Goal: Information Seeking & Learning: Learn about a topic

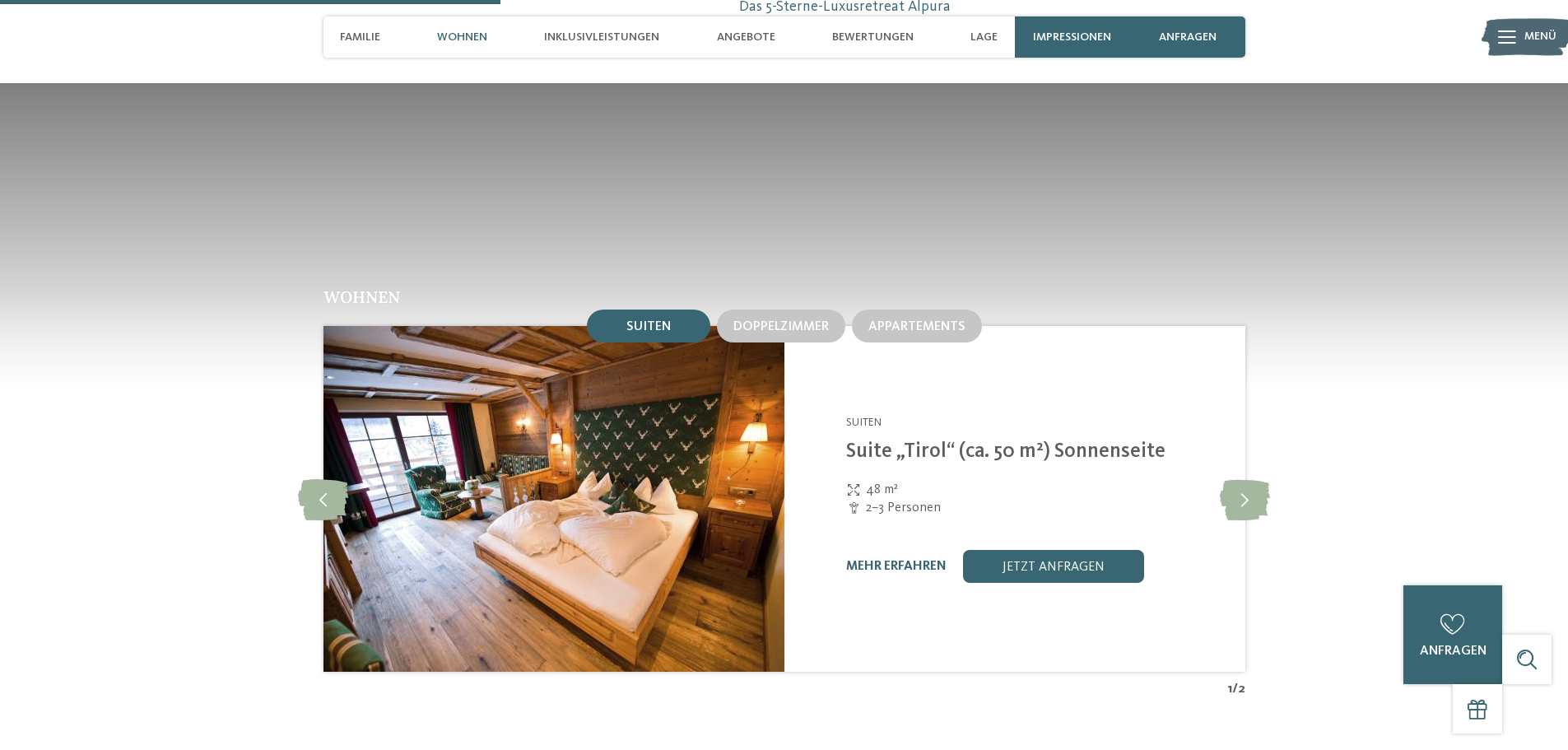
scroll to position [2057, 0]
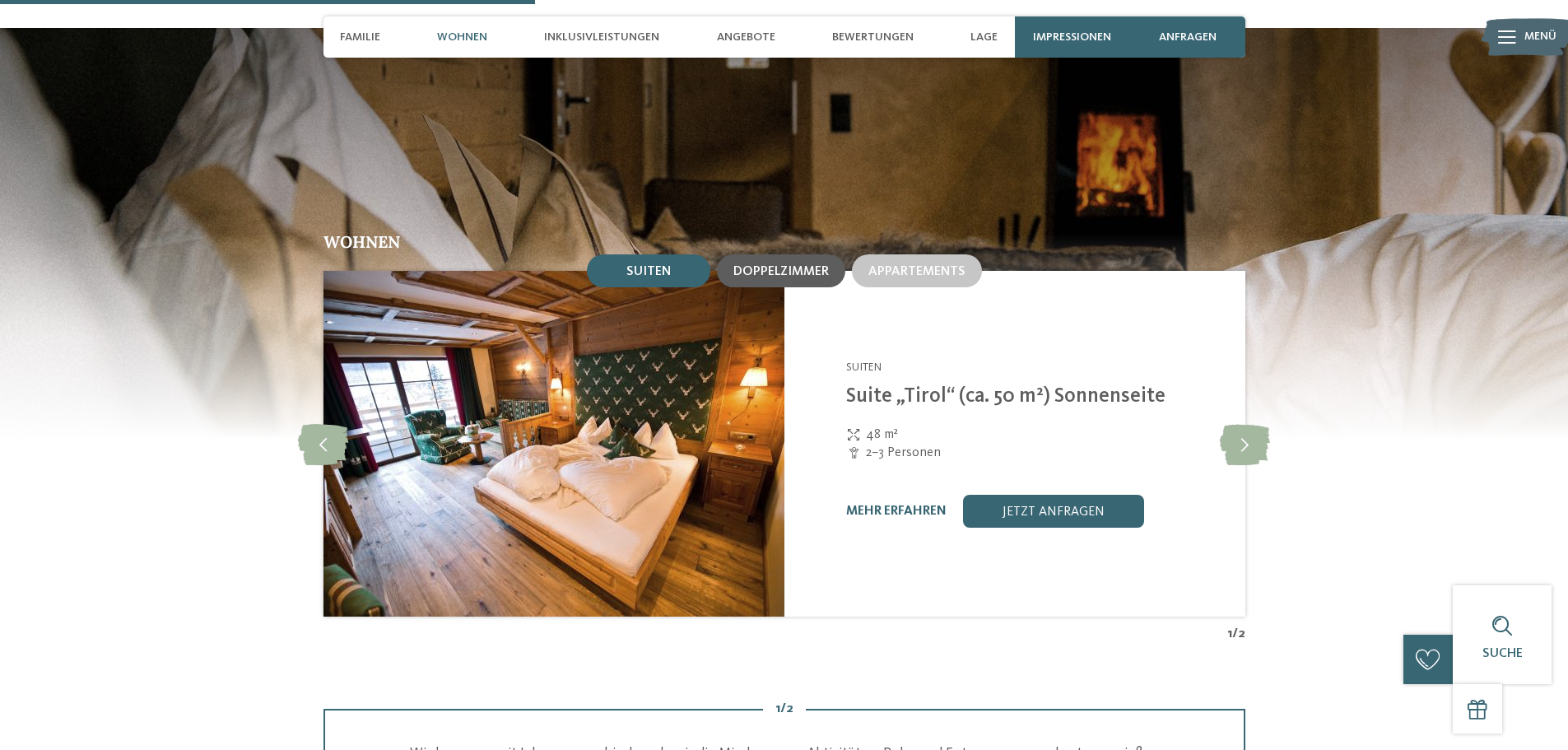
click at [762, 262] on div "Doppelzimmer" at bounding box center [781, 271] width 129 height 33
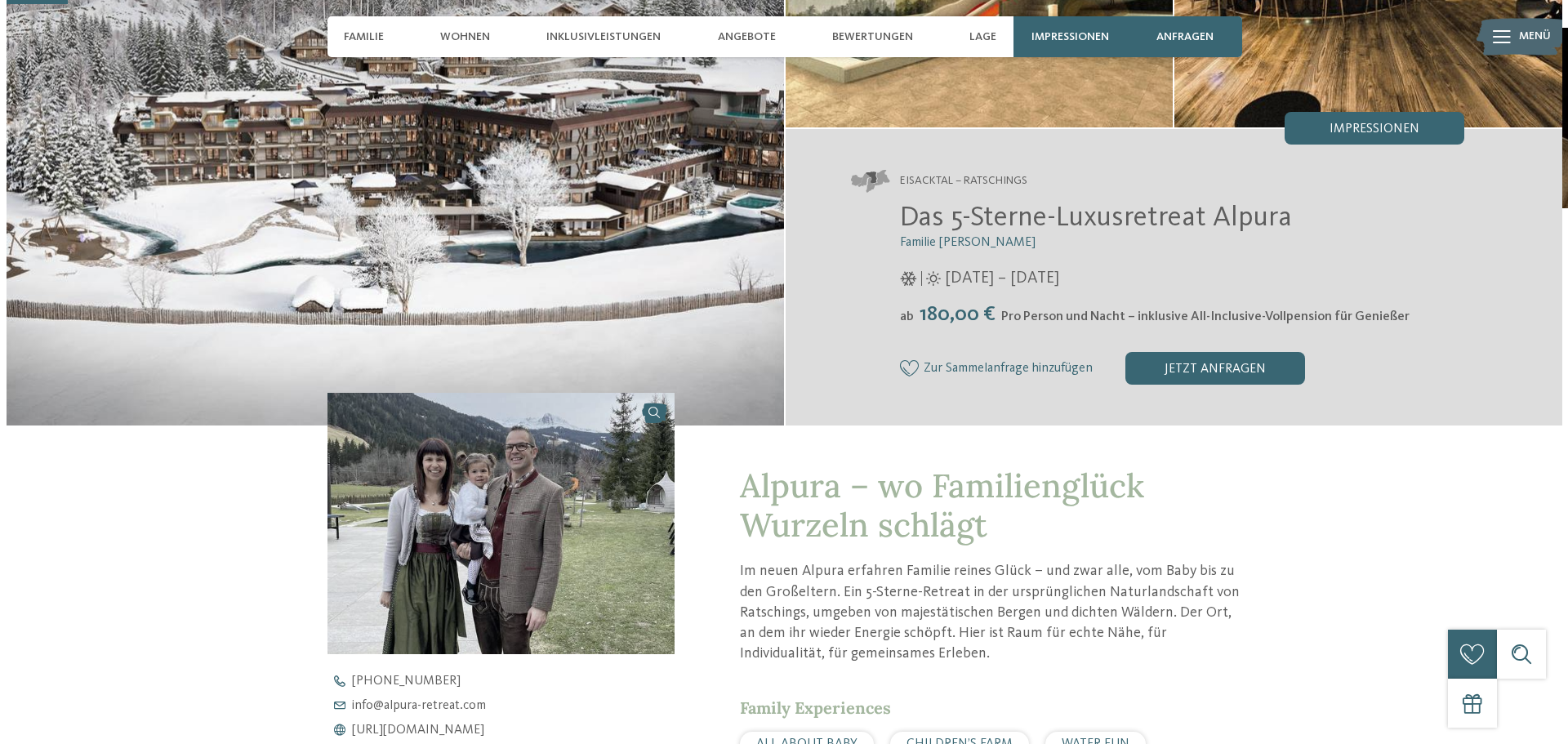
scroll to position [0, 0]
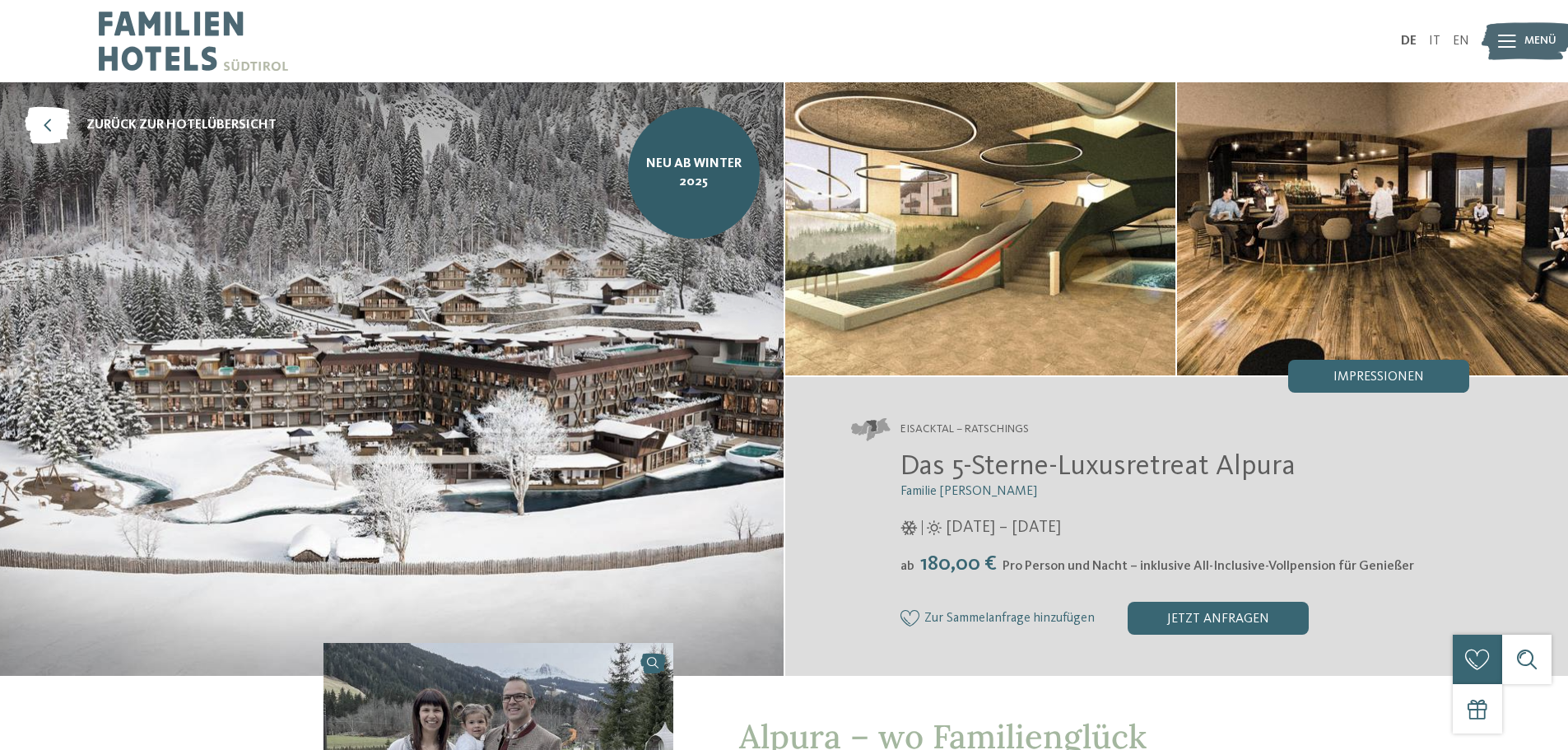
drag, startPoint x: 1393, startPoint y: 372, endPoint x: 1393, endPoint y: 362, distance: 10.0
click at [1393, 372] on span "Impressionen" at bounding box center [1379, 376] width 91 height 13
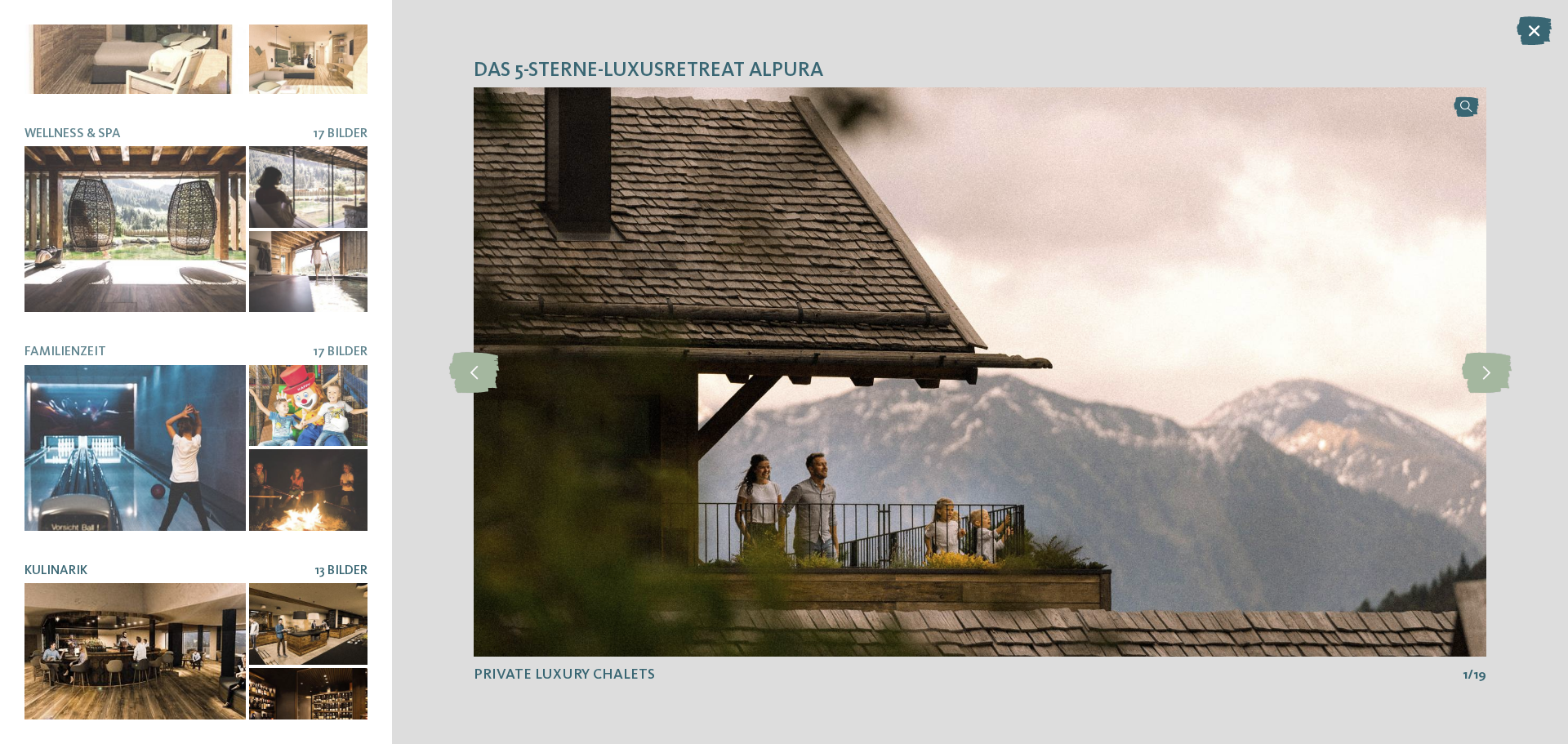
scroll to position [344, 0]
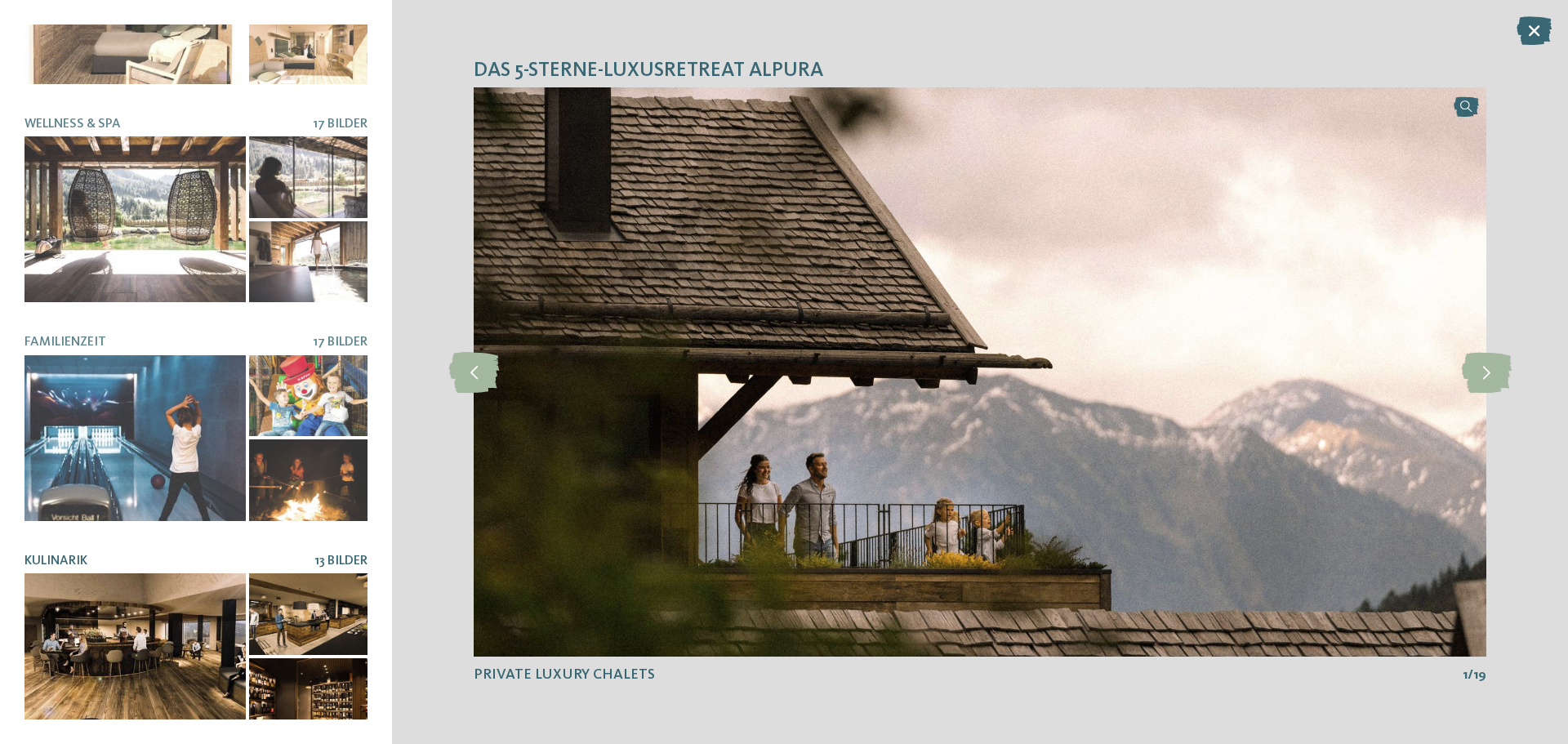
click at [189, 658] on div at bounding box center [135, 656] width 221 height 166
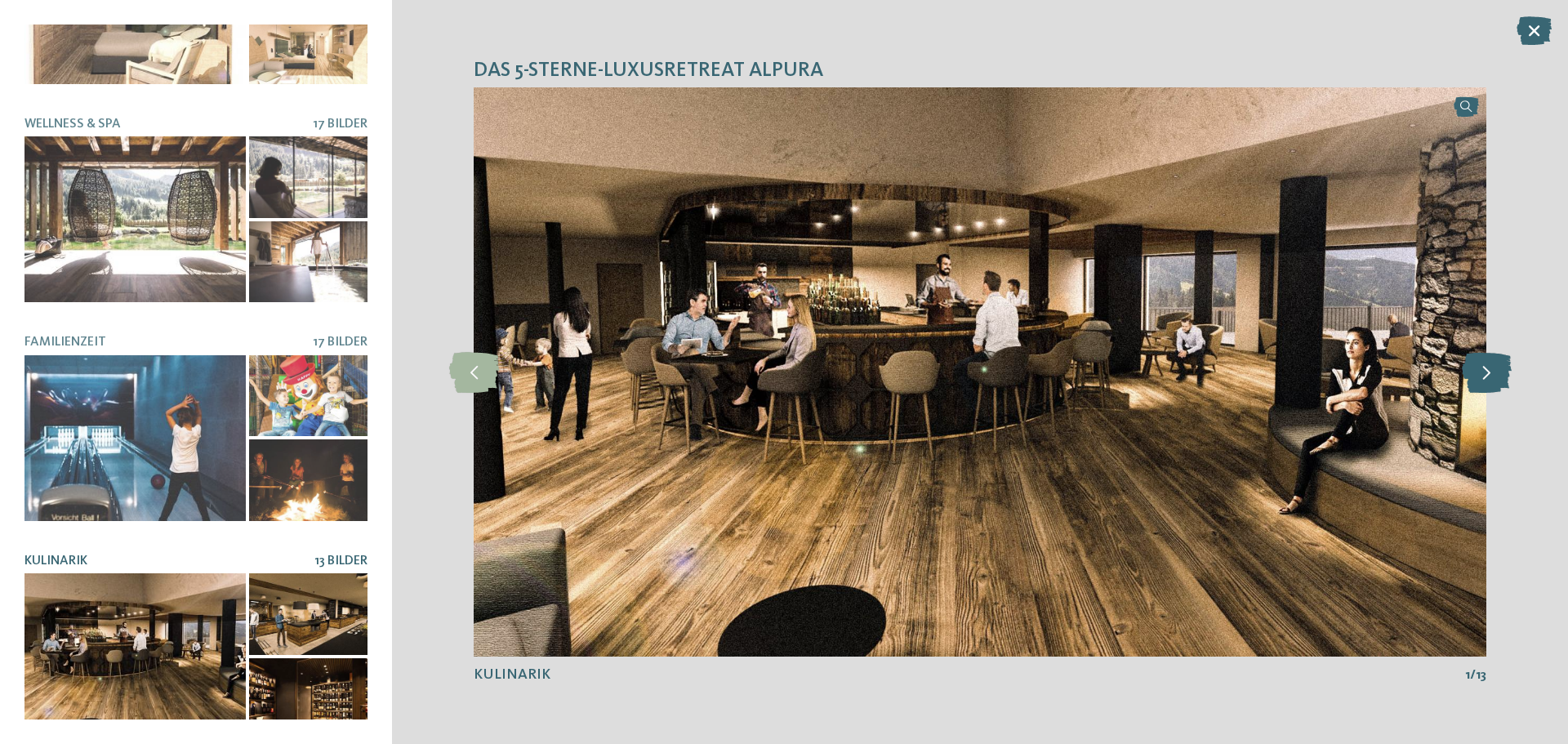
click at [1488, 371] on icon at bounding box center [1486, 372] width 50 height 41
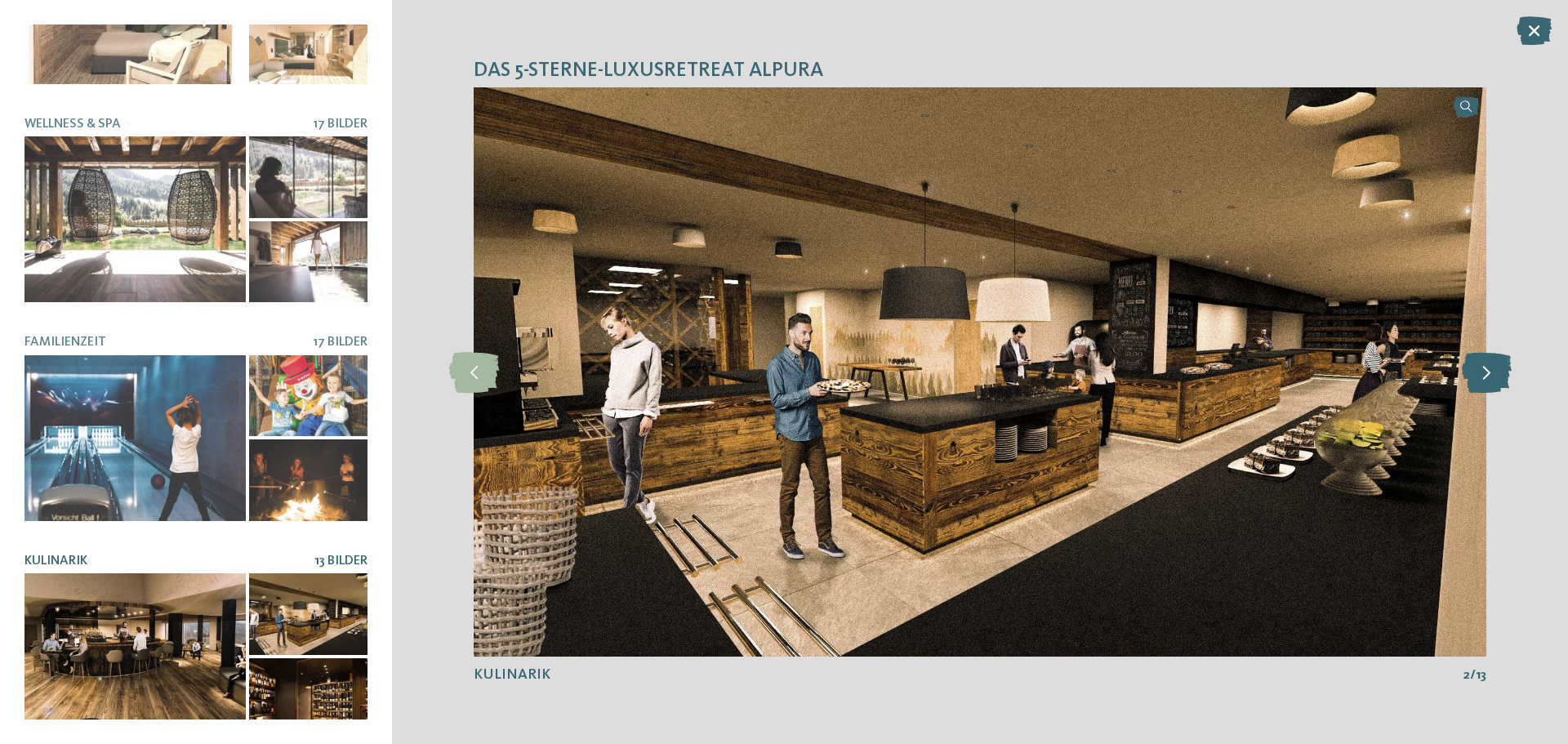
click at [1488, 371] on icon at bounding box center [1486, 372] width 50 height 41
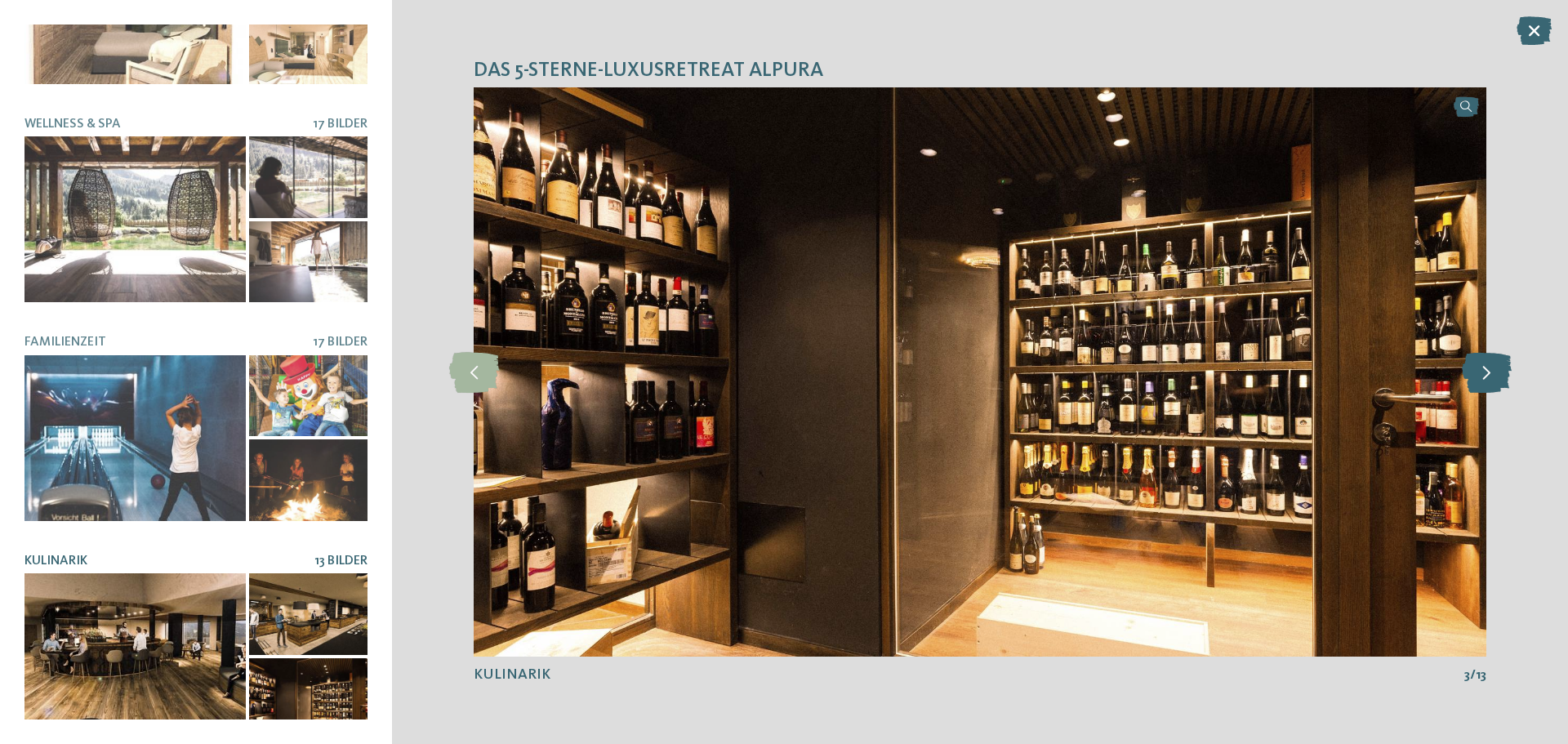
click at [1488, 371] on icon at bounding box center [1486, 372] width 50 height 41
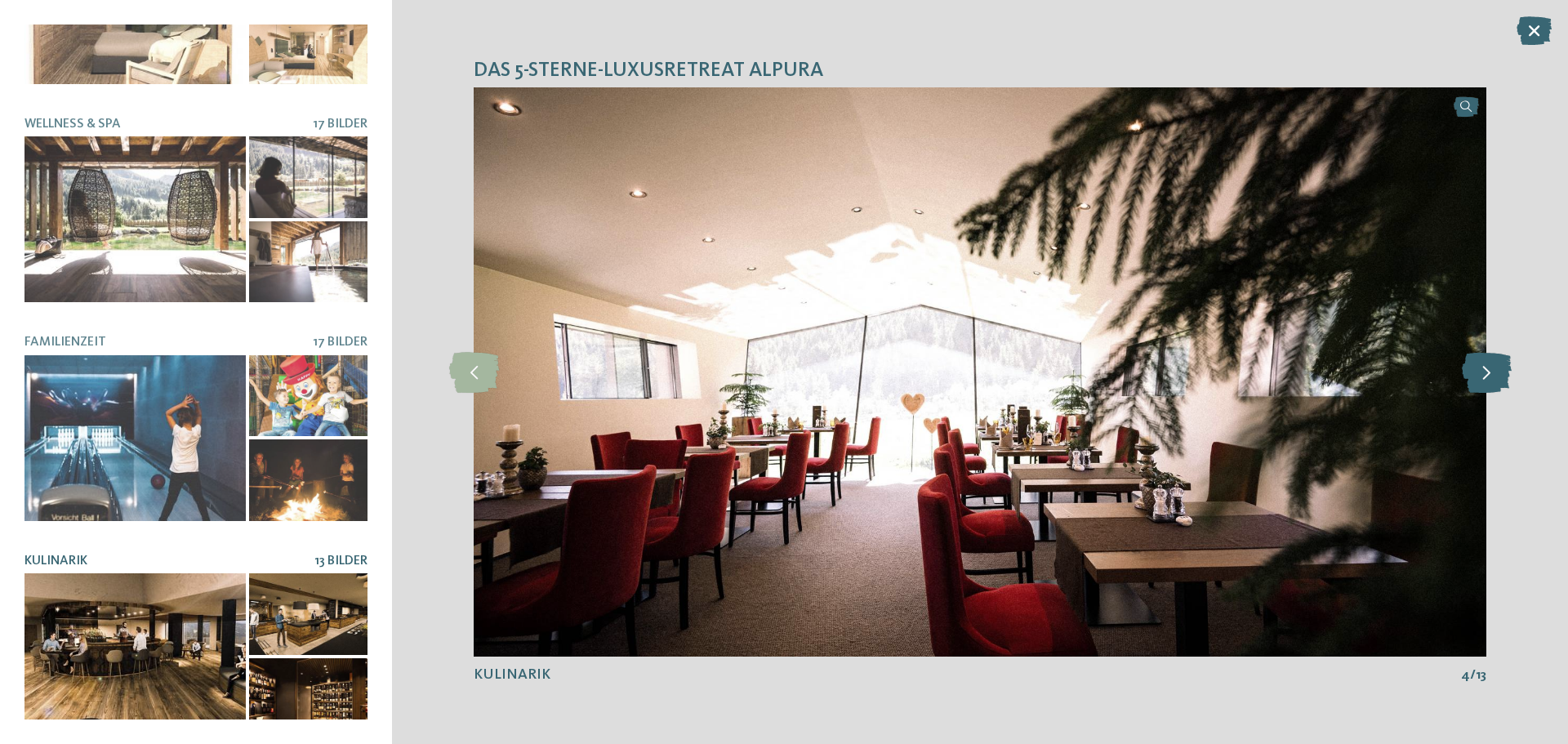
click at [1488, 371] on icon at bounding box center [1486, 372] width 50 height 41
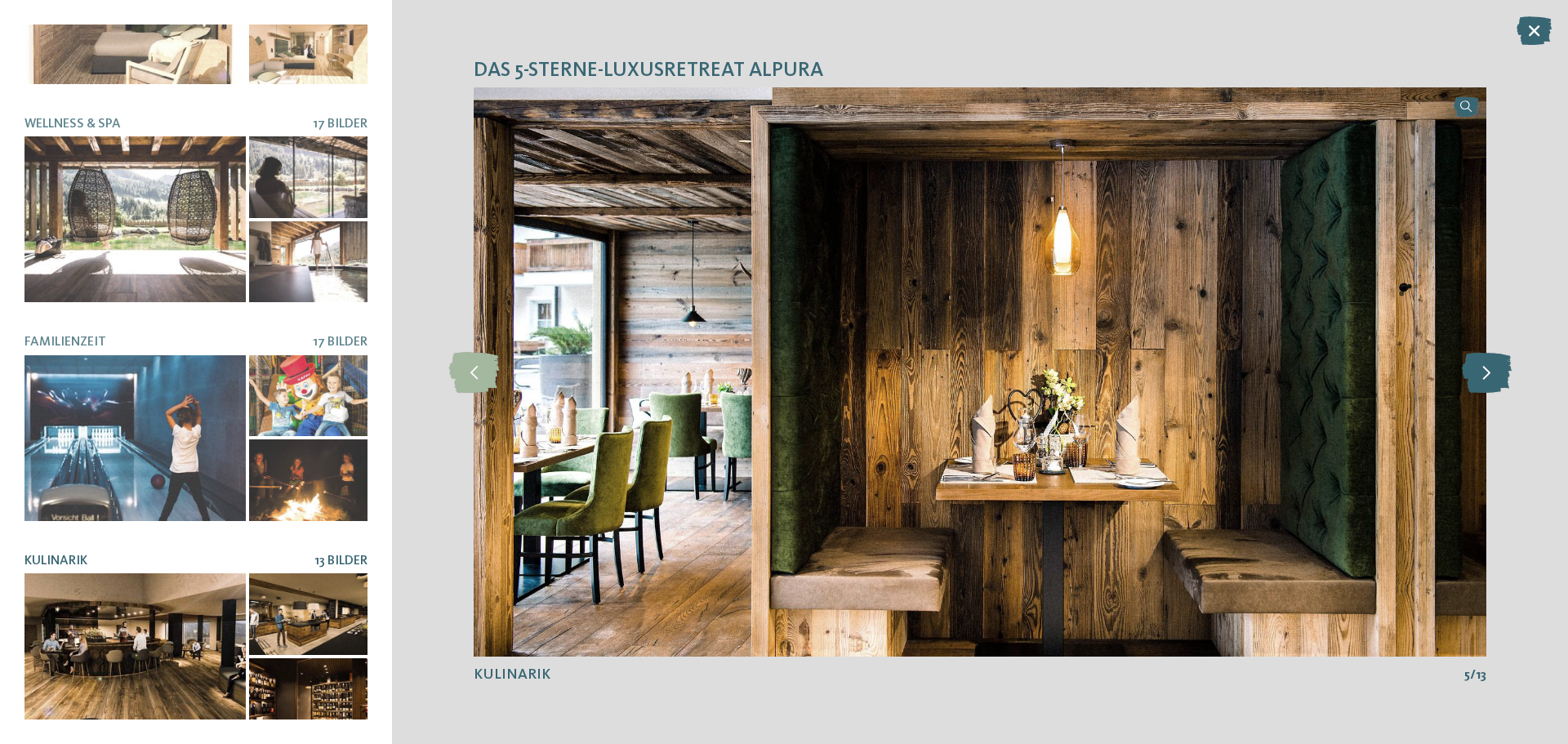
click at [1488, 371] on icon at bounding box center [1486, 372] width 50 height 41
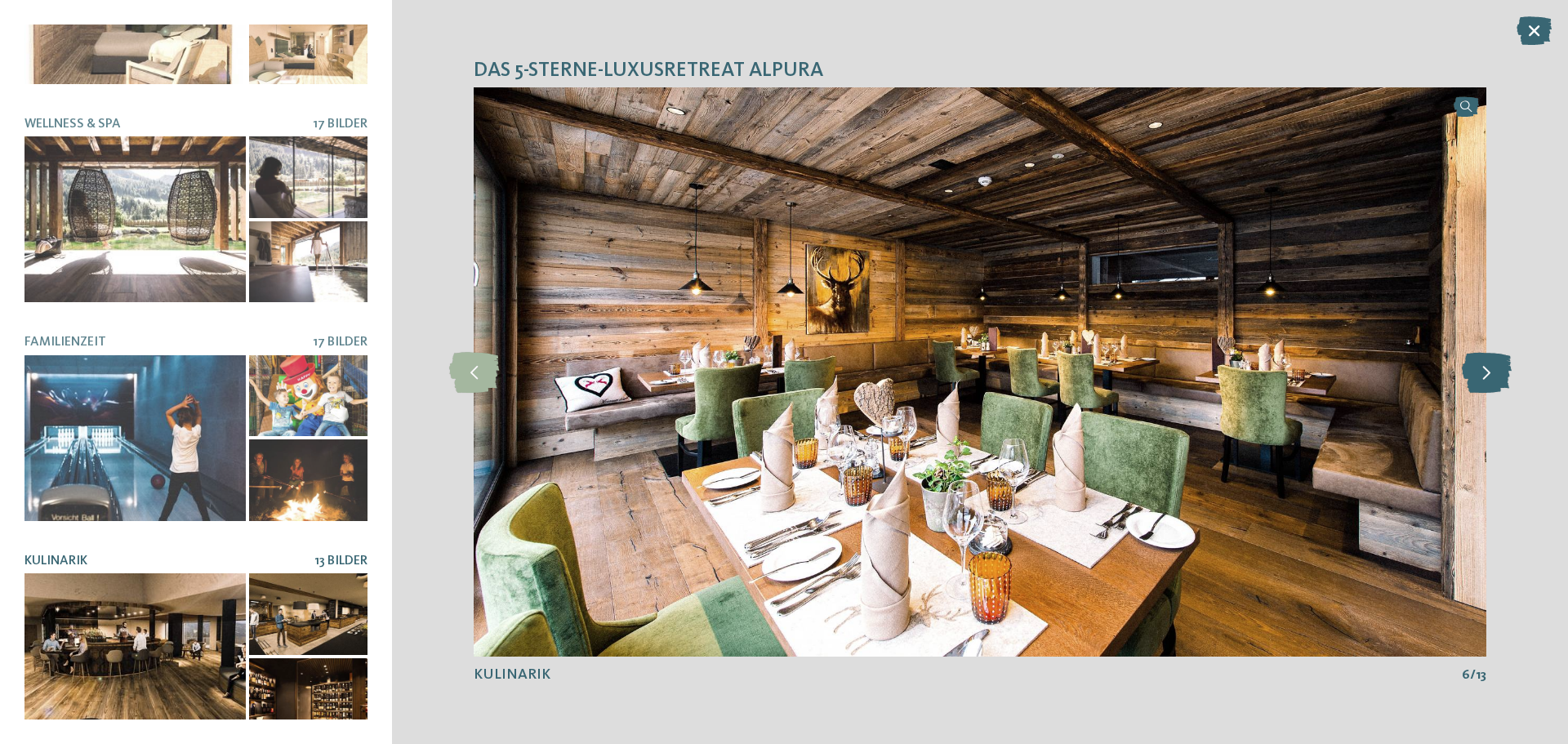
click at [1486, 375] on icon at bounding box center [1486, 372] width 50 height 41
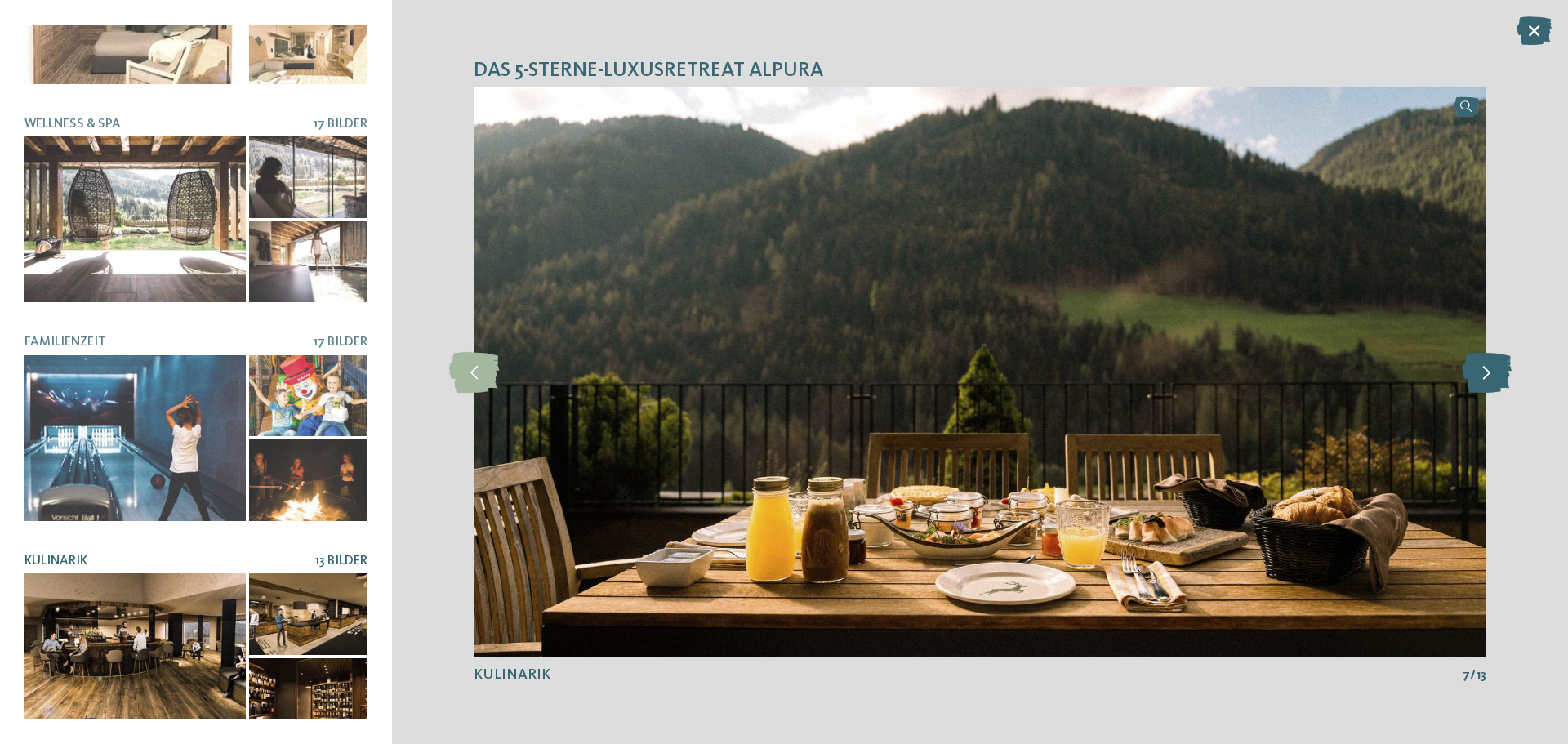
click at [1486, 375] on icon at bounding box center [1486, 372] width 50 height 41
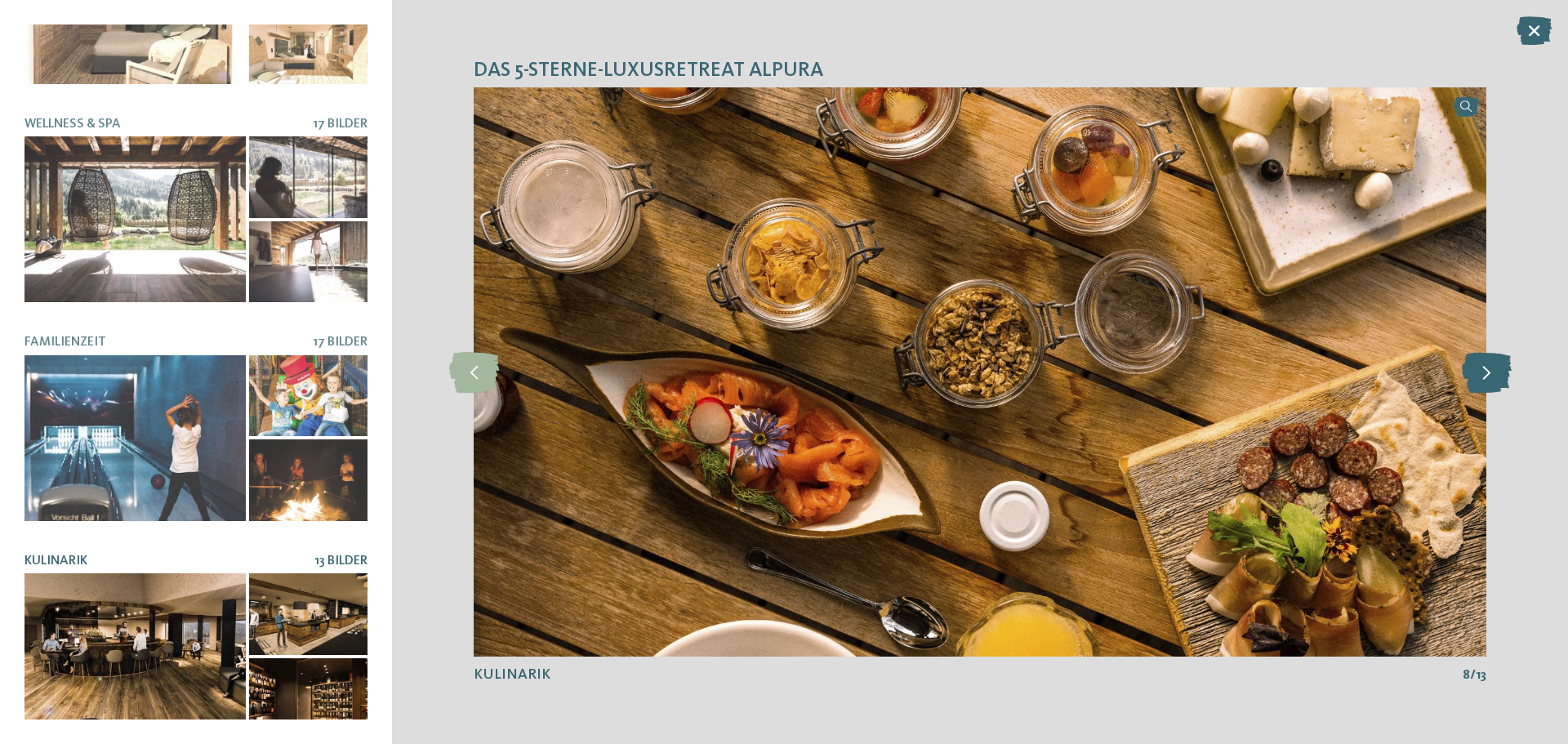
click at [1486, 375] on icon at bounding box center [1486, 372] width 50 height 41
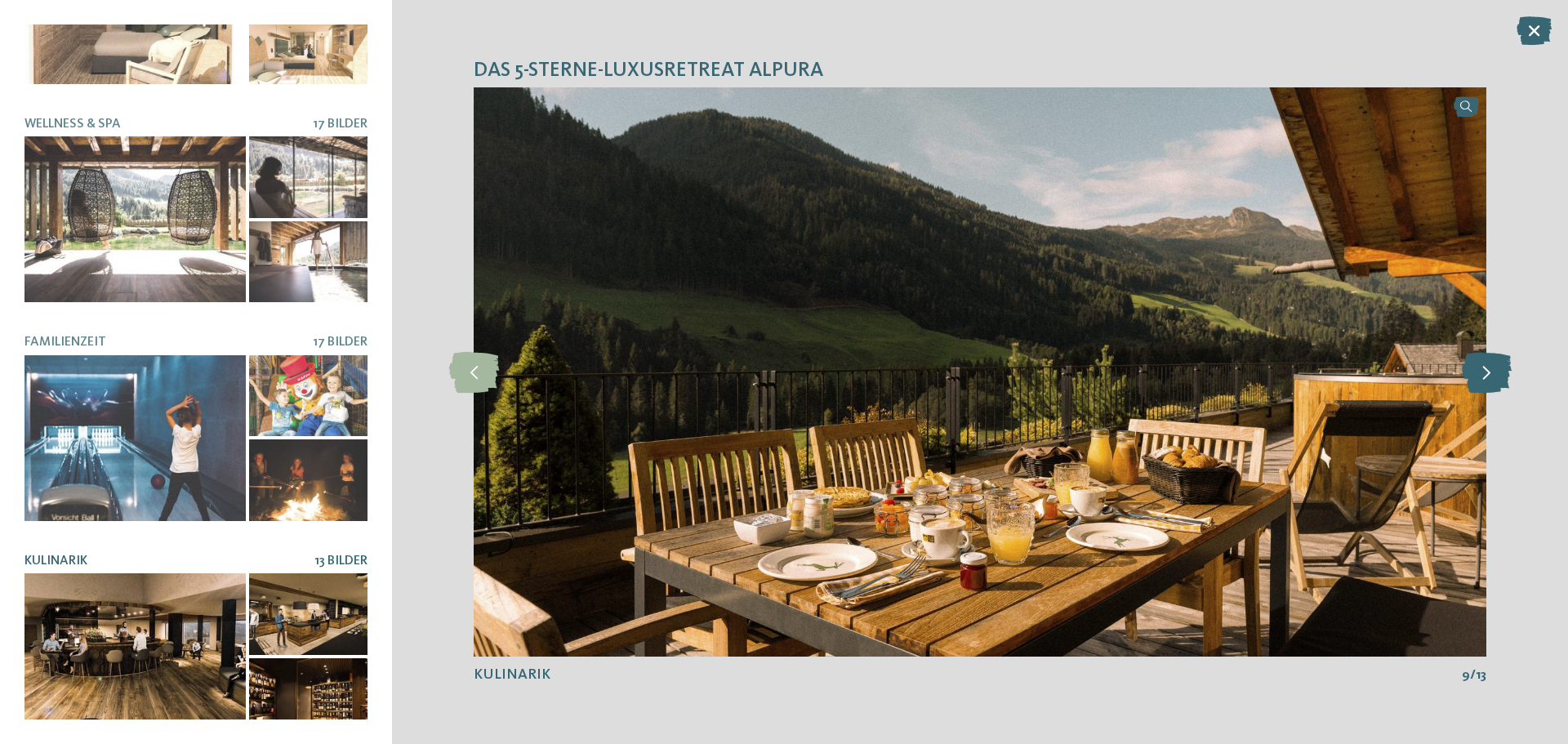
click at [1486, 375] on icon at bounding box center [1486, 372] width 50 height 41
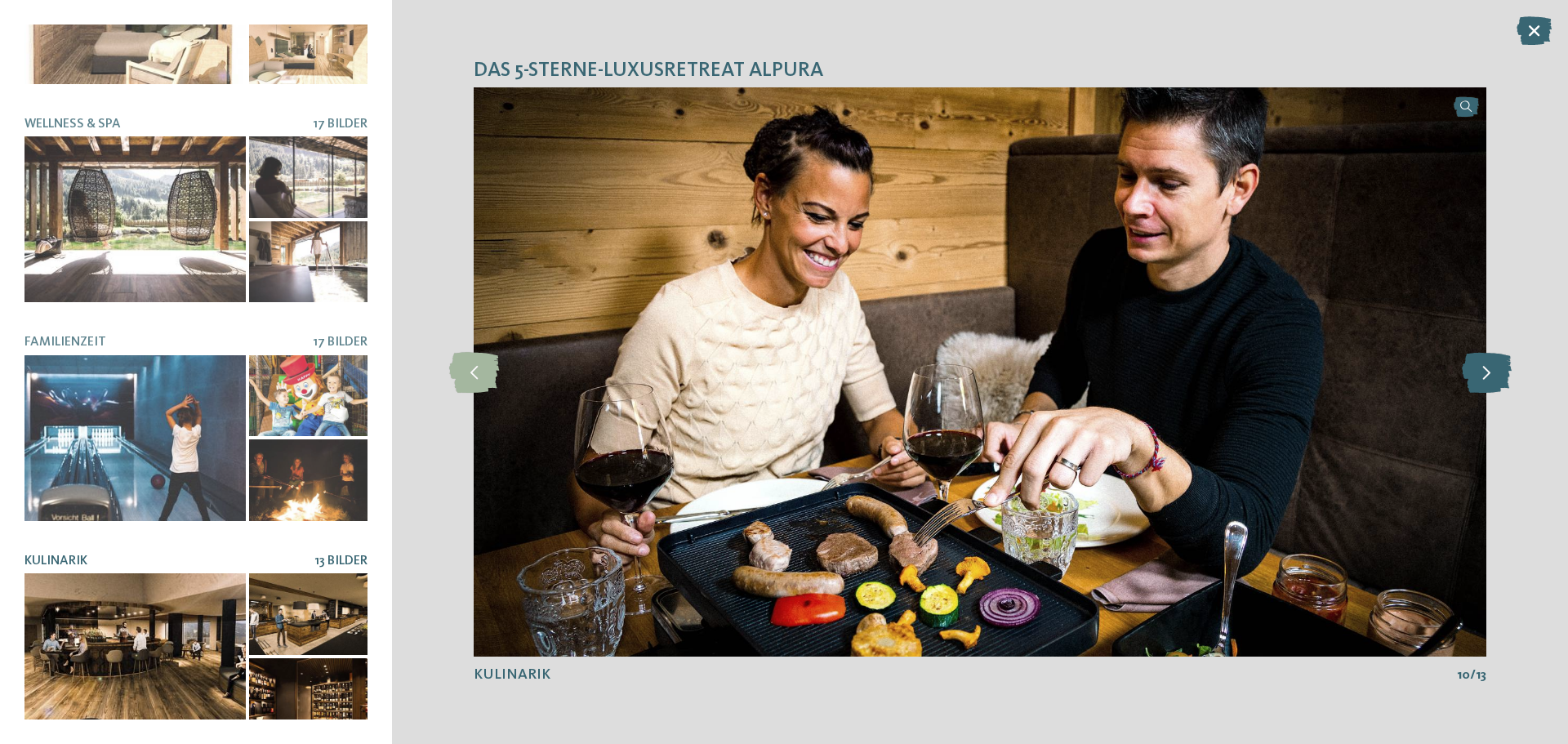
click at [1486, 375] on icon at bounding box center [1486, 372] width 50 height 41
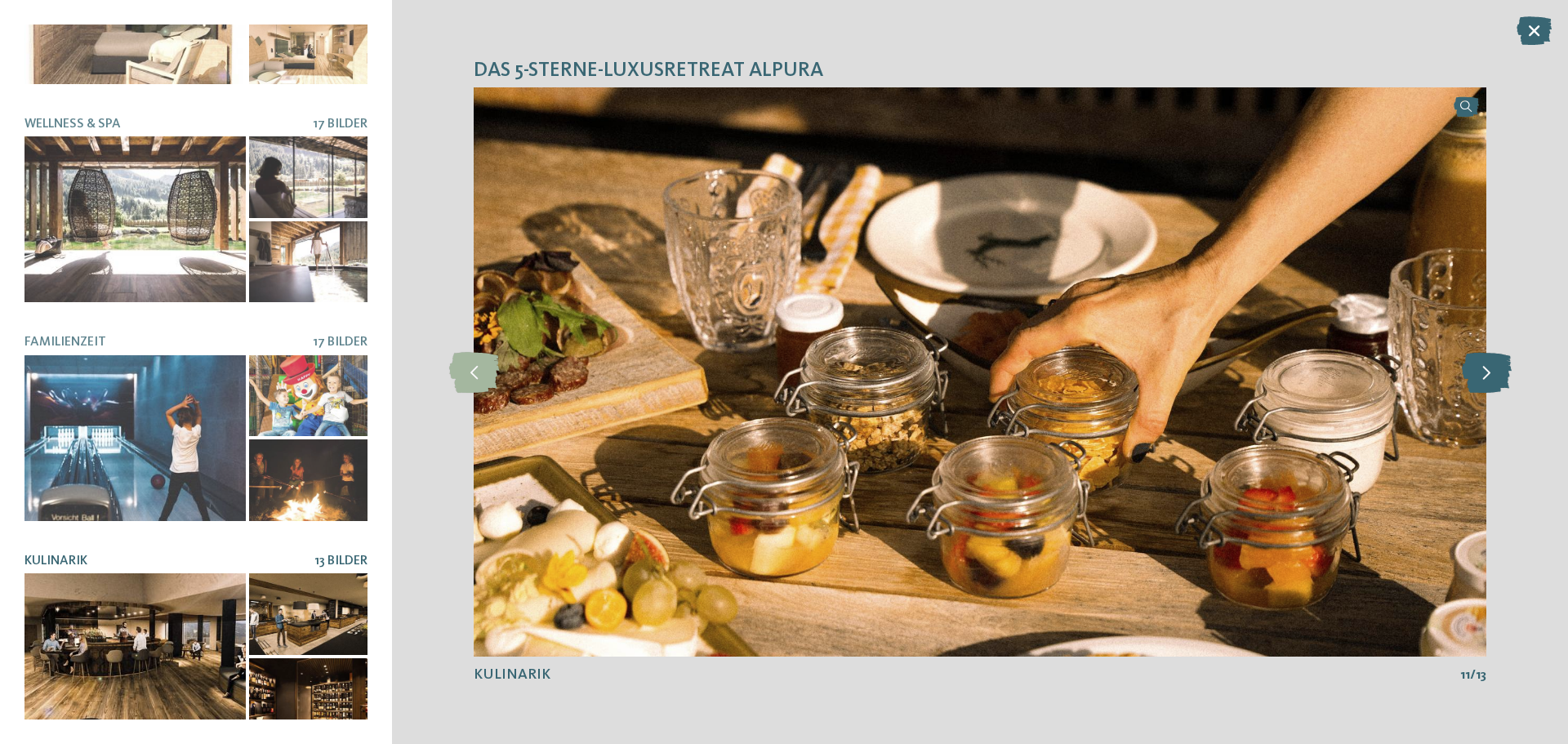
click at [1486, 375] on icon at bounding box center [1486, 372] width 50 height 41
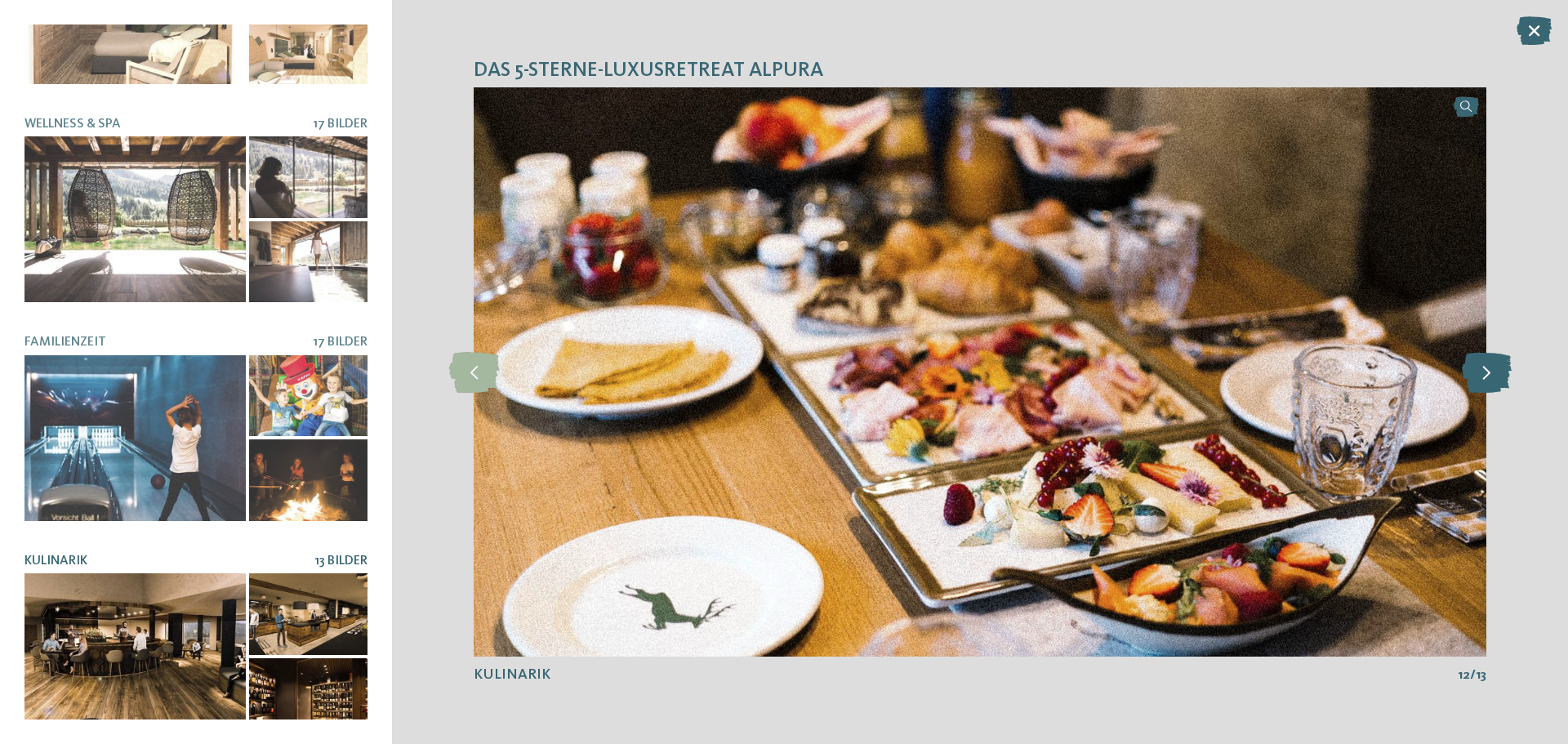
click at [1486, 375] on icon at bounding box center [1486, 372] width 50 height 41
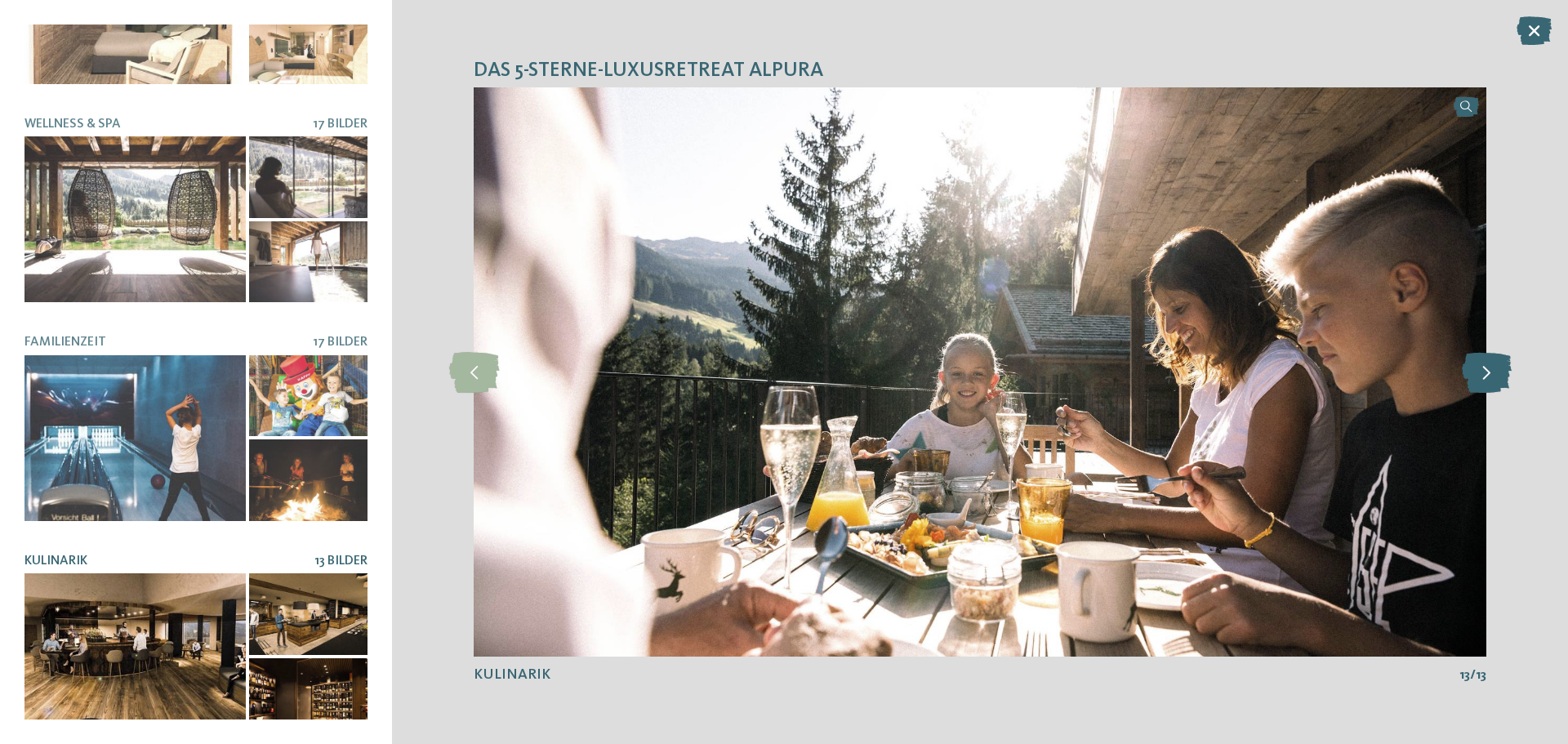
click at [1486, 375] on icon at bounding box center [1486, 372] width 50 height 41
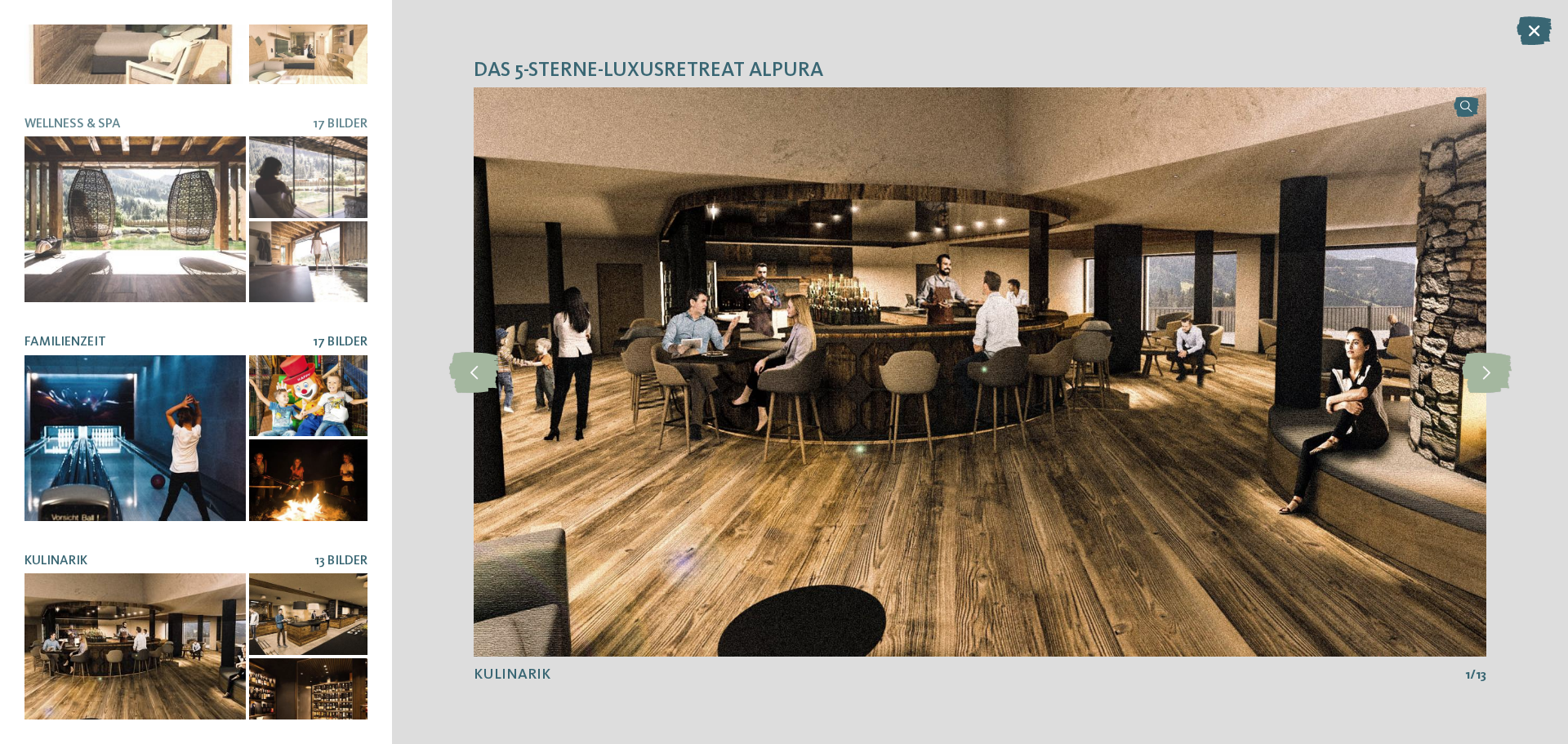
click at [222, 435] on div at bounding box center [135, 438] width 221 height 166
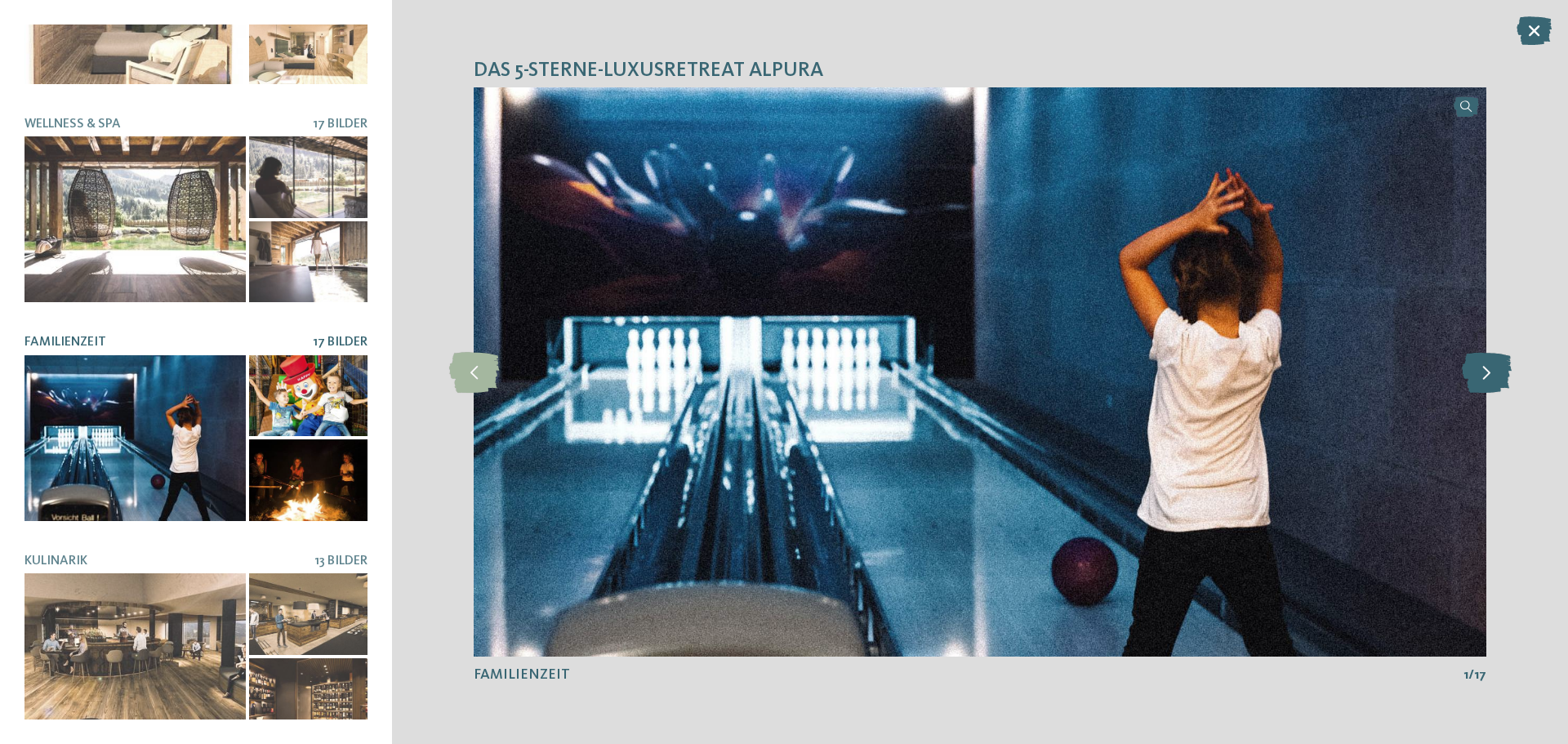
click at [1482, 375] on icon at bounding box center [1486, 372] width 50 height 41
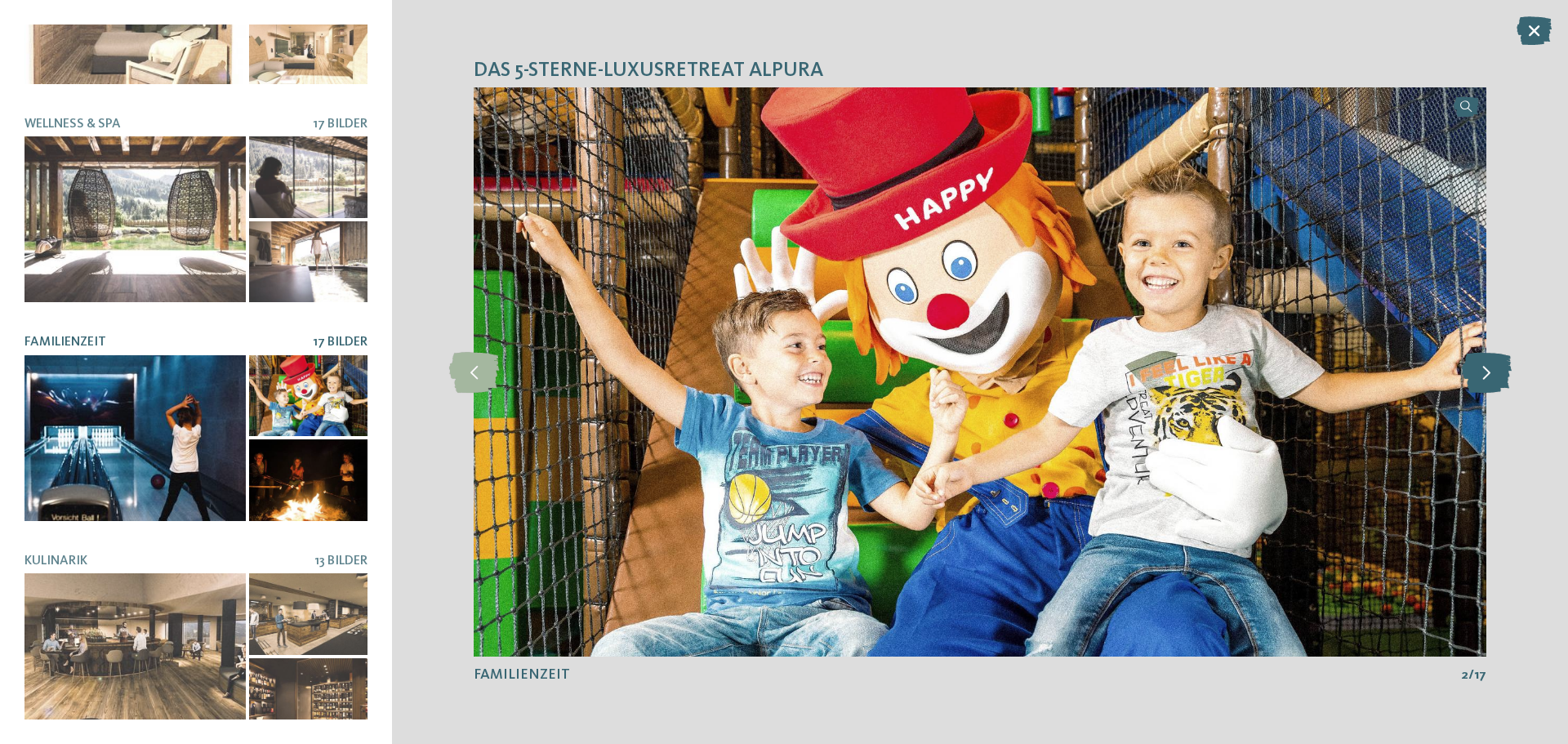
click at [1482, 375] on icon at bounding box center [1486, 372] width 50 height 41
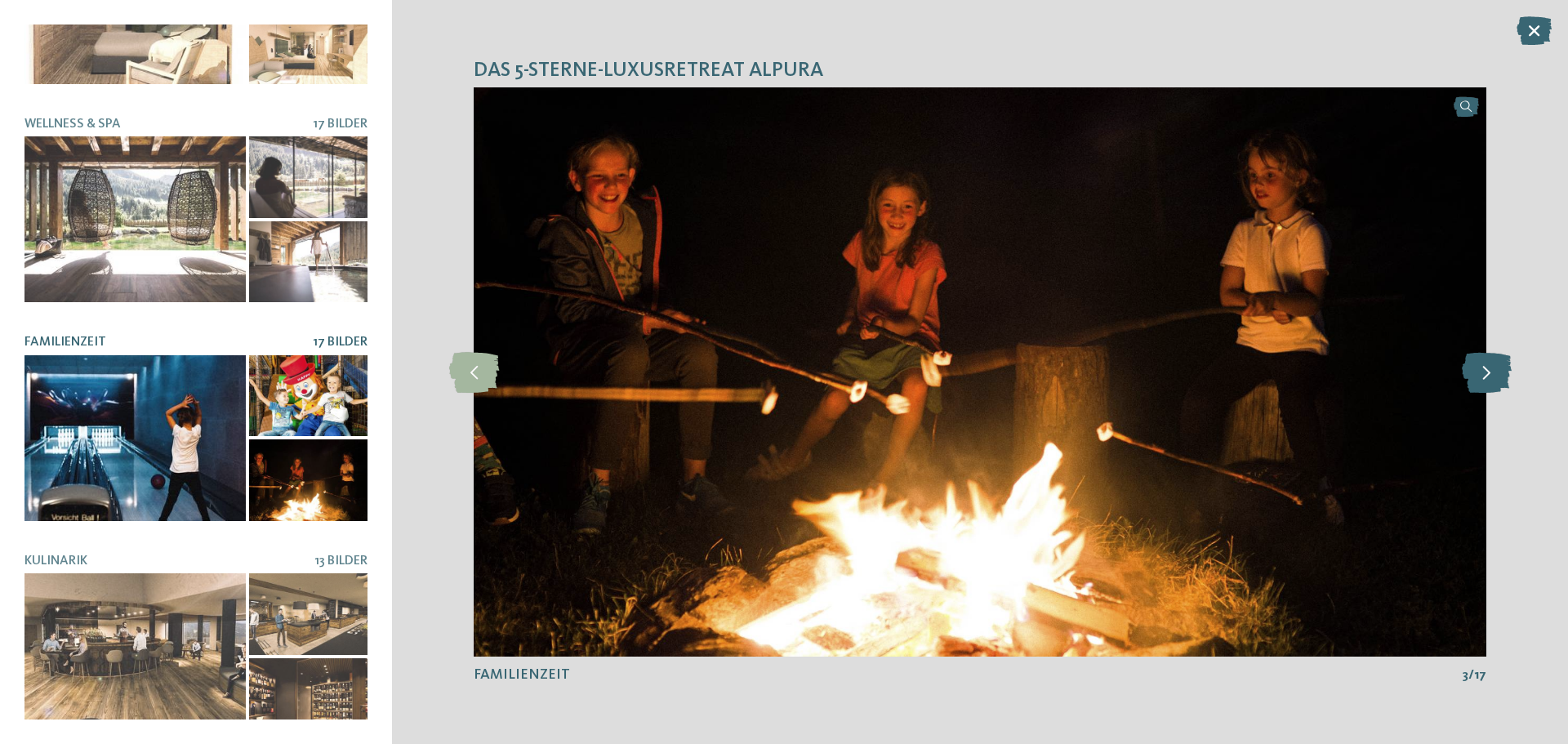
click at [1482, 375] on icon at bounding box center [1486, 372] width 50 height 41
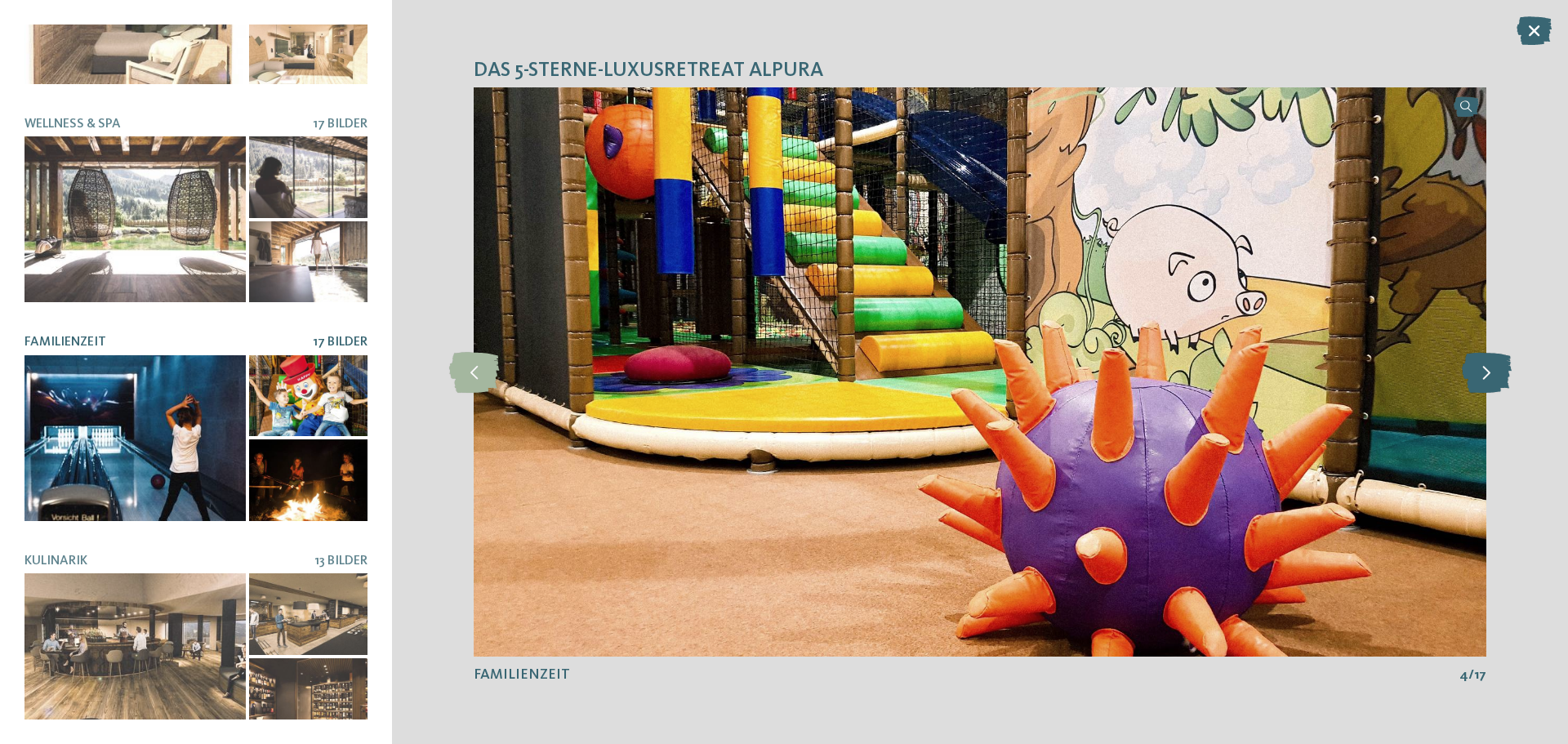
click at [1482, 375] on icon at bounding box center [1486, 372] width 50 height 41
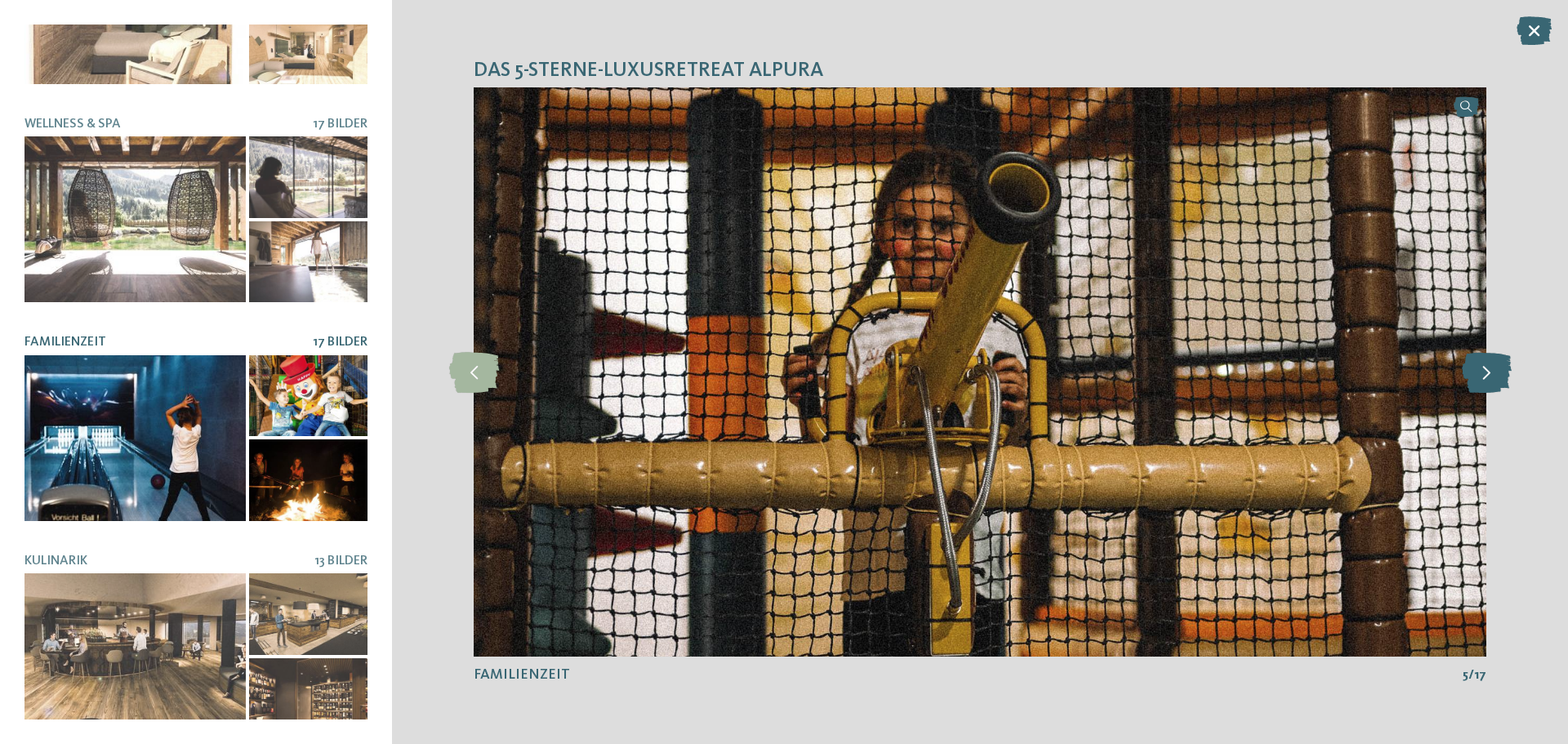
click at [1482, 375] on icon at bounding box center [1486, 372] width 50 height 41
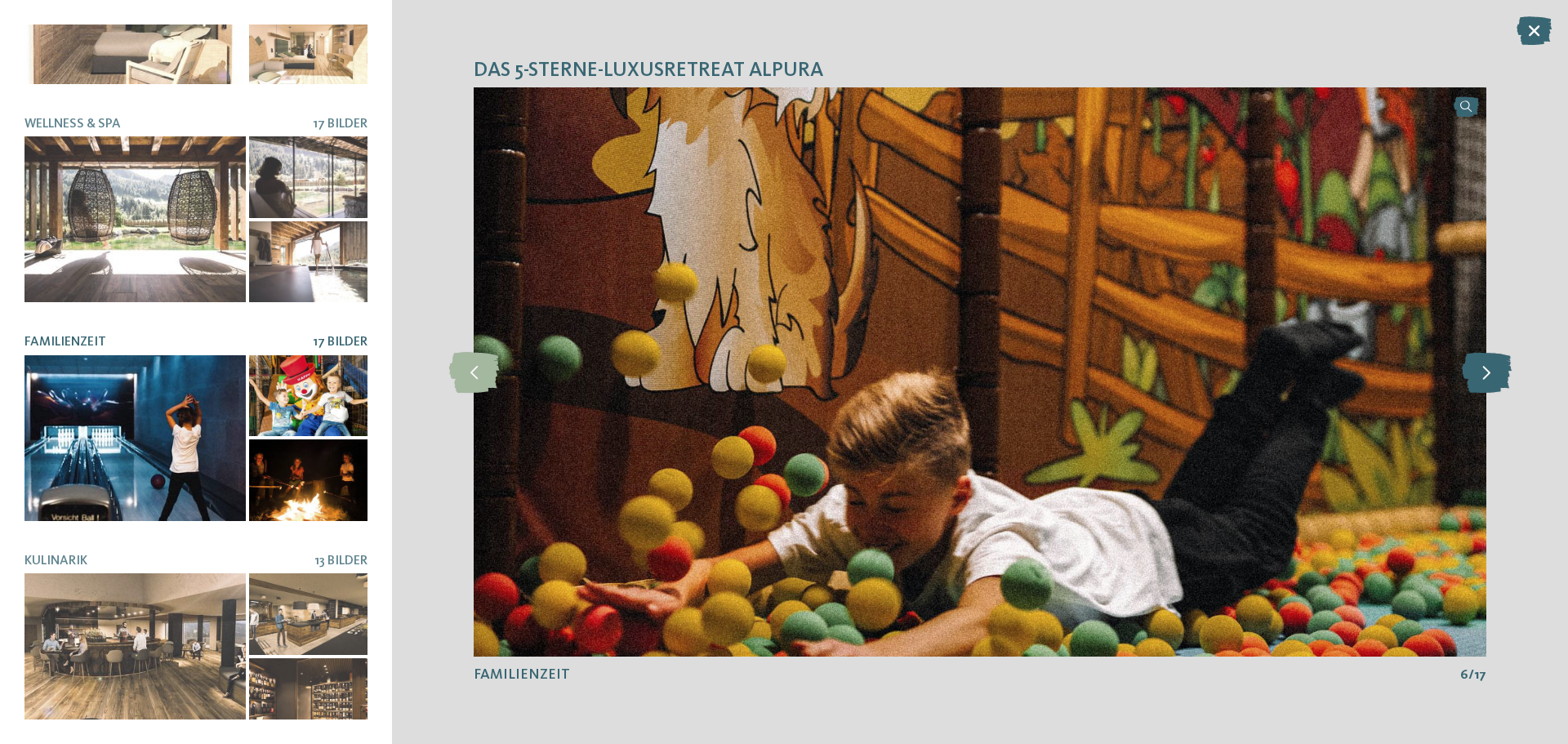
click at [1482, 375] on icon at bounding box center [1486, 372] width 50 height 41
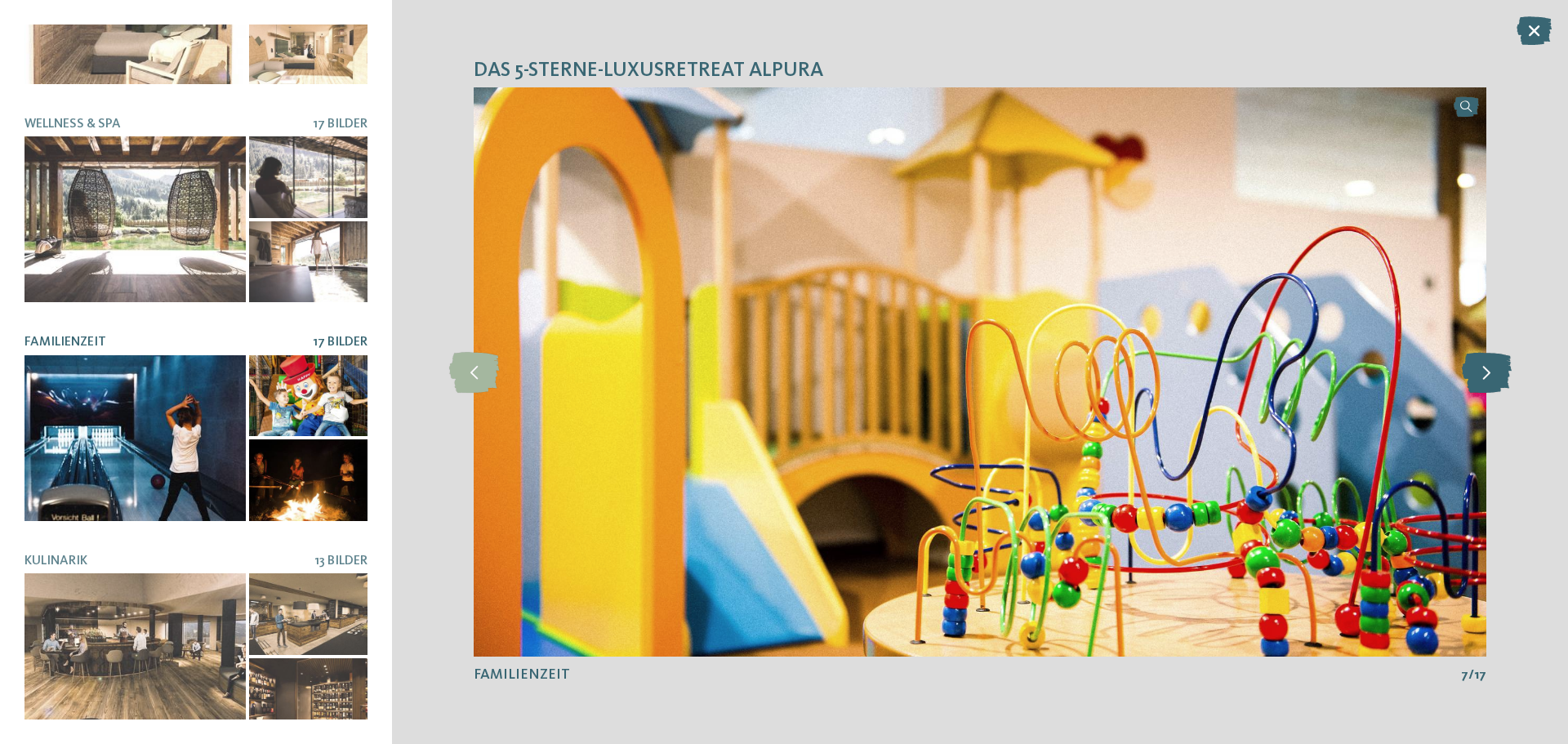
click at [1482, 375] on icon at bounding box center [1486, 372] width 50 height 41
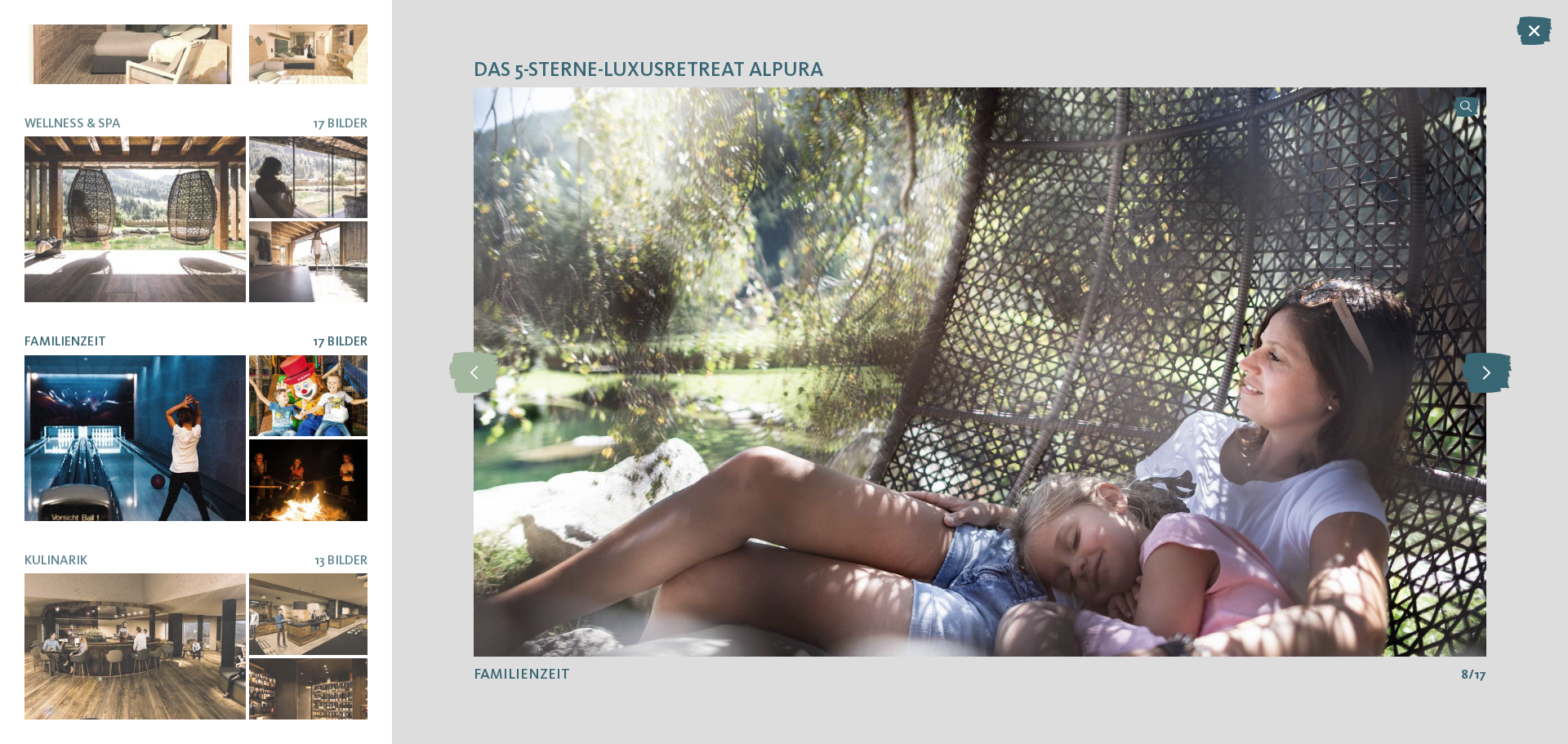
click at [1482, 375] on icon at bounding box center [1486, 372] width 50 height 41
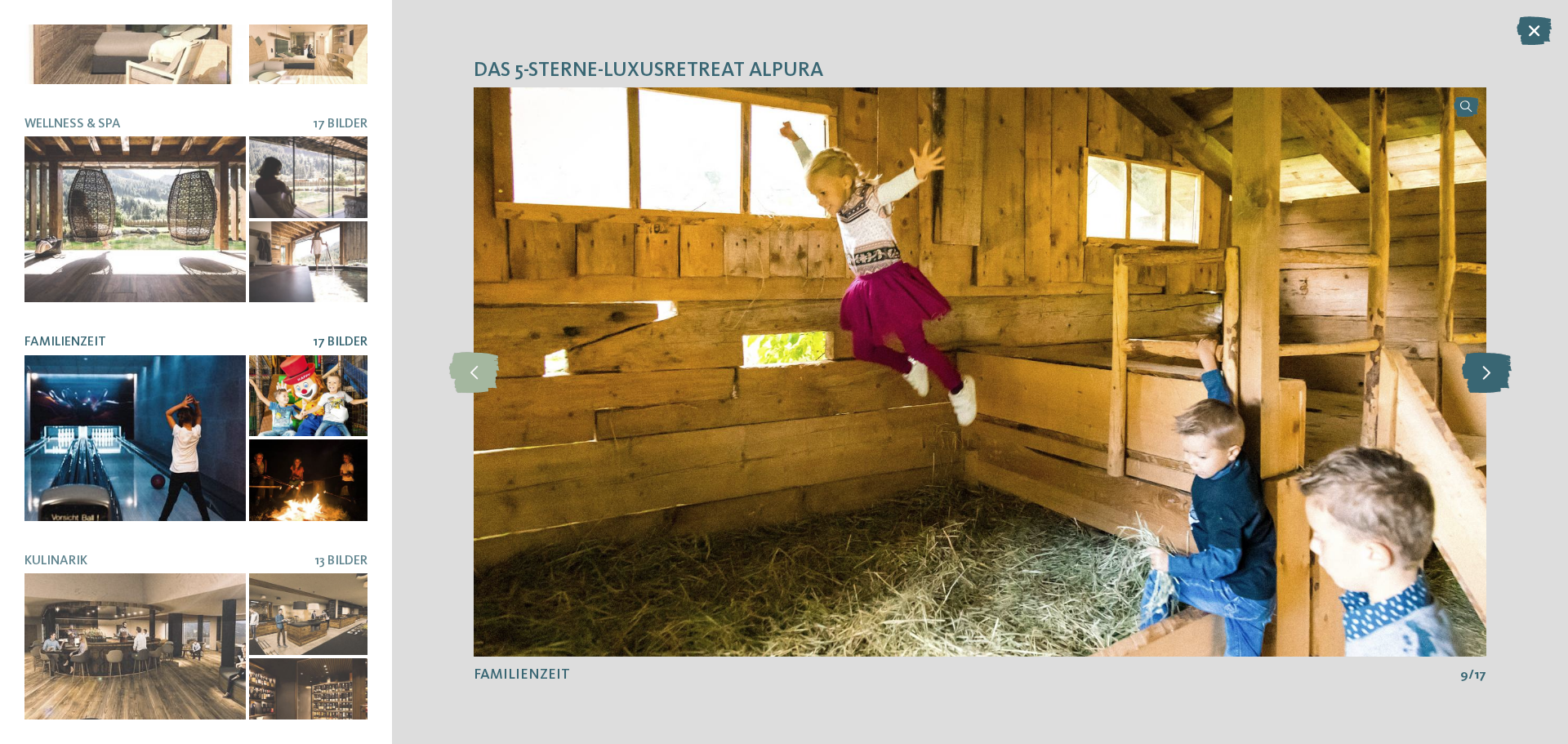
click at [1482, 375] on icon at bounding box center [1486, 372] width 50 height 41
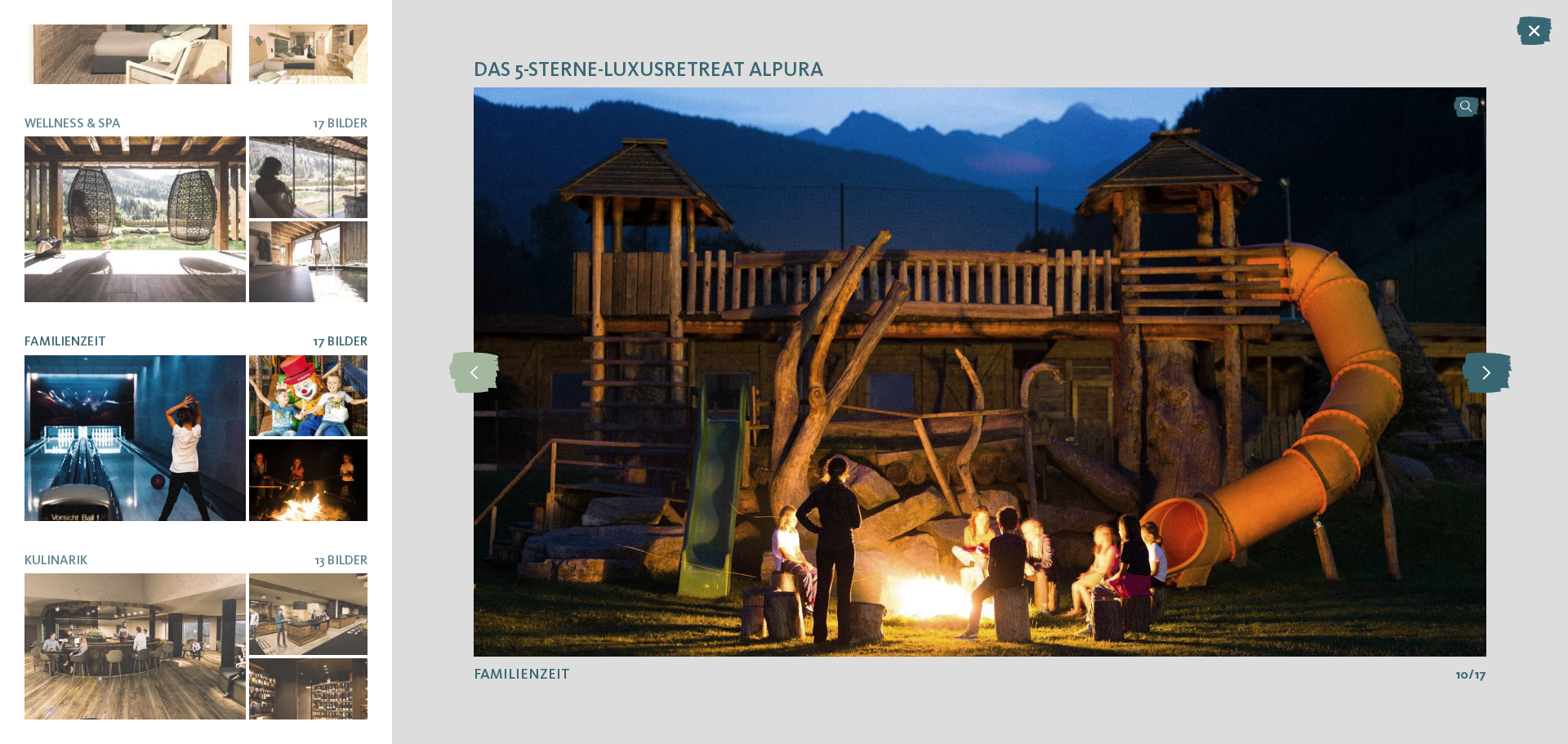
click at [1482, 375] on icon at bounding box center [1486, 372] width 50 height 41
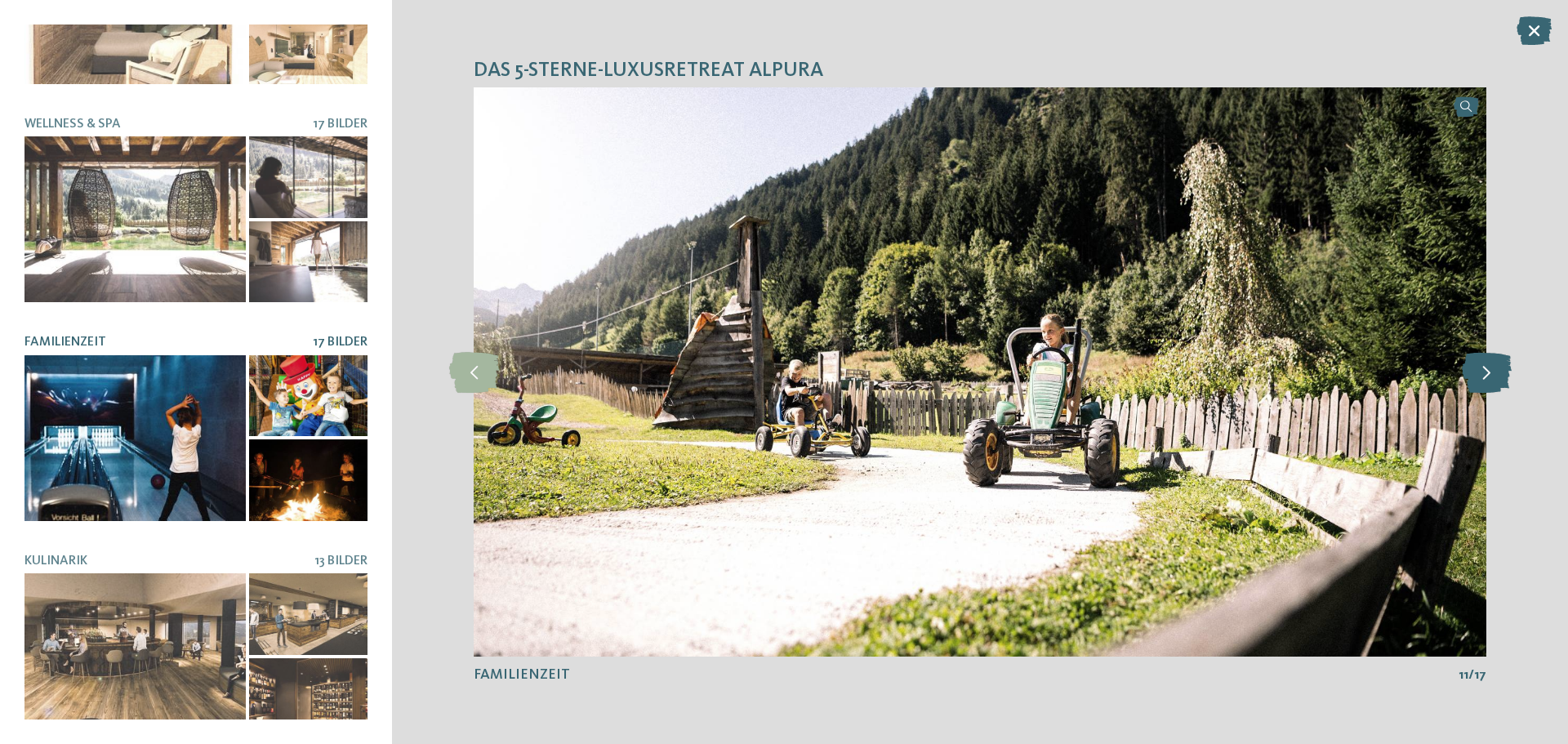
click at [1482, 375] on icon at bounding box center [1486, 372] width 50 height 41
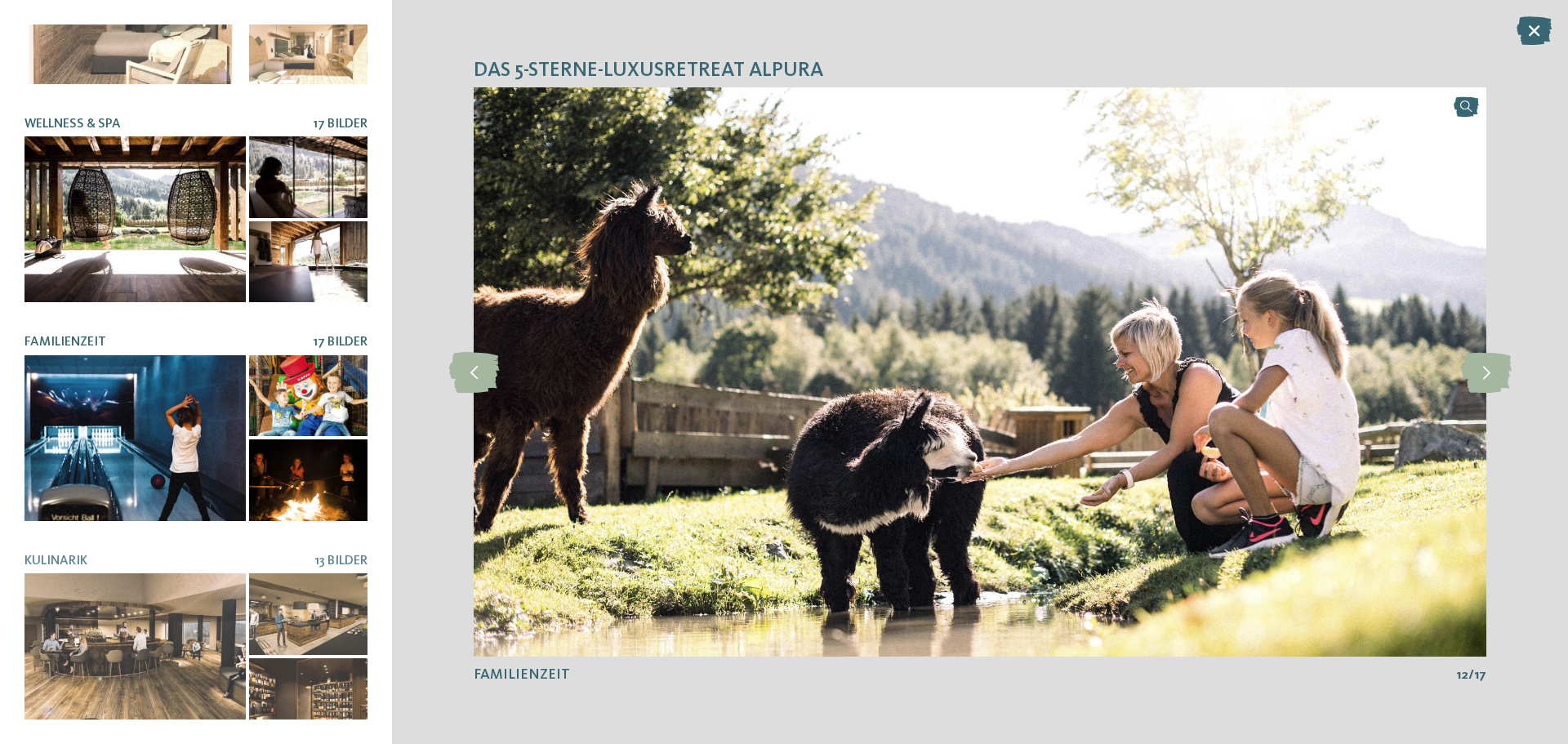
click at [172, 205] on div at bounding box center [135, 219] width 221 height 166
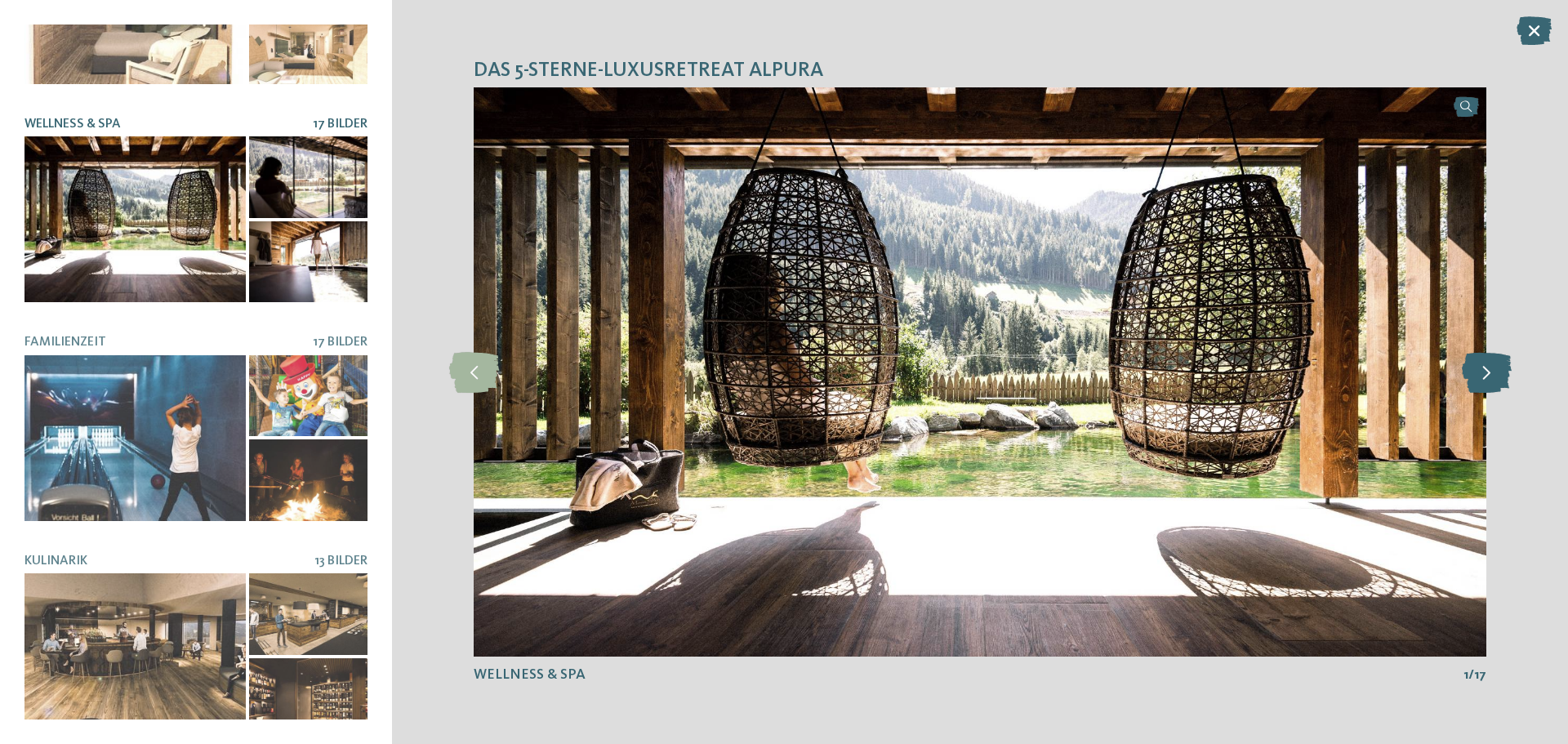
click at [1489, 372] on icon at bounding box center [1486, 372] width 50 height 41
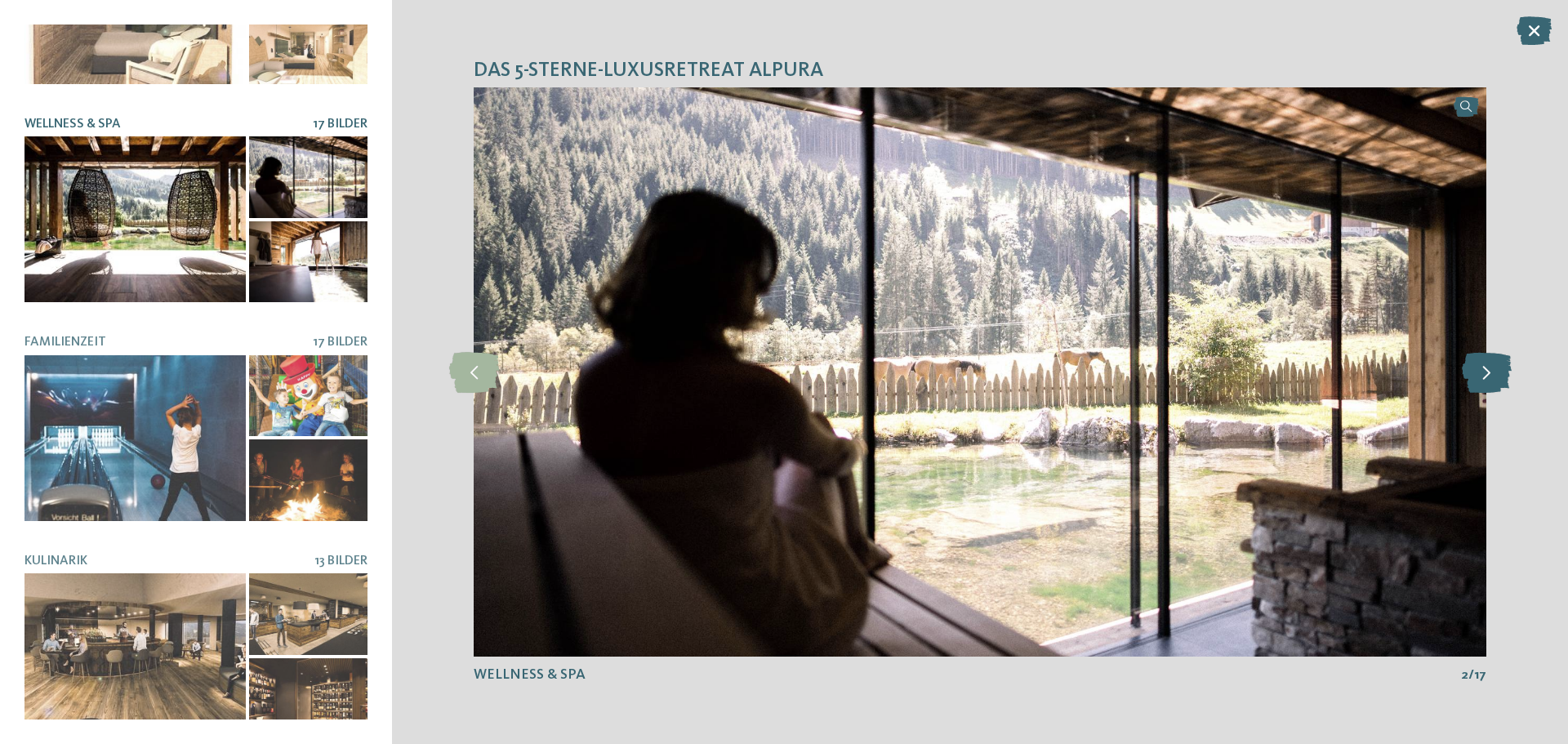
click at [1489, 372] on icon at bounding box center [1486, 372] width 50 height 41
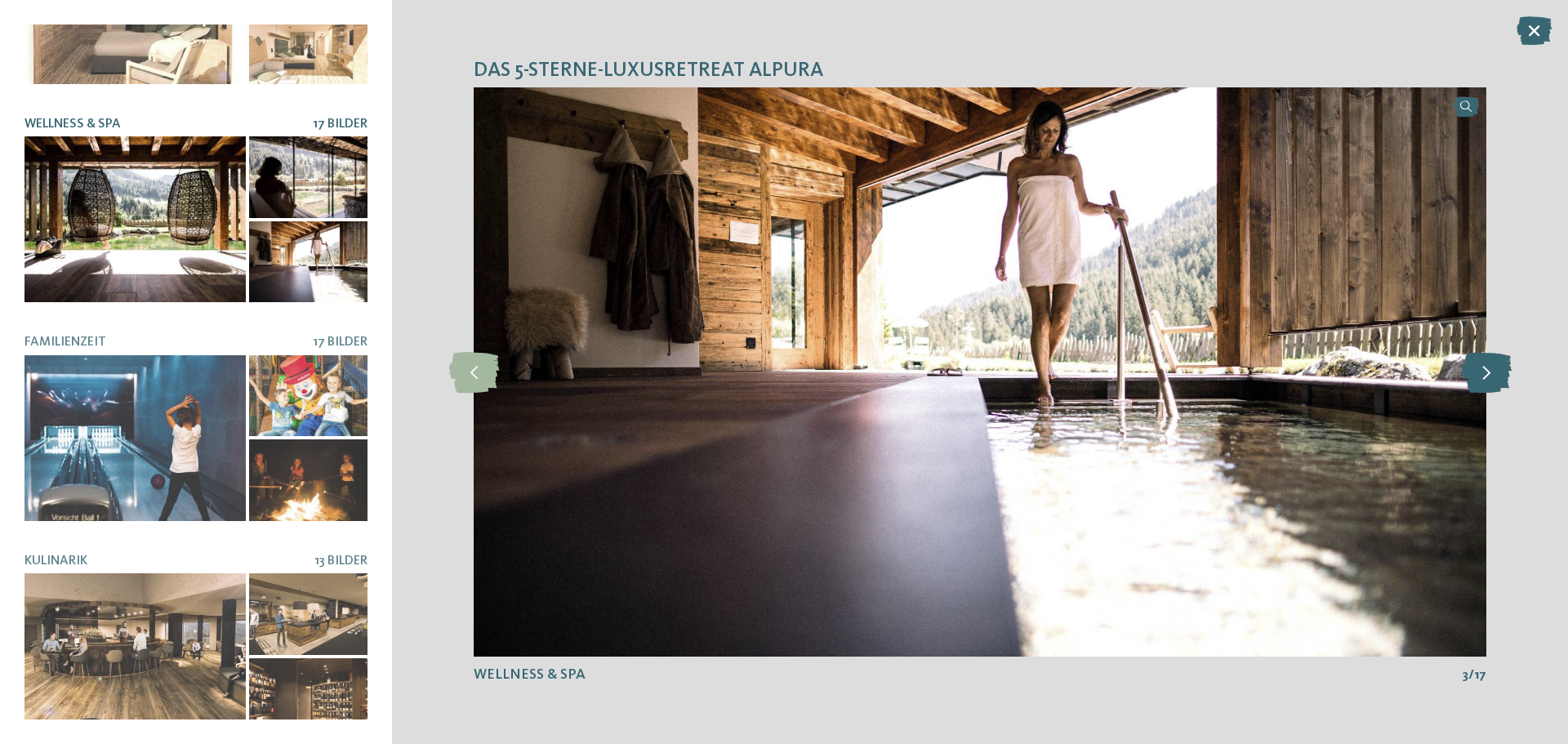
click at [1489, 372] on icon at bounding box center [1486, 372] width 50 height 41
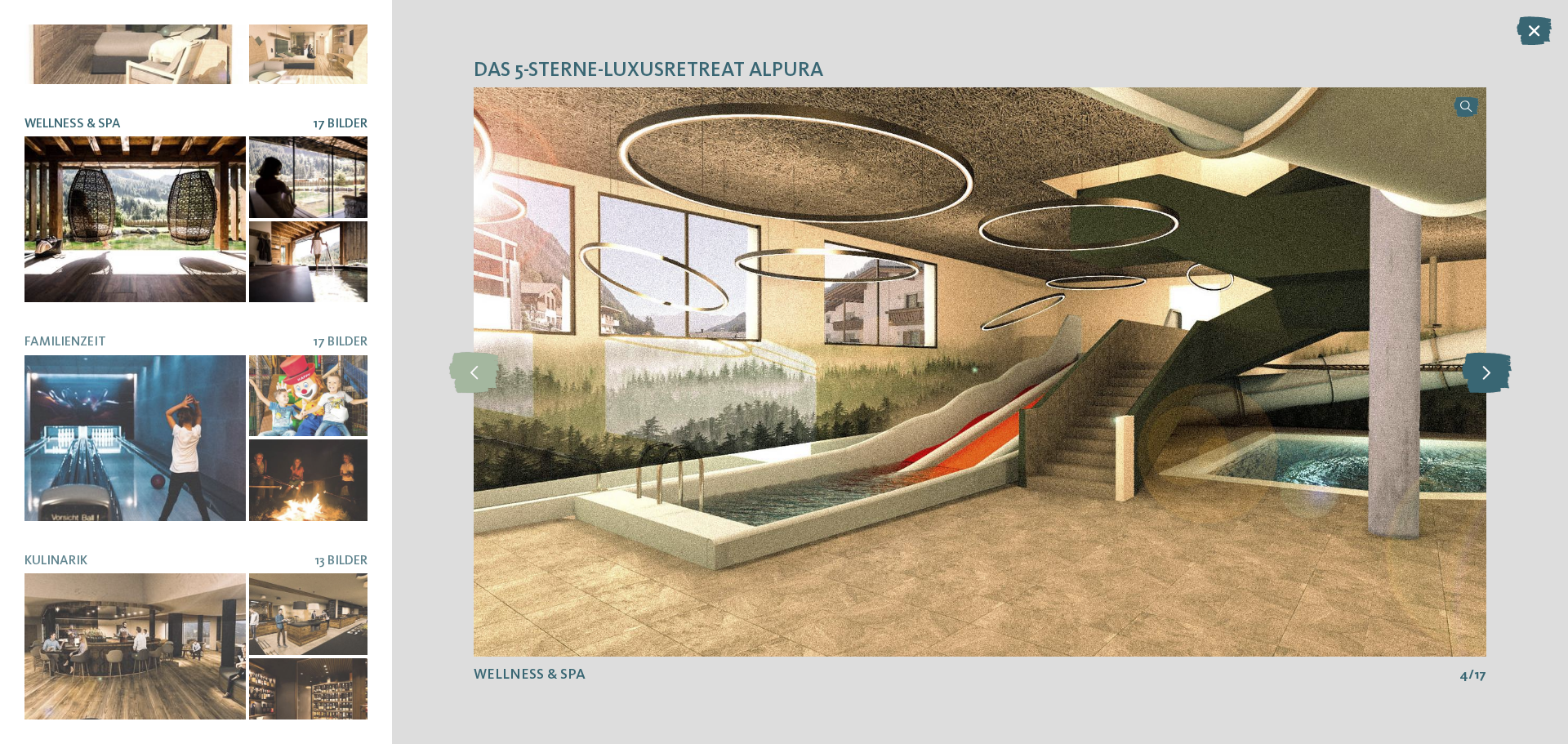
click at [1489, 372] on icon at bounding box center [1486, 372] width 50 height 41
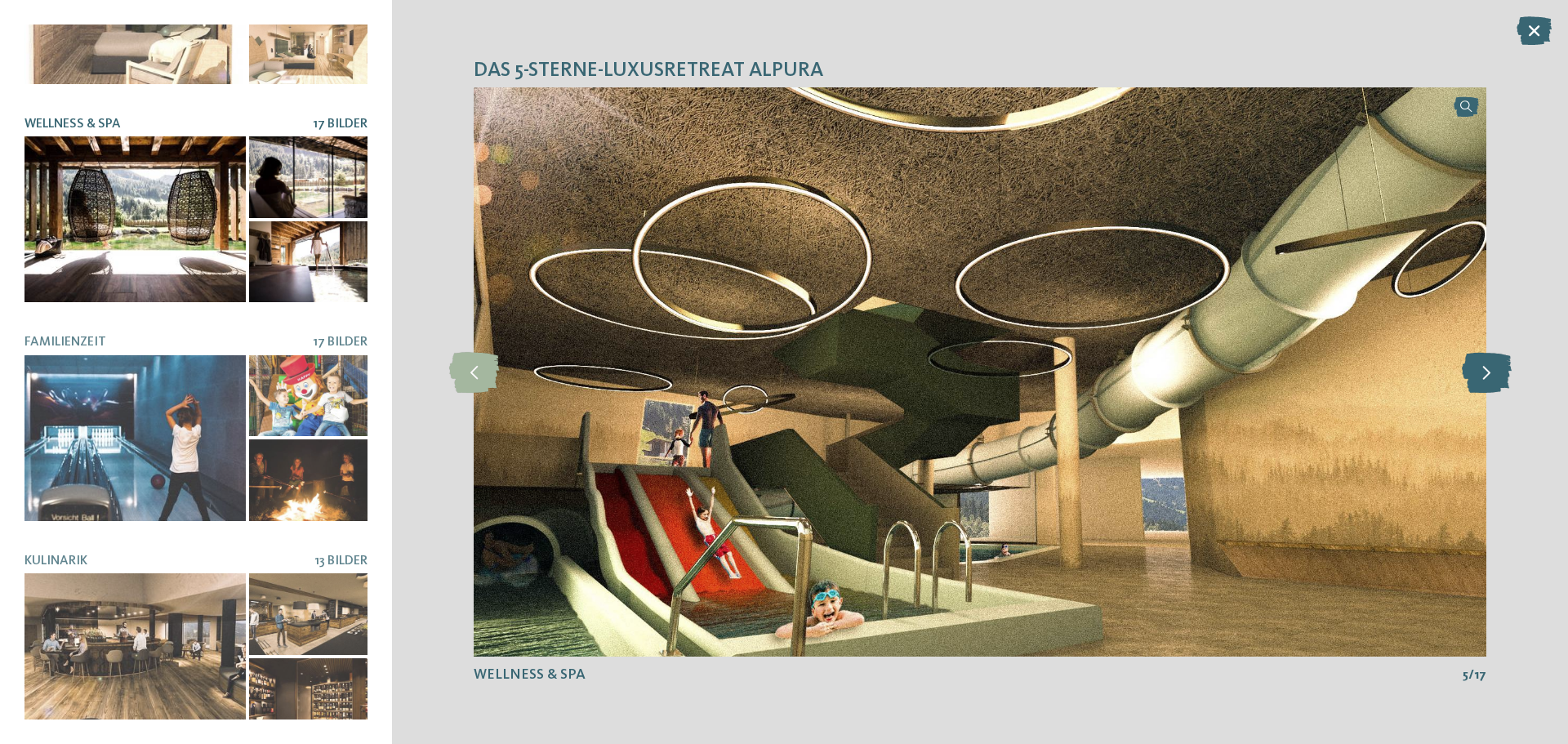
click at [1489, 372] on icon at bounding box center [1486, 372] width 50 height 41
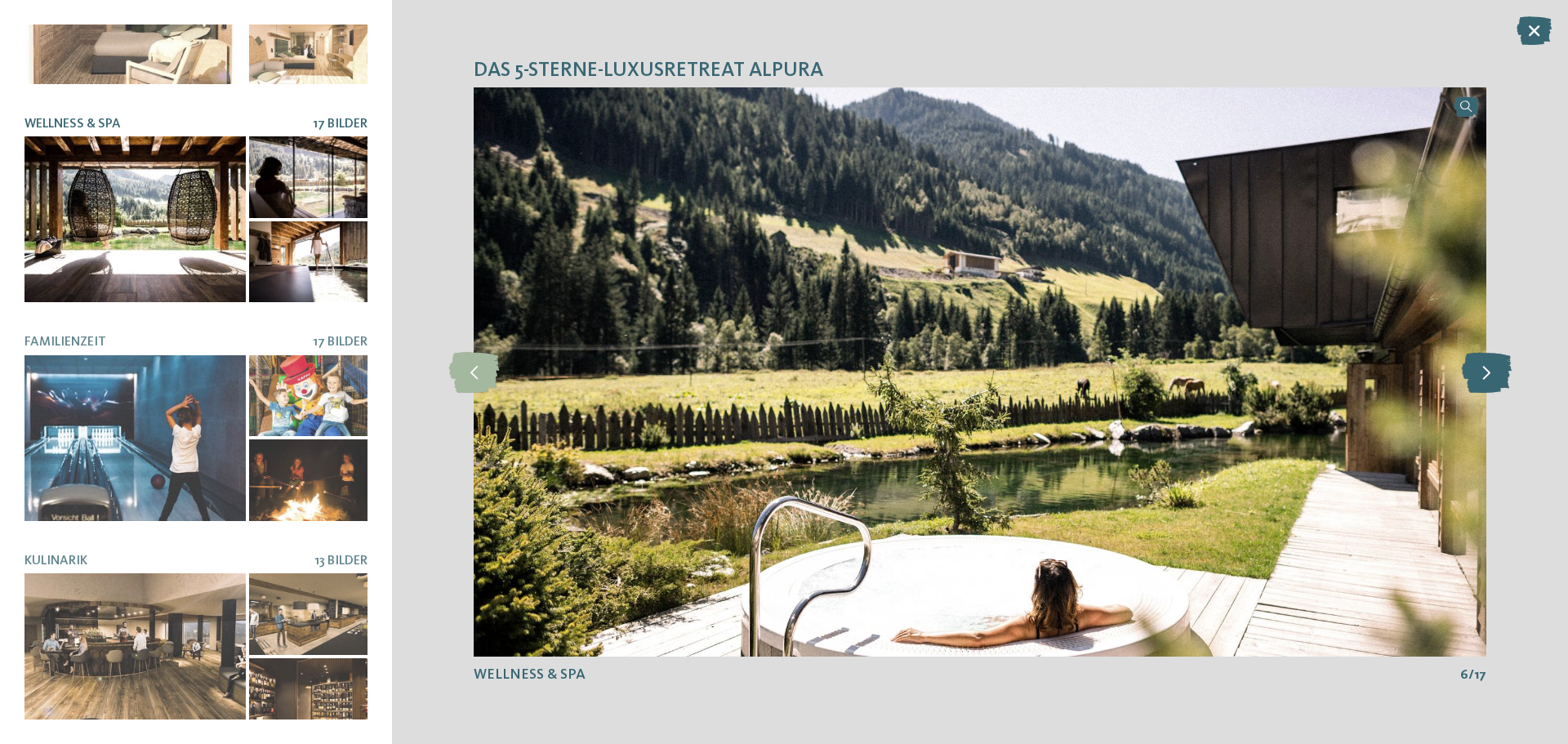
click at [1489, 372] on icon at bounding box center [1486, 372] width 50 height 41
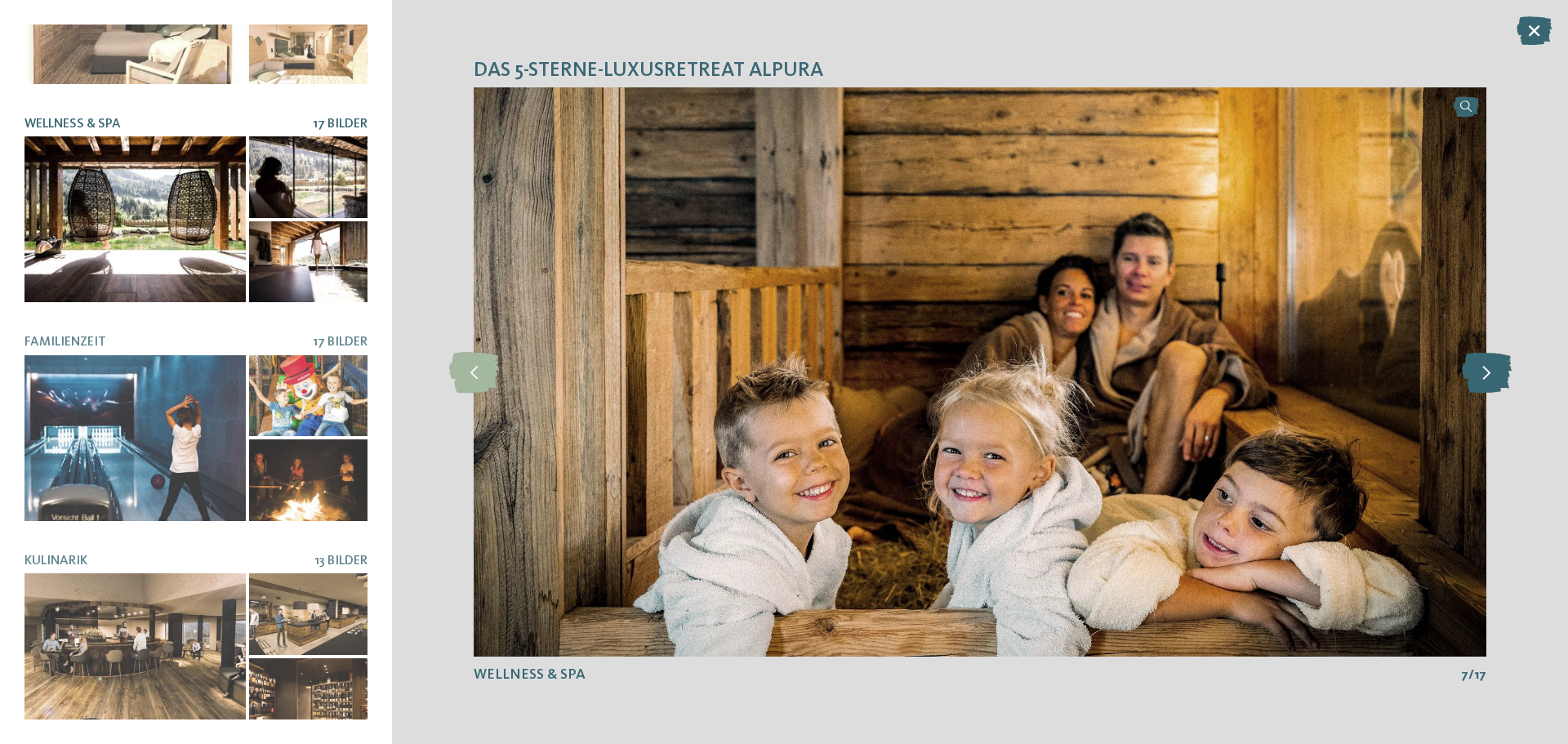
click at [1489, 372] on icon at bounding box center [1486, 372] width 50 height 41
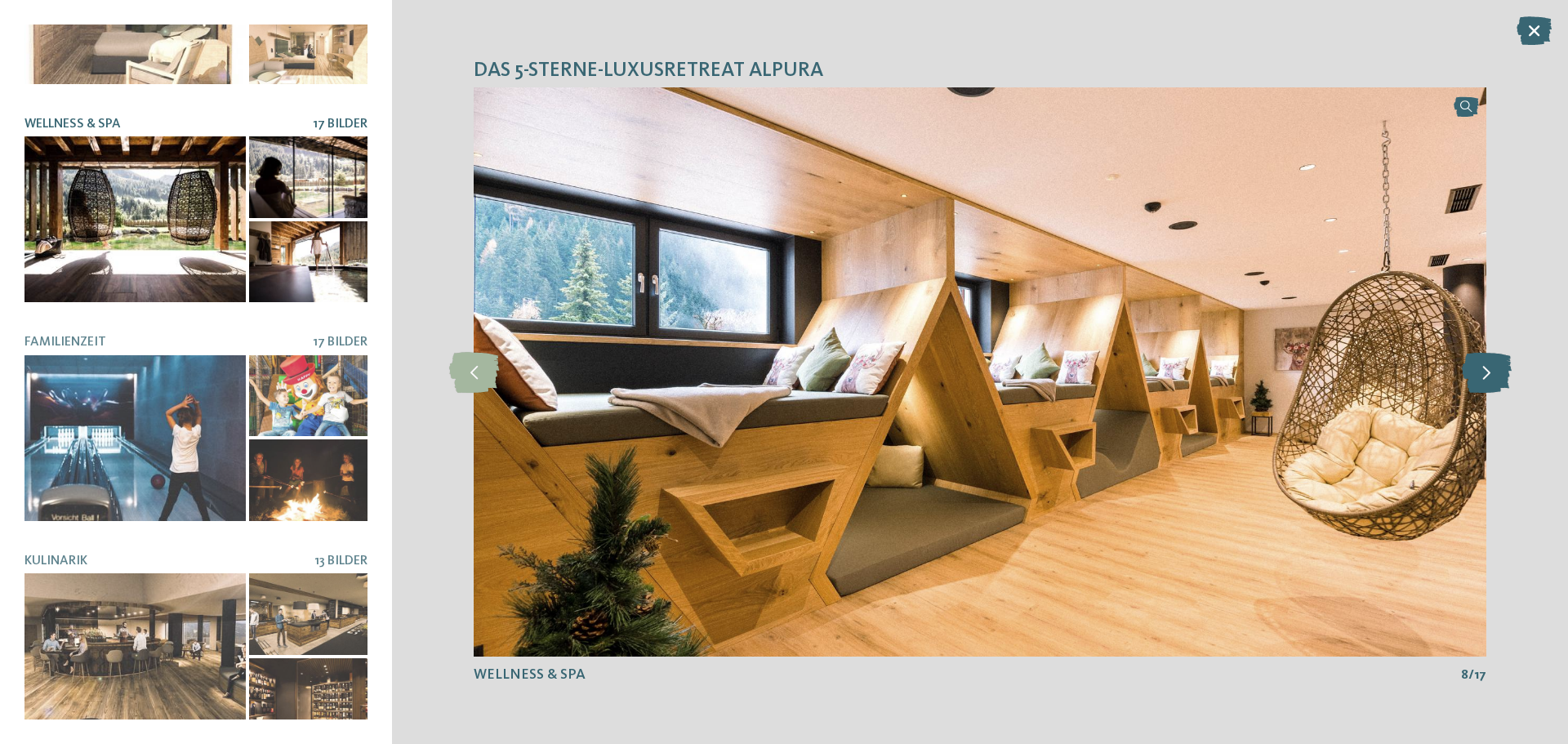
click at [1489, 372] on icon at bounding box center [1486, 372] width 50 height 41
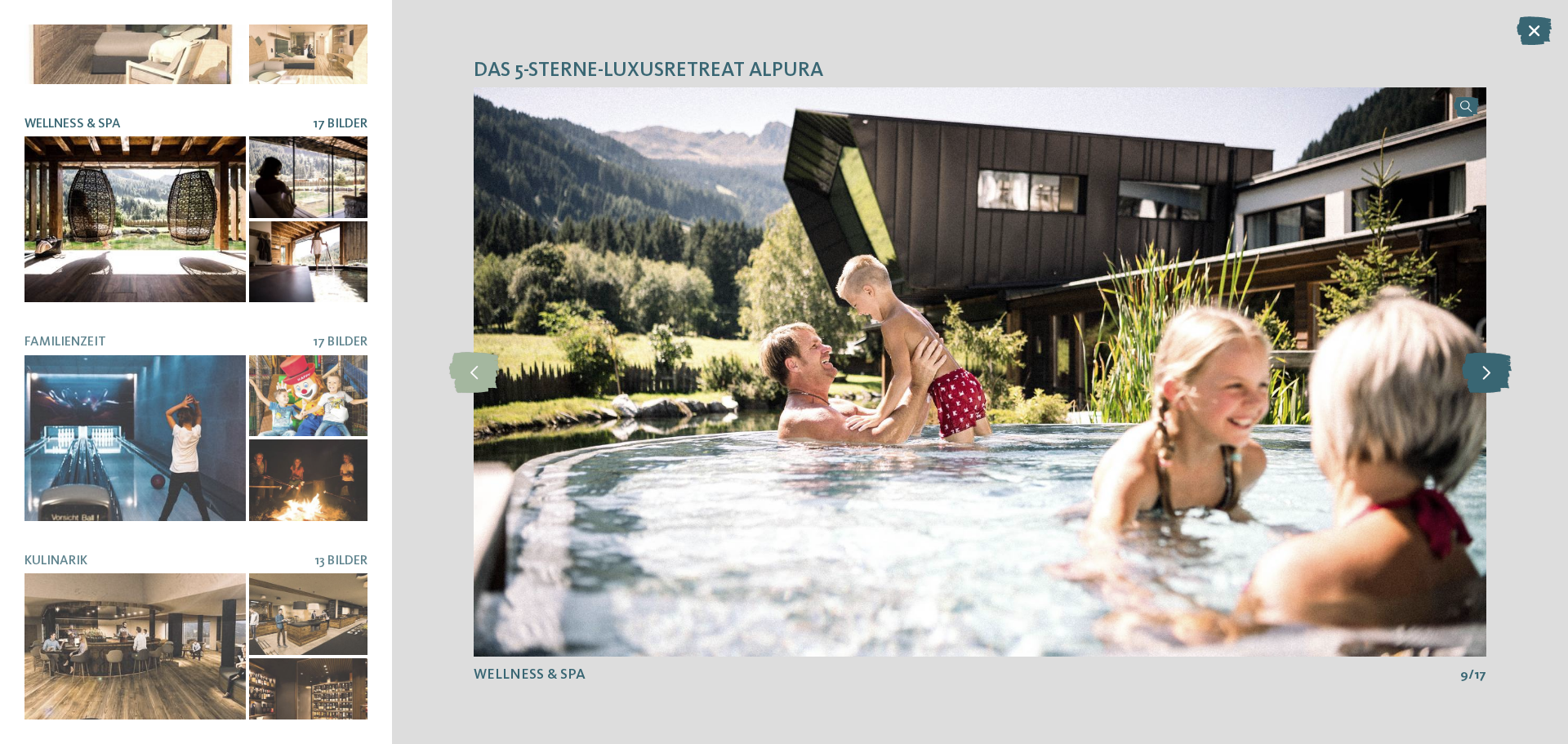
click at [1489, 372] on icon at bounding box center [1486, 372] width 50 height 41
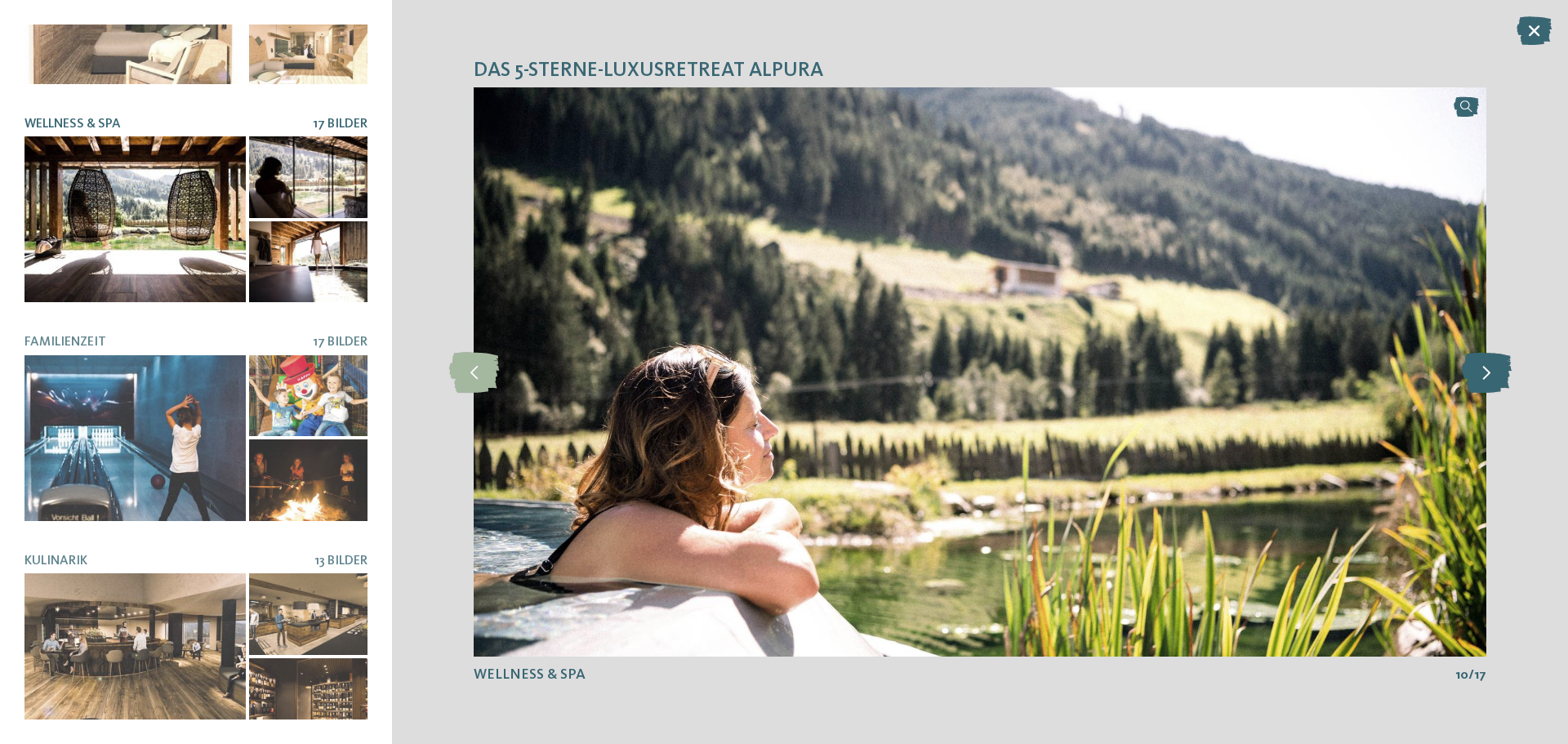
click at [1489, 372] on icon at bounding box center [1486, 372] width 50 height 41
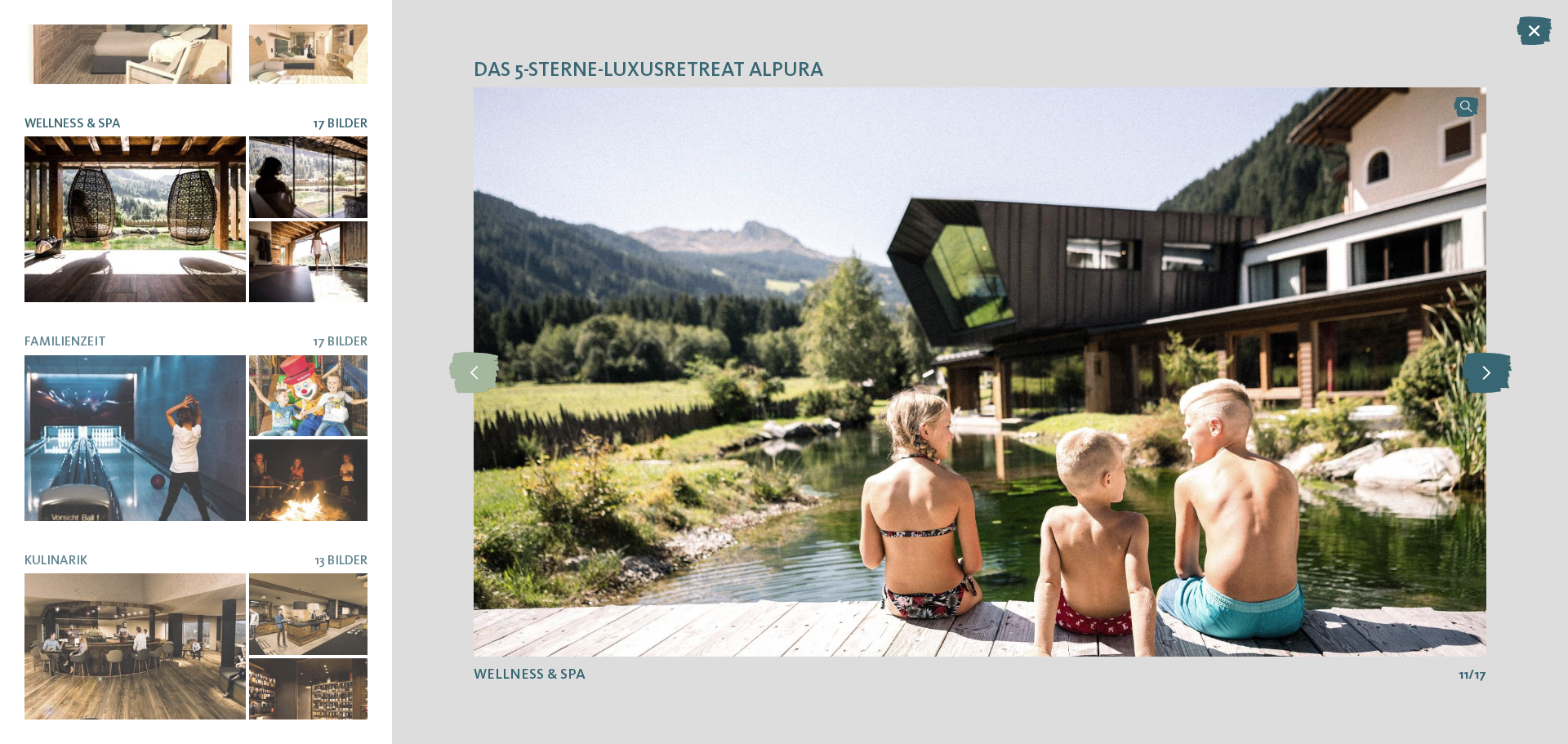
click at [1489, 372] on icon at bounding box center [1486, 372] width 50 height 41
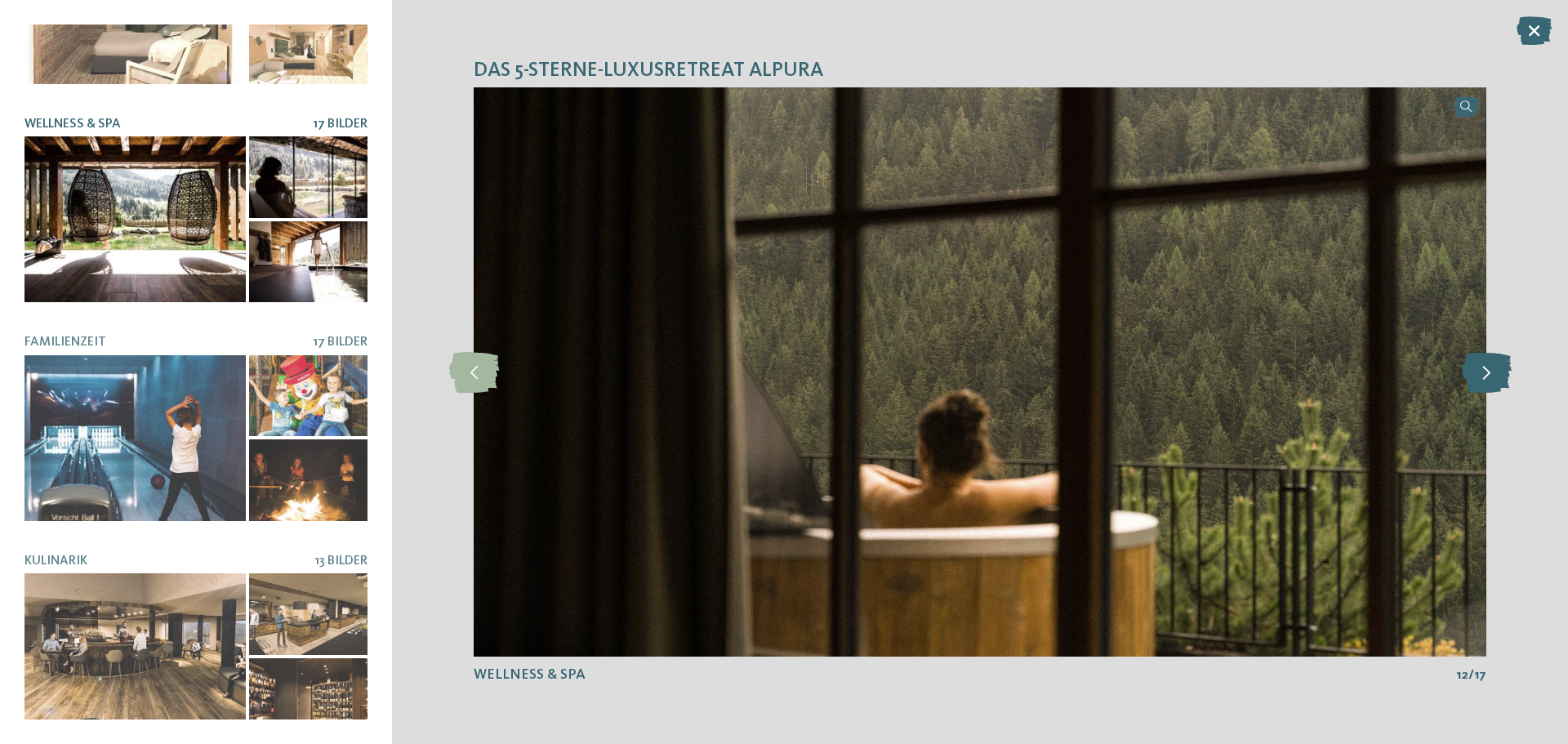
click at [1485, 367] on icon at bounding box center [1486, 372] width 50 height 41
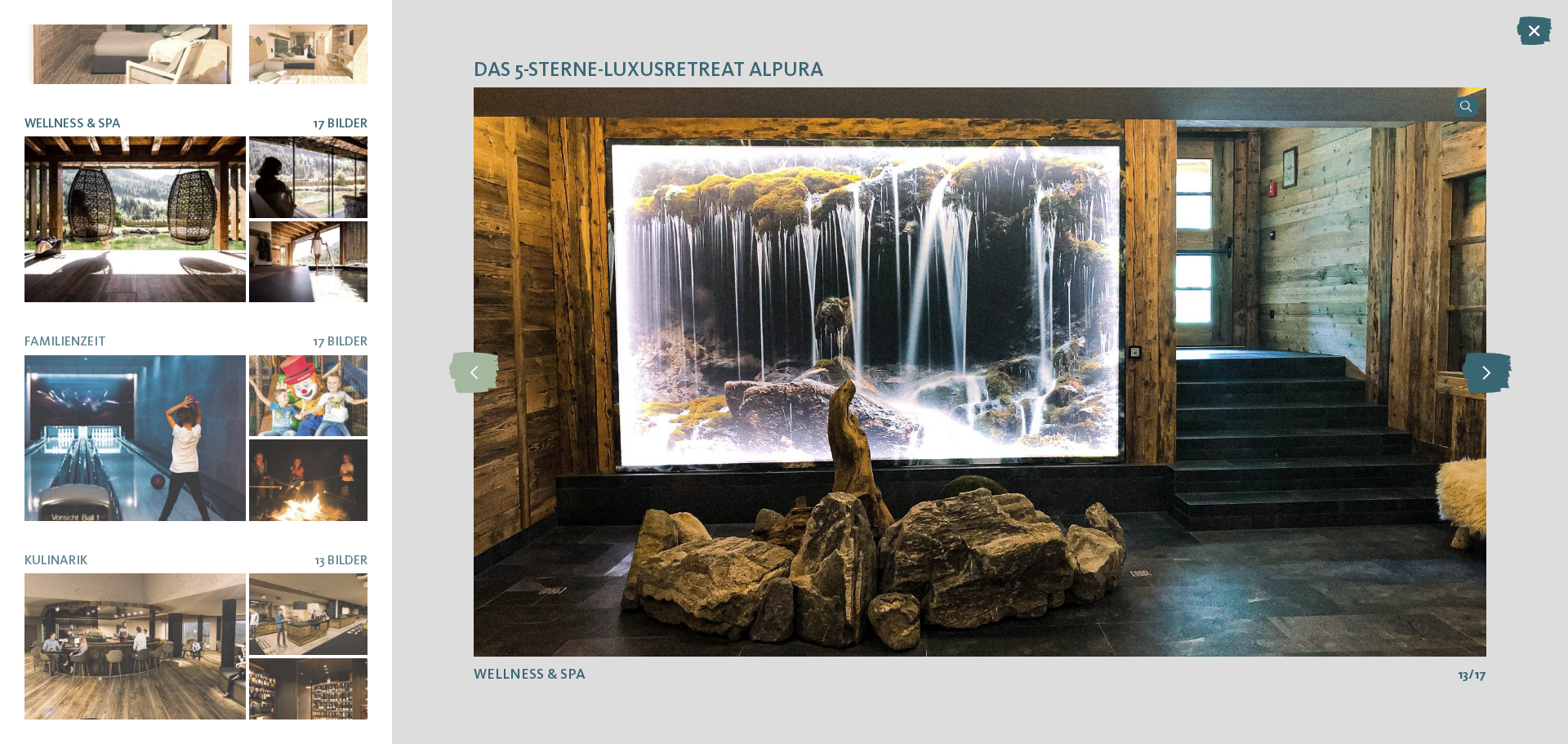
click at [1492, 378] on icon at bounding box center [1486, 372] width 50 height 41
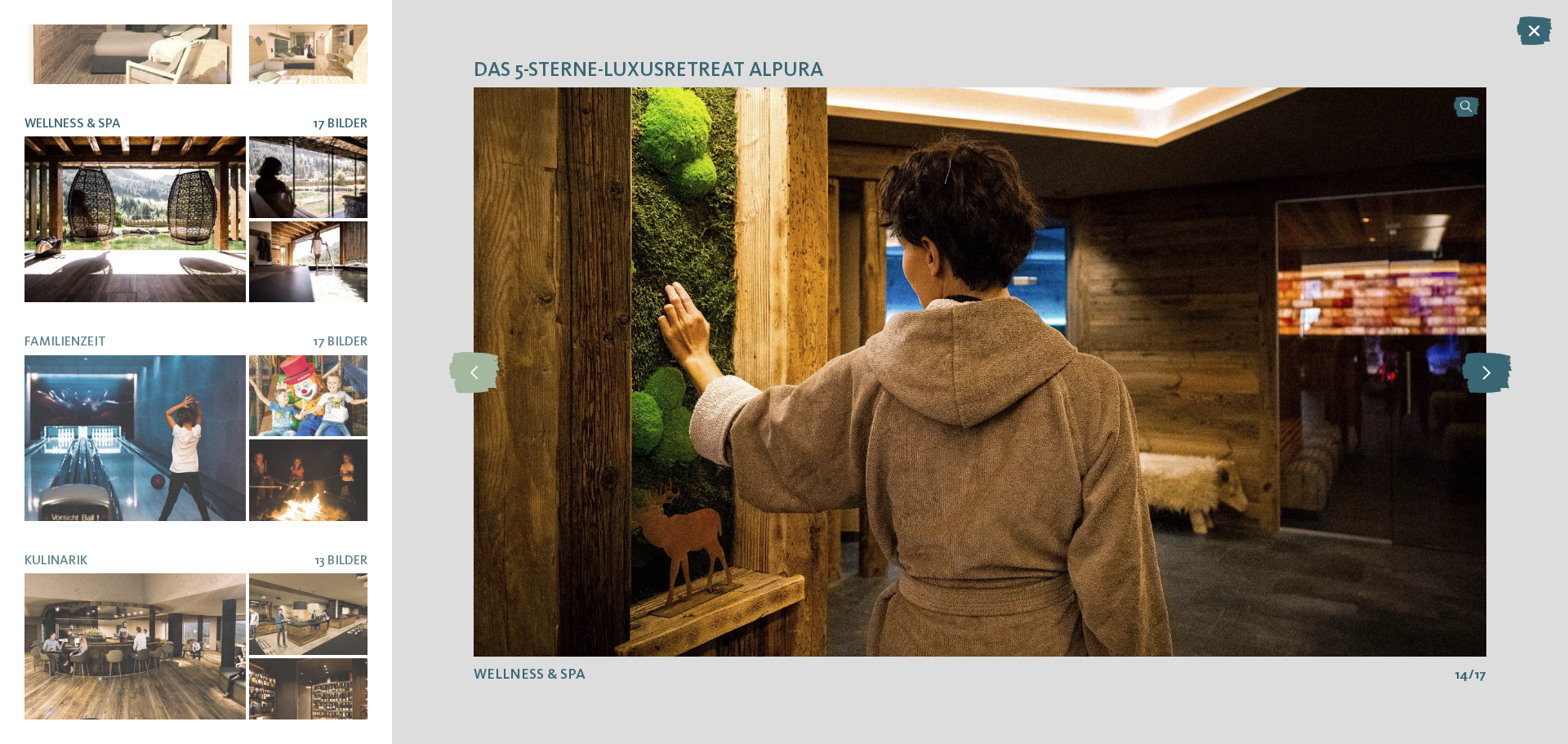
click at [1487, 379] on icon at bounding box center [1486, 372] width 50 height 41
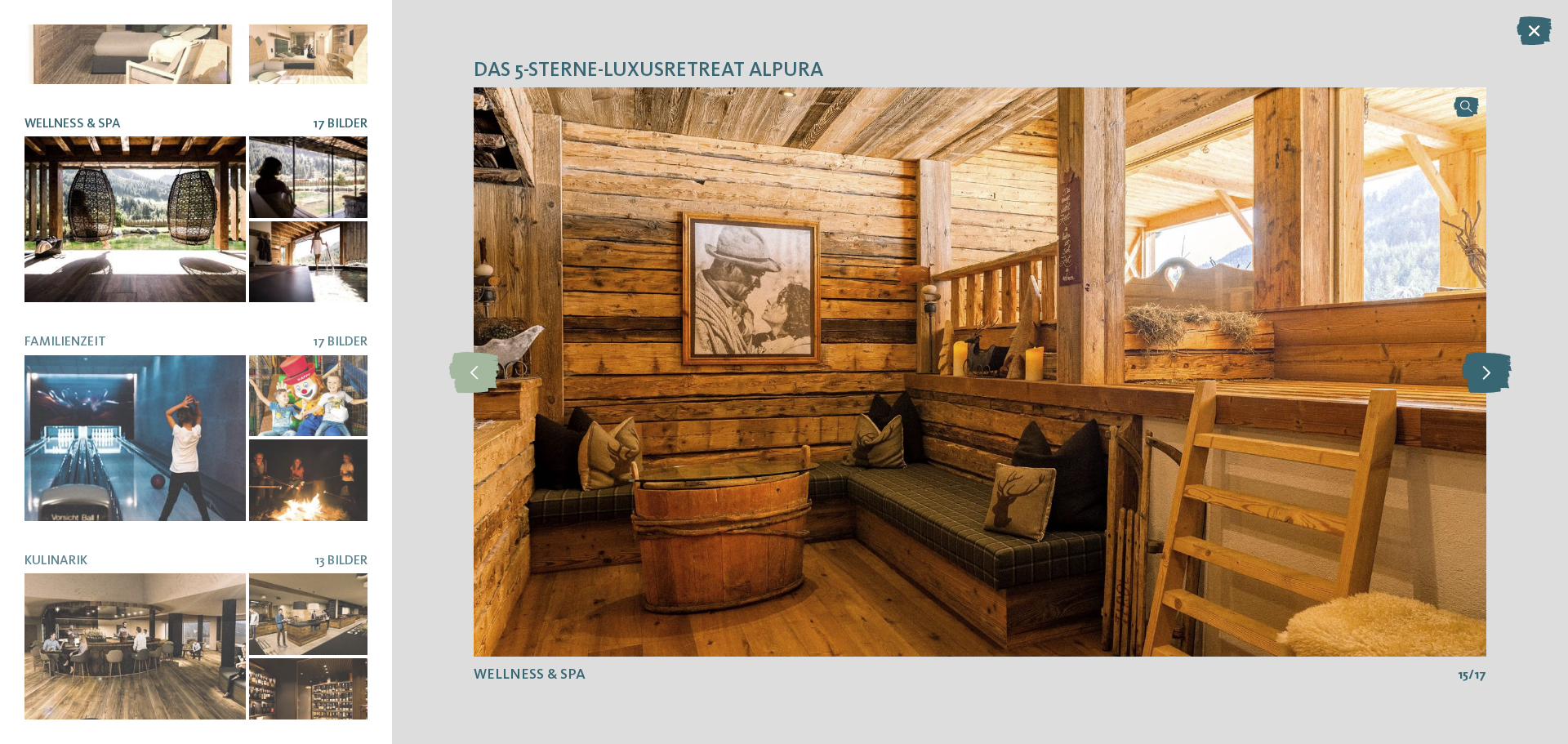
click at [1487, 379] on icon at bounding box center [1486, 372] width 50 height 41
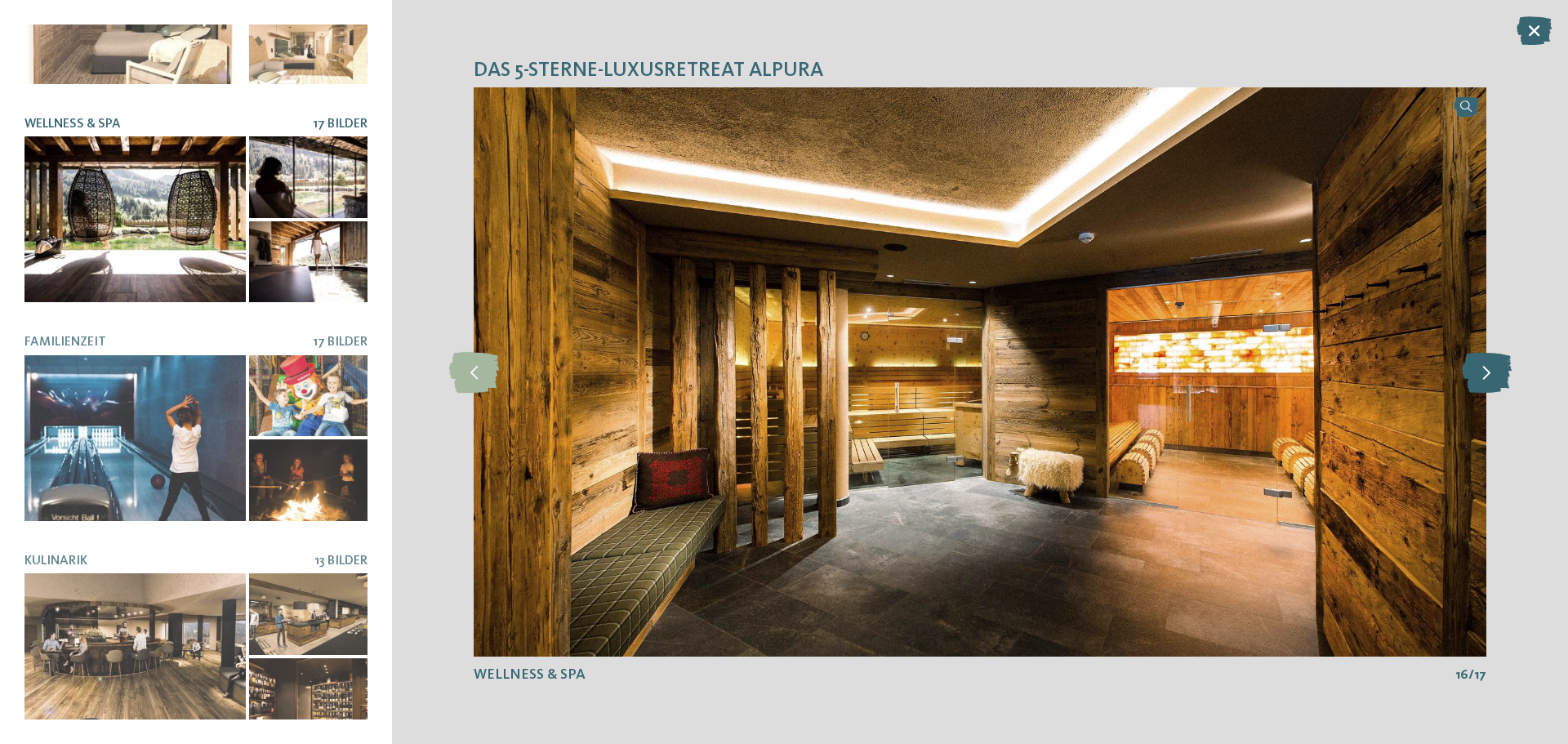
click at [1487, 379] on icon at bounding box center [1486, 372] width 50 height 41
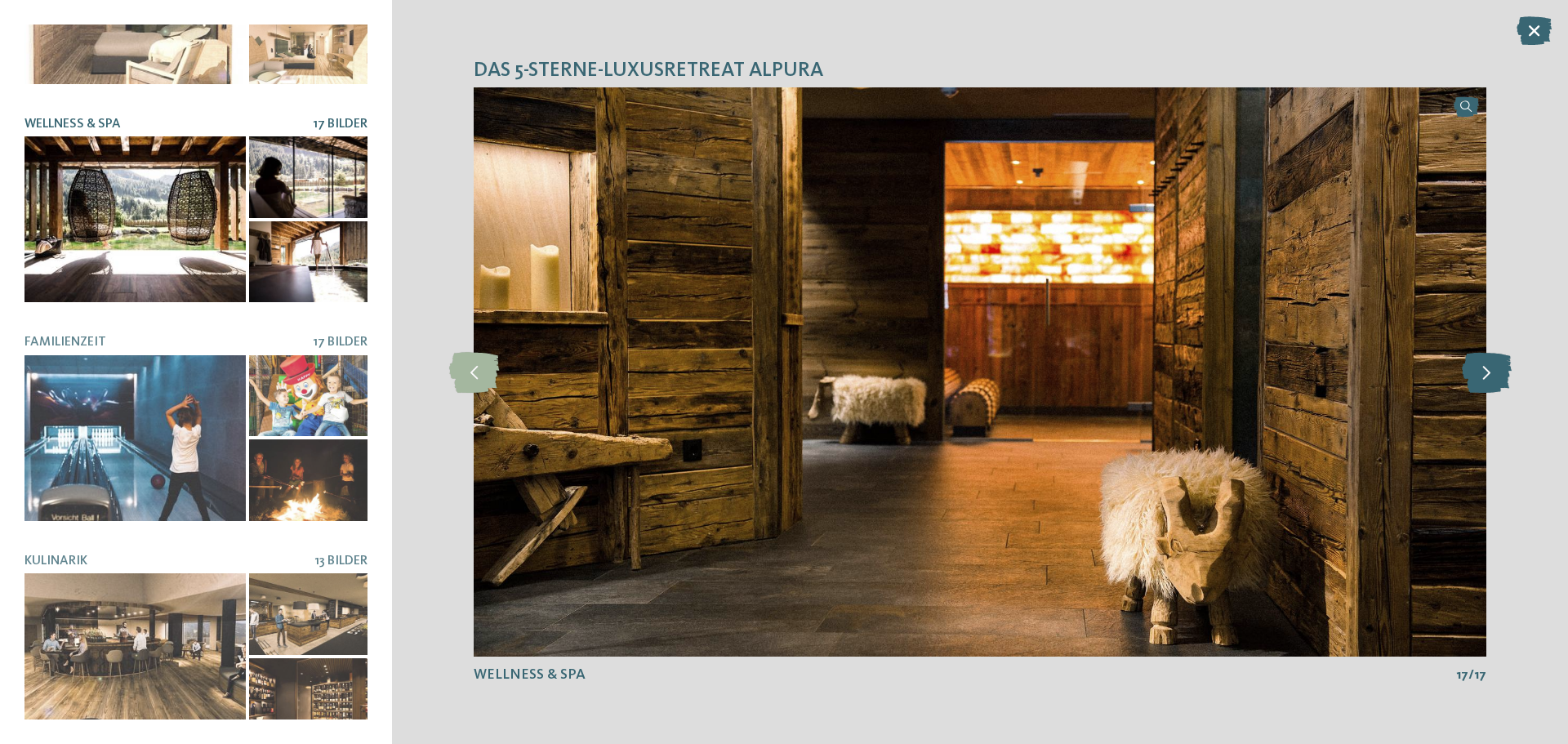
click at [1487, 379] on icon at bounding box center [1486, 372] width 50 height 41
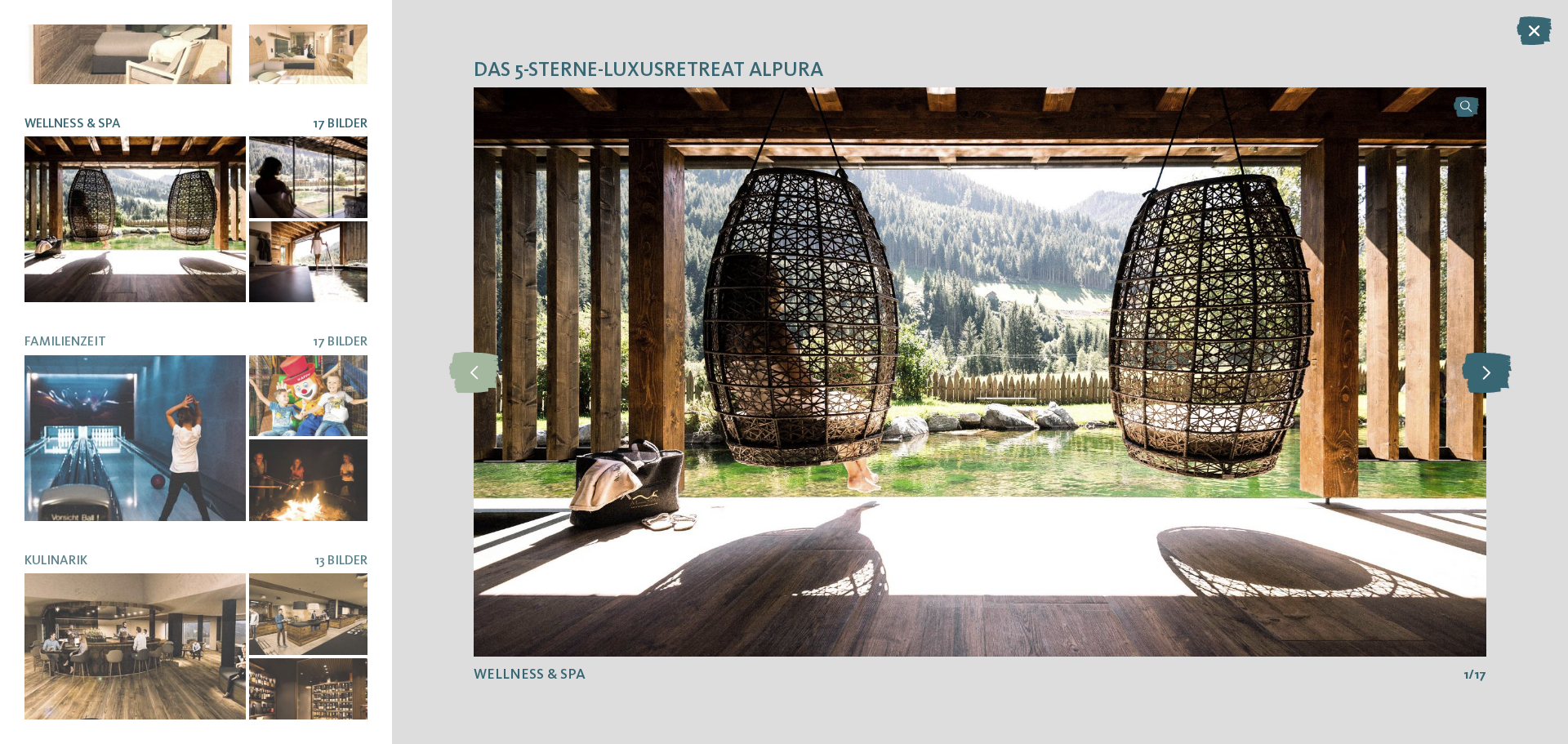
click at [1487, 379] on icon at bounding box center [1486, 372] width 50 height 41
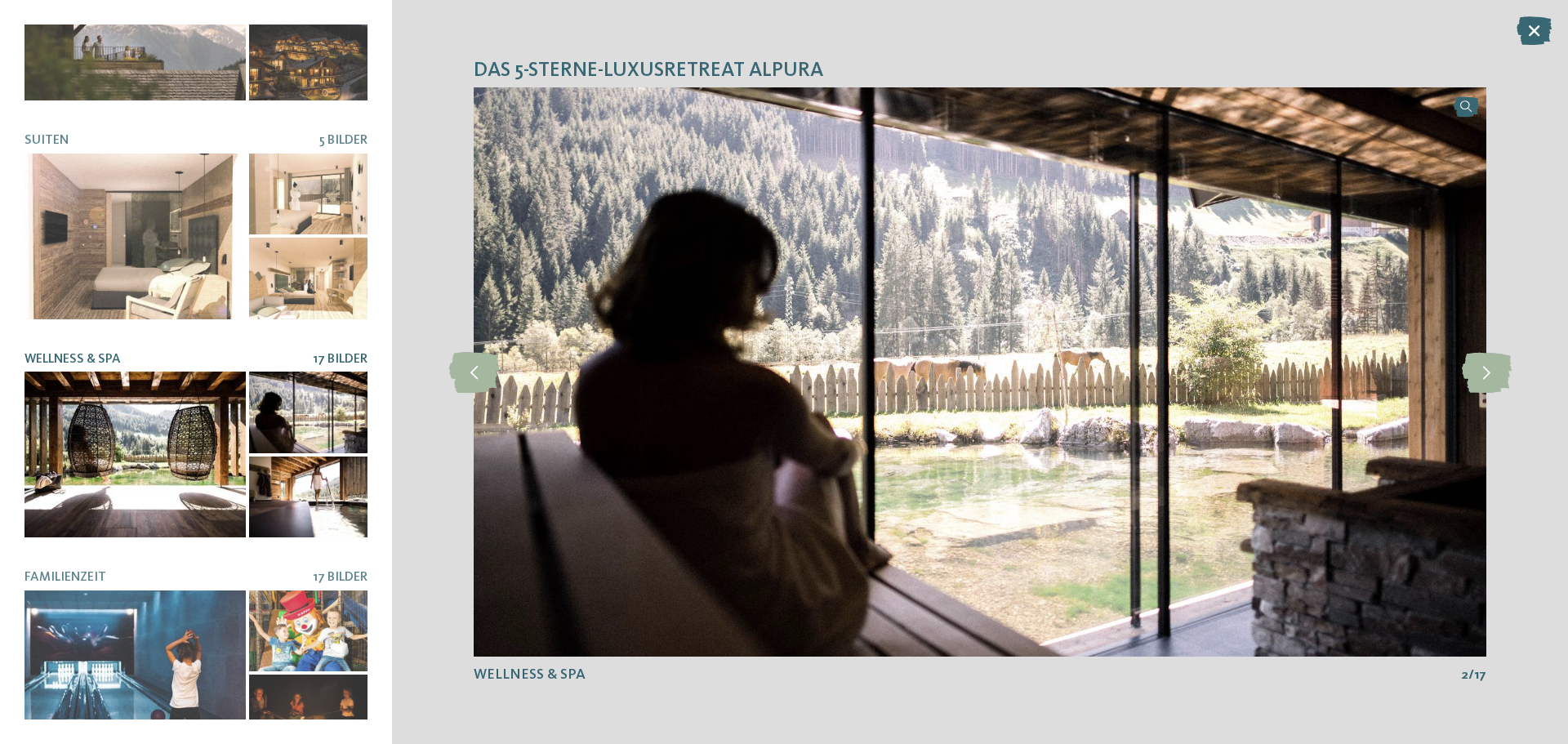
scroll to position [100, 0]
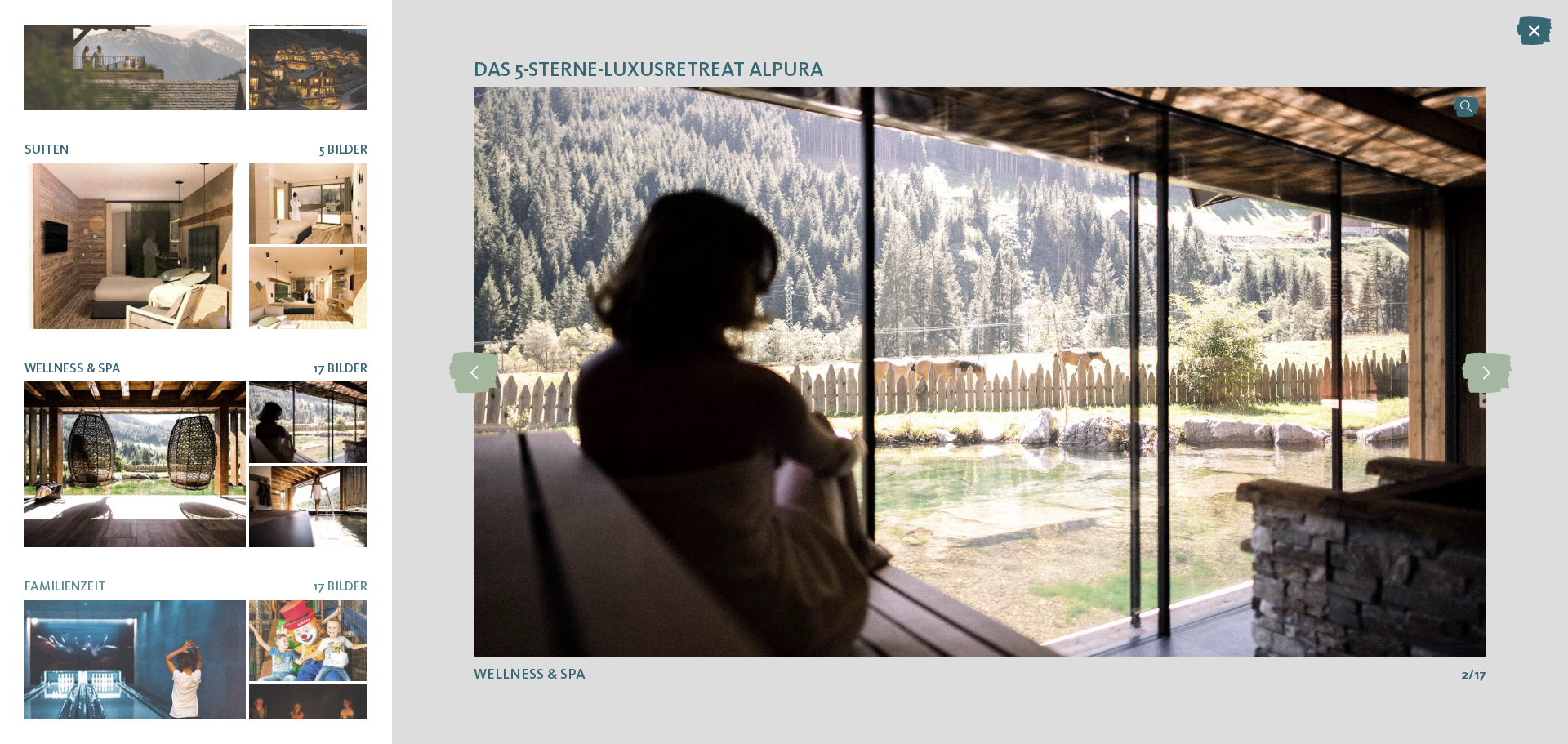
click at [278, 268] on div at bounding box center [308, 288] width 118 height 81
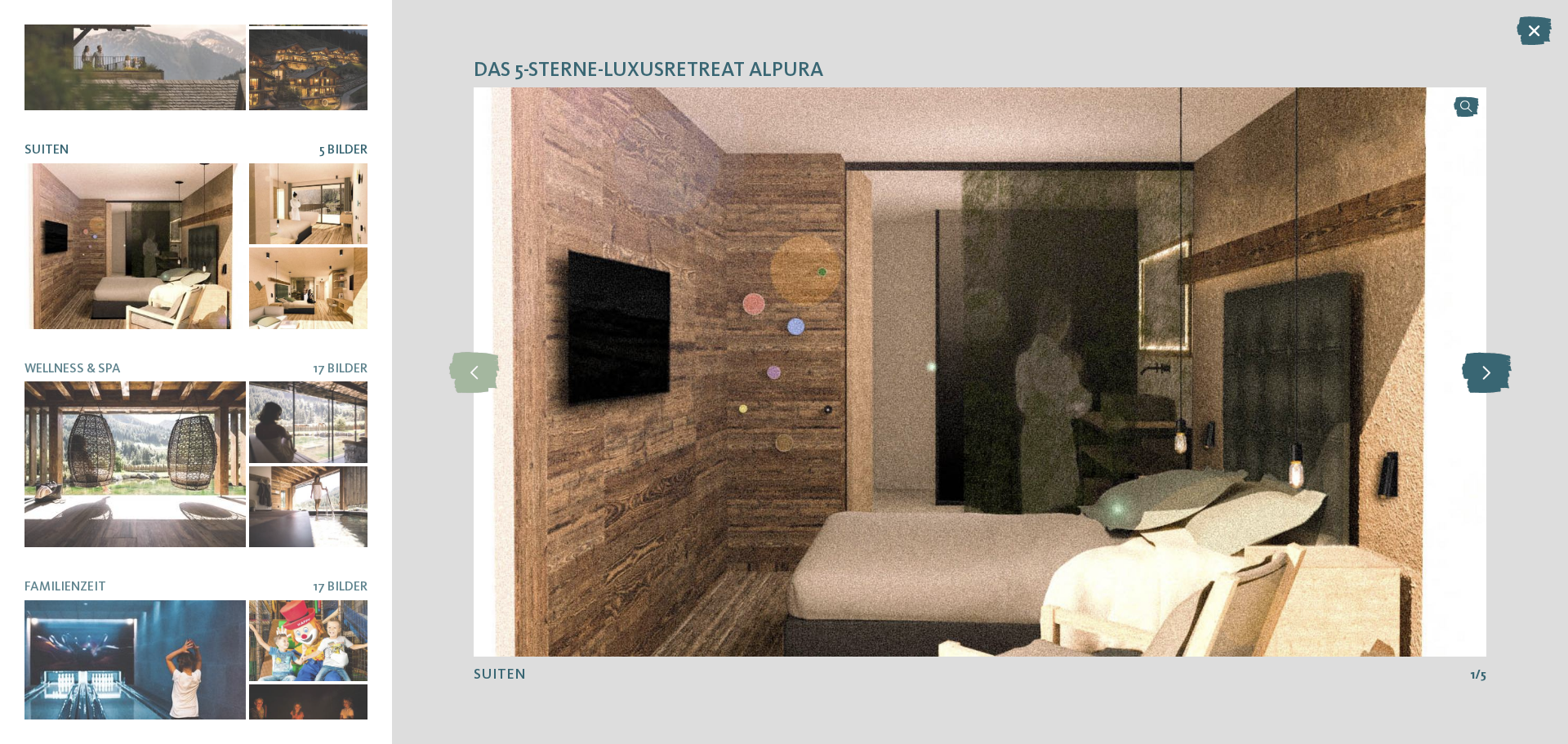
click at [1488, 372] on icon at bounding box center [1486, 372] width 50 height 41
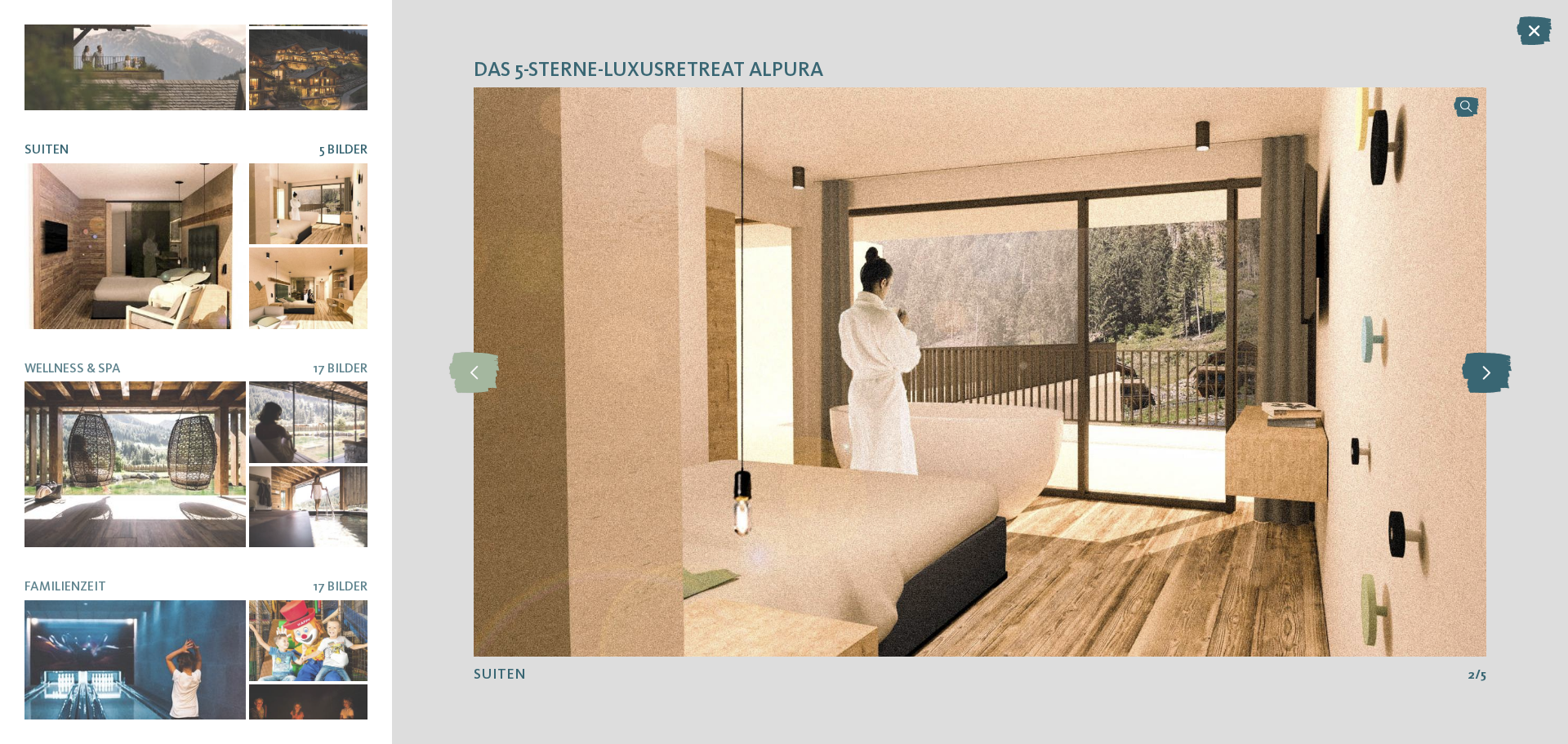
click at [1488, 372] on icon at bounding box center [1486, 372] width 50 height 41
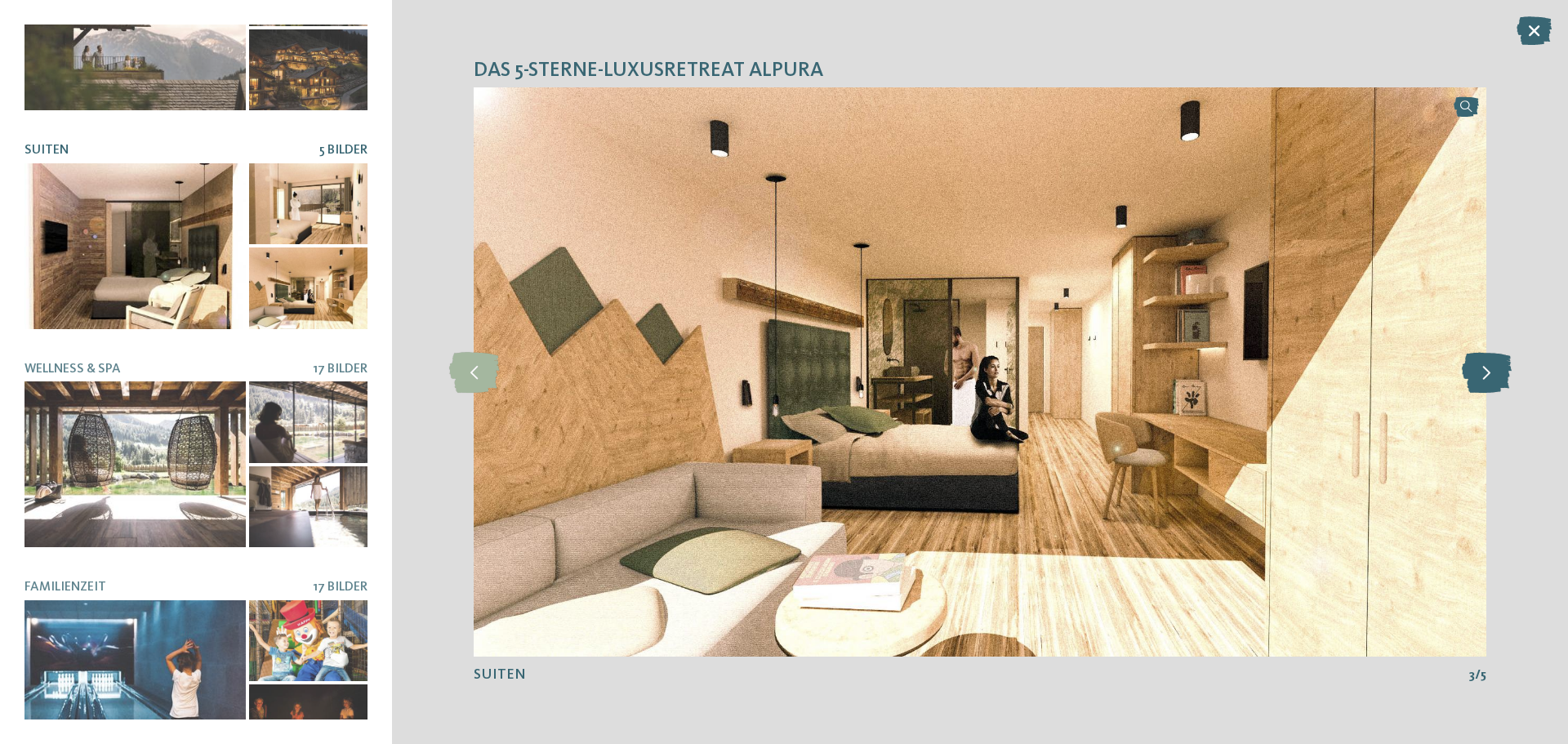
click at [1488, 372] on icon at bounding box center [1486, 372] width 50 height 41
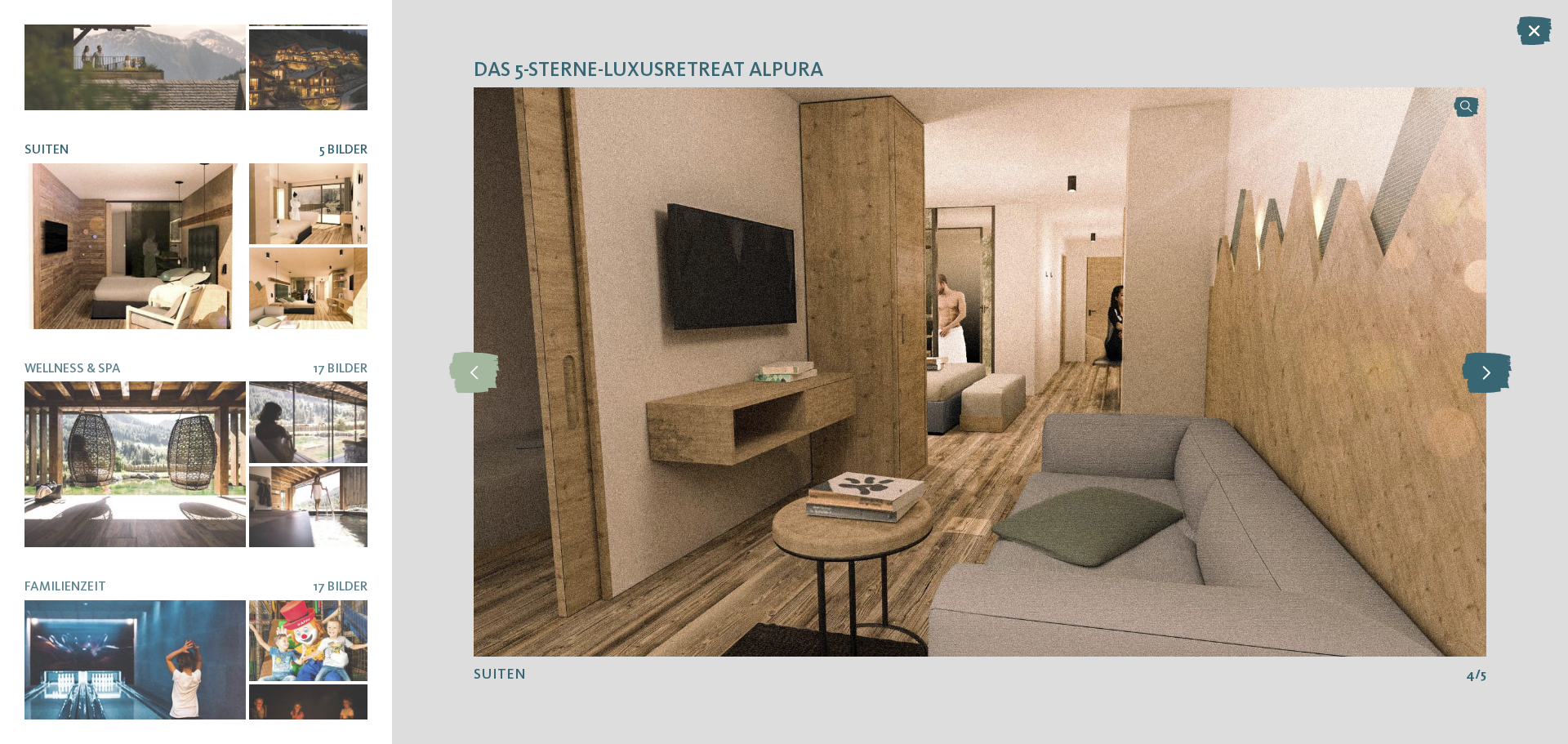
click at [1488, 368] on icon at bounding box center [1486, 372] width 50 height 41
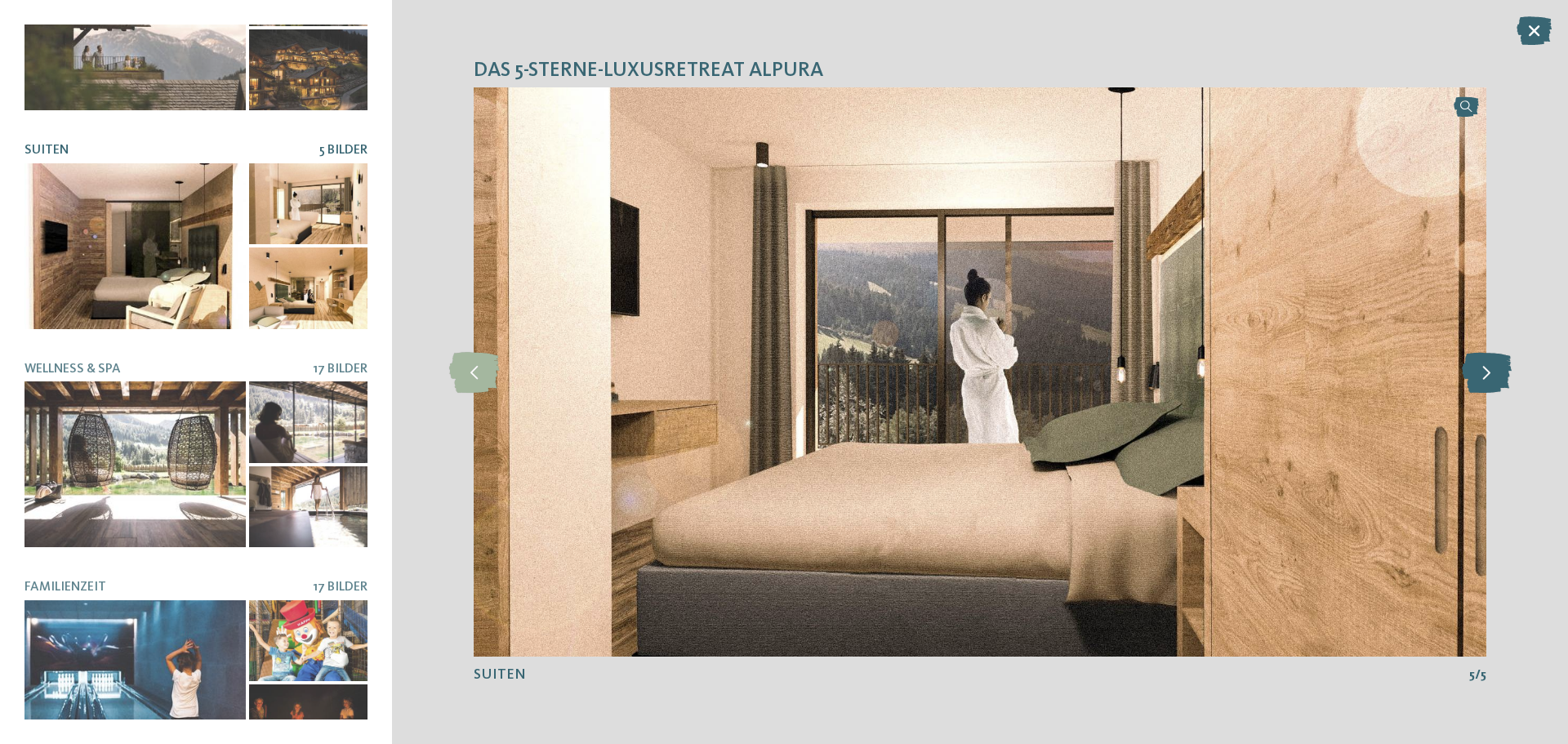
click at [1485, 372] on icon at bounding box center [1486, 372] width 50 height 41
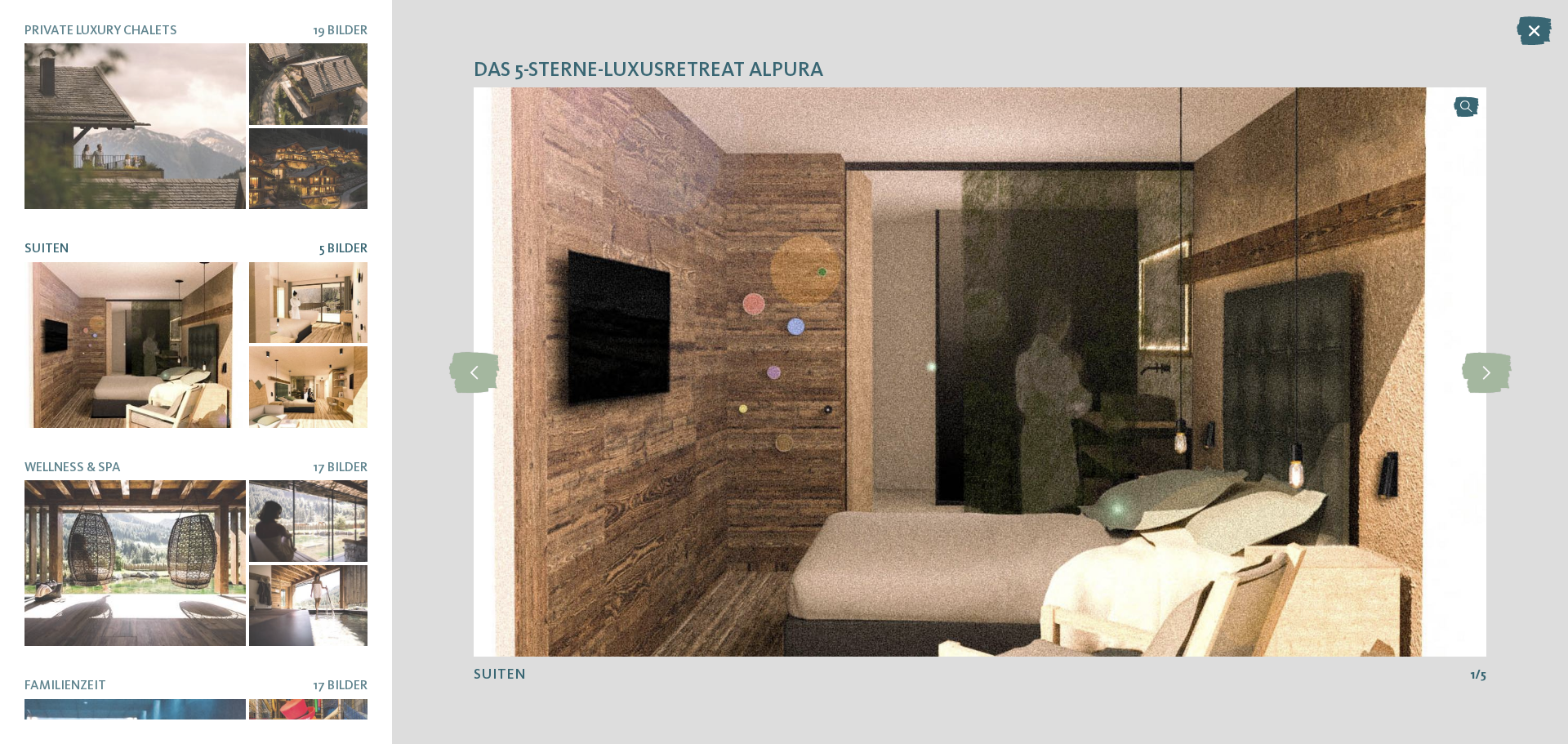
scroll to position [0, 0]
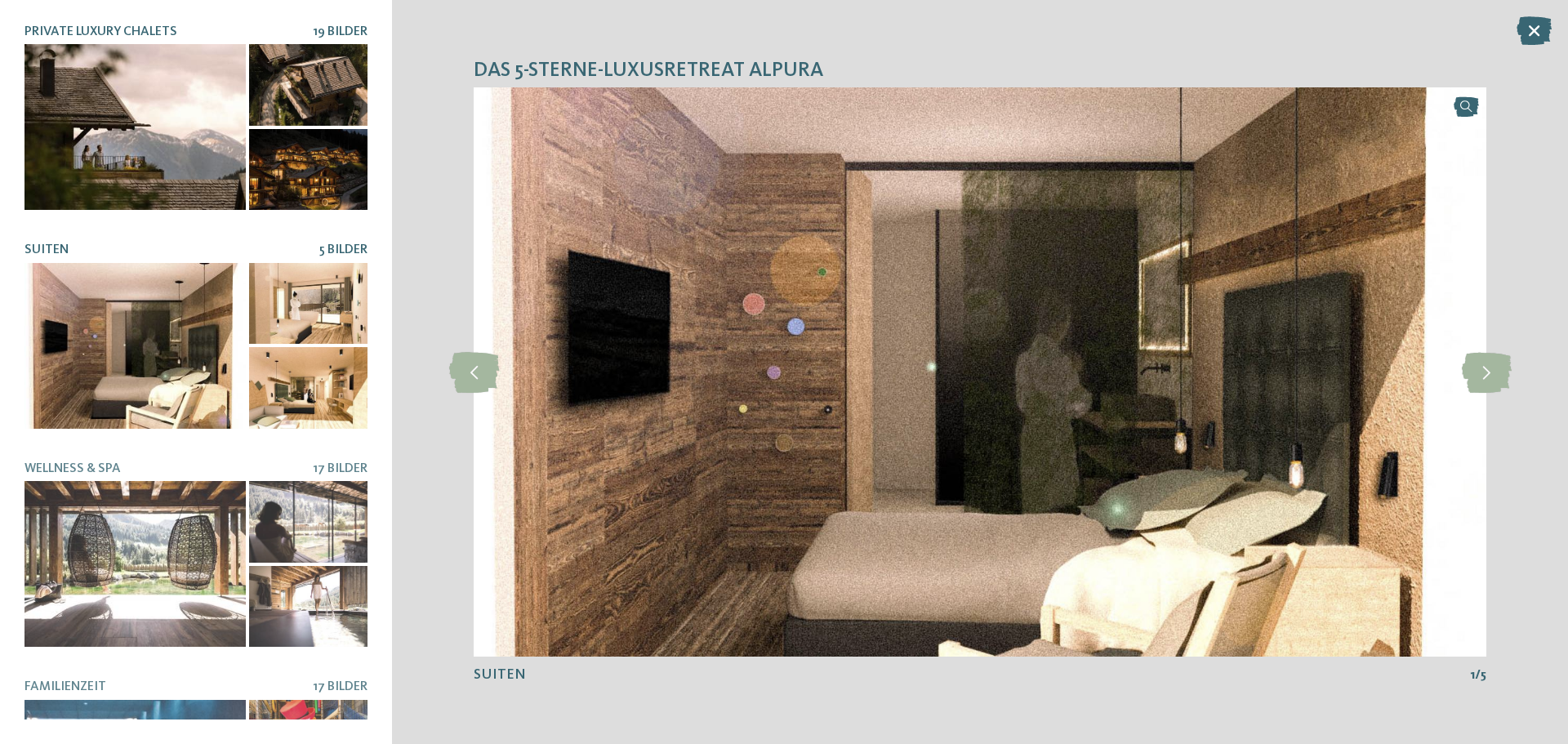
click at [254, 163] on div at bounding box center [308, 170] width 118 height 81
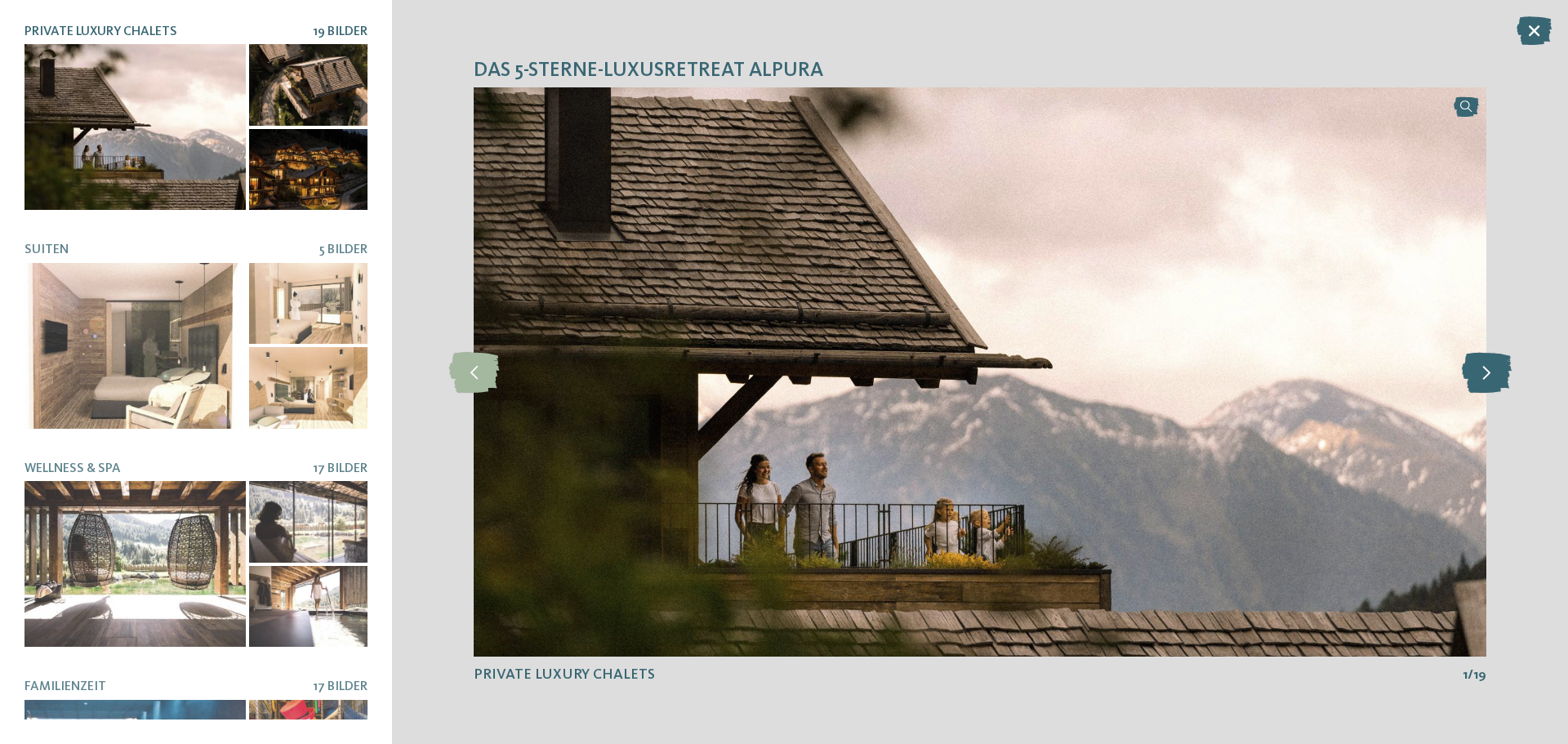
click at [1475, 364] on icon at bounding box center [1486, 372] width 50 height 41
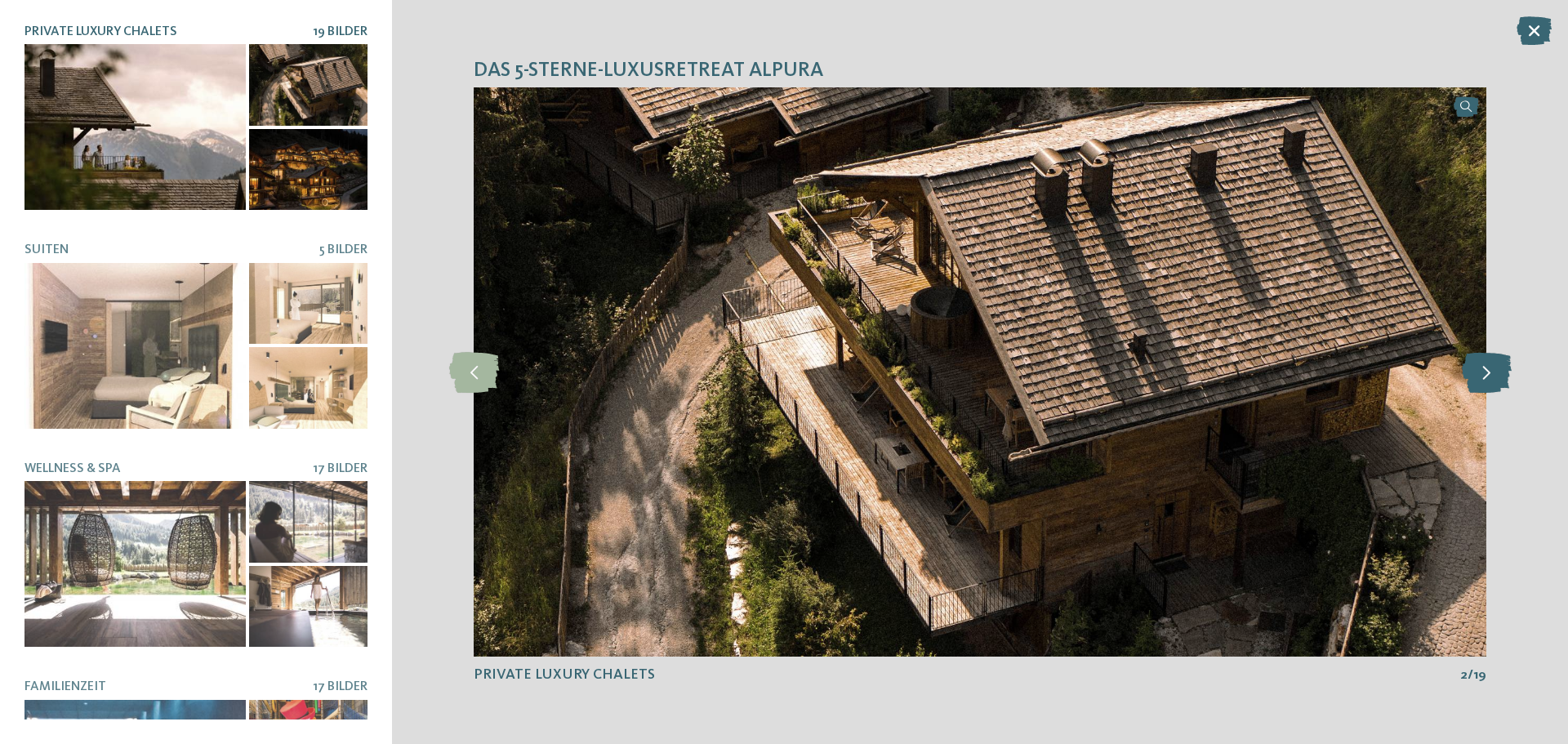
click at [1488, 366] on icon at bounding box center [1486, 372] width 50 height 41
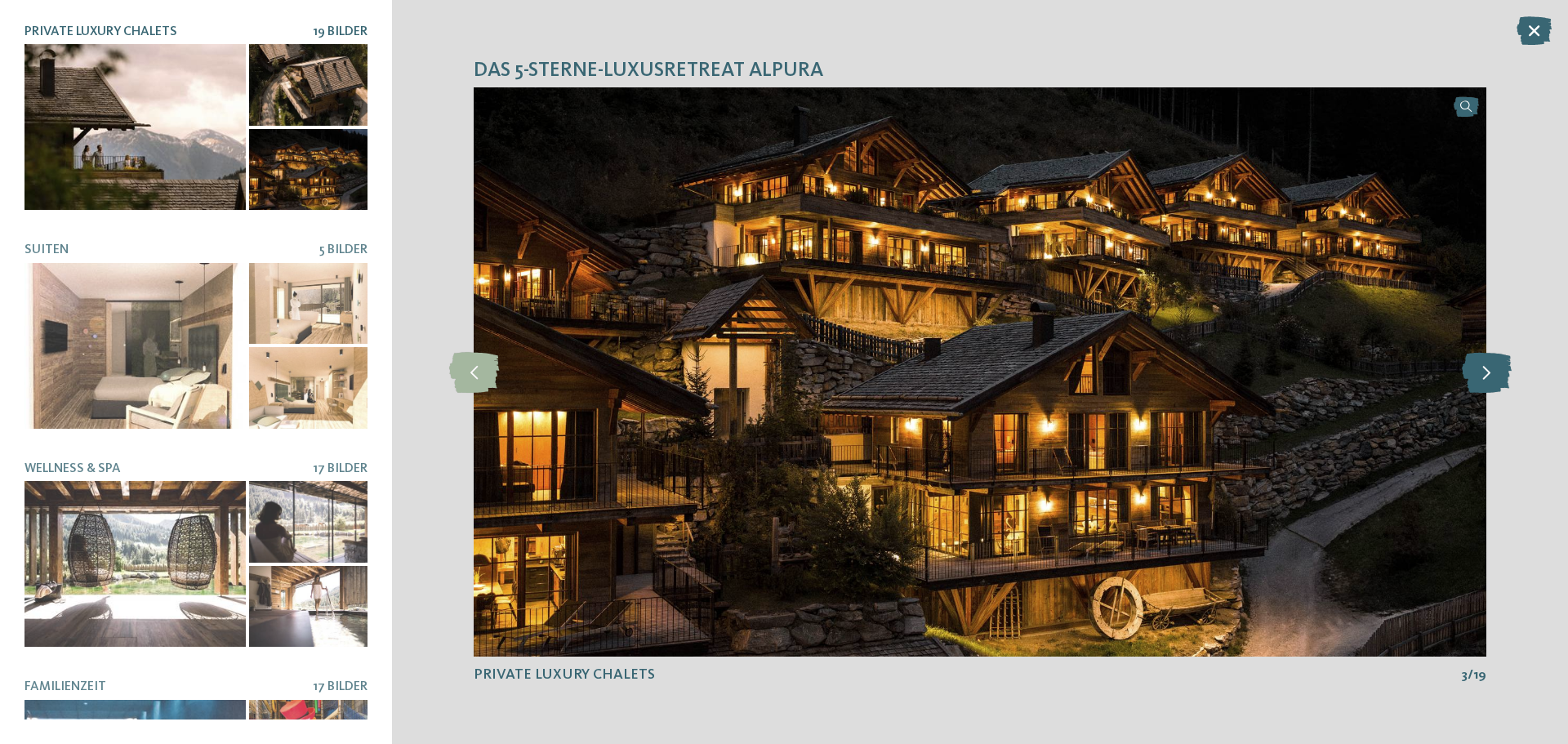
click at [1488, 366] on icon at bounding box center [1486, 372] width 50 height 41
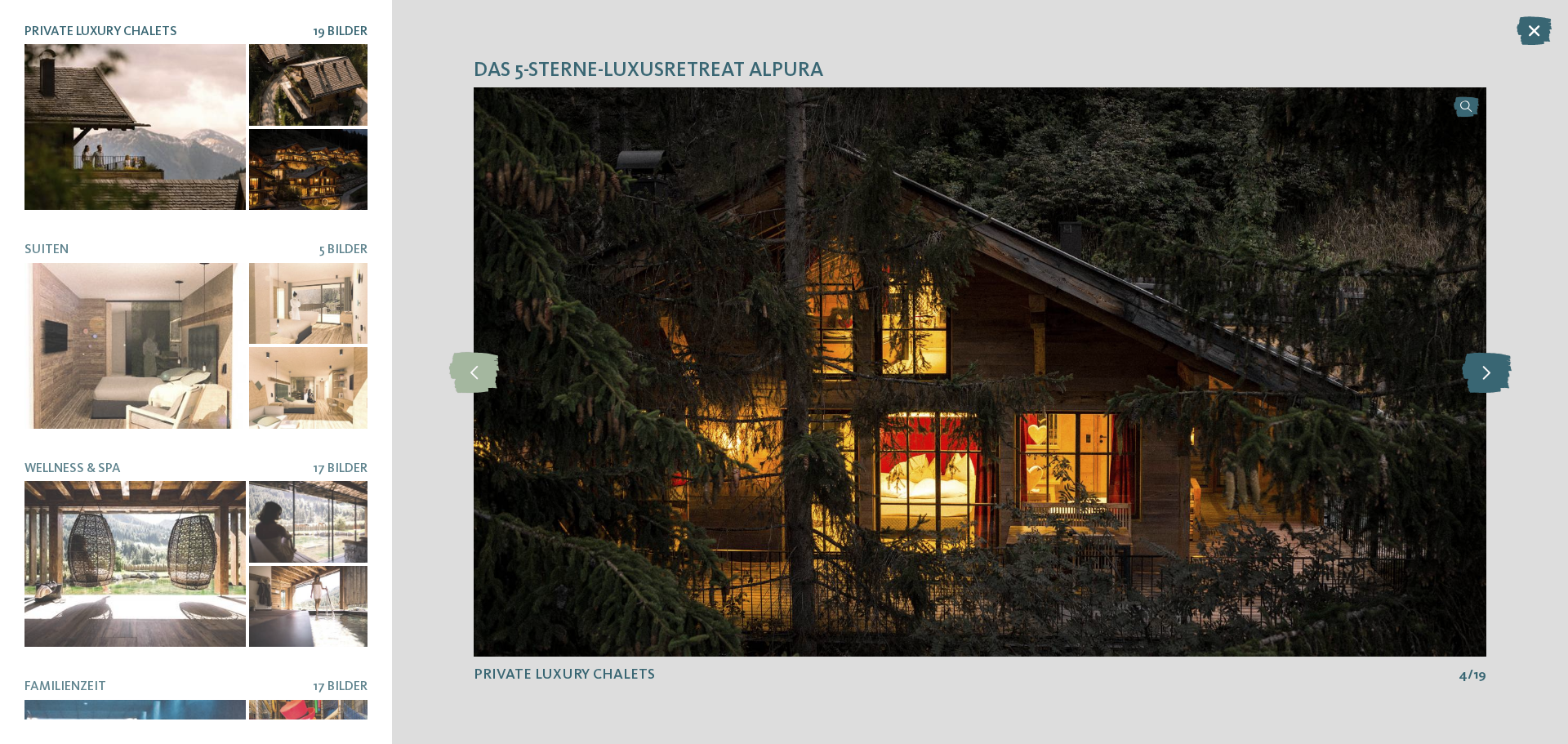
click at [1488, 366] on icon at bounding box center [1486, 372] width 50 height 41
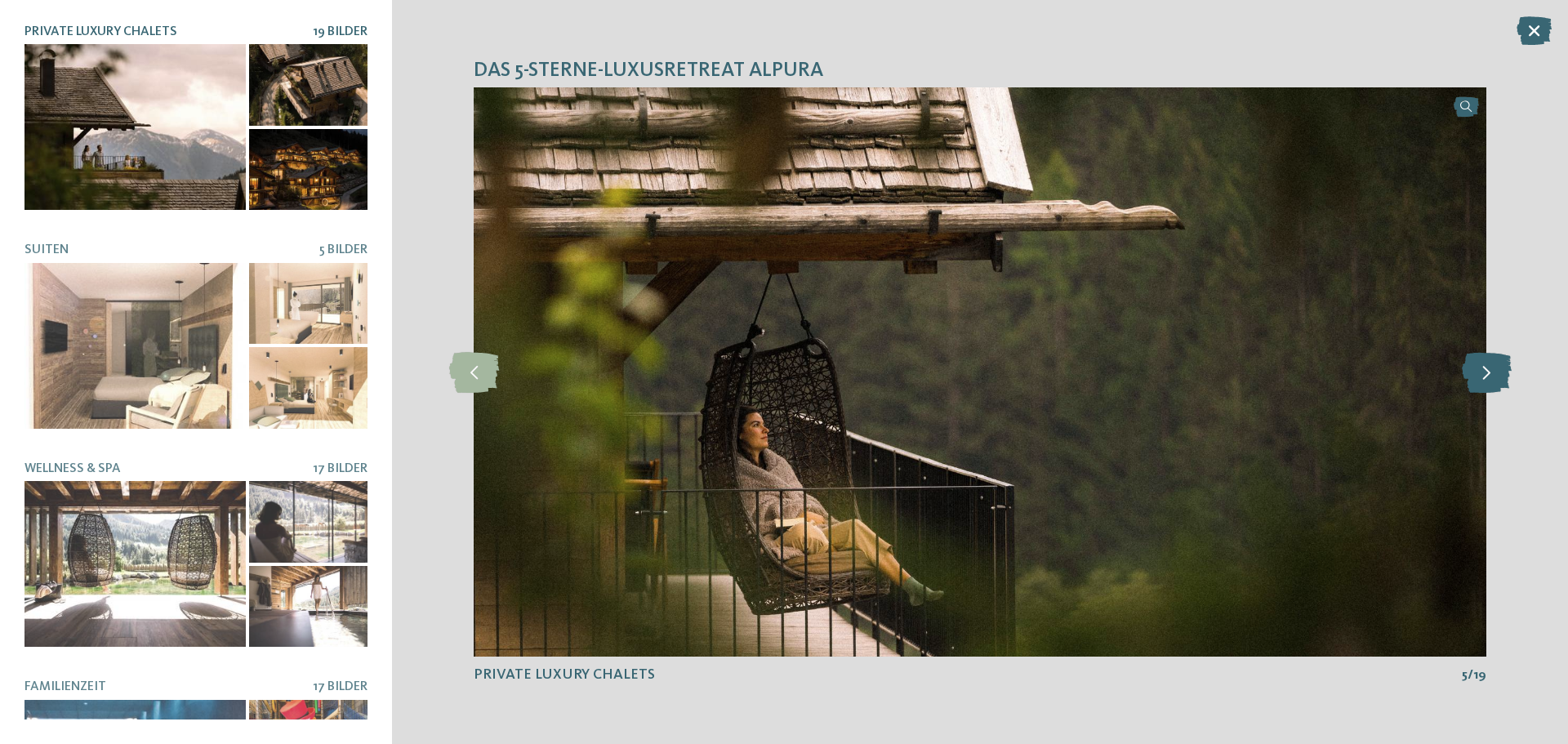
click at [1488, 366] on icon at bounding box center [1486, 372] width 50 height 41
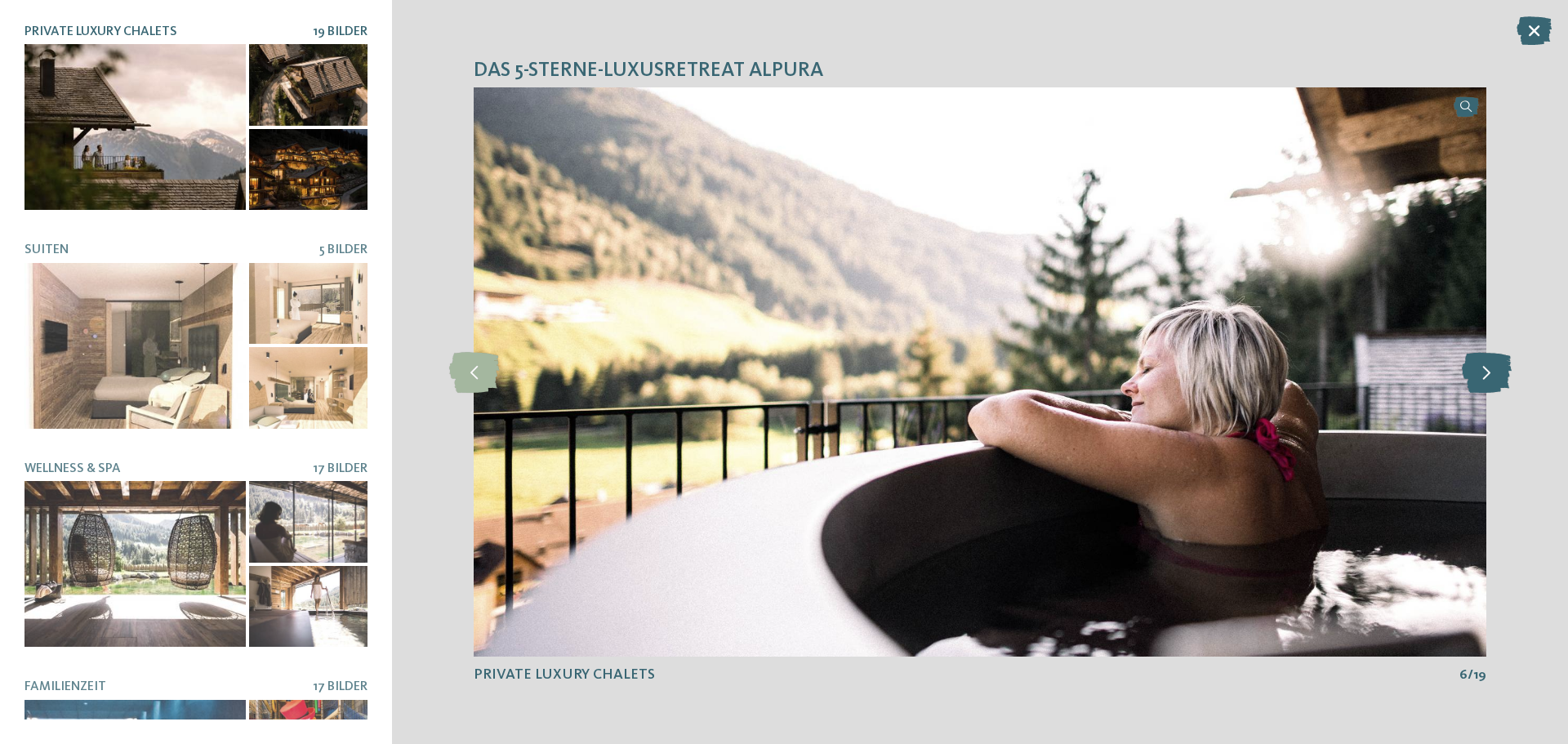
click at [1488, 366] on icon at bounding box center [1486, 372] width 50 height 41
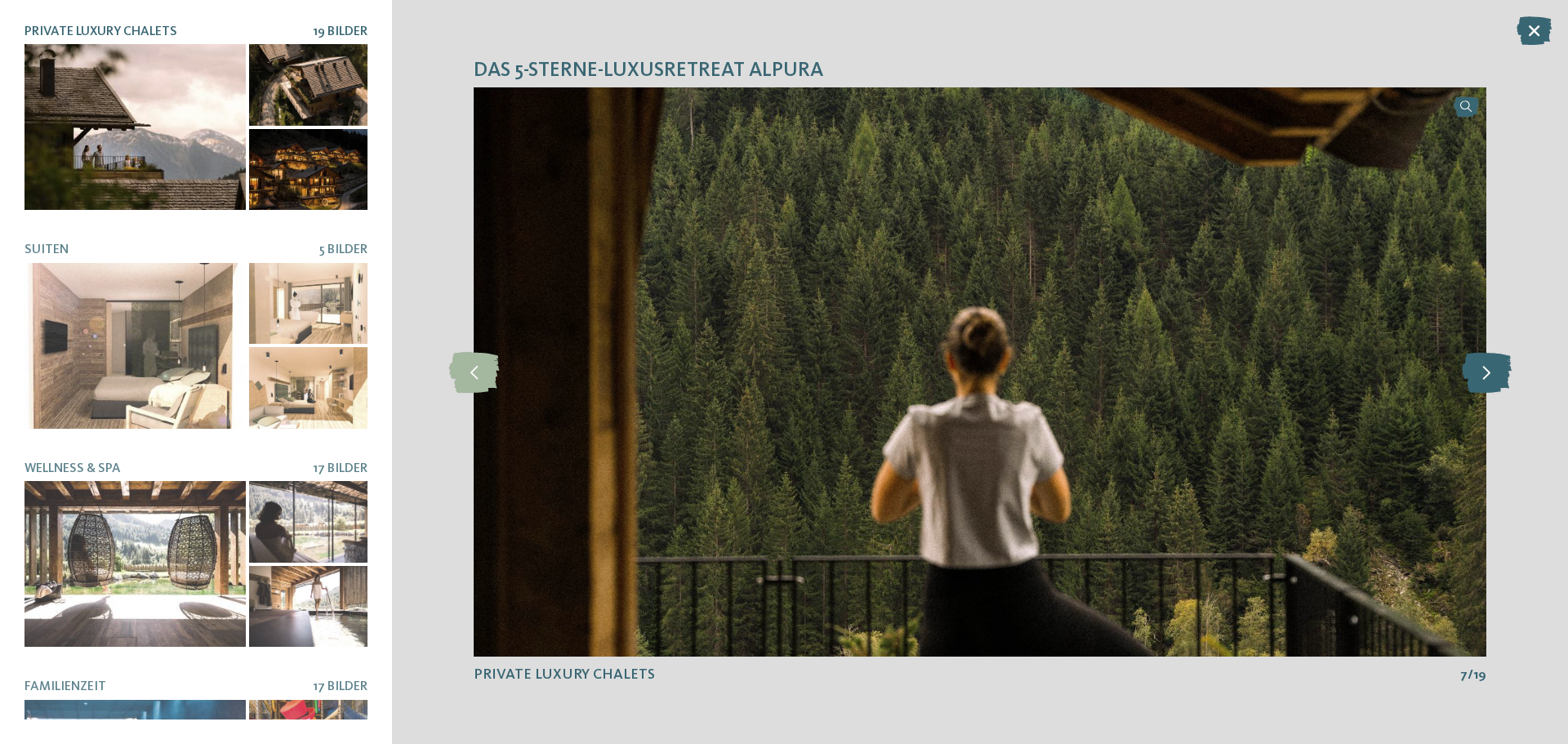
click at [1488, 366] on icon at bounding box center [1486, 372] width 50 height 41
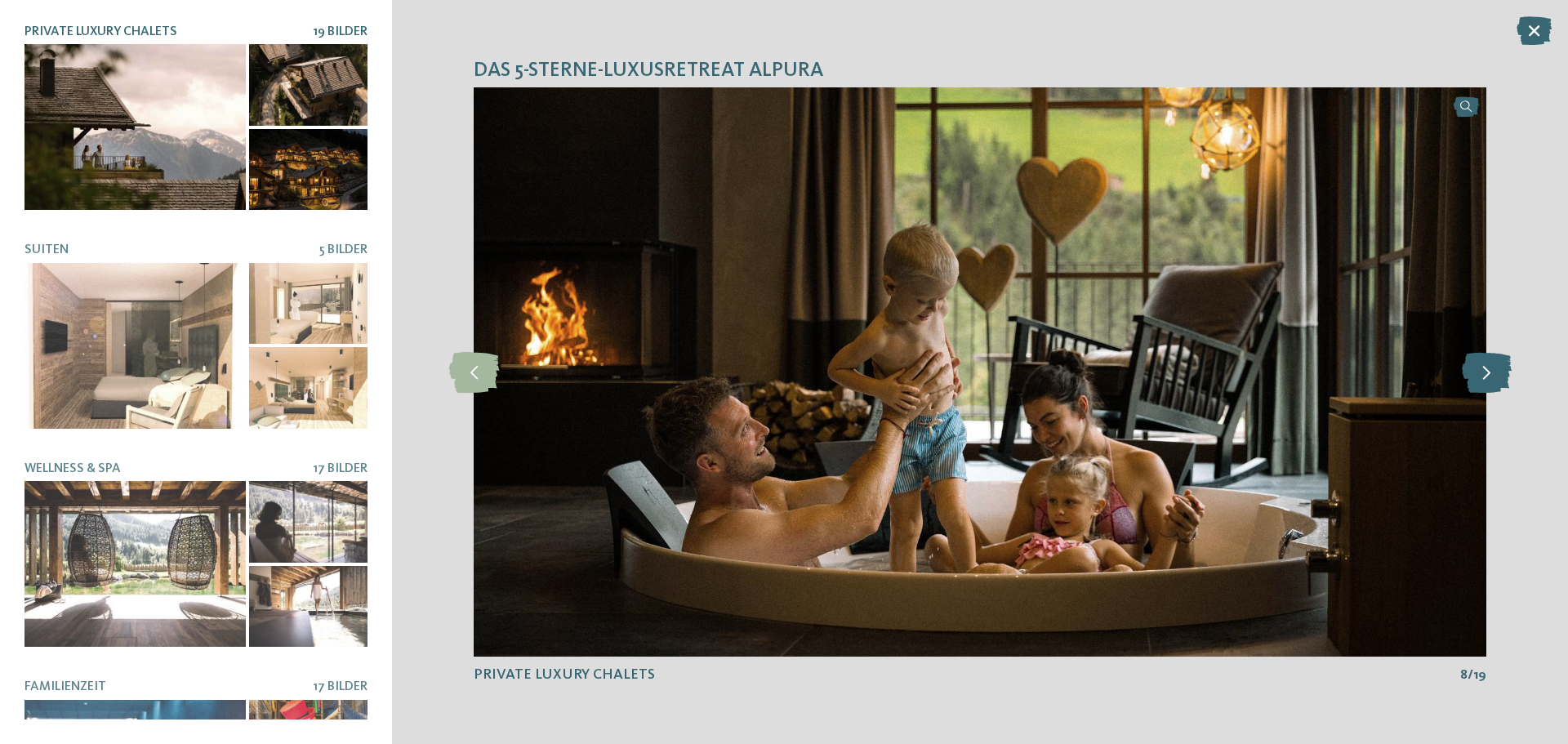
click at [1488, 366] on icon at bounding box center [1486, 372] width 50 height 41
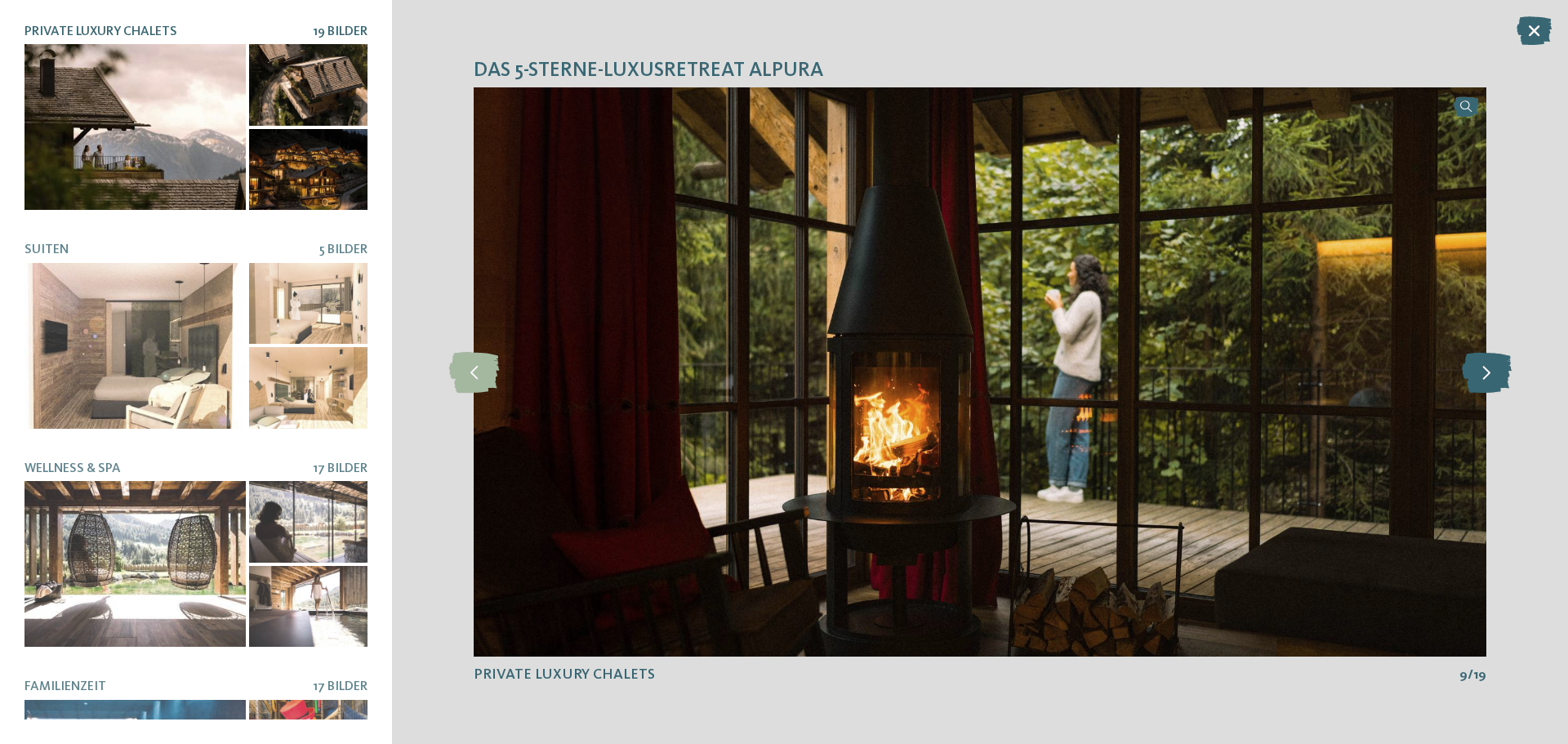
click at [1488, 366] on icon at bounding box center [1486, 372] width 50 height 41
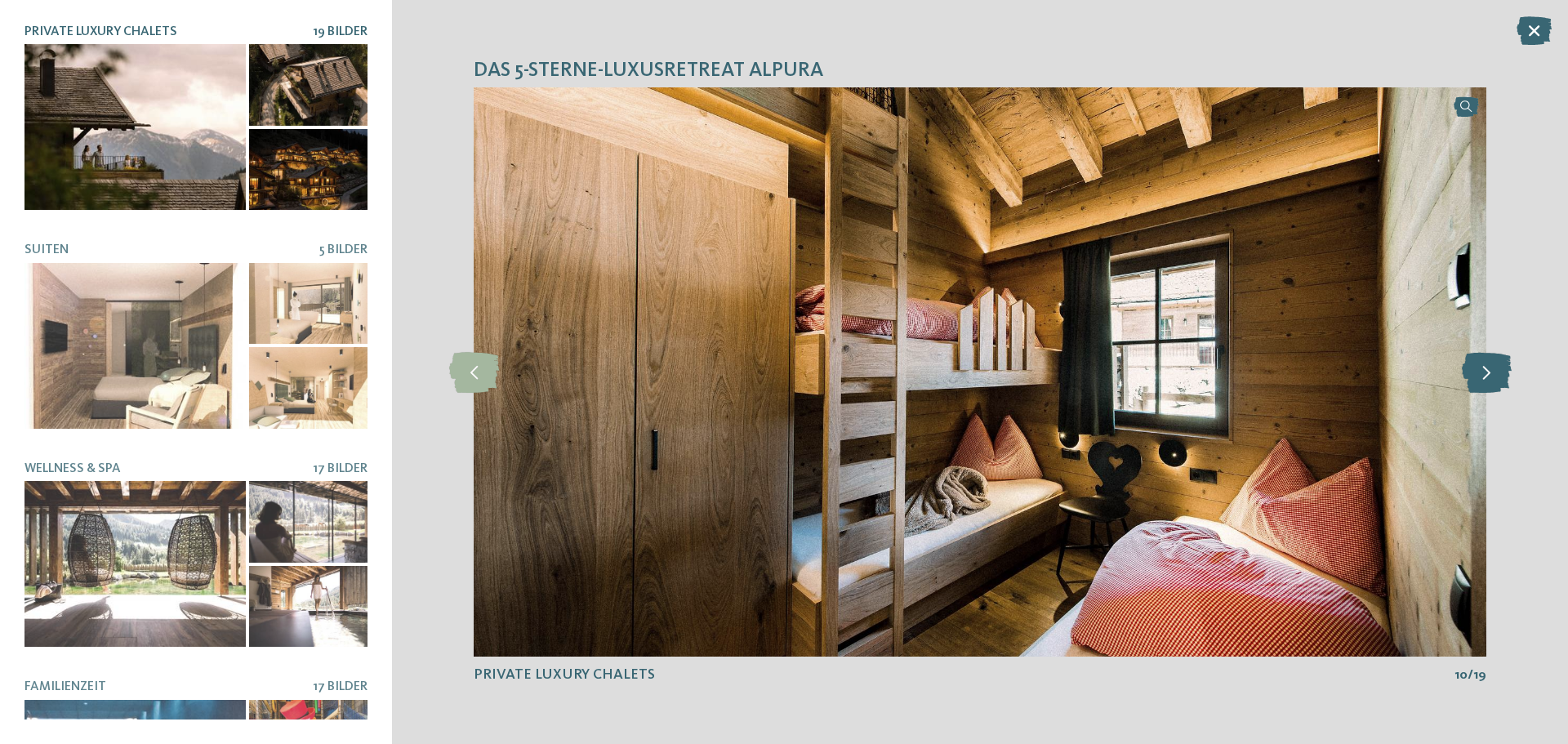
click at [1488, 366] on icon at bounding box center [1486, 372] width 50 height 41
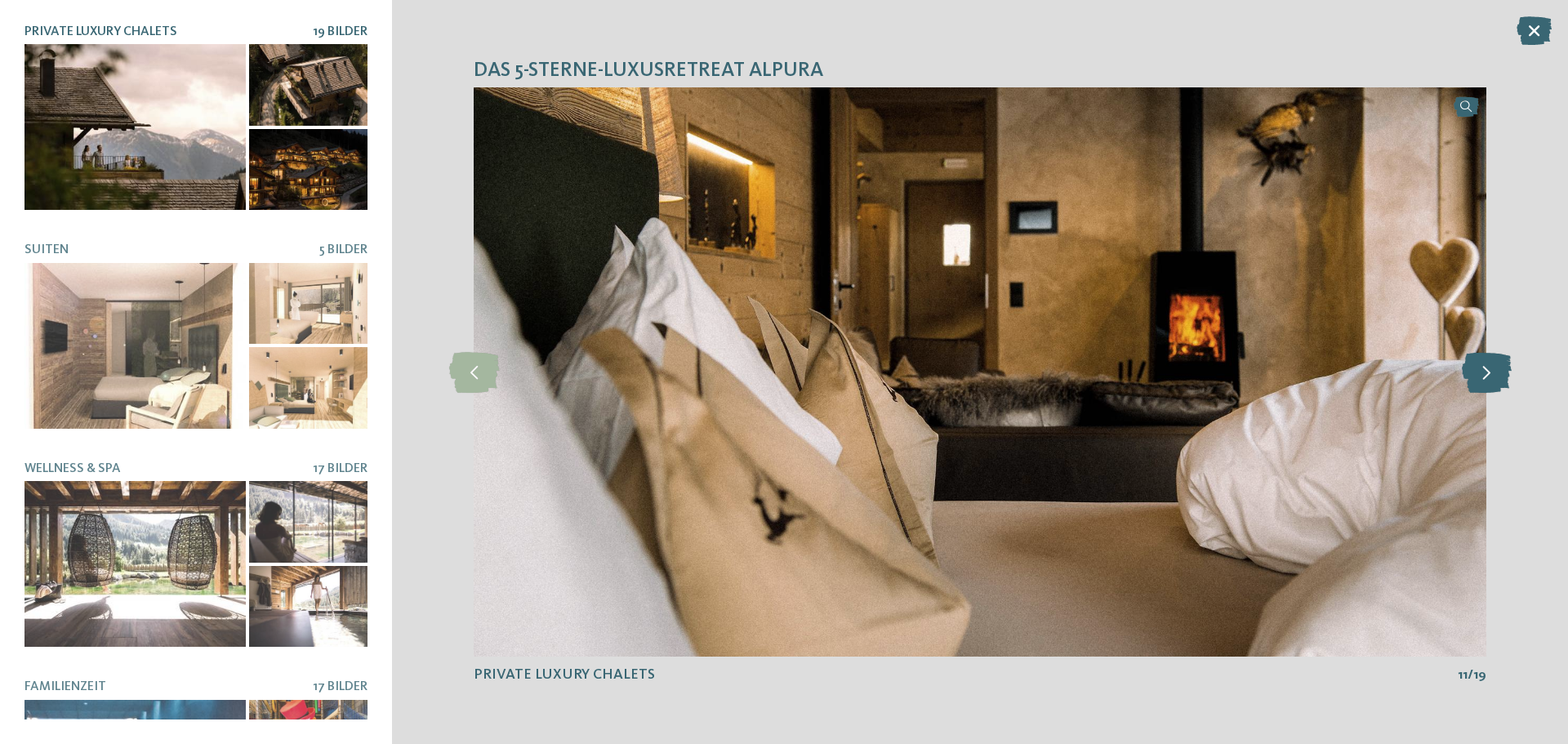
click at [1488, 366] on icon at bounding box center [1486, 372] width 50 height 41
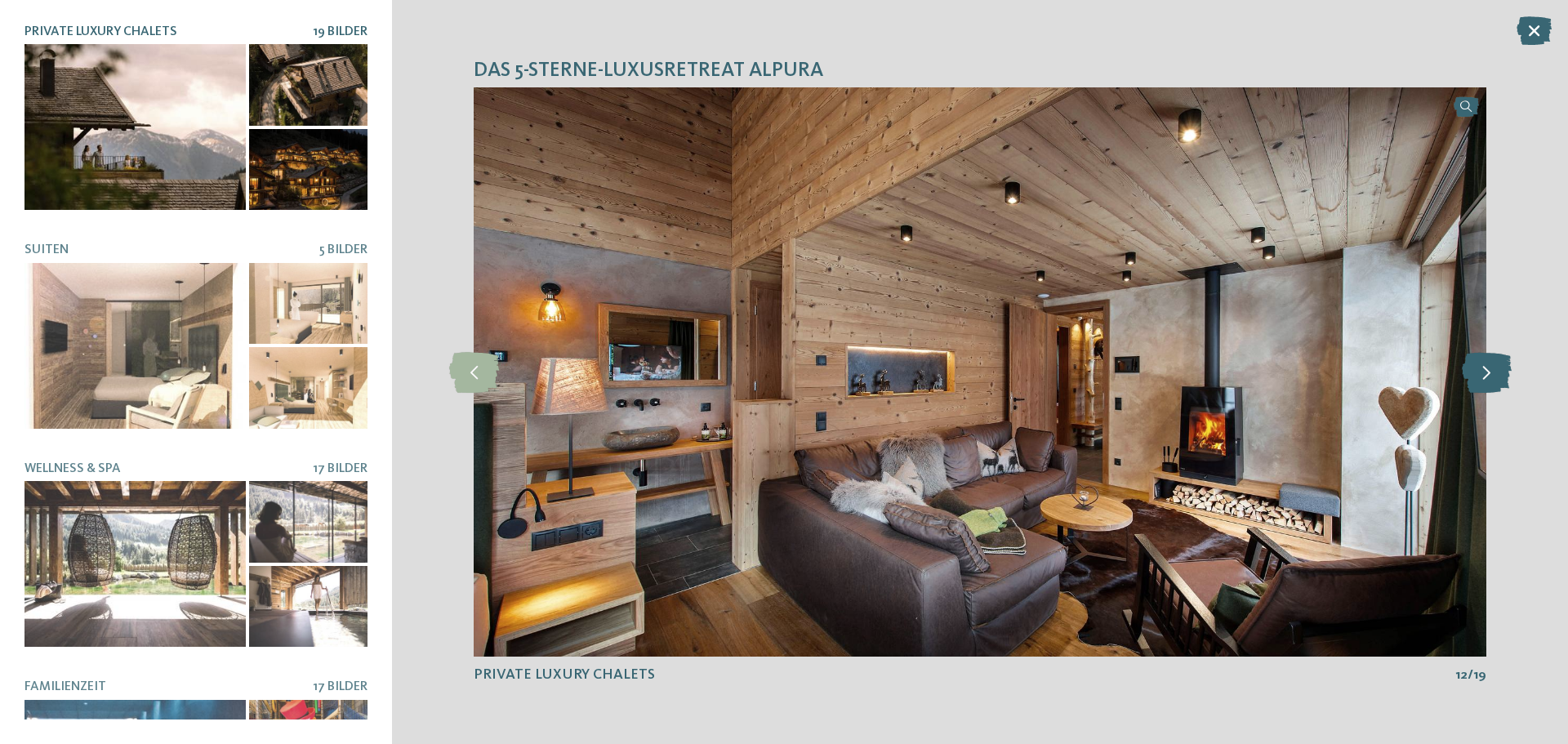
click at [1488, 366] on icon at bounding box center [1486, 372] width 50 height 41
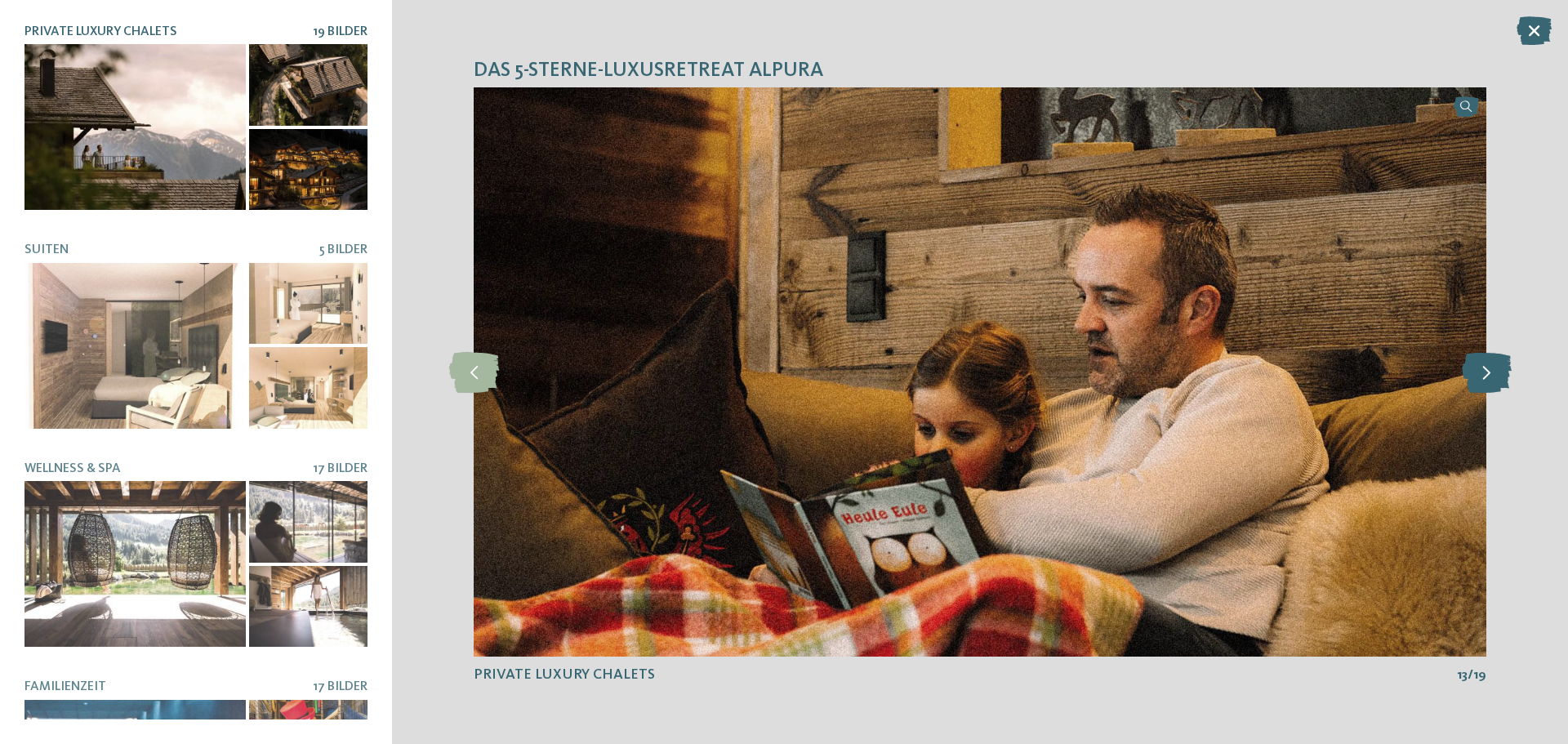
click at [1488, 366] on icon at bounding box center [1486, 372] width 50 height 41
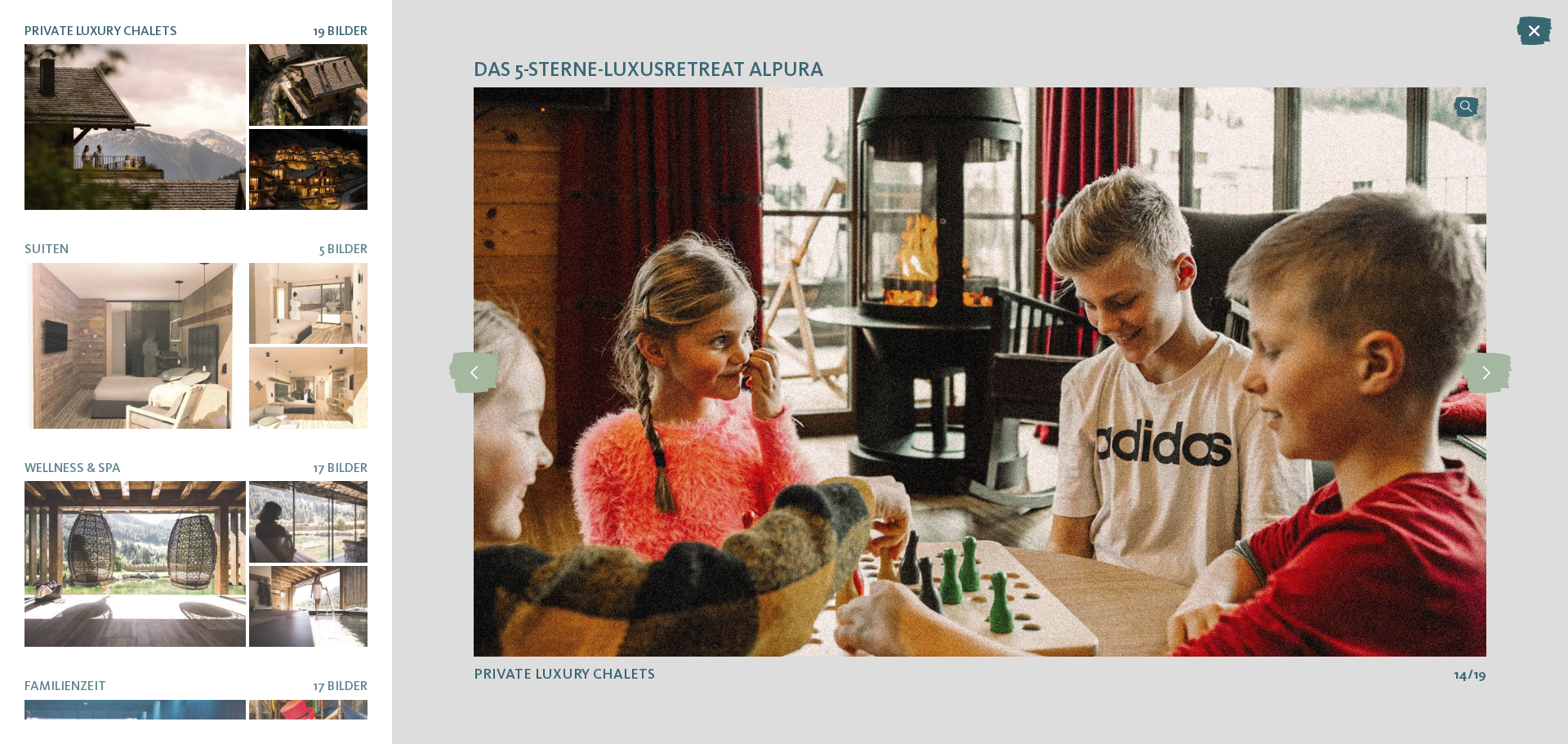
drag, startPoint x: 1488, startPoint y: 366, endPoint x: 484, endPoint y: 472, distance: 1009.6
click at [1488, 366] on icon at bounding box center [1486, 372] width 50 height 41
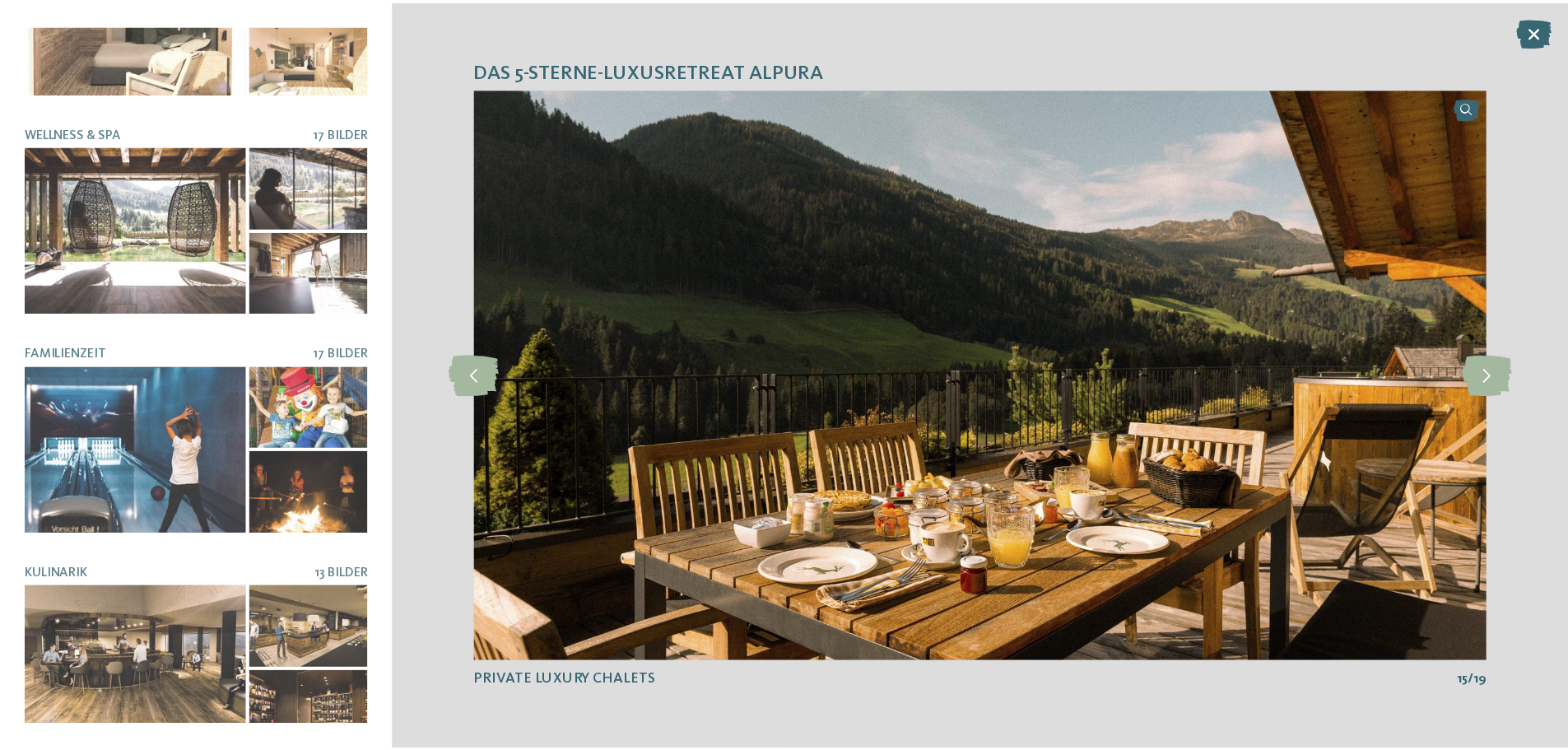
scroll to position [347, 0]
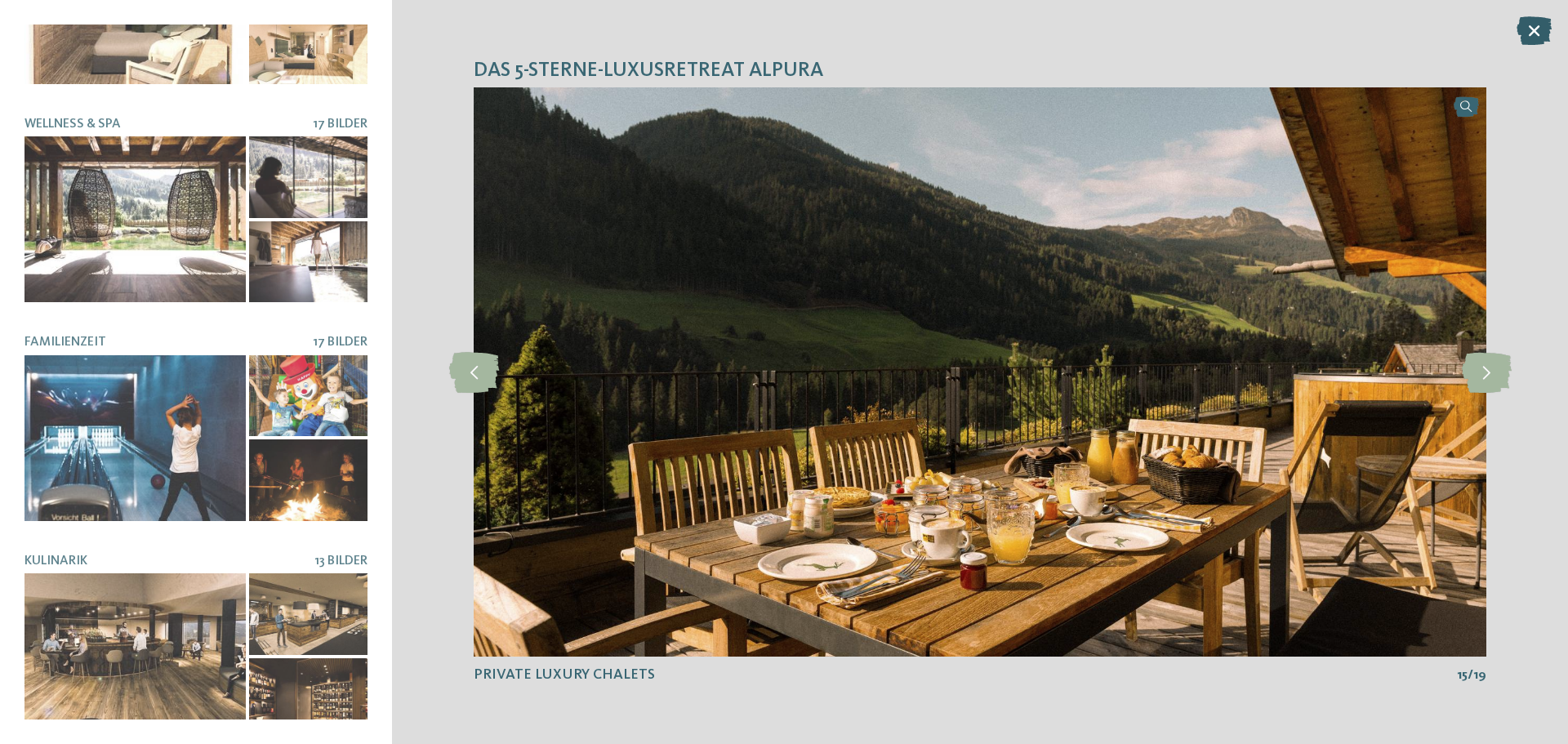
click at [1526, 31] on icon at bounding box center [1534, 31] width 35 height 29
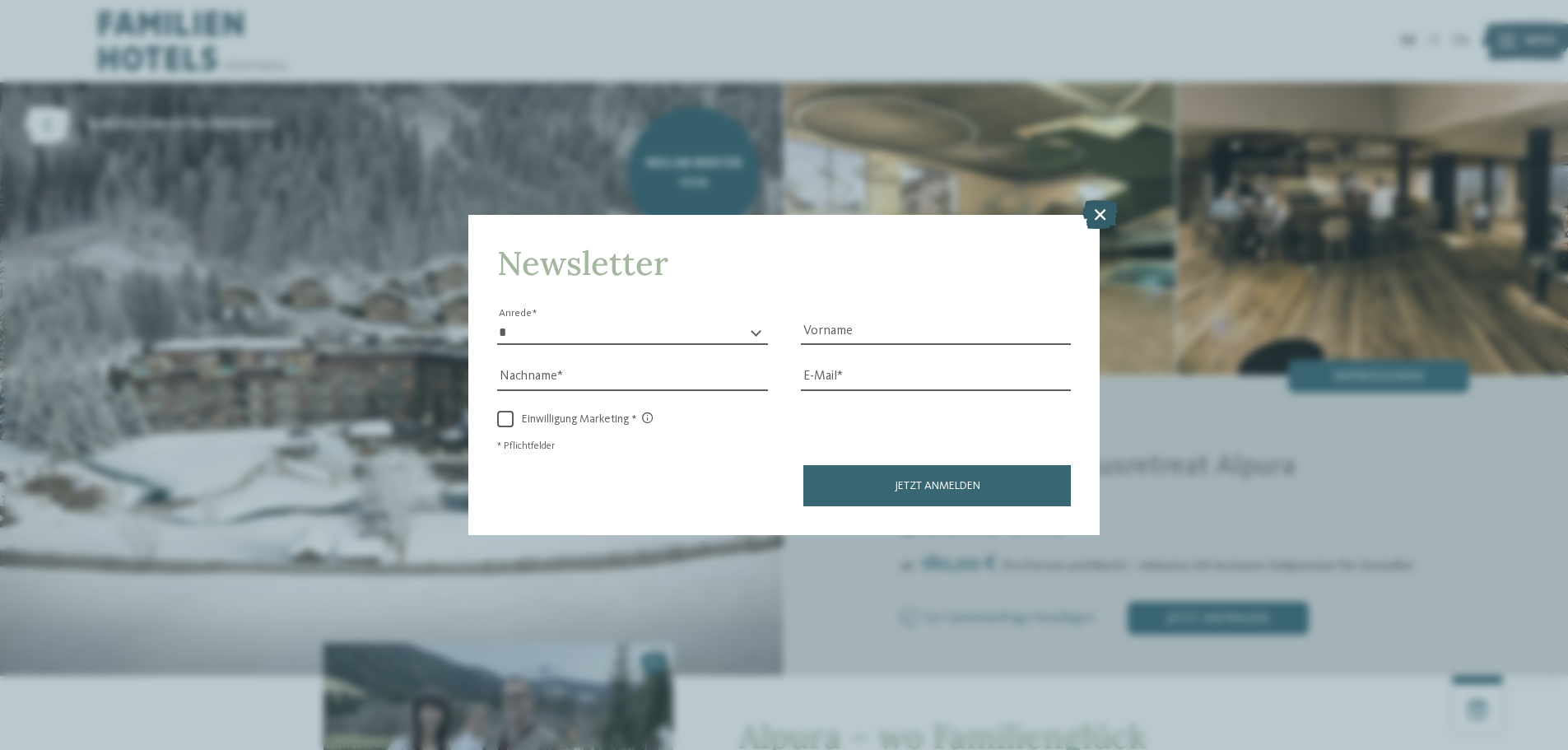
click at [1101, 212] on icon at bounding box center [1100, 214] width 35 height 29
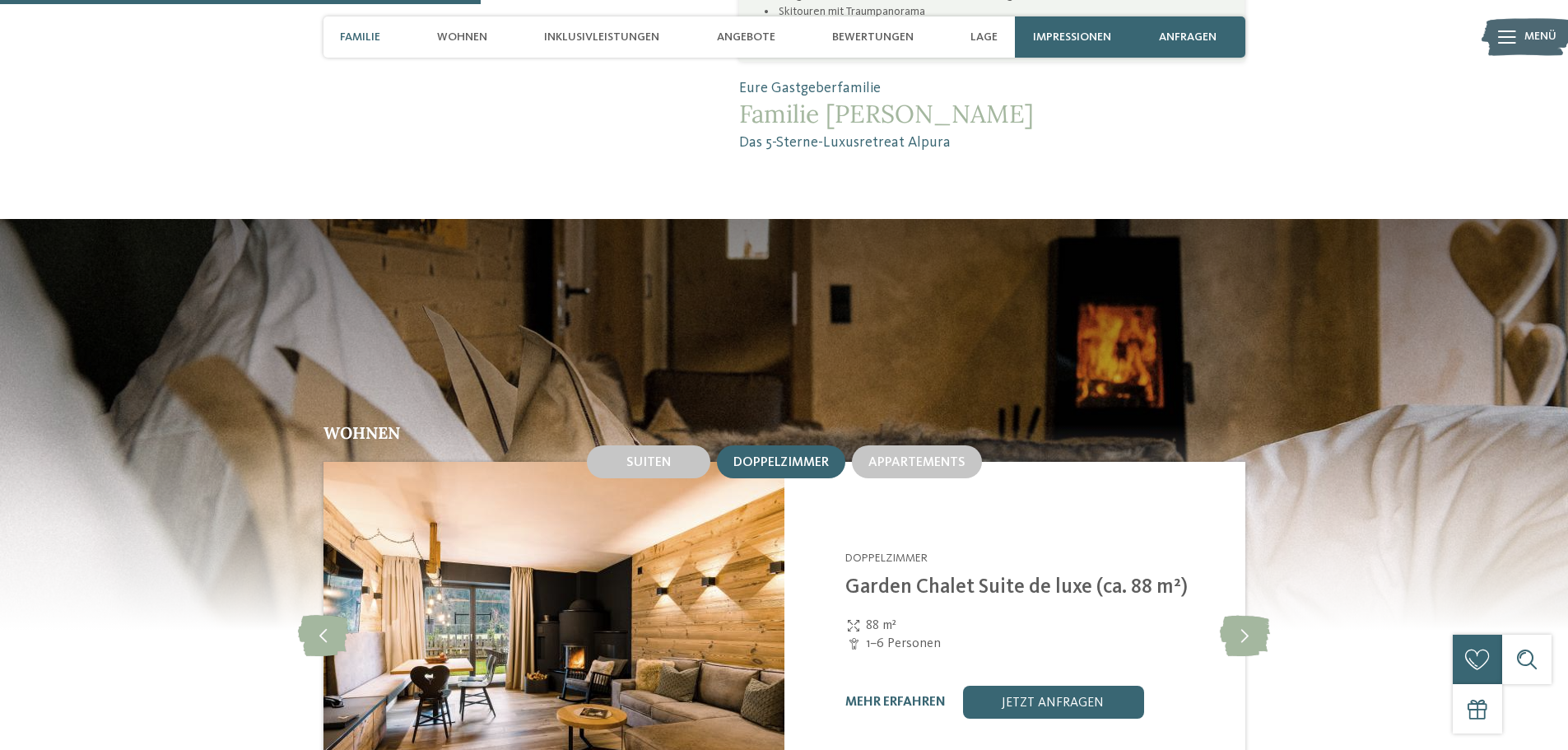
scroll to position [1893, 0]
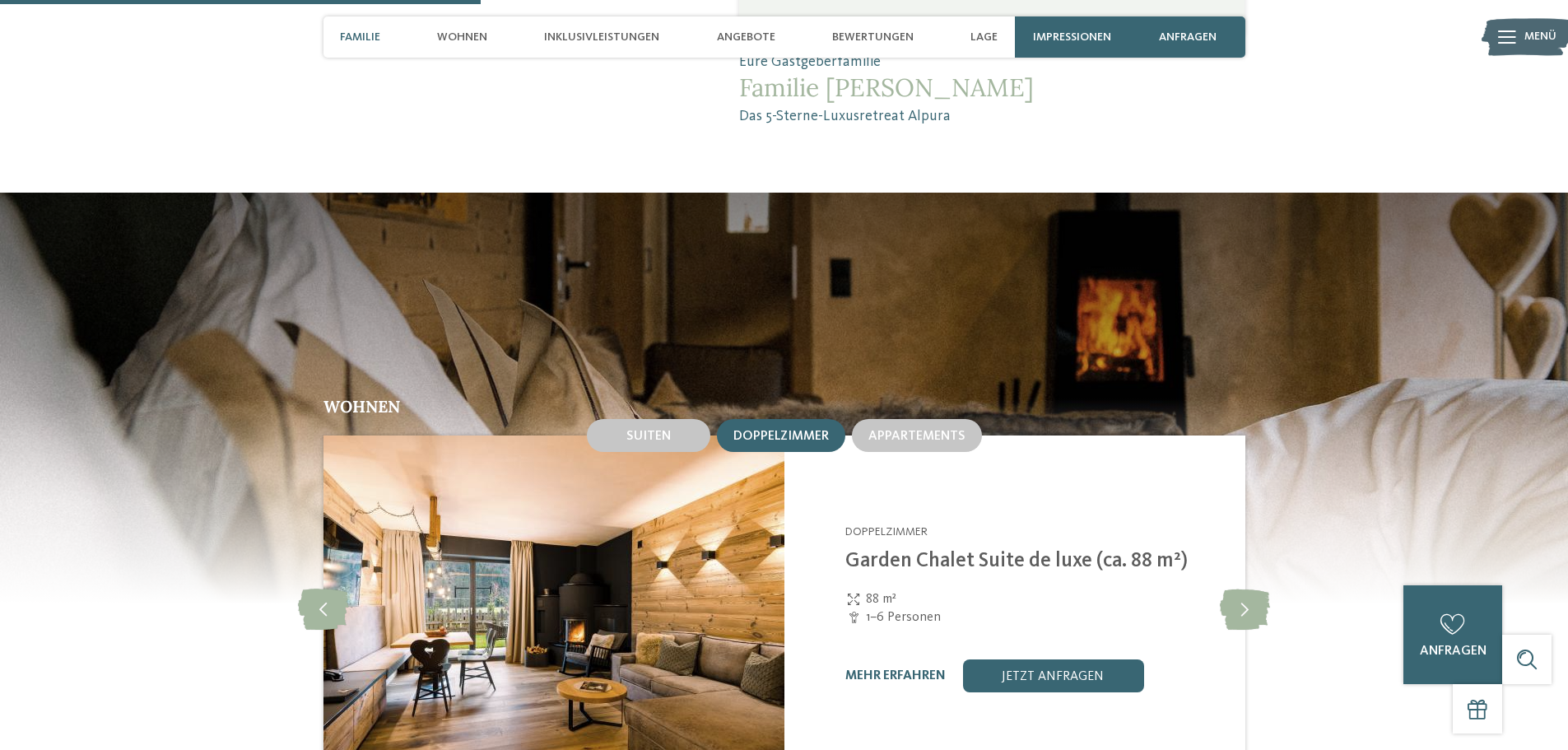
click at [790, 429] on span "Doppelzimmer" at bounding box center [781, 435] width 95 height 13
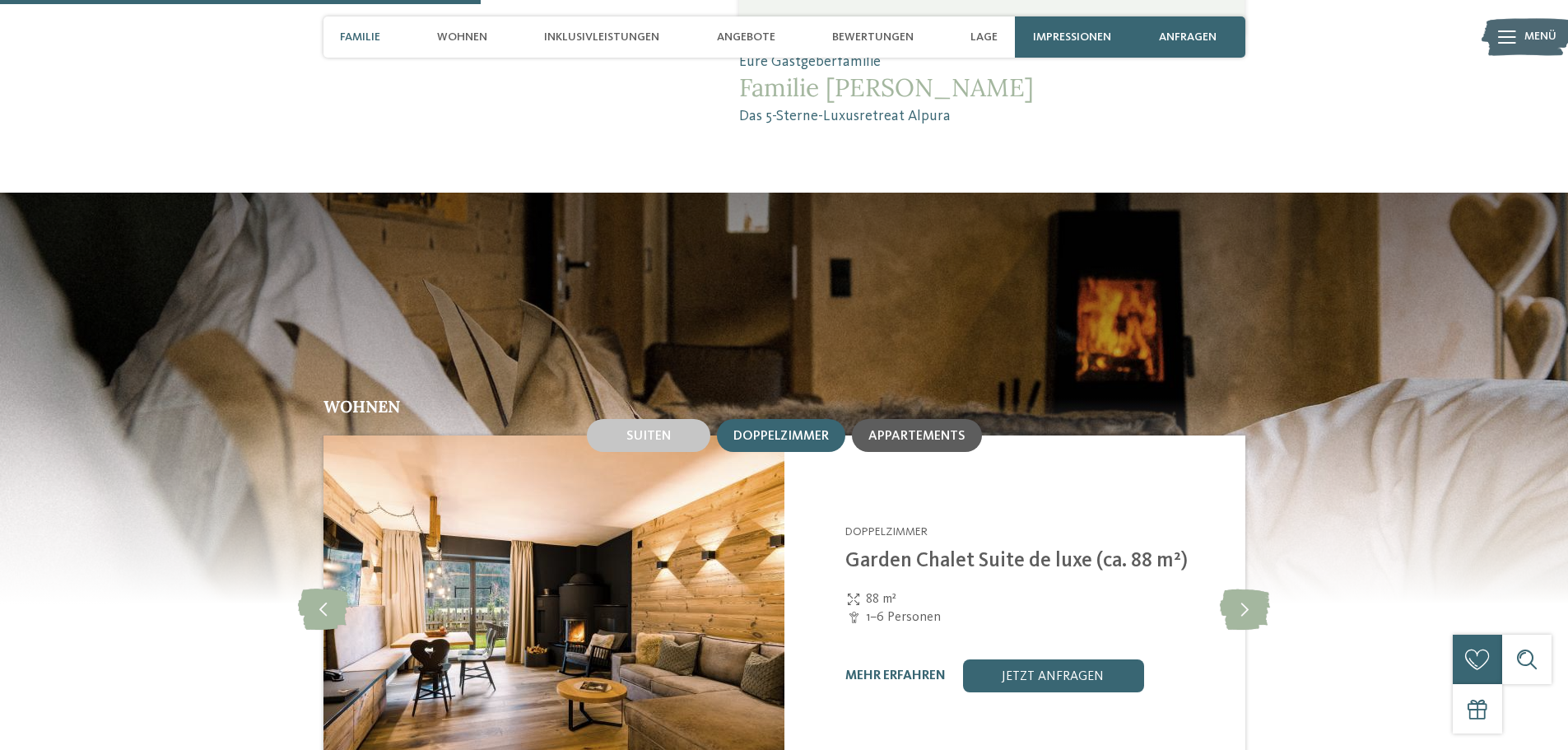
click at [944, 419] on div "Appartements" at bounding box center [917, 434] width 130 height 33
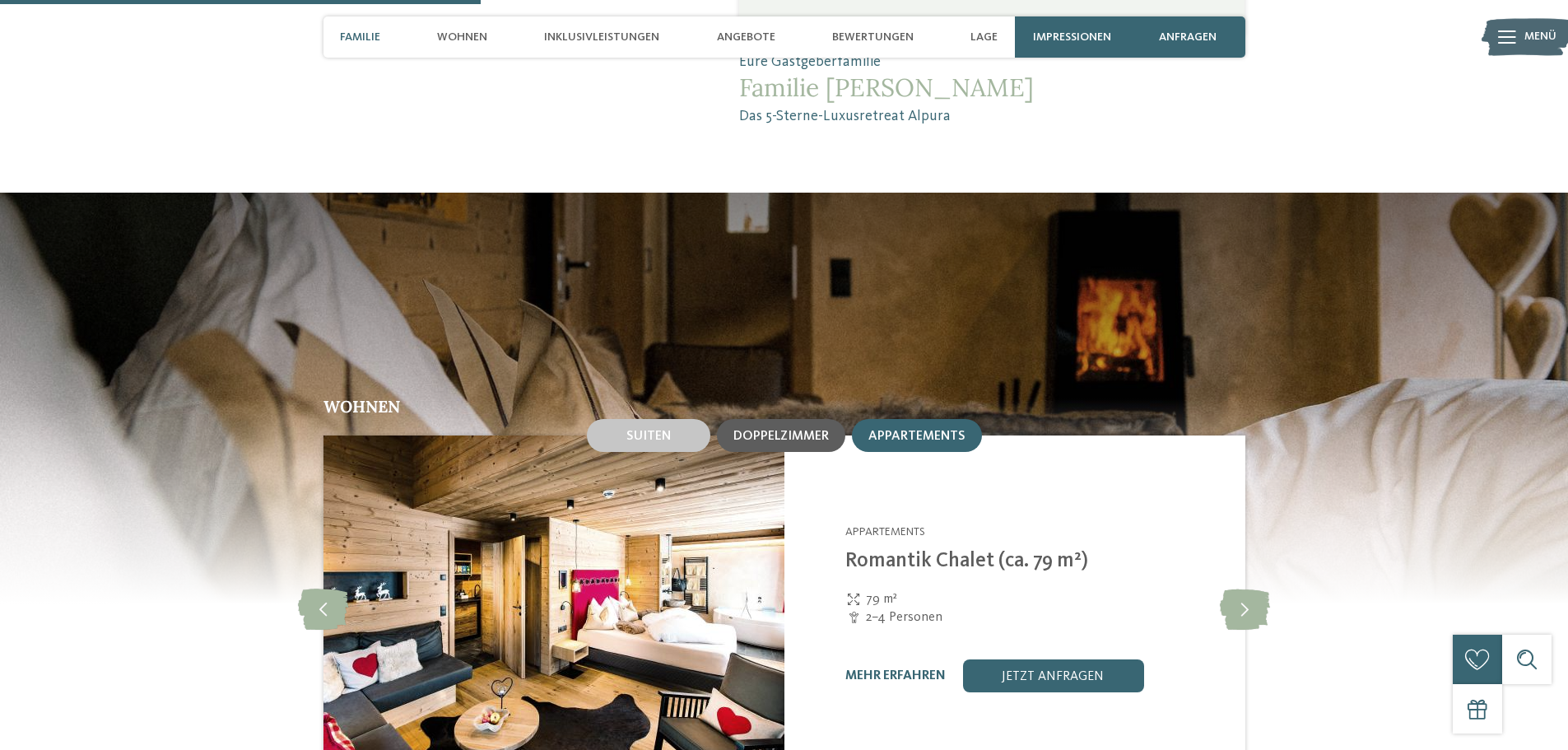
click at [794, 429] on span "Doppelzimmer" at bounding box center [781, 435] width 95 height 13
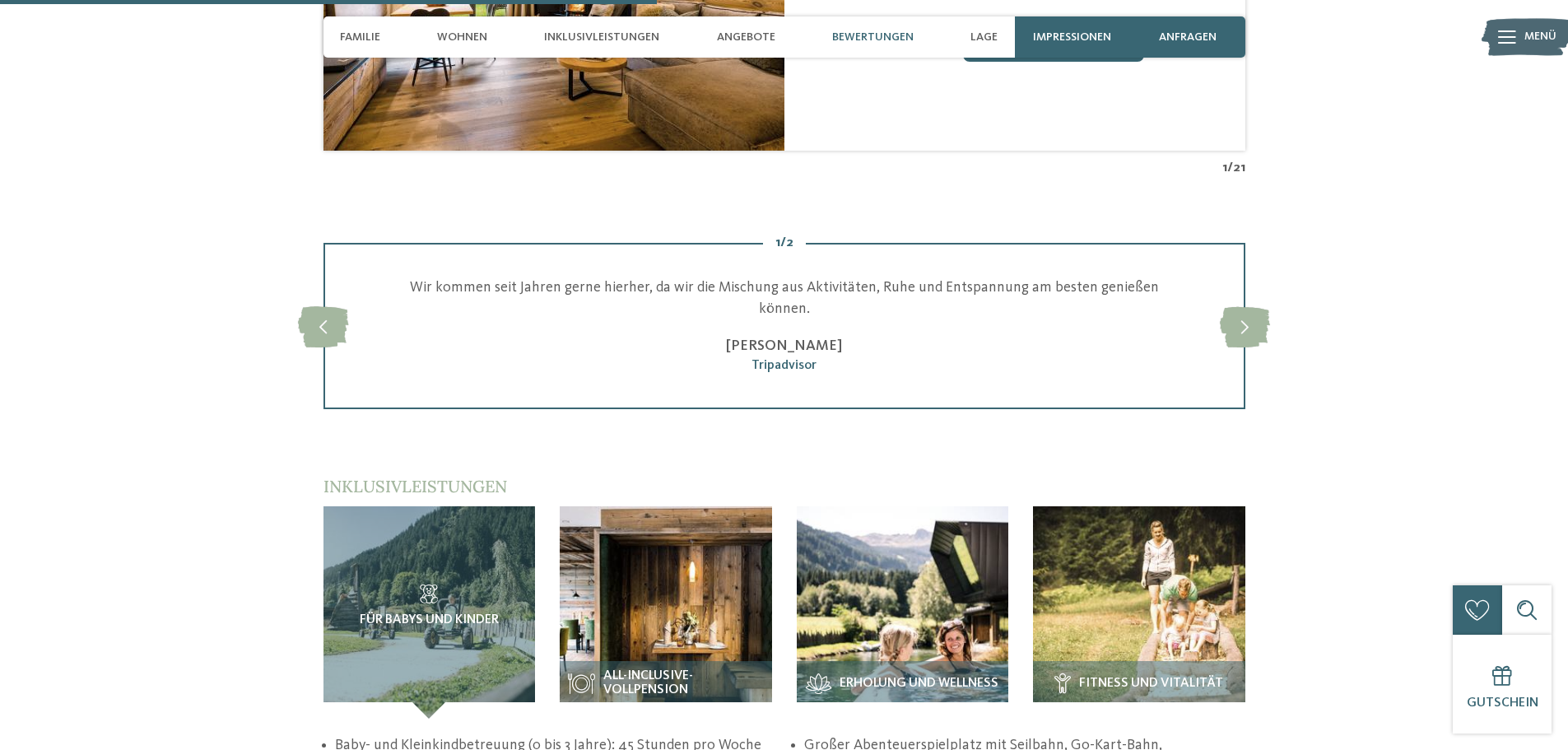
scroll to position [2715, 0]
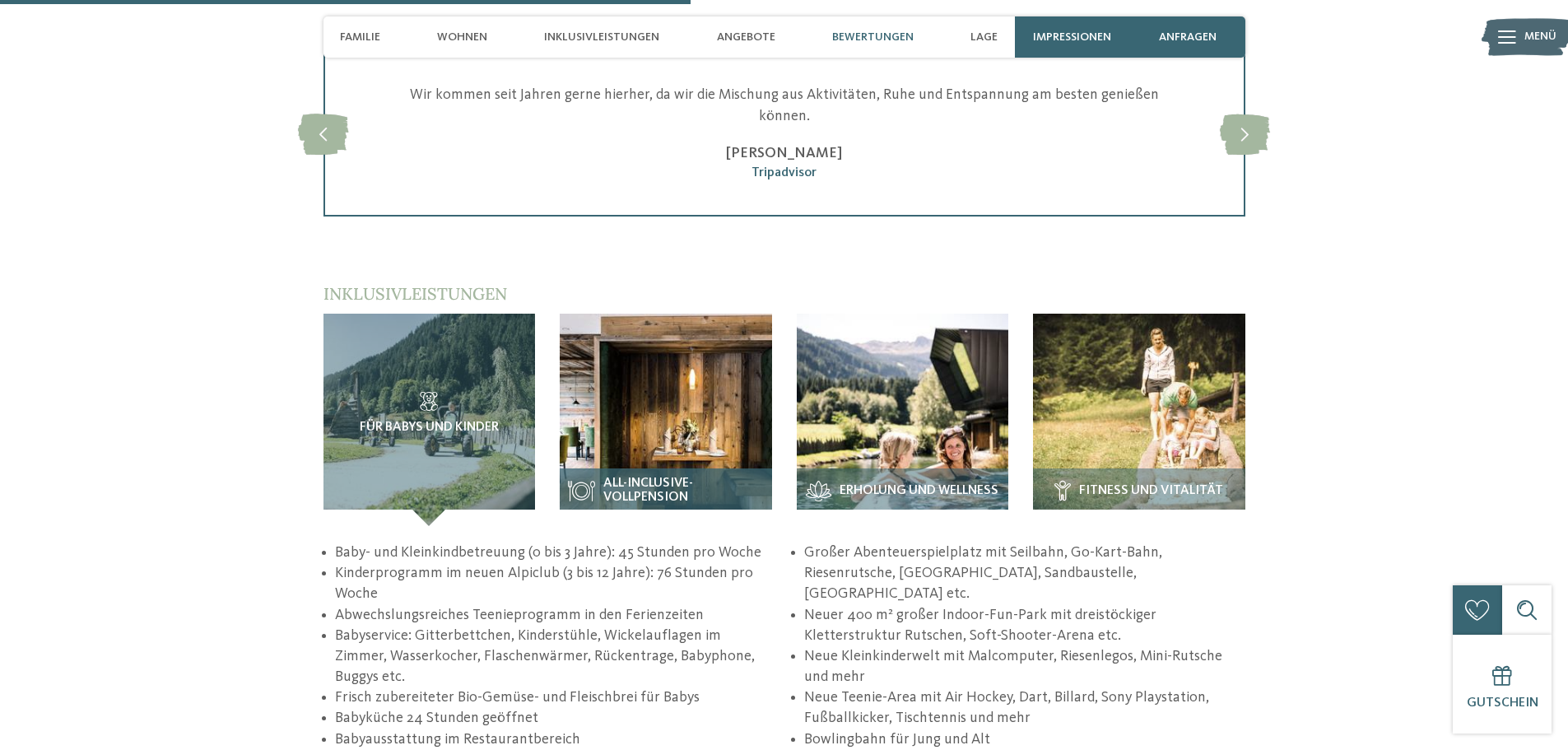
click at [715, 477] on span "All-inclusive-Vollpension" at bounding box center [683, 491] width 160 height 29
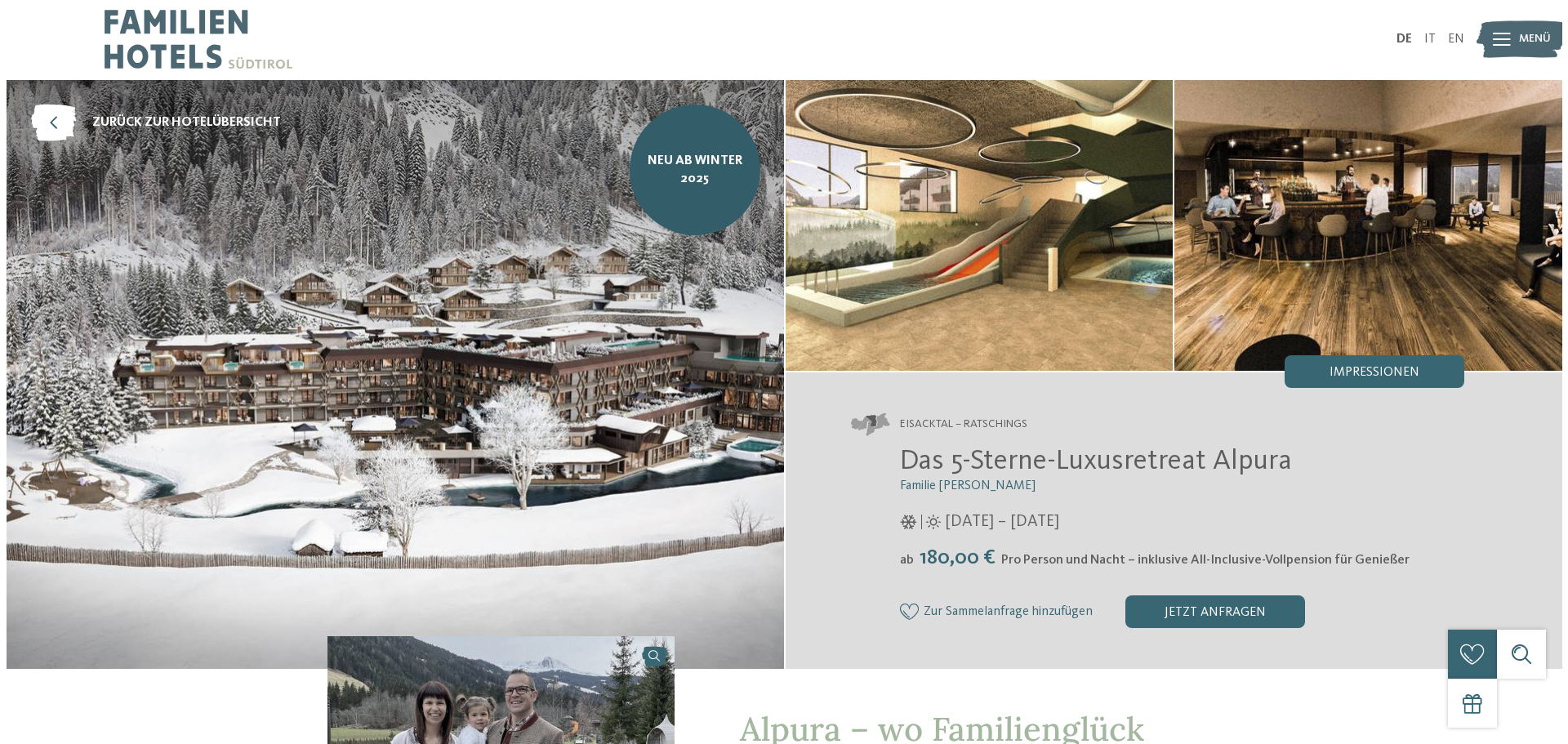
scroll to position [0, 0]
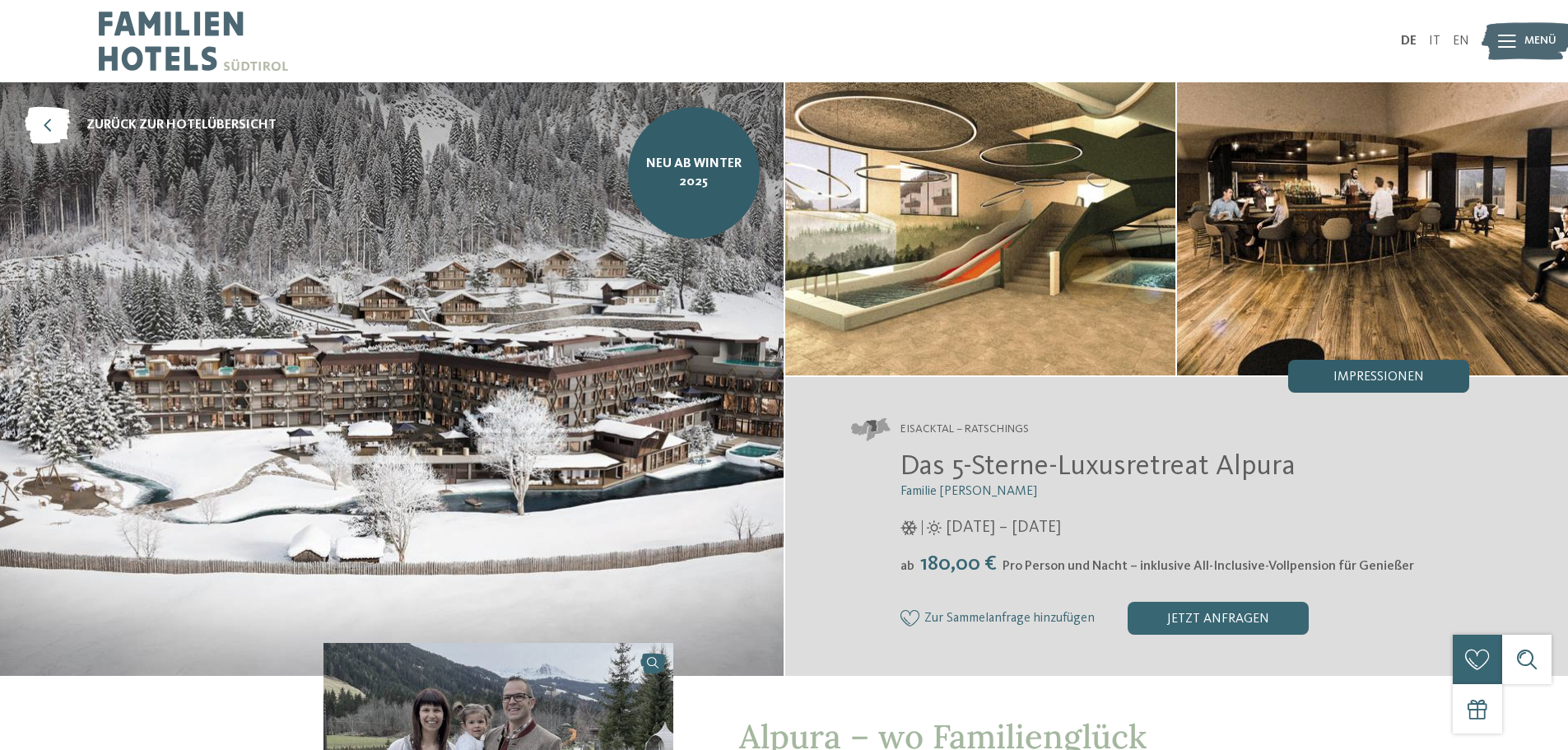
click at [1415, 392] on div "Impressionen" at bounding box center [1378, 375] width 181 height 33
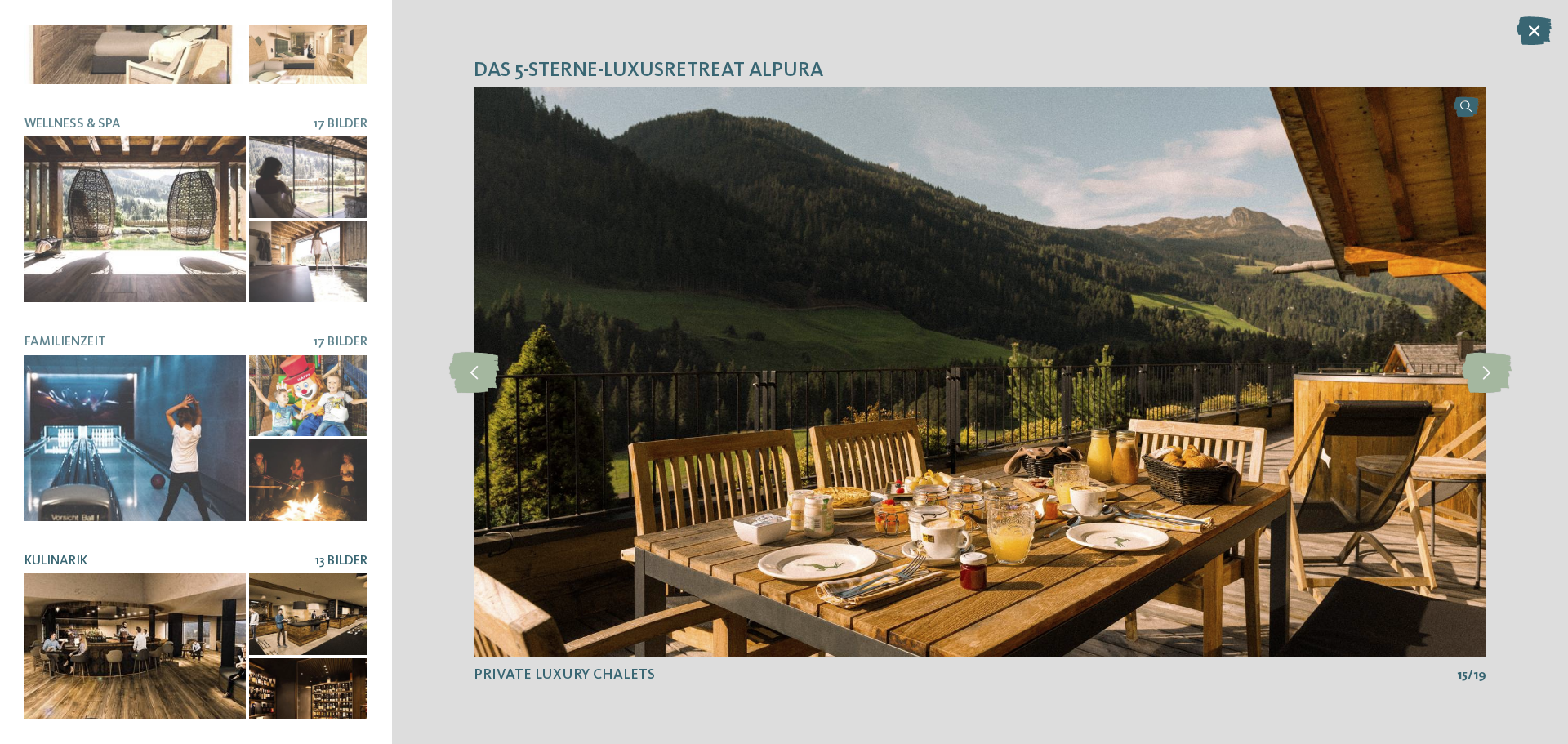
click at [162, 650] on div at bounding box center [135, 656] width 221 height 166
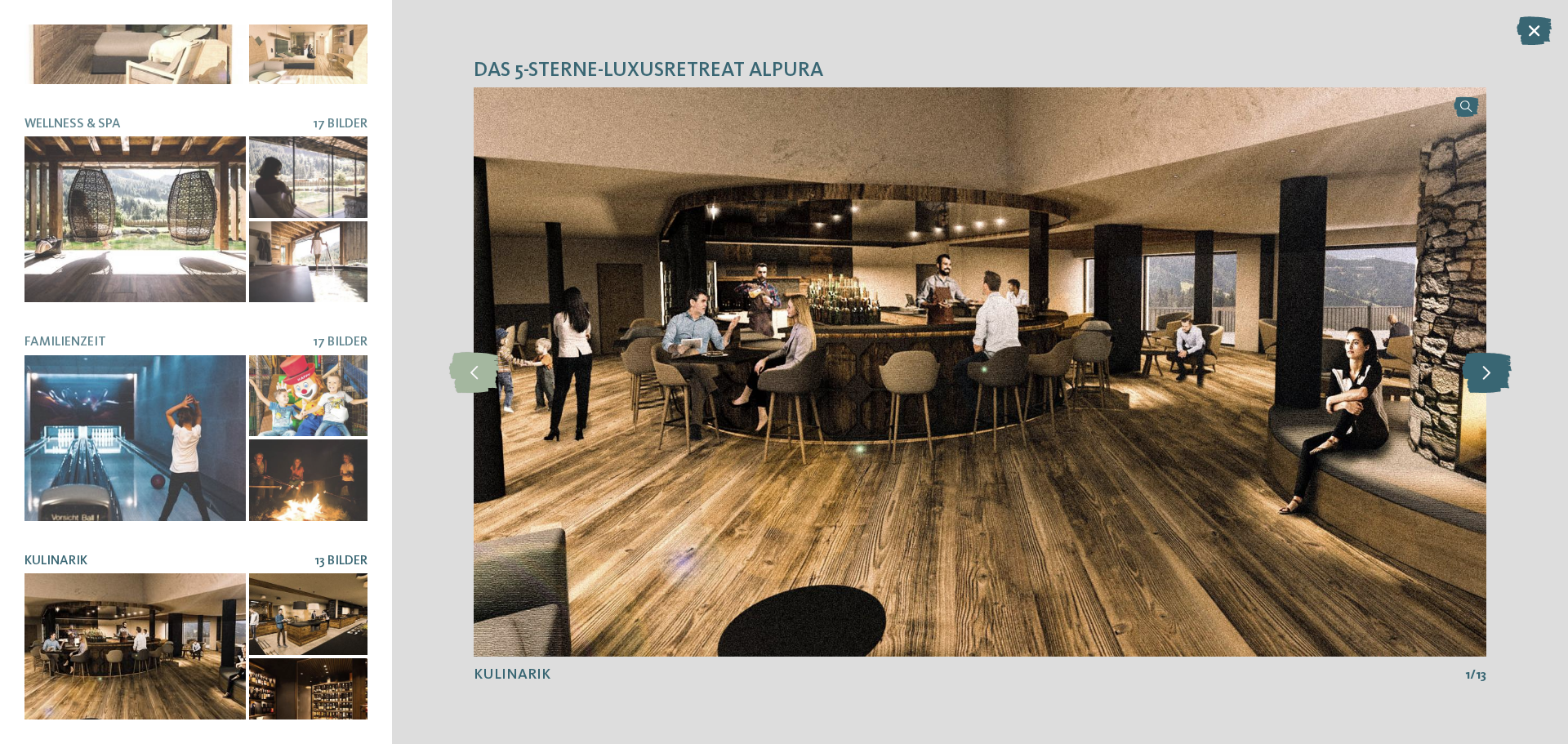
click at [1492, 375] on icon at bounding box center [1486, 372] width 50 height 41
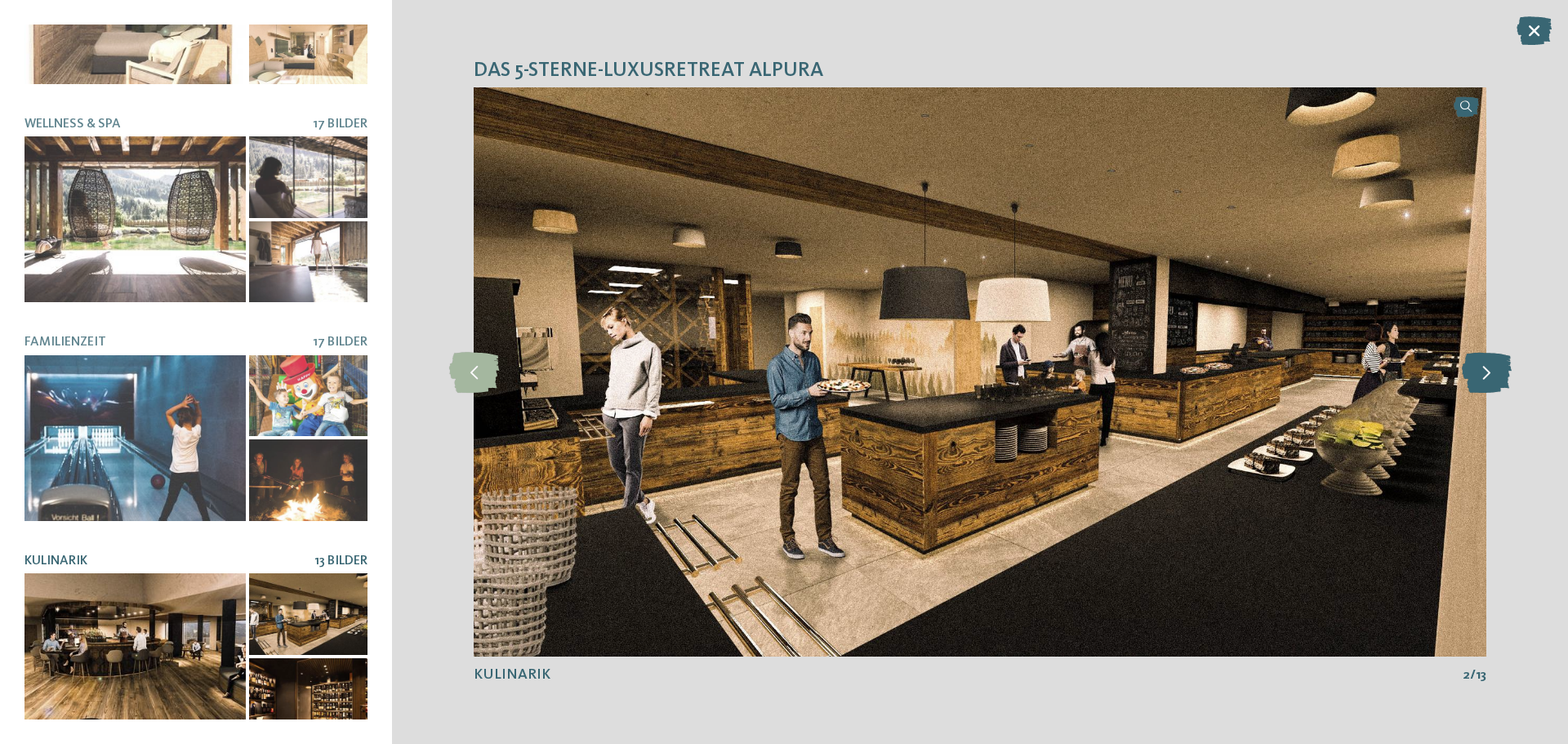
click at [1492, 375] on icon at bounding box center [1486, 372] width 50 height 41
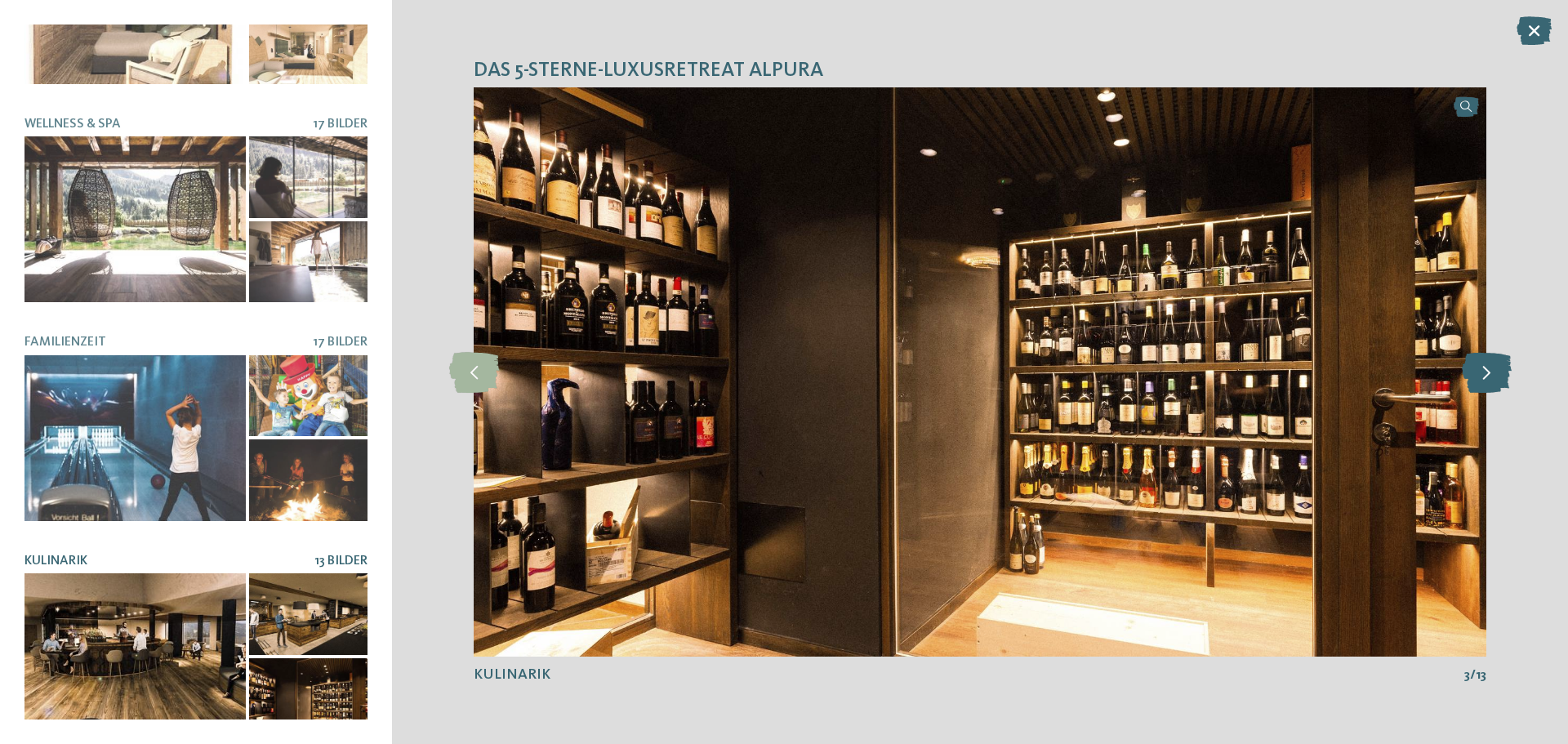
click at [1492, 375] on icon at bounding box center [1486, 372] width 50 height 41
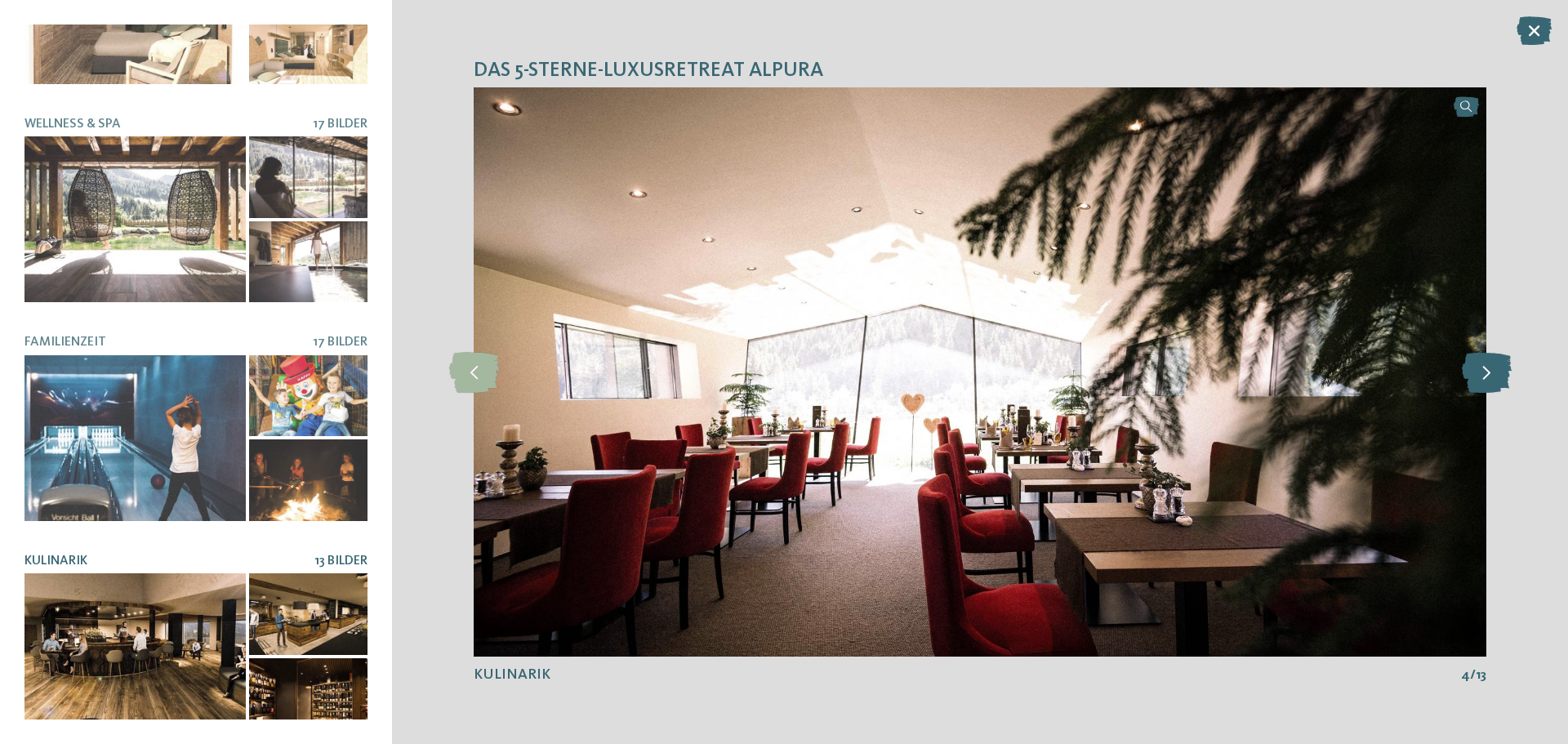
click at [1471, 376] on icon at bounding box center [1486, 372] width 50 height 41
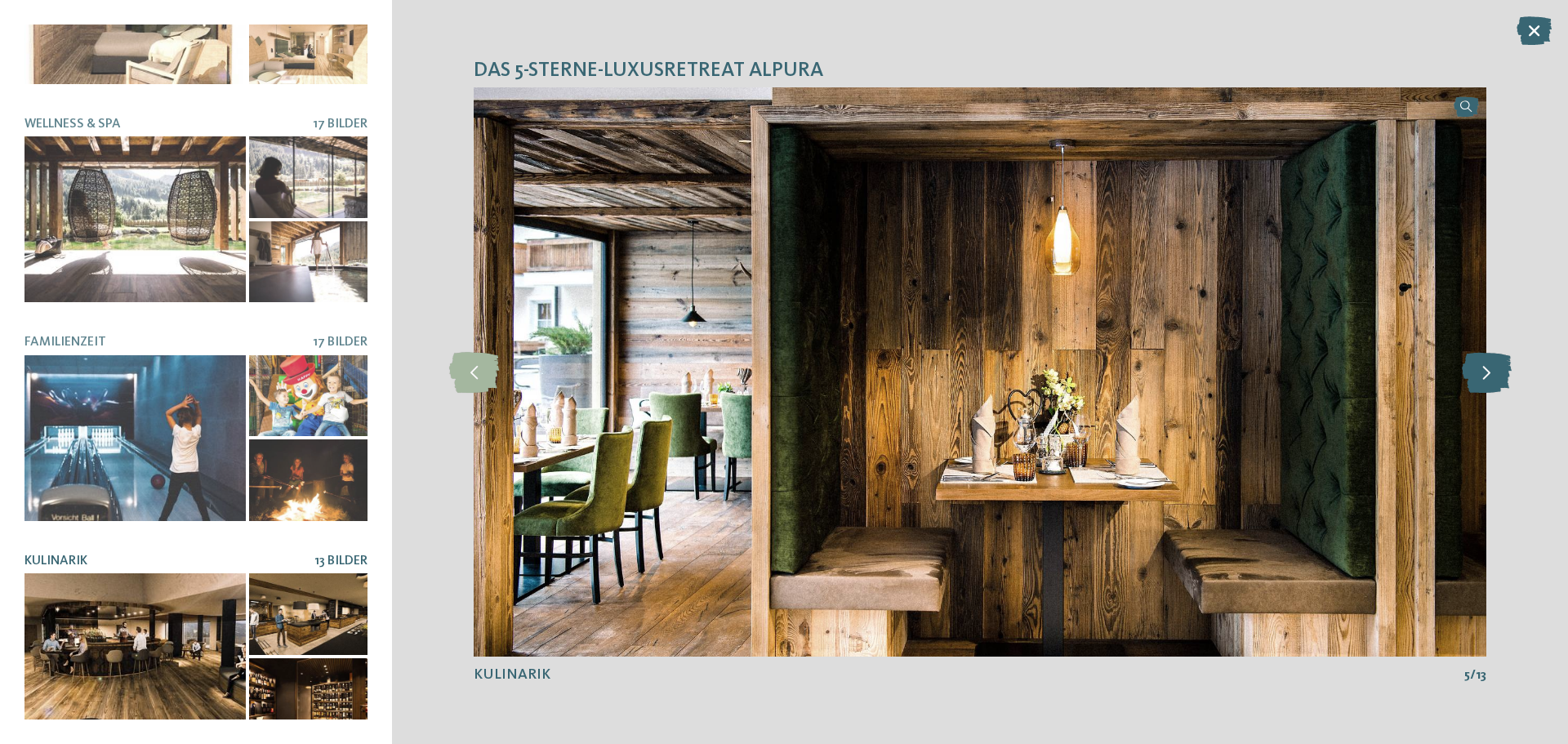
click at [1482, 378] on icon at bounding box center [1486, 372] width 50 height 41
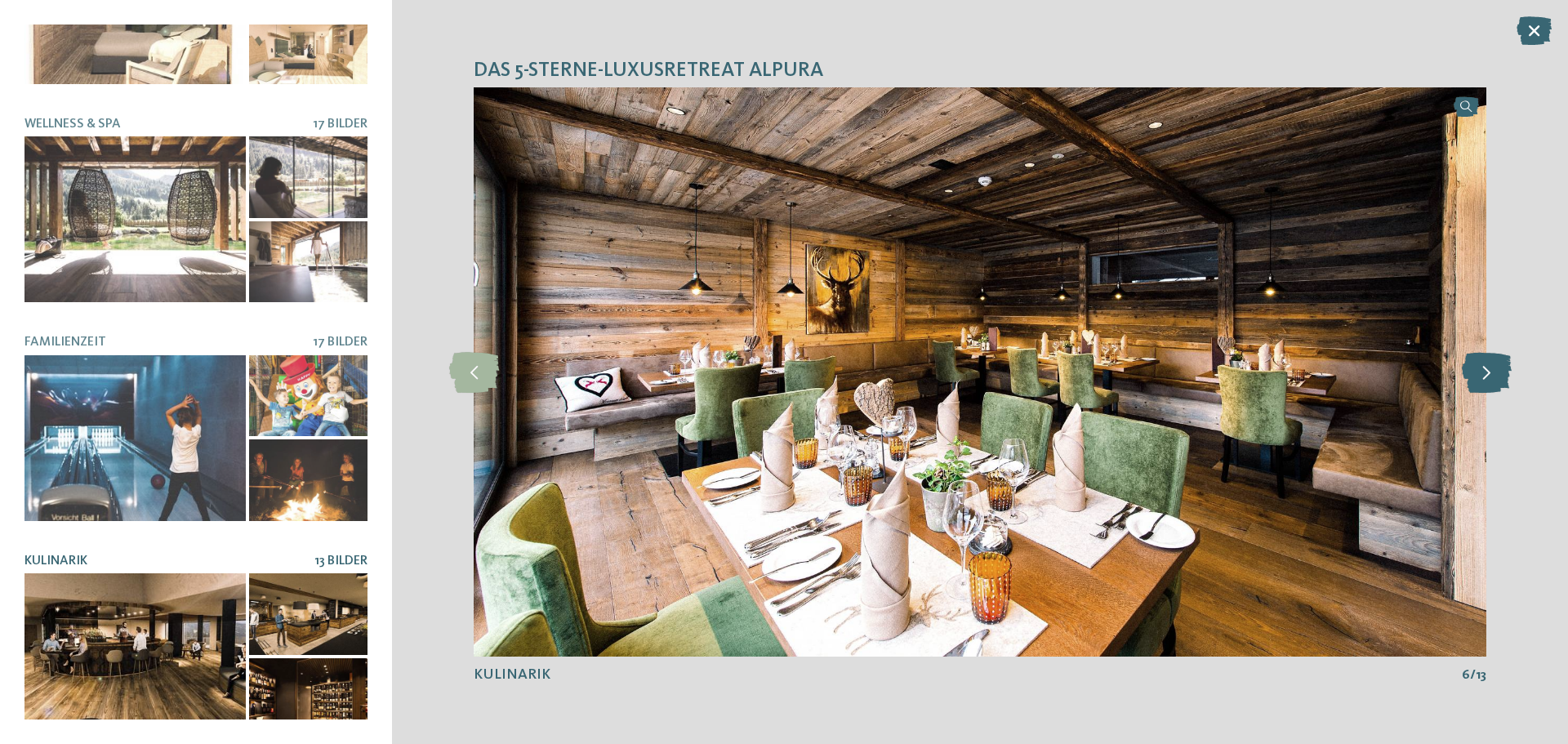
click at [1479, 369] on icon at bounding box center [1486, 372] width 50 height 41
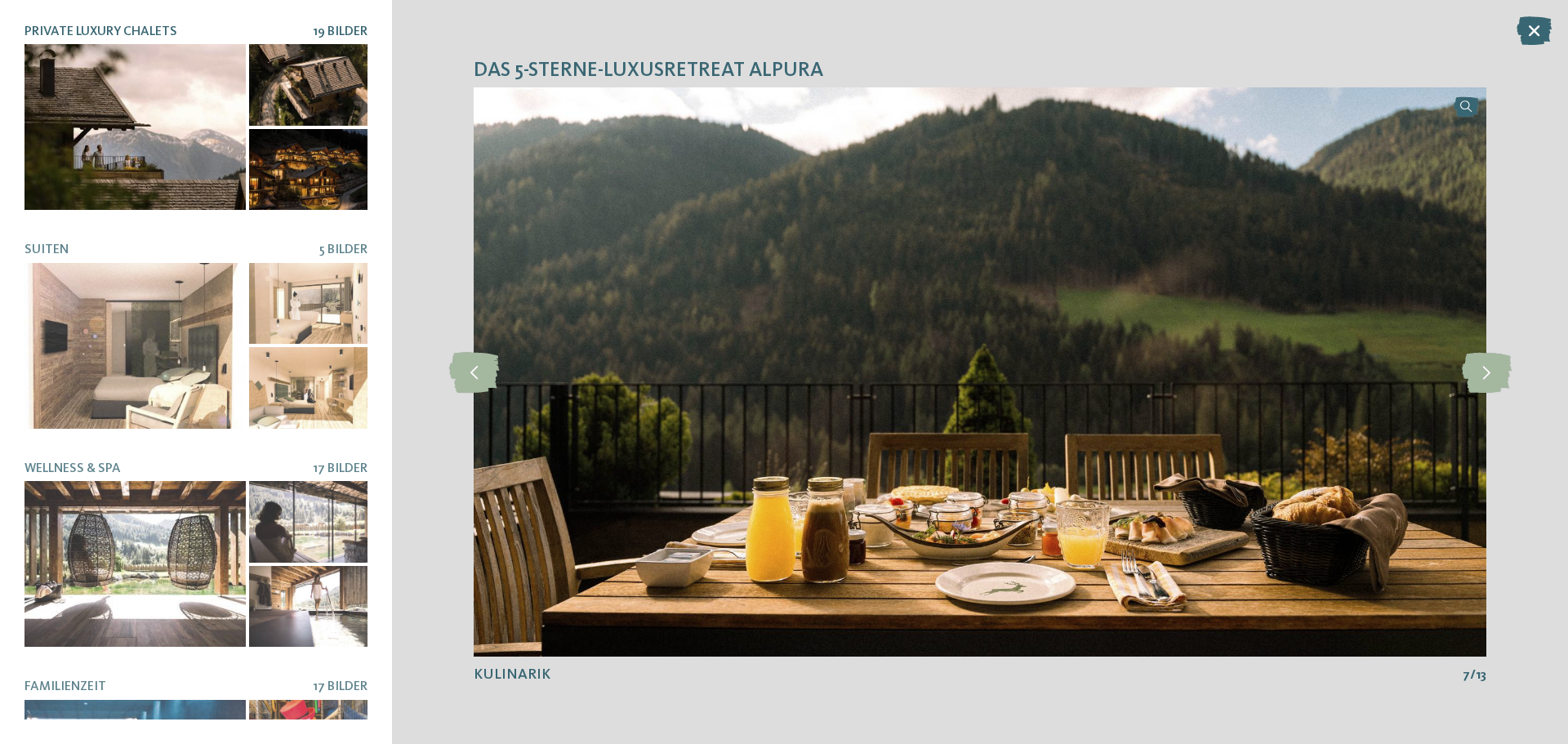
click at [148, 181] on div at bounding box center [135, 127] width 221 height 166
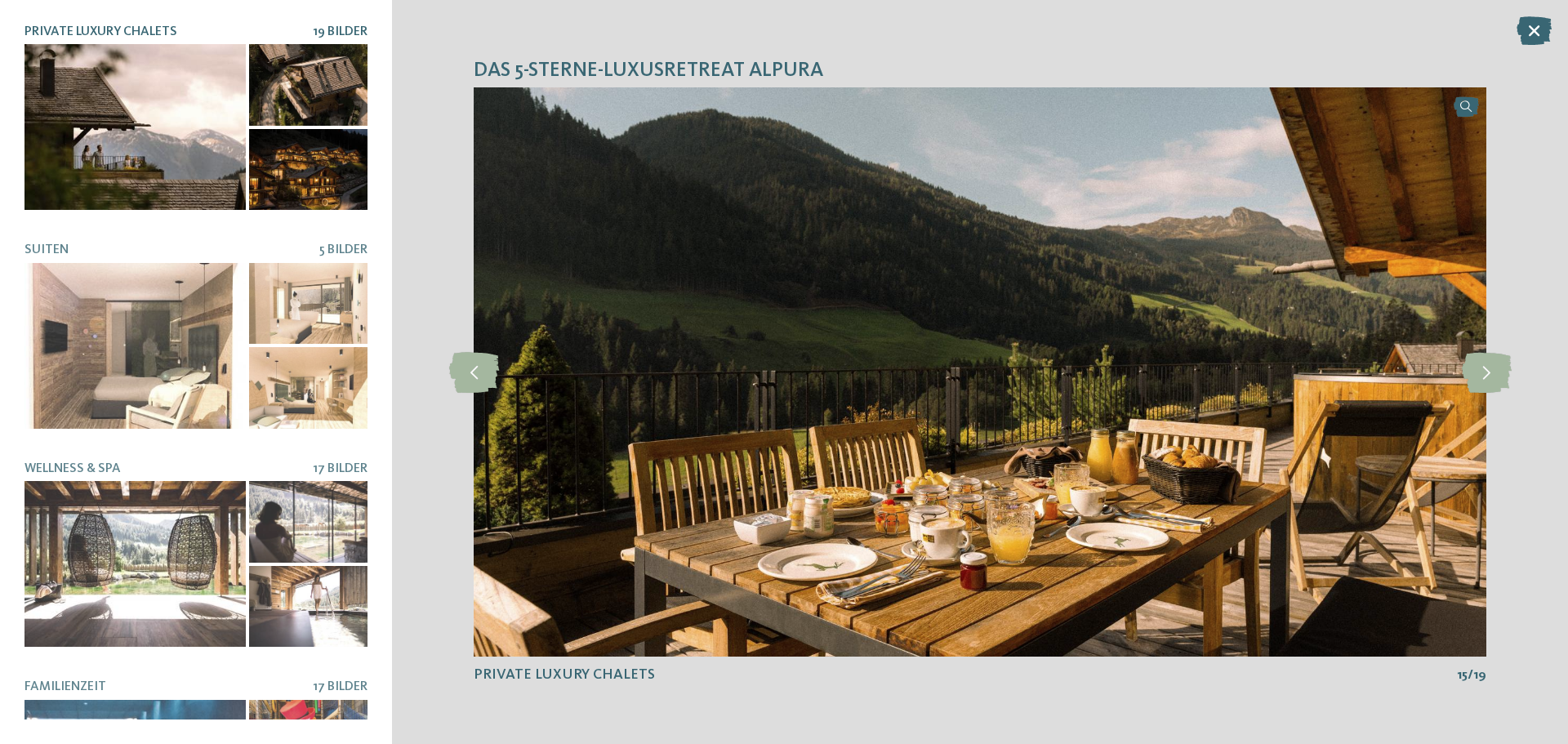
click at [321, 82] on div at bounding box center [308, 84] width 118 height 81
click at [321, 161] on div at bounding box center [308, 170] width 118 height 81
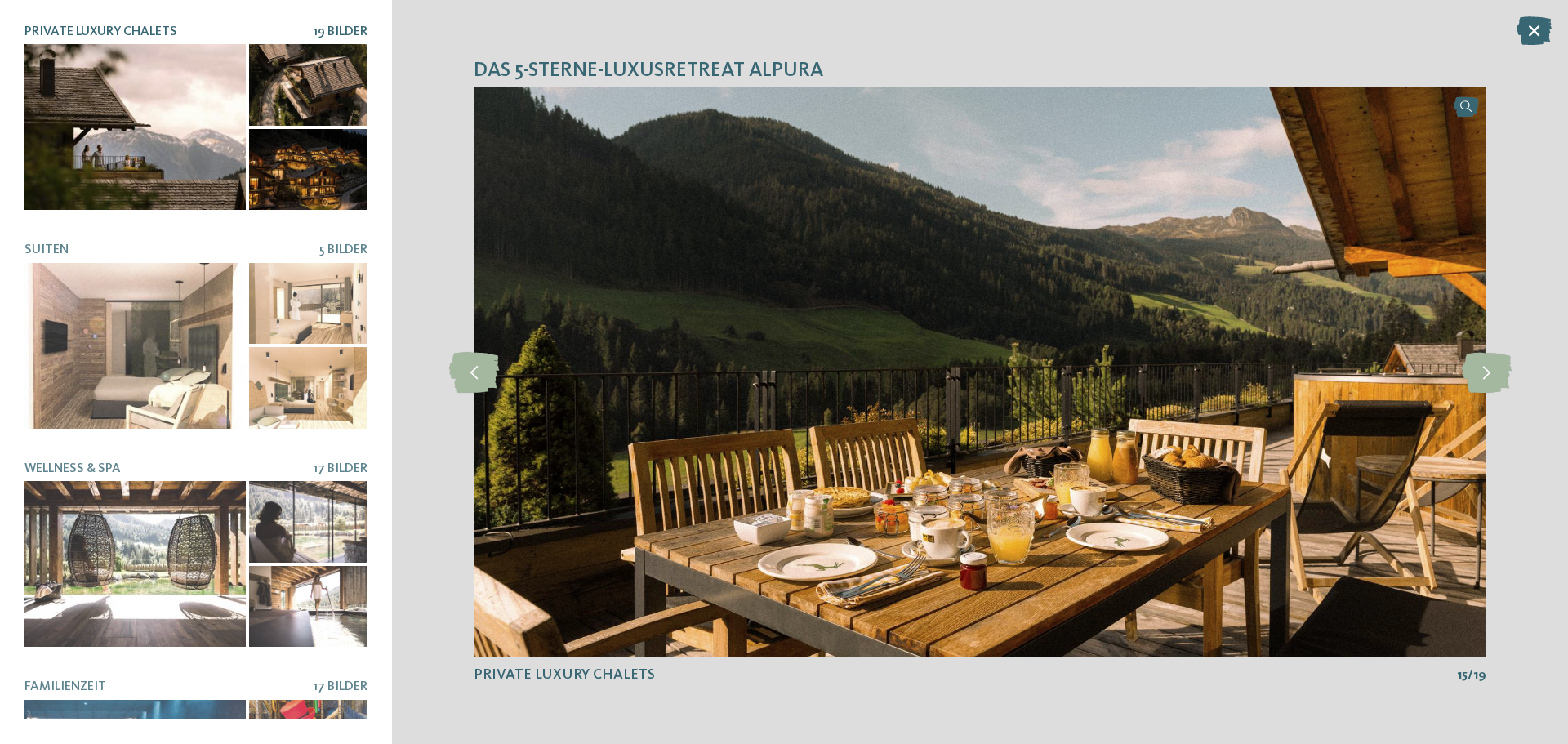
click at [321, 161] on div at bounding box center [308, 170] width 118 height 81
click at [1476, 372] on icon at bounding box center [1486, 372] width 50 height 41
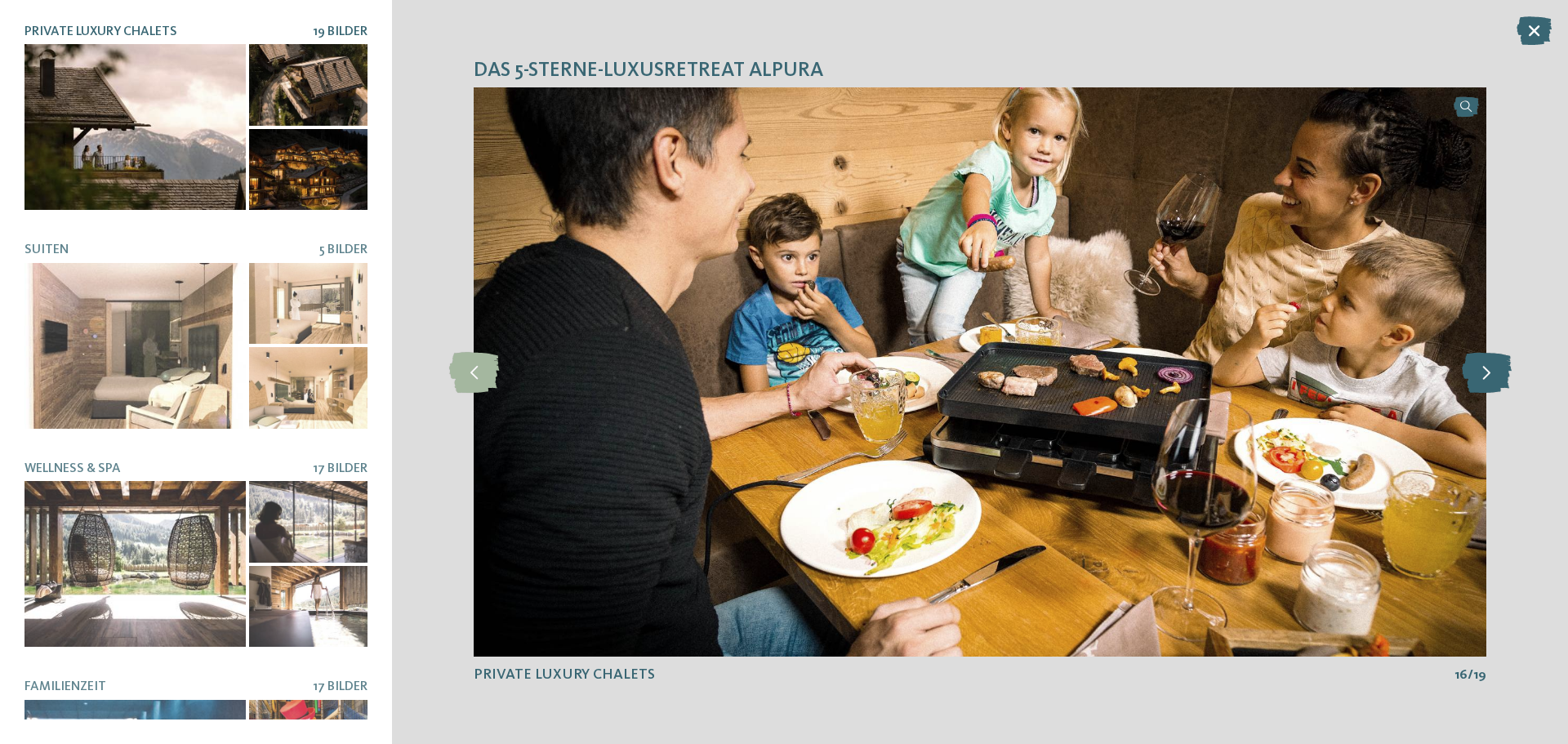
click at [1476, 372] on icon at bounding box center [1486, 372] width 50 height 41
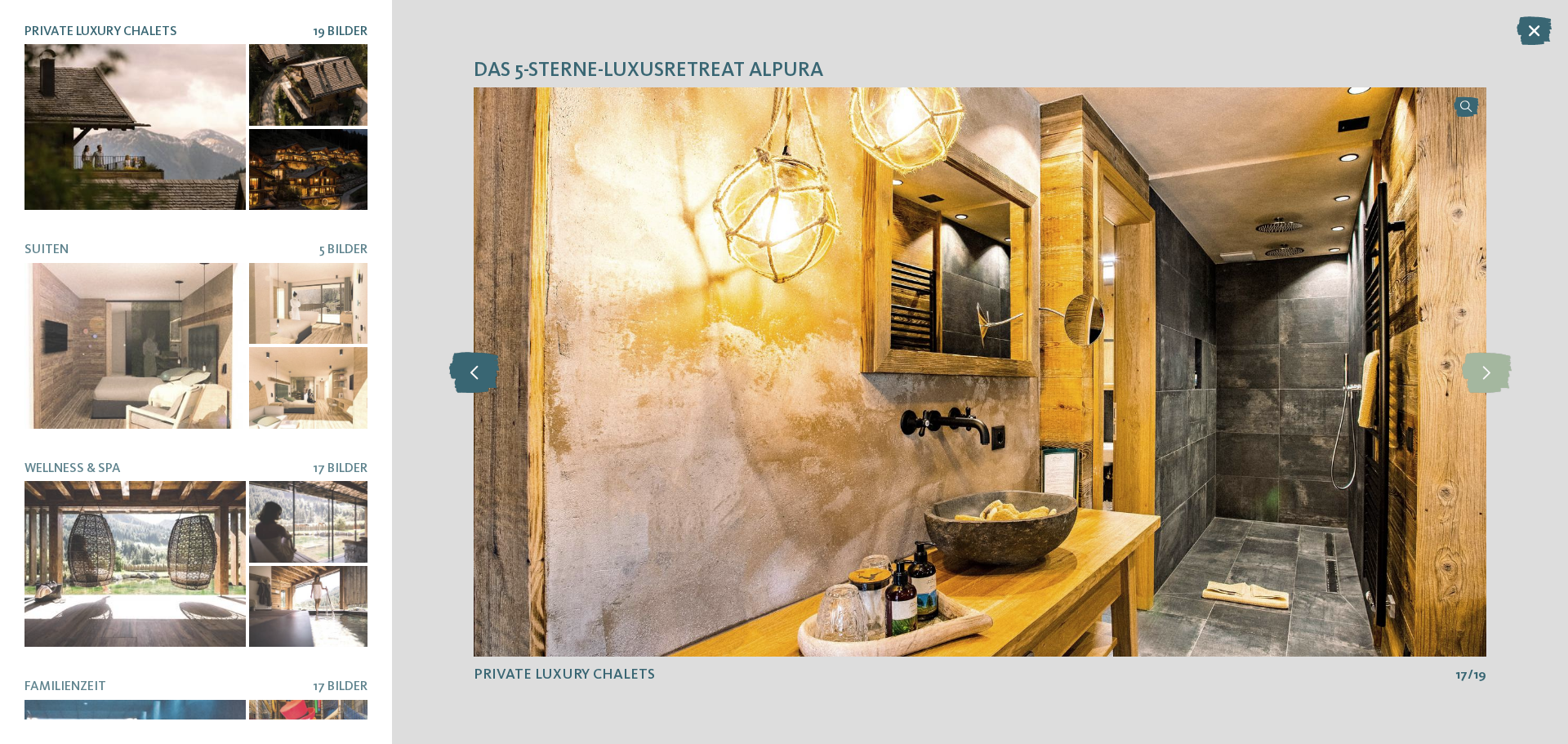
click at [459, 380] on icon at bounding box center [474, 372] width 50 height 41
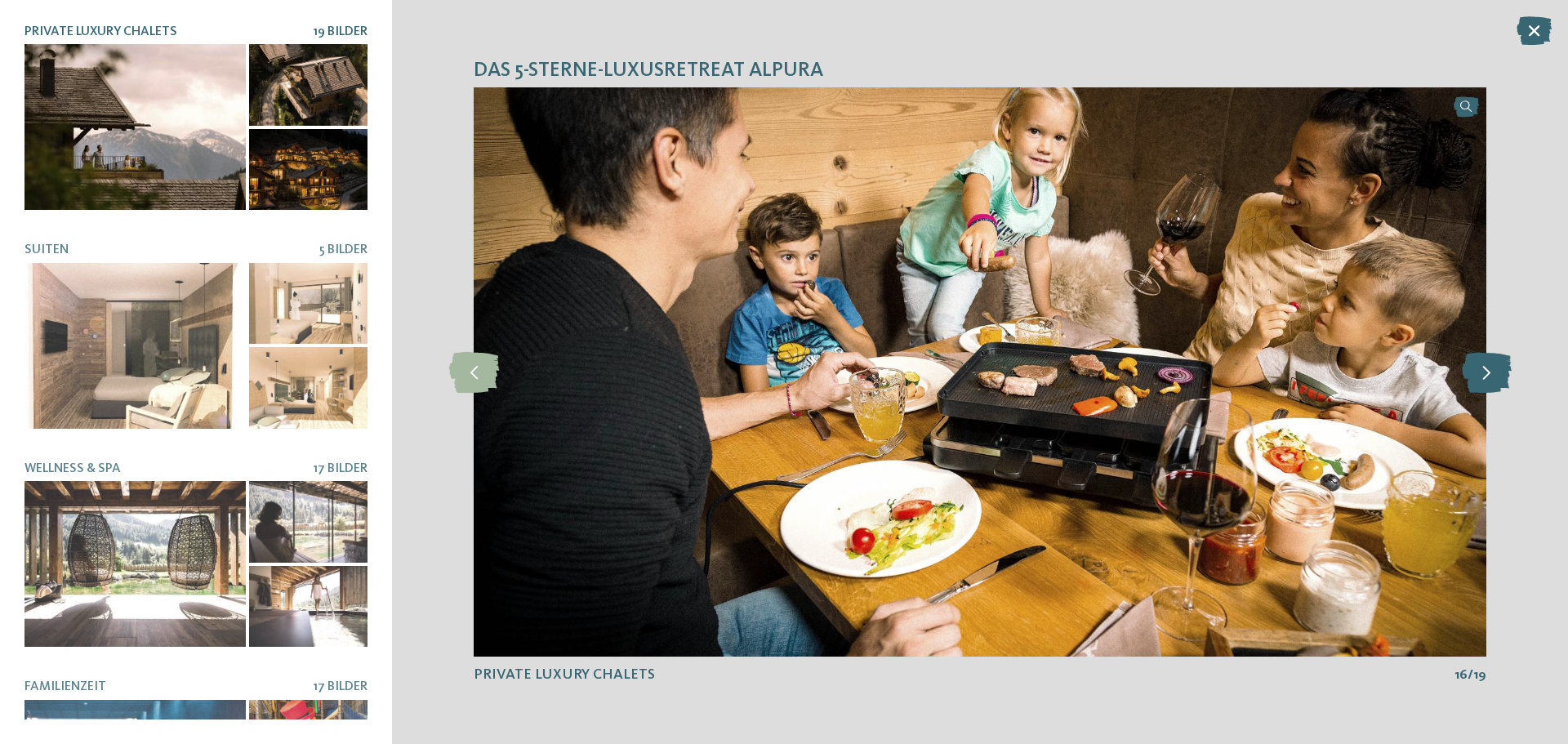
click at [1496, 377] on icon at bounding box center [1486, 372] width 50 height 41
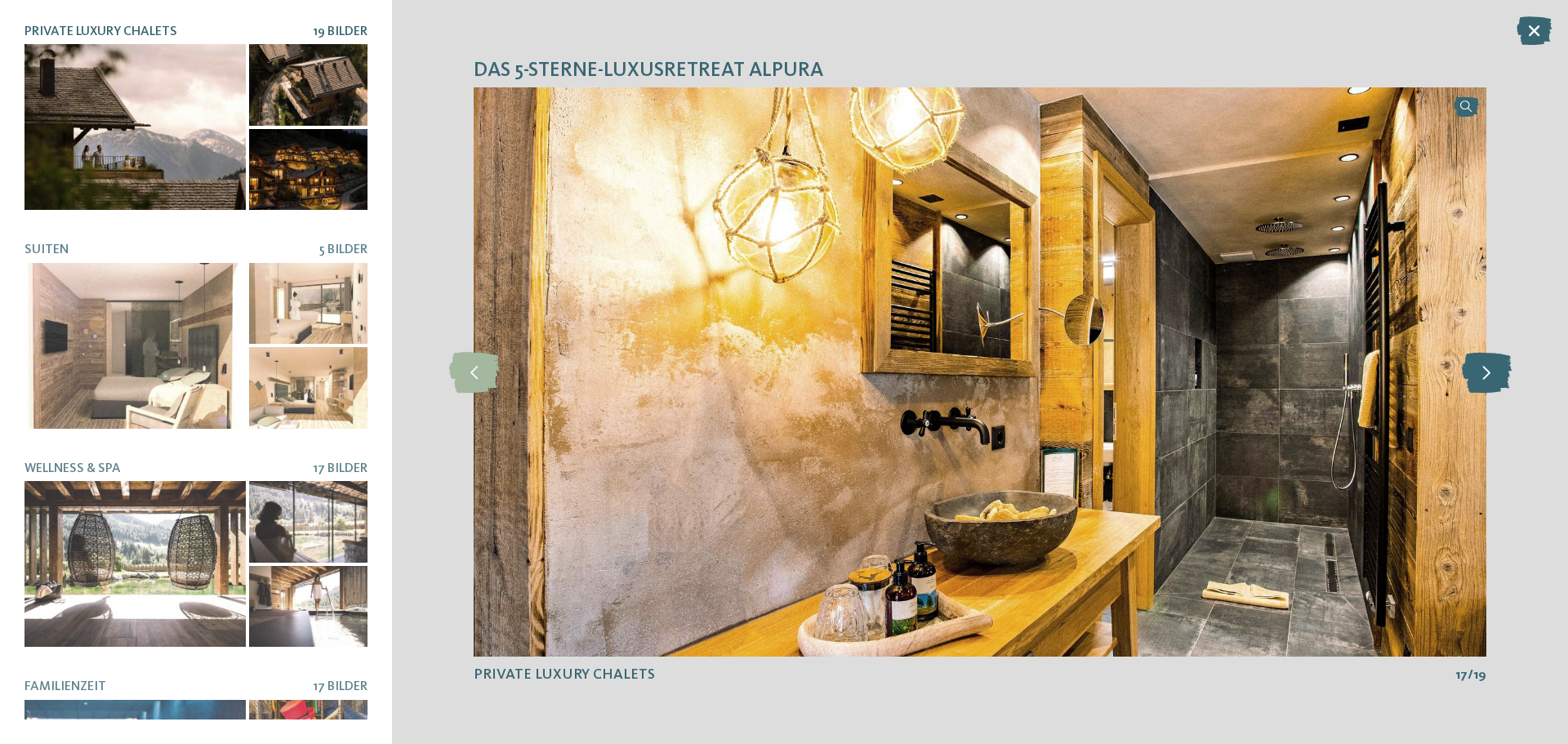
click at [1496, 377] on icon at bounding box center [1486, 372] width 50 height 41
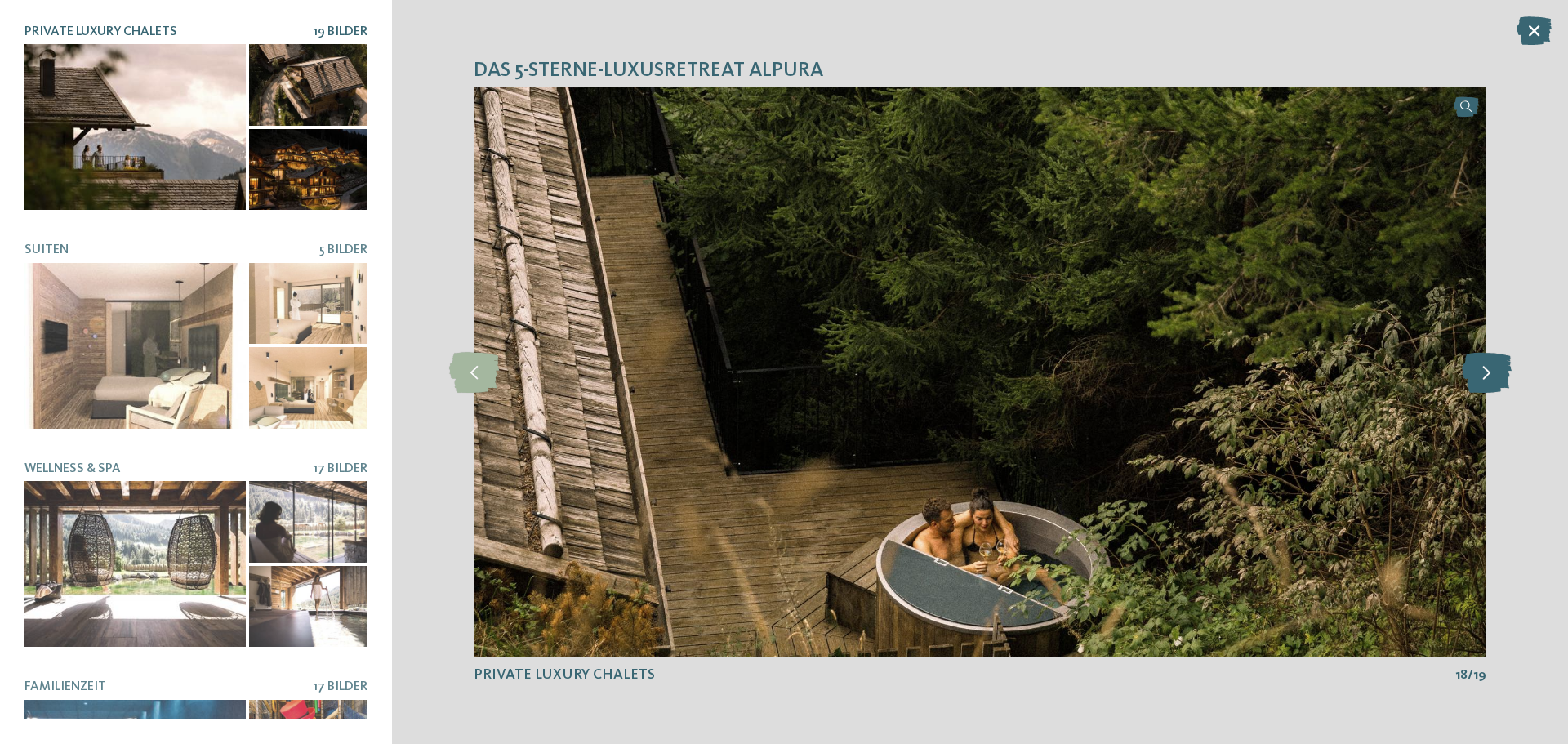
click at [1496, 377] on icon at bounding box center [1486, 372] width 50 height 41
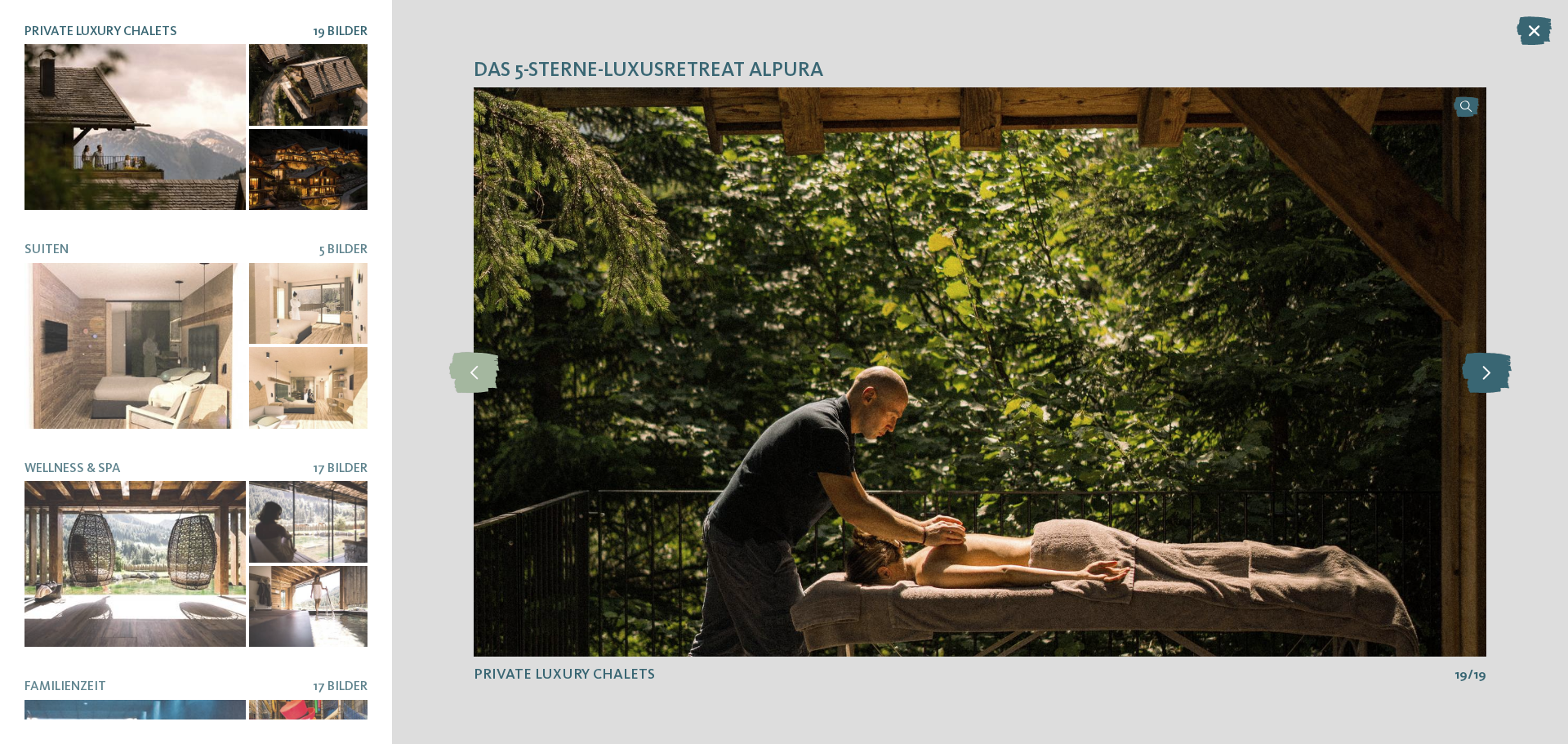
click at [1474, 365] on icon at bounding box center [1486, 372] width 50 height 41
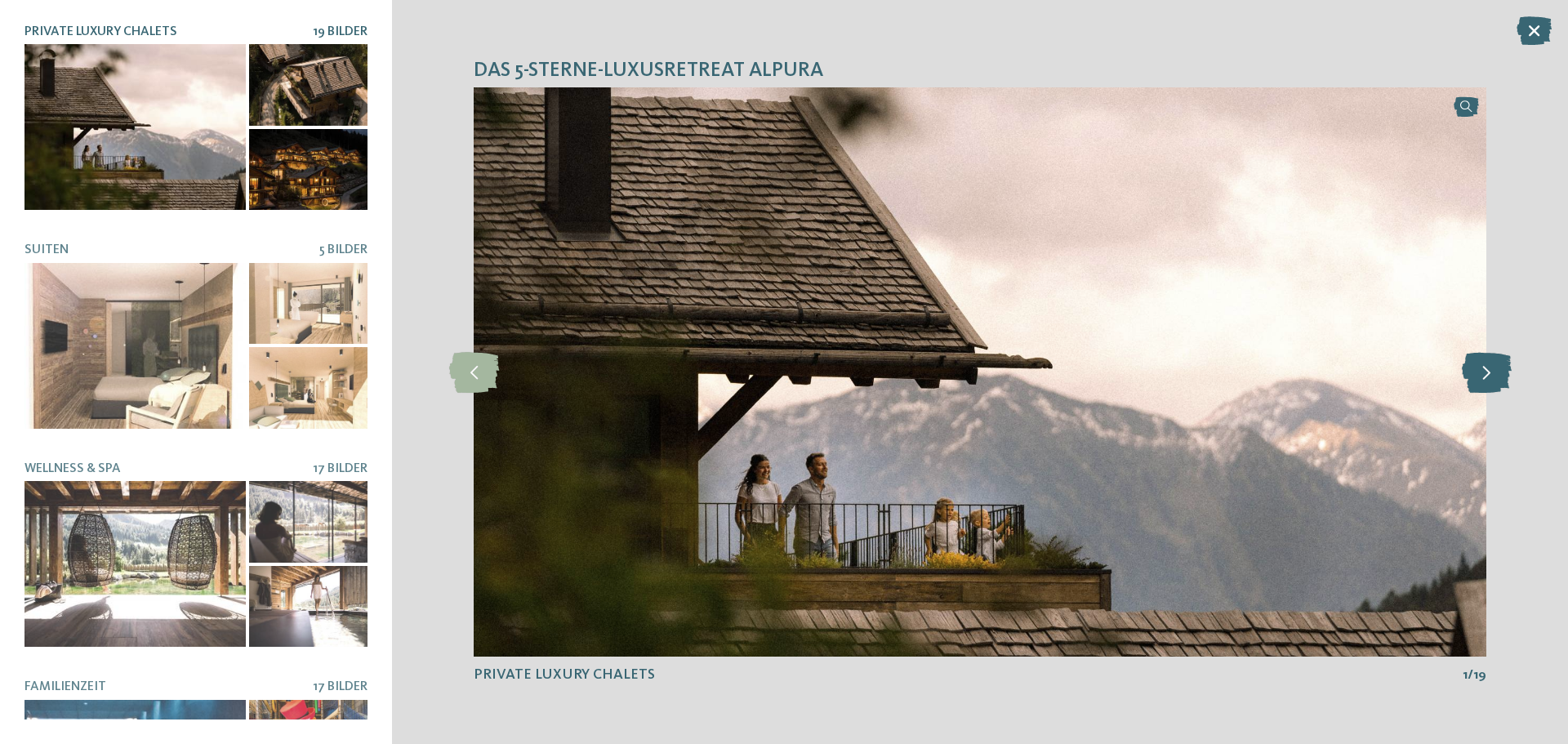
click at [1474, 365] on icon at bounding box center [1486, 372] width 50 height 41
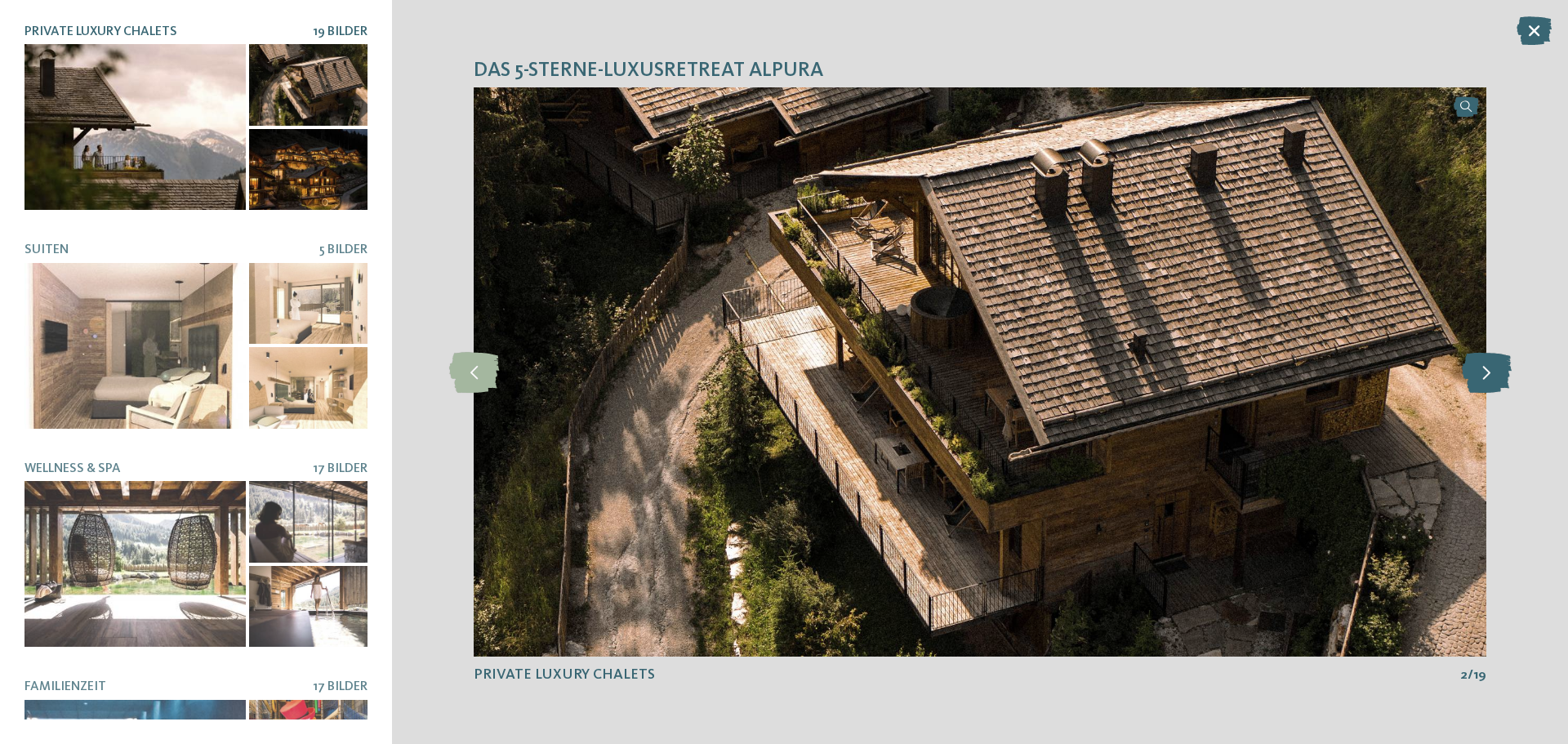
click at [1474, 365] on icon at bounding box center [1486, 372] width 50 height 41
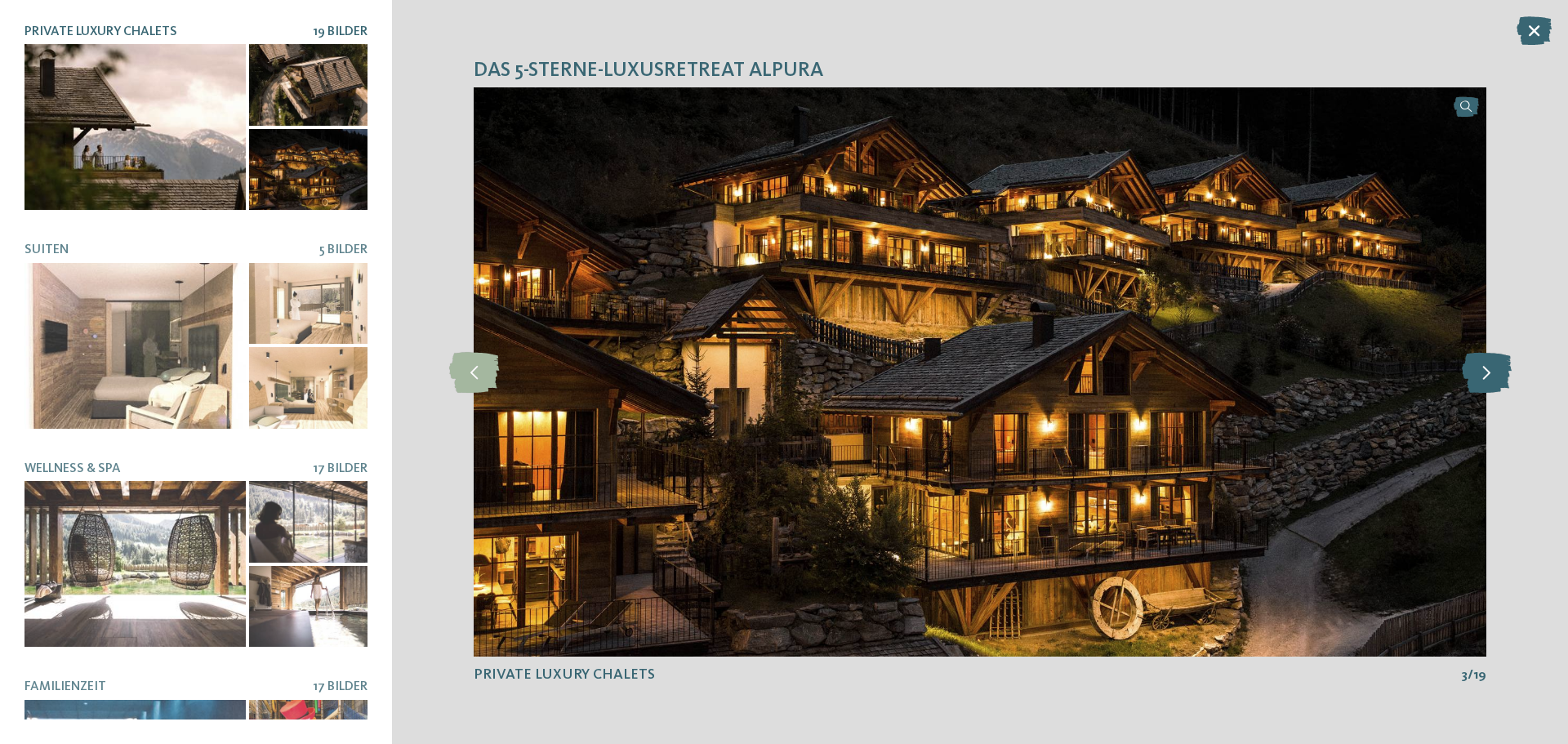
click at [1474, 365] on icon at bounding box center [1486, 372] width 50 height 41
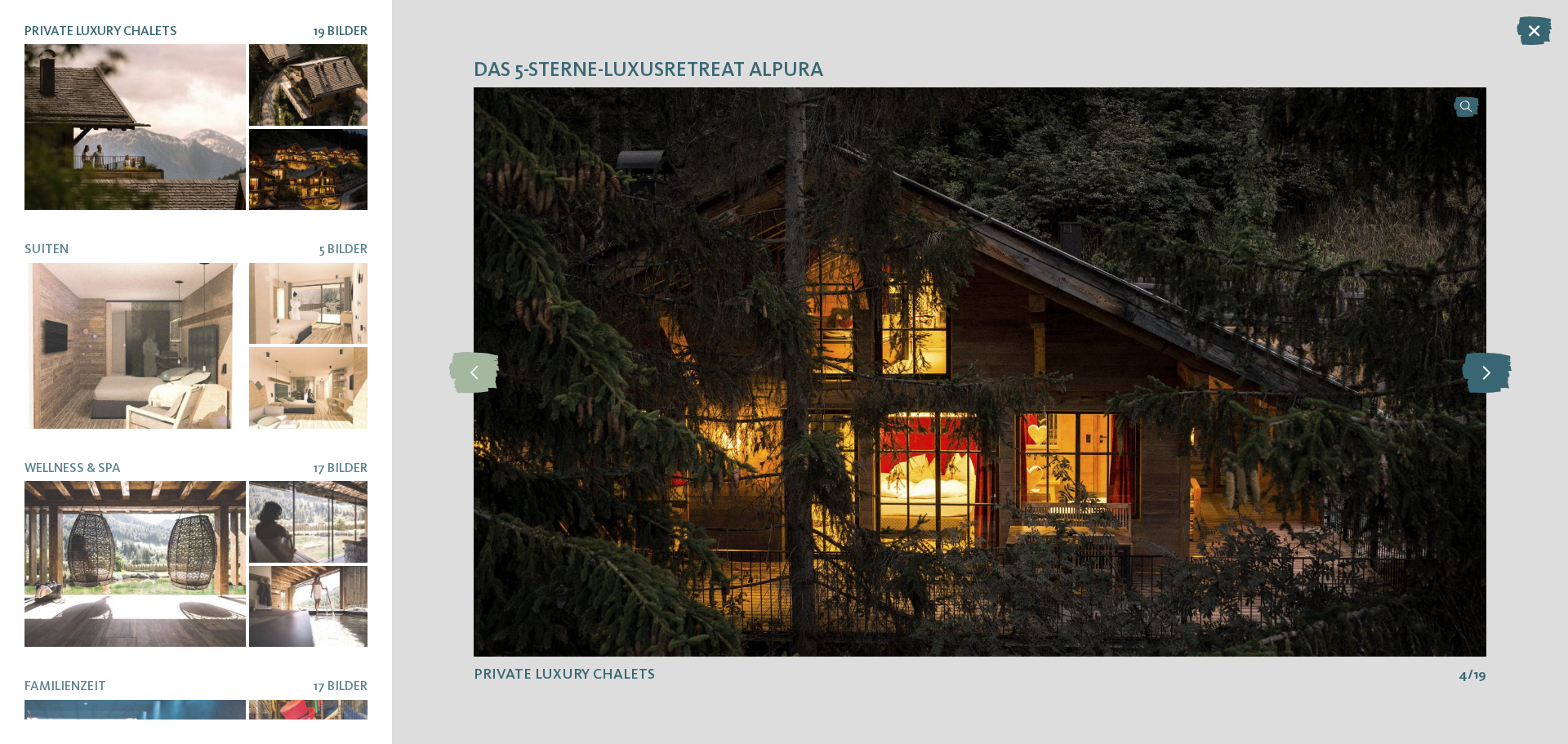
click at [1488, 350] on div at bounding box center [1486, 372] width 45 height 45
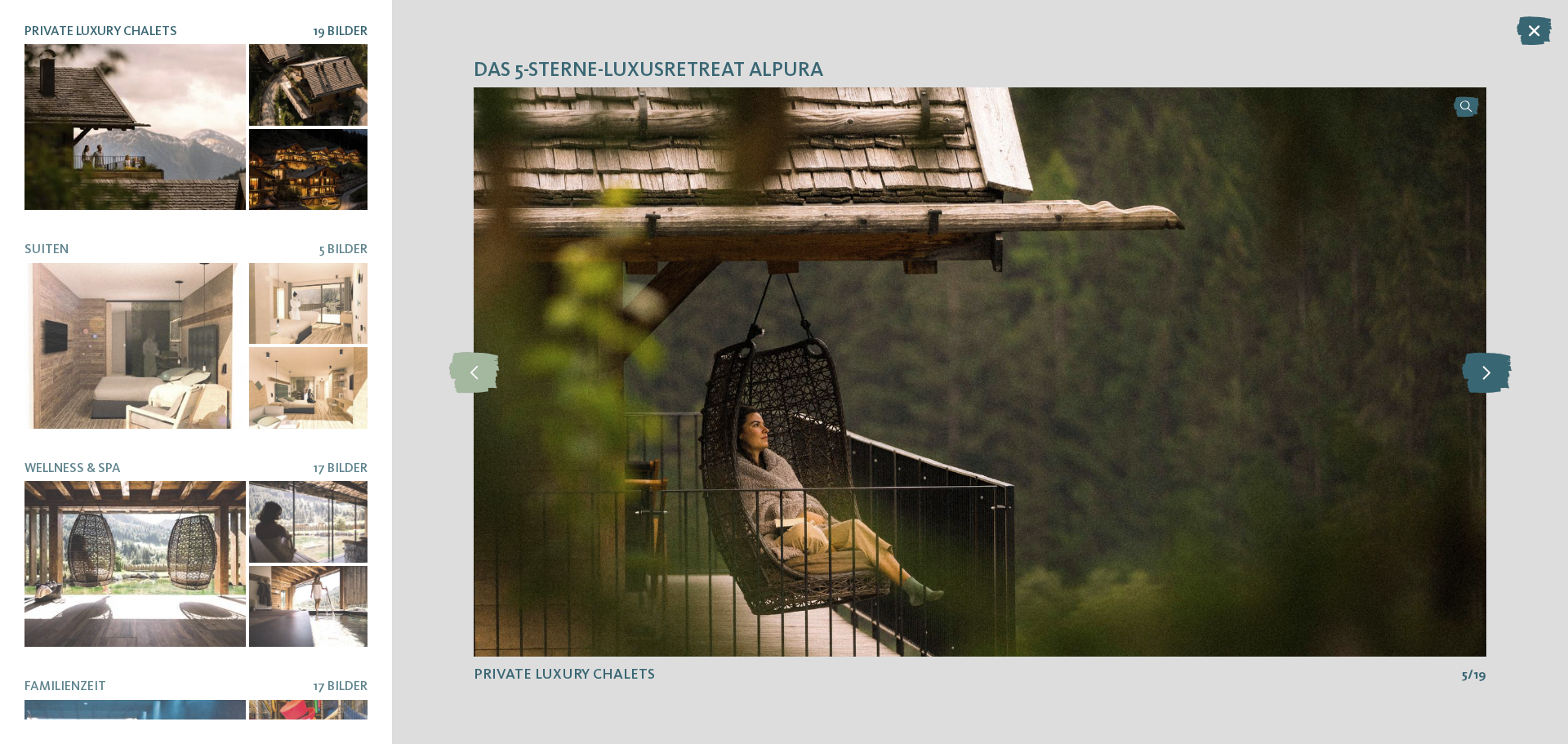
click at [1488, 350] on div at bounding box center [1486, 372] width 45 height 45
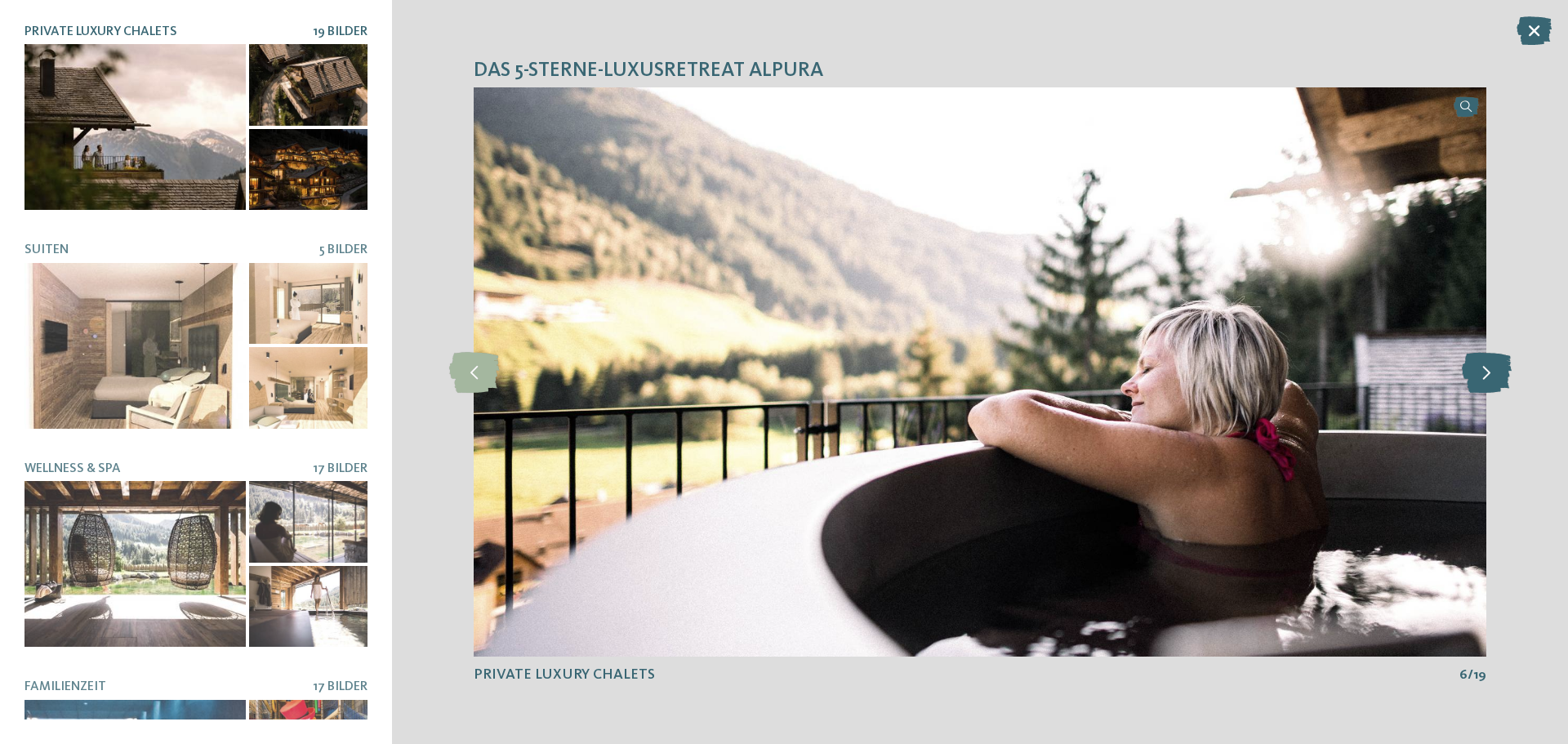
click at [1488, 350] on div at bounding box center [1486, 372] width 45 height 45
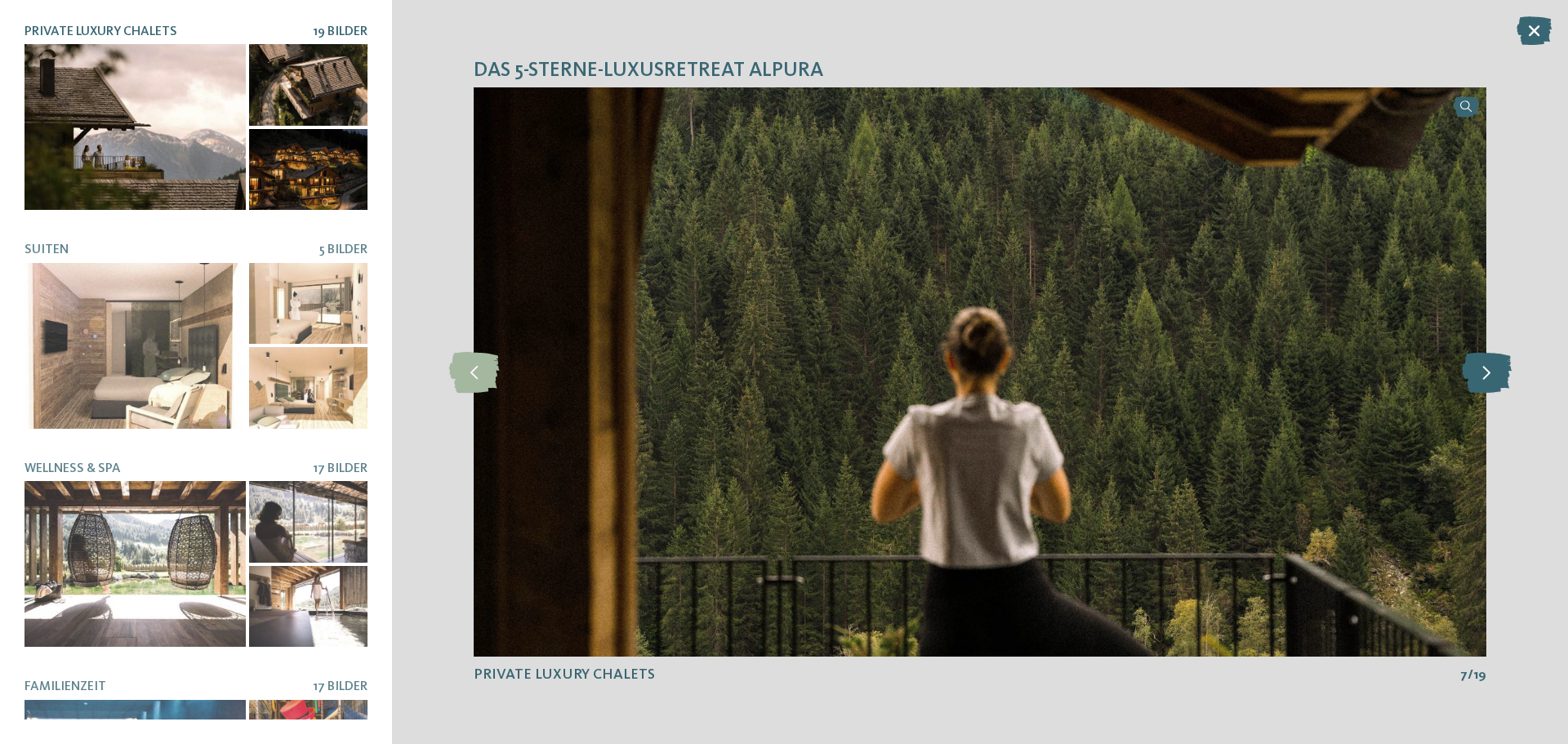
click at [1488, 350] on div at bounding box center [1486, 372] width 45 height 45
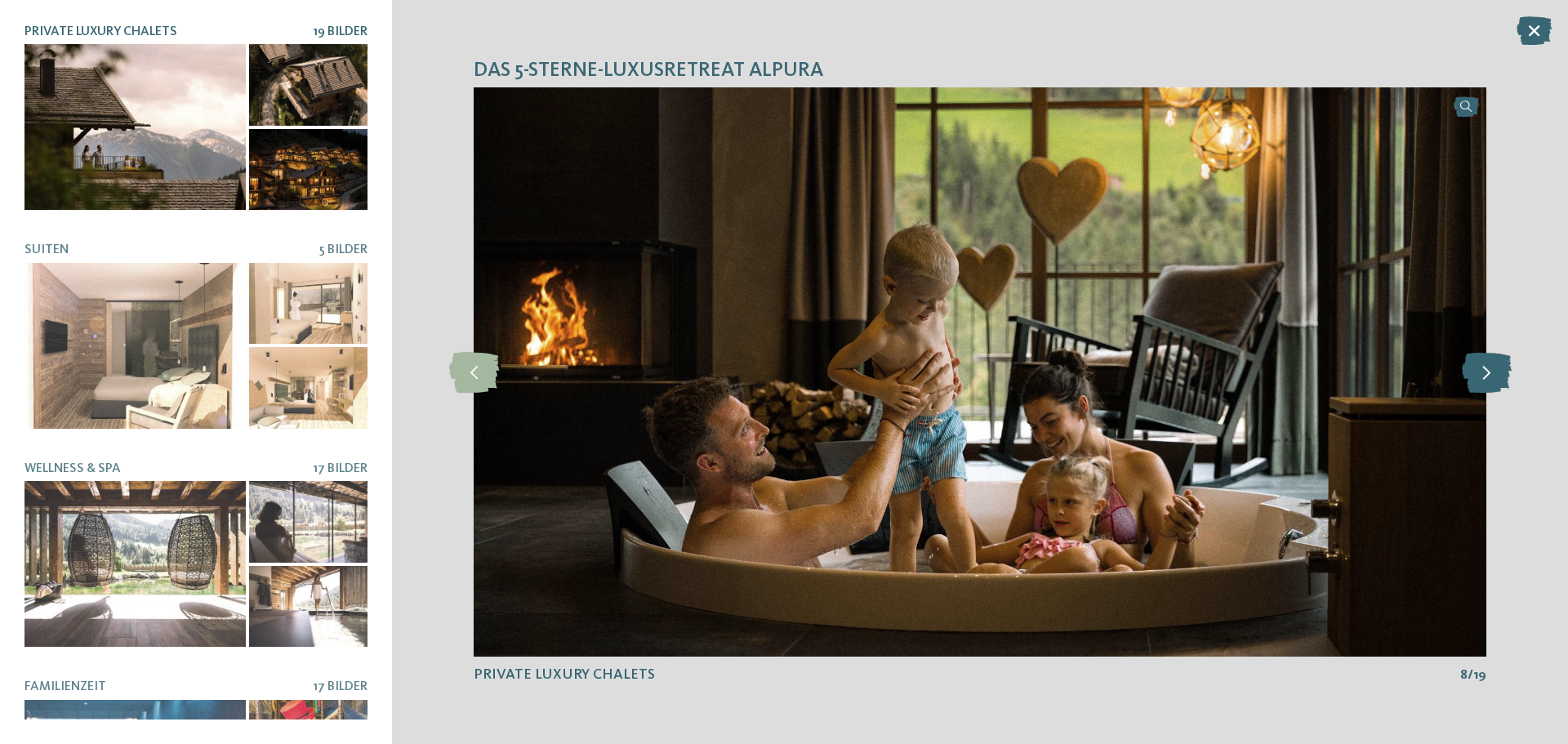
click at [1488, 350] on div at bounding box center [1486, 372] width 45 height 45
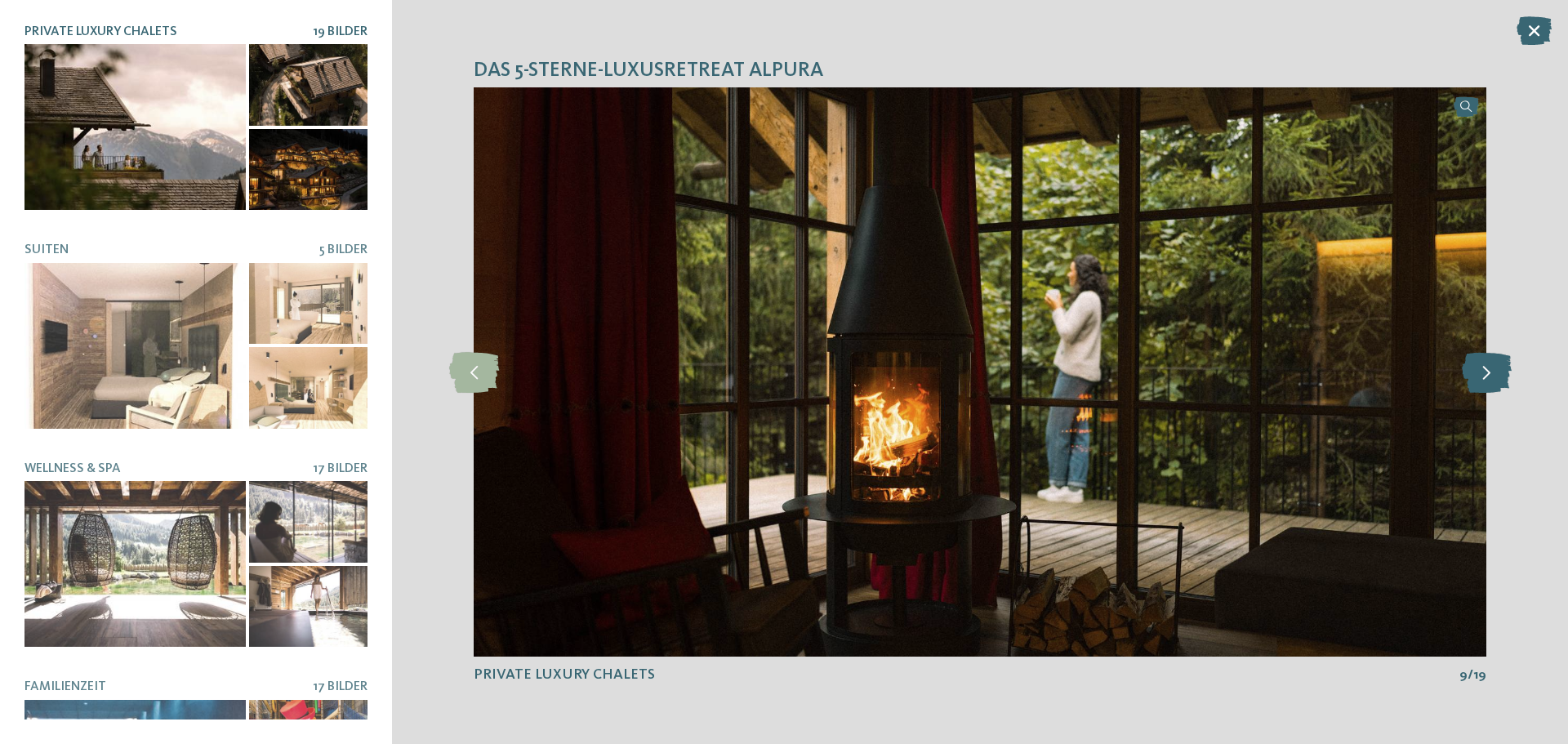
click at [1488, 350] on div at bounding box center [1486, 372] width 45 height 45
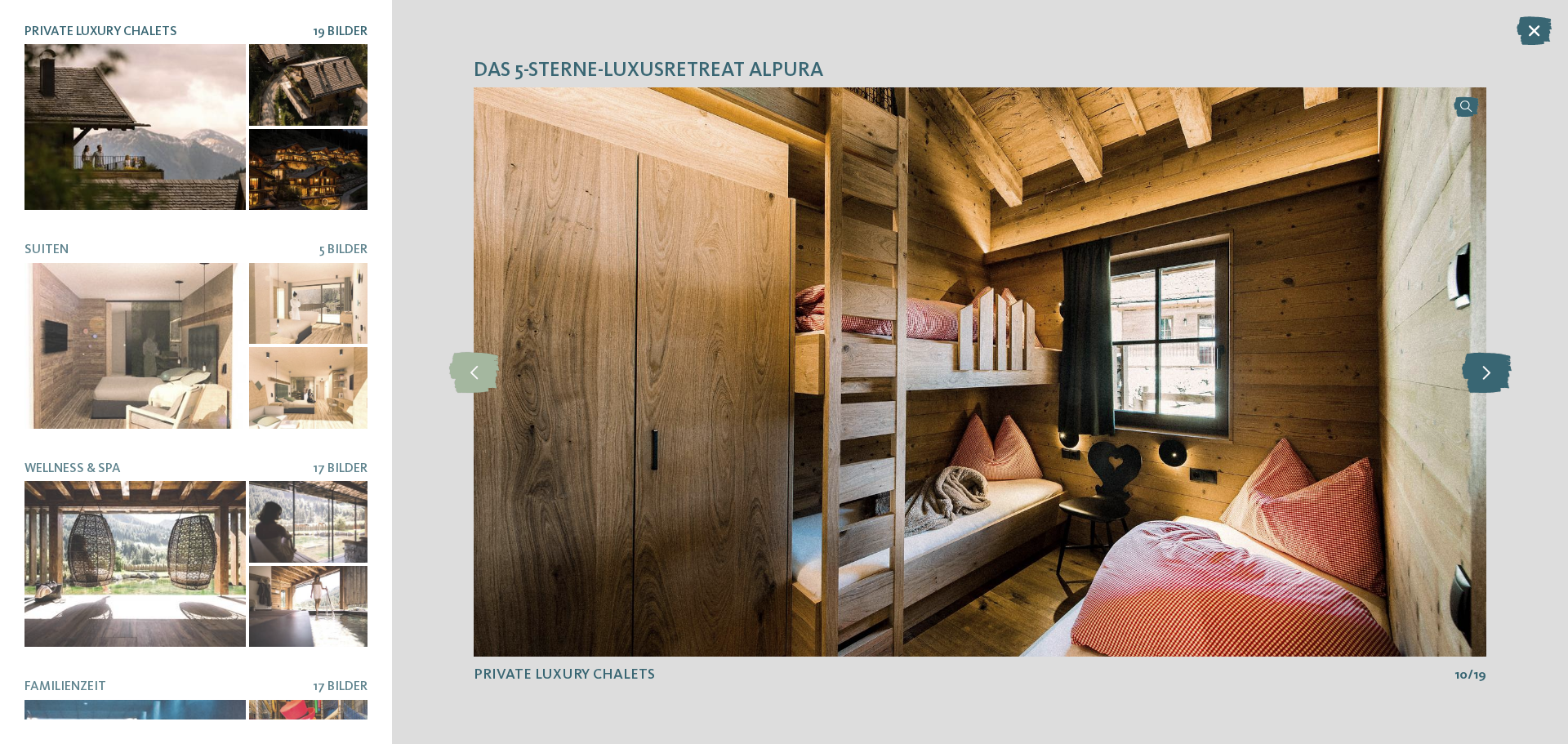
click at [1488, 350] on div at bounding box center [1486, 372] width 45 height 45
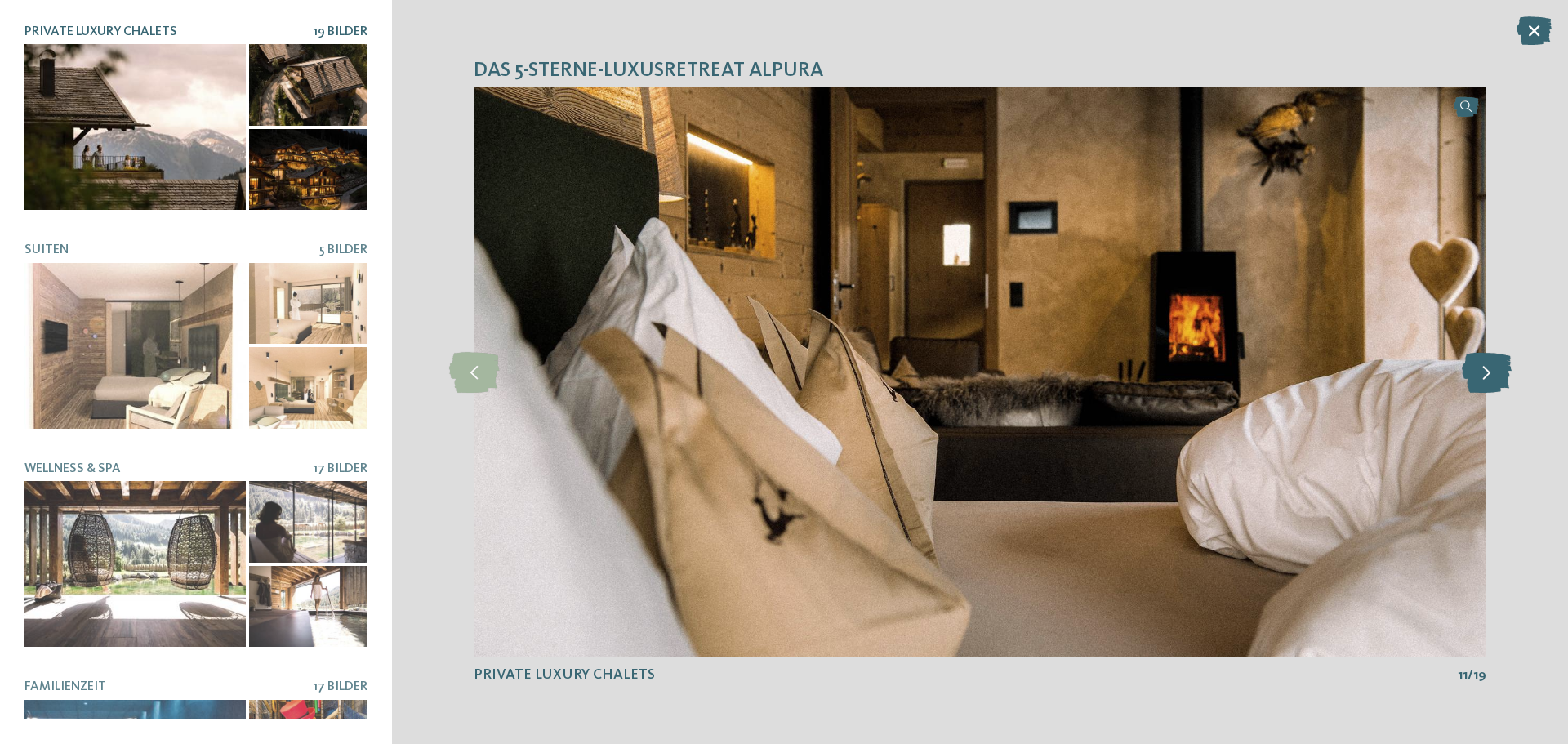
click at [1488, 350] on div at bounding box center [1486, 372] width 45 height 45
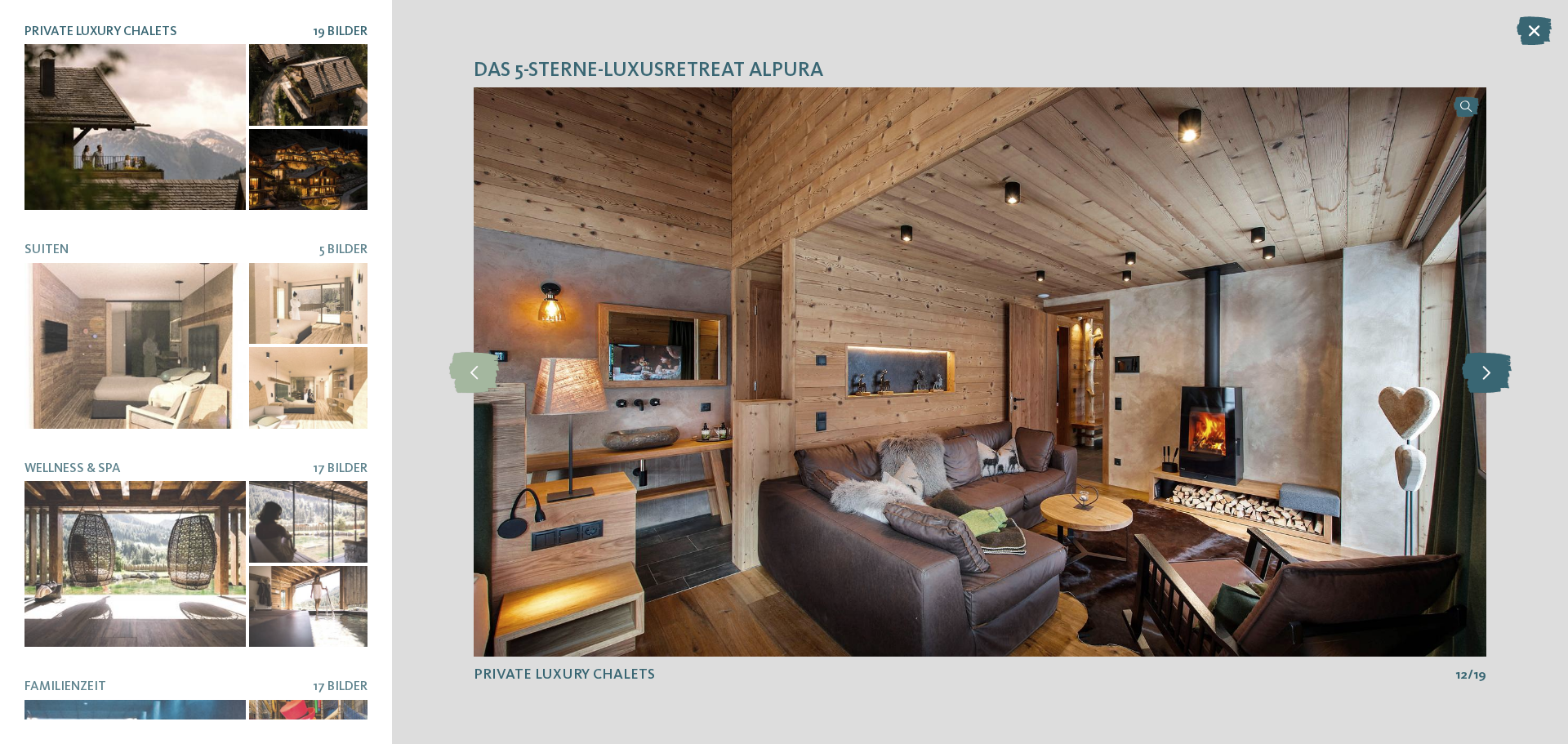
click at [1488, 350] on div at bounding box center [1486, 372] width 45 height 45
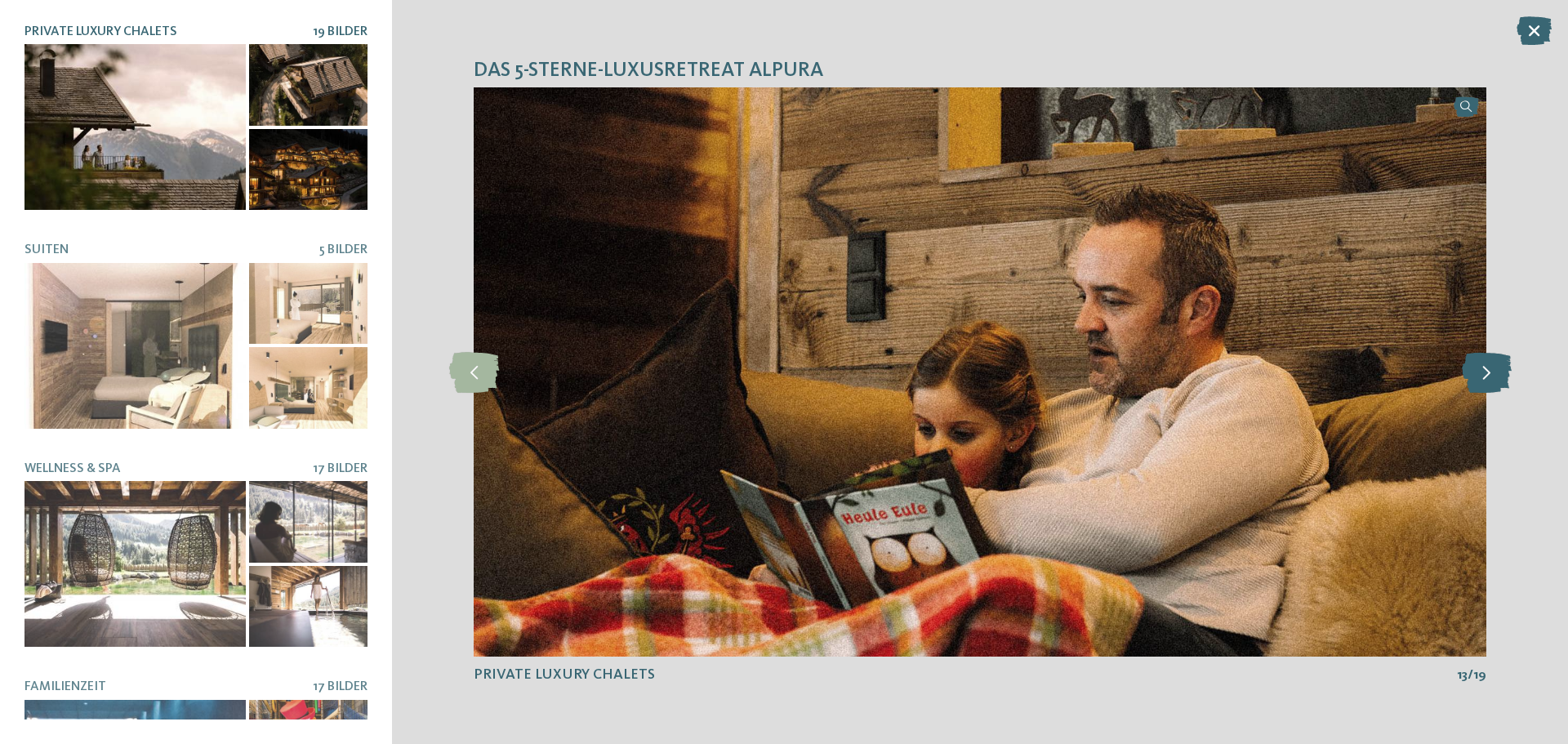
click at [1488, 350] on div at bounding box center [1486, 372] width 45 height 45
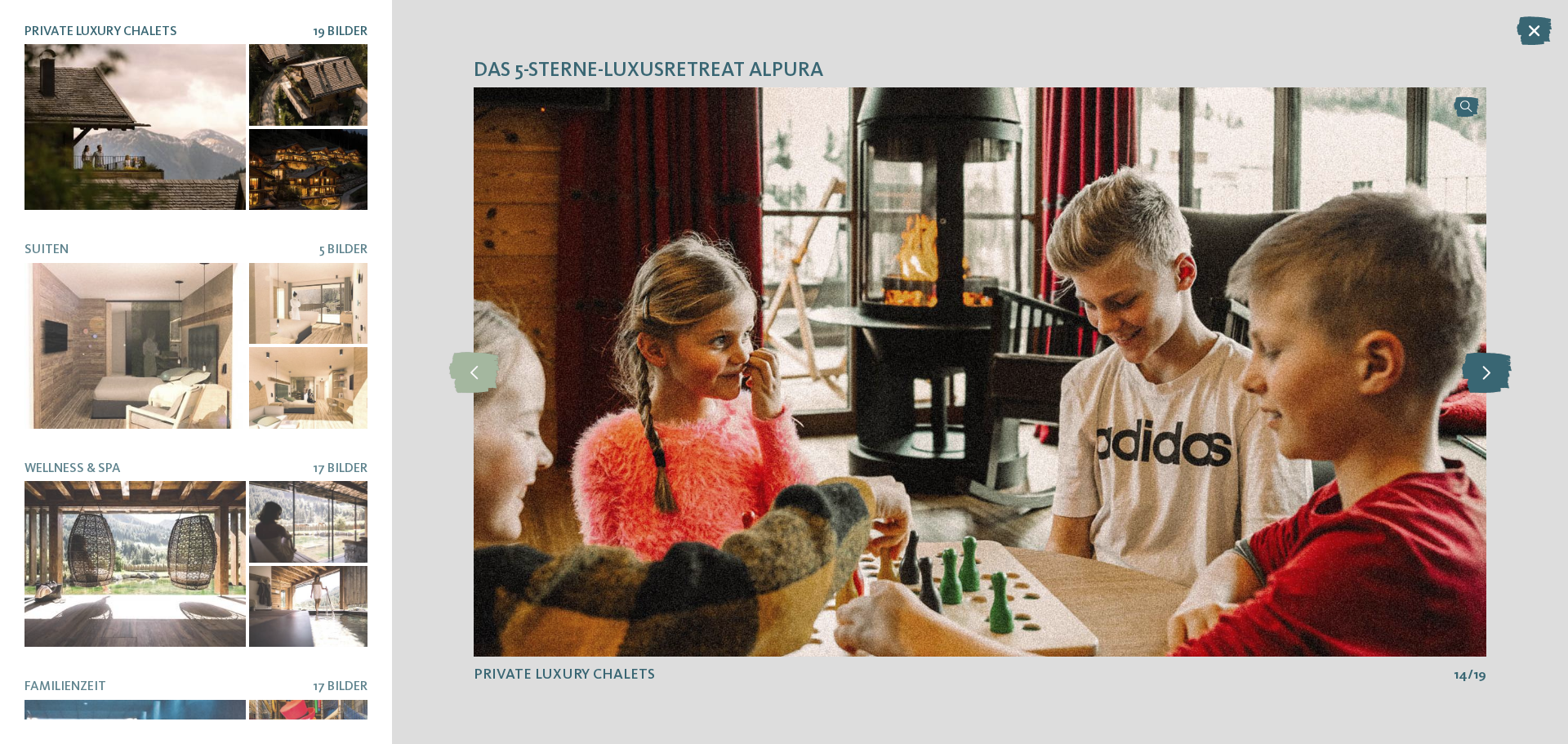
click at [1488, 350] on div at bounding box center [1486, 372] width 45 height 45
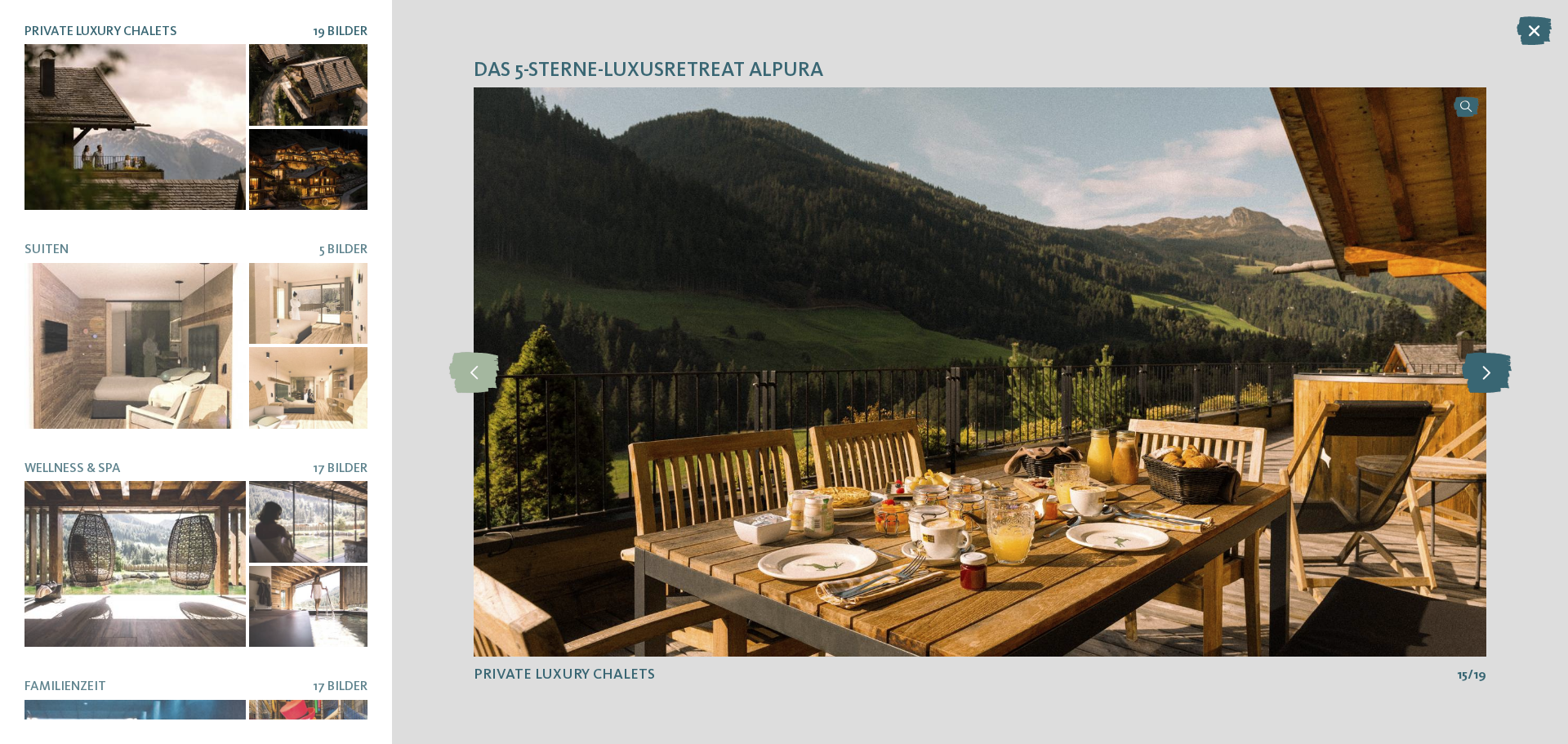
click at [1488, 350] on div at bounding box center [1486, 372] width 45 height 45
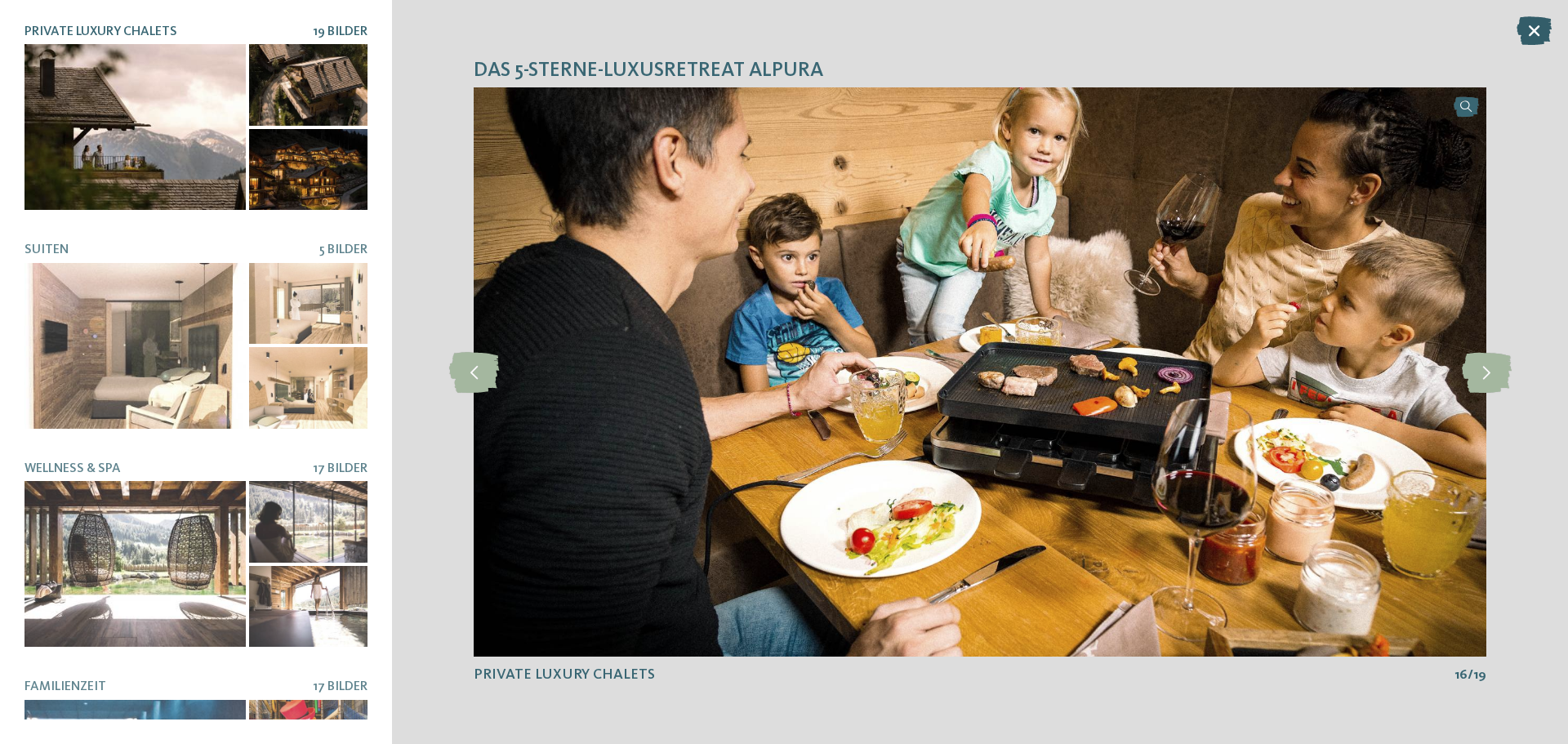
click at [1545, 27] on icon at bounding box center [1534, 31] width 35 height 29
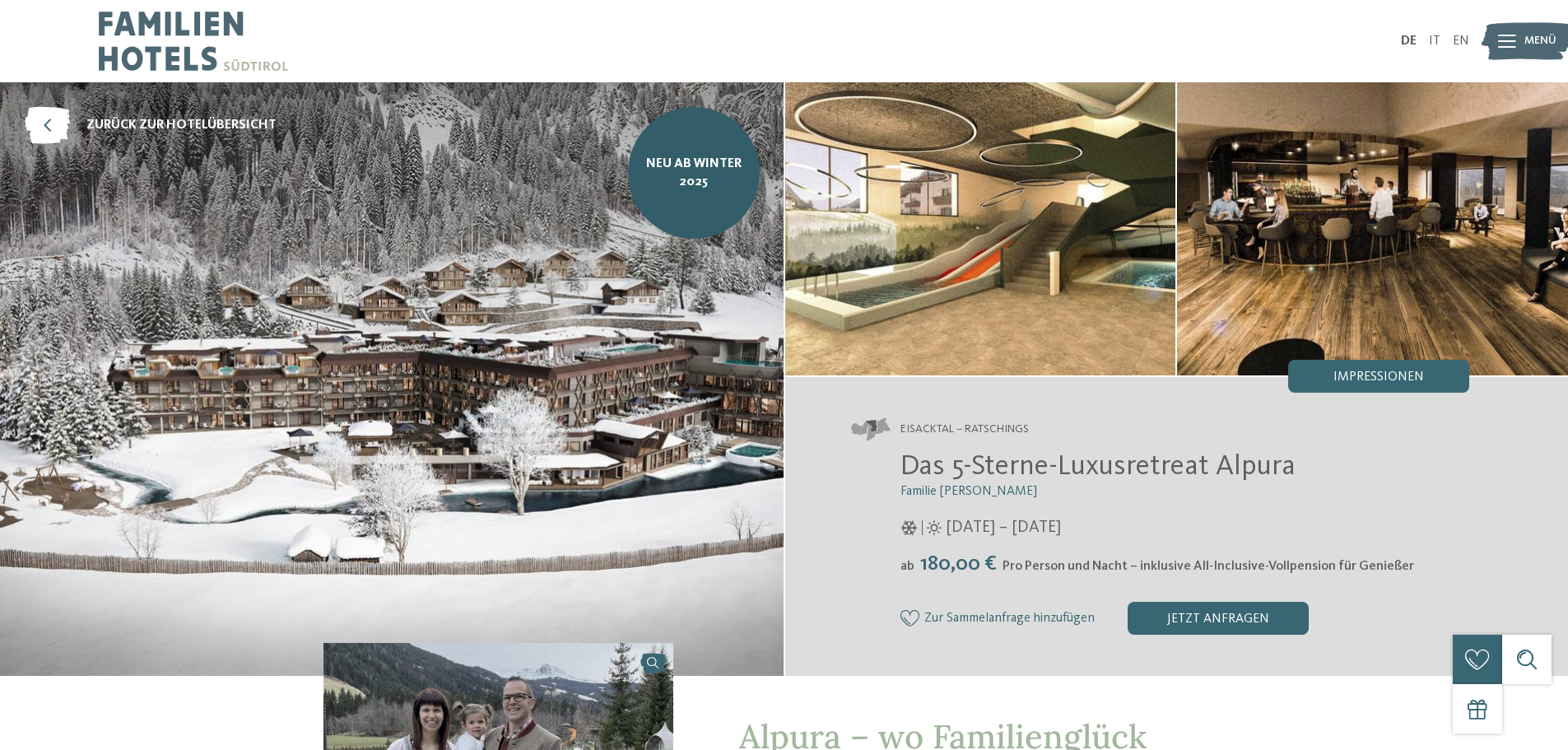
click at [1037, 234] on img at bounding box center [981, 228] width 391 height 293
click at [1039, 236] on img at bounding box center [981, 228] width 391 height 293
click at [1045, 204] on img at bounding box center [981, 228] width 391 height 293
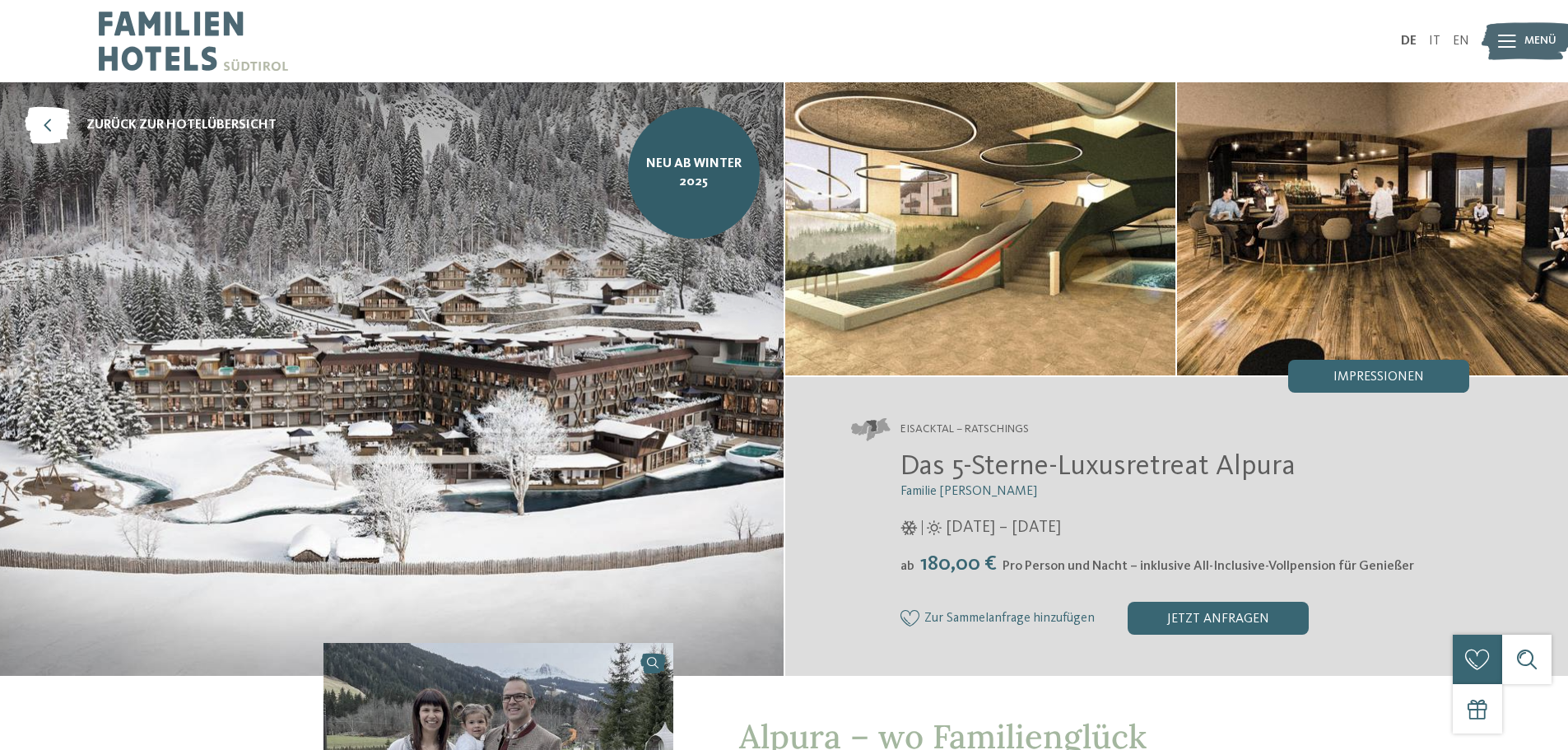
click at [1045, 204] on img at bounding box center [981, 228] width 391 height 293
click at [1040, 201] on img at bounding box center [981, 228] width 391 height 293
click at [1035, 196] on img at bounding box center [981, 228] width 391 height 293
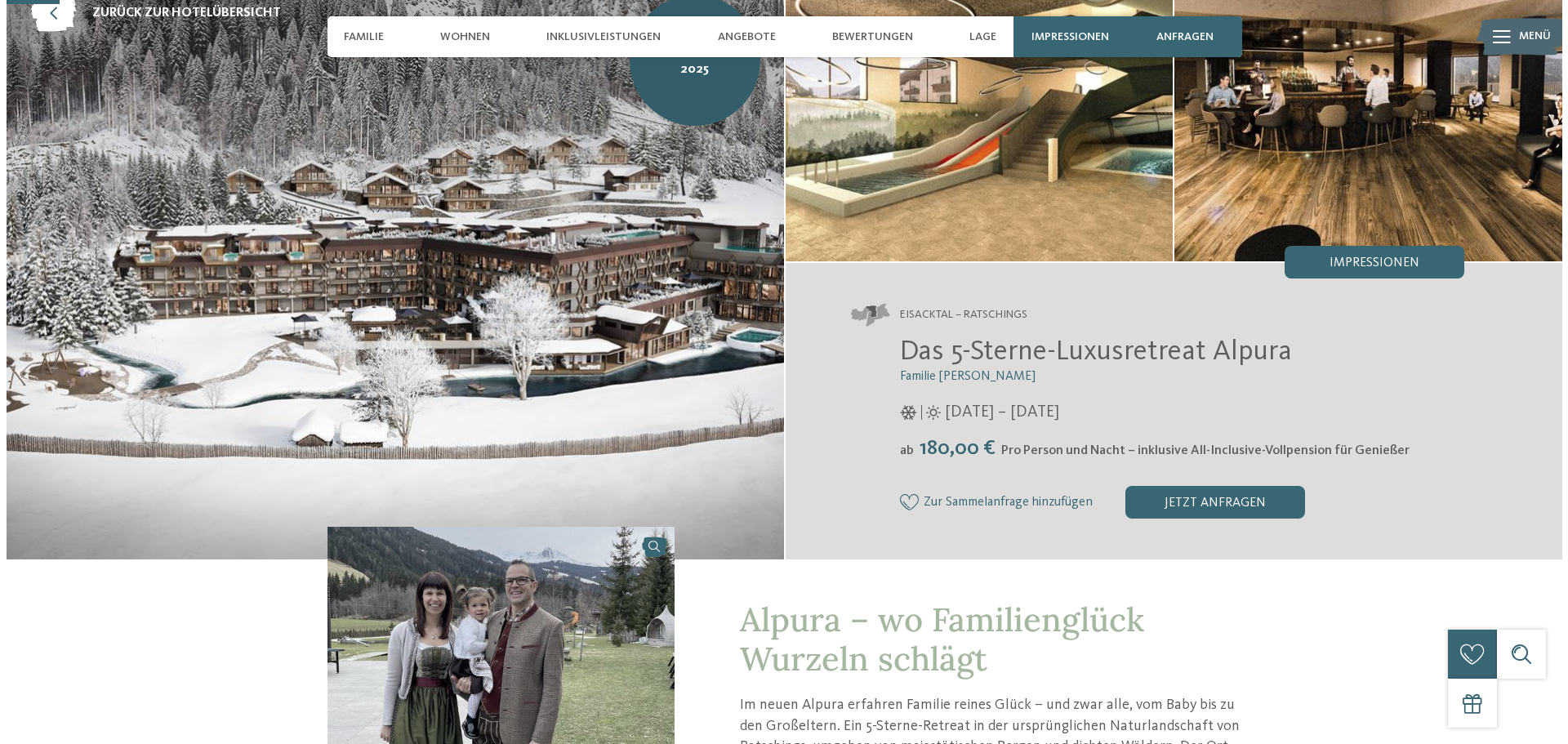
scroll to position [81, 0]
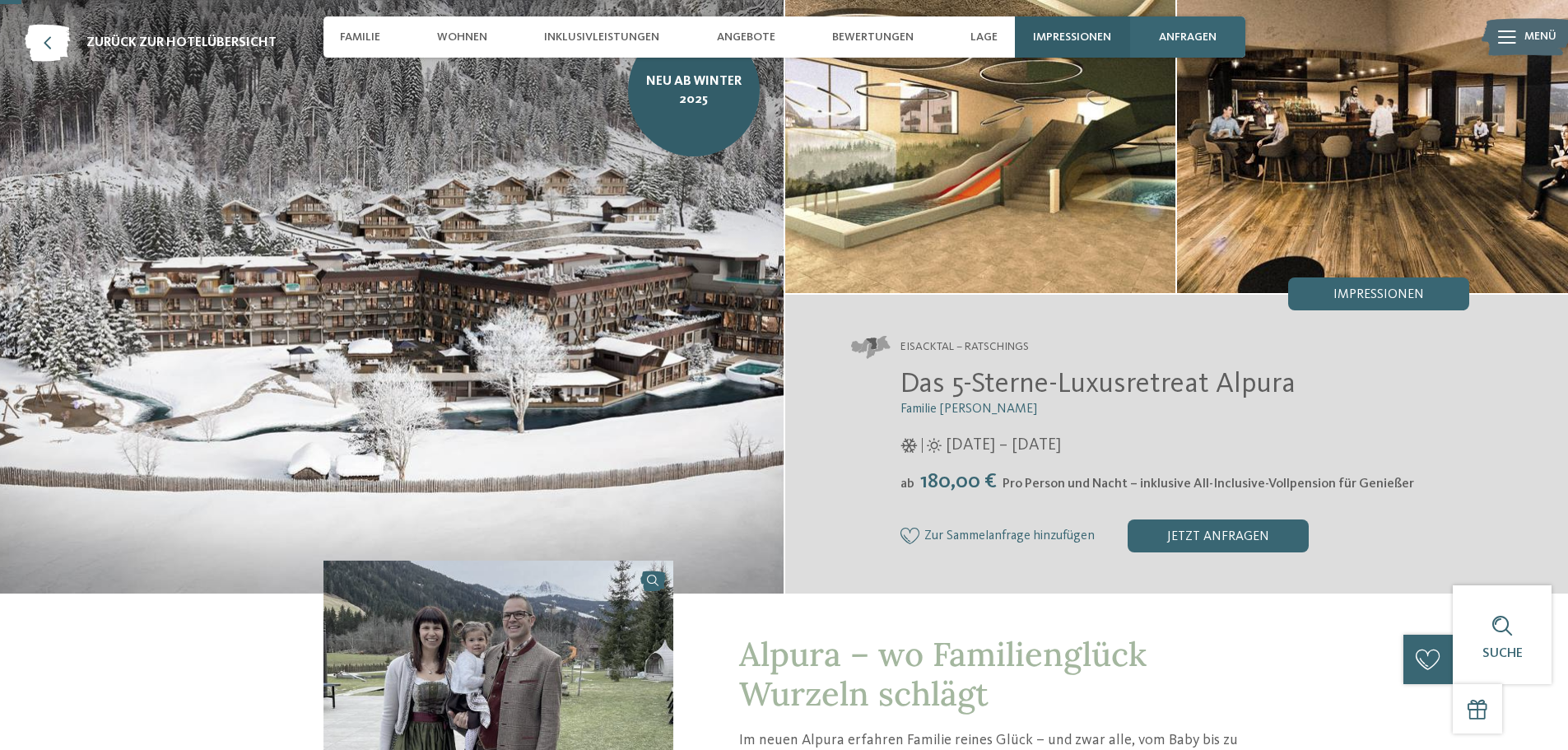
click at [1042, 39] on span "Impressionen" at bounding box center [1072, 38] width 78 height 14
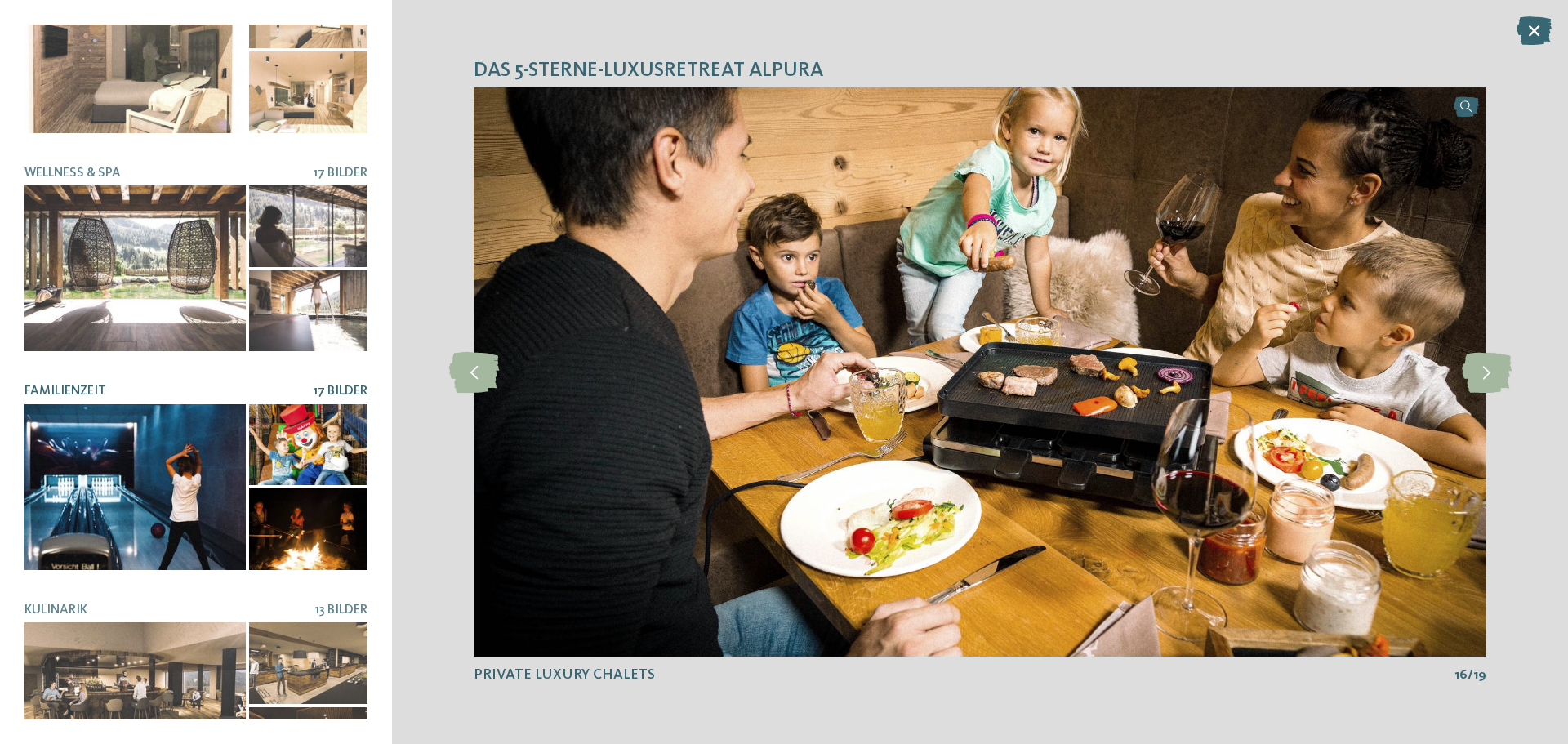
scroll to position [344, 0]
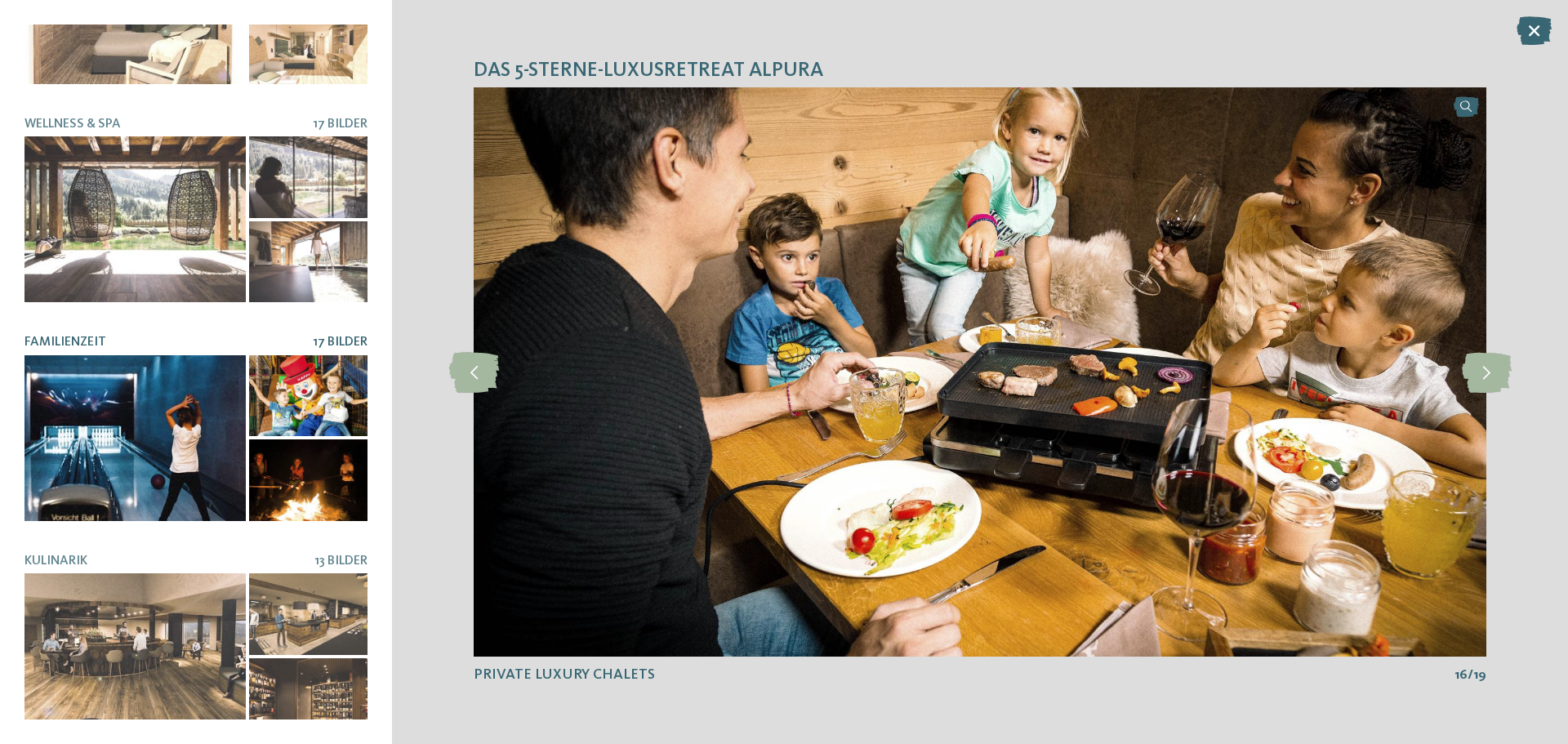
click at [150, 355] on div at bounding box center [135, 438] width 221 height 166
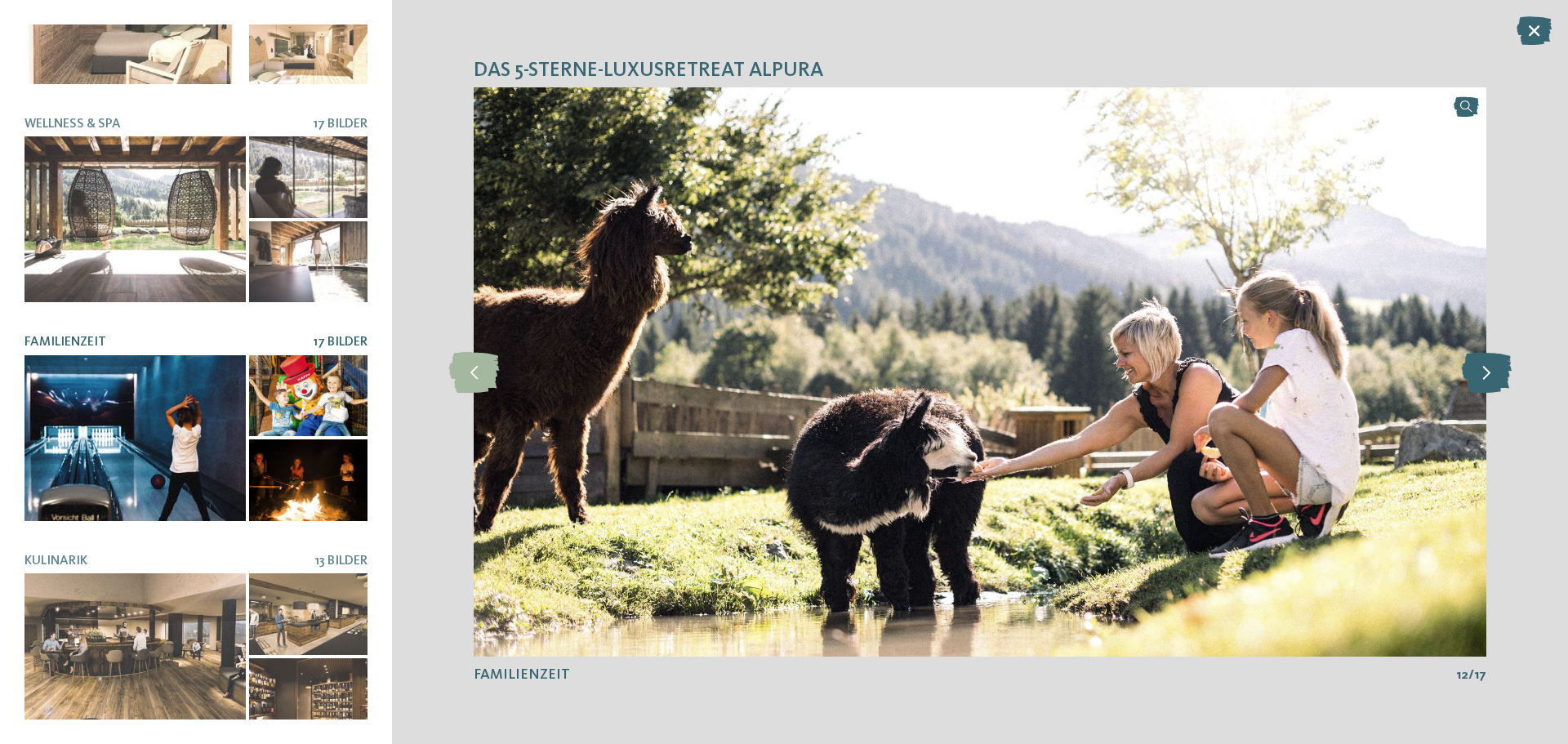
click at [1463, 362] on icon at bounding box center [1486, 372] width 50 height 41
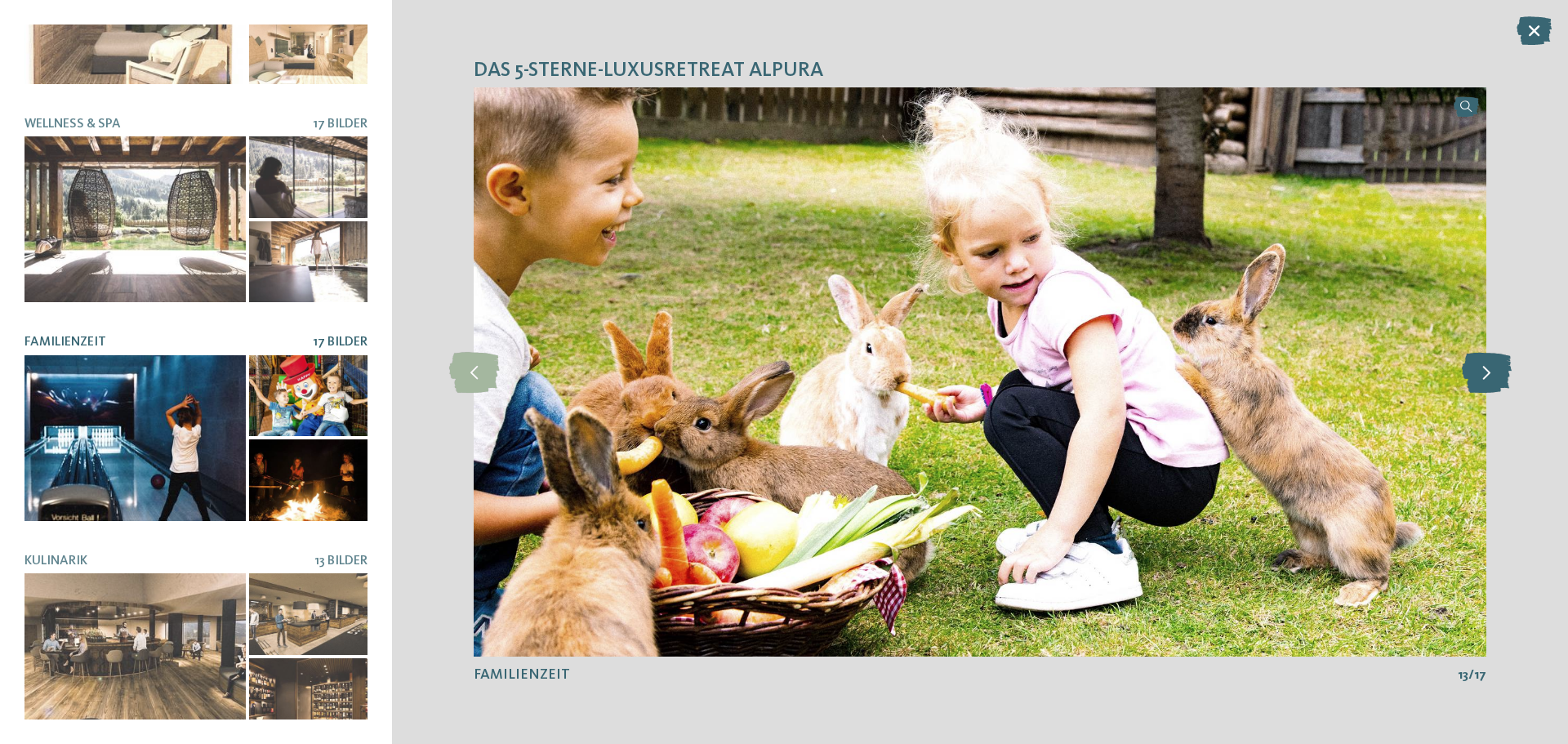
click at [1463, 362] on icon at bounding box center [1486, 372] width 50 height 41
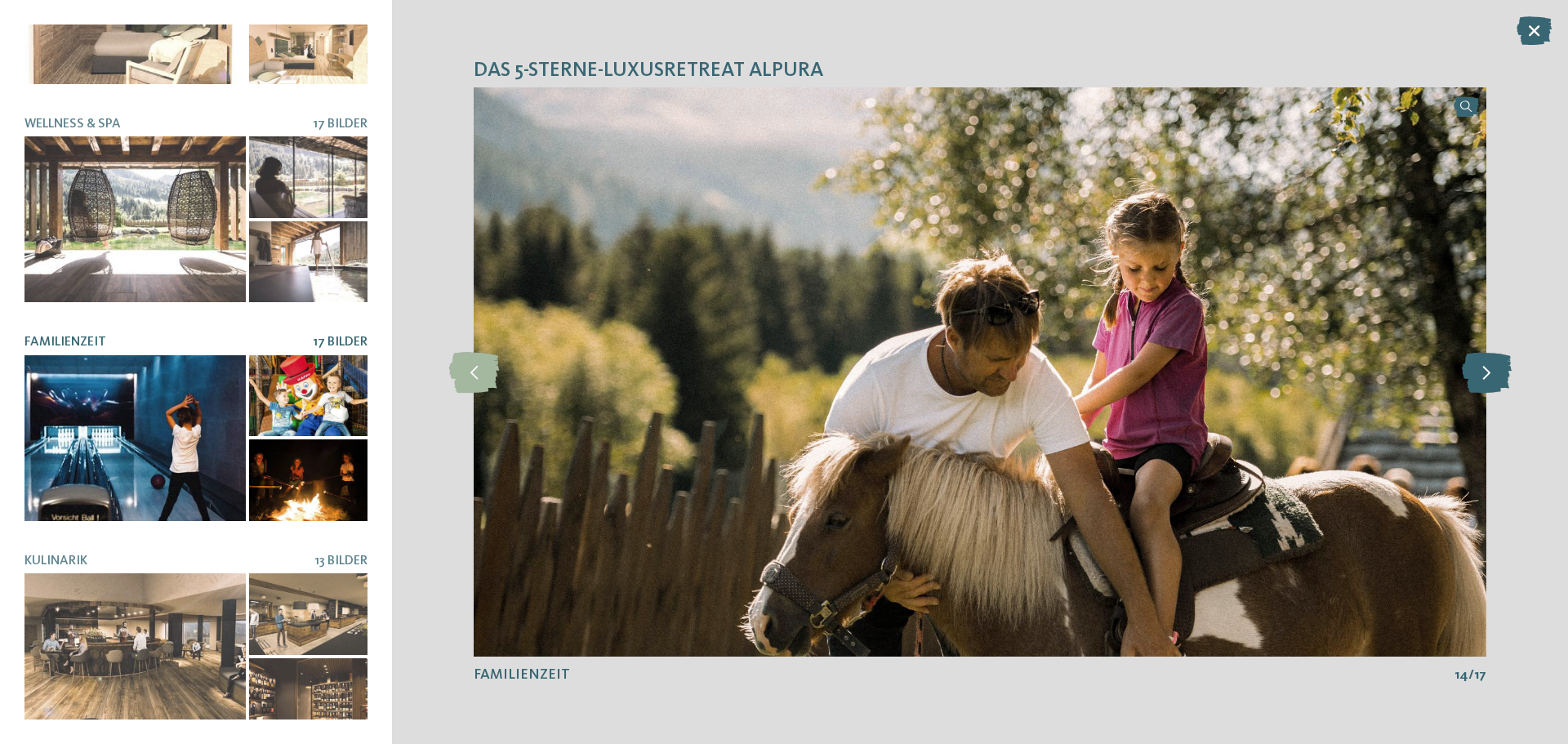
click at [1463, 362] on icon at bounding box center [1486, 372] width 50 height 41
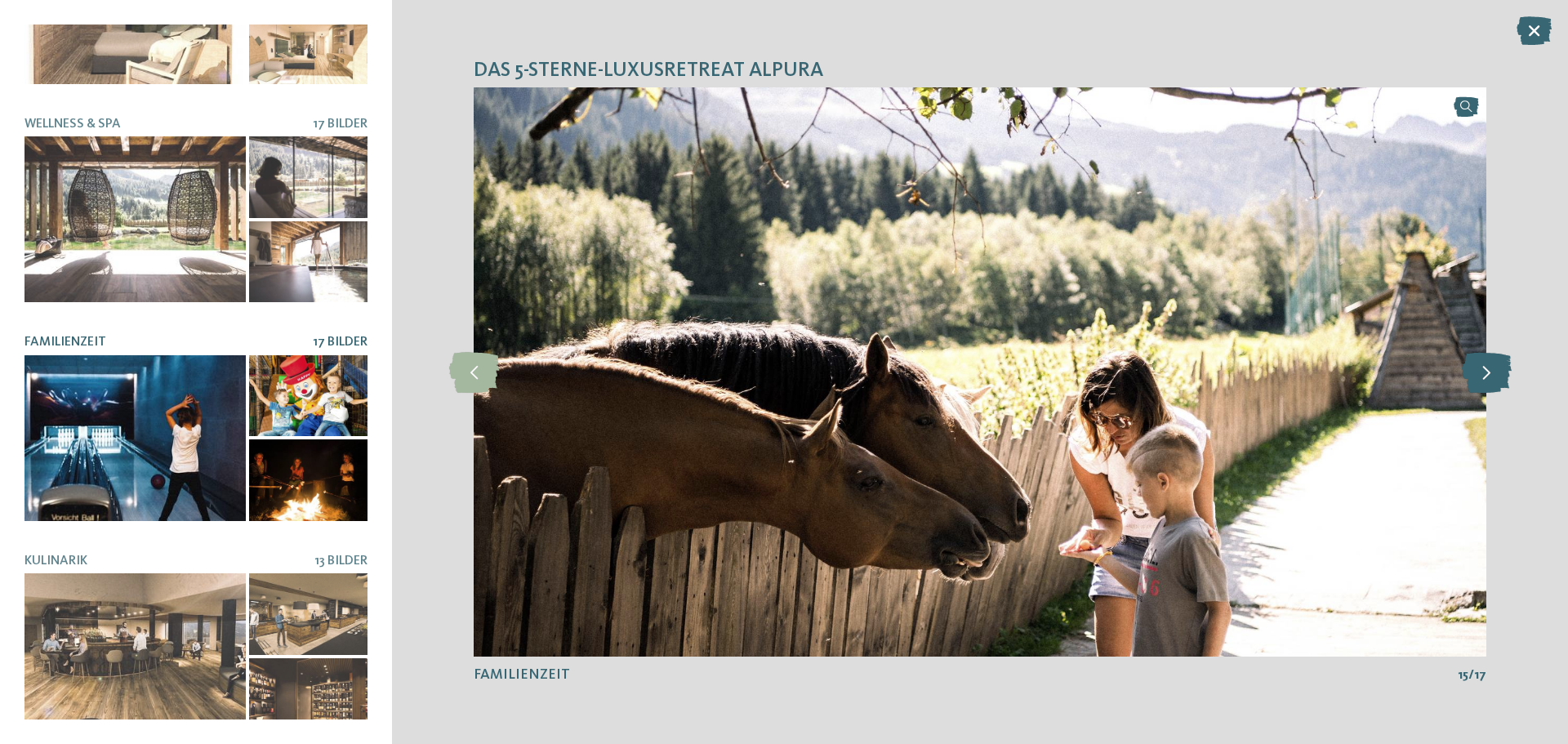
click at [1463, 362] on icon at bounding box center [1486, 372] width 50 height 41
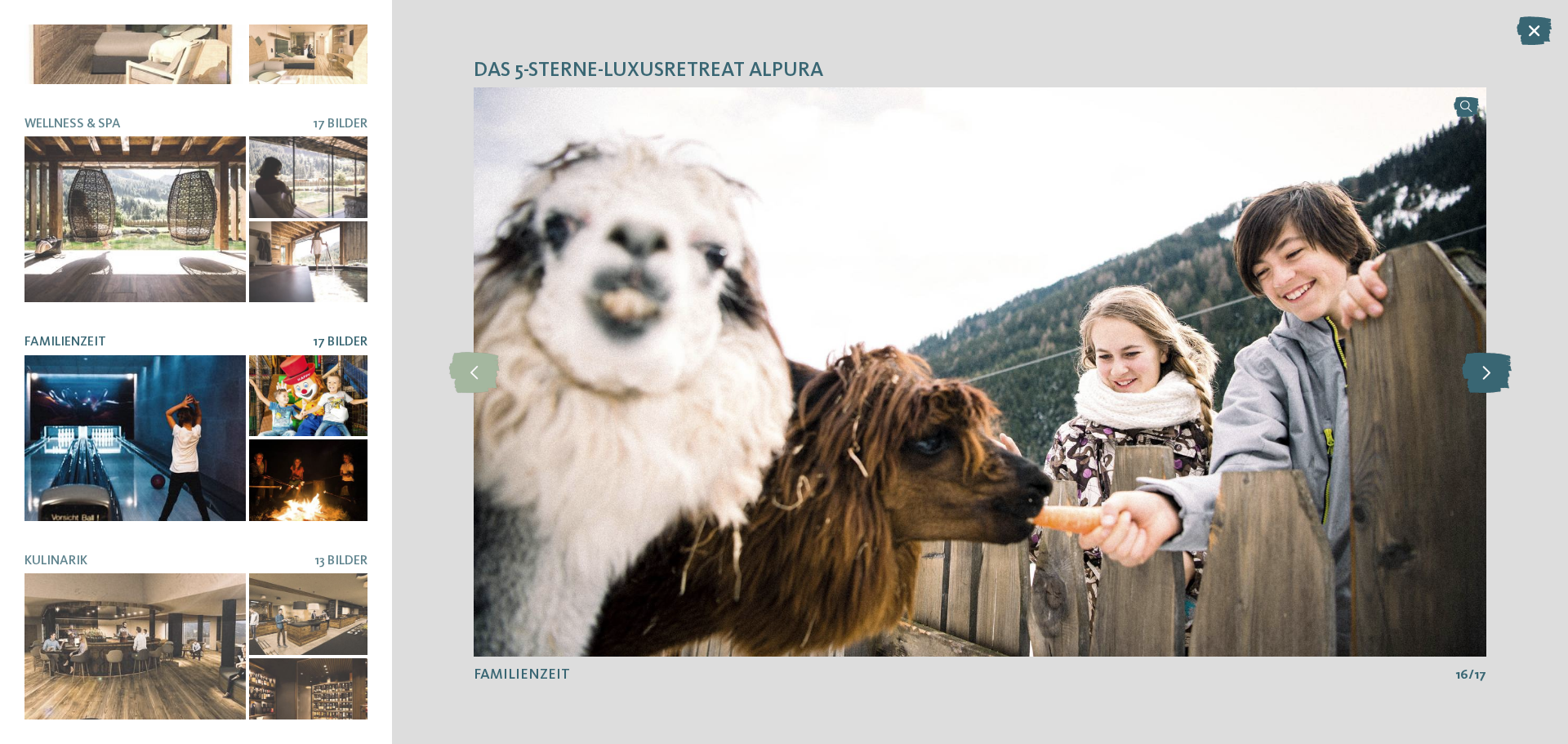
click at [1462, 362] on icon at bounding box center [1486, 372] width 50 height 41
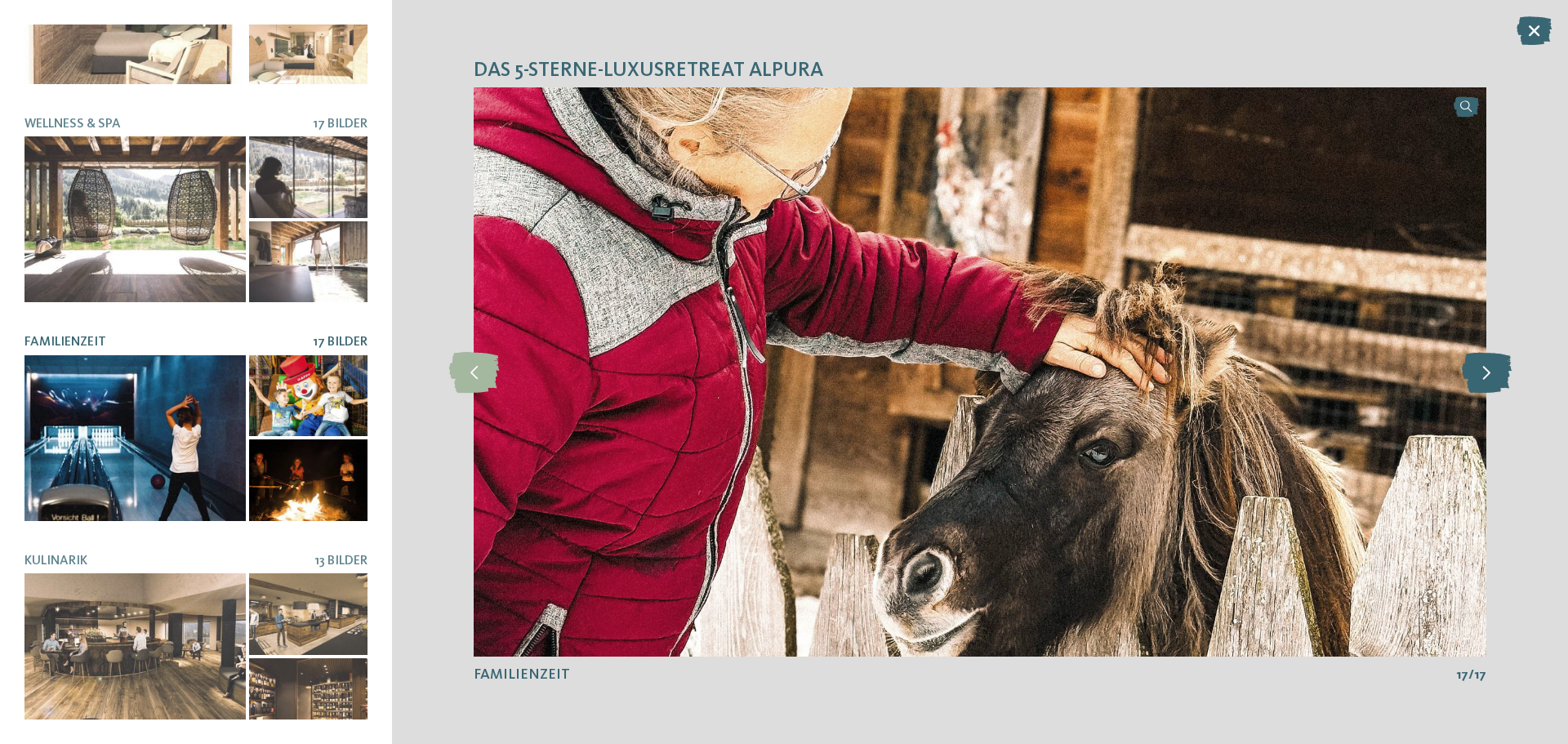
click at [1462, 363] on icon at bounding box center [1486, 372] width 50 height 41
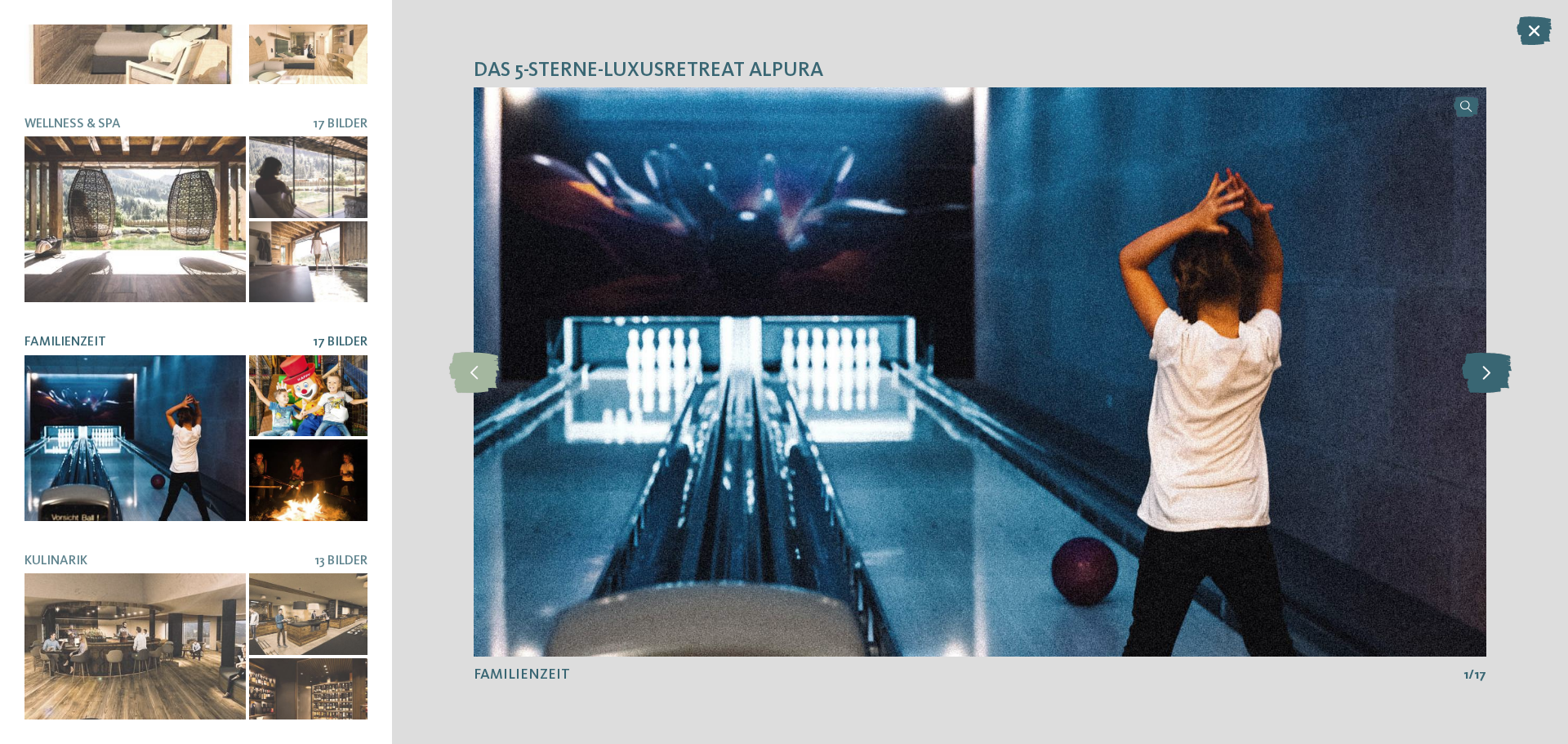
click at [1462, 363] on icon at bounding box center [1486, 372] width 50 height 41
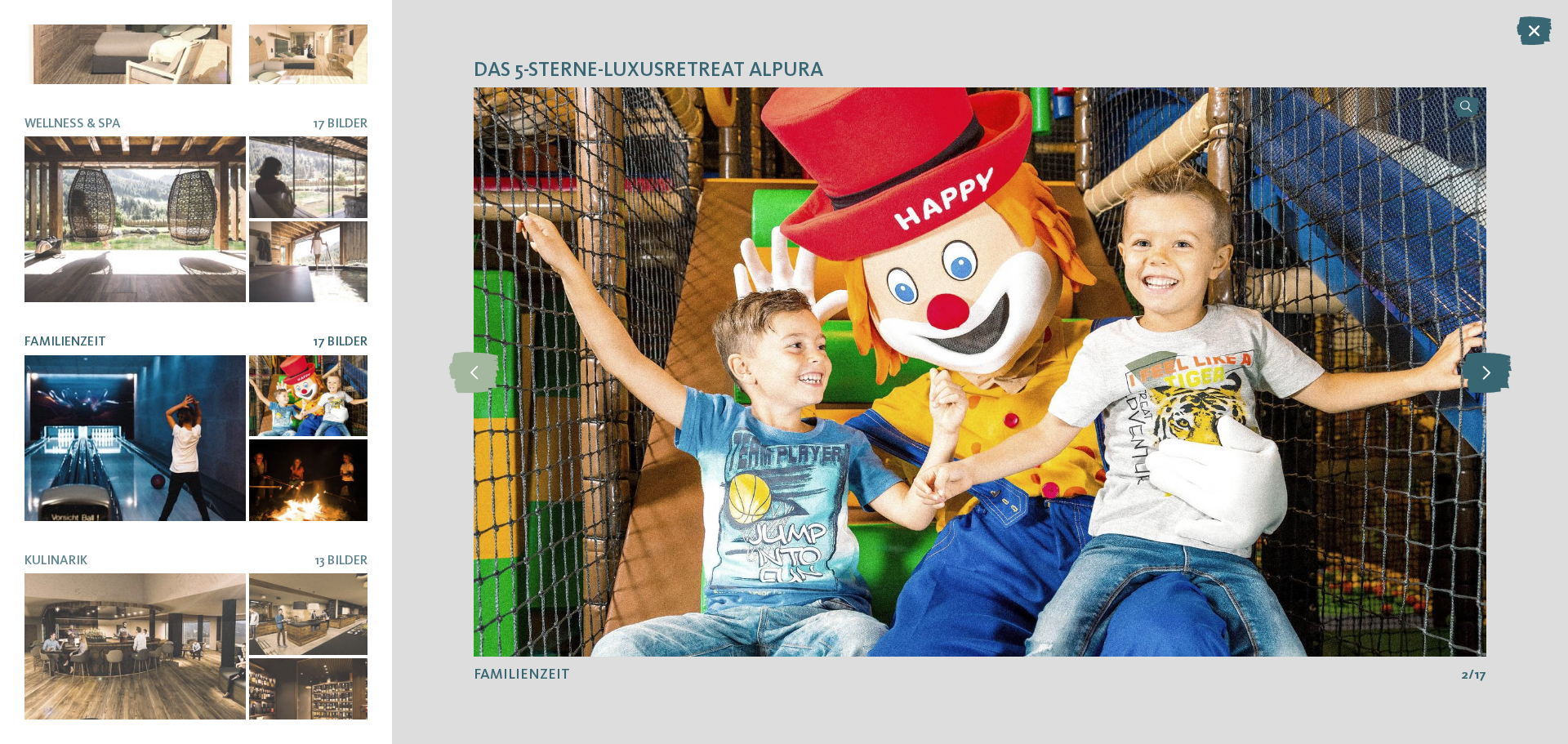
click at [1462, 363] on icon at bounding box center [1486, 372] width 50 height 41
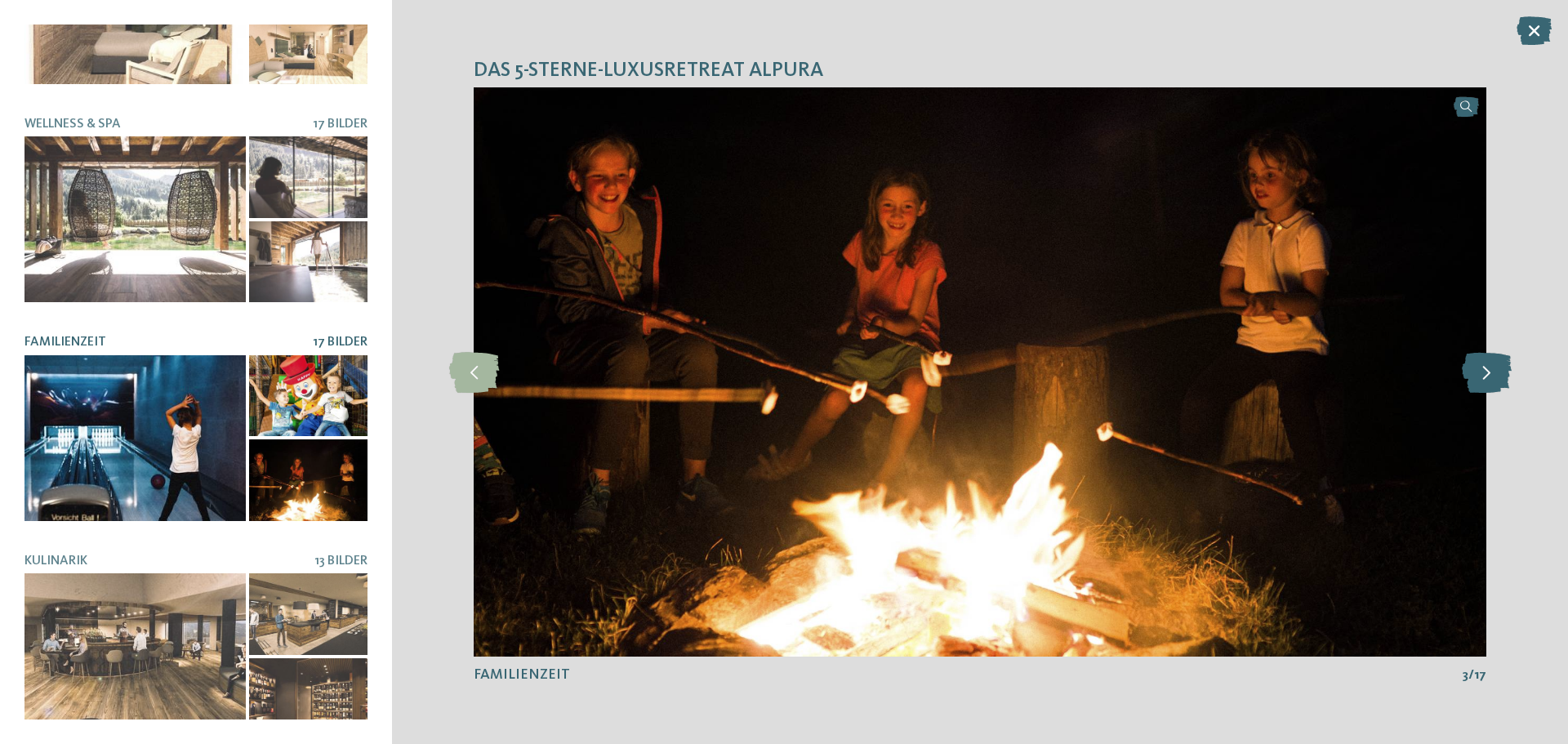
click at [1462, 363] on icon at bounding box center [1486, 372] width 50 height 41
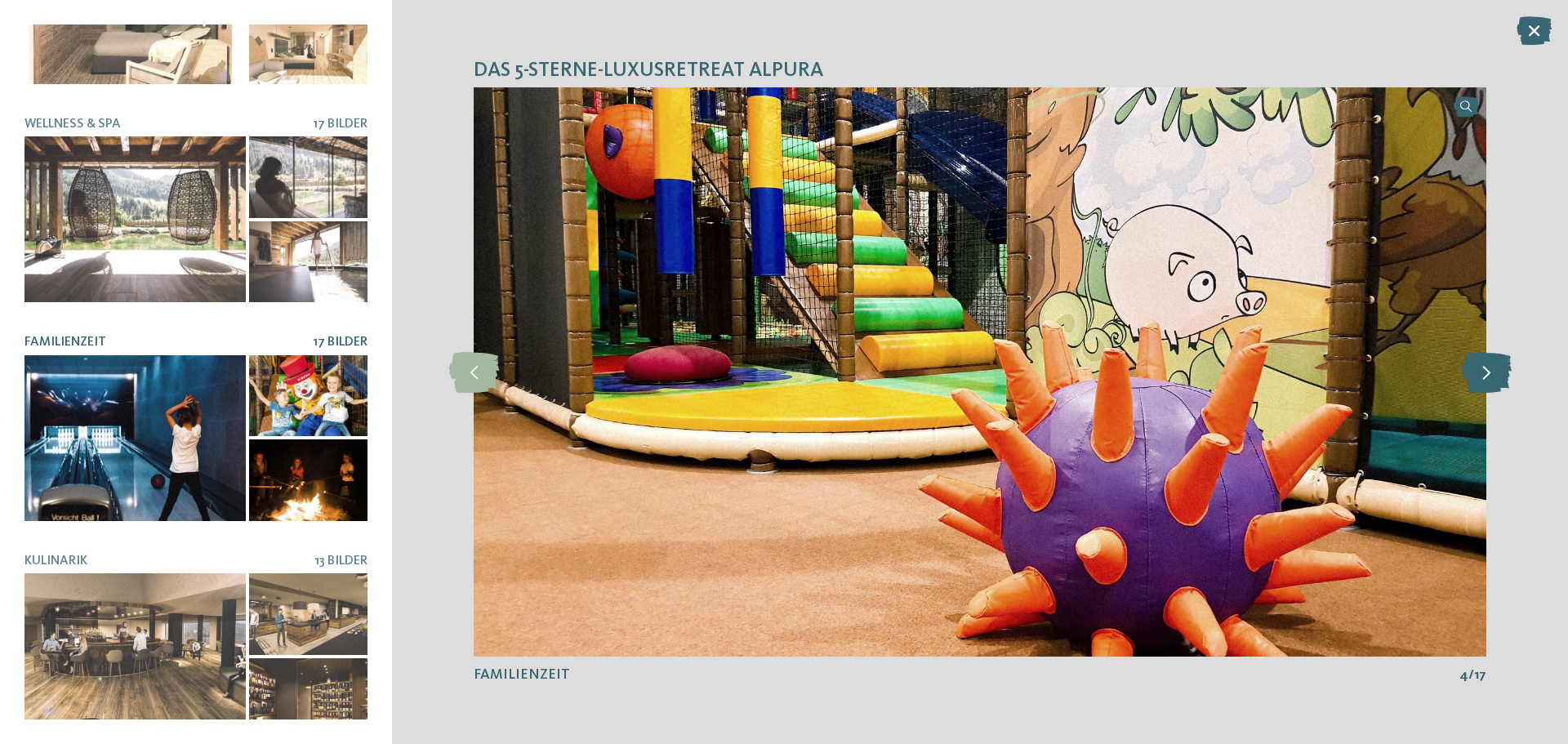
click at [1464, 360] on icon at bounding box center [1486, 372] width 50 height 41
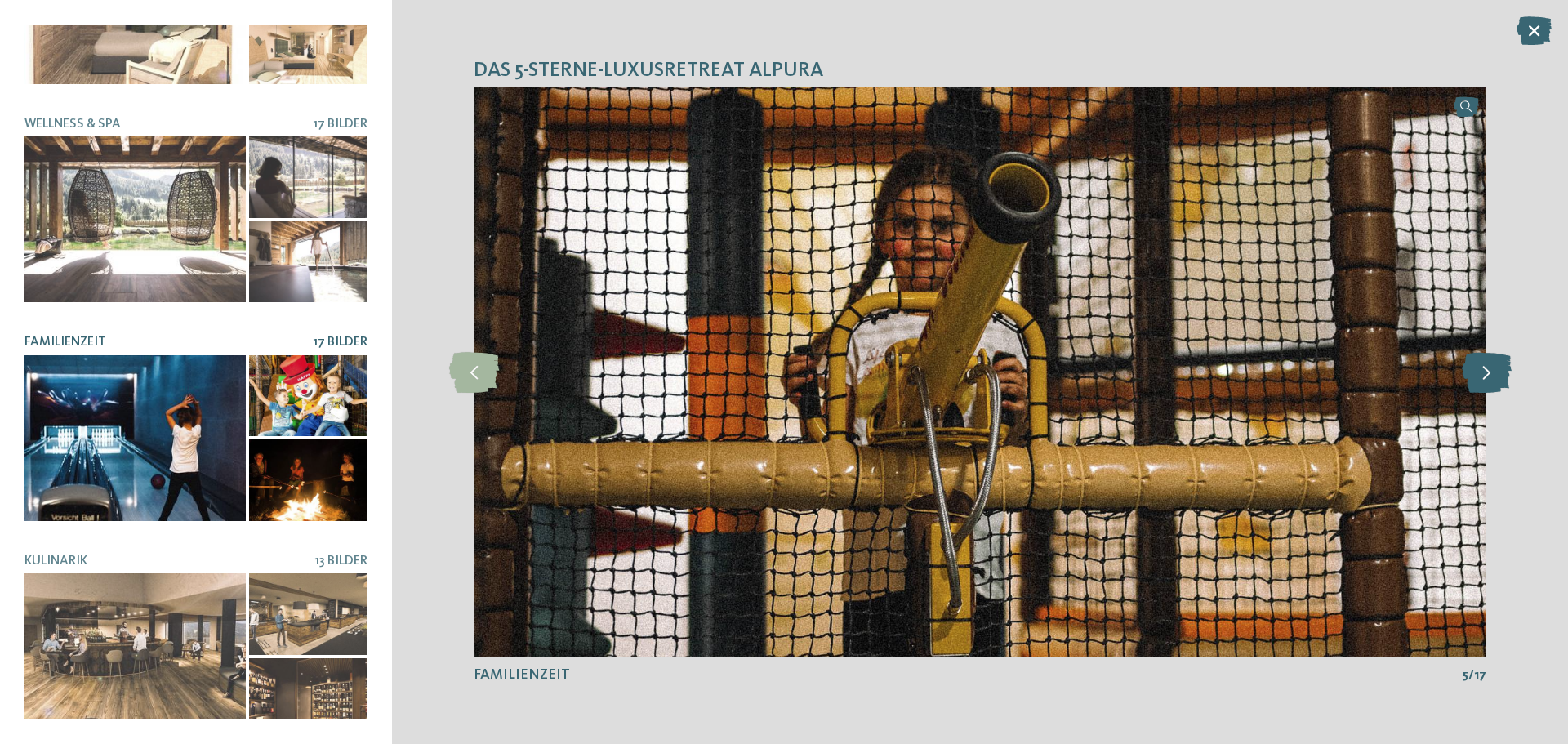
click at [1469, 356] on icon at bounding box center [1486, 372] width 50 height 41
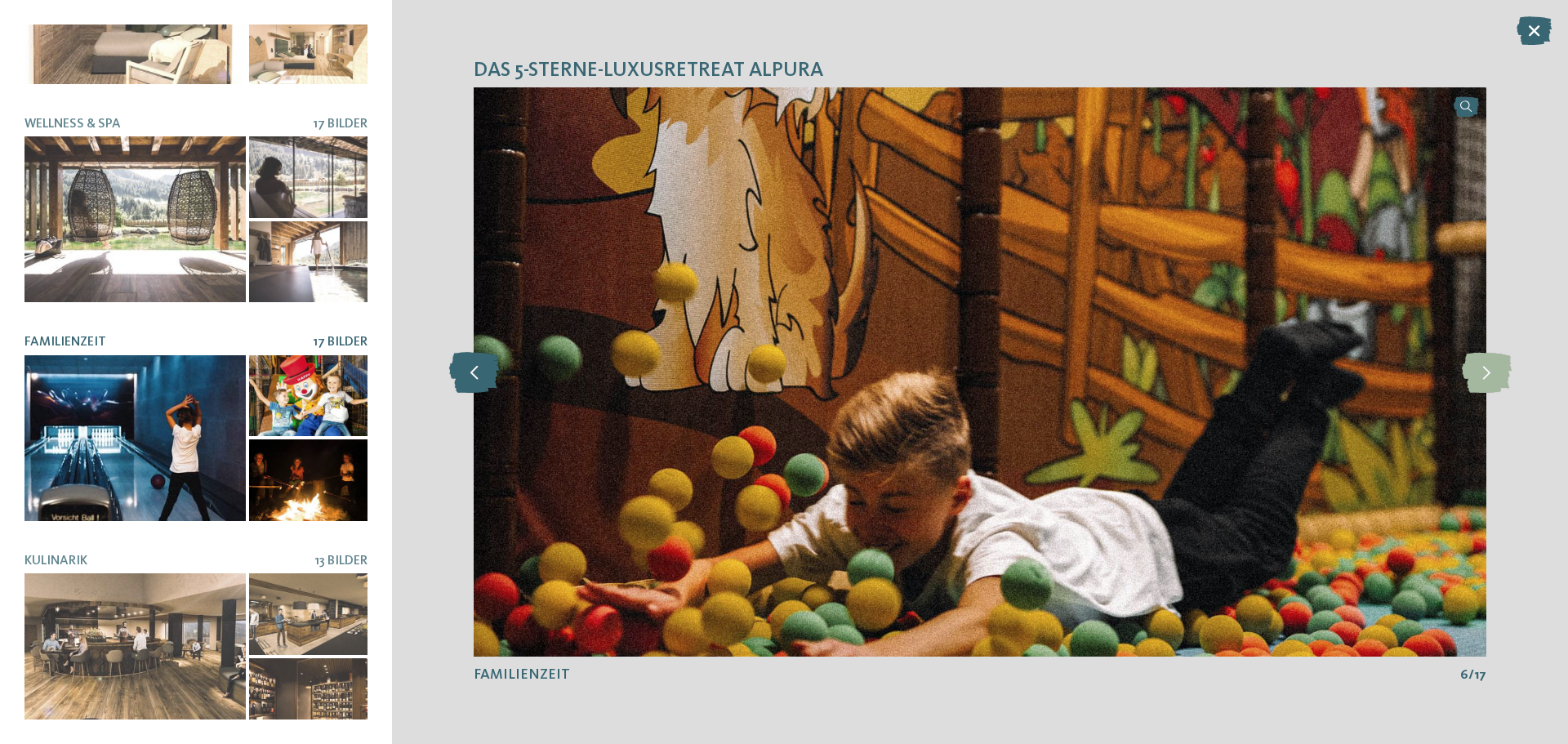
click at [472, 372] on icon at bounding box center [474, 372] width 50 height 41
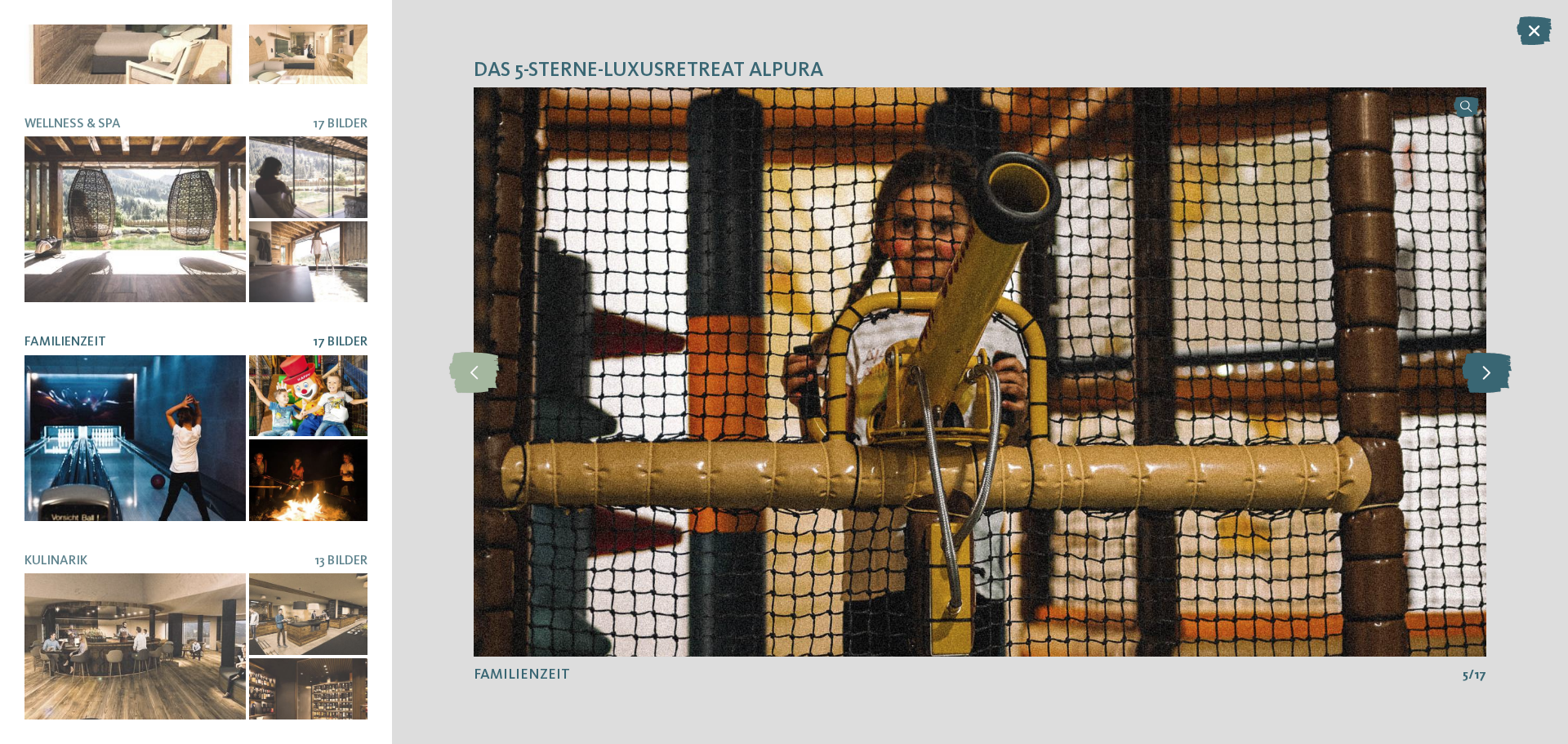
click at [1486, 360] on icon at bounding box center [1486, 372] width 50 height 41
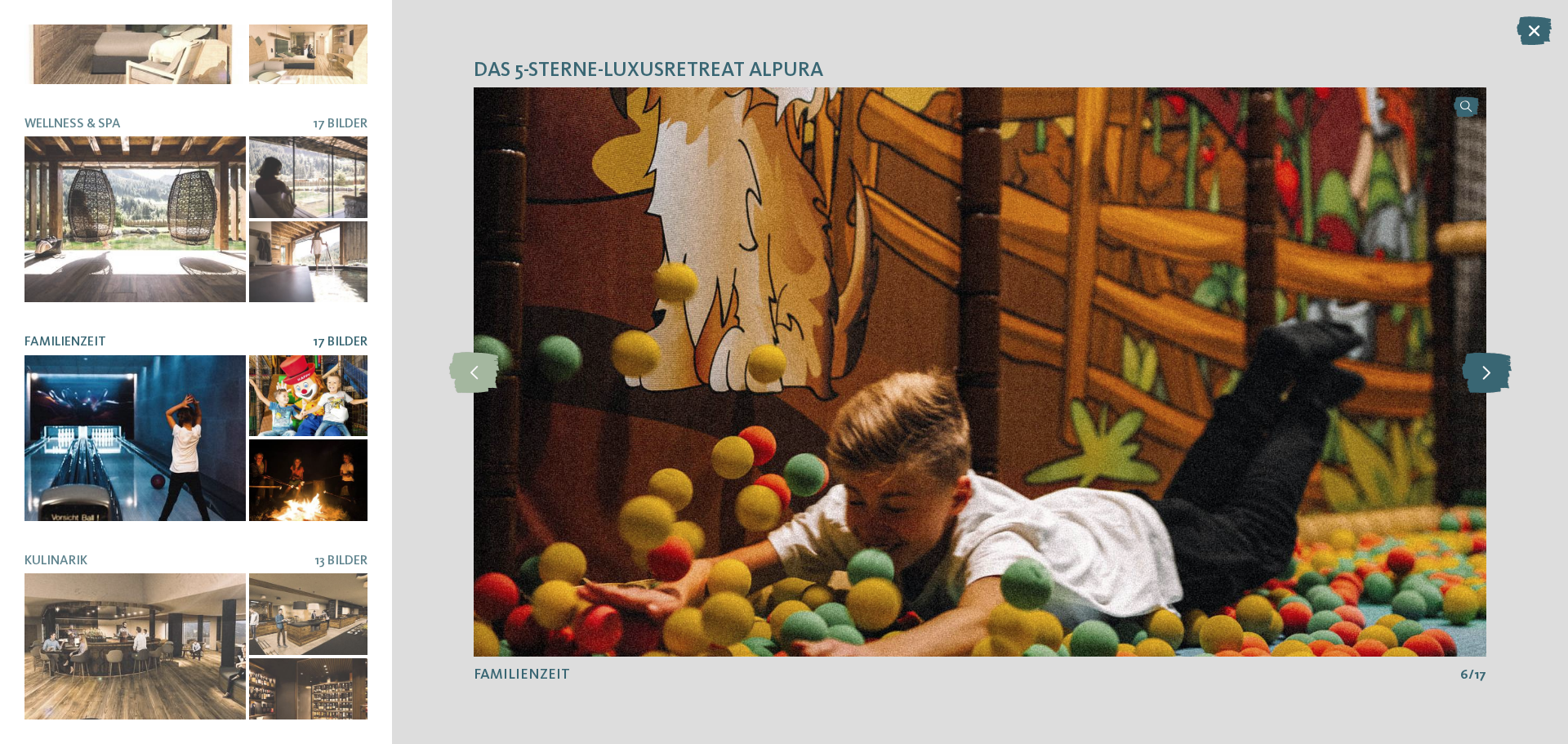
click at [1486, 360] on icon at bounding box center [1486, 372] width 50 height 41
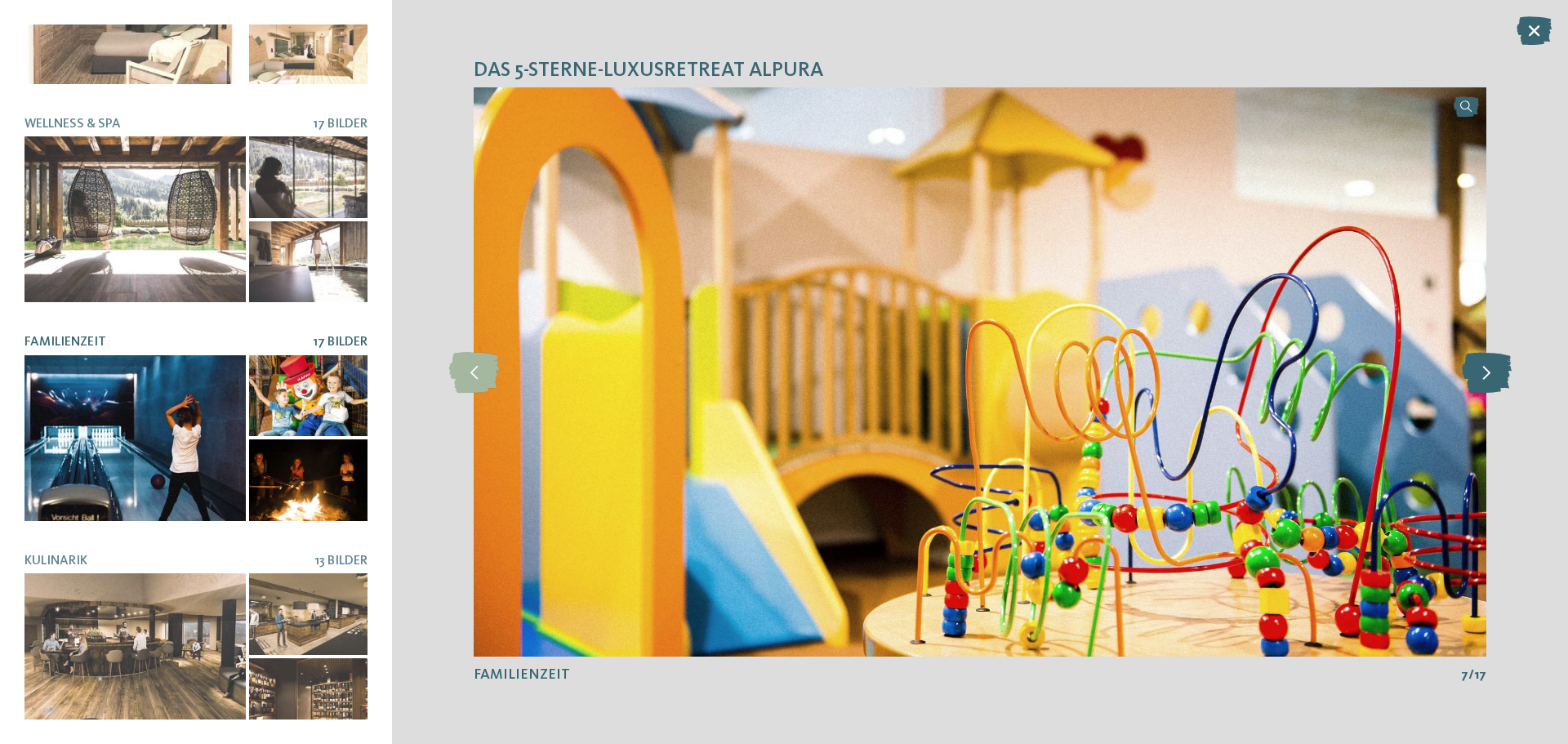
click at [1488, 357] on icon at bounding box center [1486, 372] width 50 height 41
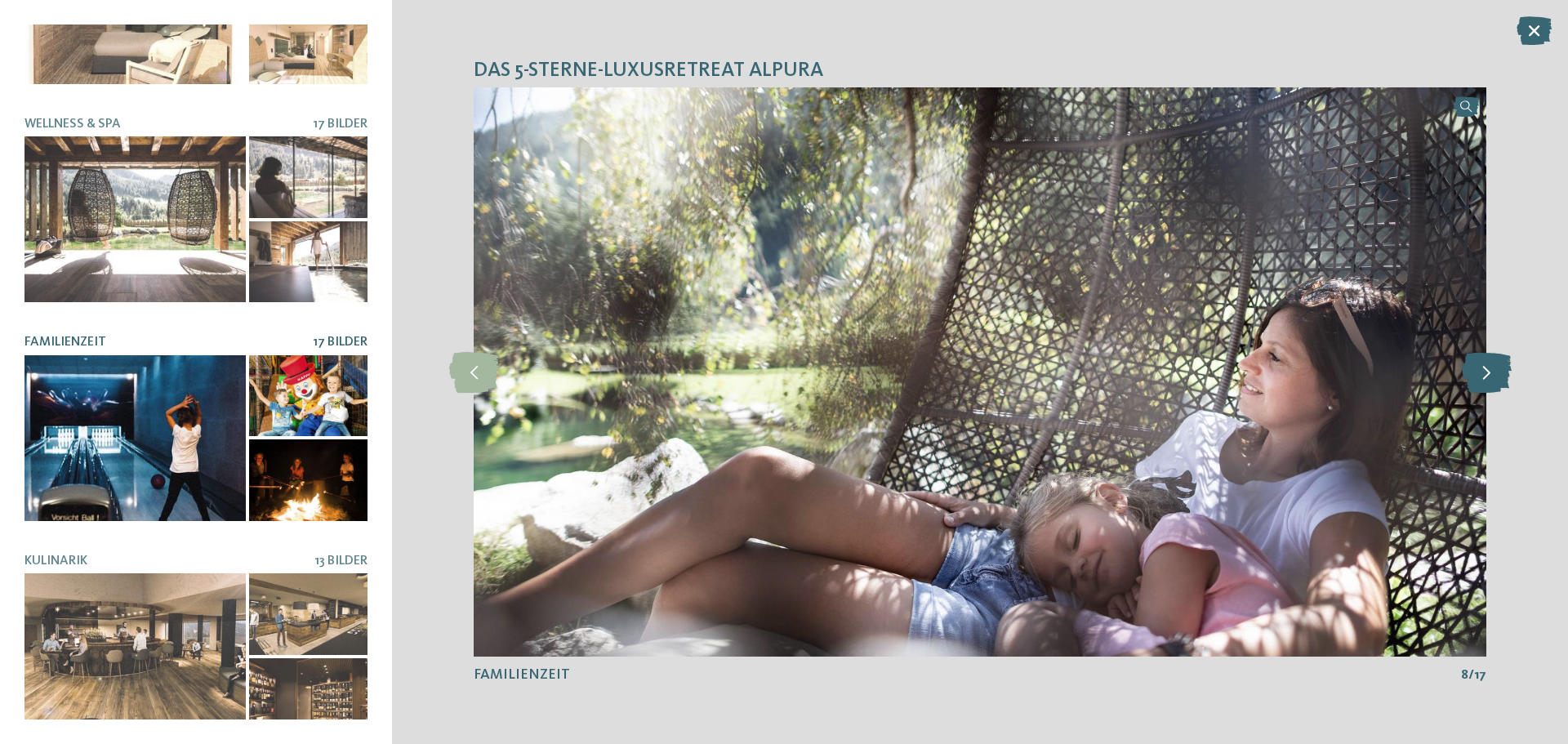
click at [1488, 357] on icon at bounding box center [1486, 372] width 50 height 41
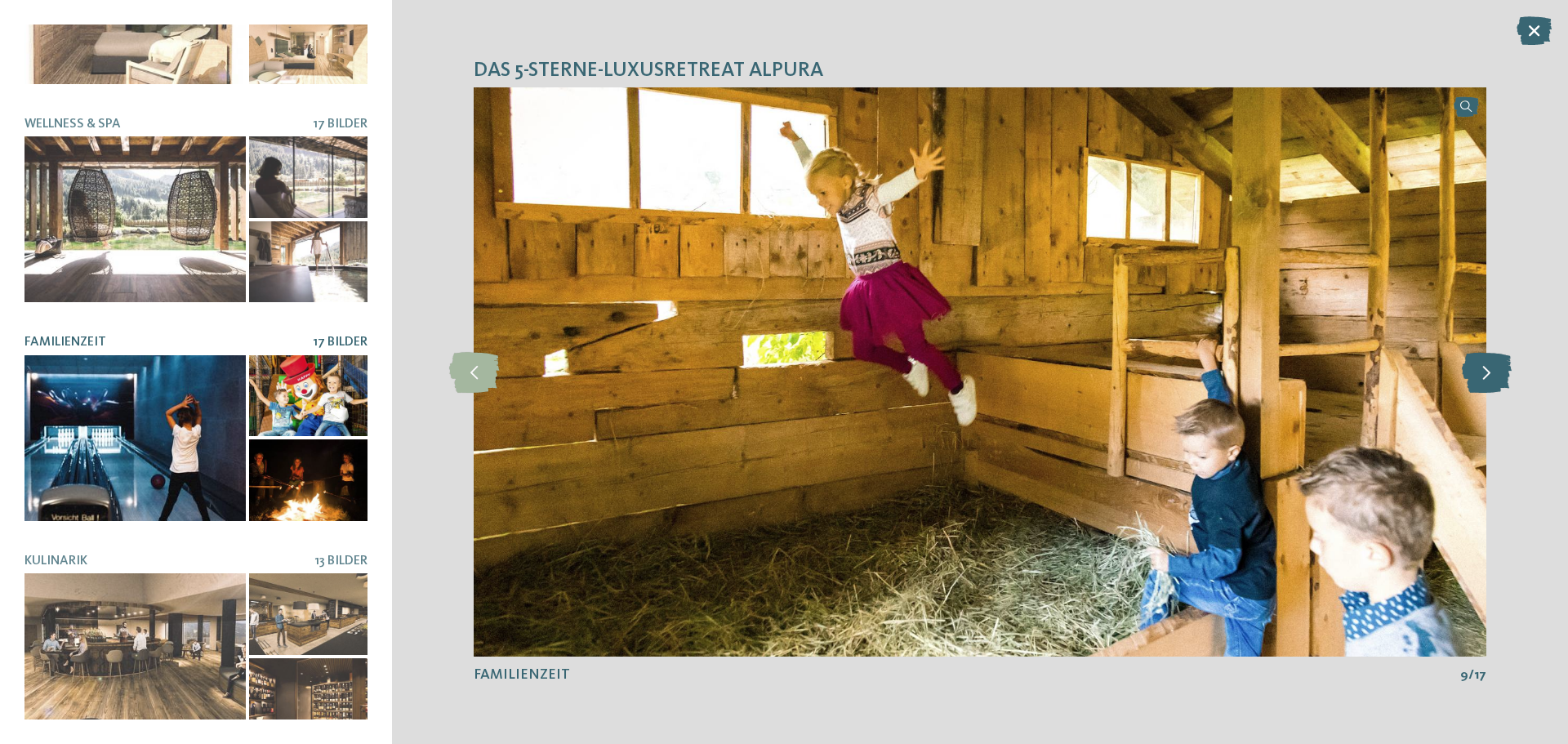
click at [1488, 357] on icon at bounding box center [1486, 372] width 50 height 41
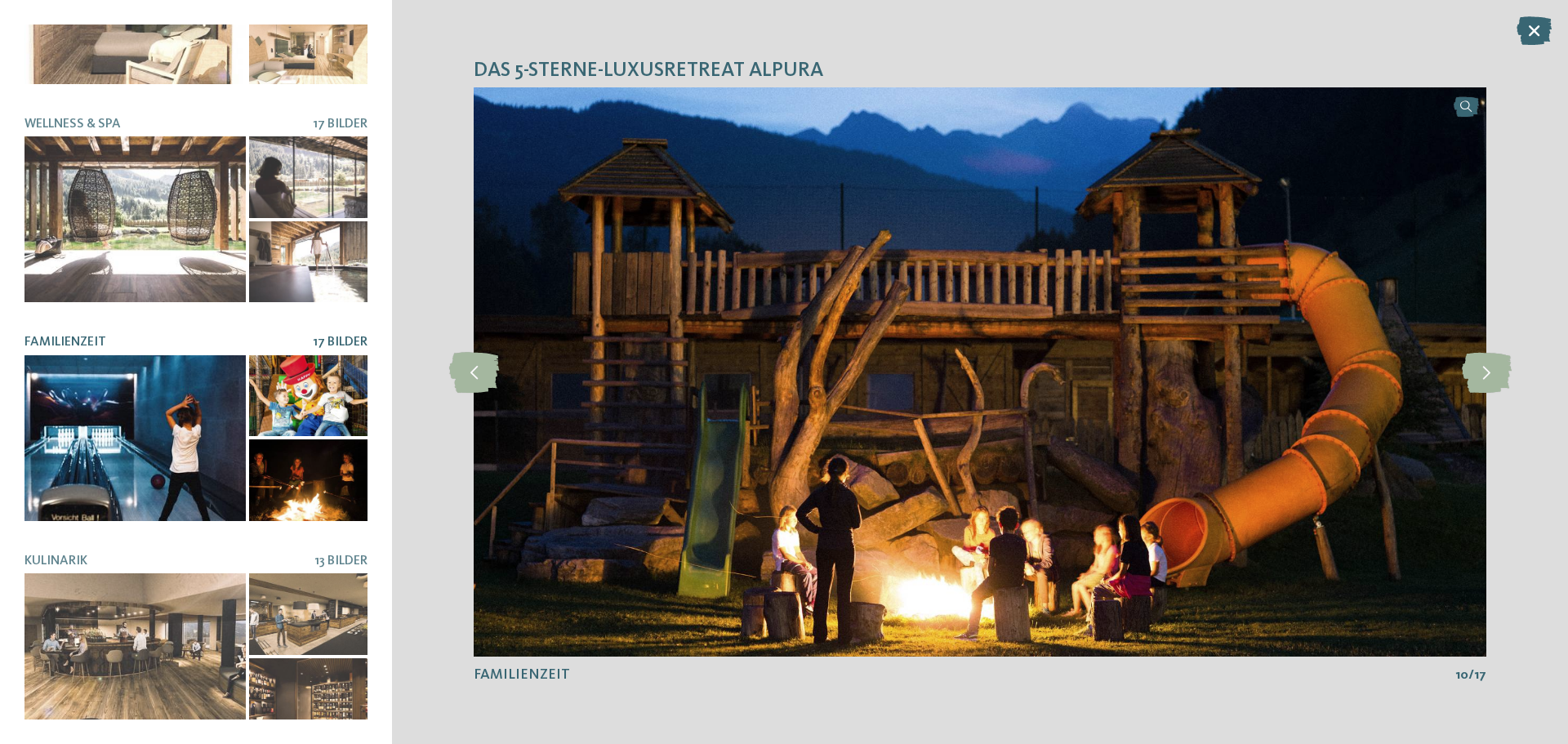
click at [472, 349] on div "Das 5-Sterne-Luxusretreat Alpura slide 16 of 19 /" at bounding box center [979, 372] width 1176 height 744
click at [461, 368] on icon at bounding box center [474, 372] width 50 height 41
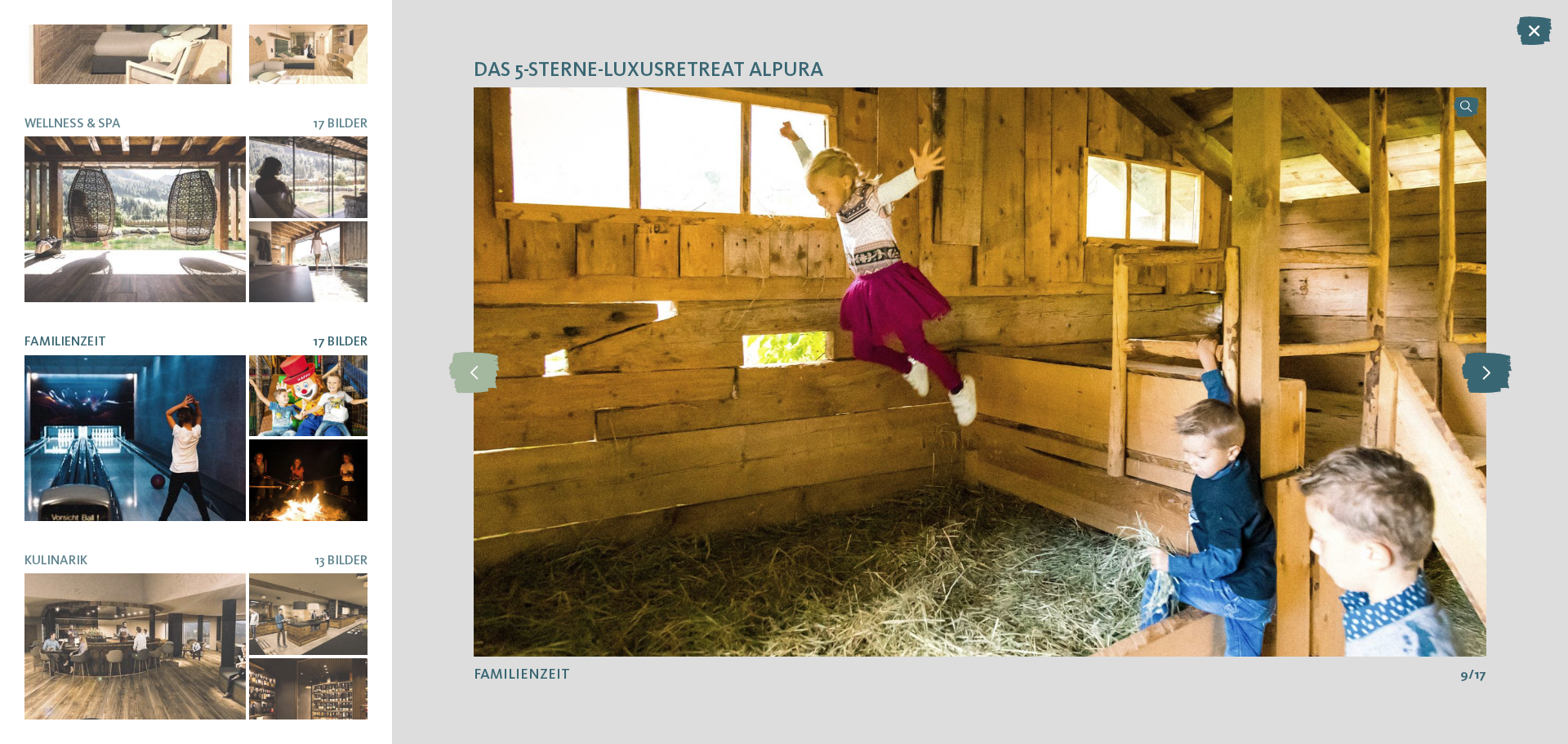
click at [1476, 381] on icon at bounding box center [1486, 372] width 50 height 41
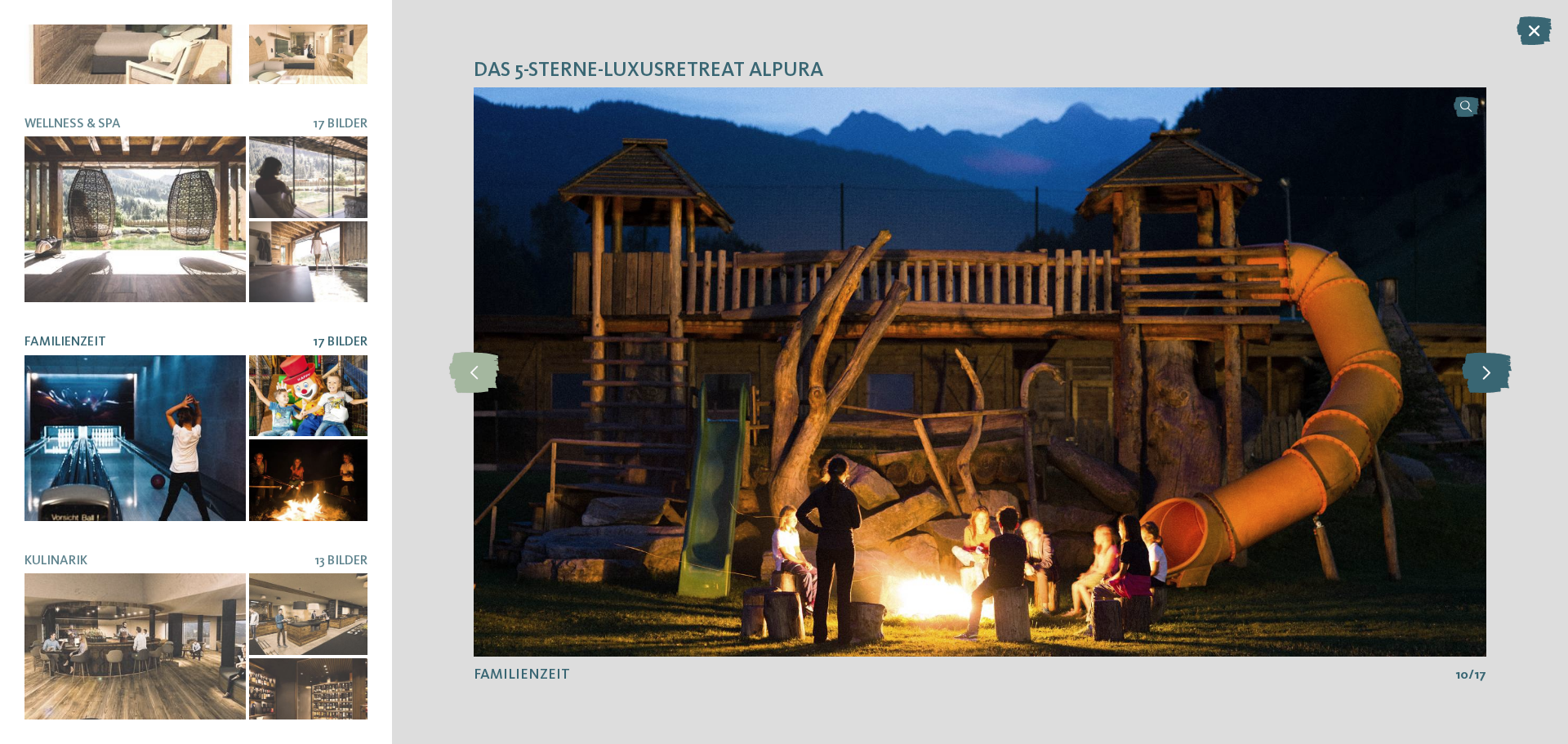
click at [1482, 357] on icon at bounding box center [1486, 372] width 50 height 41
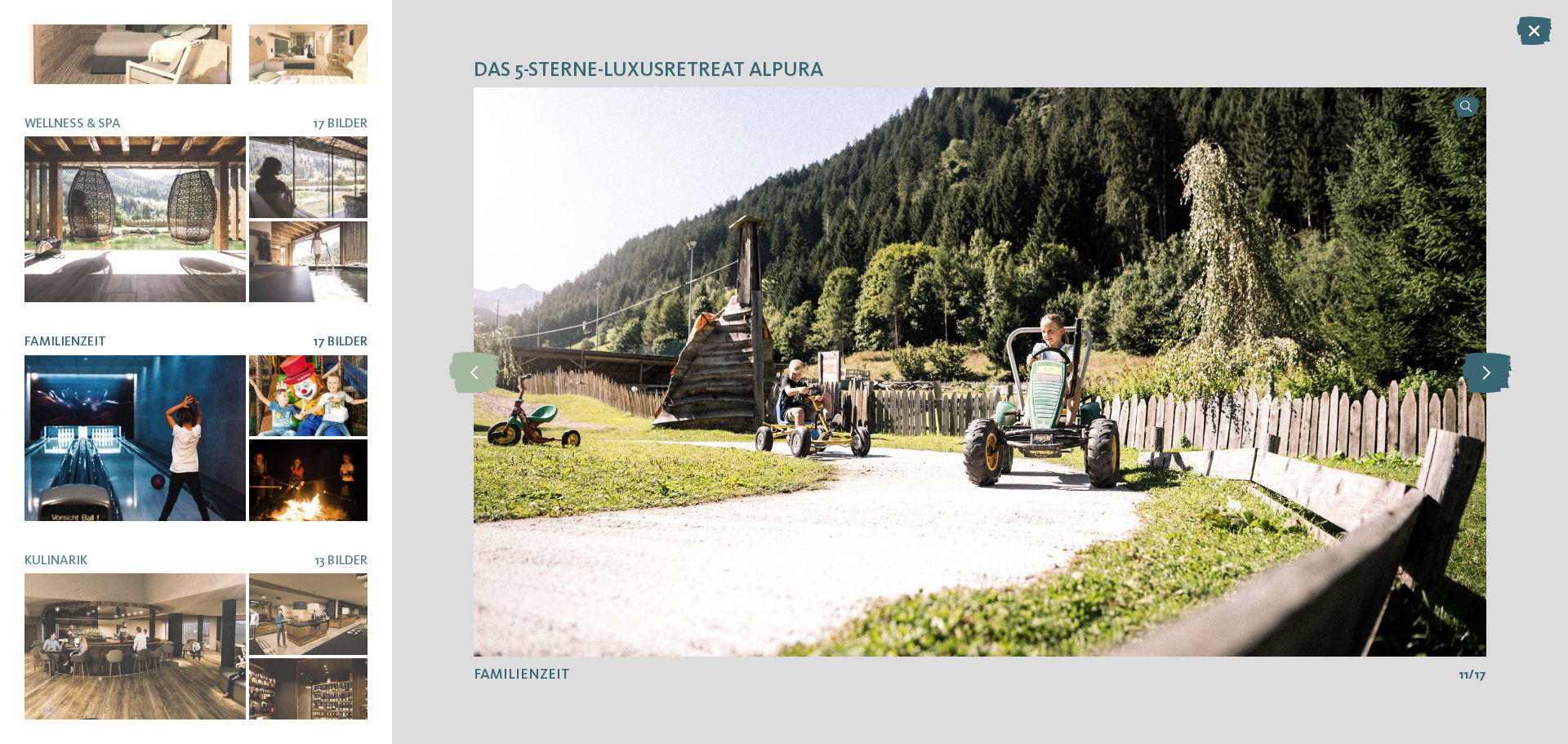
click at [1482, 357] on icon at bounding box center [1486, 372] width 50 height 41
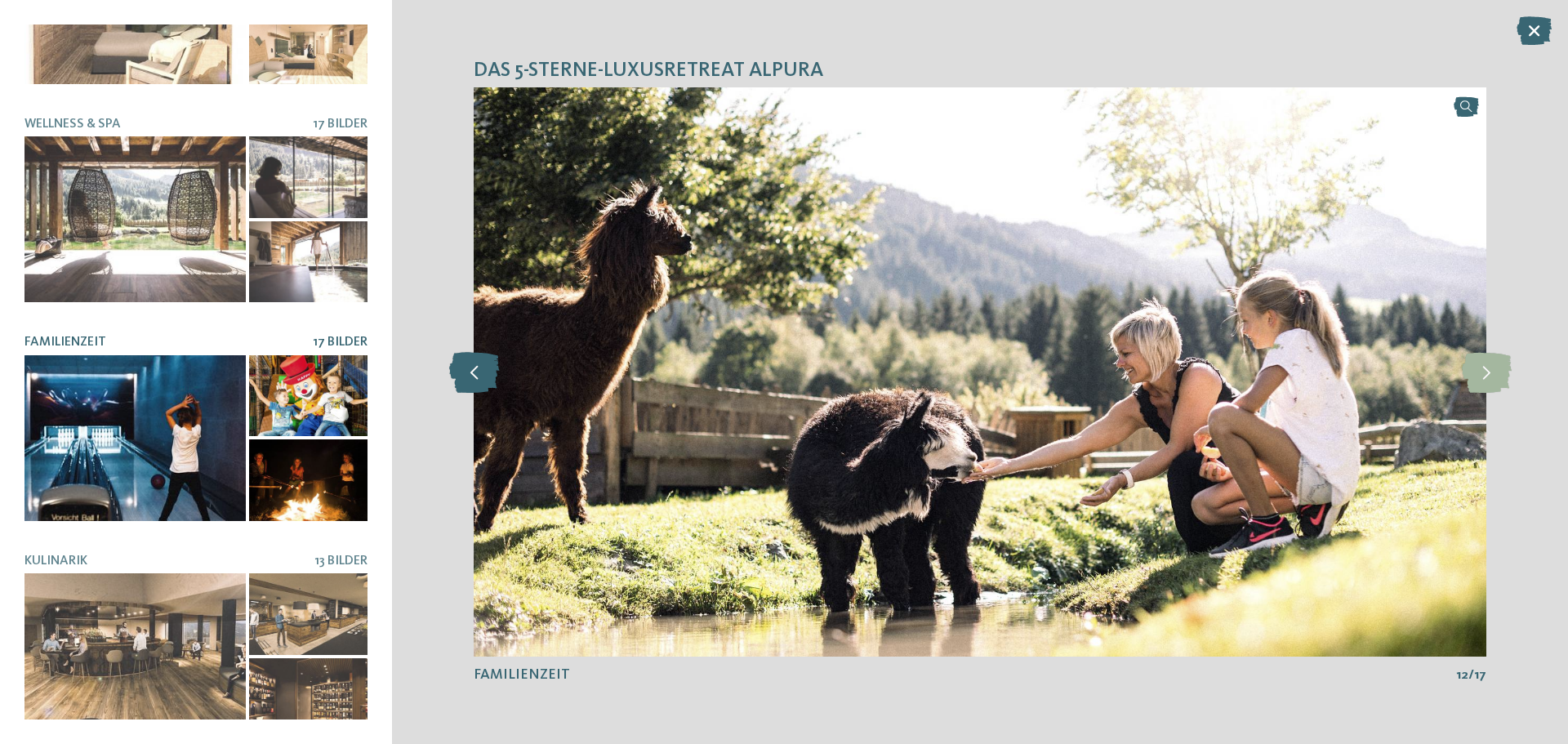
click at [491, 376] on icon at bounding box center [474, 372] width 50 height 41
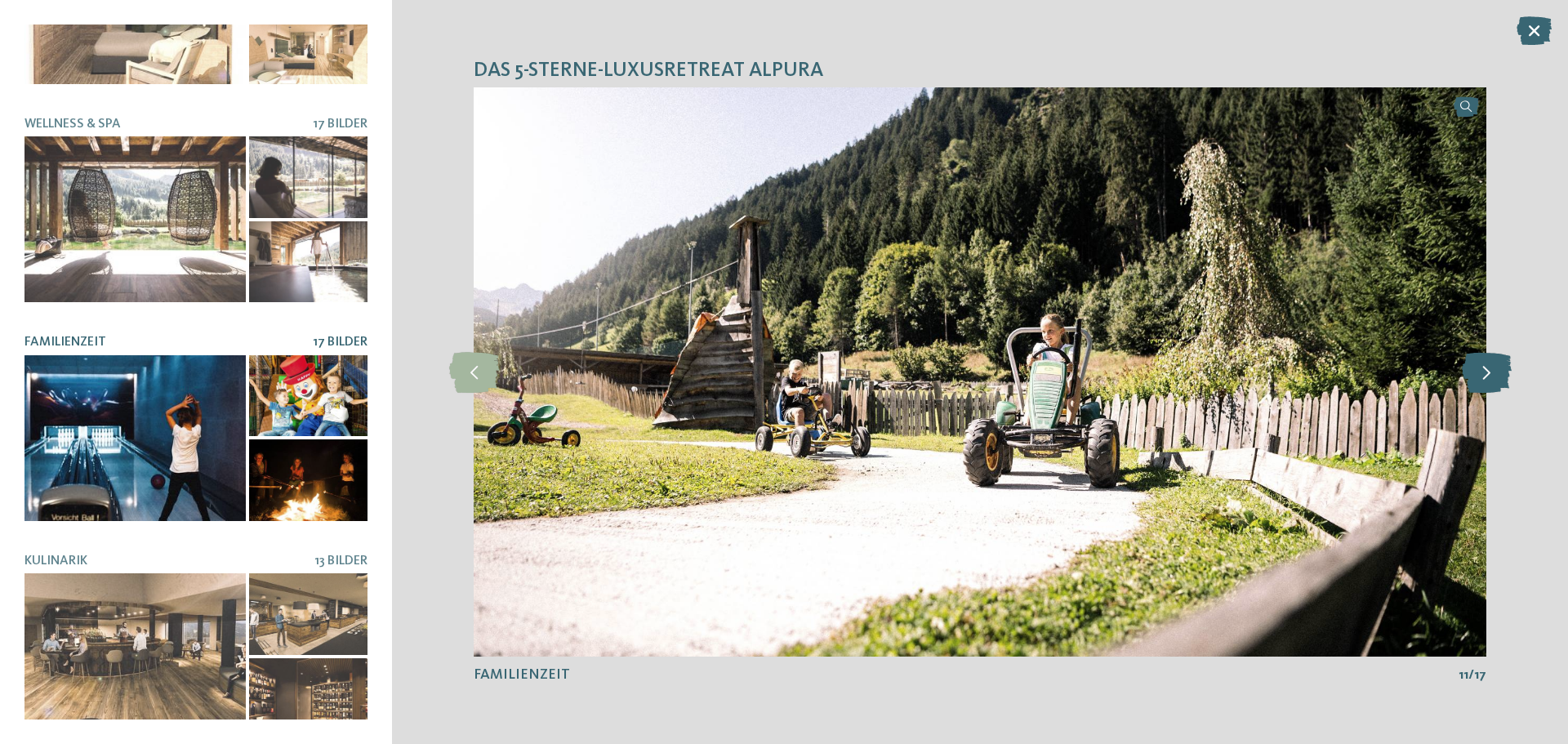
click at [1495, 376] on icon at bounding box center [1486, 372] width 50 height 41
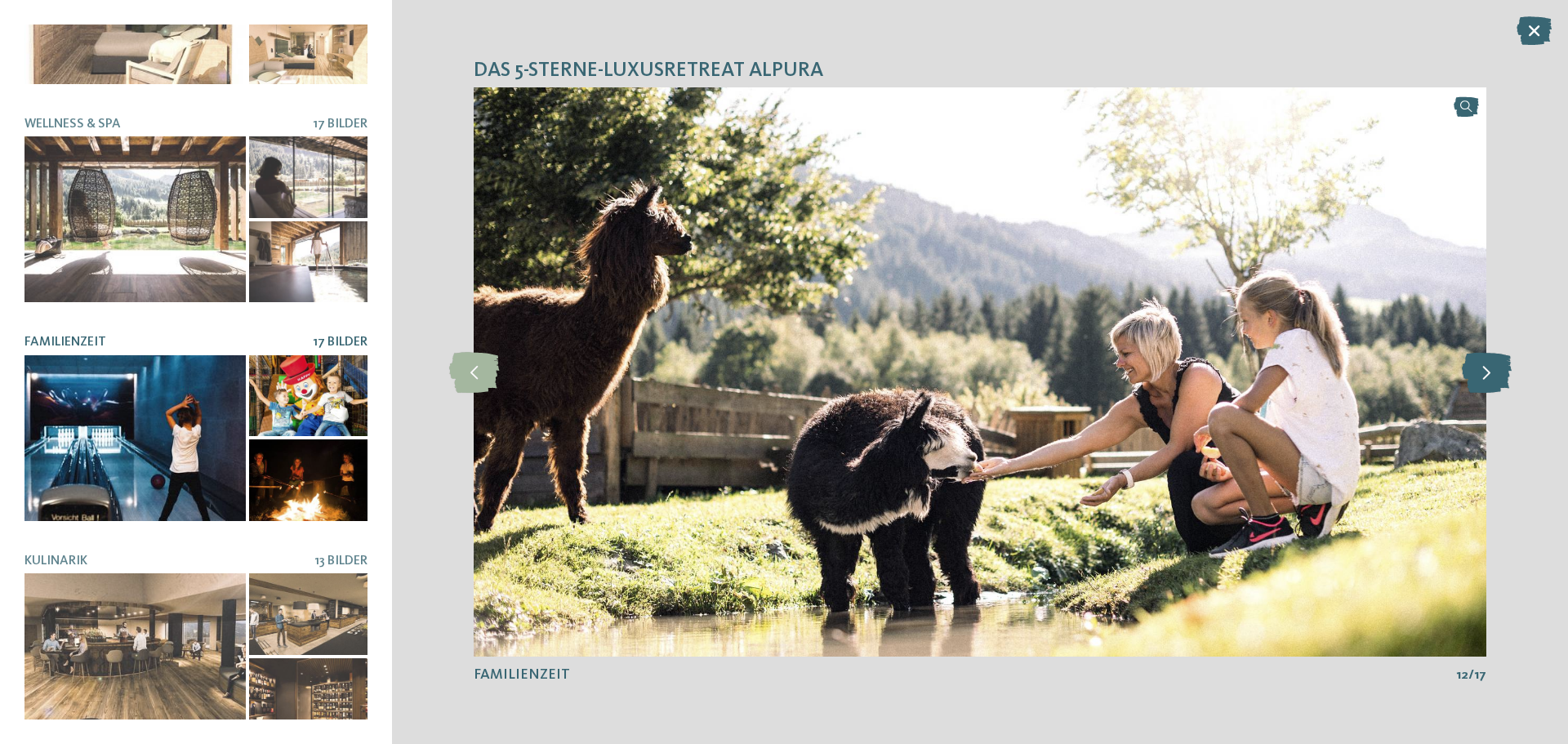
click at [1495, 376] on icon at bounding box center [1486, 372] width 50 height 41
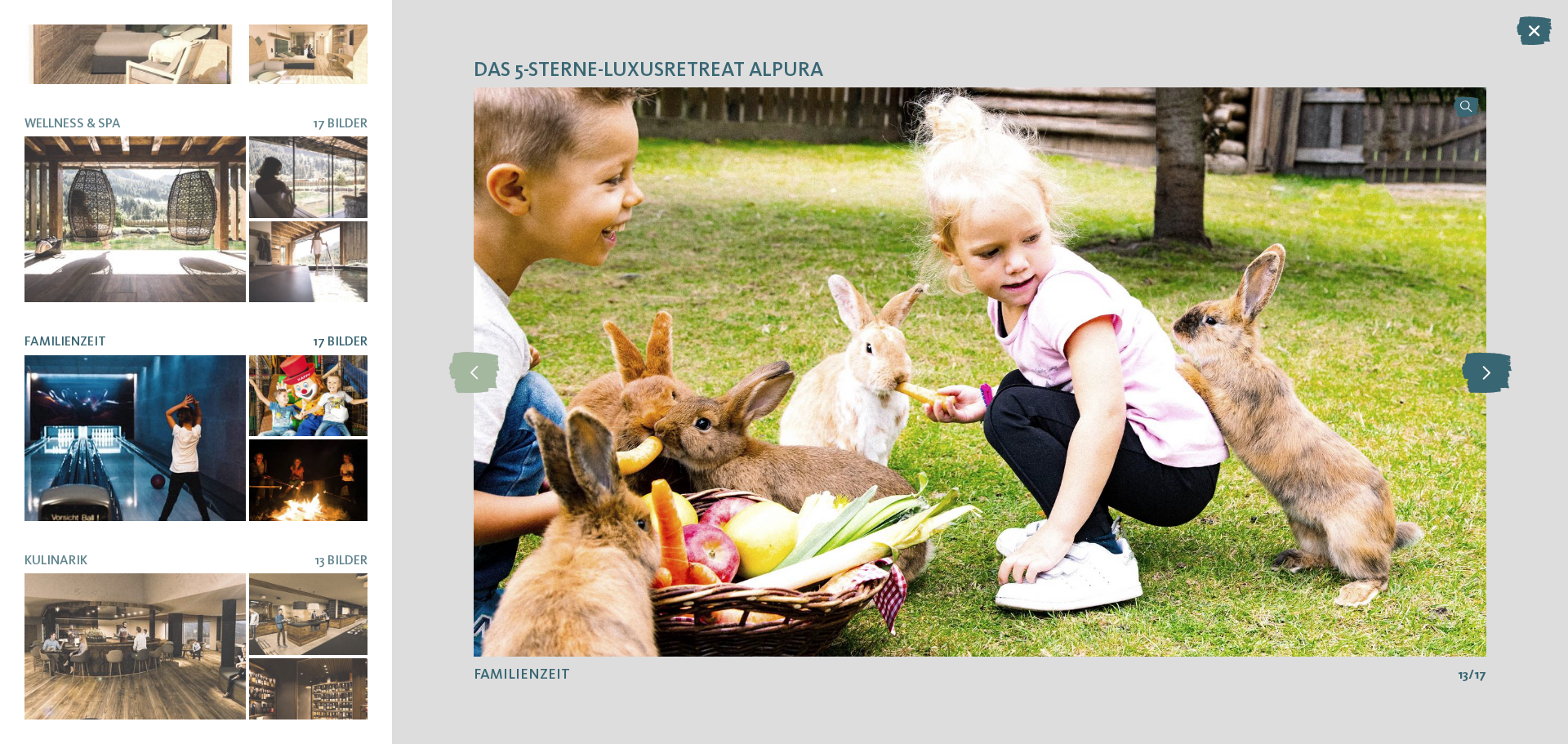
click at [1495, 376] on icon at bounding box center [1486, 372] width 50 height 41
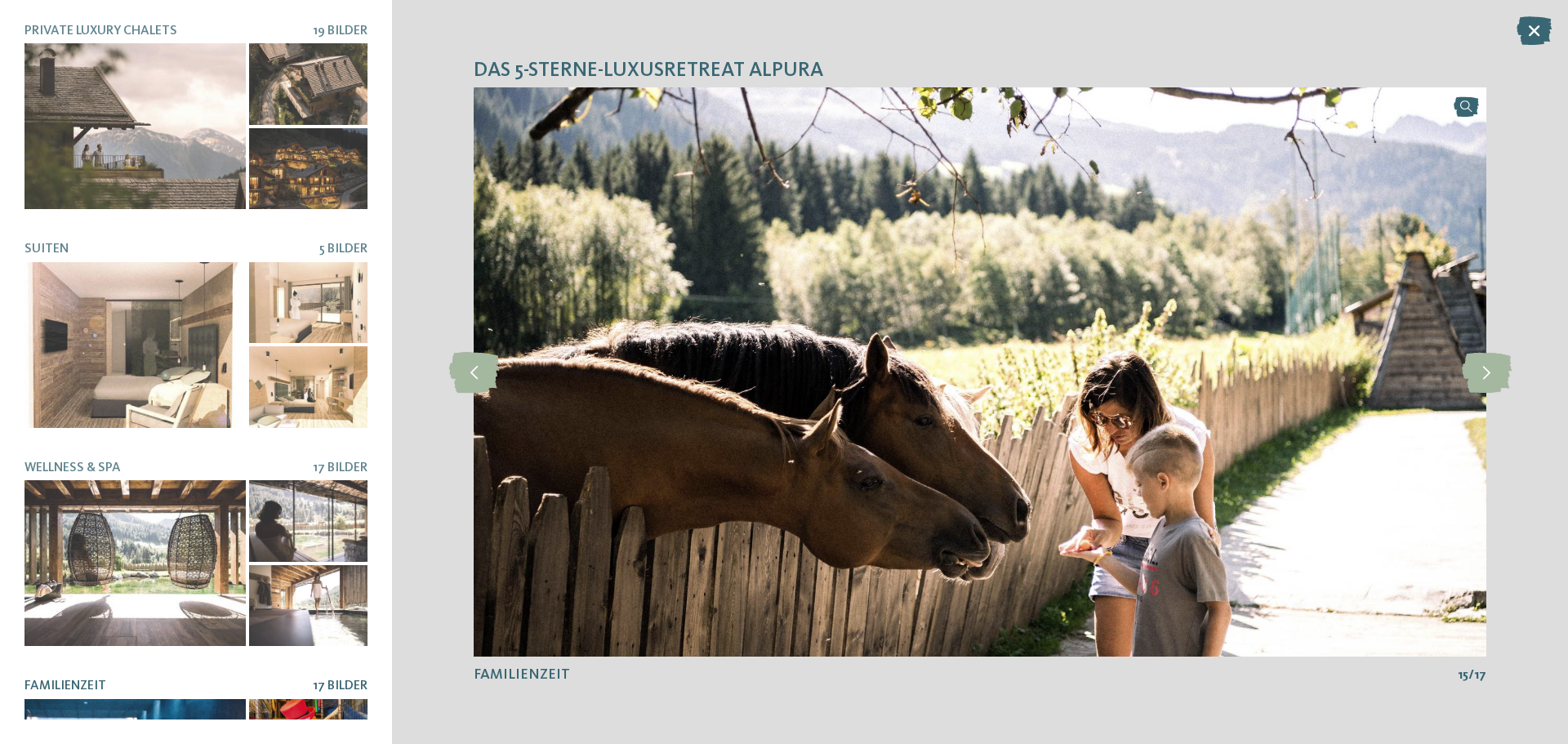
scroll to position [0, 0]
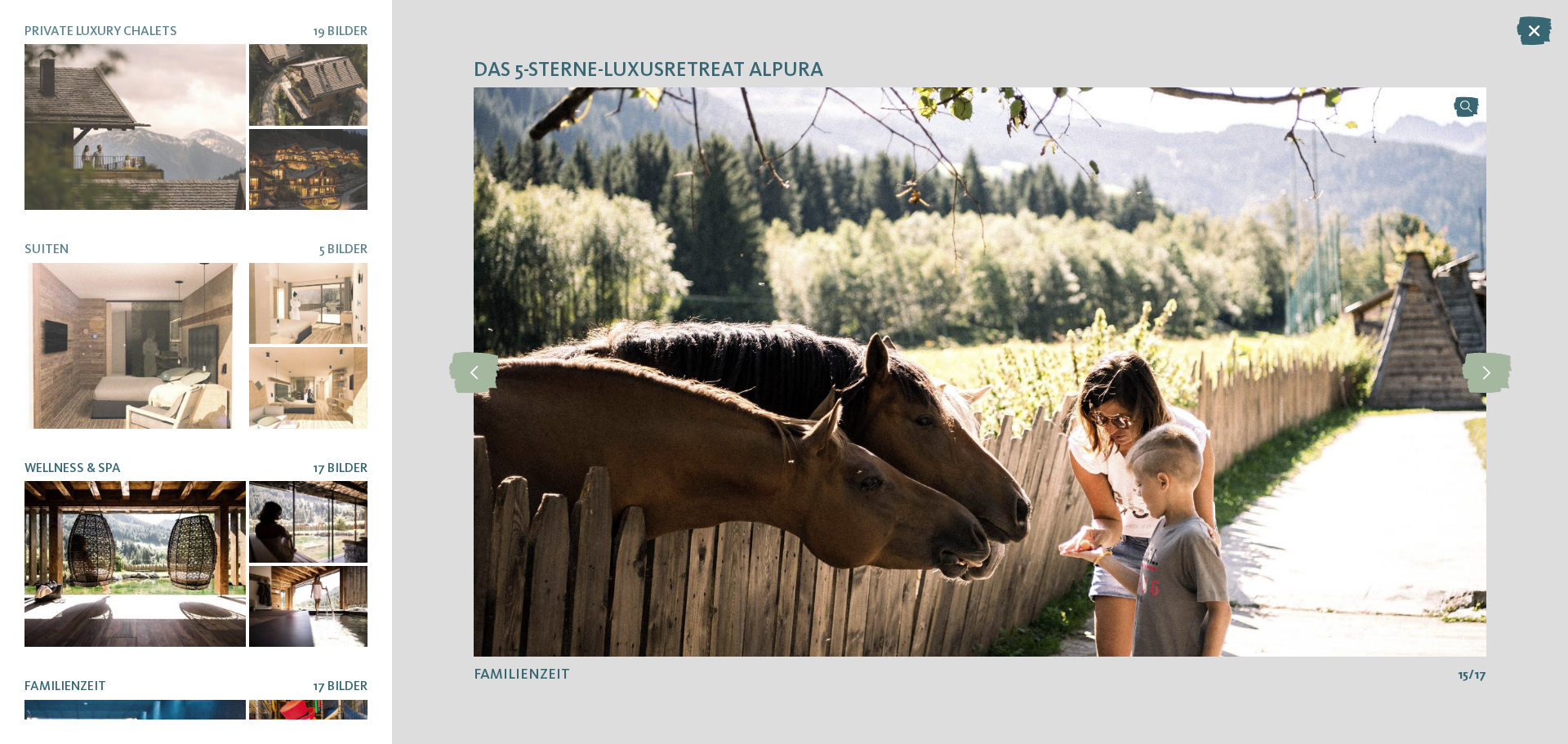
click at [108, 523] on div at bounding box center [135, 564] width 221 height 166
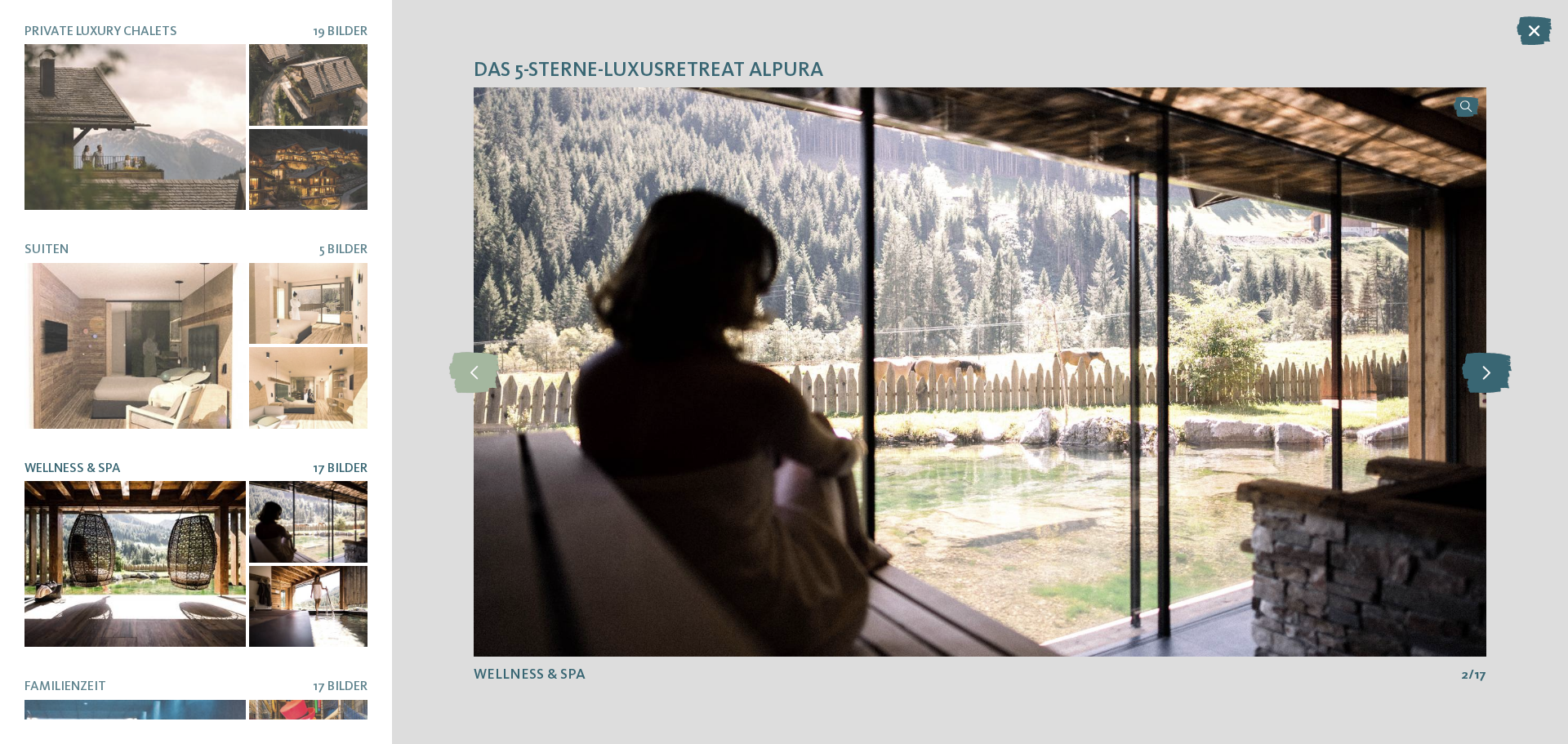
click at [1486, 386] on icon at bounding box center [1486, 372] width 50 height 41
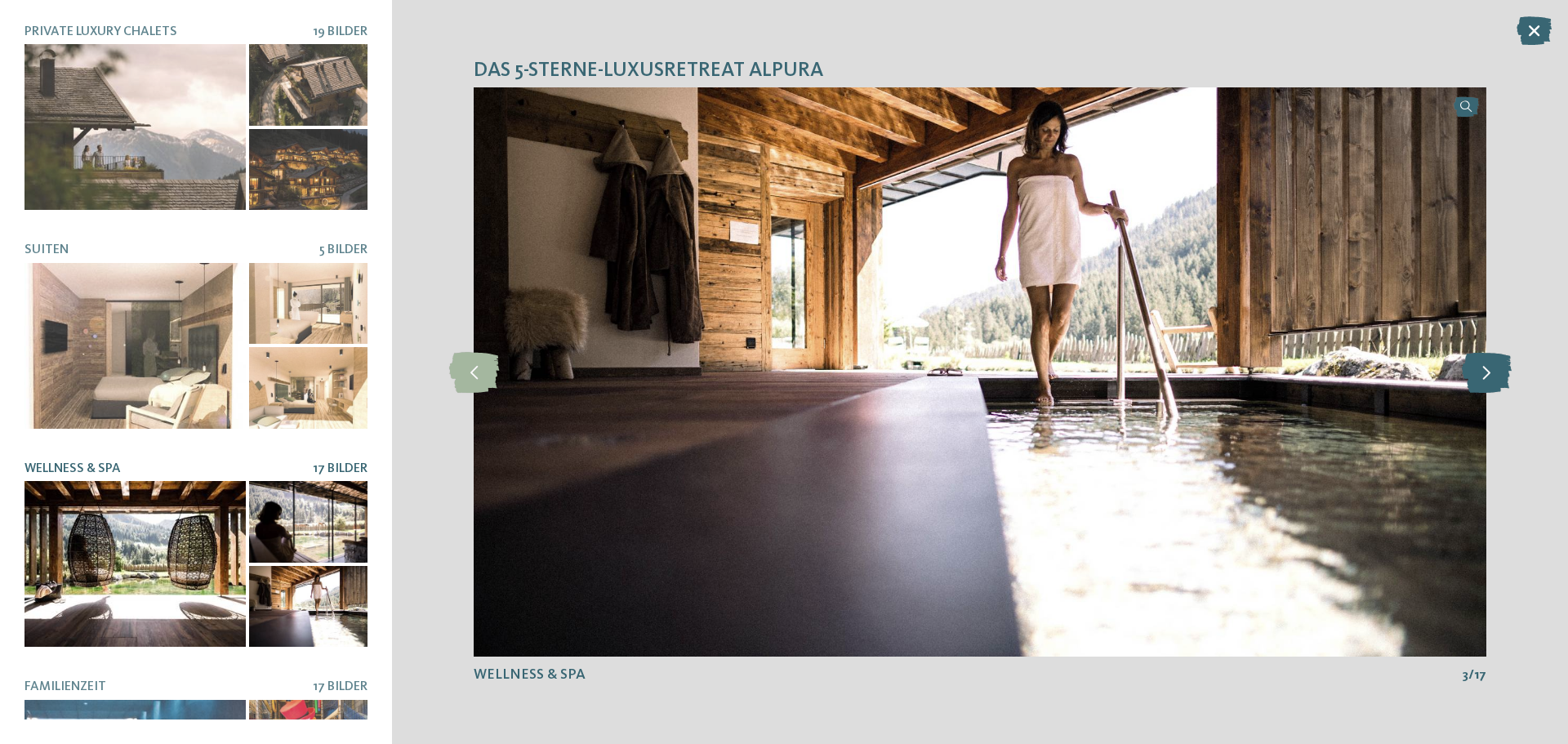
click at [1486, 386] on icon at bounding box center [1486, 372] width 50 height 41
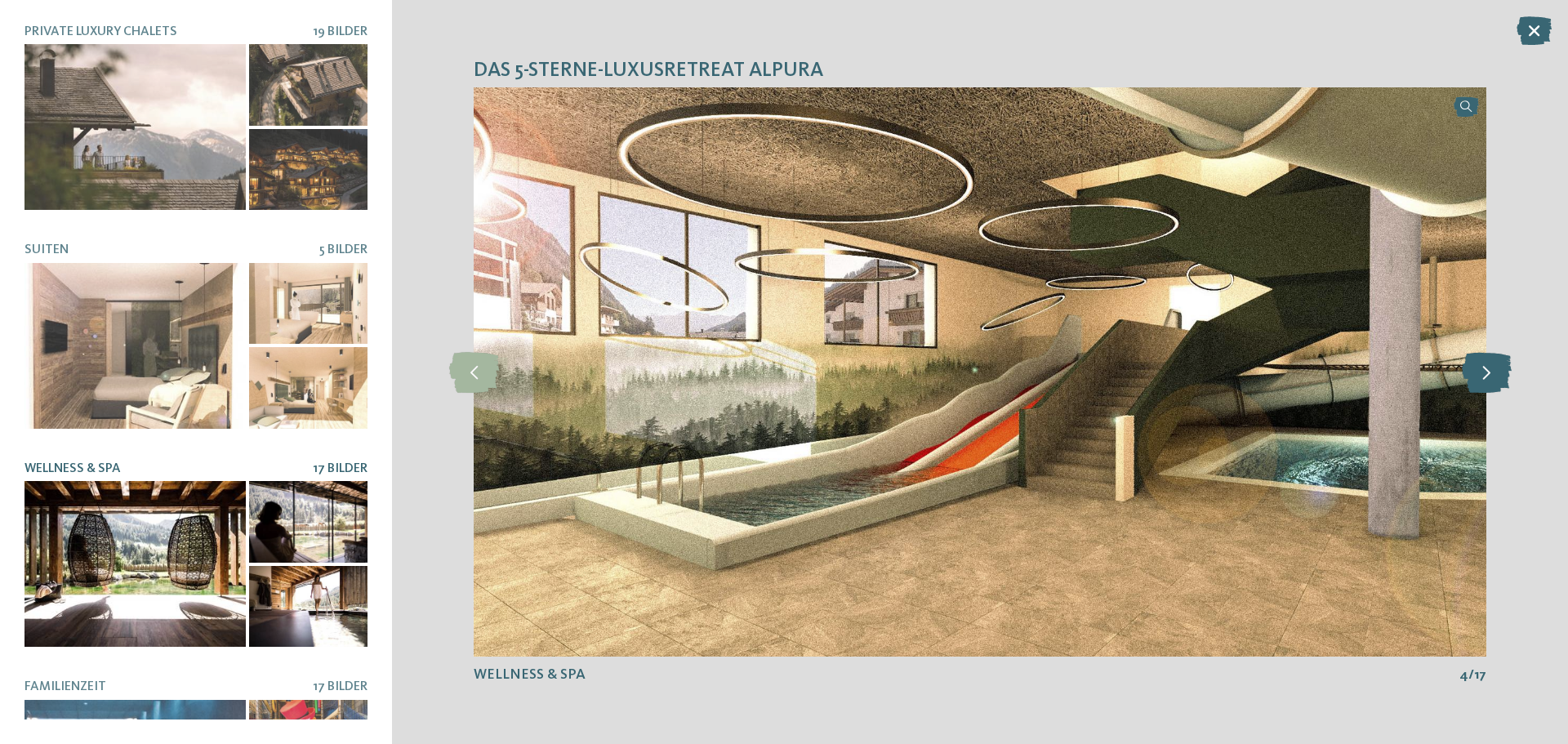
click at [1486, 386] on icon at bounding box center [1486, 372] width 50 height 41
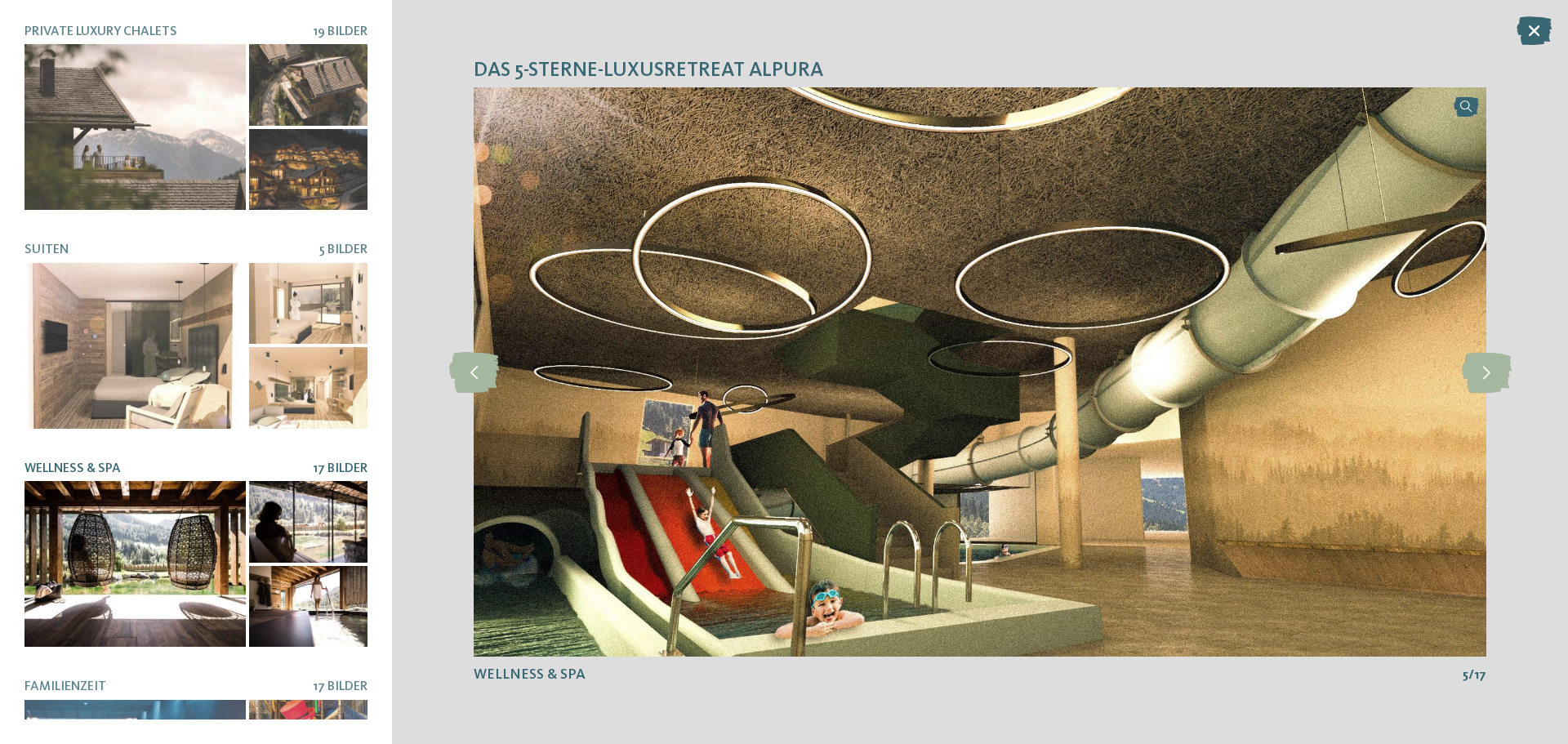
click at [758, 498] on img at bounding box center [980, 372] width 1013 height 570
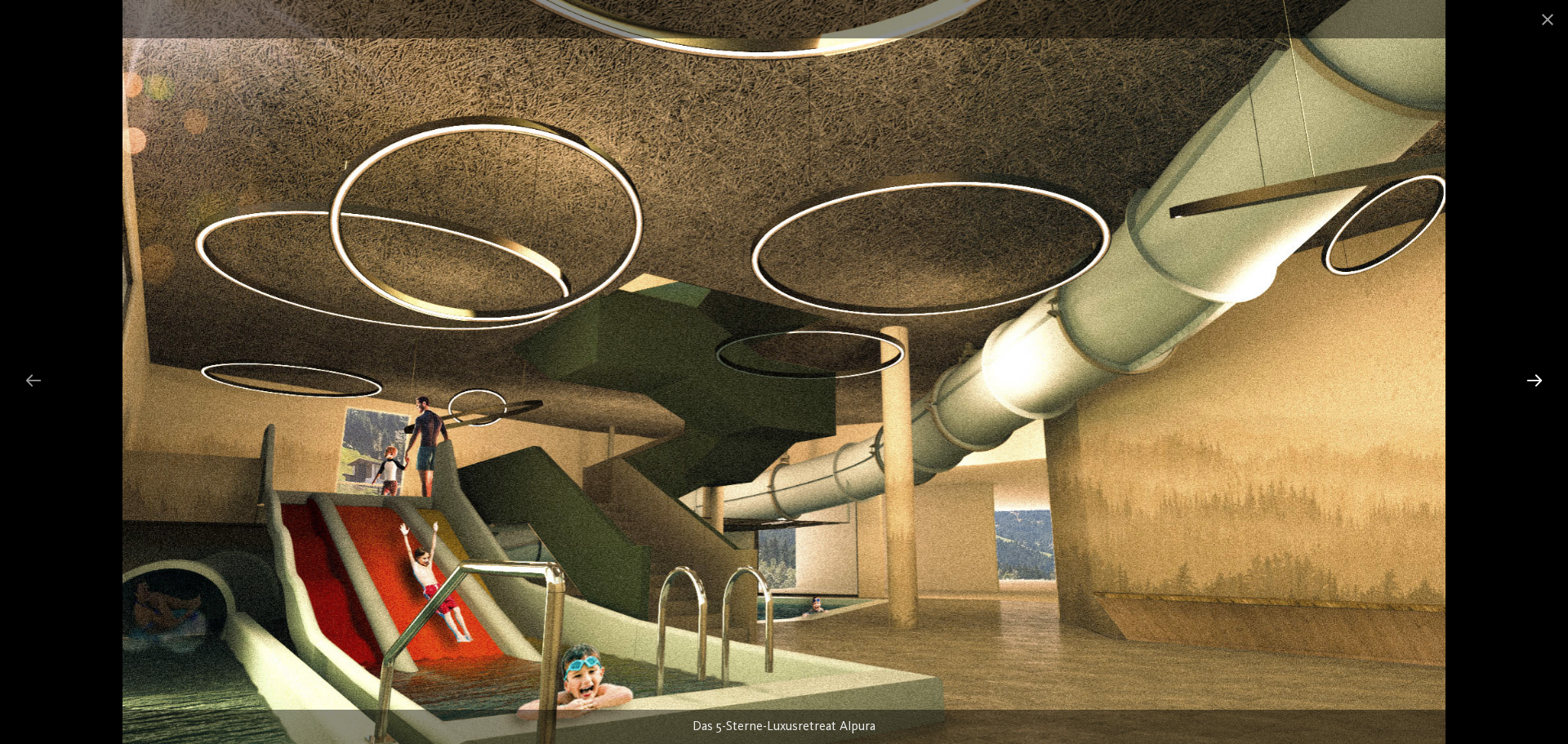
click at [1538, 380] on div at bounding box center [1534, 379] width 34 height 31
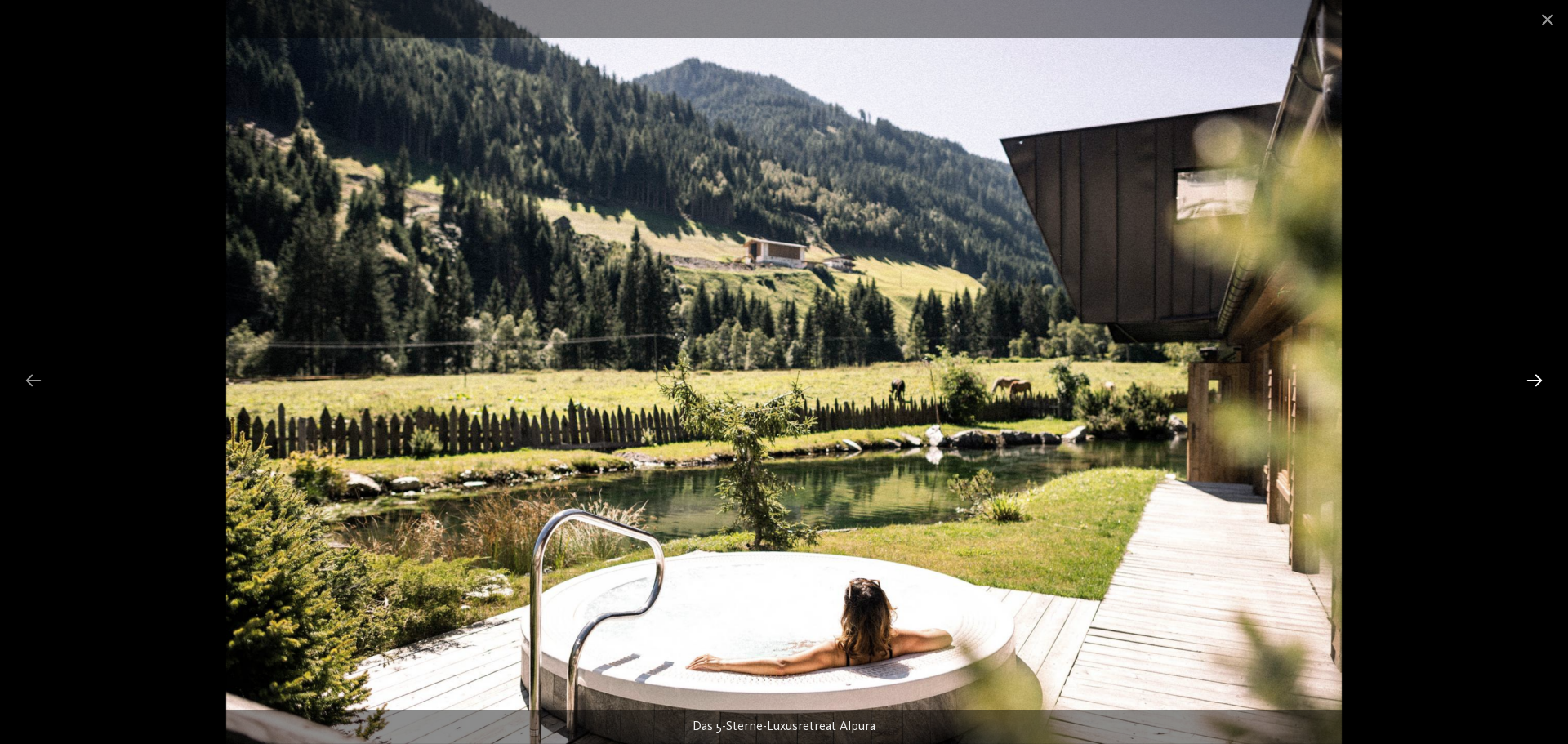
click at [1538, 380] on div at bounding box center [1534, 379] width 34 height 31
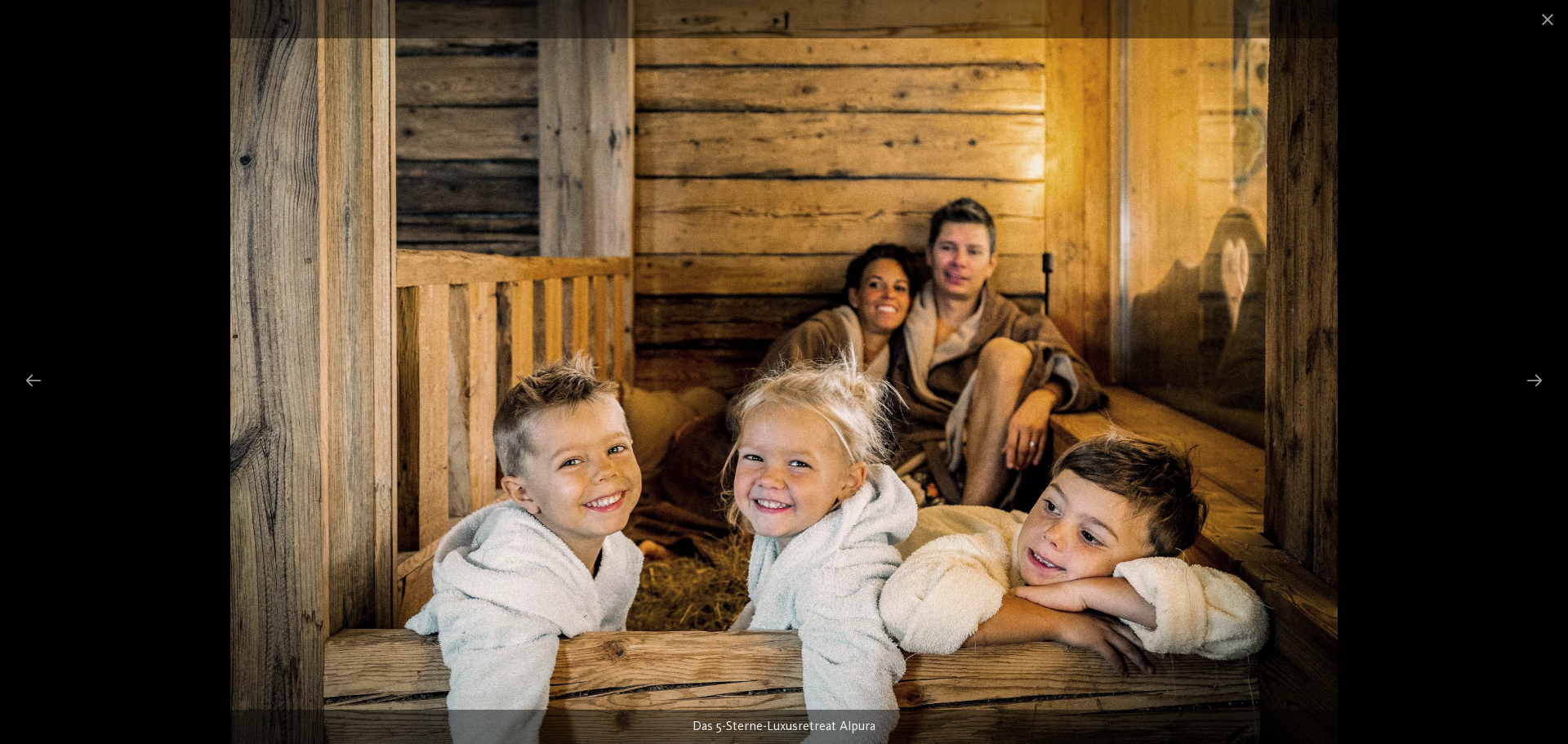
click at [5, 341] on div at bounding box center [784, 372] width 1568 height 744
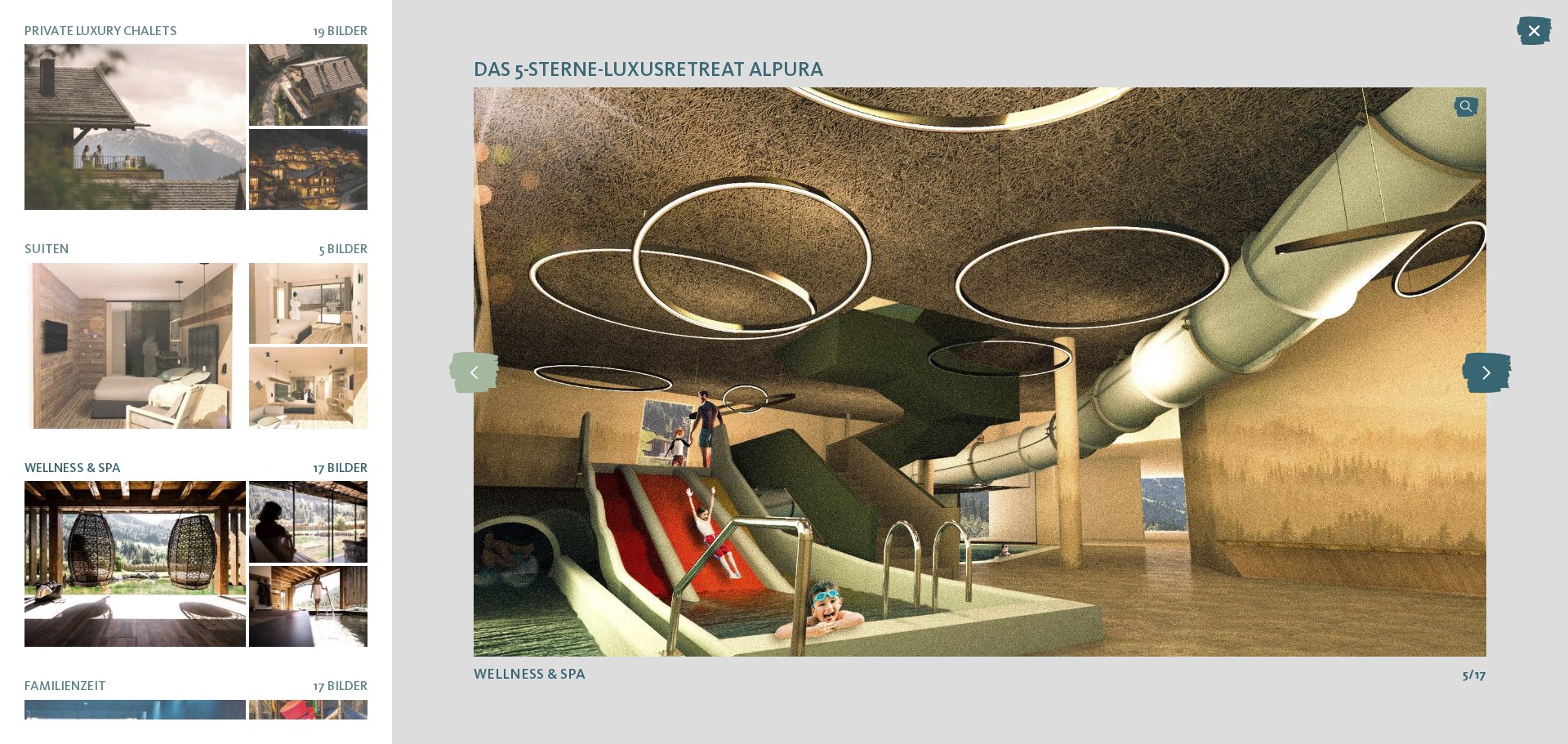
click at [1483, 371] on icon at bounding box center [1486, 372] width 50 height 41
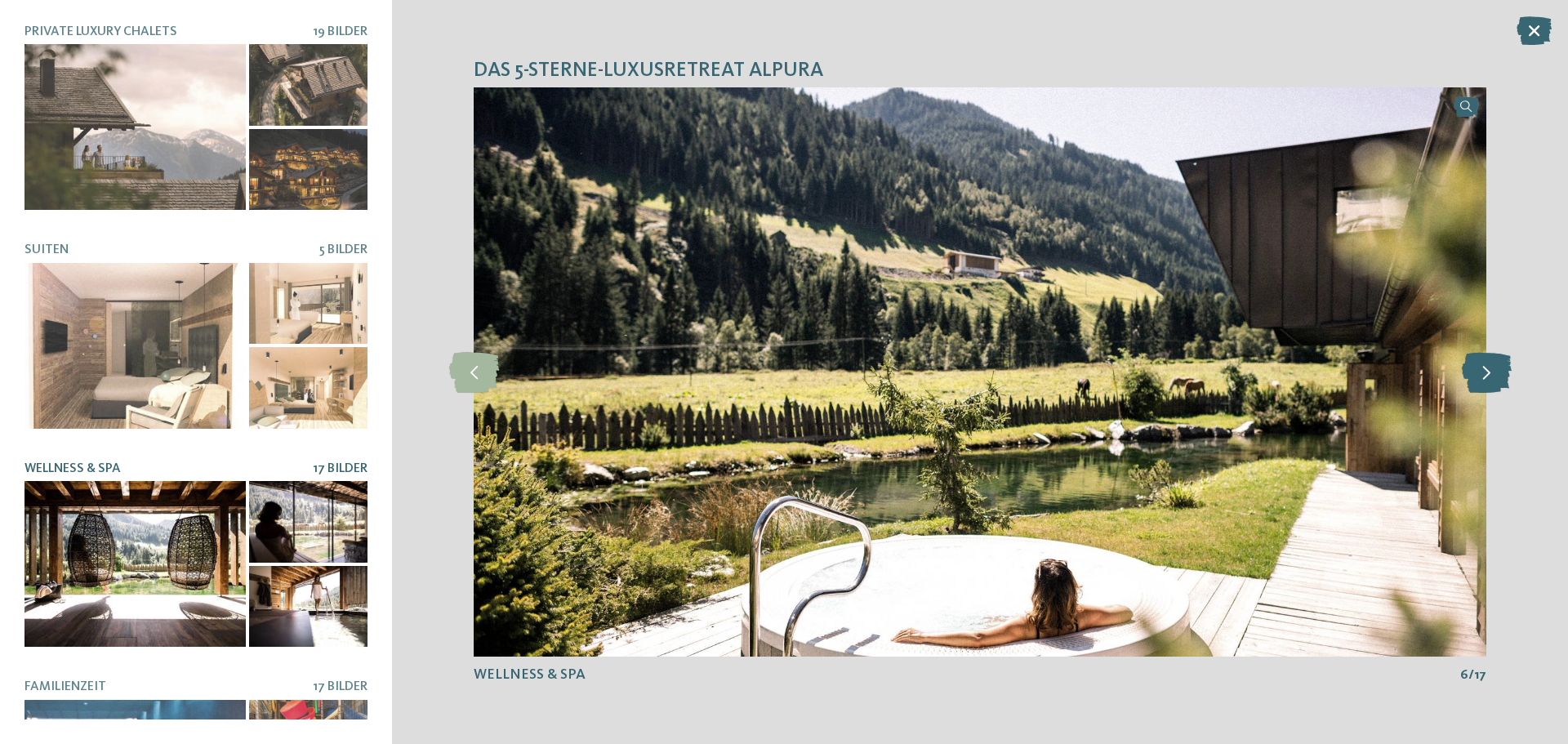
click at [1483, 371] on icon at bounding box center [1486, 372] width 50 height 41
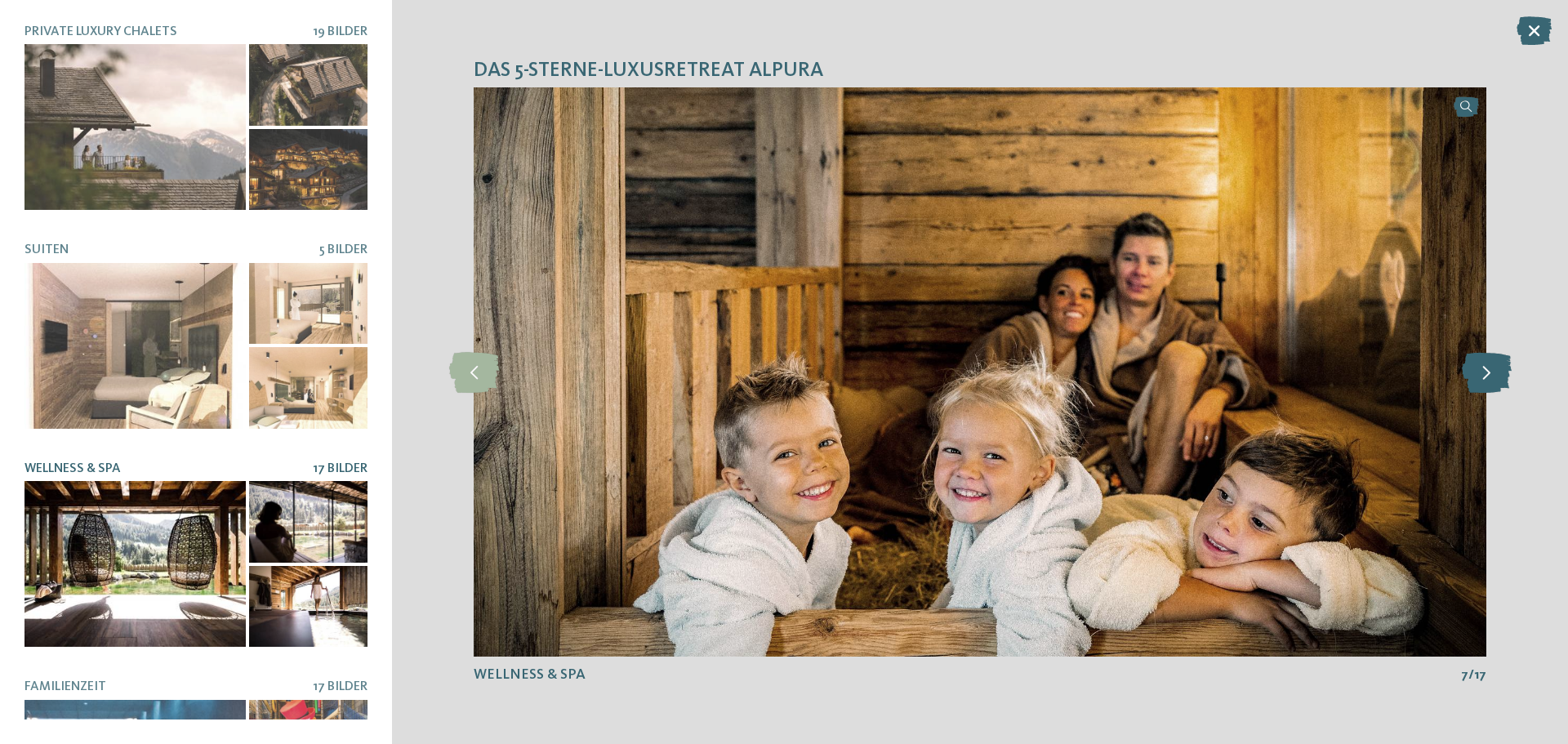
click at [1483, 371] on icon at bounding box center [1486, 372] width 50 height 41
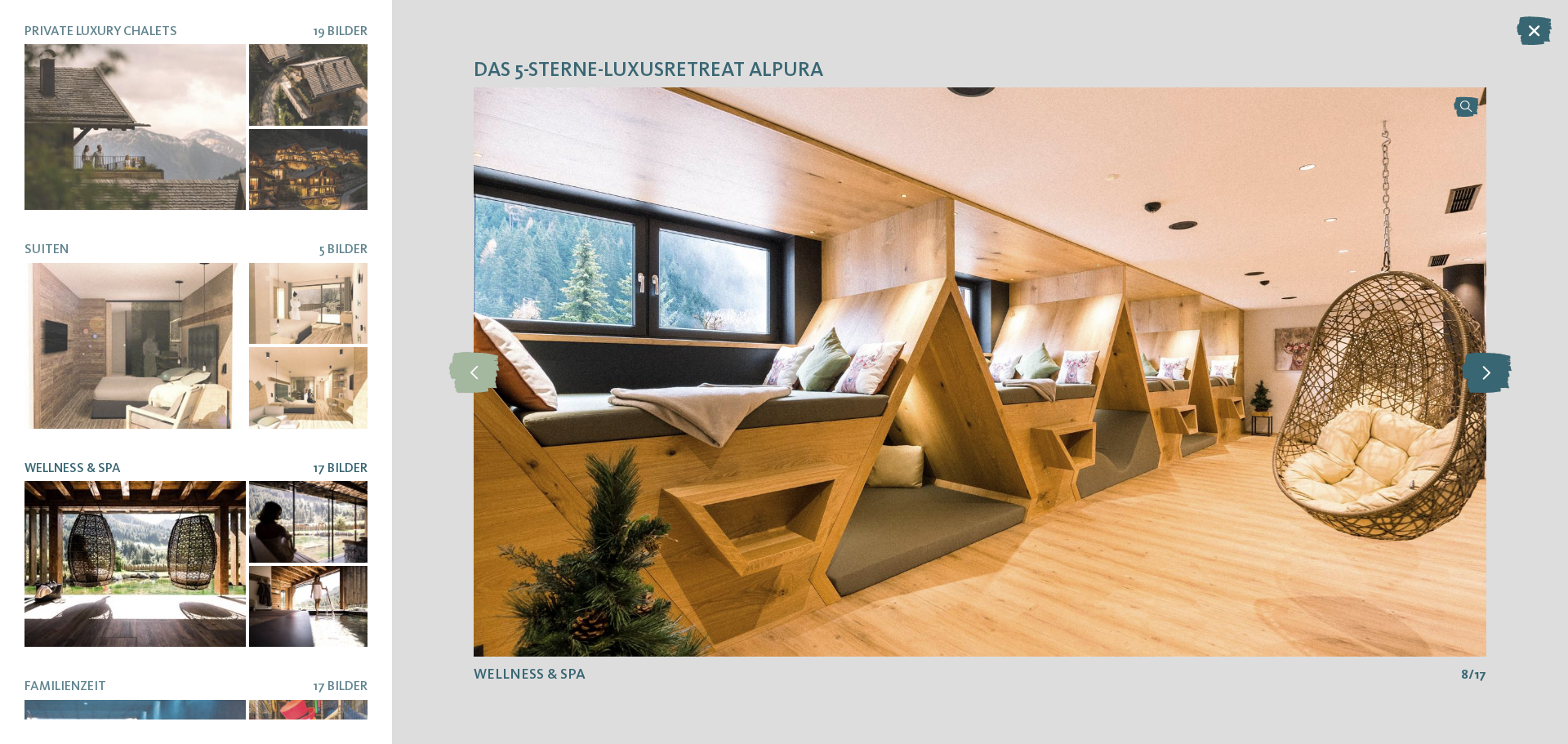
click at [1483, 371] on icon at bounding box center [1486, 372] width 50 height 41
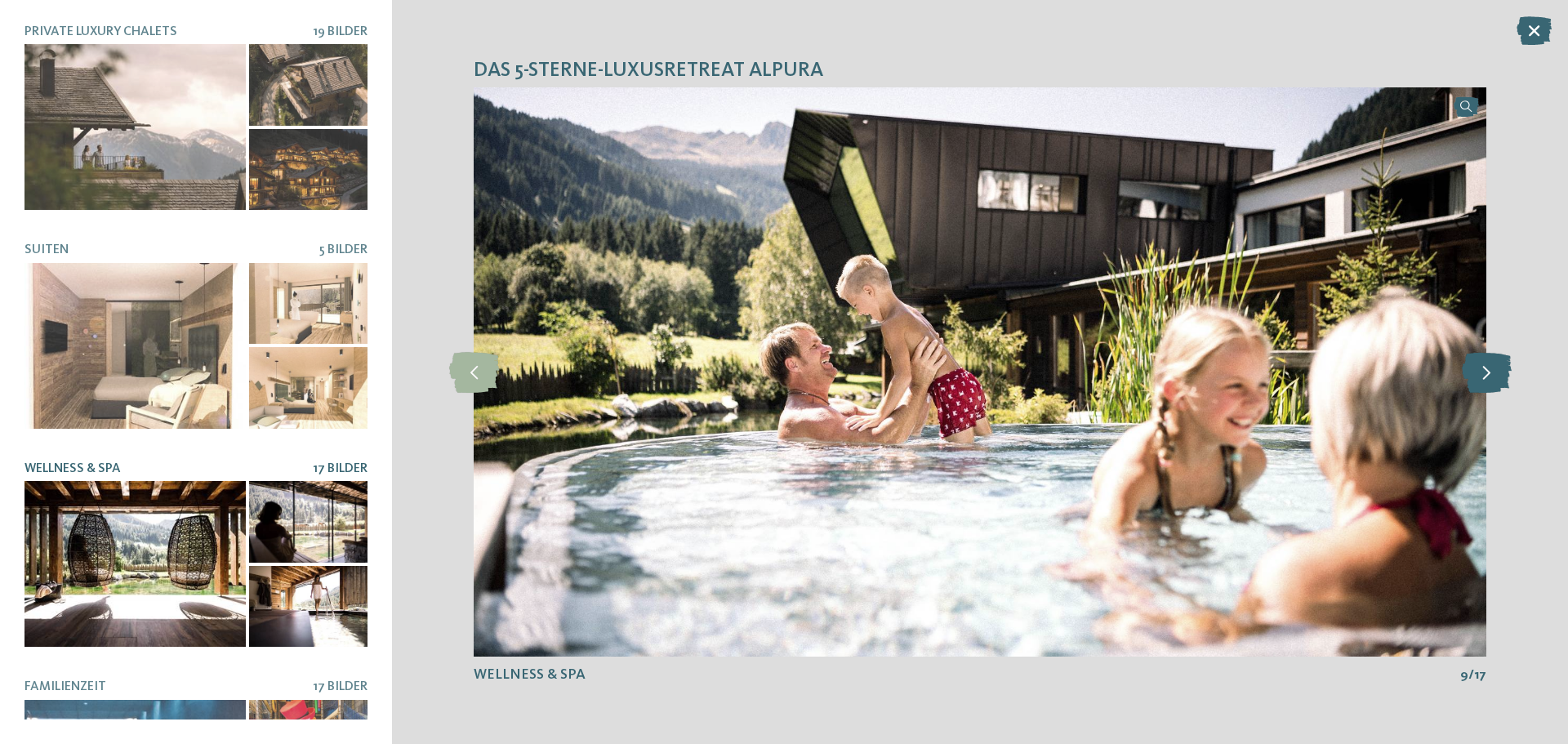
click at [1481, 379] on icon at bounding box center [1486, 372] width 50 height 41
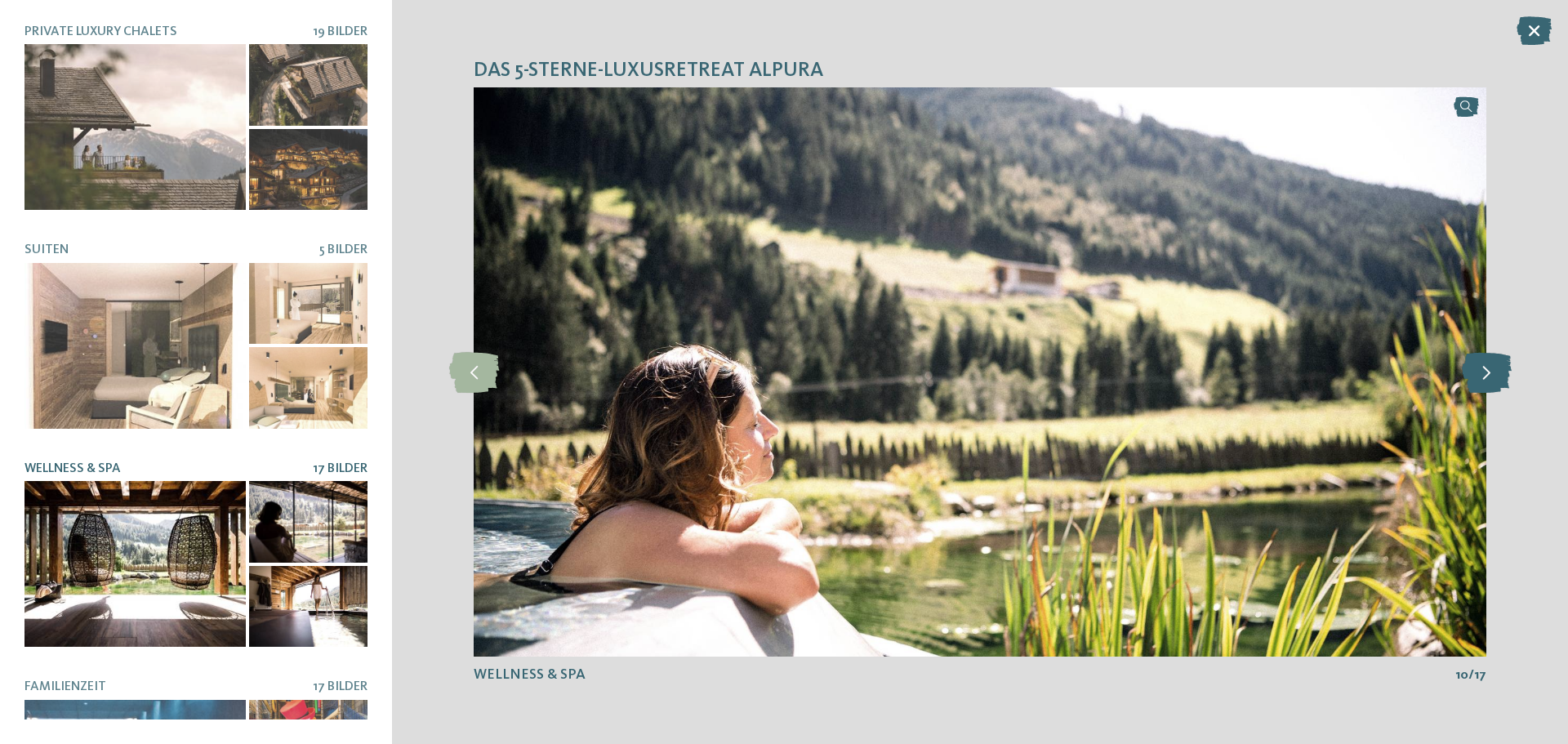
click at [1481, 379] on icon at bounding box center [1486, 372] width 50 height 41
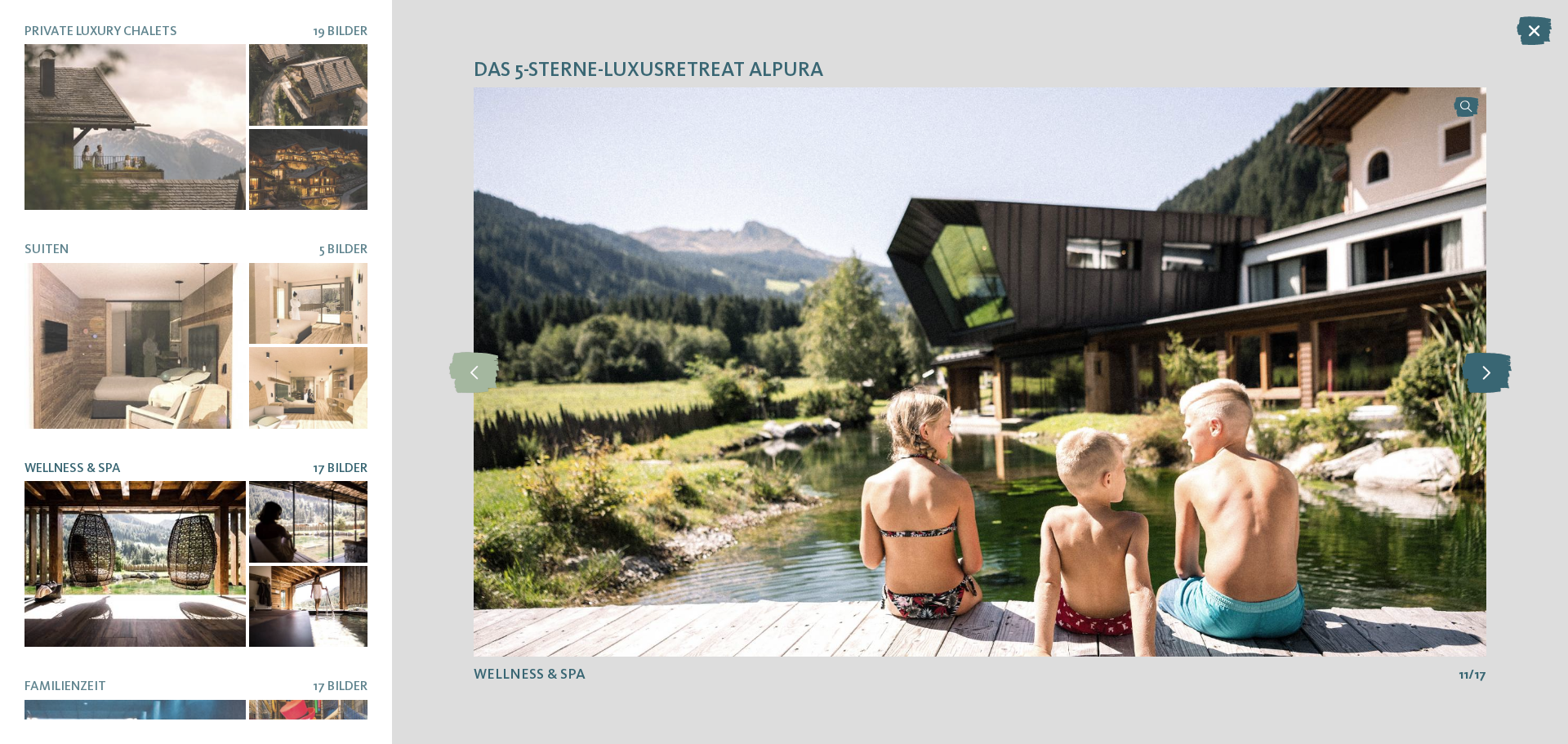
click at [1481, 379] on icon at bounding box center [1486, 372] width 50 height 41
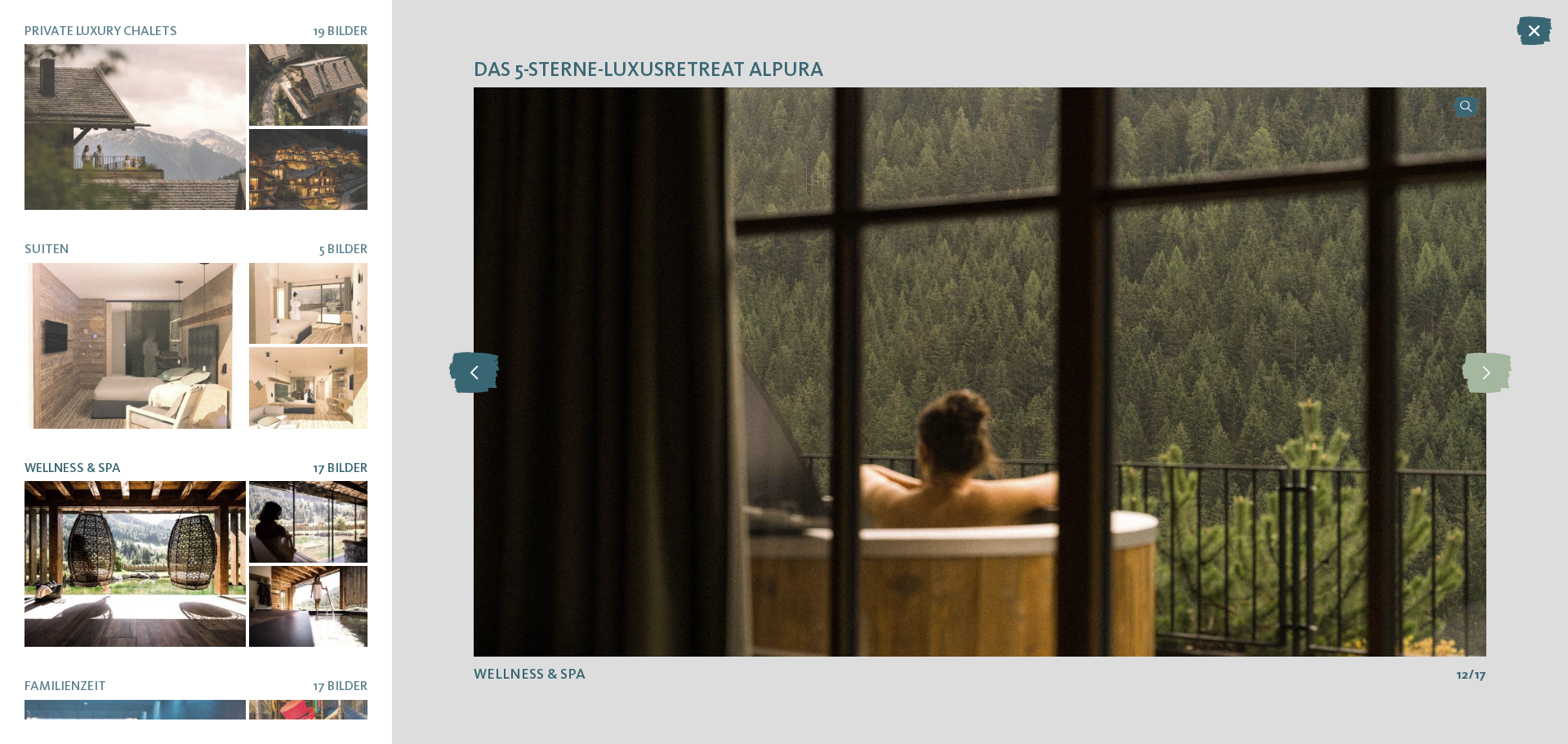
click at [491, 377] on icon at bounding box center [474, 372] width 50 height 41
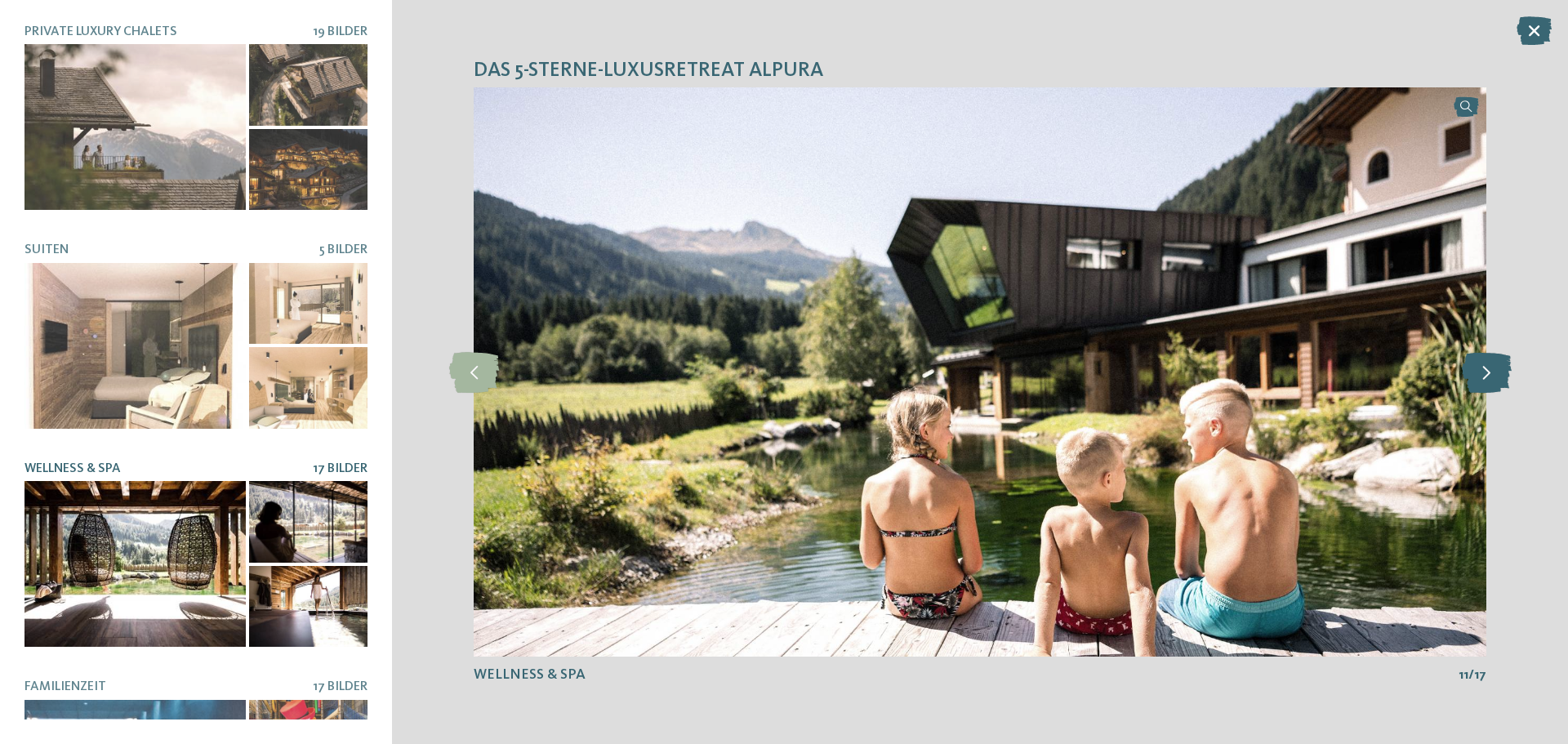
click at [1497, 388] on icon at bounding box center [1486, 372] width 50 height 41
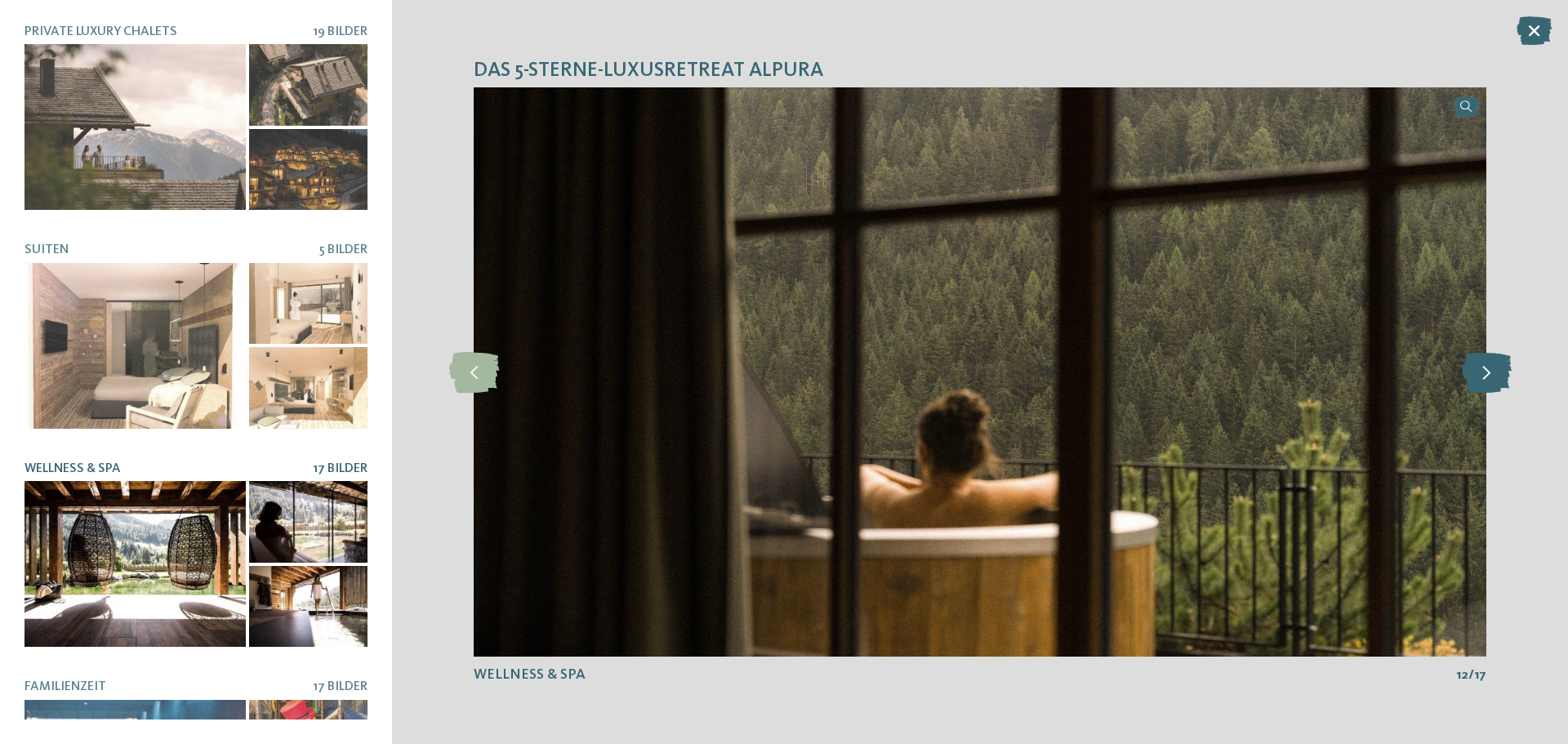
click at [1497, 388] on icon at bounding box center [1486, 372] width 50 height 41
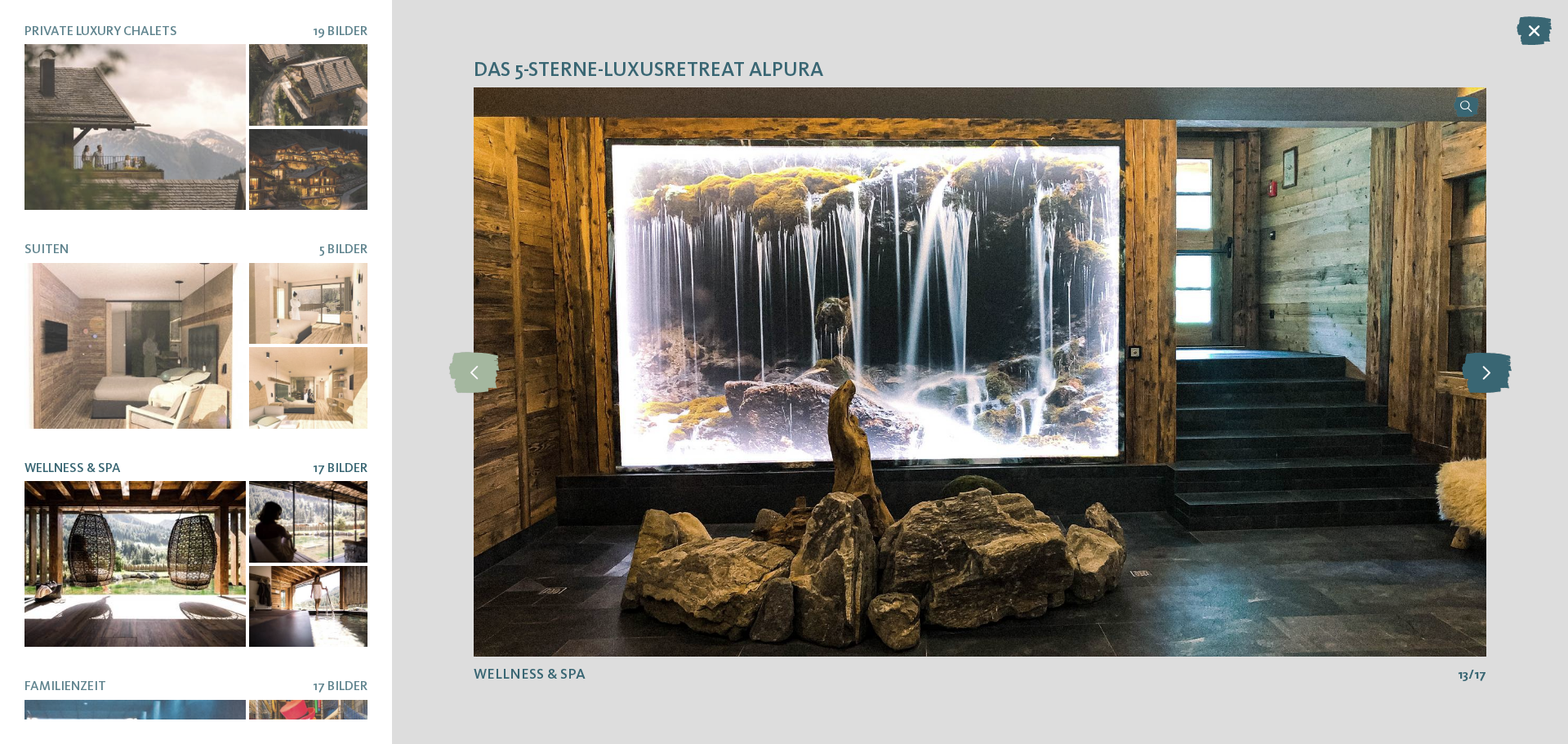
click at [1477, 360] on icon at bounding box center [1486, 372] width 50 height 41
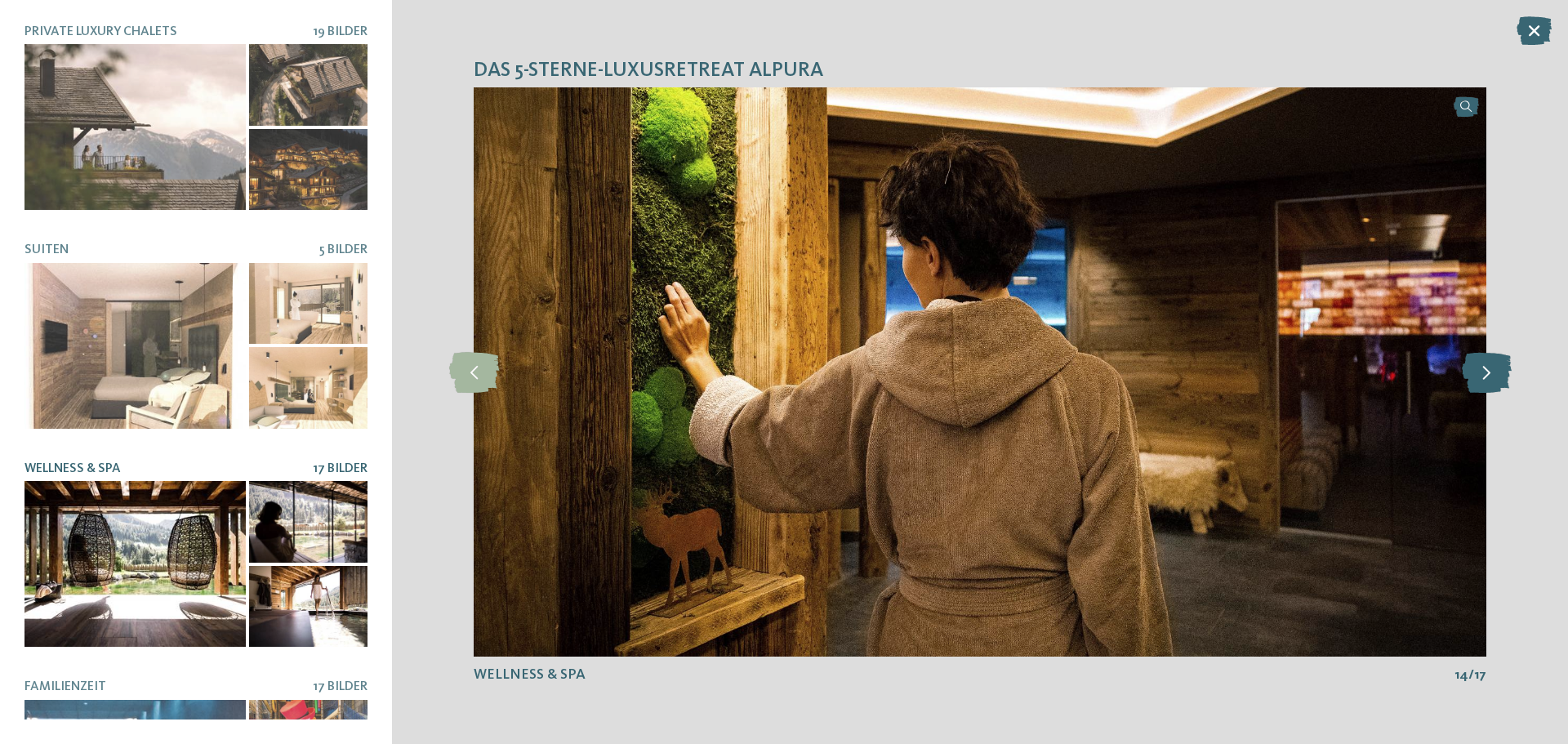
click at [1488, 353] on icon at bounding box center [1486, 372] width 50 height 41
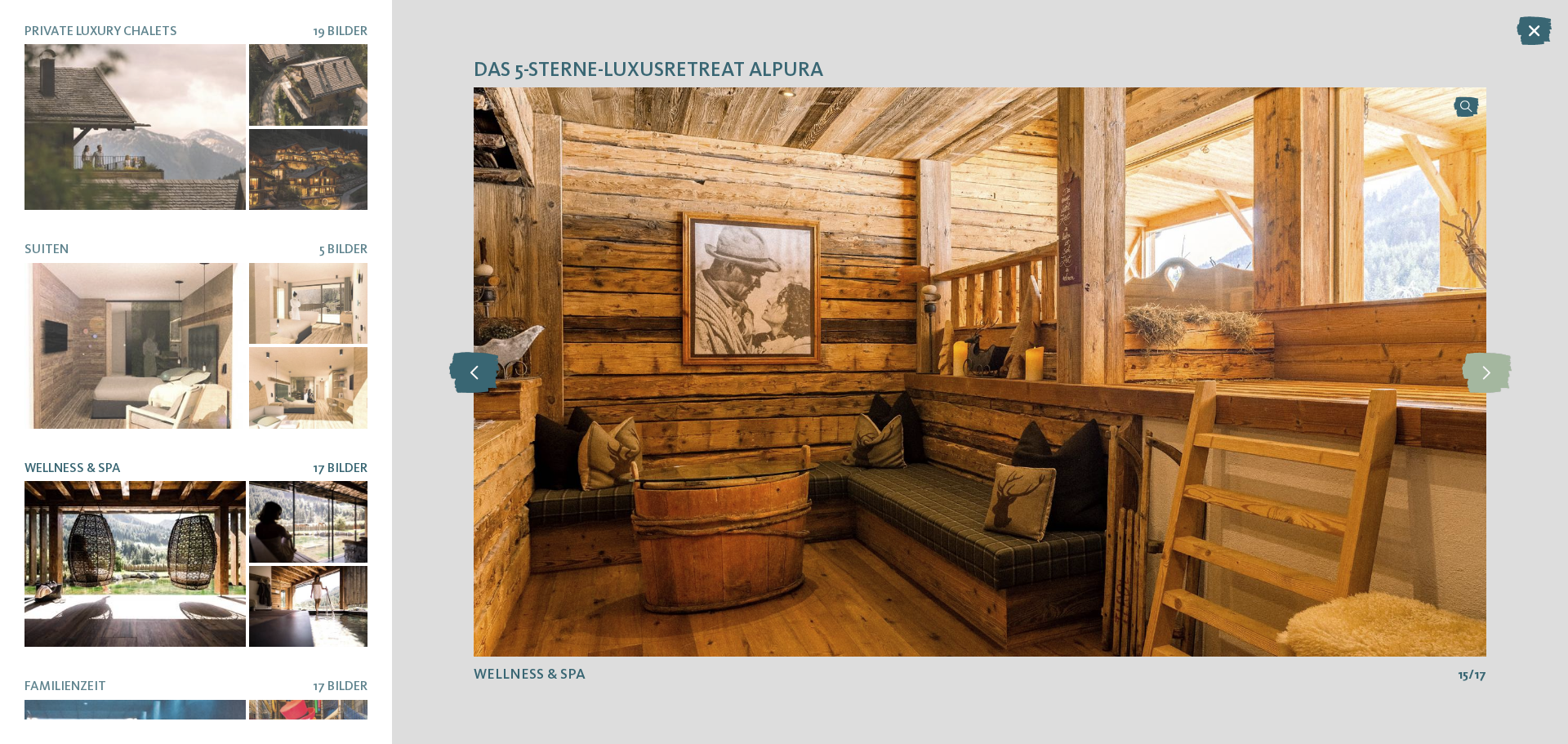
click at [486, 371] on icon at bounding box center [474, 372] width 50 height 41
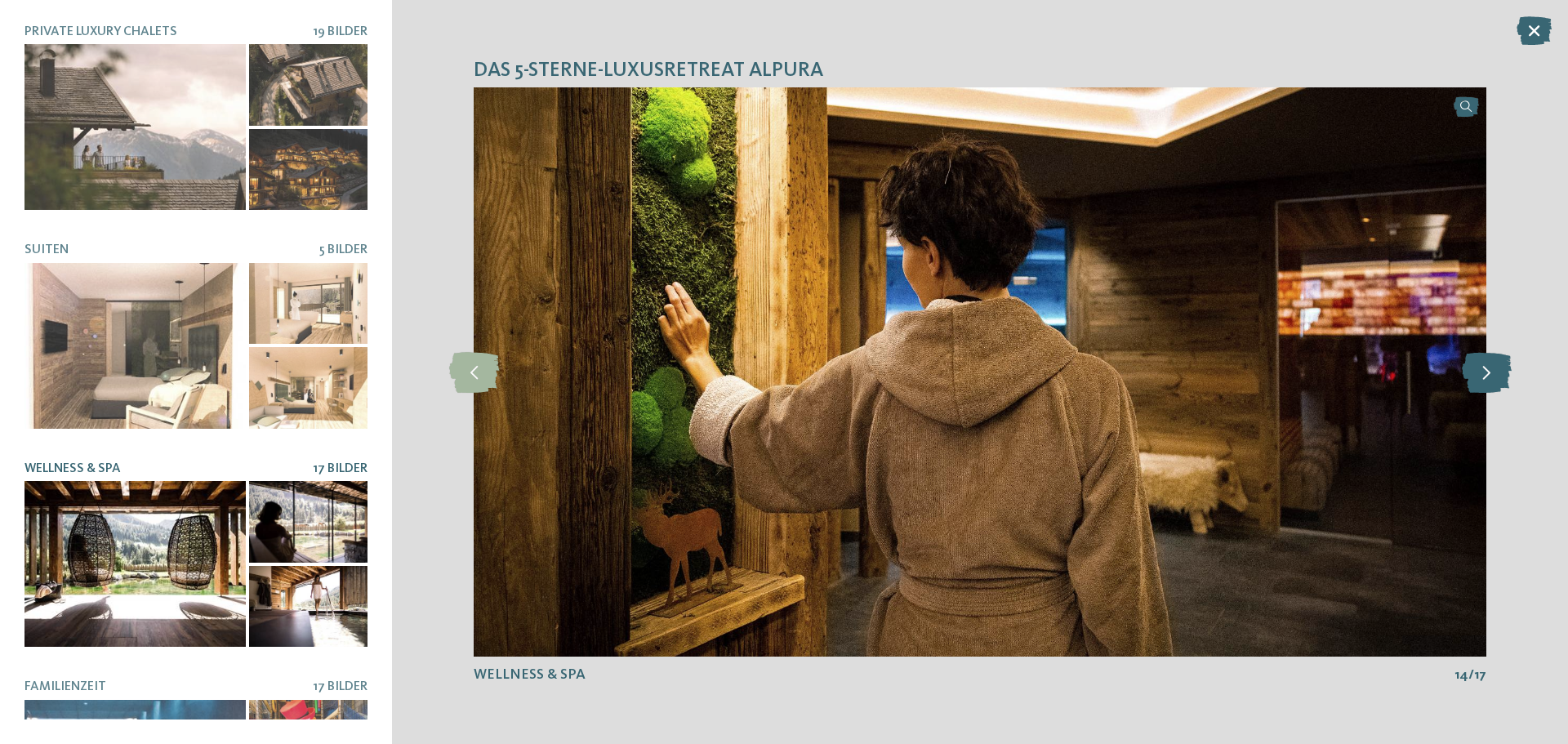
click at [1502, 382] on icon at bounding box center [1486, 372] width 50 height 41
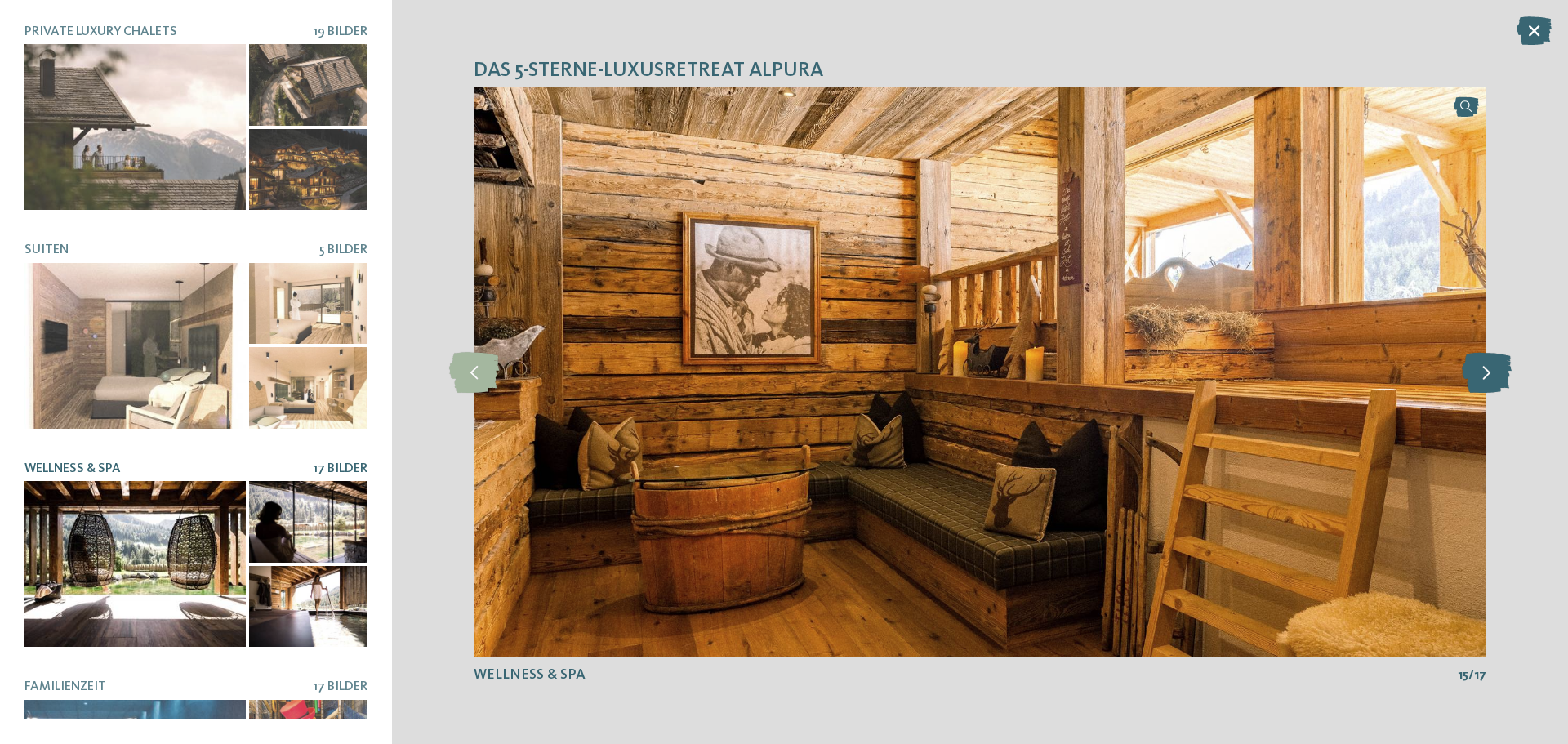
click at [1475, 364] on icon at bounding box center [1486, 372] width 50 height 41
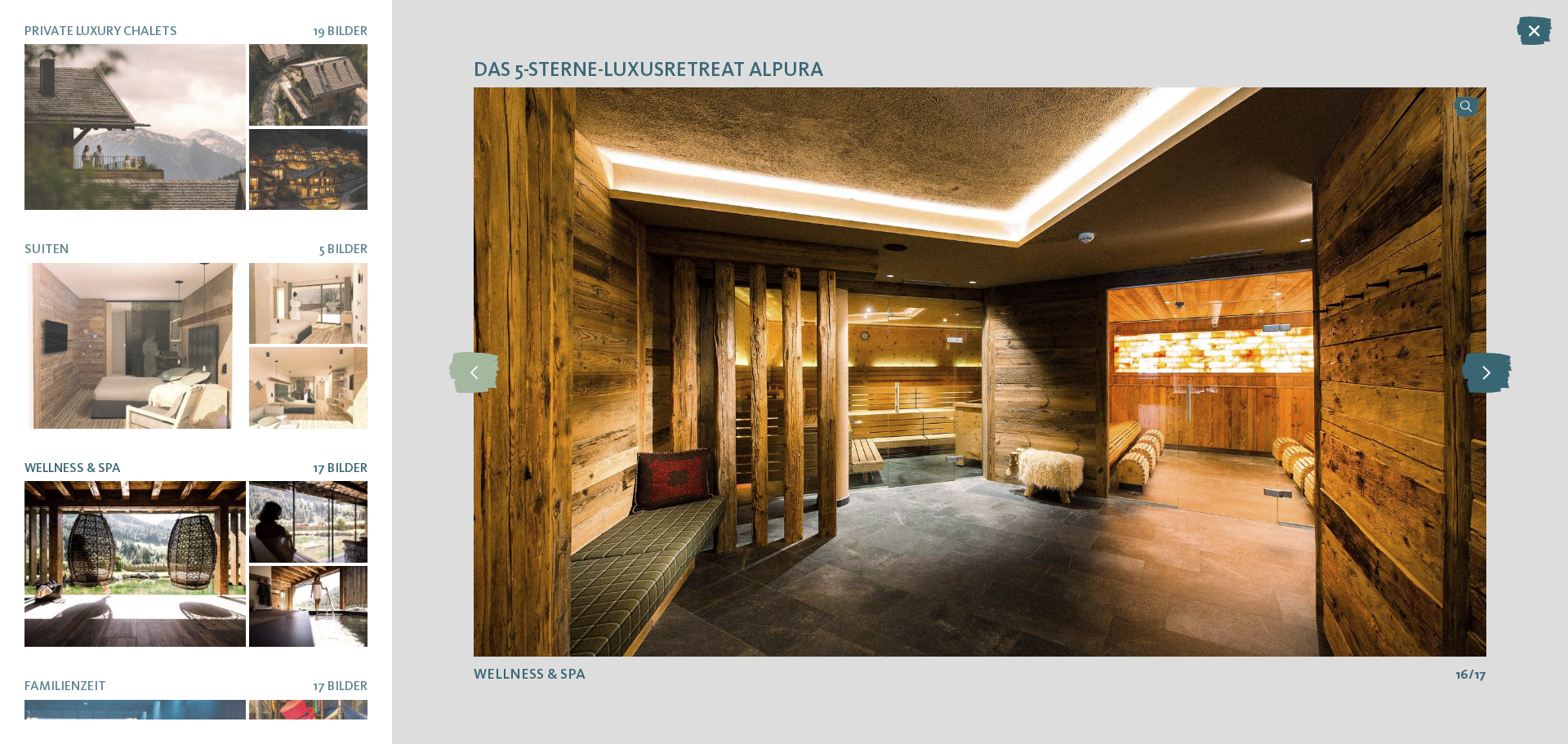
click at [1489, 383] on icon at bounding box center [1486, 372] width 50 height 41
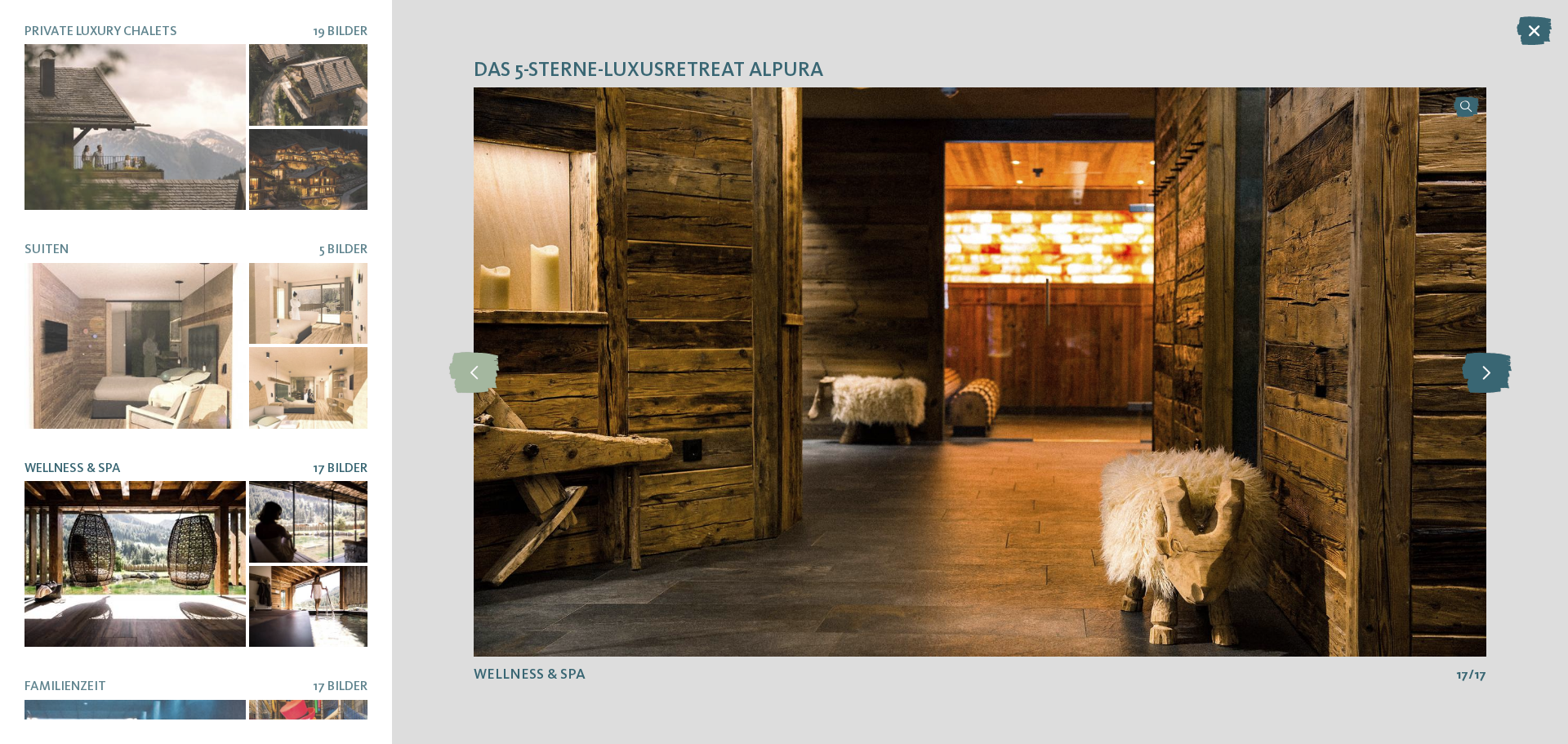
click at [1489, 383] on icon at bounding box center [1486, 372] width 50 height 41
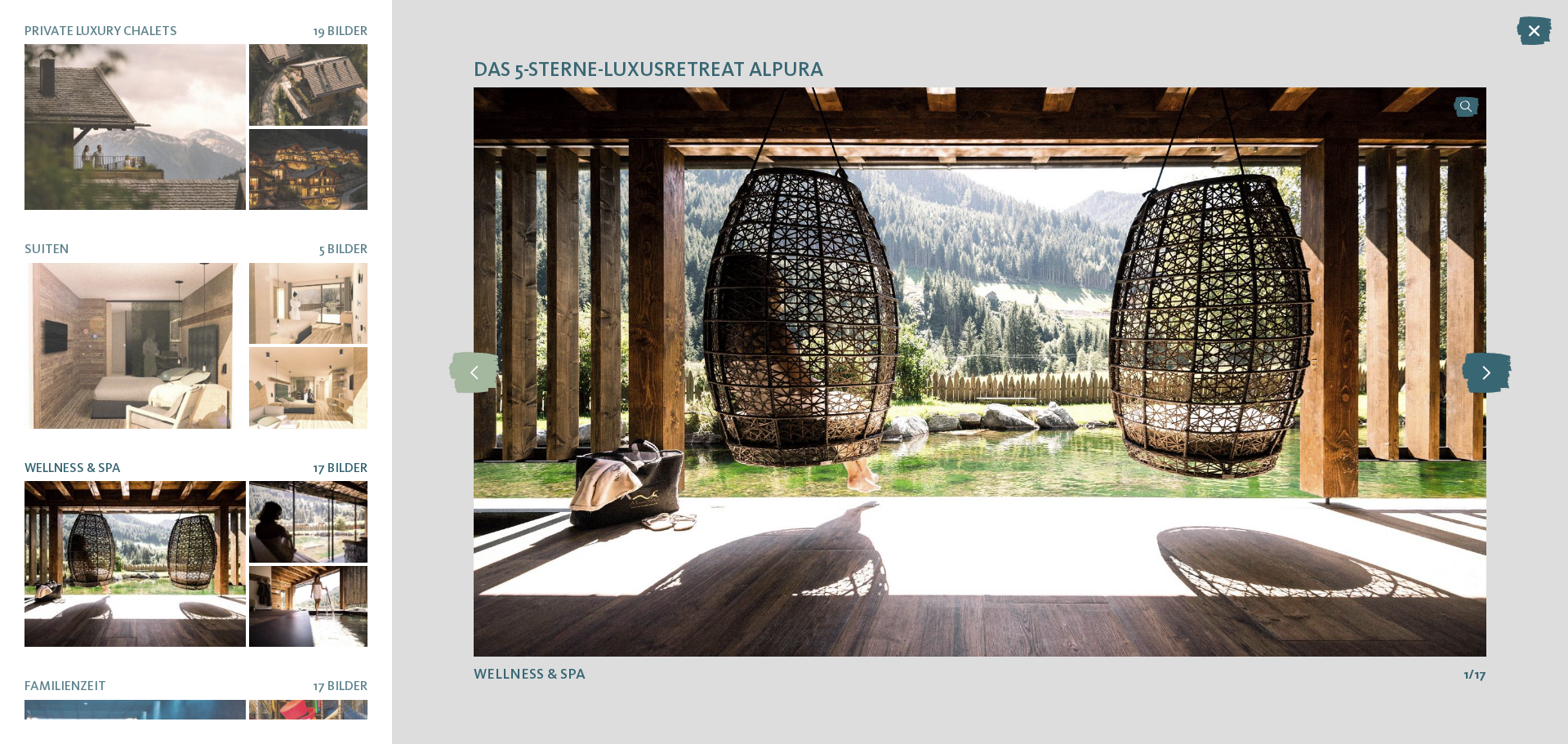
click at [1500, 373] on icon at bounding box center [1486, 372] width 50 height 41
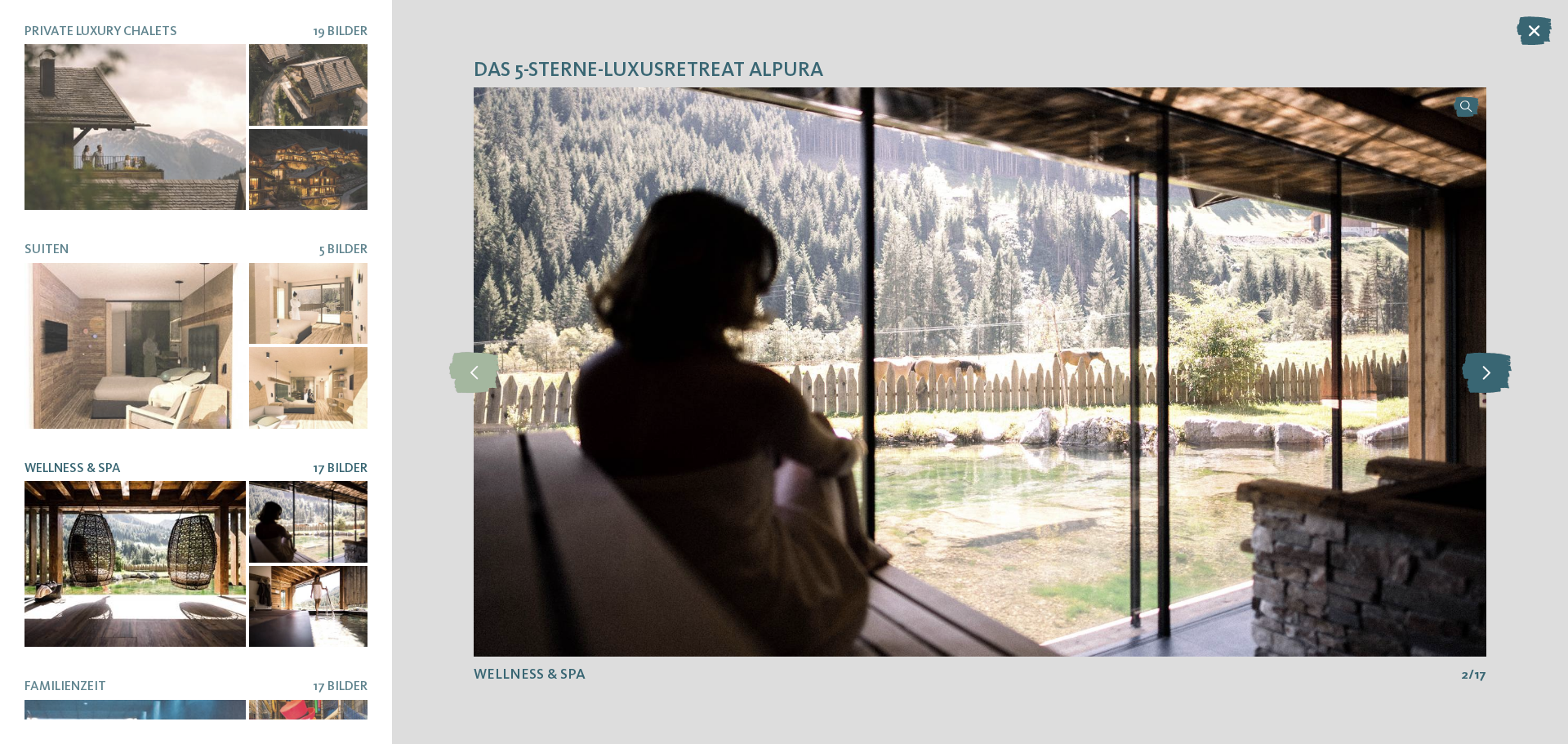
click at [1497, 377] on icon at bounding box center [1486, 372] width 50 height 41
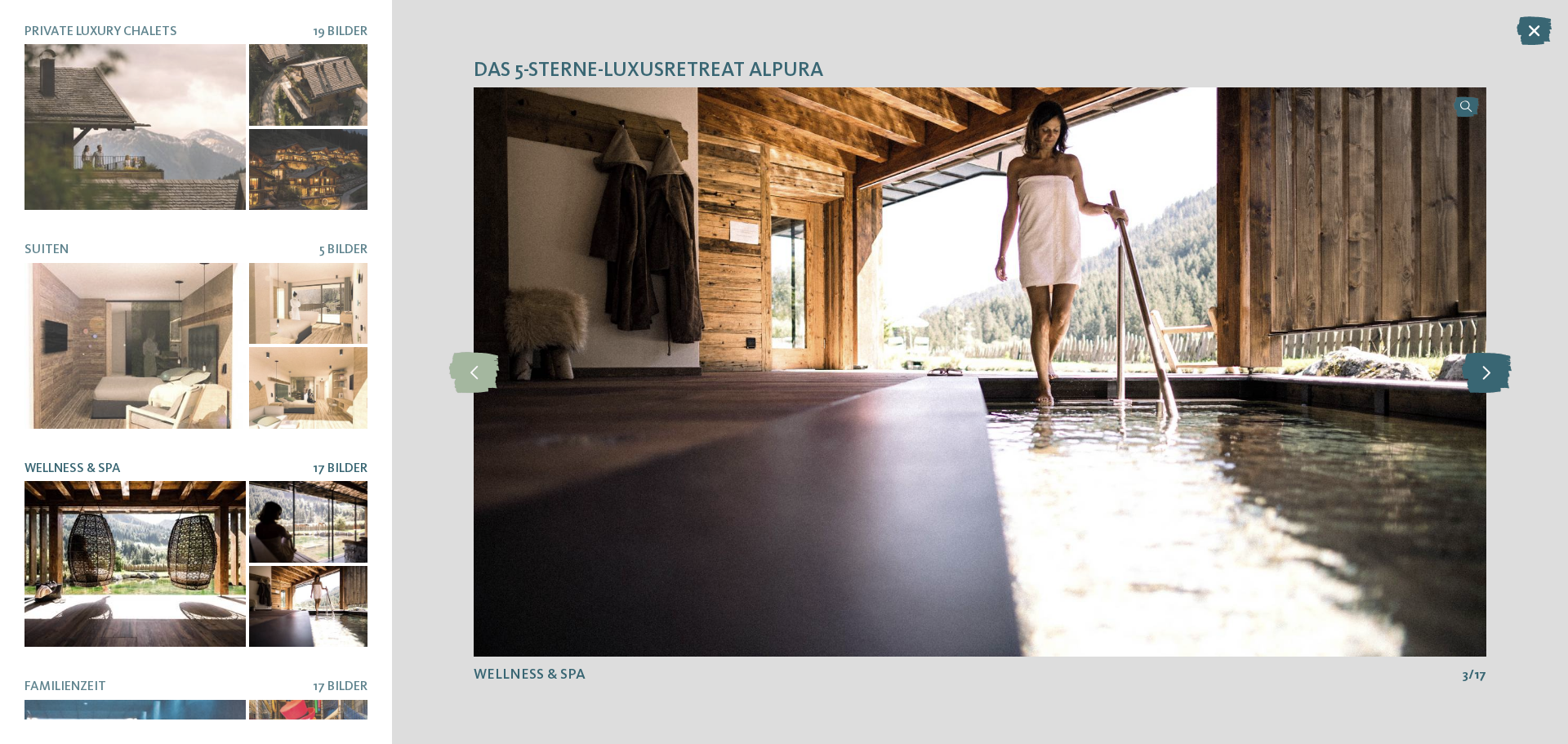
click at [1497, 377] on icon at bounding box center [1486, 372] width 50 height 41
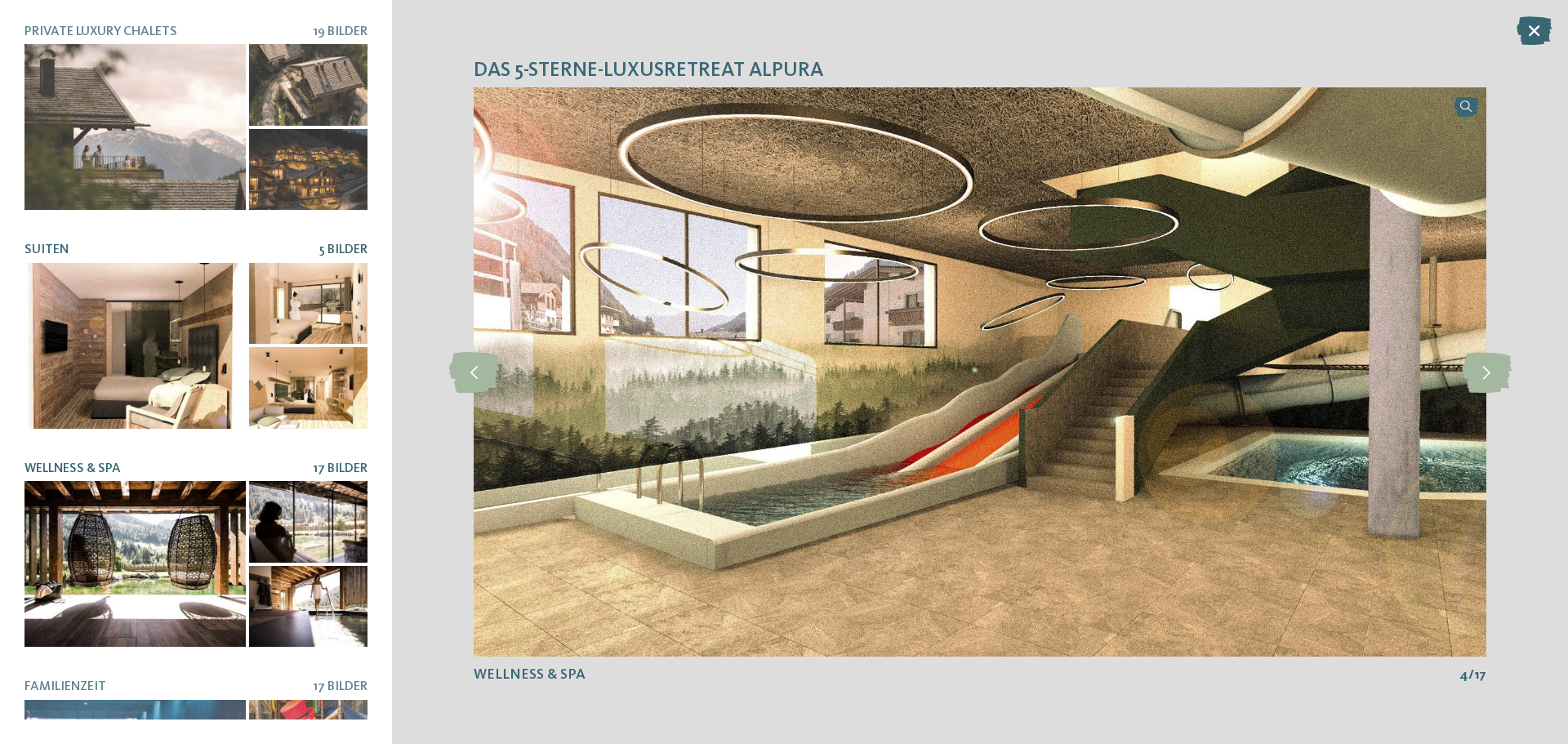
click at [88, 313] on div at bounding box center [135, 346] width 221 height 166
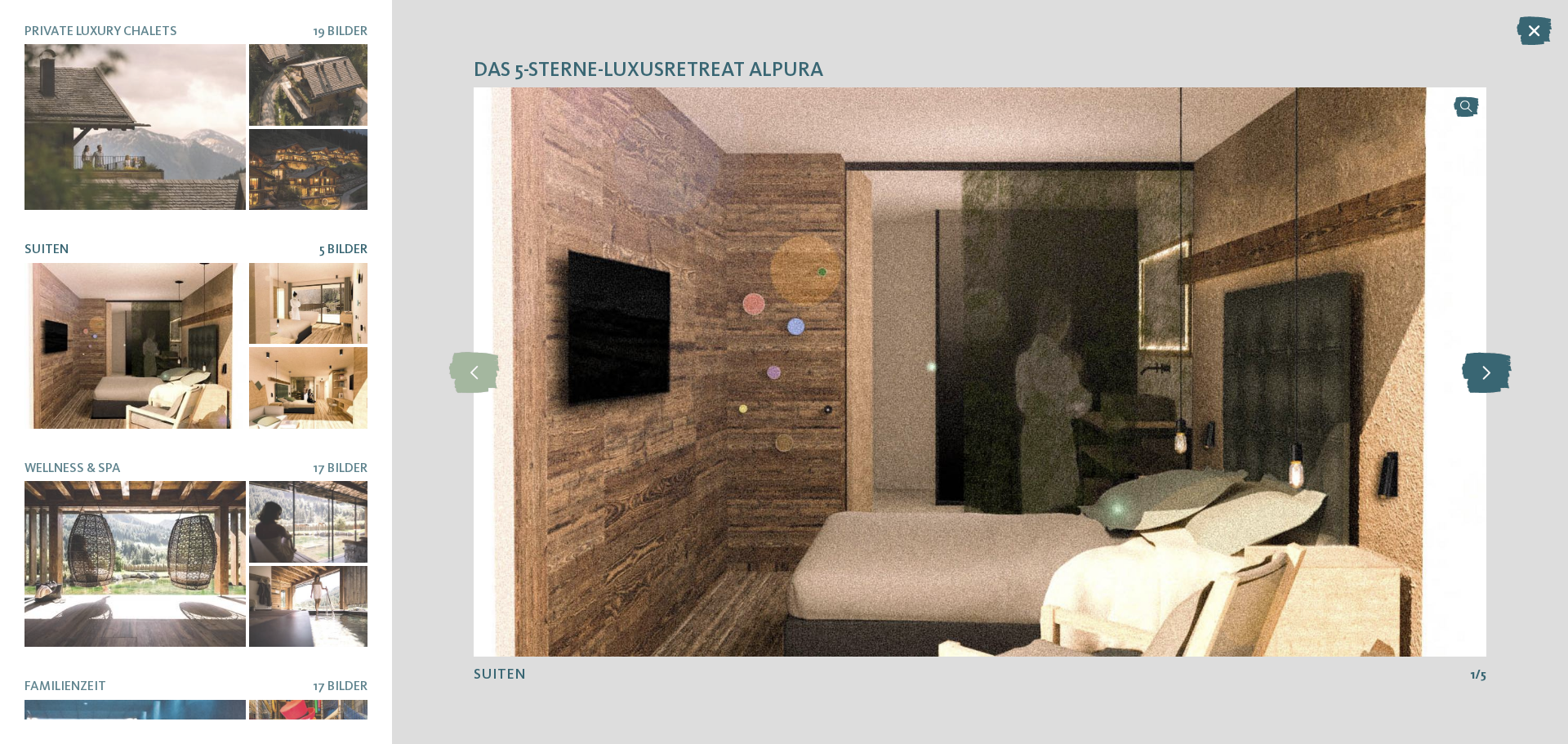
click at [1505, 378] on icon at bounding box center [1486, 372] width 50 height 41
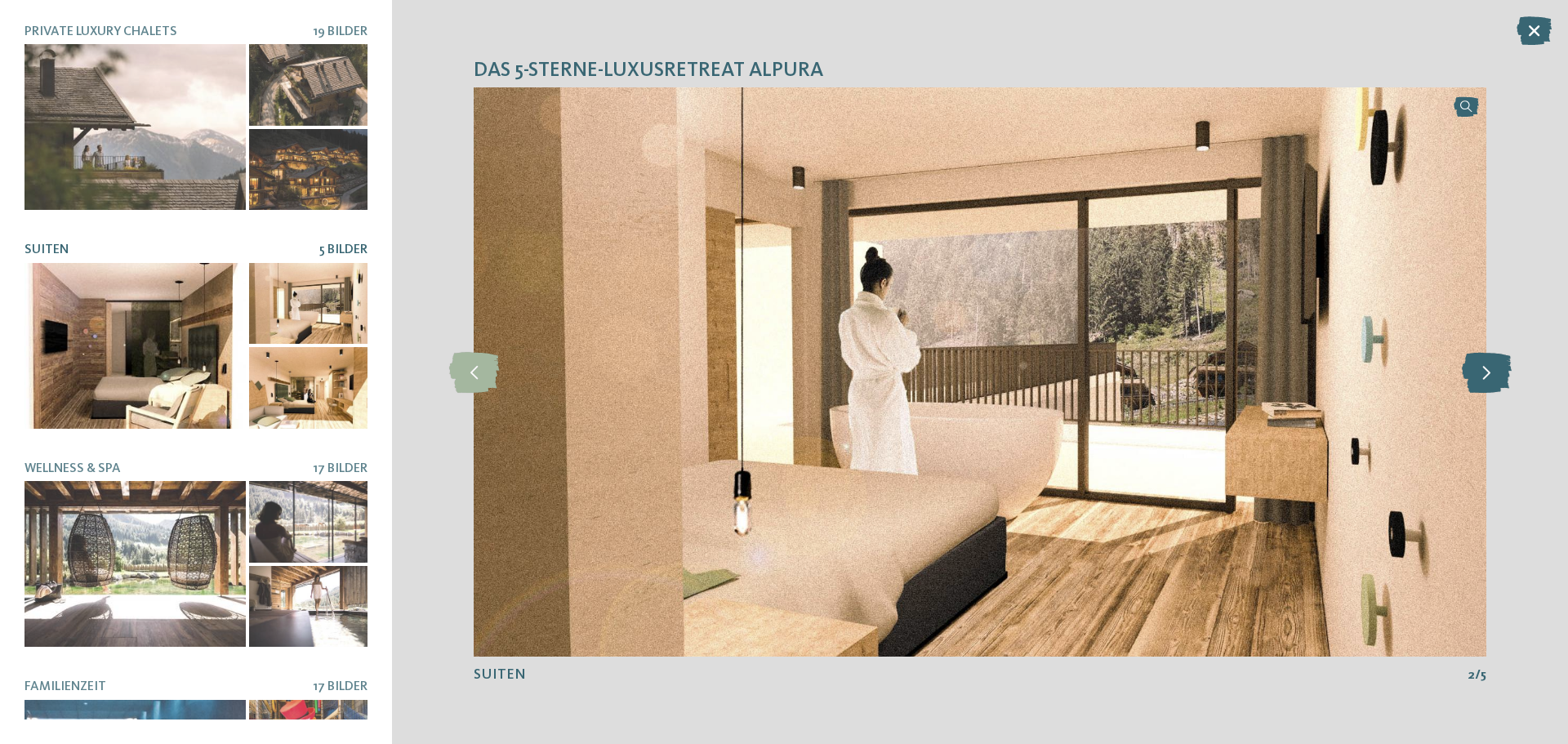
click at [1505, 378] on icon at bounding box center [1486, 372] width 50 height 41
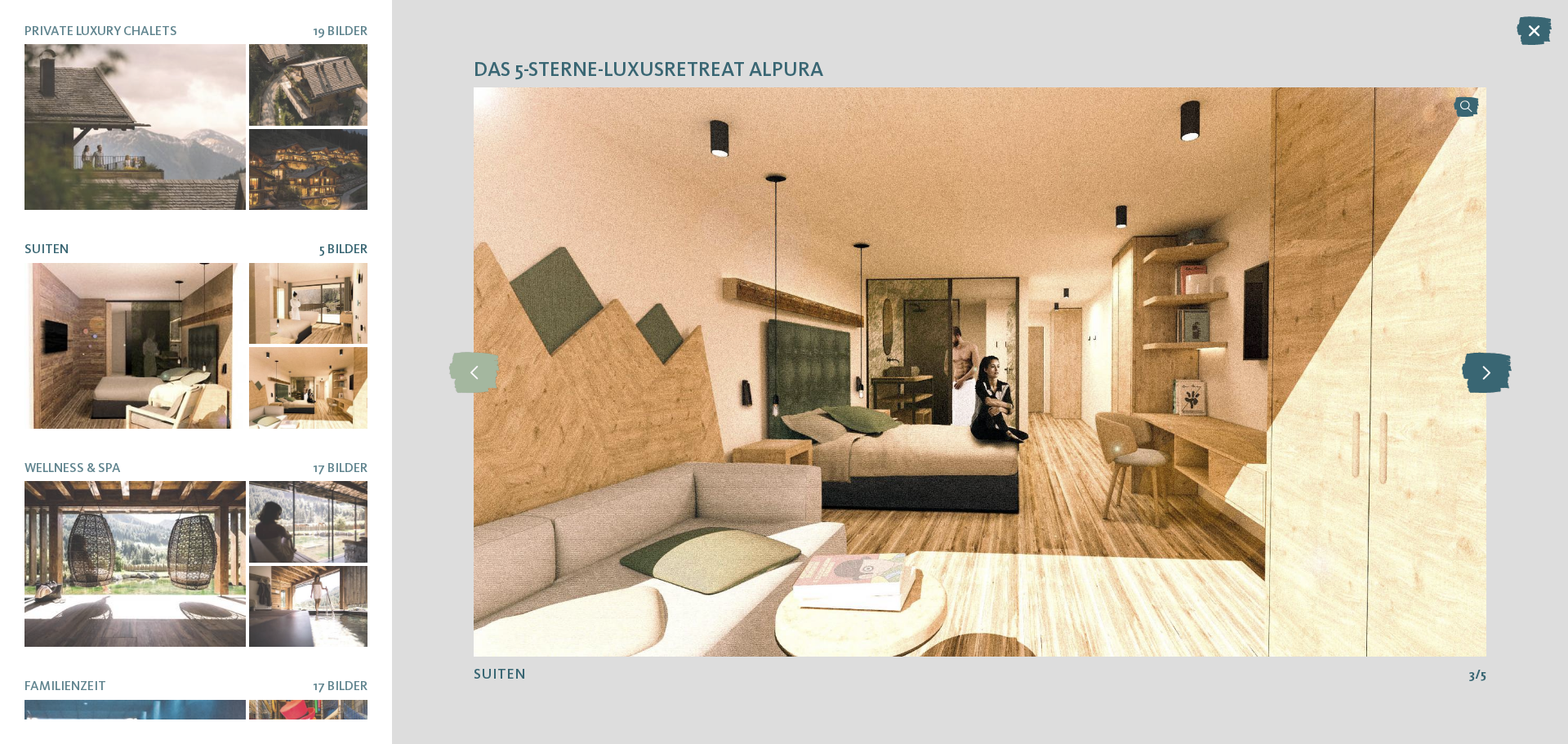
click at [1505, 378] on icon at bounding box center [1486, 372] width 50 height 41
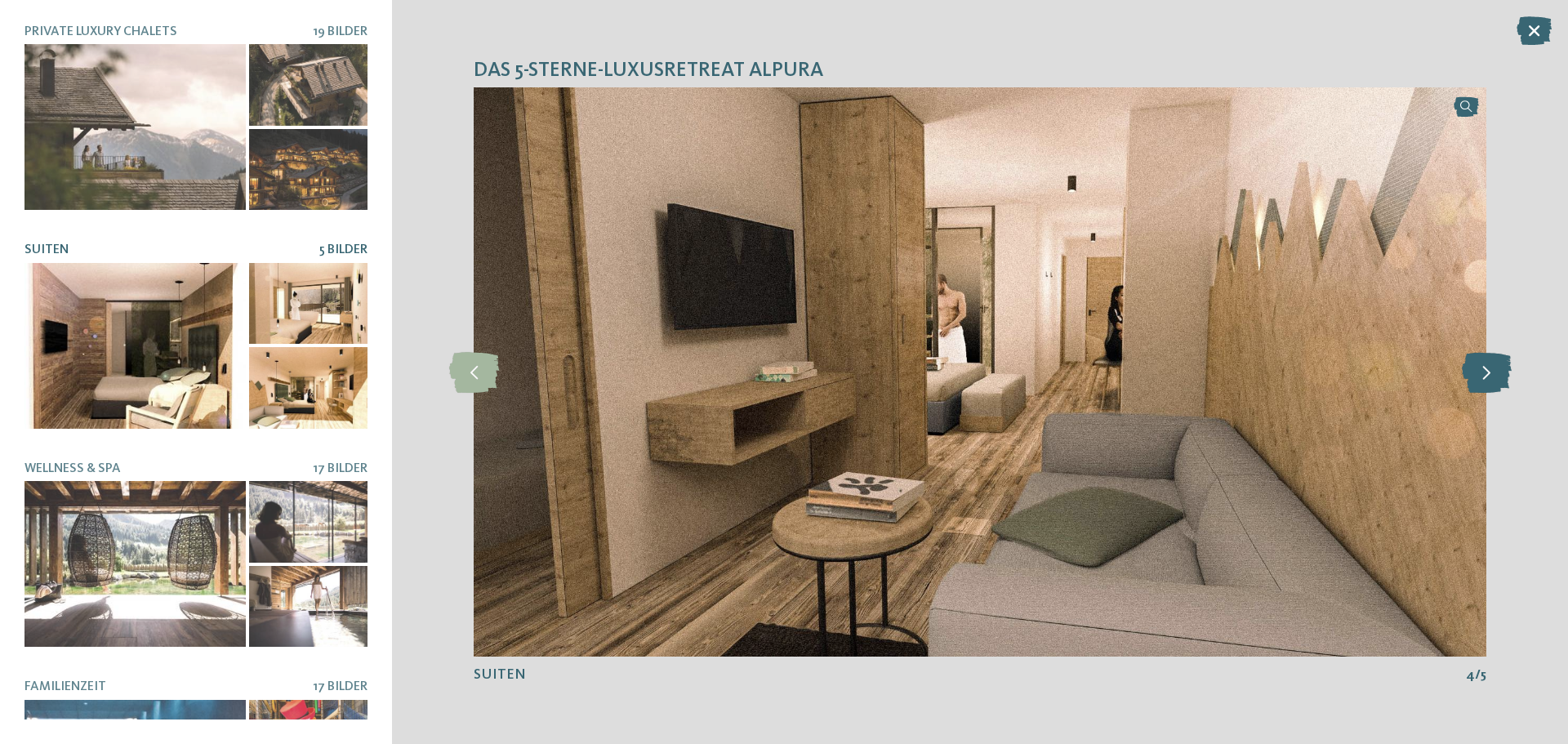
click at [1499, 375] on icon at bounding box center [1486, 372] width 50 height 41
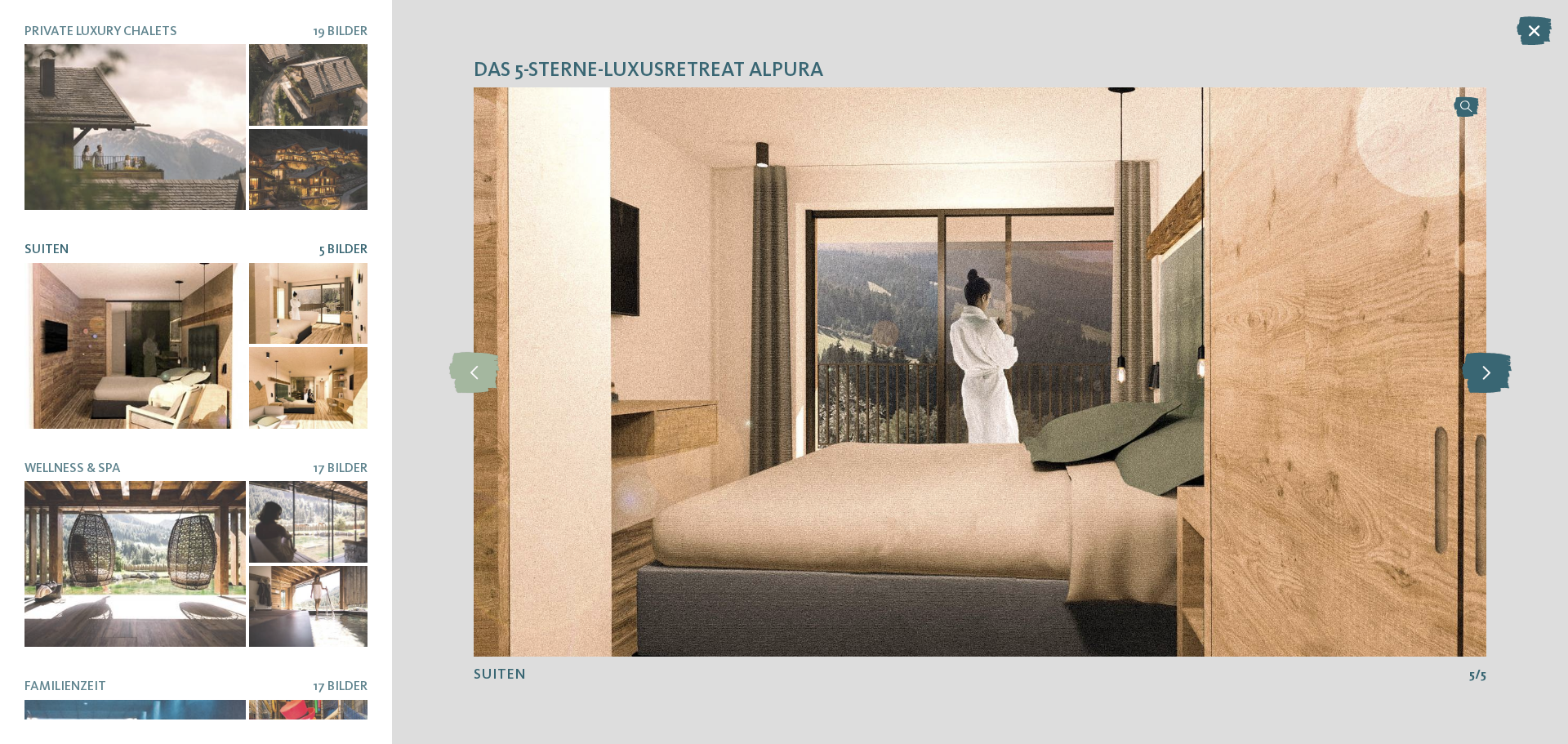
click at [1499, 375] on icon at bounding box center [1486, 372] width 50 height 41
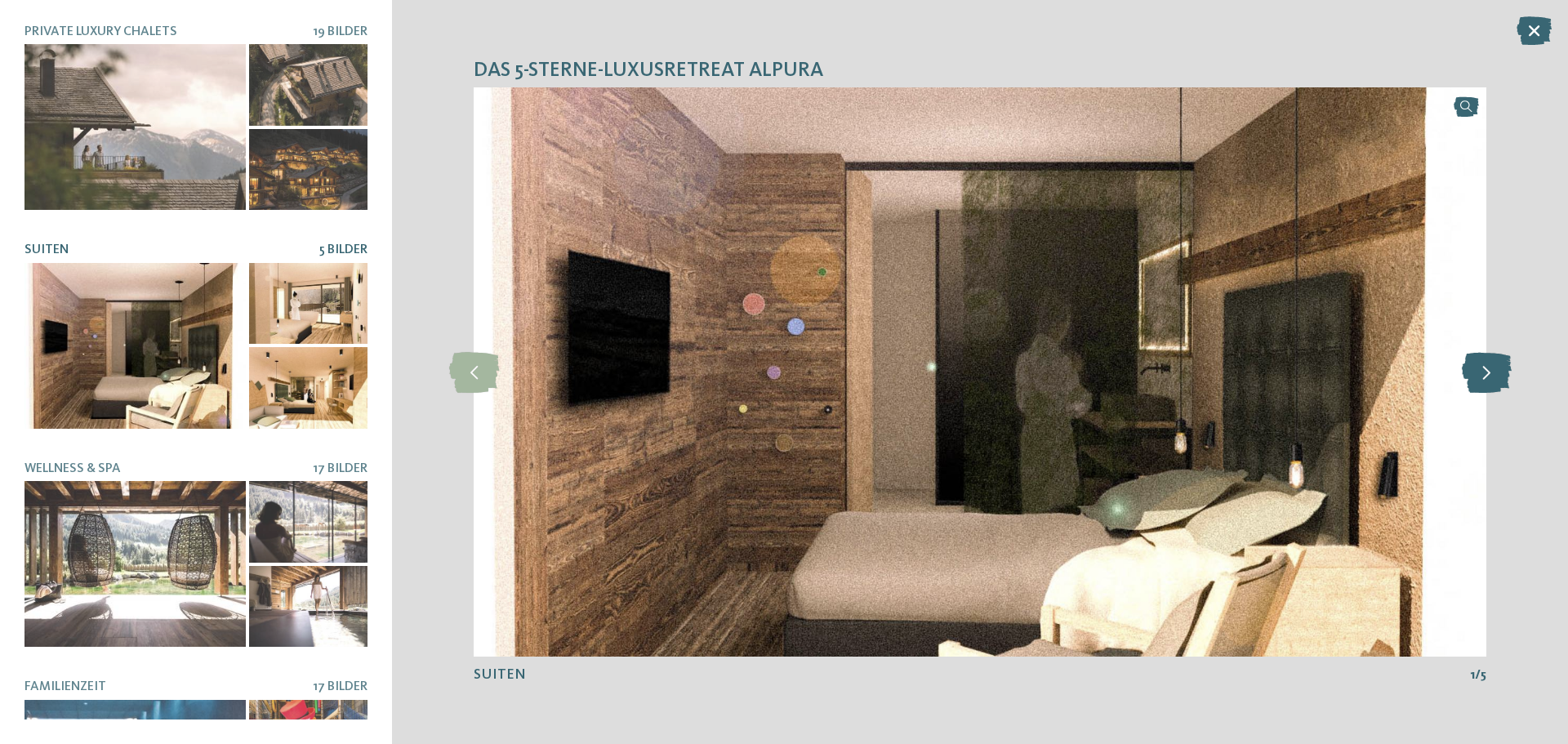
click at [1499, 375] on icon at bounding box center [1486, 372] width 50 height 41
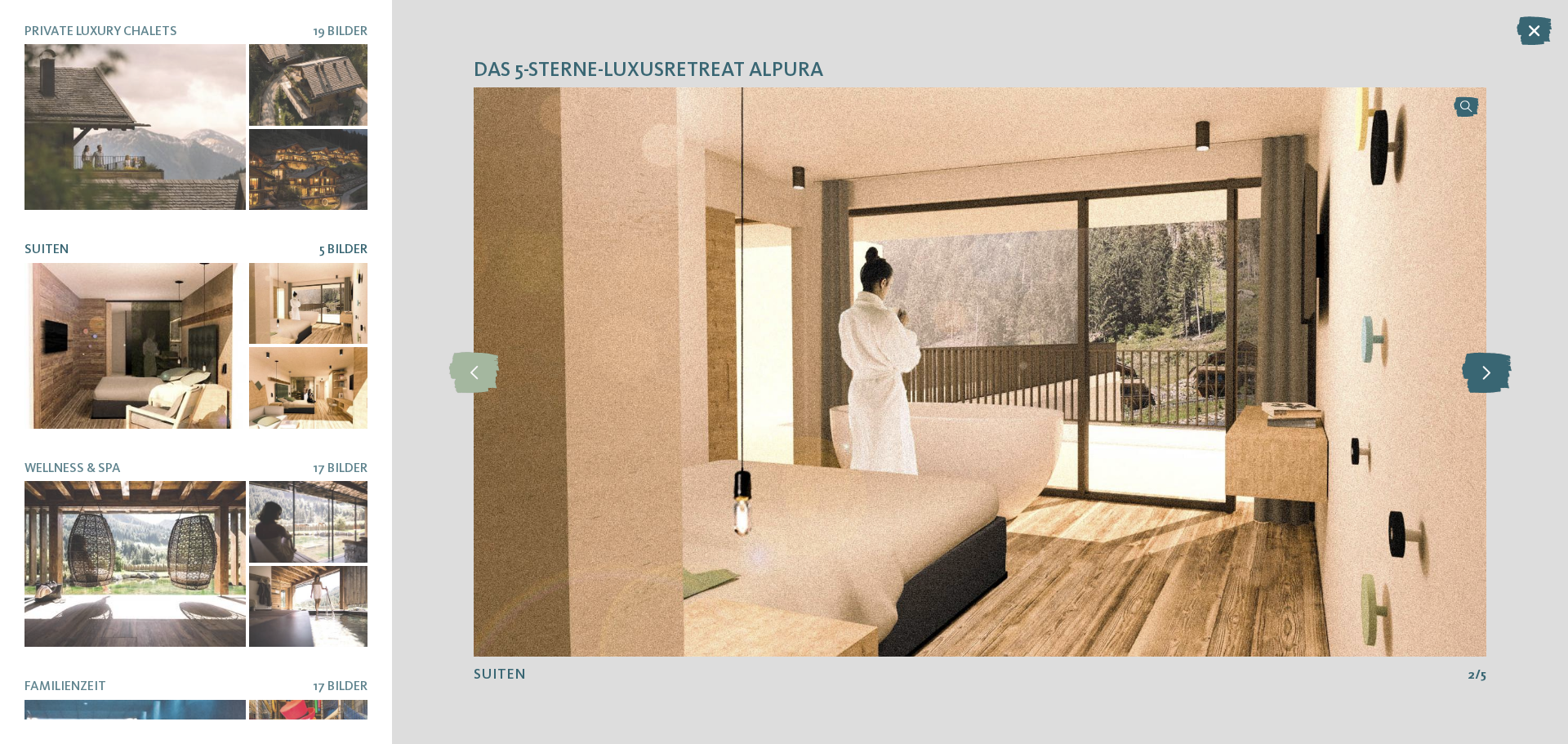
click at [1499, 375] on icon at bounding box center [1486, 372] width 50 height 41
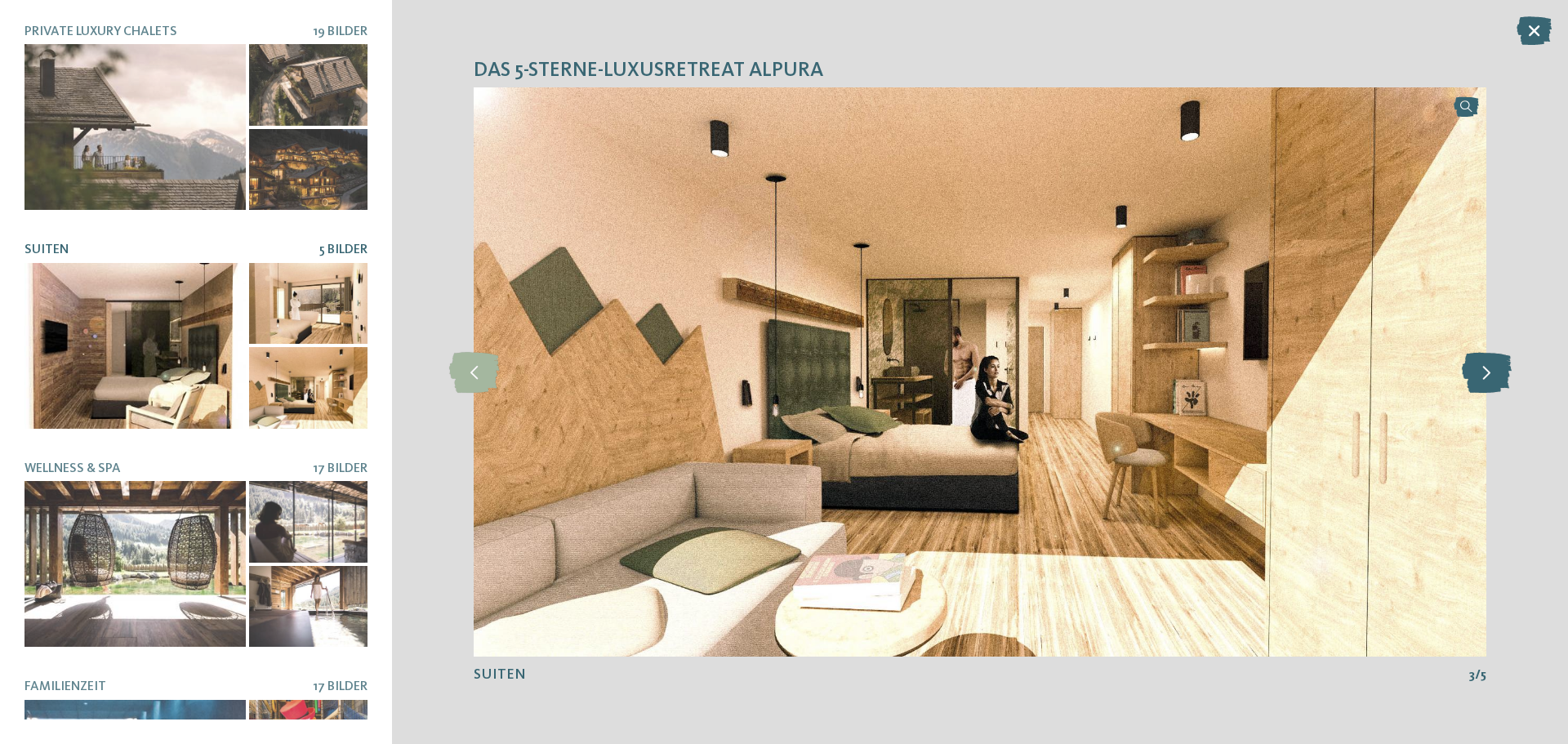
click at [1499, 375] on icon at bounding box center [1486, 372] width 50 height 41
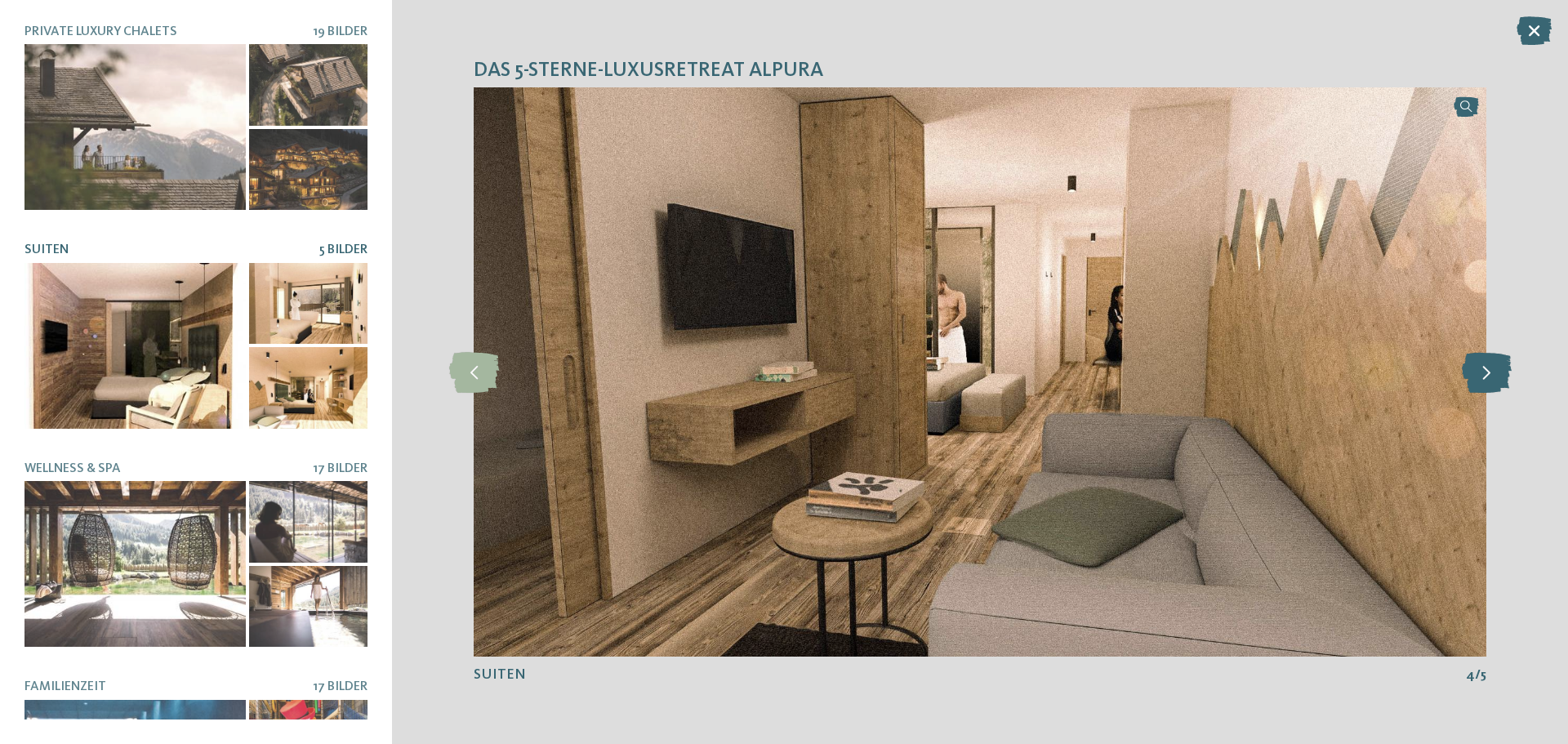
click at [1499, 375] on icon at bounding box center [1486, 372] width 50 height 41
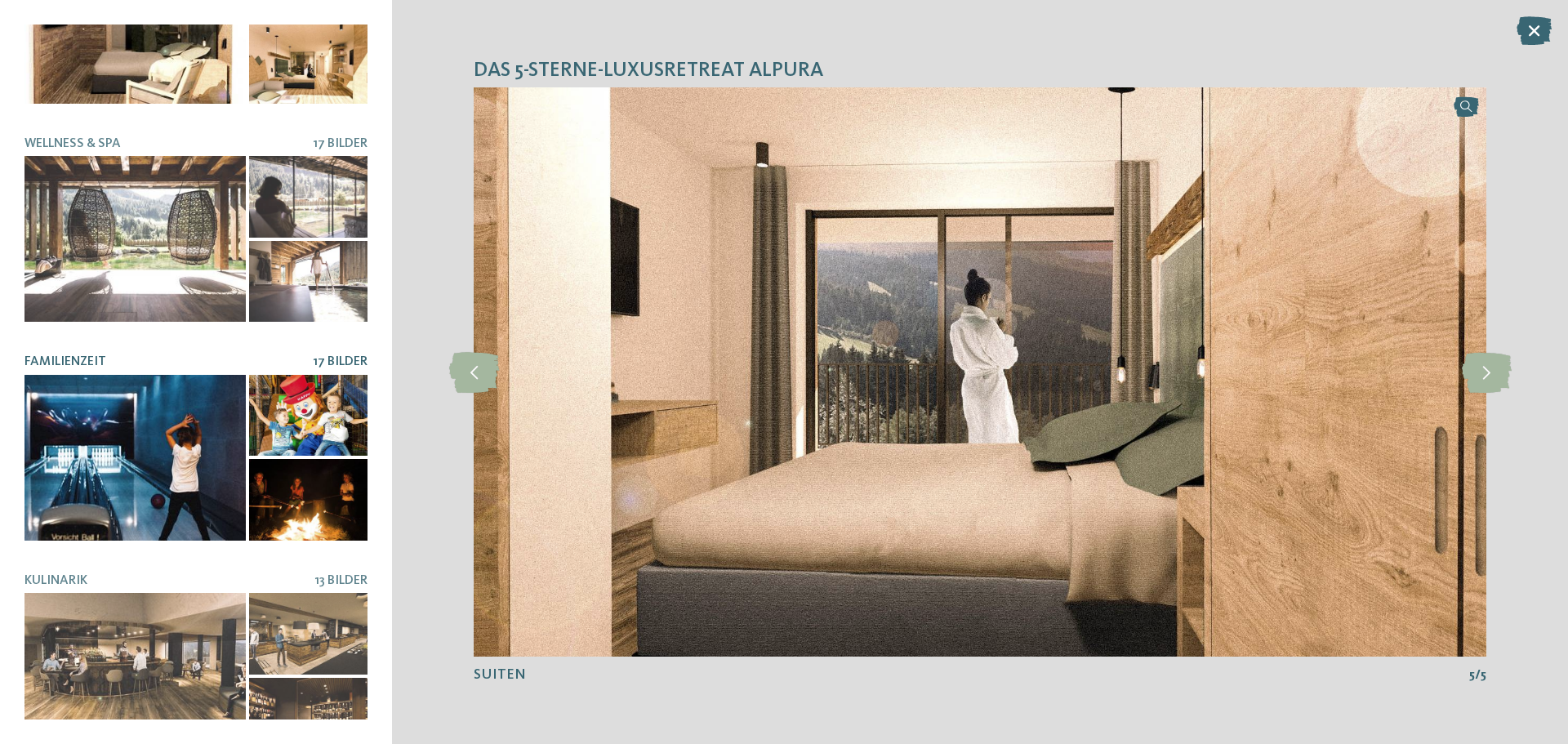
scroll to position [344, 0]
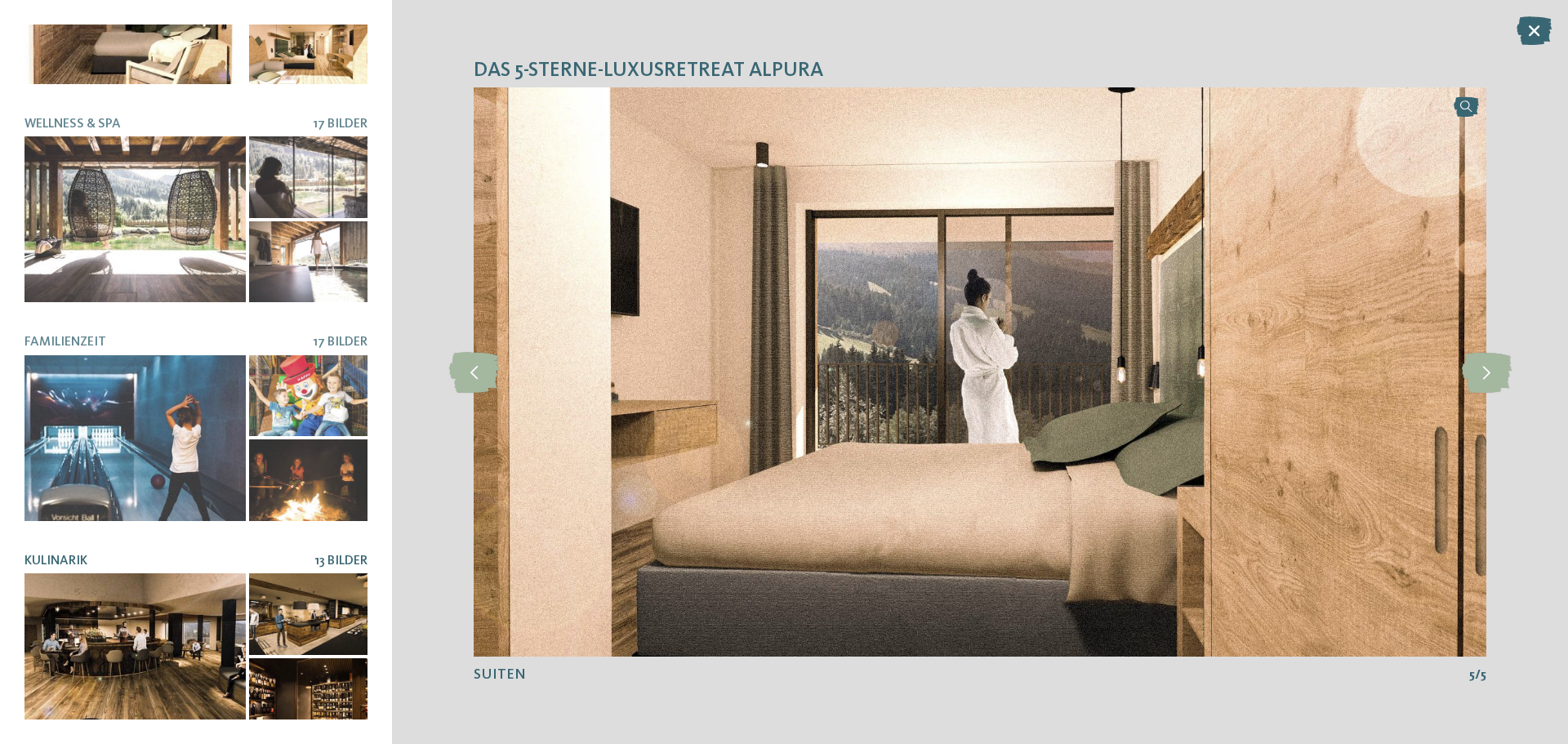
click at [104, 578] on div at bounding box center [135, 656] width 221 height 166
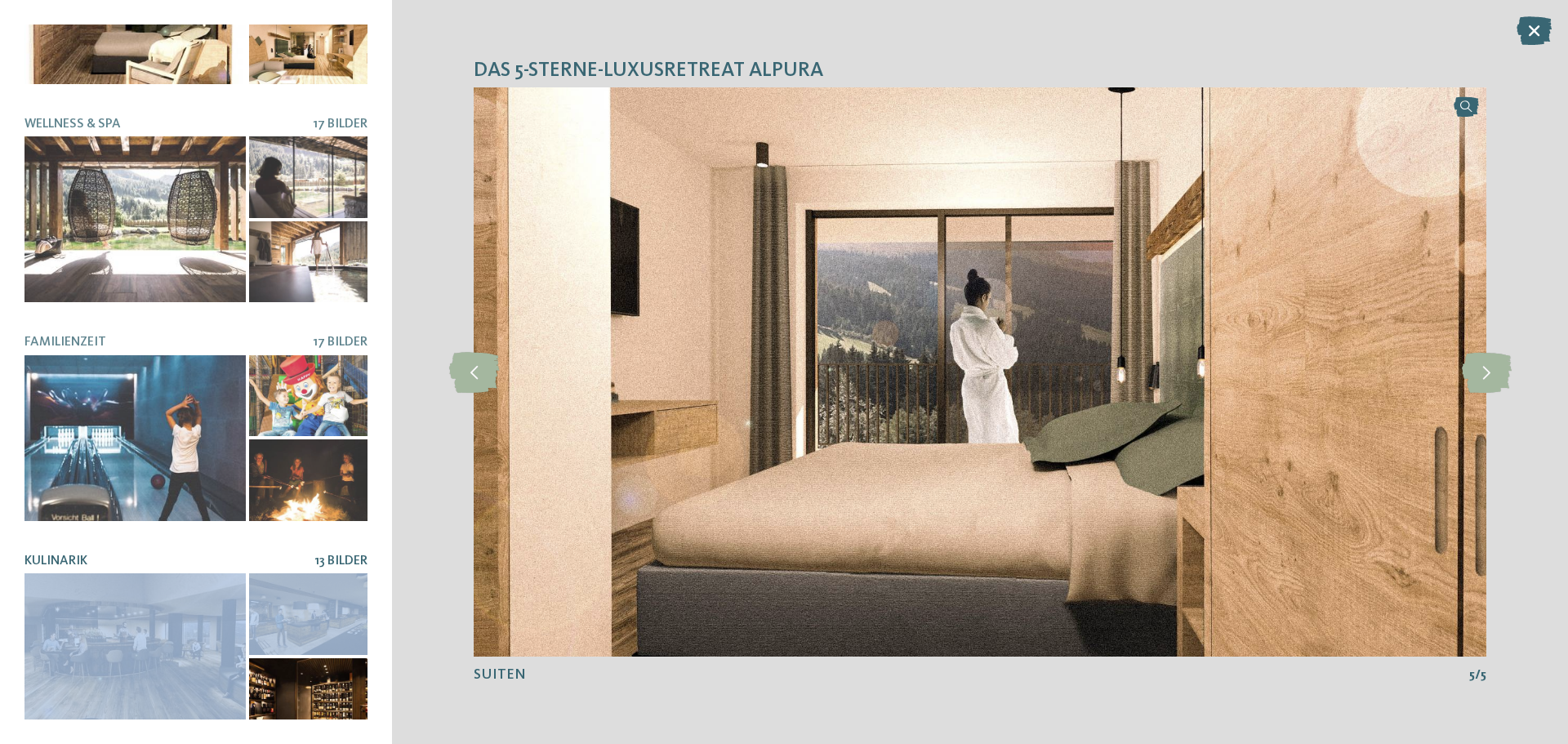
click at [104, 578] on div at bounding box center [135, 656] width 221 height 166
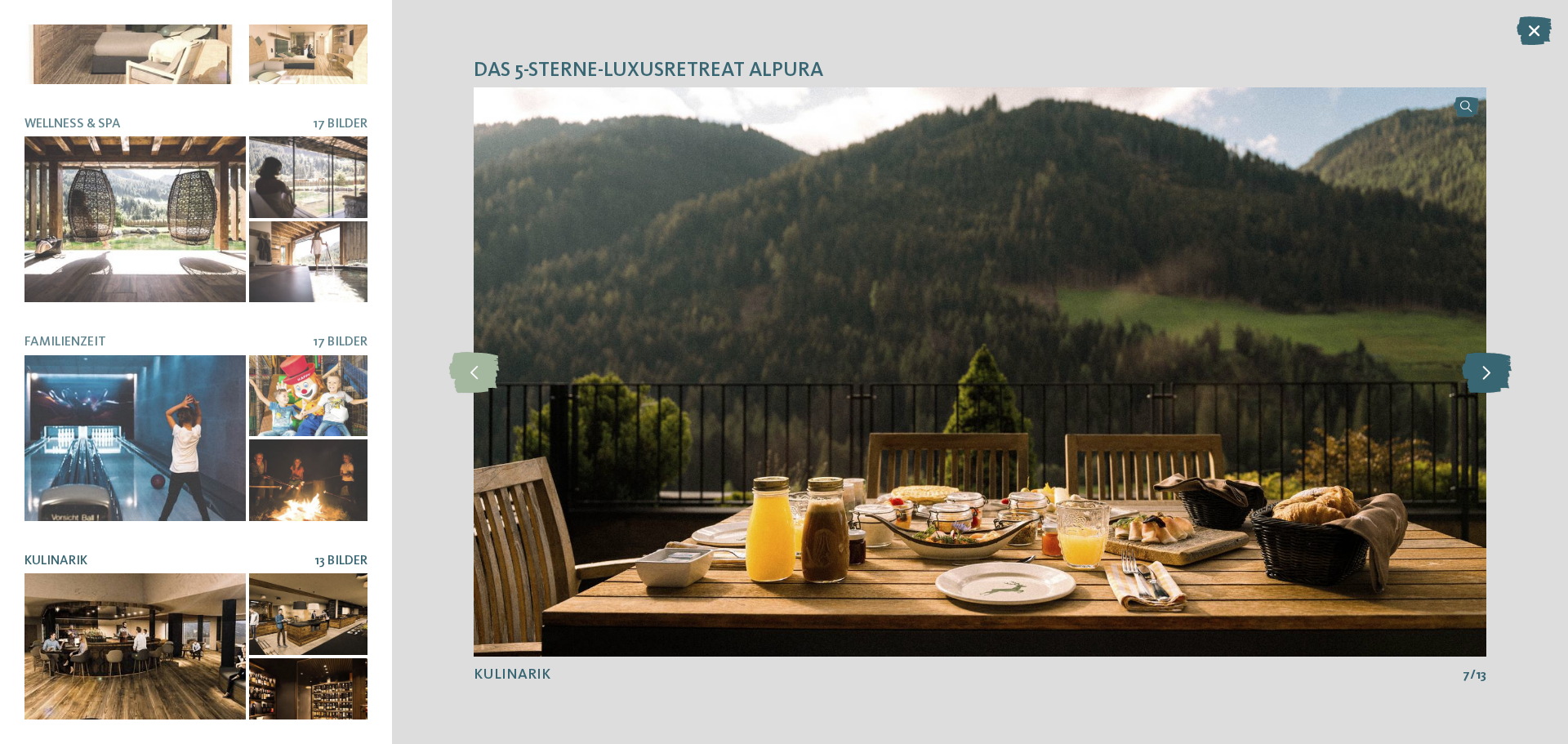
click at [1481, 367] on icon at bounding box center [1486, 372] width 50 height 41
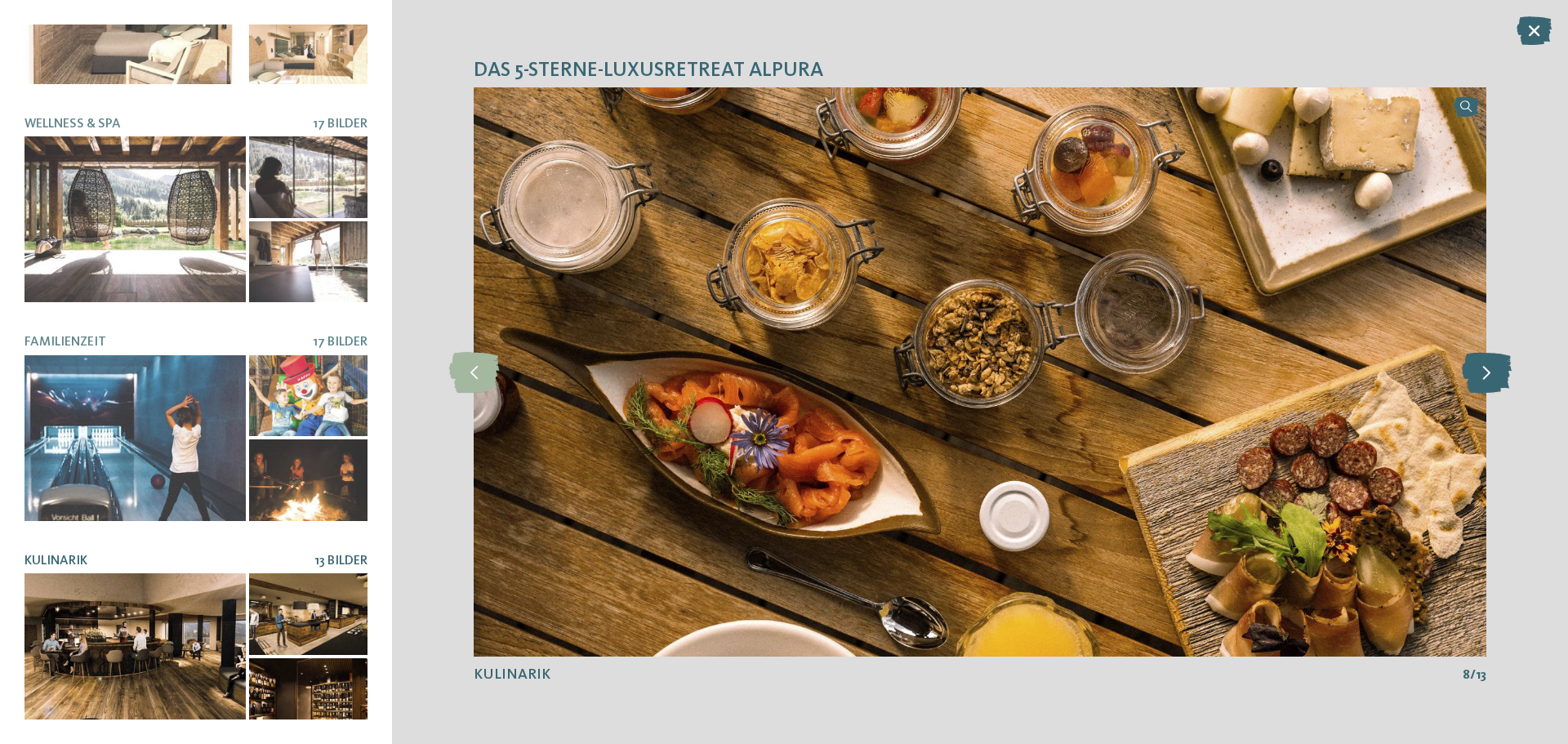
click at [1481, 367] on icon at bounding box center [1486, 372] width 50 height 41
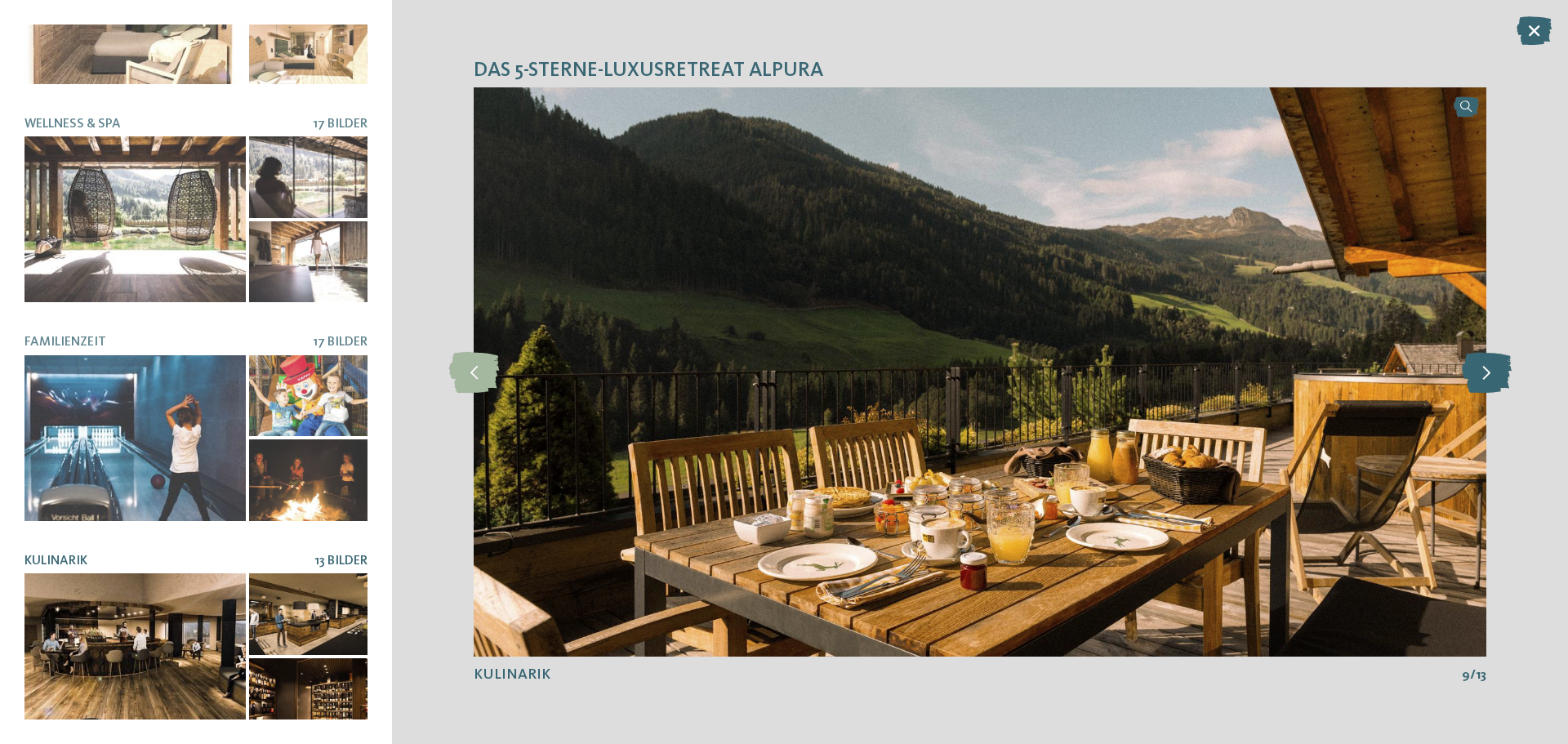
click at [1481, 367] on icon at bounding box center [1486, 372] width 50 height 41
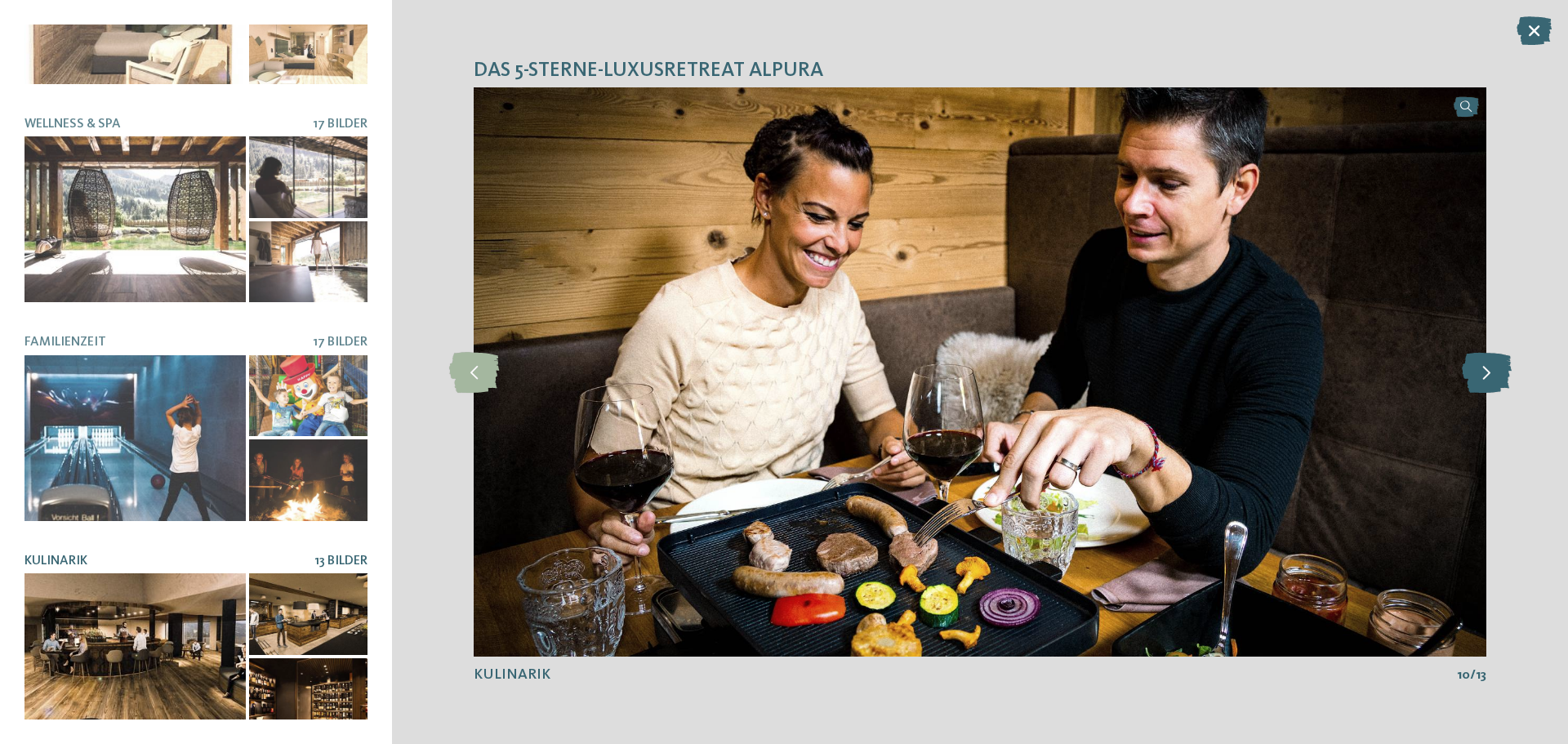
click at [1481, 367] on icon at bounding box center [1486, 372] width 50 height 41
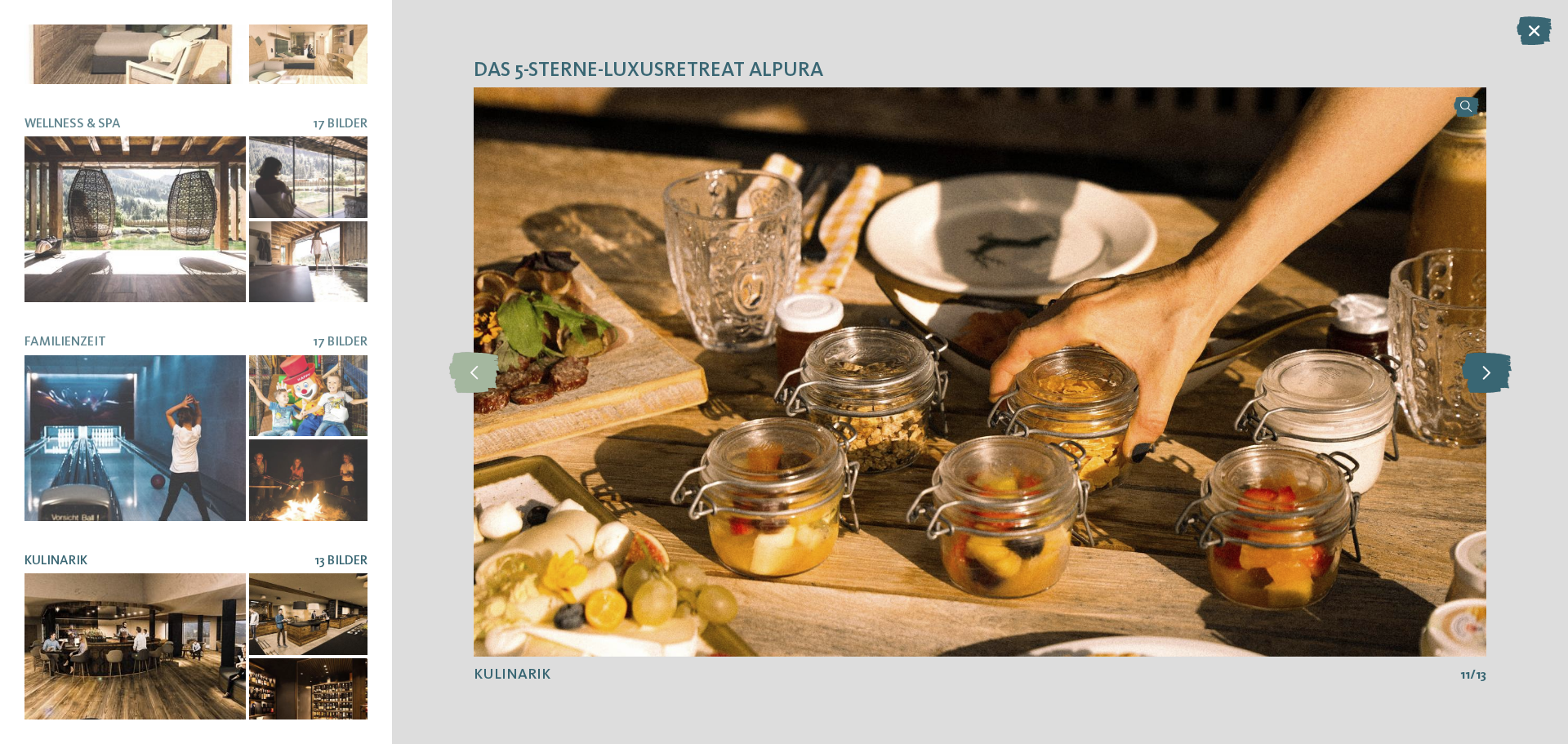
click at [1481, 367] on icon at bounding box center [1486, 372] width 50 height 41
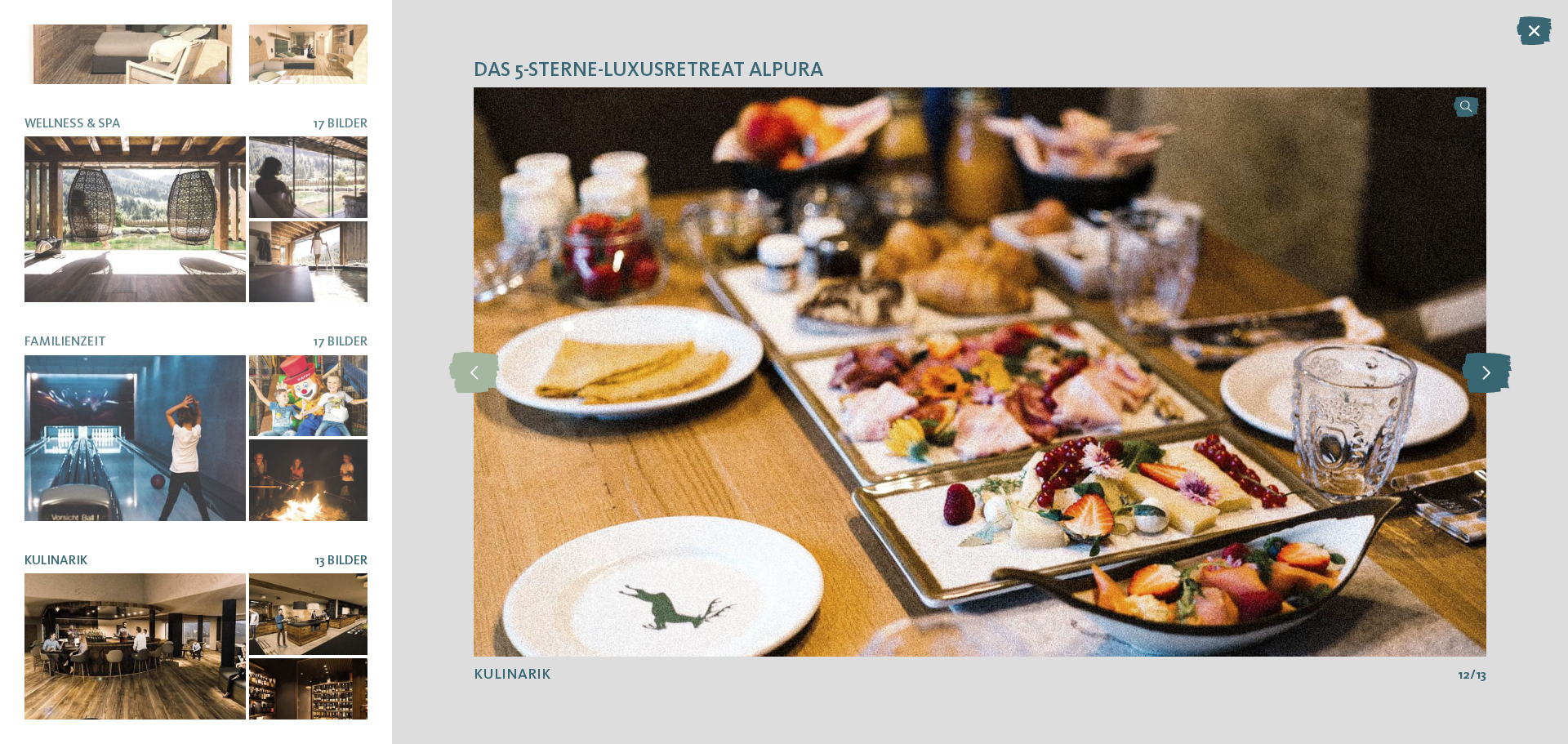
click at [1481, 367] on icon at bounding box center [1486, 372] width 50 height 41
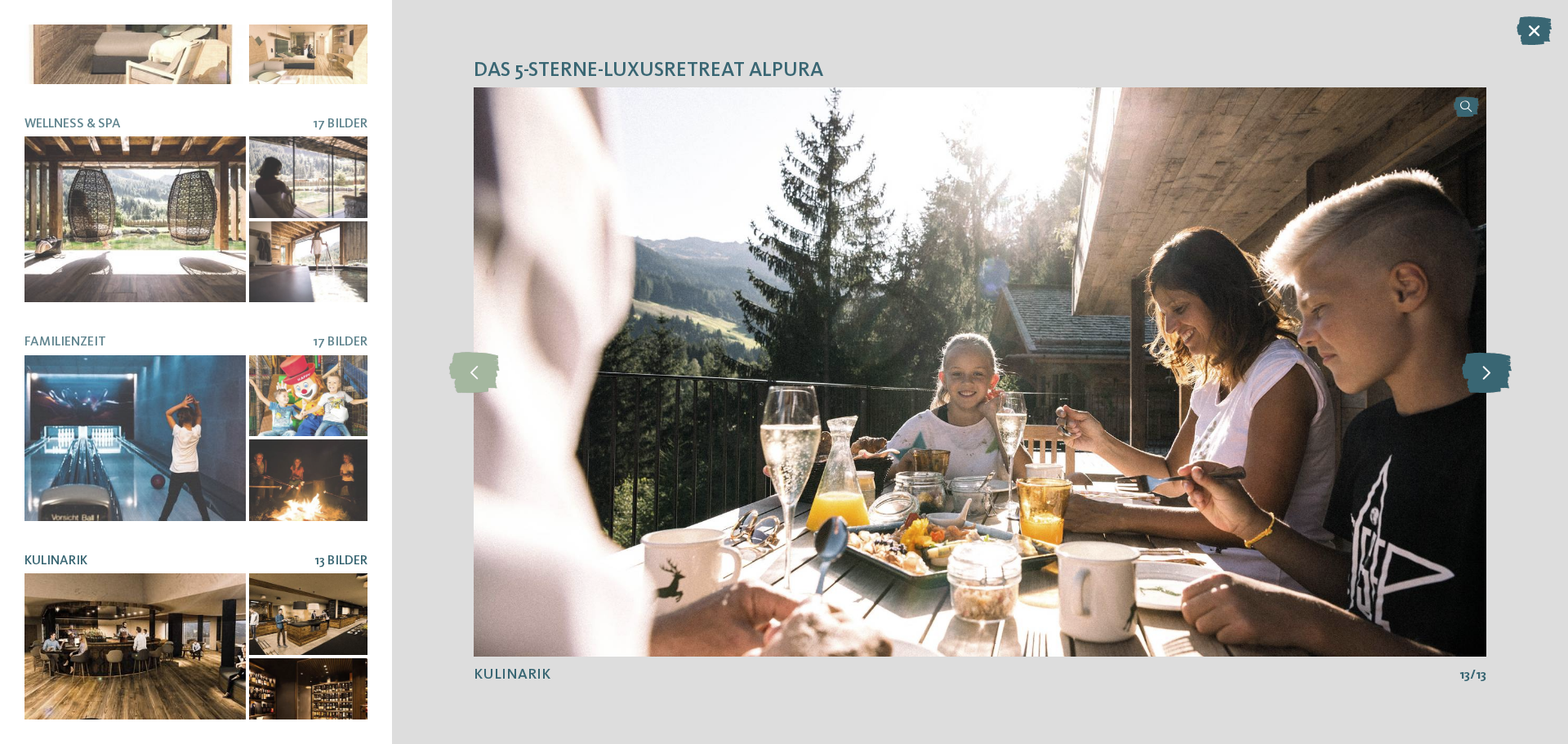
click at [1481, 367] on icon at bounding box center [1486, 372] width 50 height 41
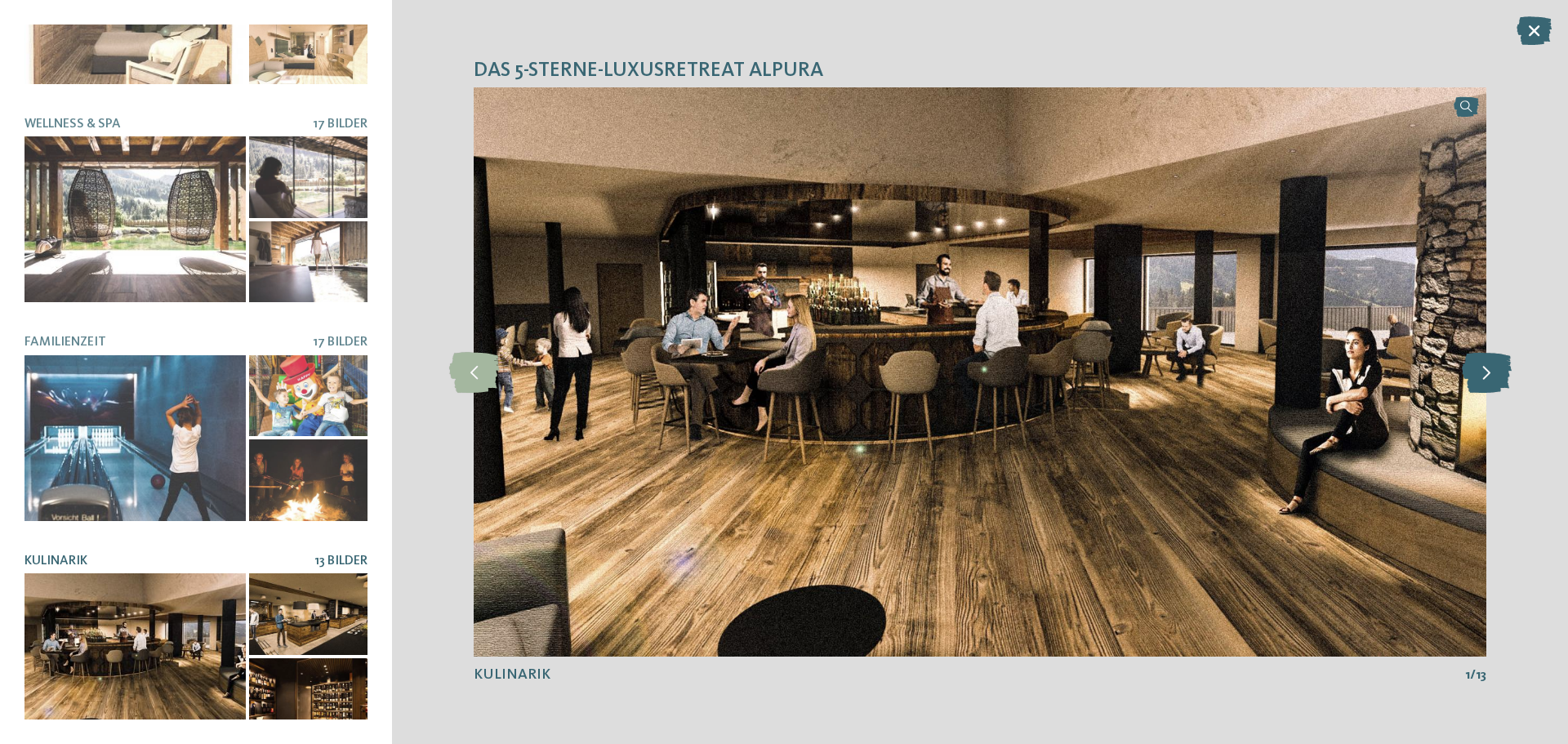
click at [1481, 367] on icon at bounding box center [1486, 372] width 50 height 41
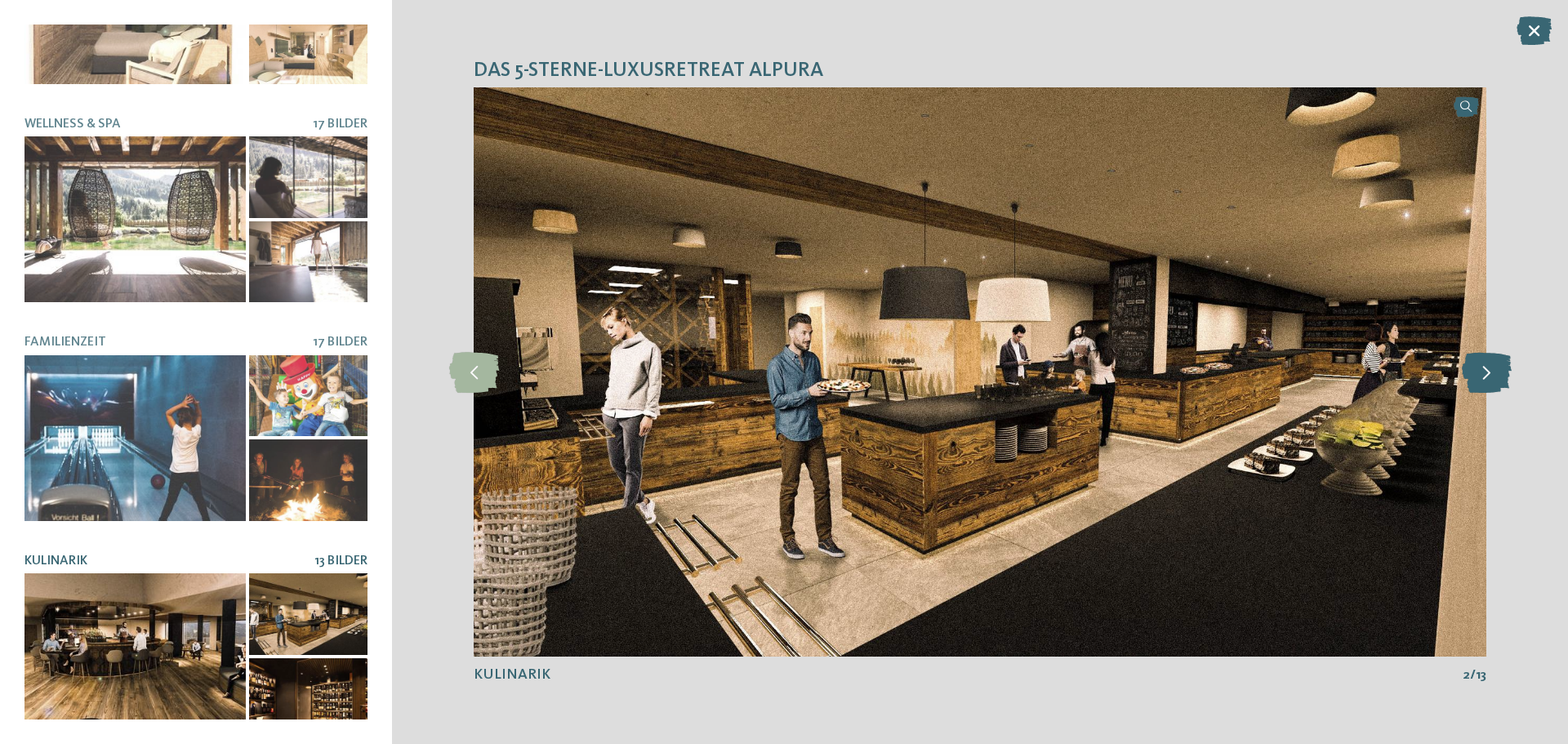
click at [1481, 367] on icon at bounding box center [1486, 372] width 50 height 41
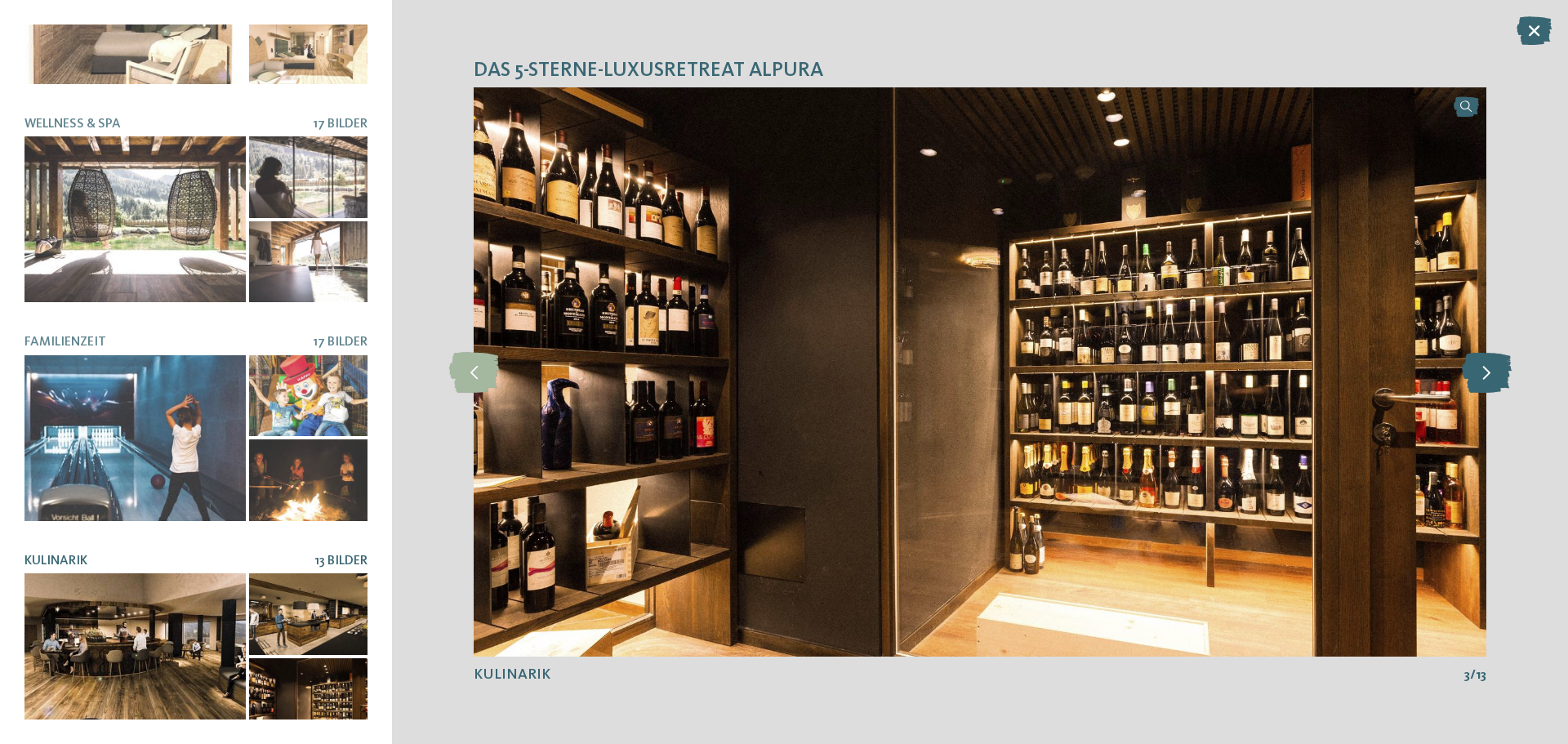
click at [1481, 367] on icon at bounding box center [1486, 372] width 50 height 41
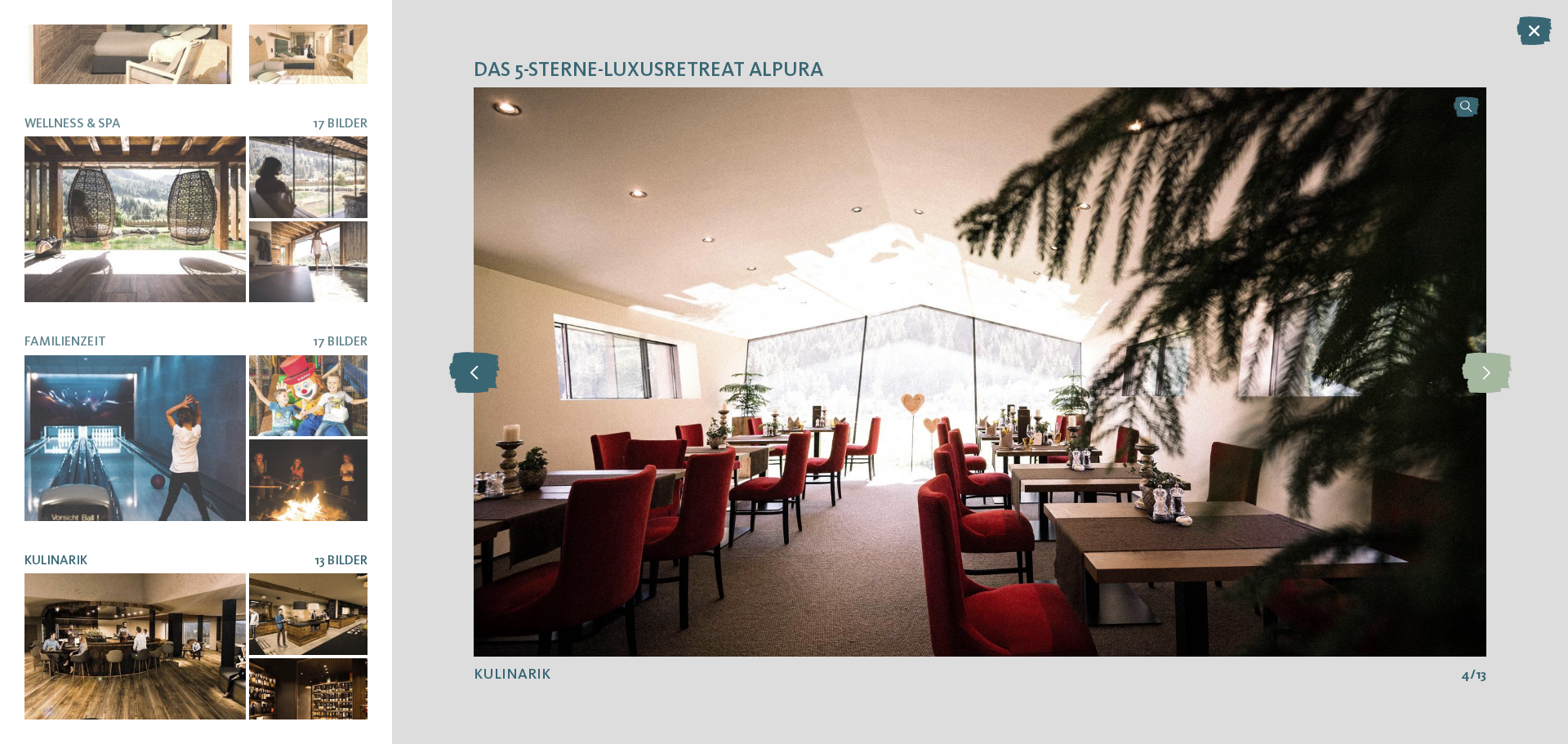
click at [462, 384] on icon at bounding box center [474, 372] width 50 height 41
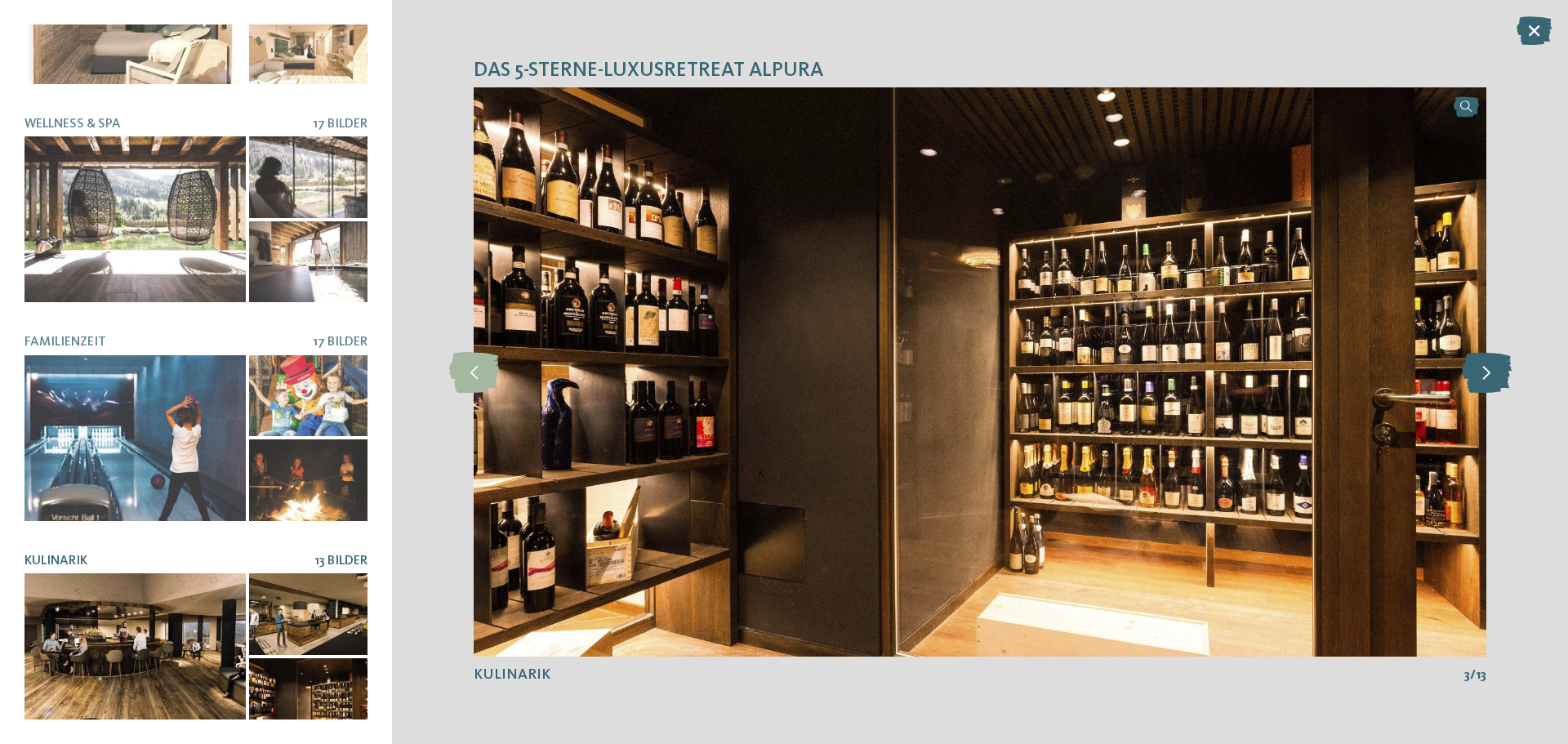
click at [1479, 375] on icon at bounding box center [1486, 372] width 50 height 41
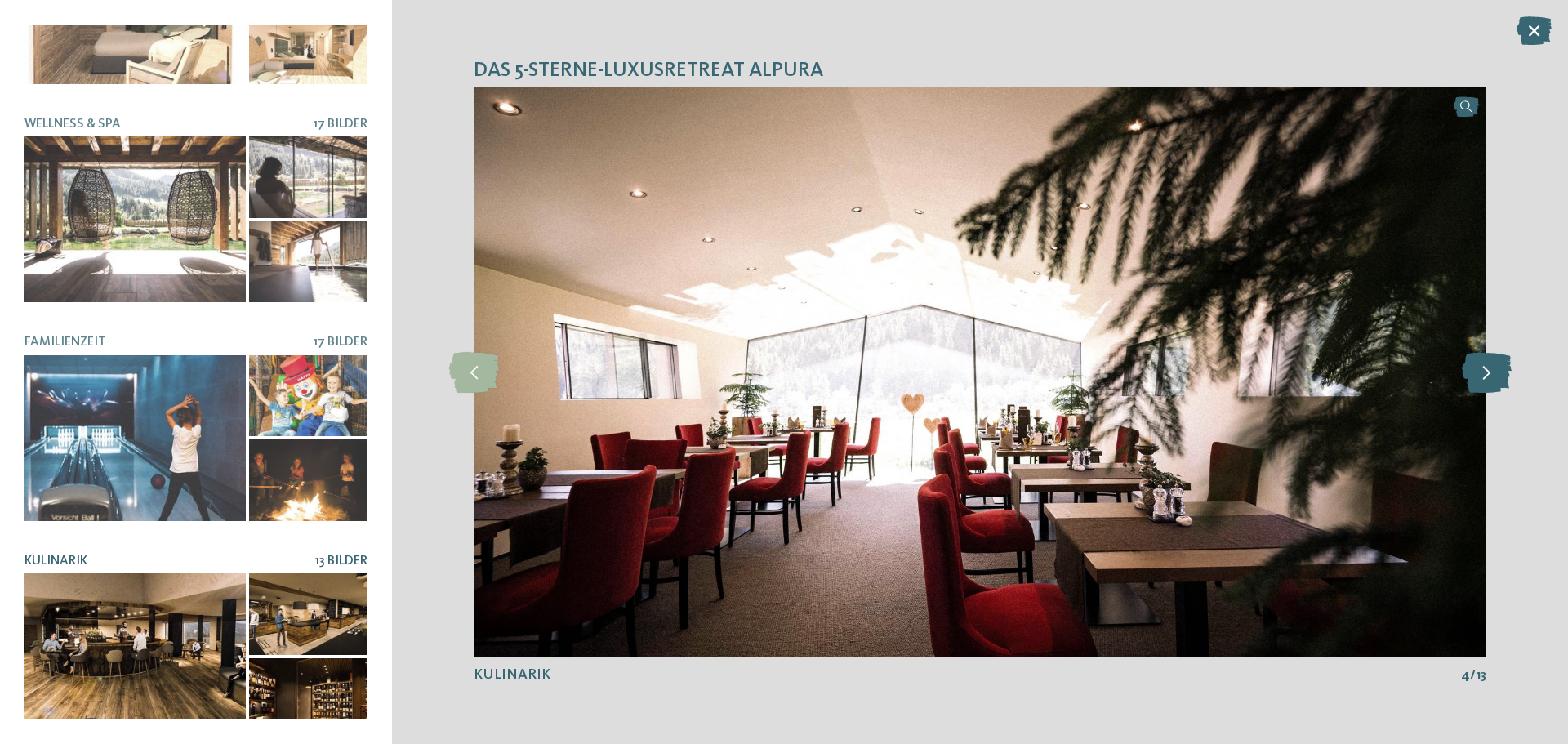
click at [1479, 375] on icon at bounding box center [1486, 372] width 50 height 41
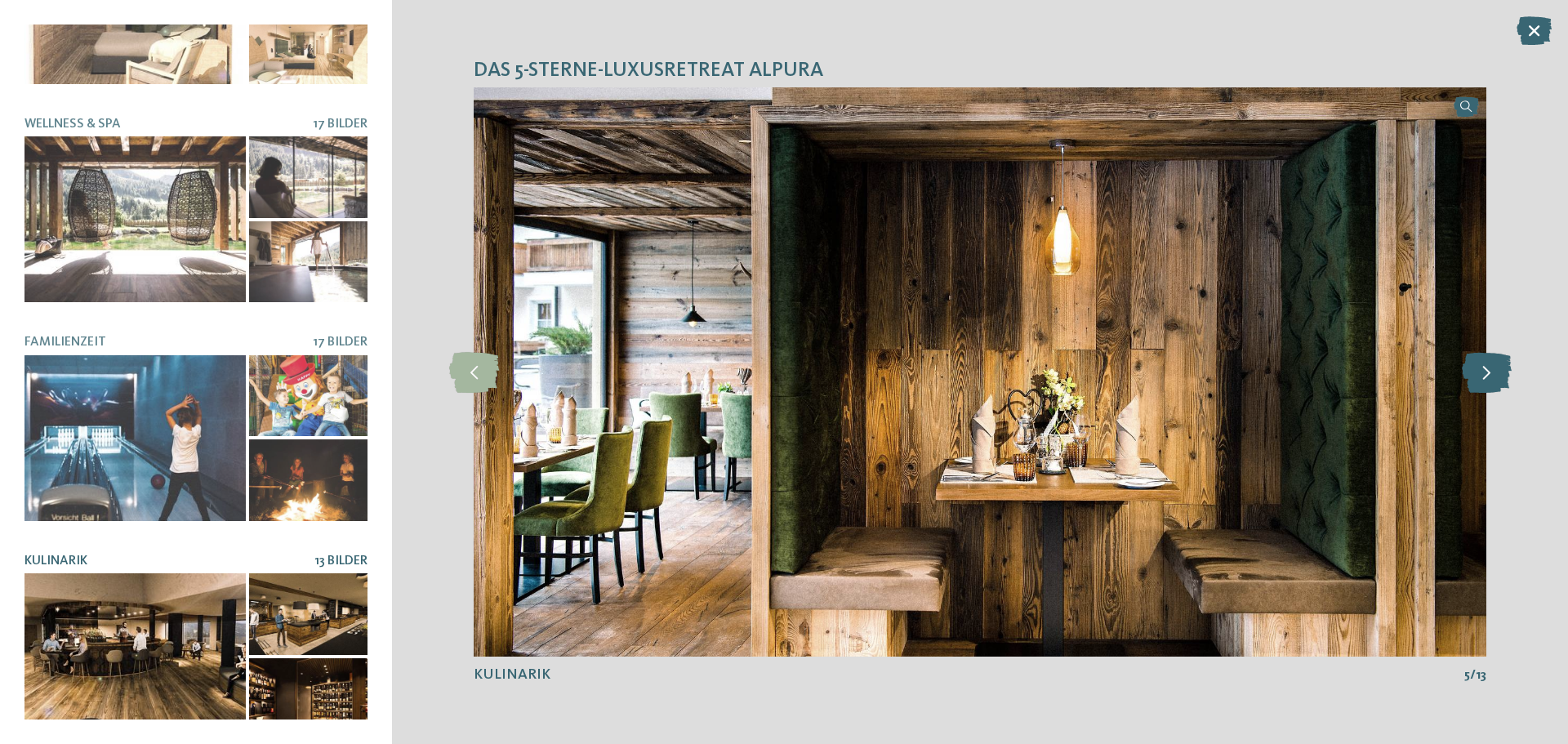
click at [1479, 375] on icon at bounding box center [1486, 372] width 50 height 41
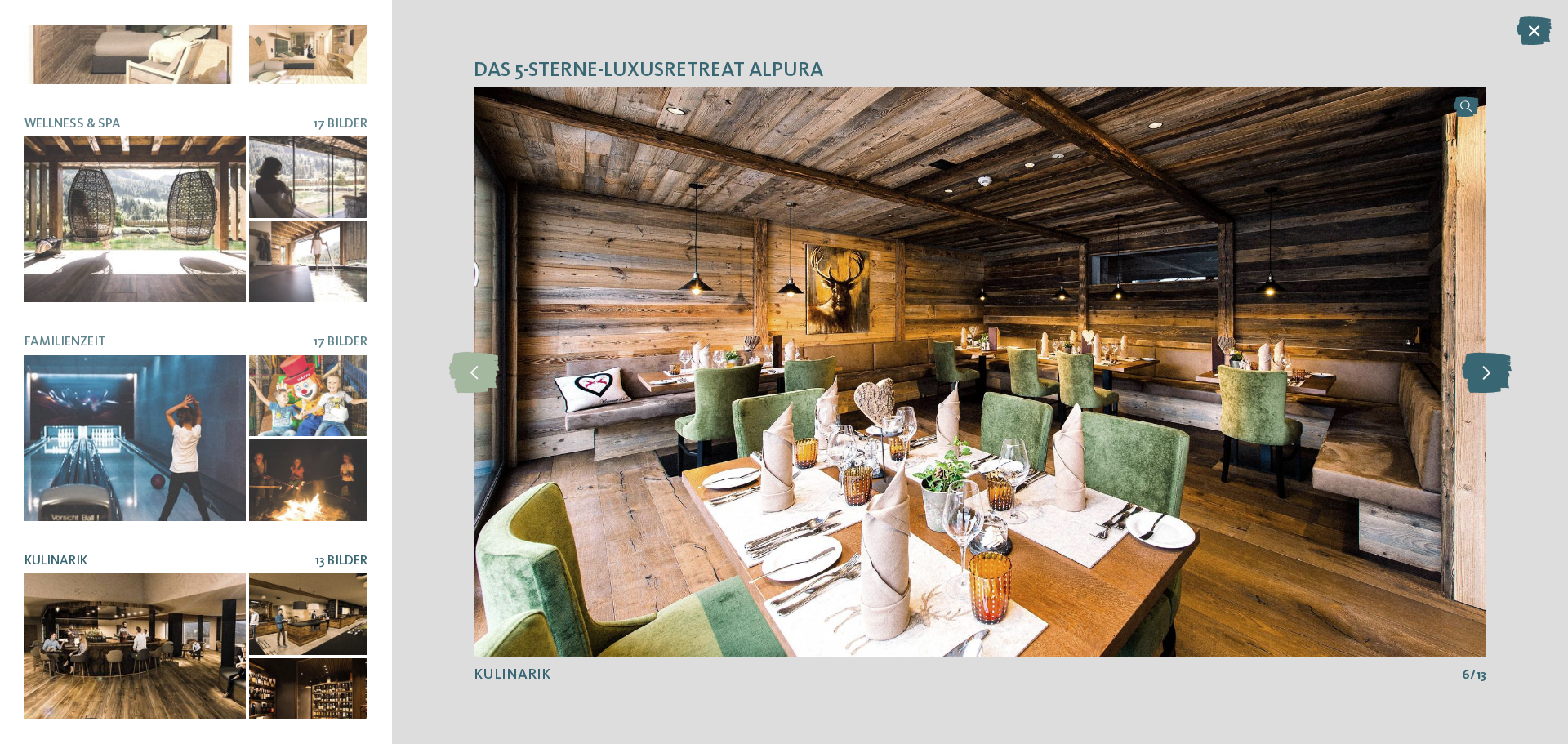
click at [1479, 375] on icon at bounding box center [1486, 372] width 50 height 41
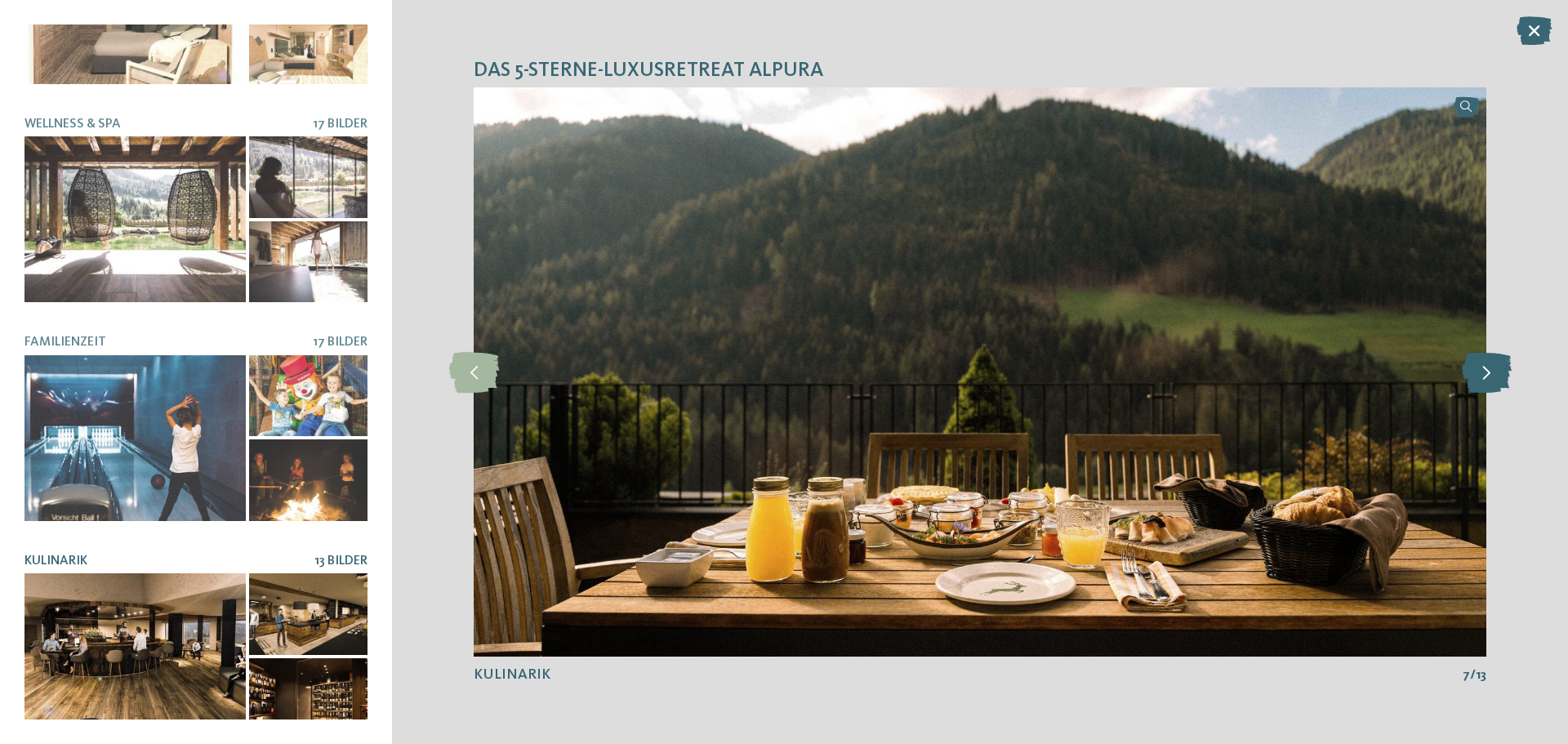
click at [1479, 375] on icon at bounding box center [1486, 372] width 50 height 41
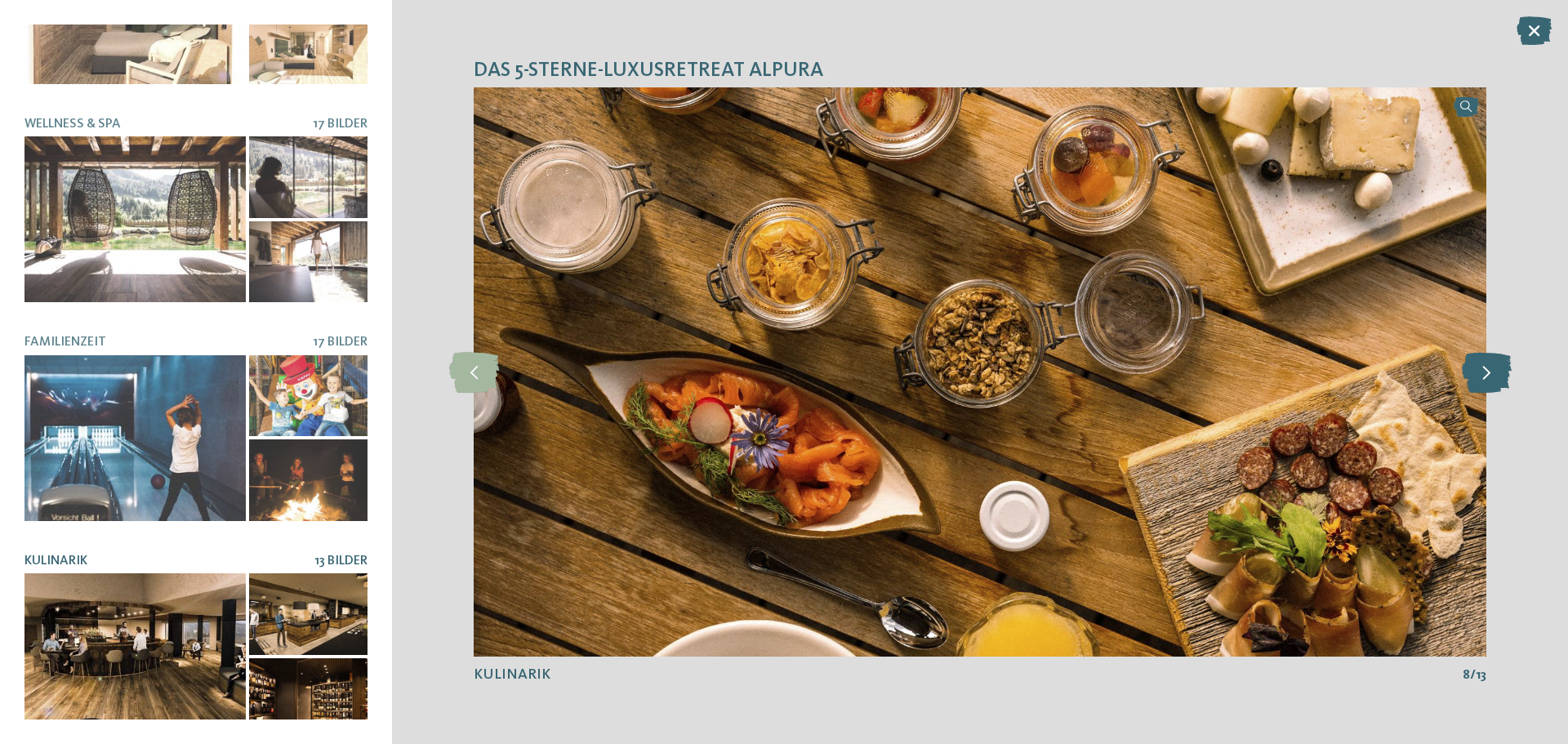
click at [1479, 376] on icon at bounding box center [1486, 372] width 50 height 41
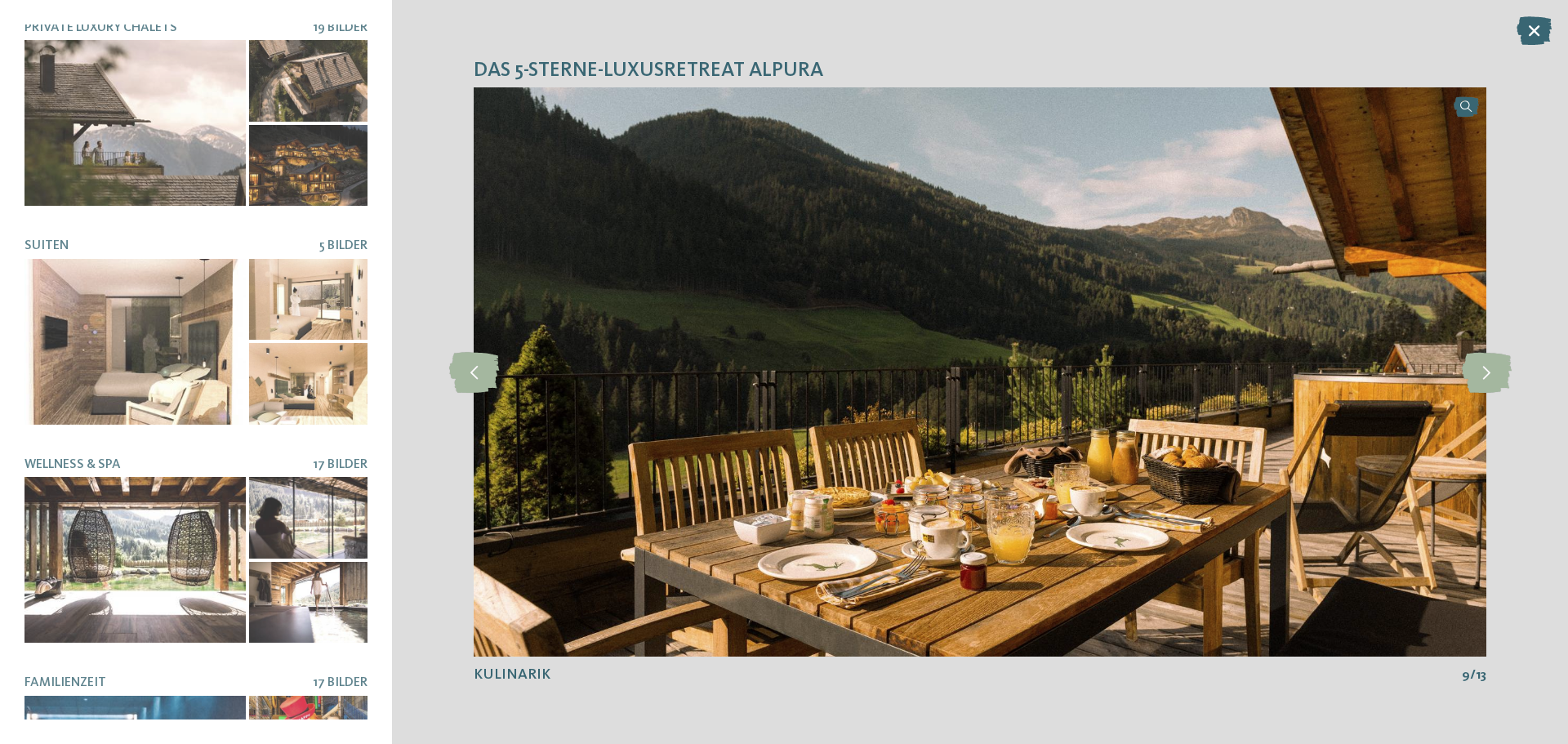
scroll to position [0, 0]
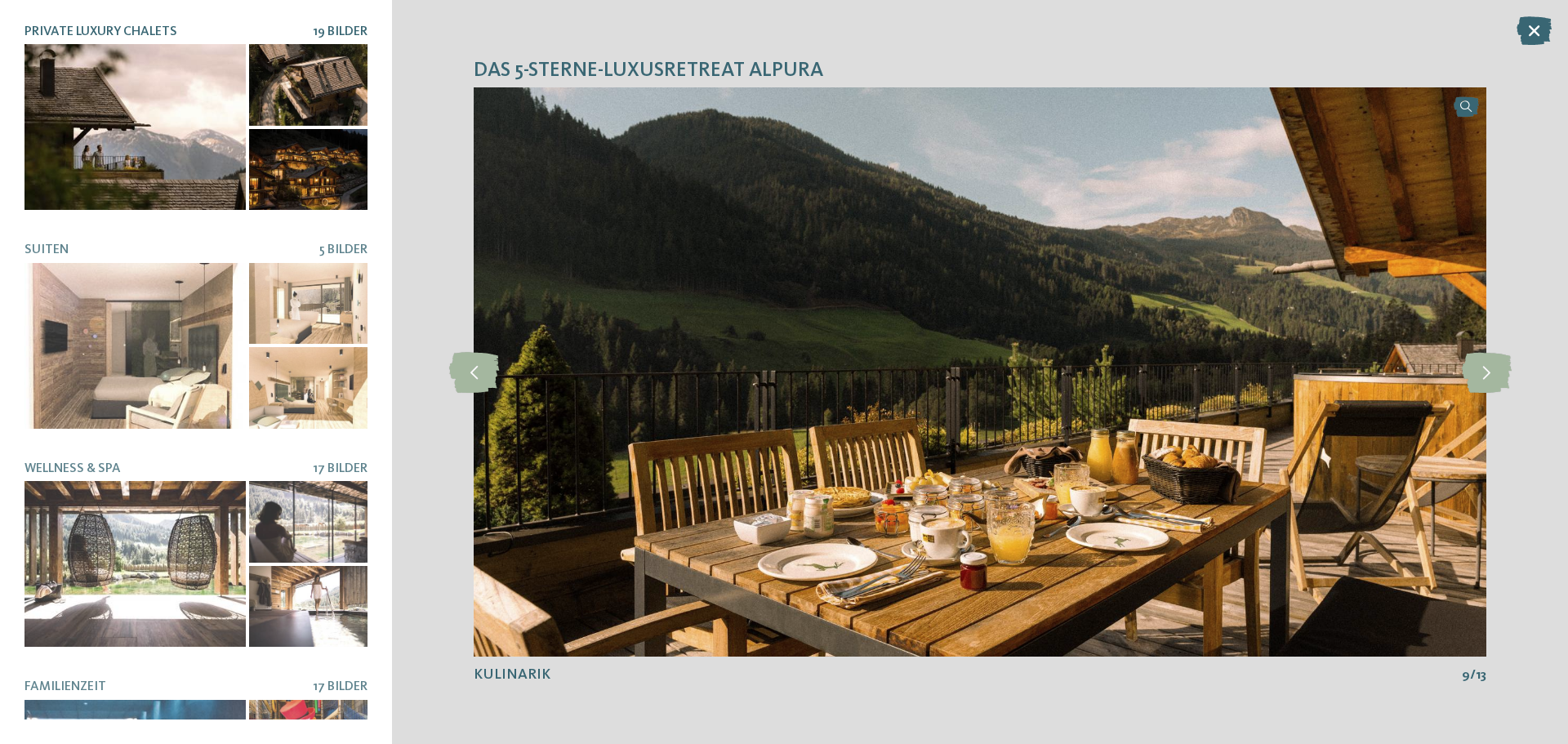
click at [157, 80] on div at bounding box center [135, 127] width 221 height 166
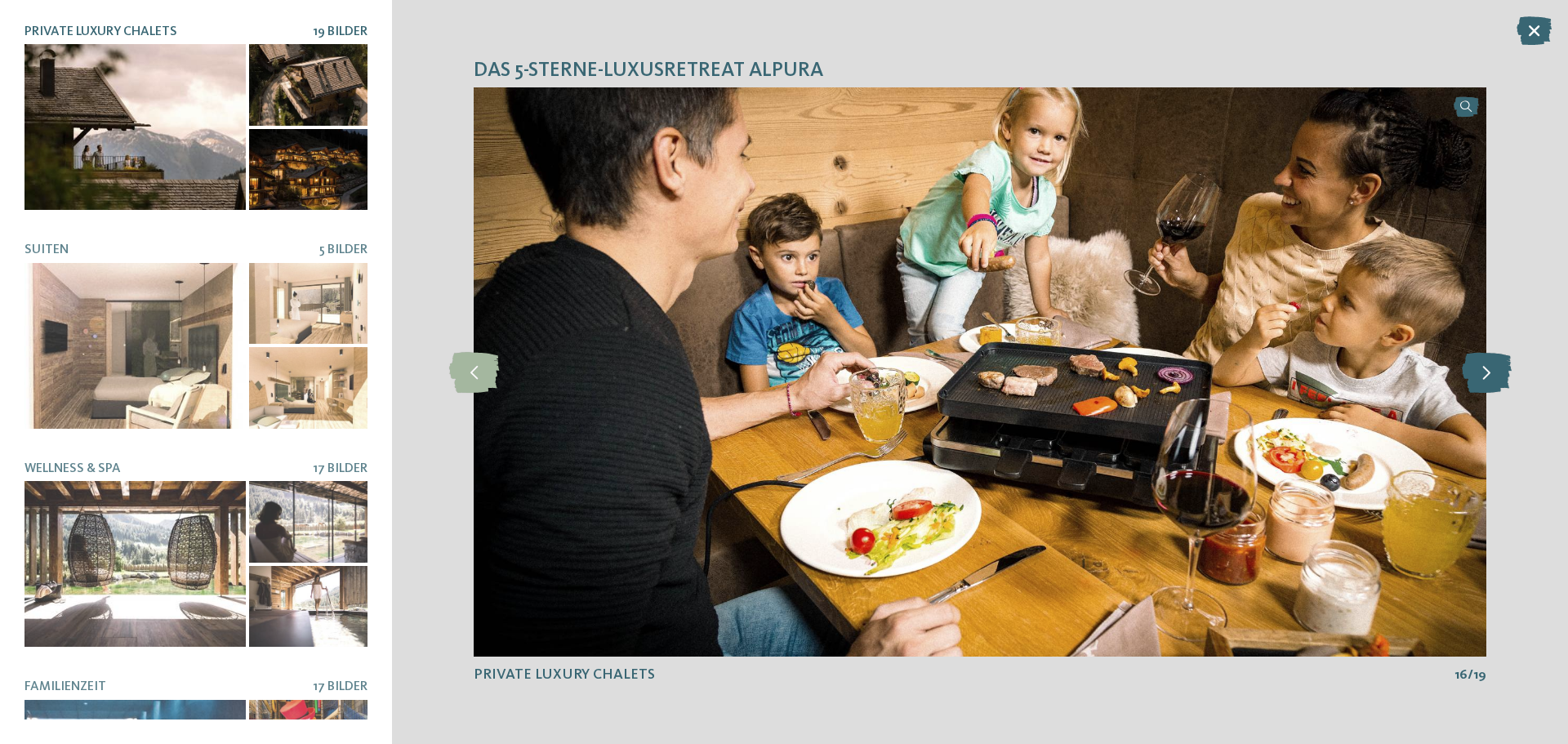
click at [1501, 374] on icon at bounding box center [1486, 372] width 50 height 41
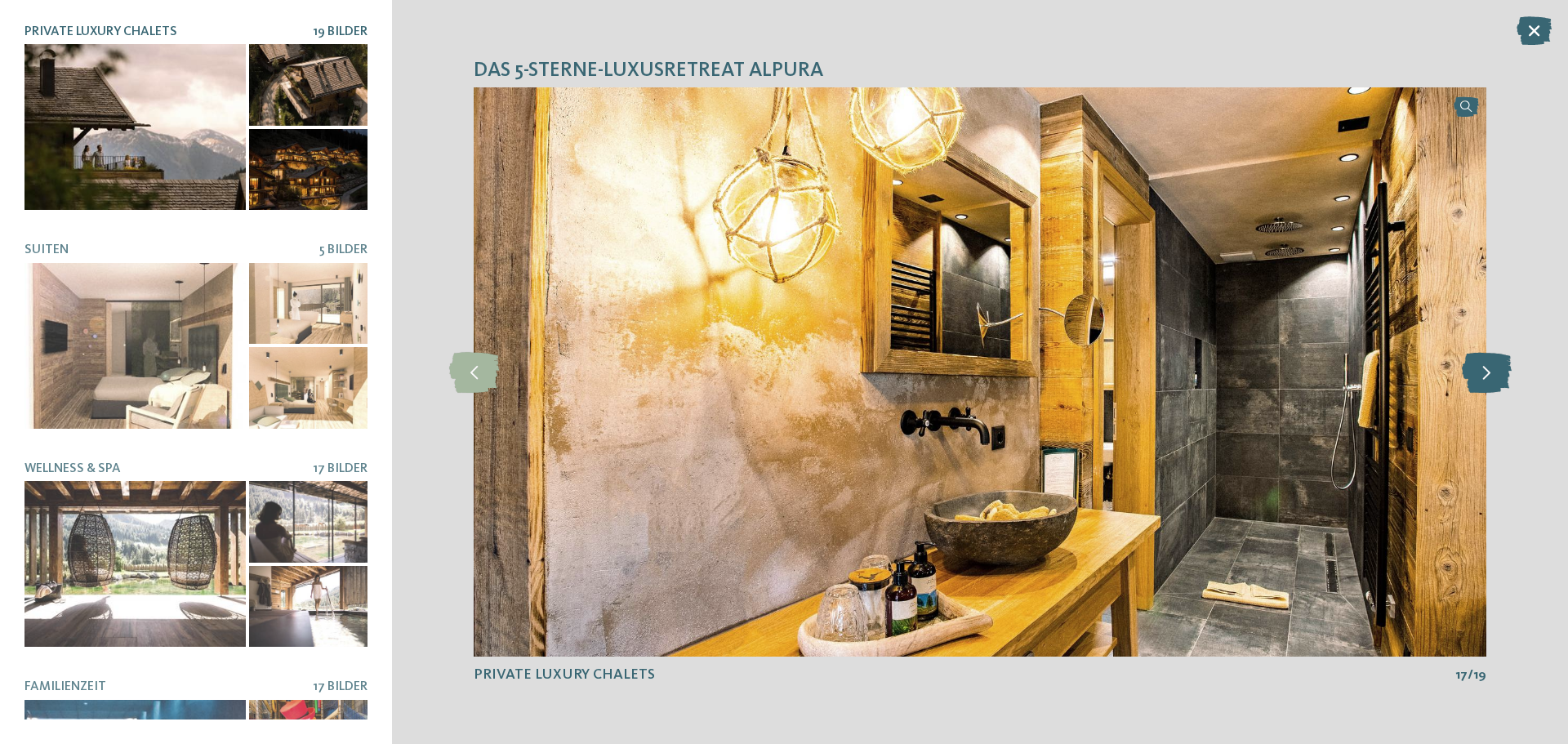
click at [1501, 374] on icon at bounding box center [1486, 372] width 50 height 41
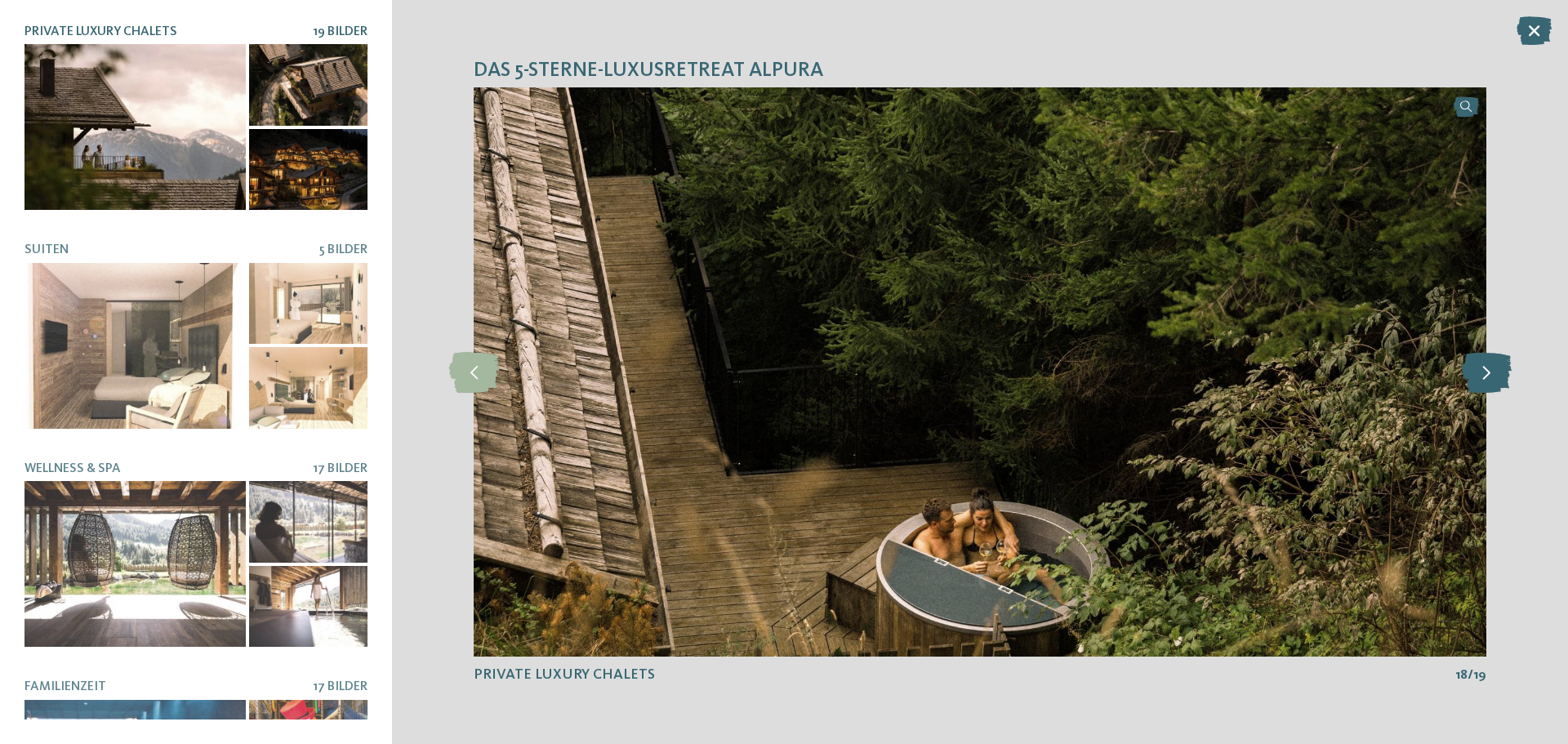
click at [1501, 374] on icon at bounding box center [1486, 372] width 50 height 41
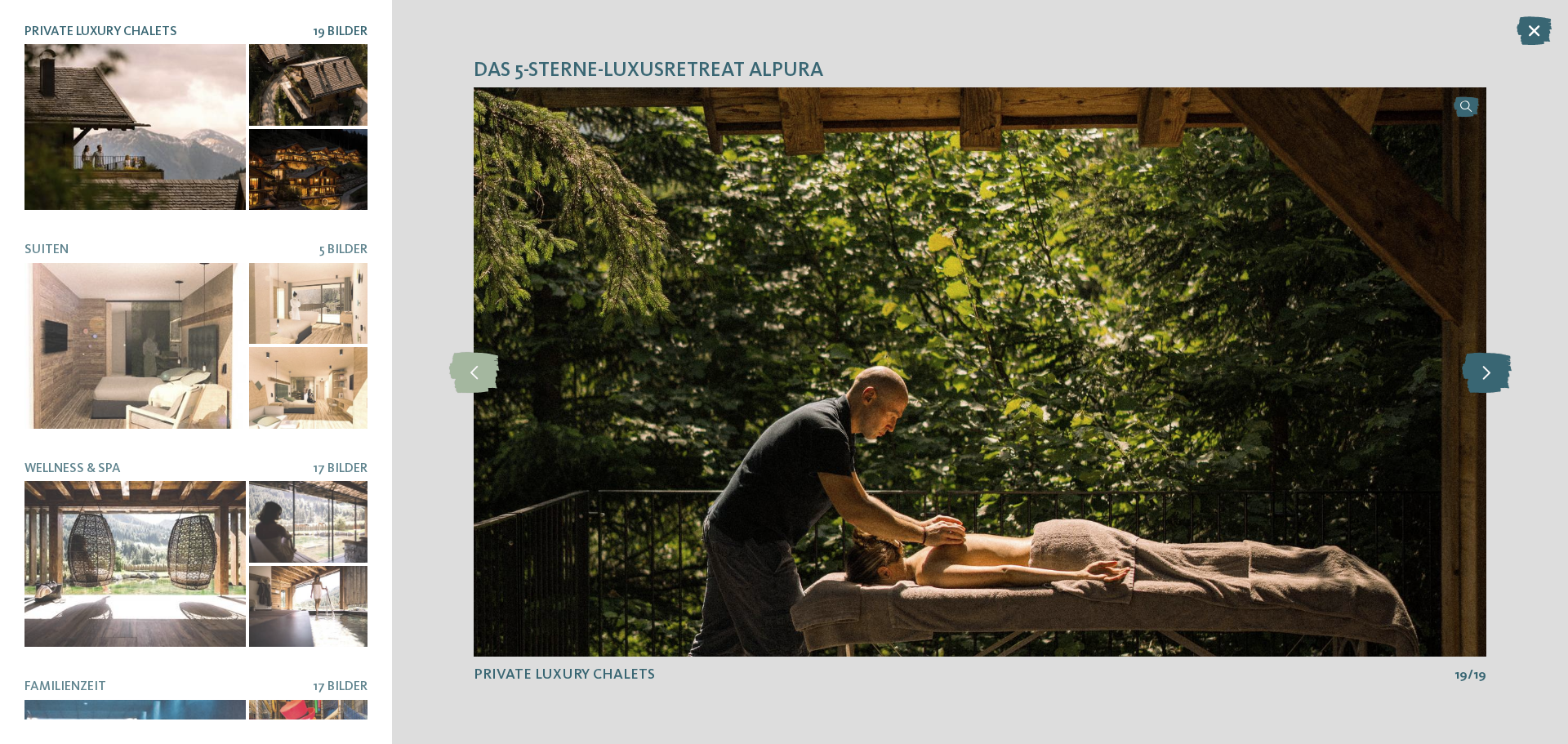
click at [1501, 374] on icon at bounding box center [1486, 372] width 50 height 41
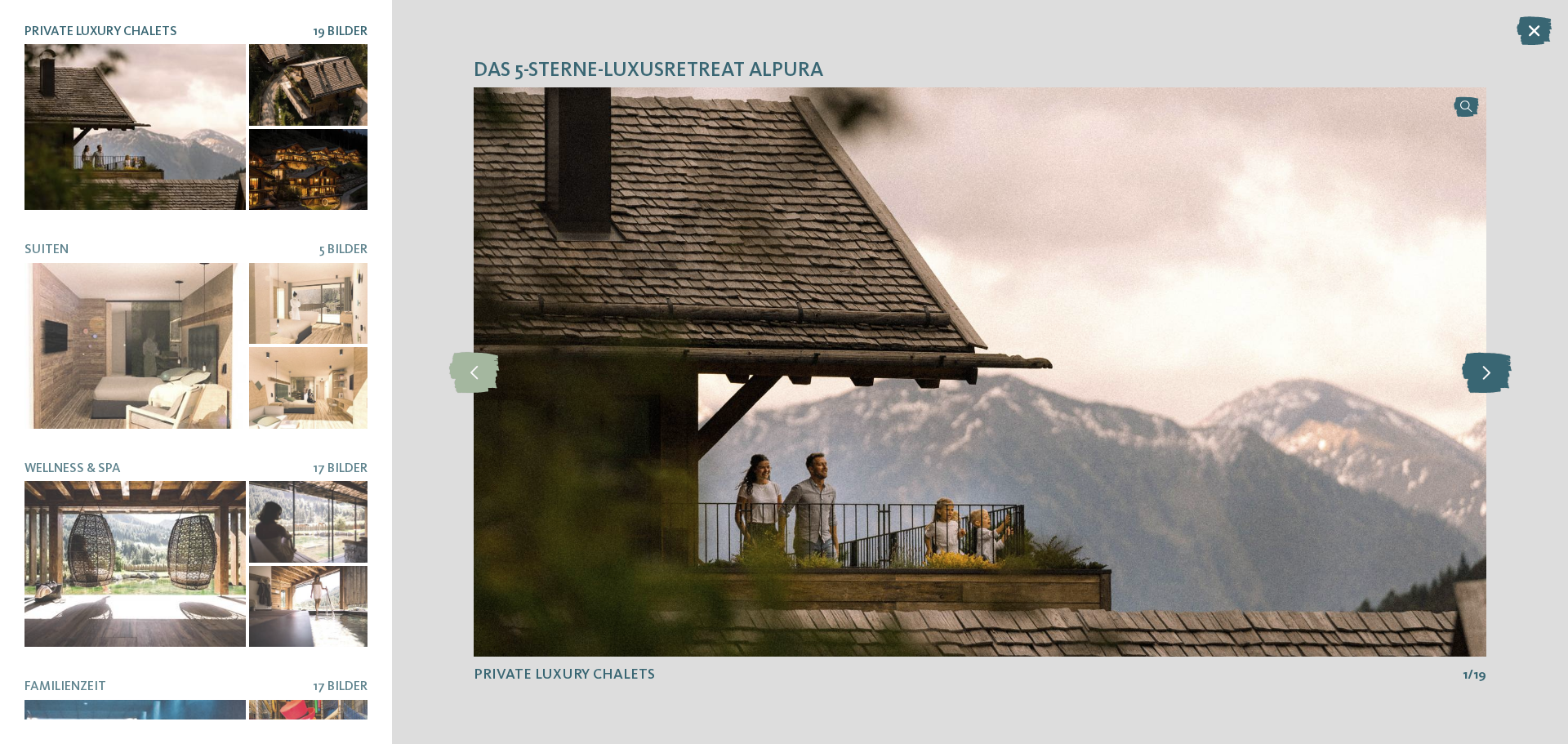
click at [1477, 373] on icon at bounding box center [1486, 372] width 50 height 41
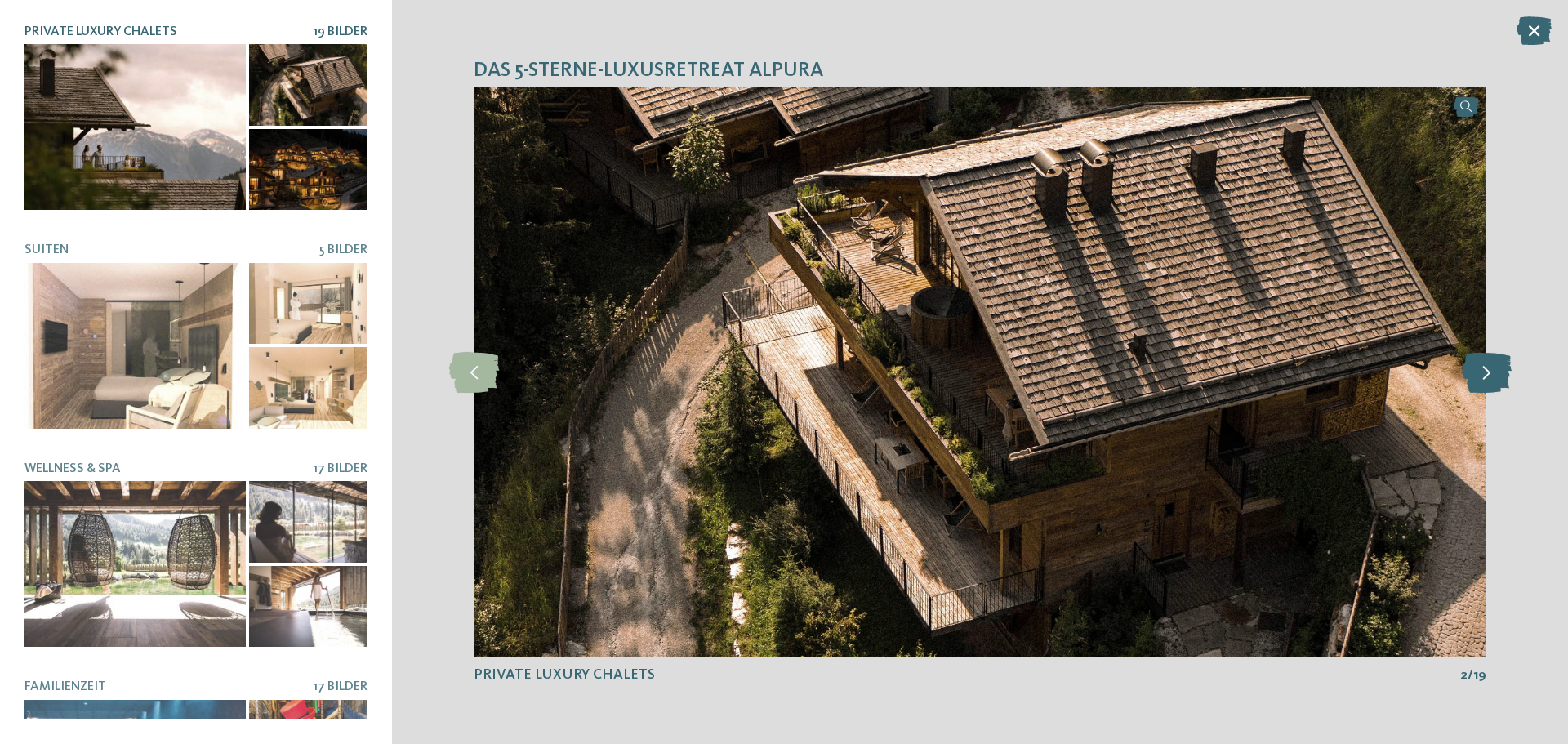
click at [1473, 372] on icon at bounding box center [1486, 372] width 50 height 41
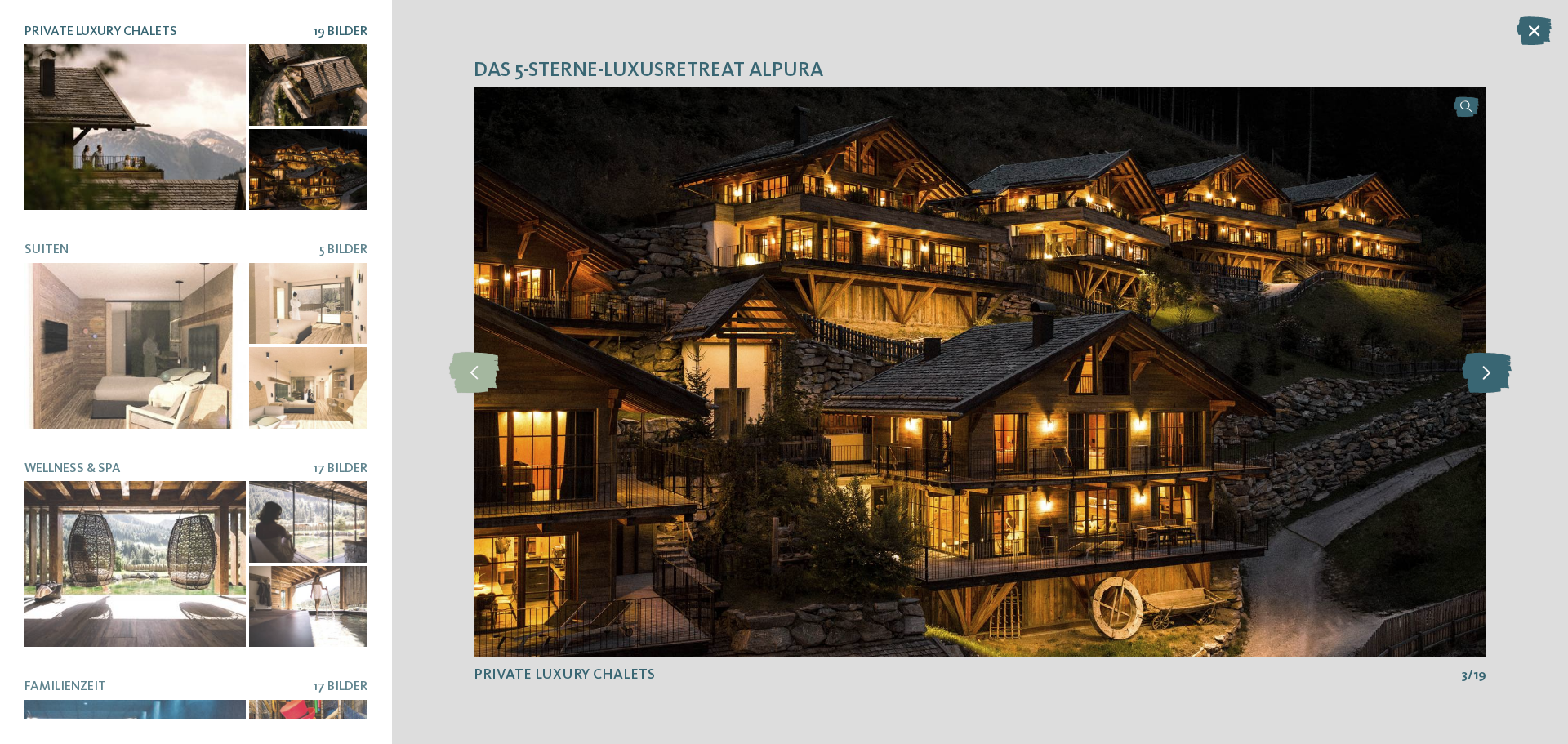
click at [1473, 372] on icon at bounding box center [1486, 372] width 50 height 41
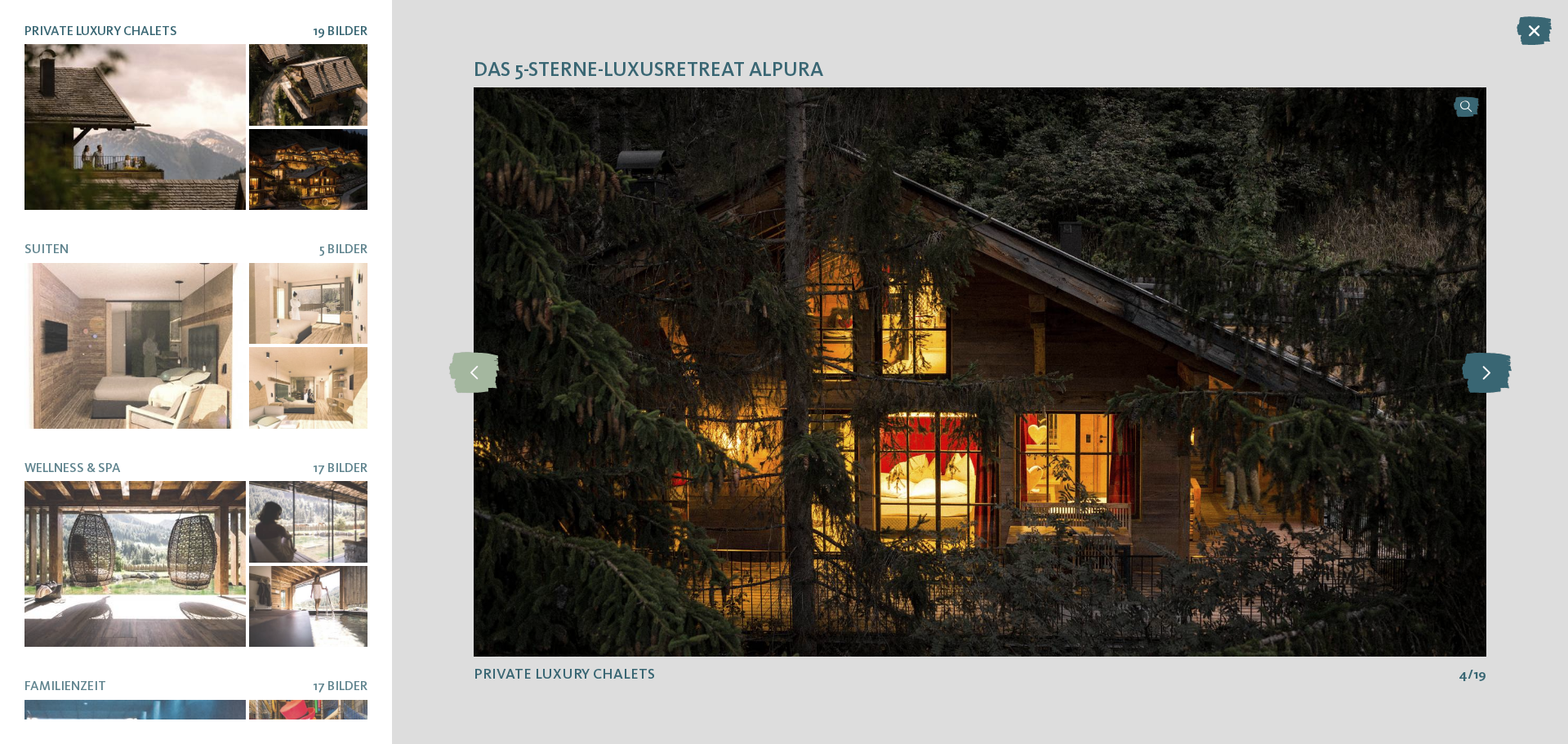
click at [1473, 372] on icon at bounding box center [1486, 372] width 50 height 41
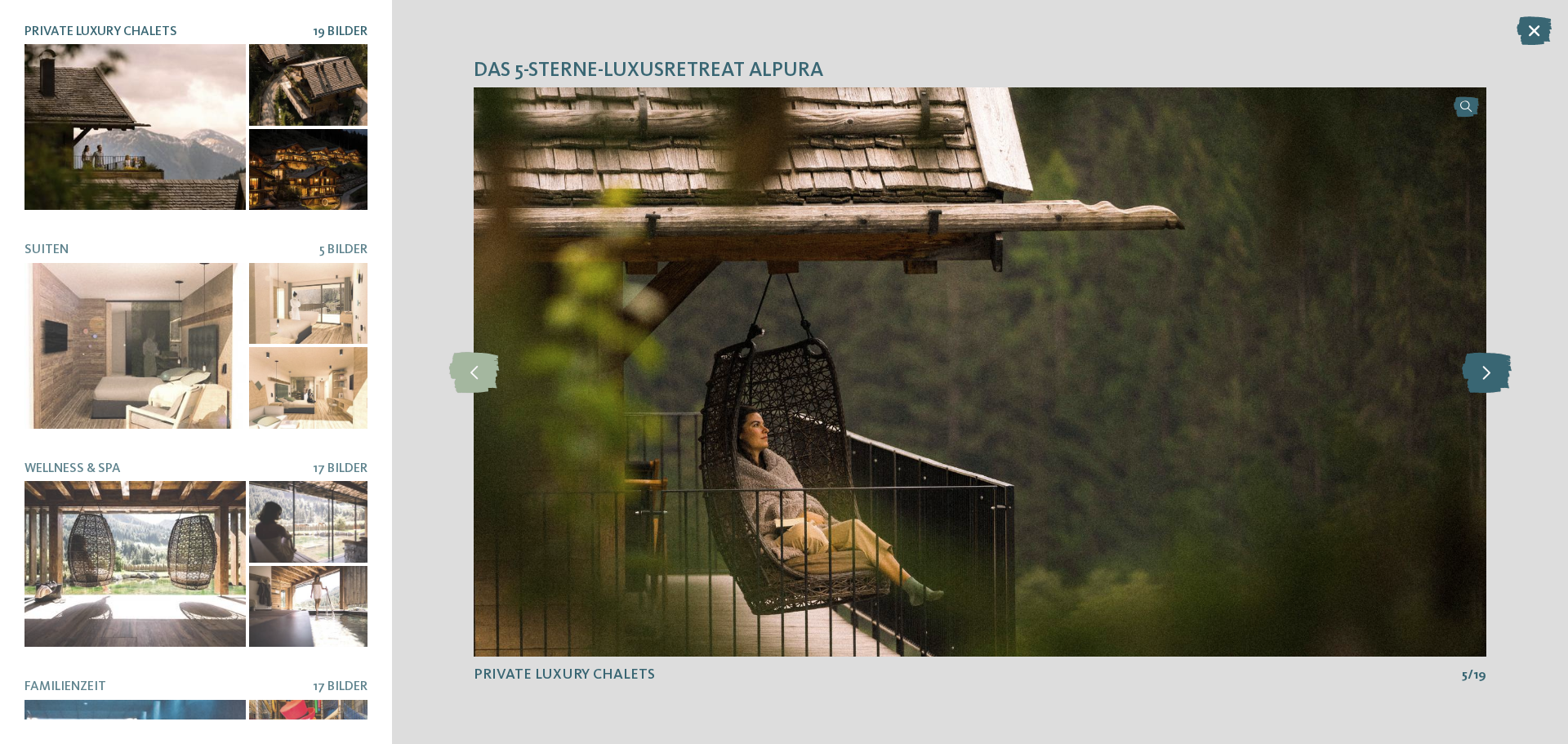
click at [1473, 372] on icon at bounding box center [1486, 372] width 50 height 41
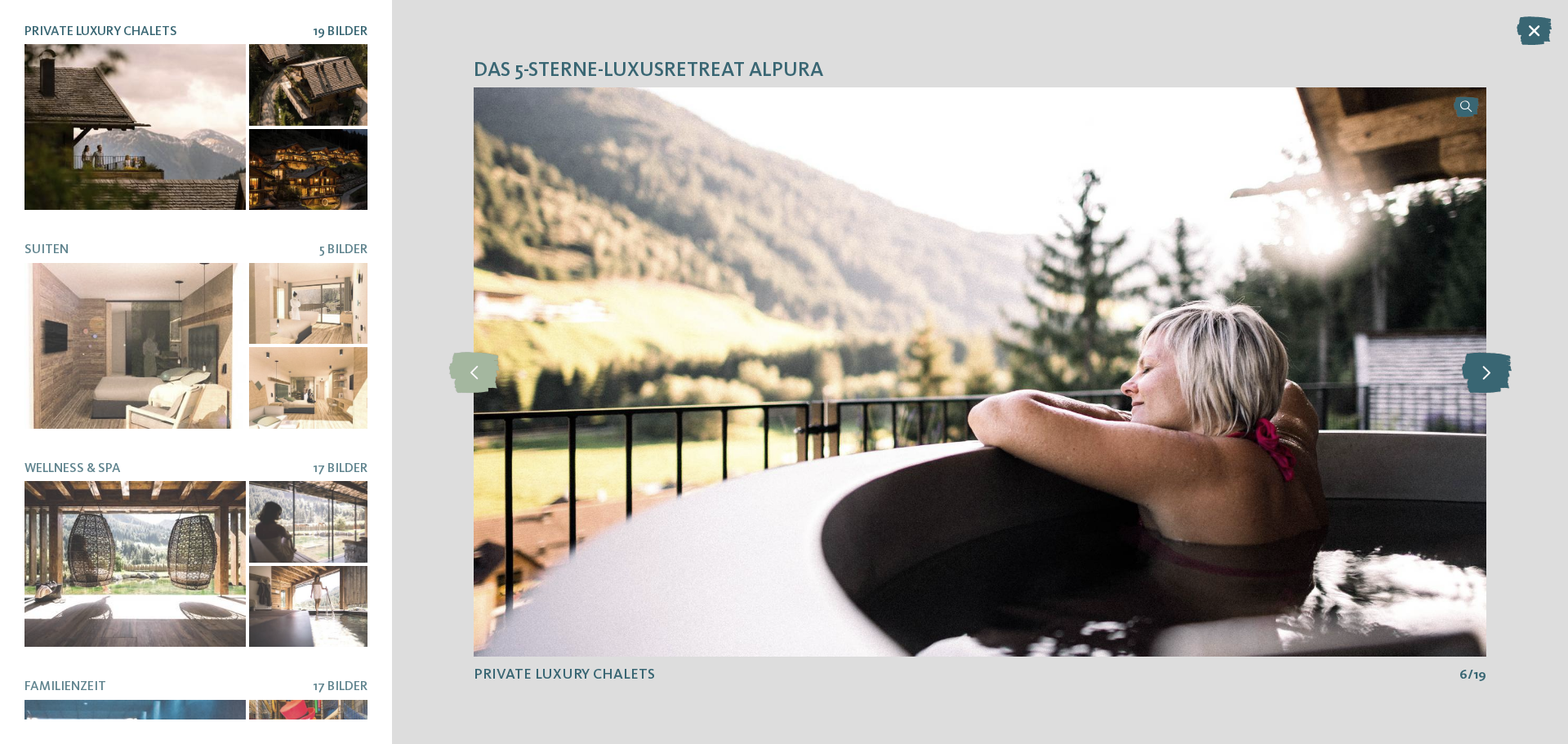
click at [1473, 372] on icon at bounding box center [1486, 372] width 50 height 41
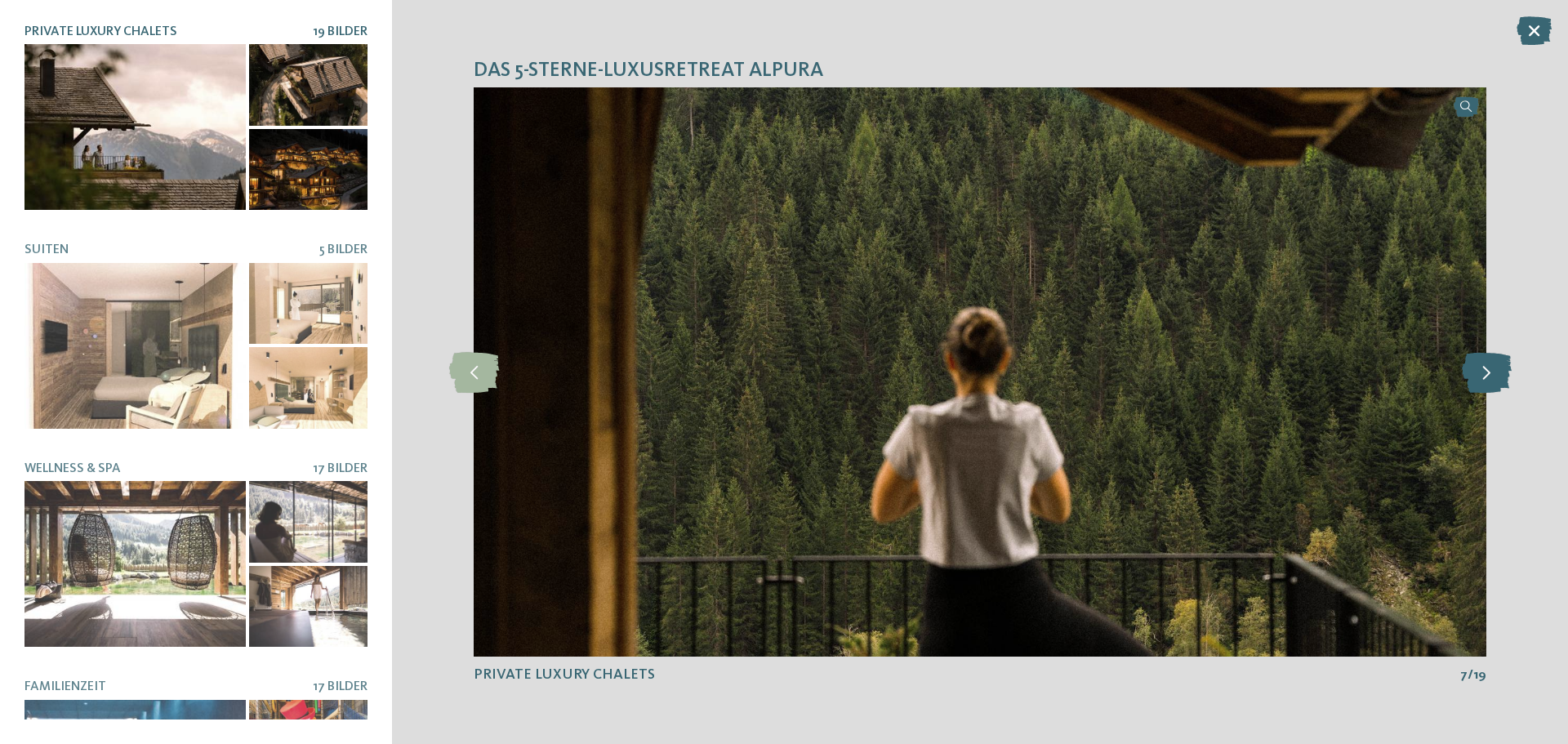
click at [1473, 372] on icon at bounding box center [1486, 372] width 50 height 41
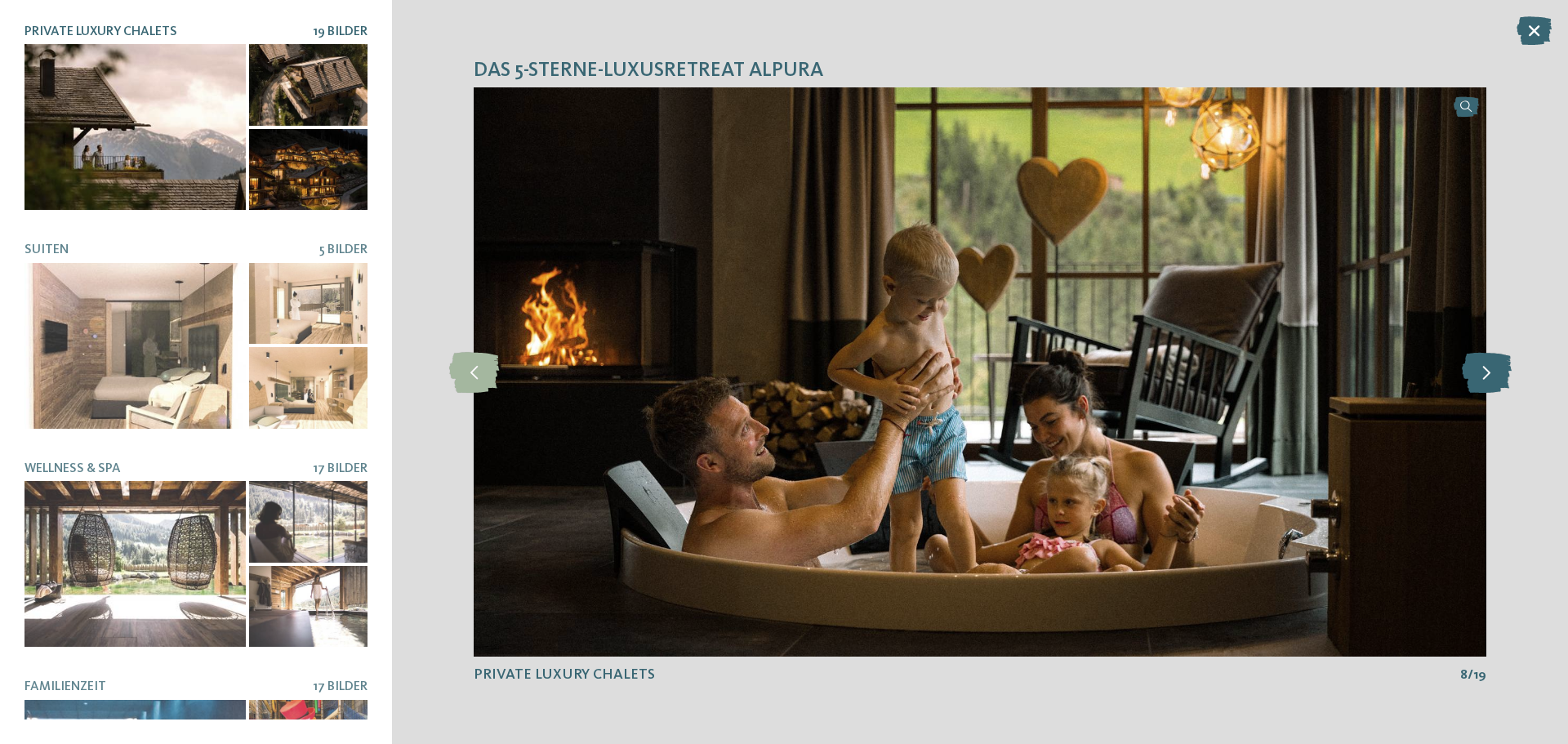
click at [1473, 372] on icon at bounding box center [1486, 372] width 50 height 41
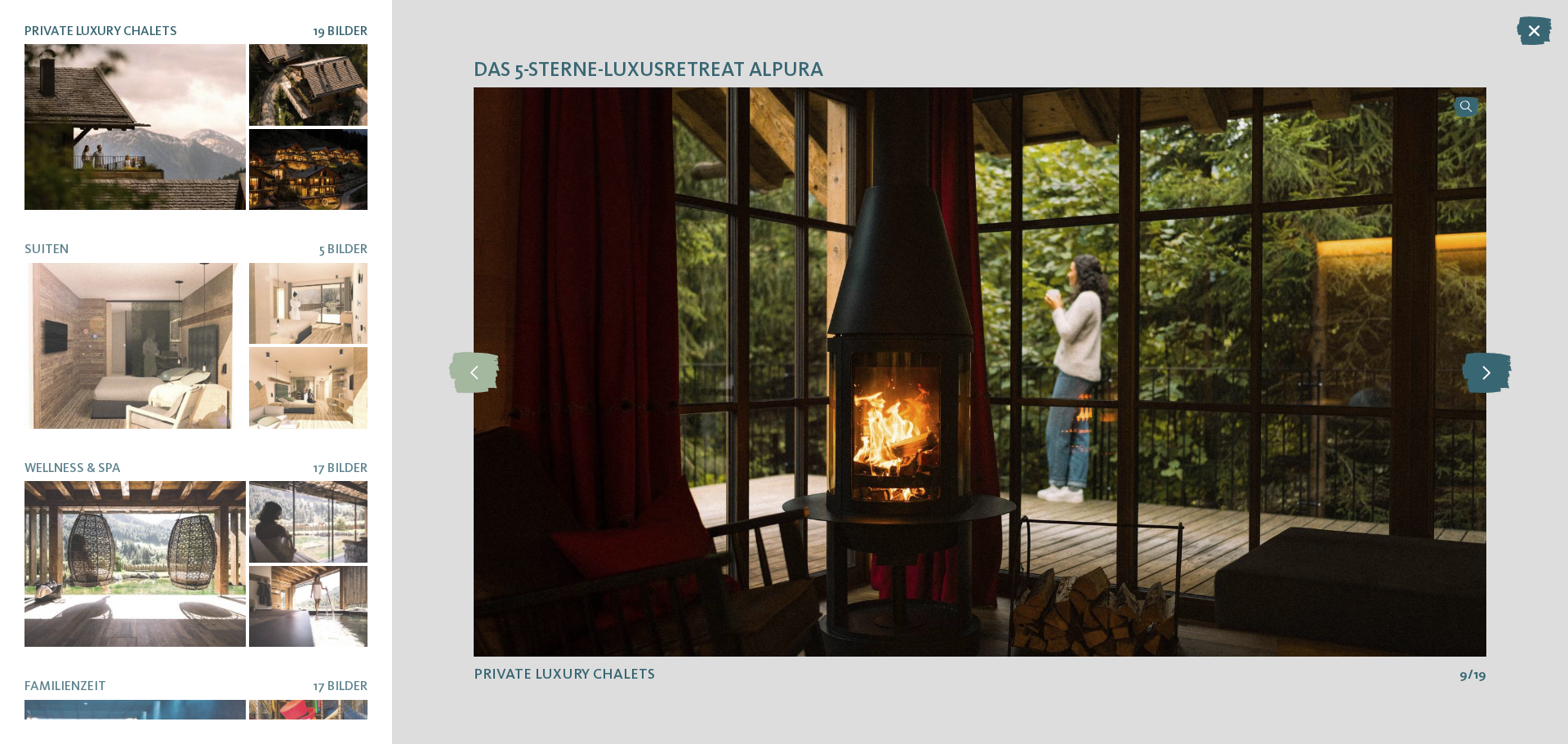
click at [1473, 372] on icon at bounding box center [1486, 372] width 50 height 41
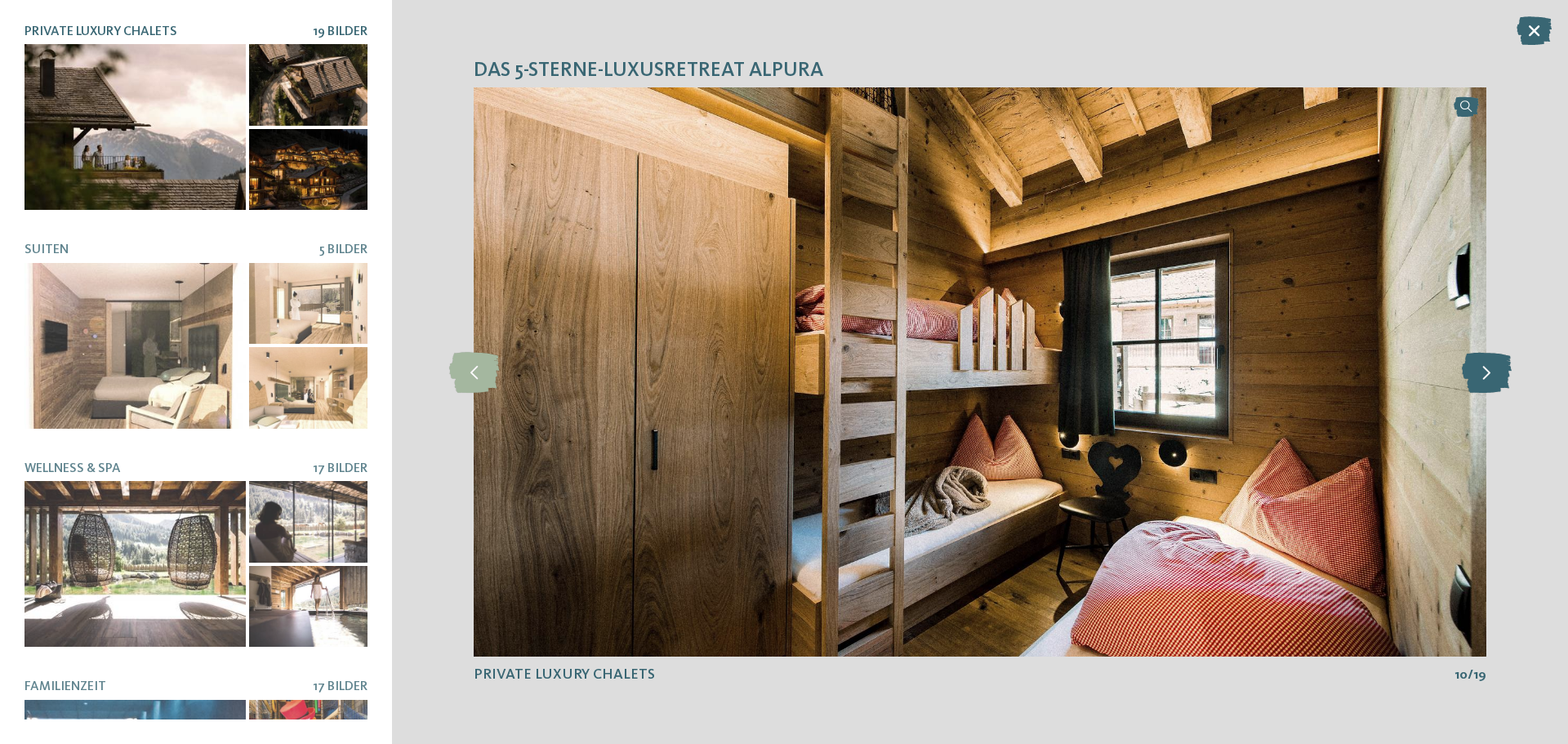
click at [1484, 386] on icon at bounding box center [1486, 372] width 50 height 41
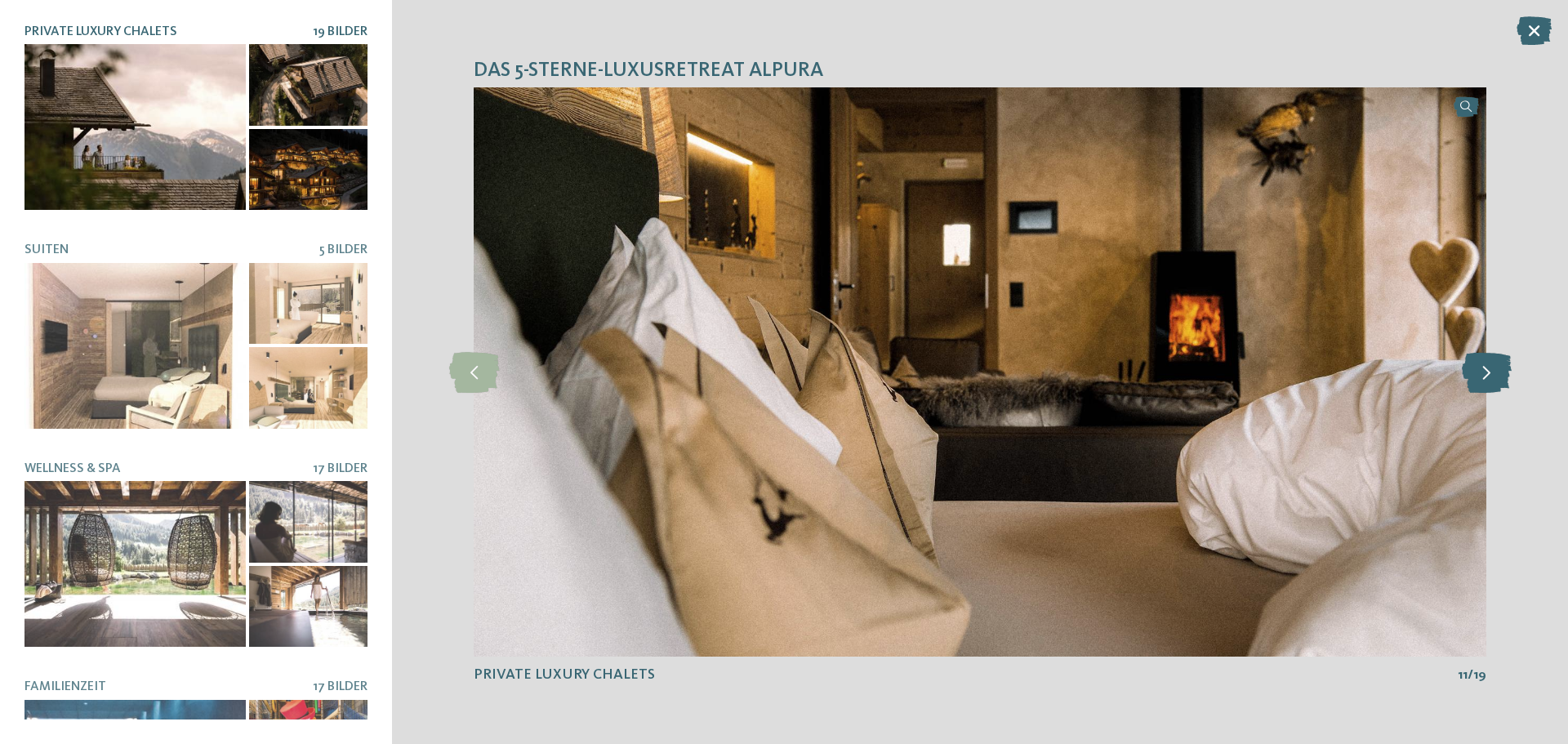
click at [1484, 386] on icon at bounding box center [1486, 372] width 50 height 41
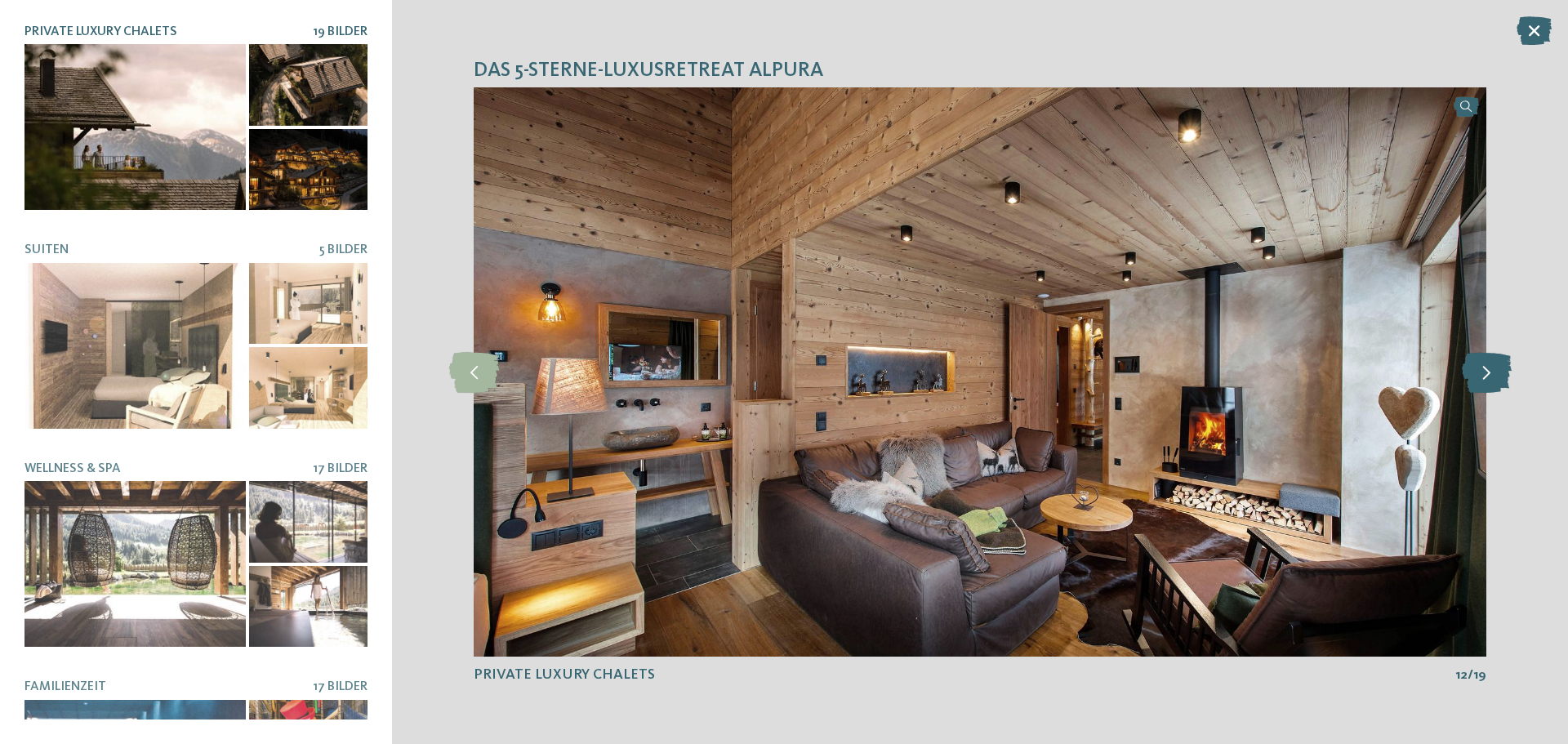
click at [1484, 386] on icon at bounding box center [1486, 372] width 50 height 41
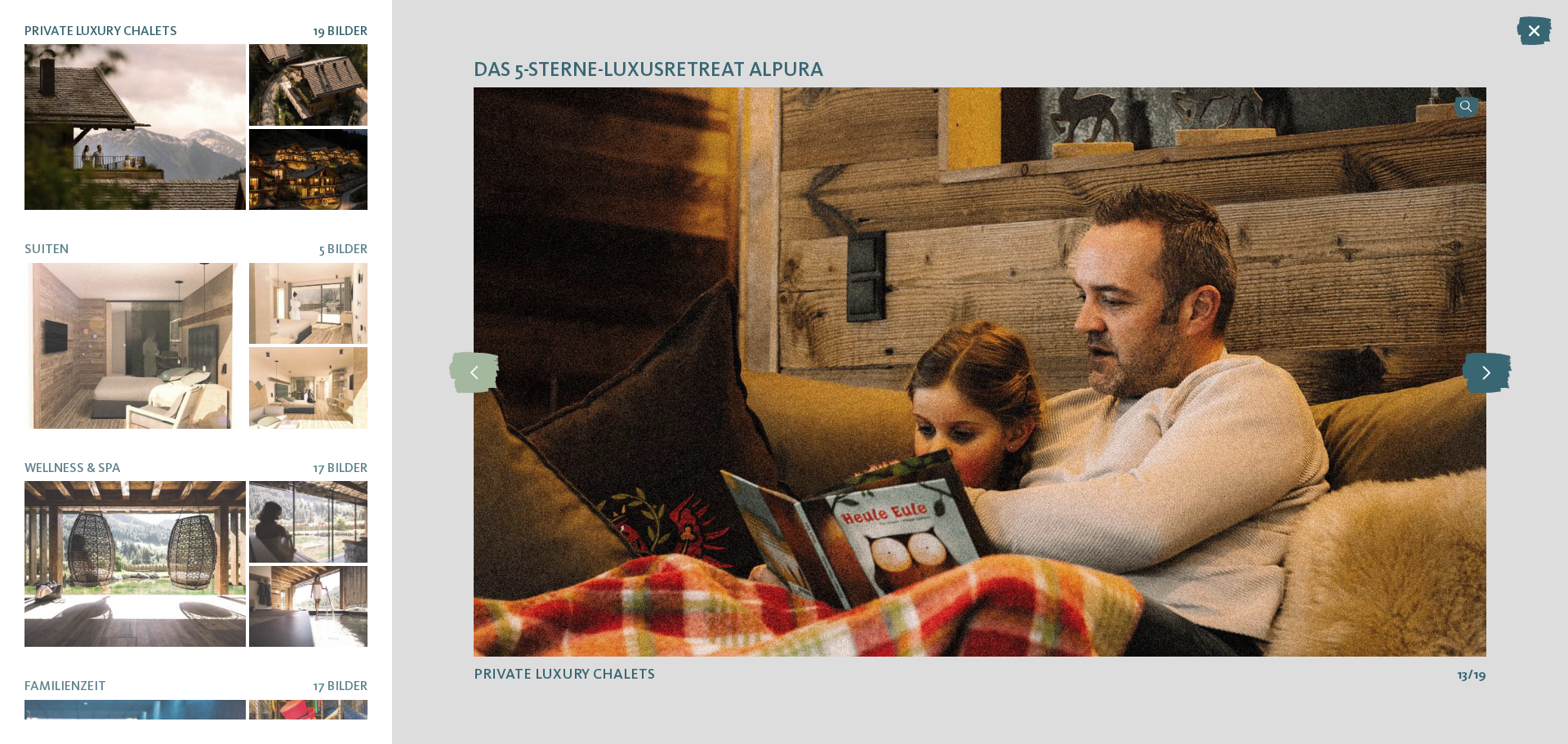
click at [1484, 386] on icon at bounding box center [1486, 372] width 50 height 41
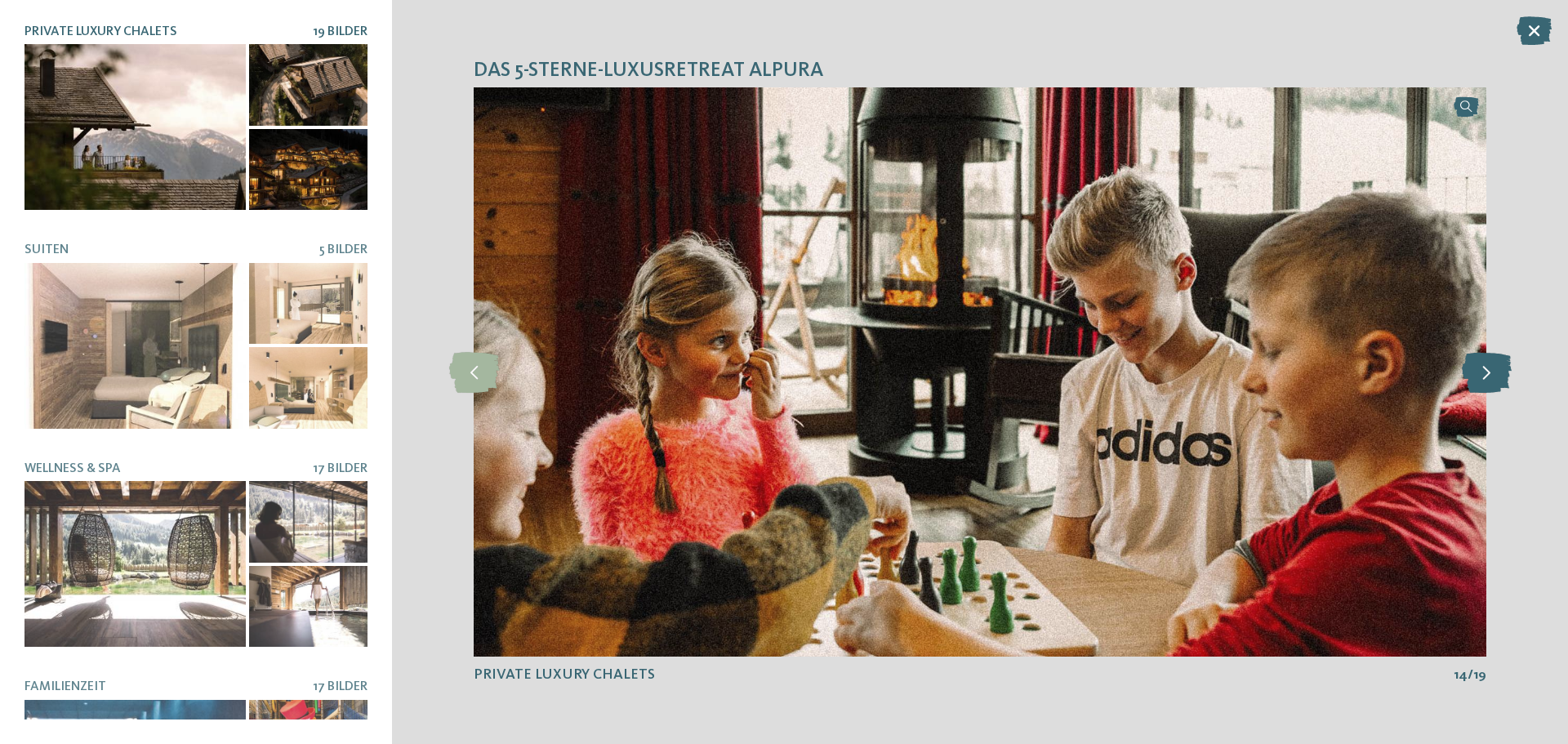
click at [1492, 370] on icon at bounding box center [1486, 372] width 50 height 41
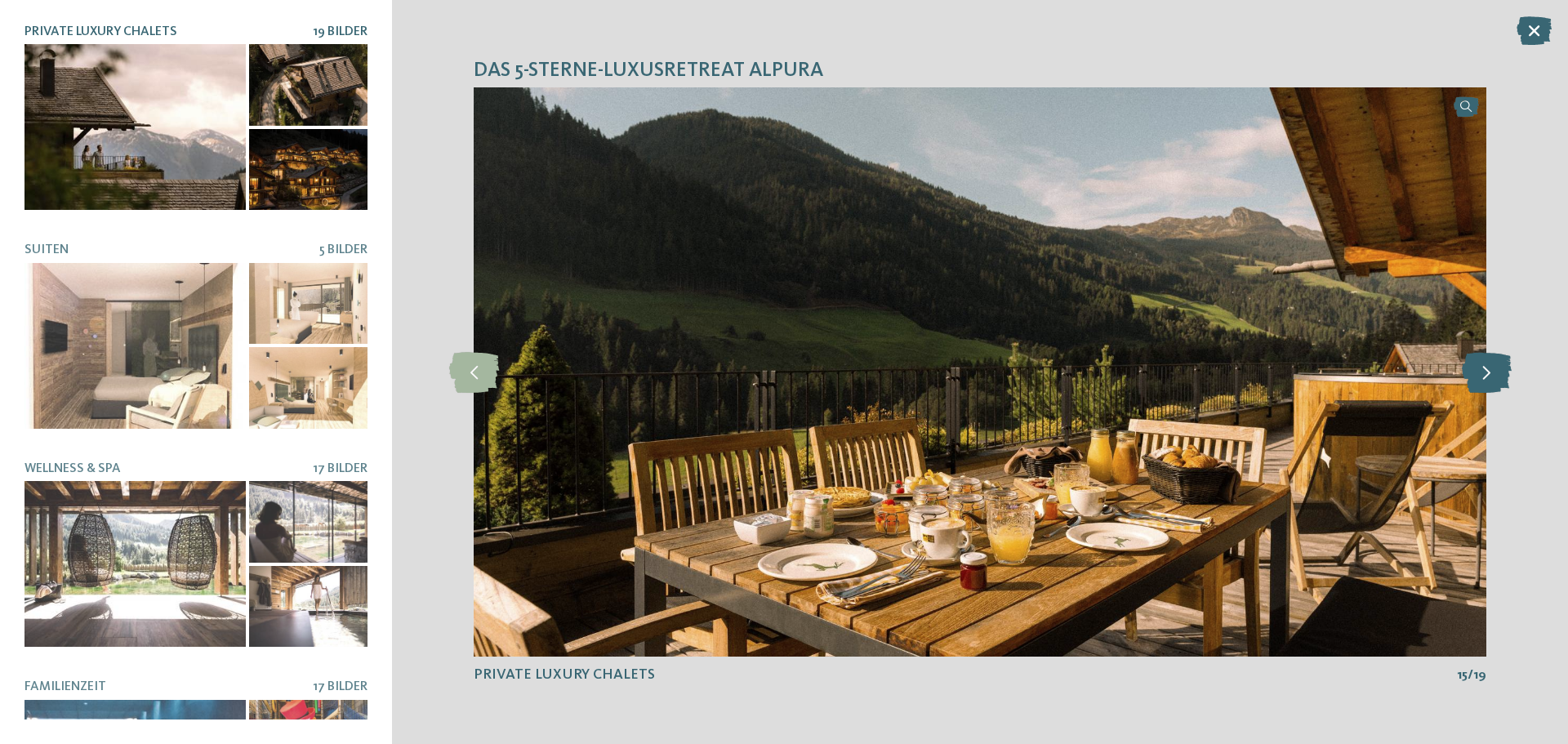
click at [1492, 370] on icon at bounding box center [1486, 372] width 50 height 41
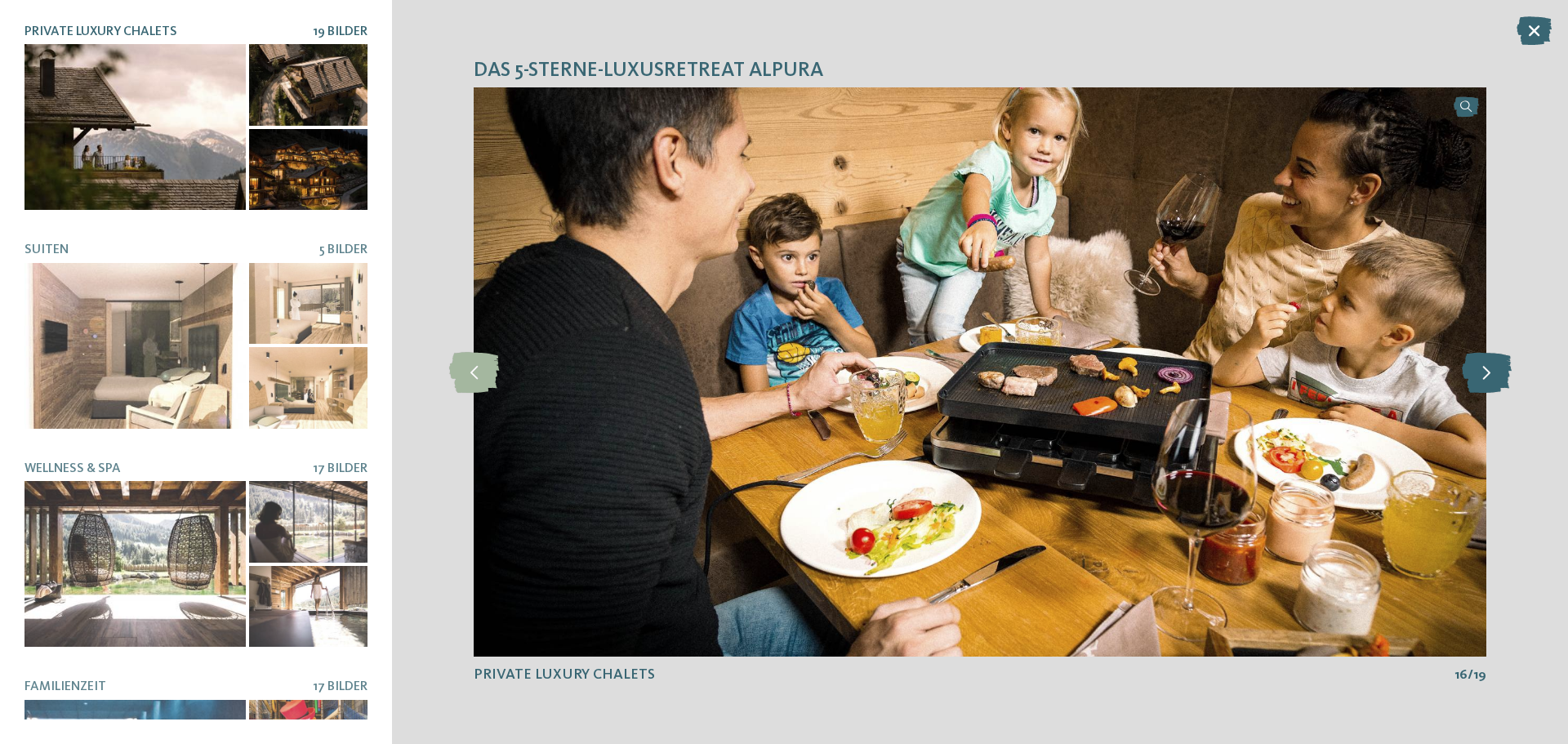
click at [1492, 370] on icon at bounding box center [1486, 372] width 50 height 41
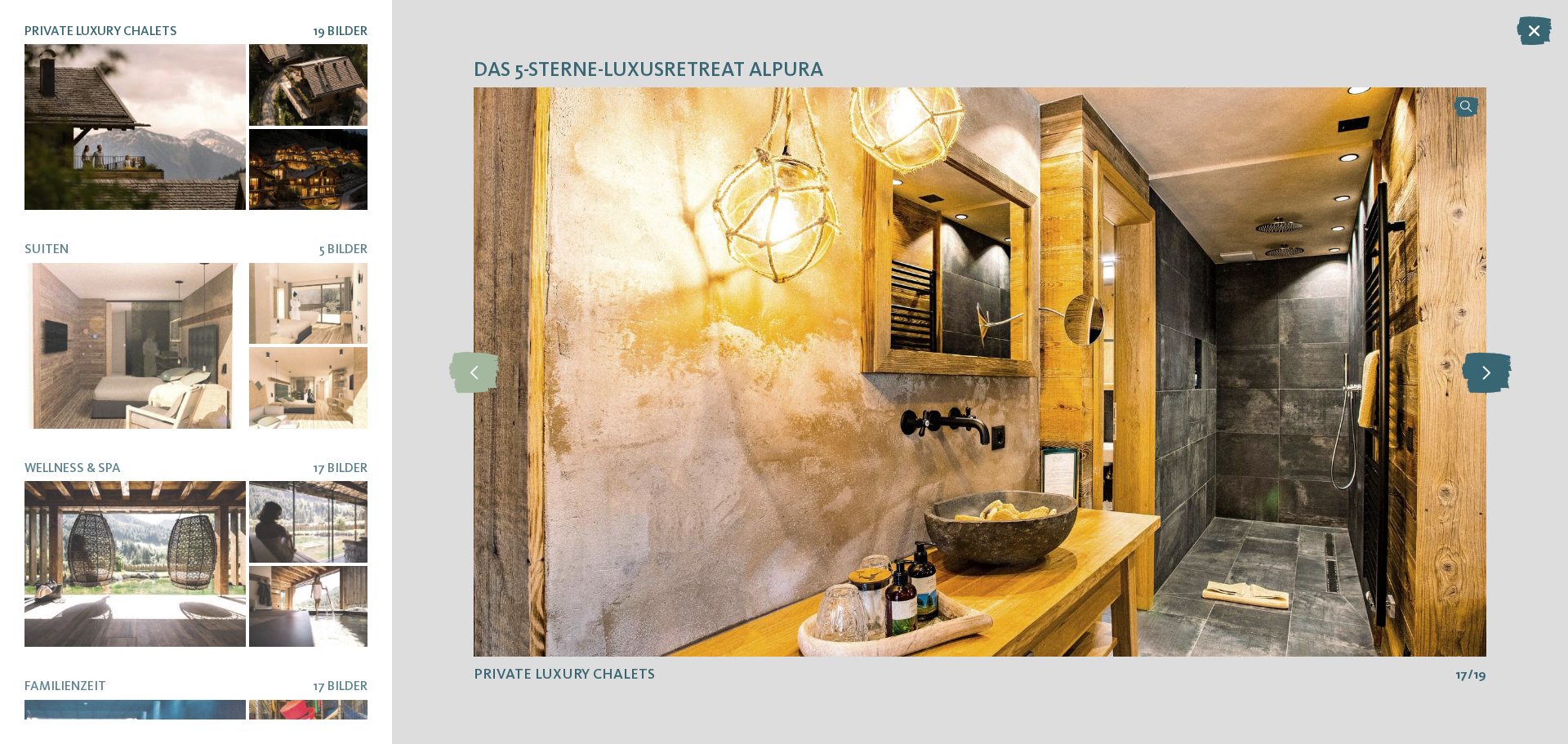
click at [1492, 370] on icon at bounding box center [1486, 372] width 50 height 41
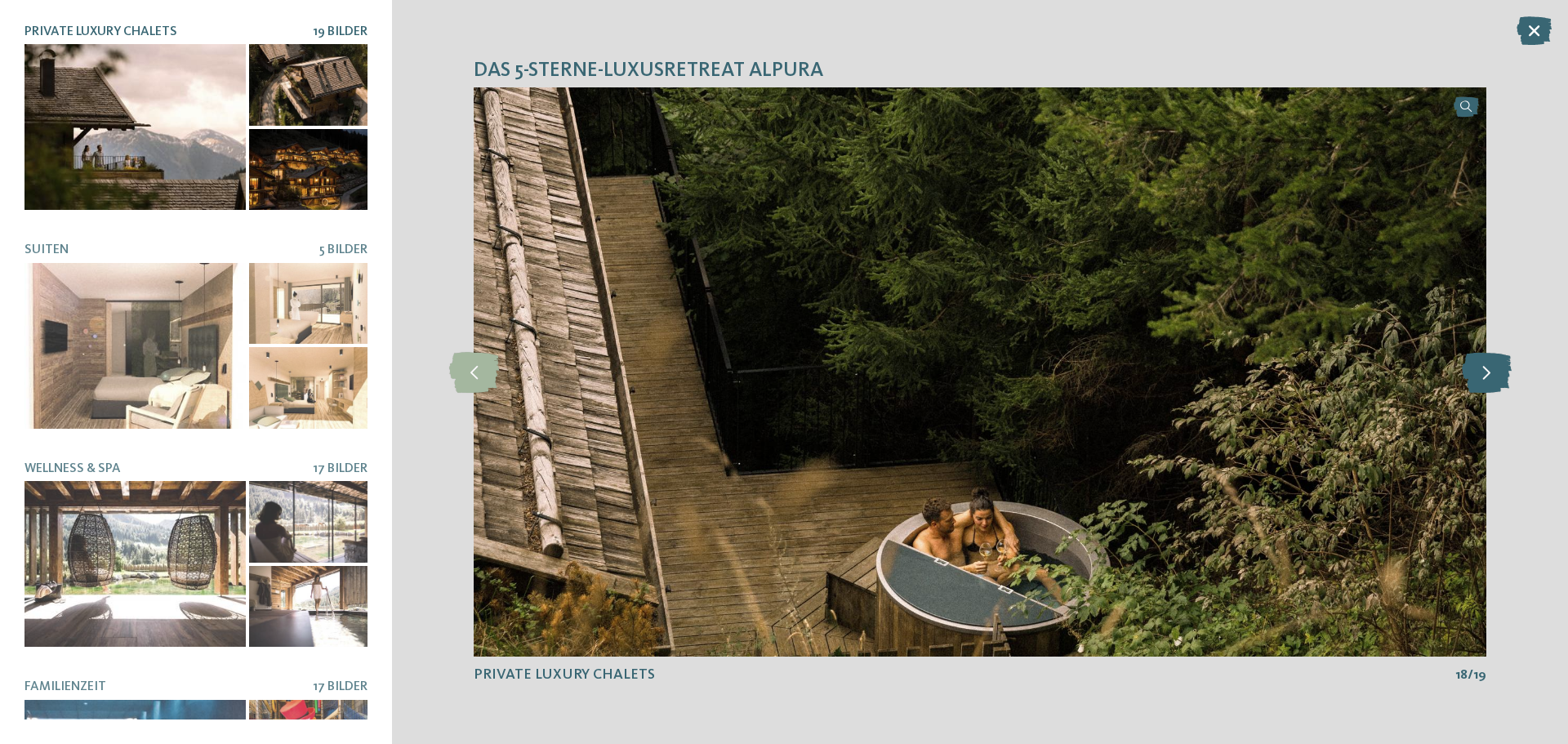
click at [1492, 370] on icon at bounding box center [1486, 372] width 50 height 41
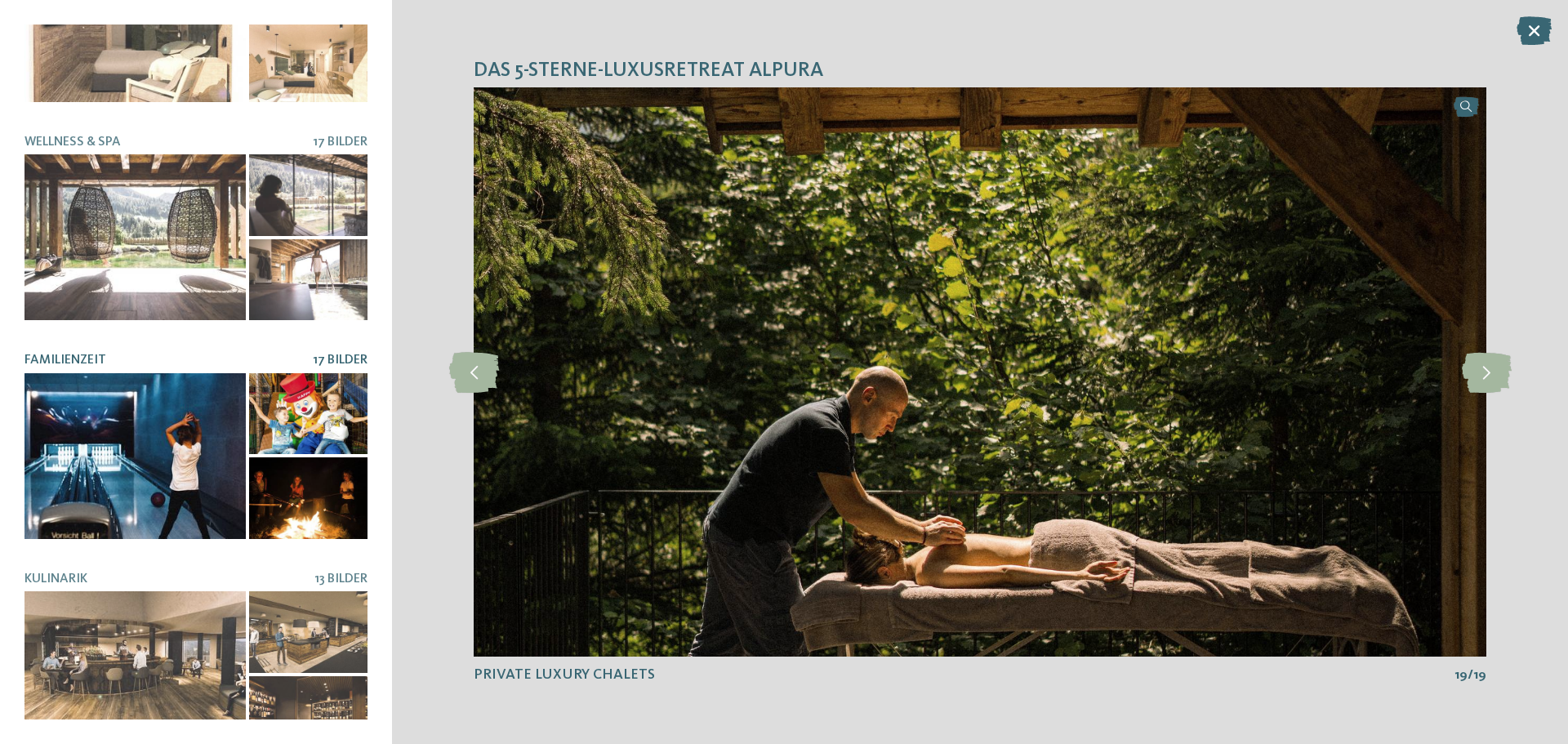
scroll to position [344, 0]
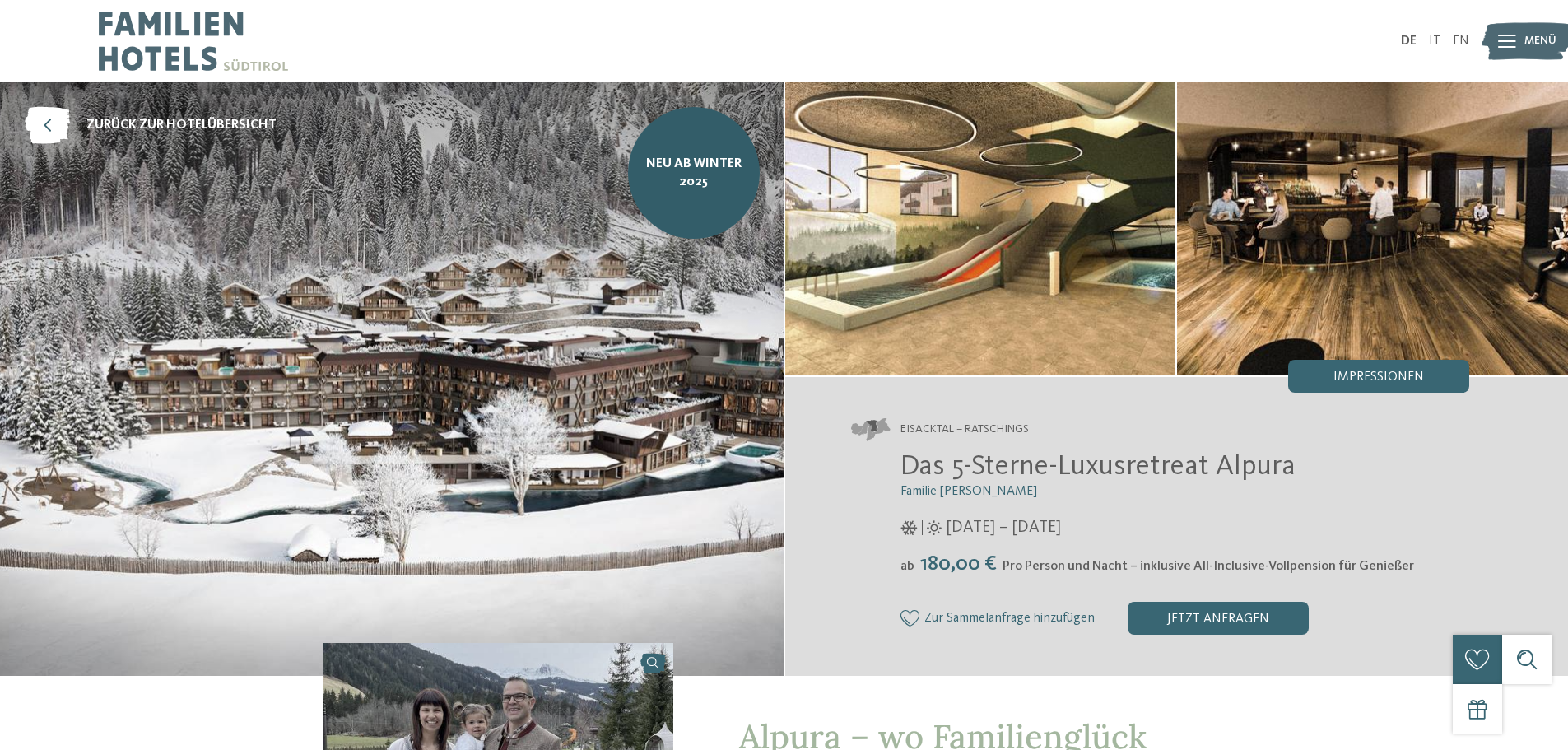
click at [759, 448] on img at bounding box center [391, 378] width 784 height 593
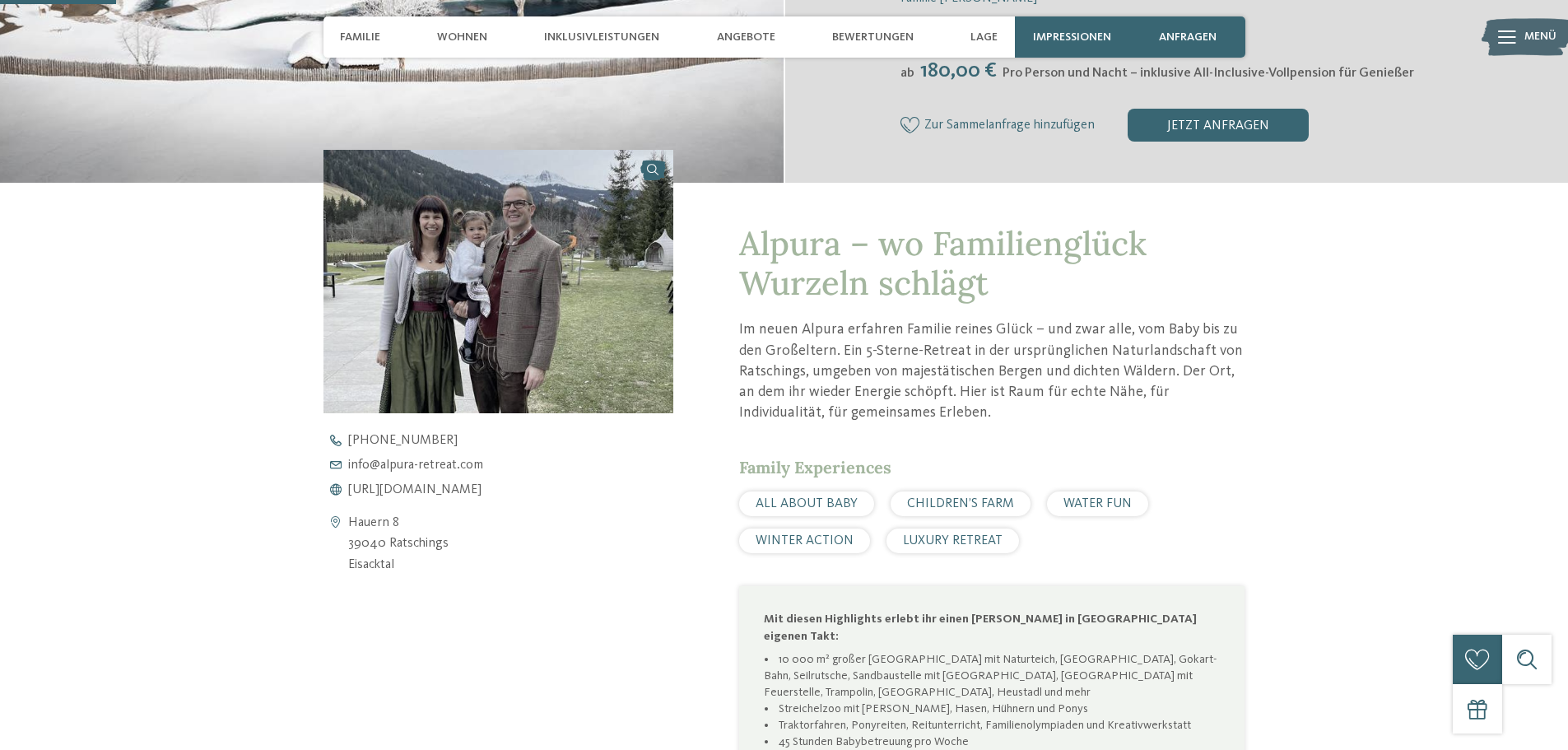
scroll to position [494, 0]
click at [524, 242] on img at bounding box center [499, 280] width 351 height 263
click at [657, 168] on link at bounding box center [499, 280] width 351 height 263
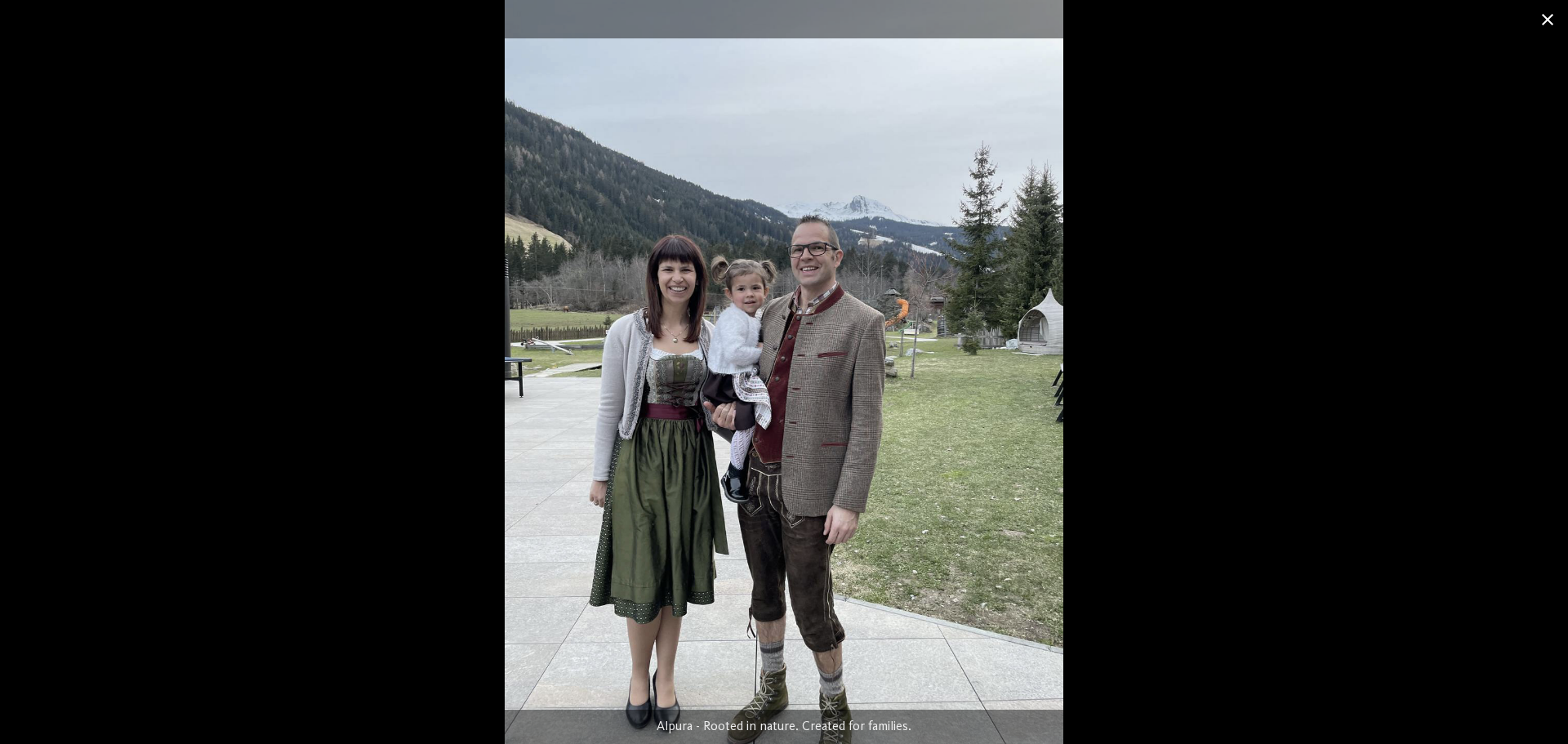
click at [1549, 25] on span at bounding box center [1547, 19] width 41 height 38
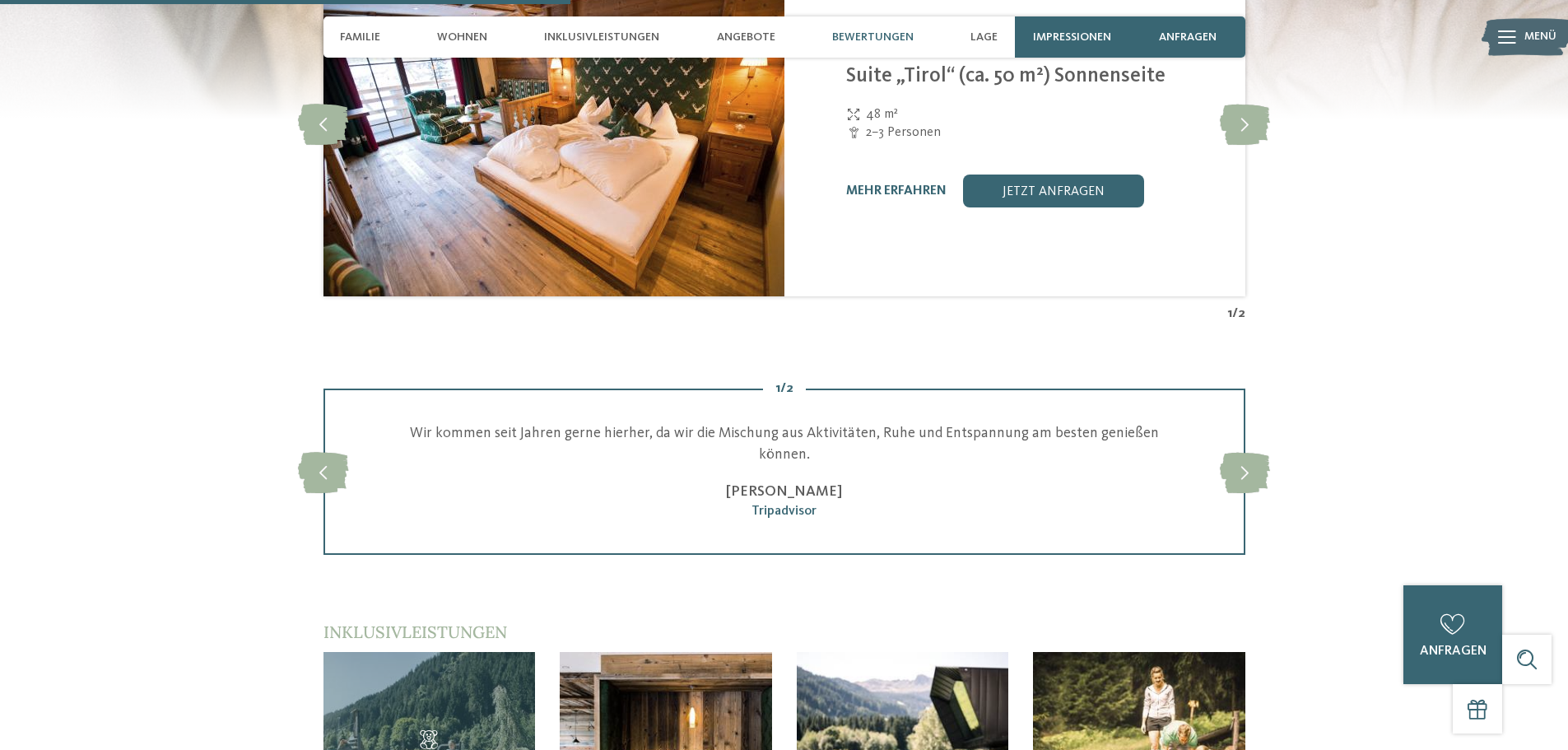
scroll to position [2387, 0]
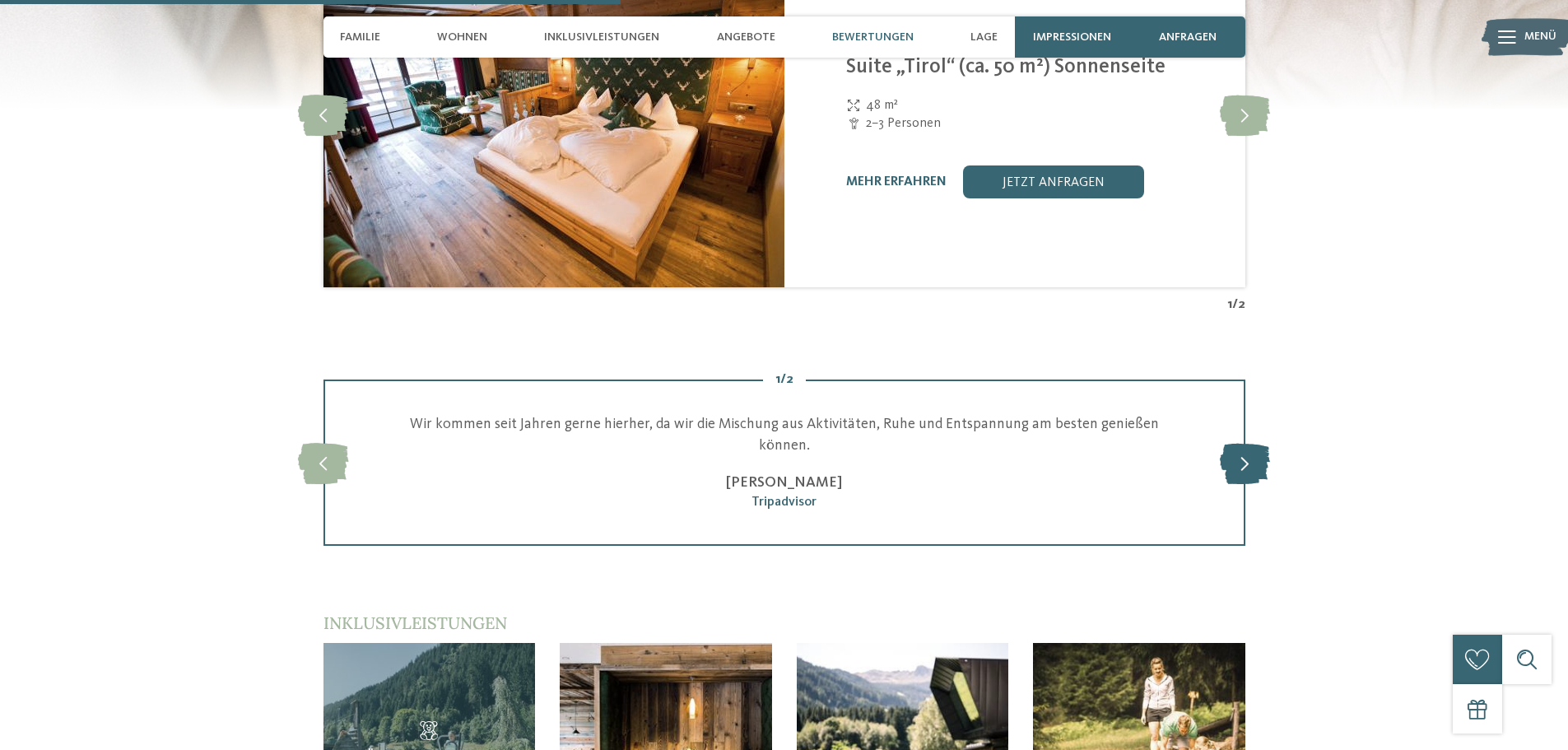
click at [1259, 446] on icon at bounding box center [1245, 462] width 50 height 41
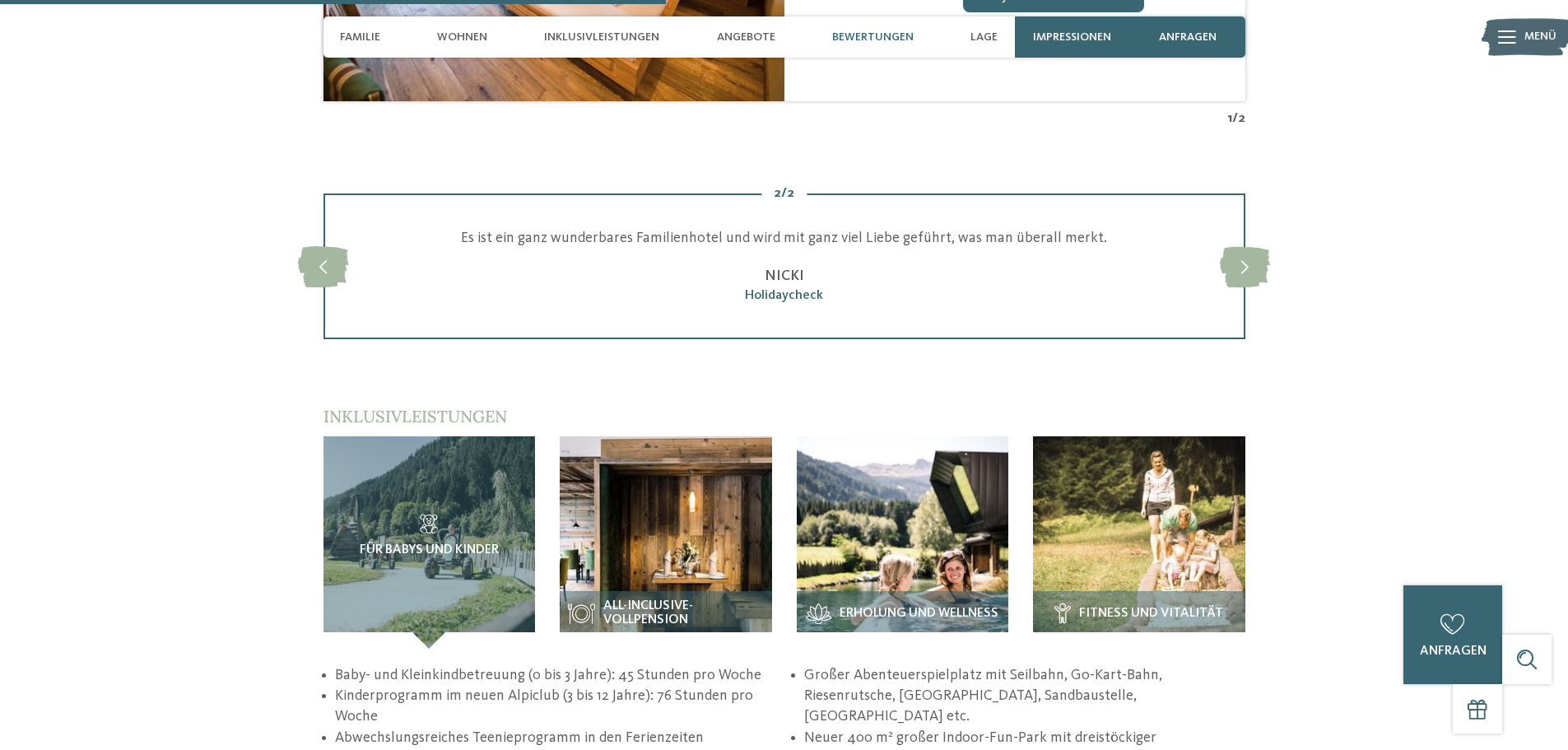
scroll to position [2633, 0]
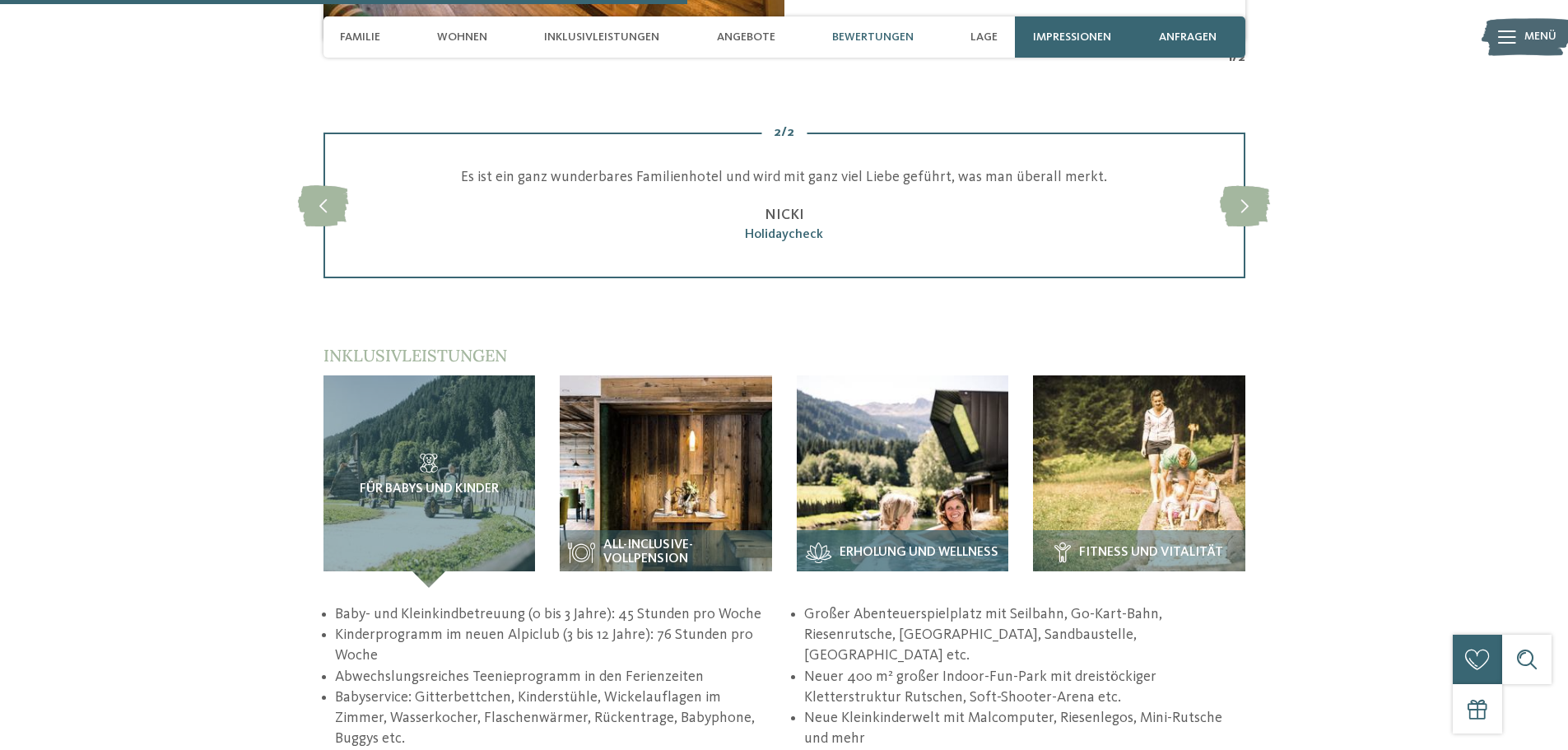
click at [881, 453] on img at bounding box center [903, 481] width 212 height 212
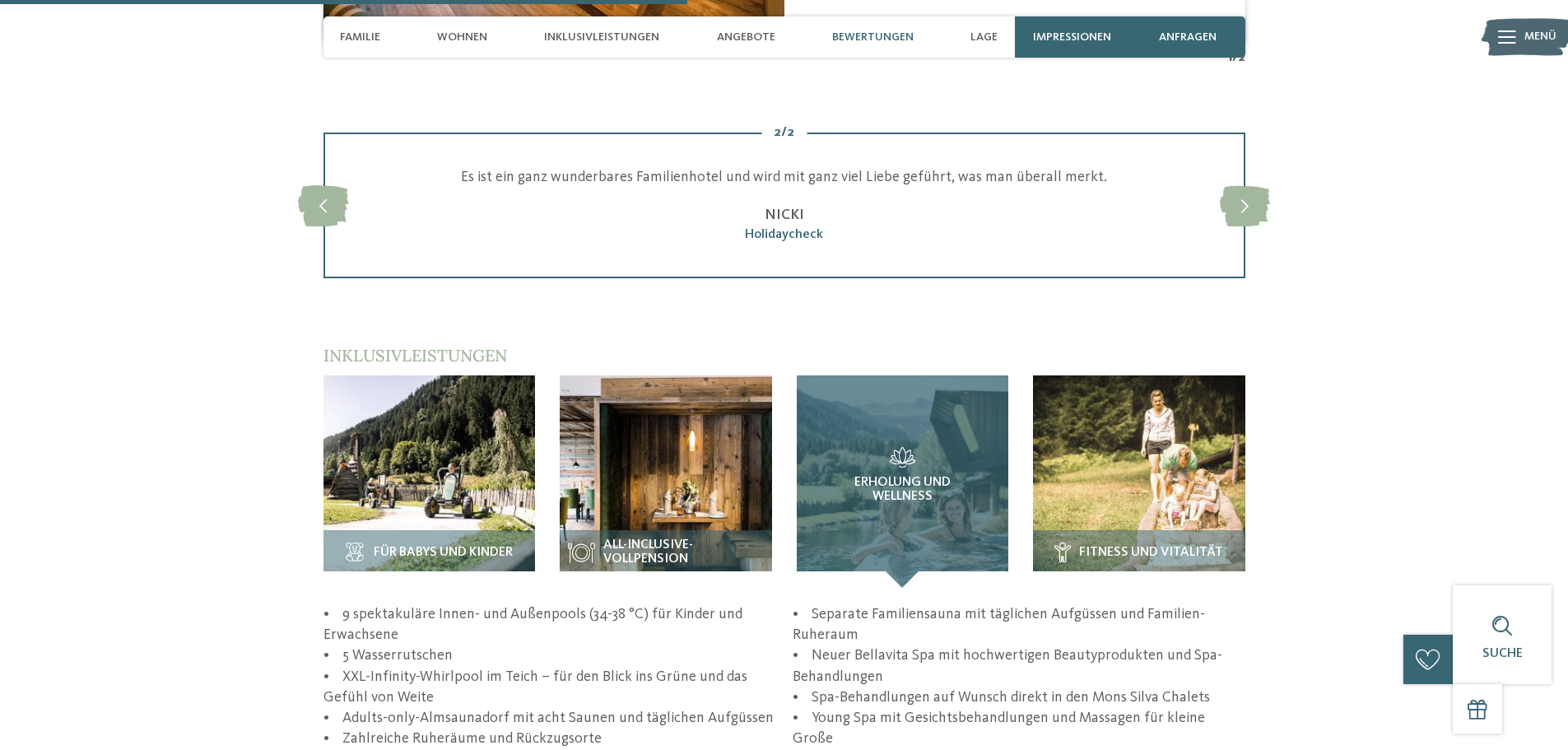
click at [881, 453] on h3 "Erholung und Wellness" at bounding box center [903, 475] width 146 height 57
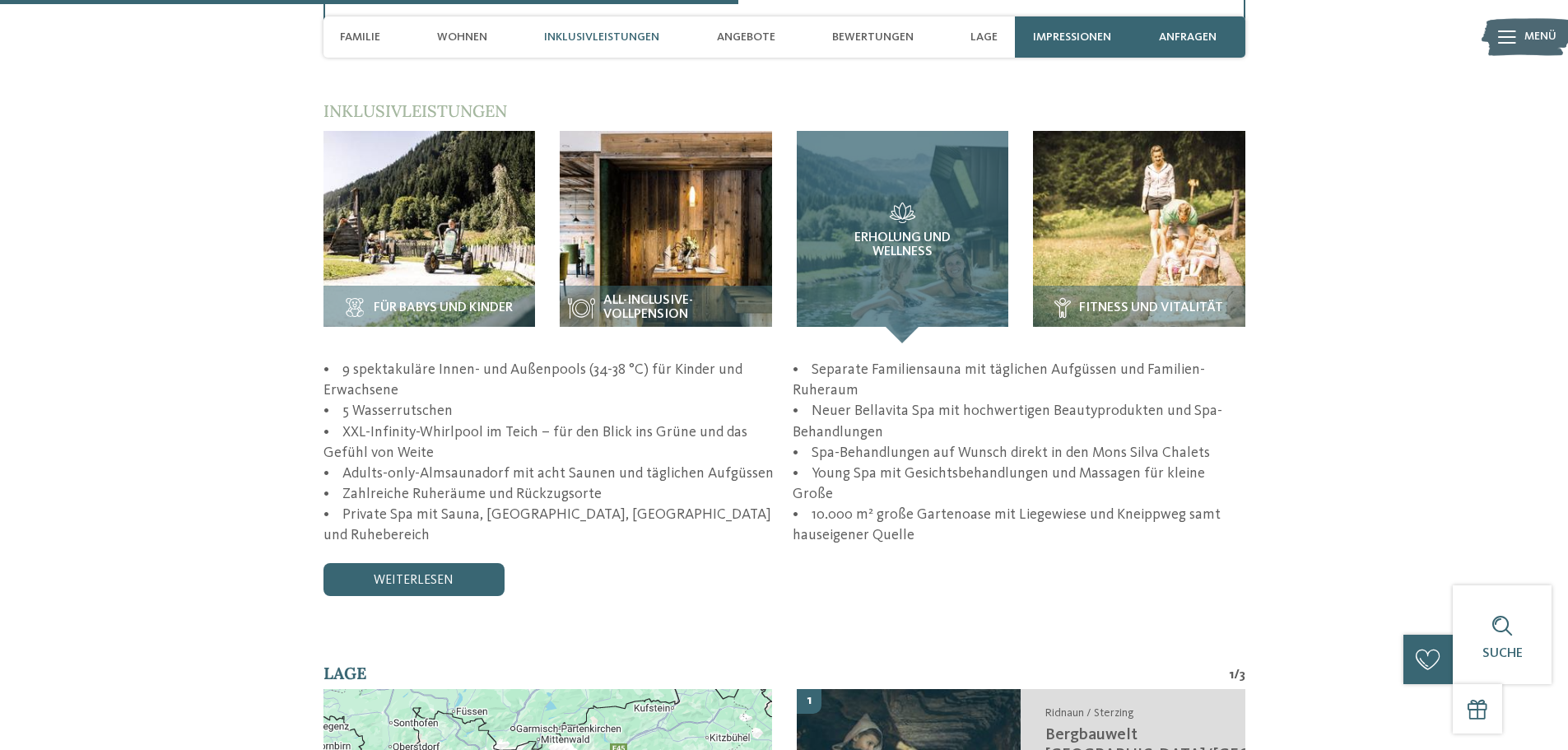
scroll to position [2880, 0]
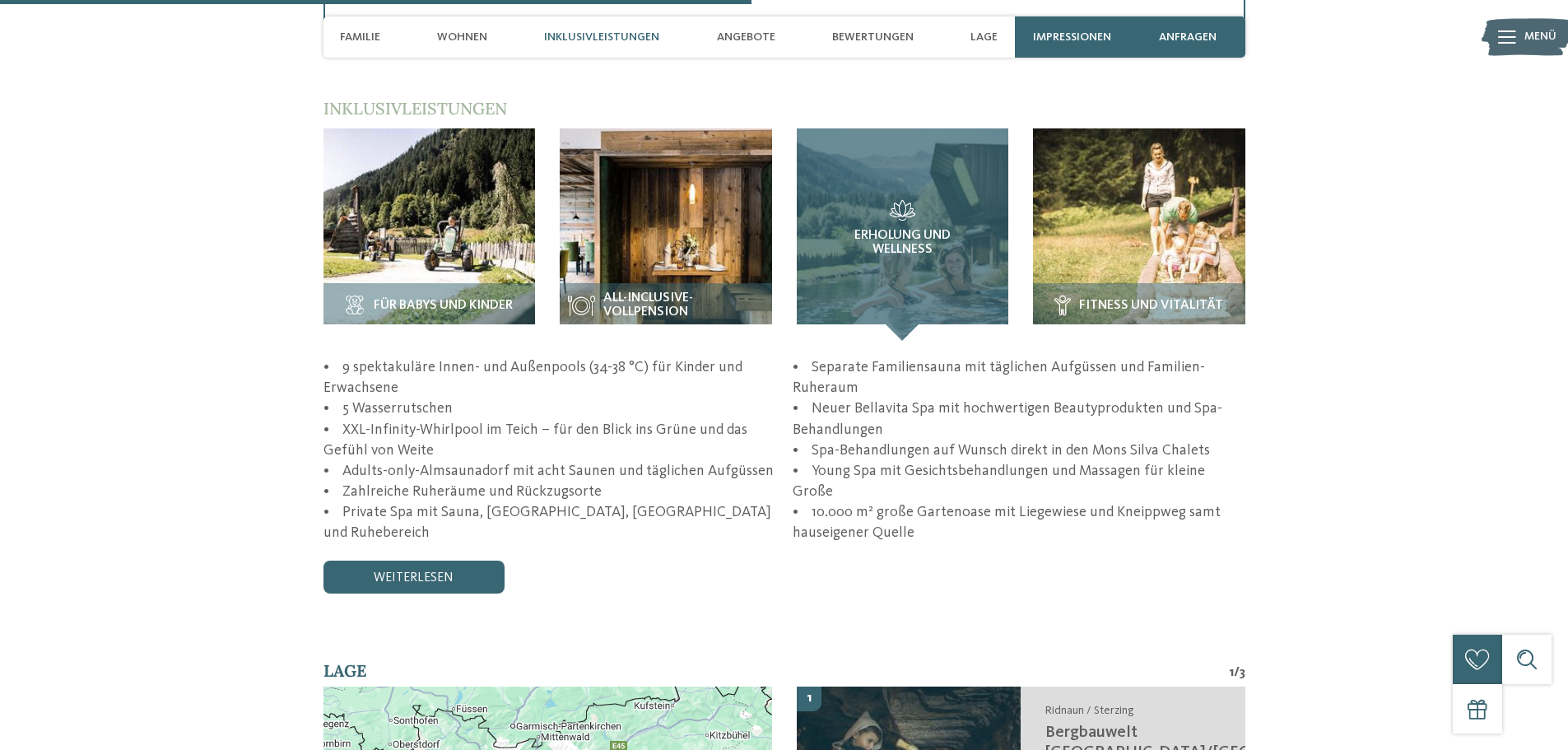
click at [898, 297] on div "Erholung und Wellness" at bounding box center [903, 234] width 212 height 212
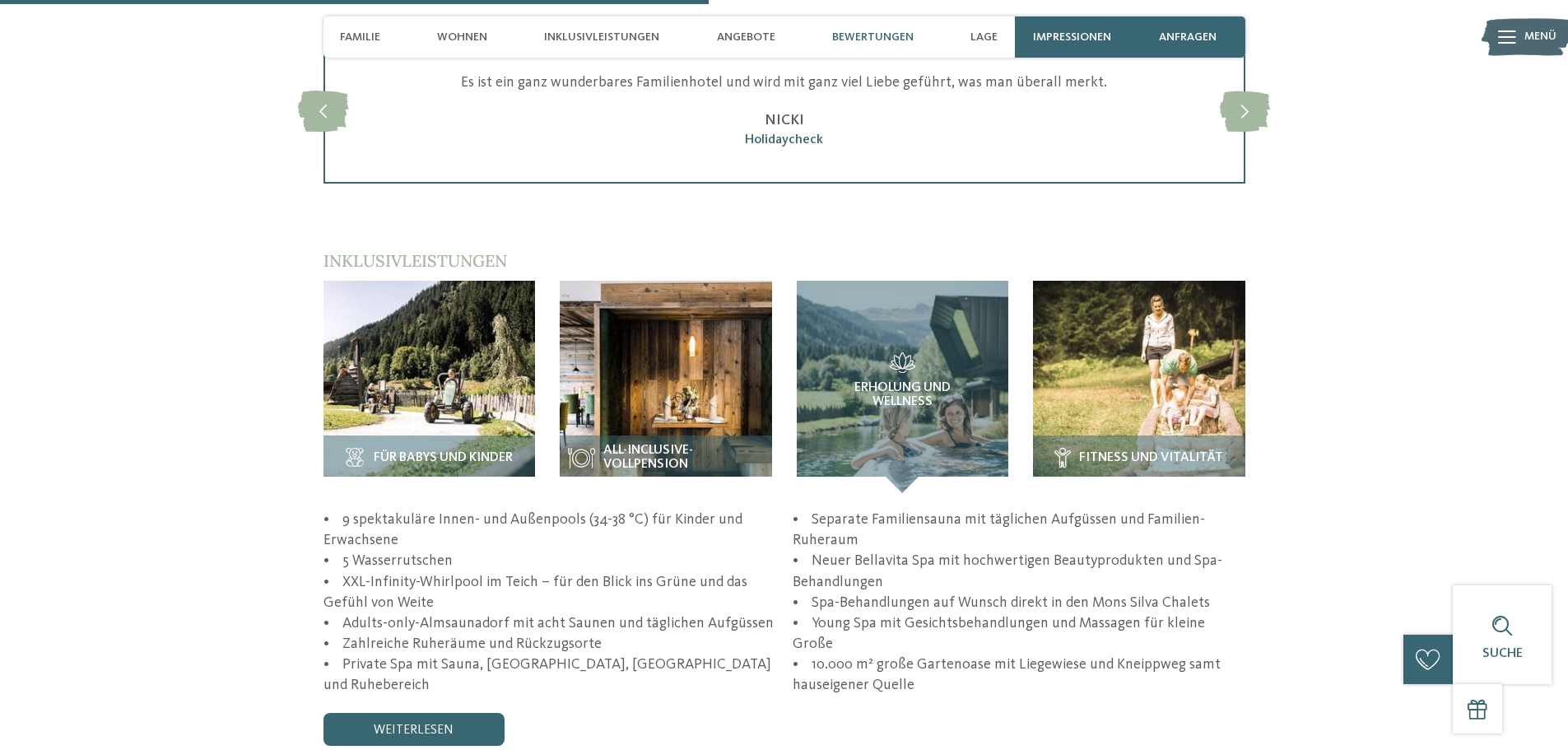
scroll to position [2715, 0]
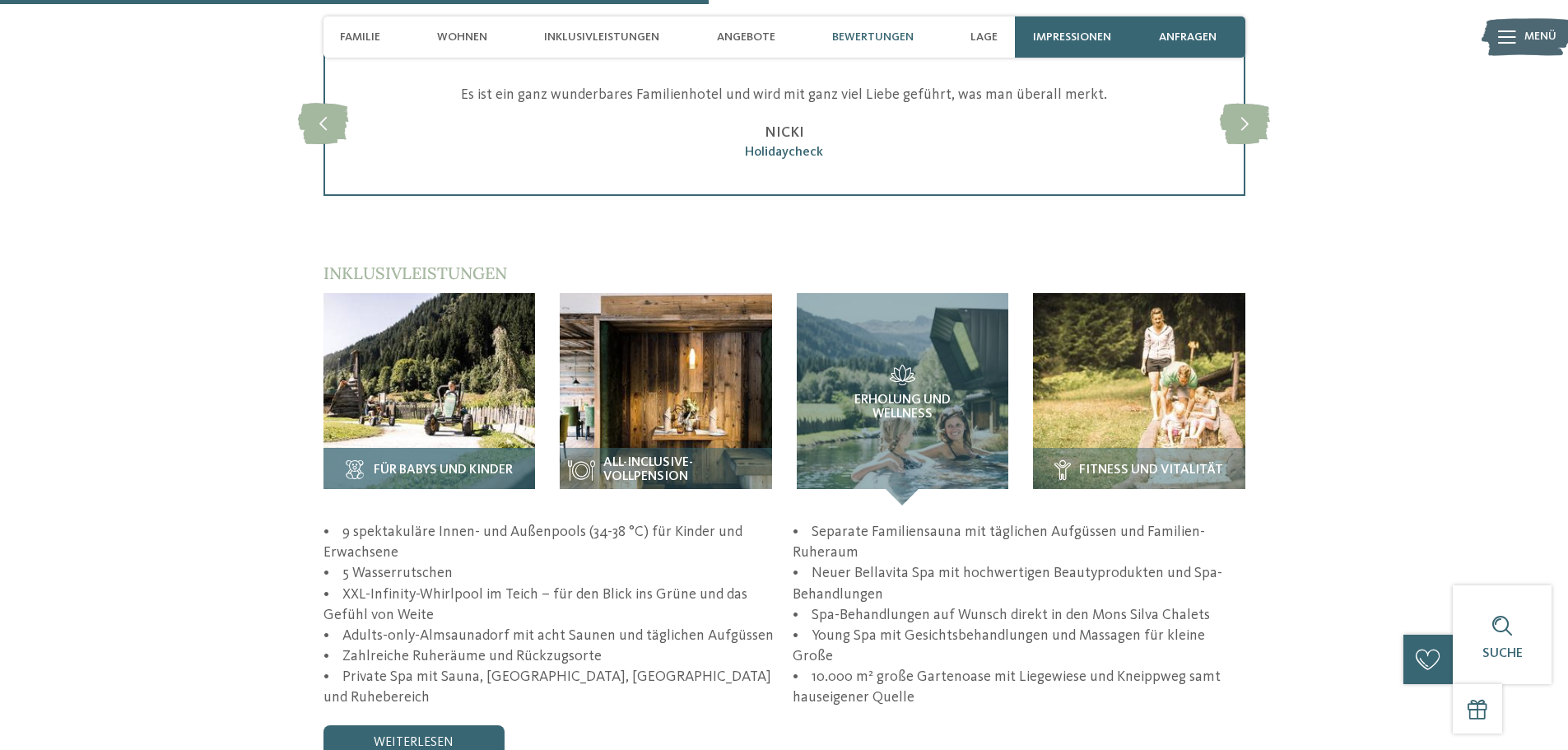
click at [469, 395] on img at bounding box center [429, 398] width 212 height 212
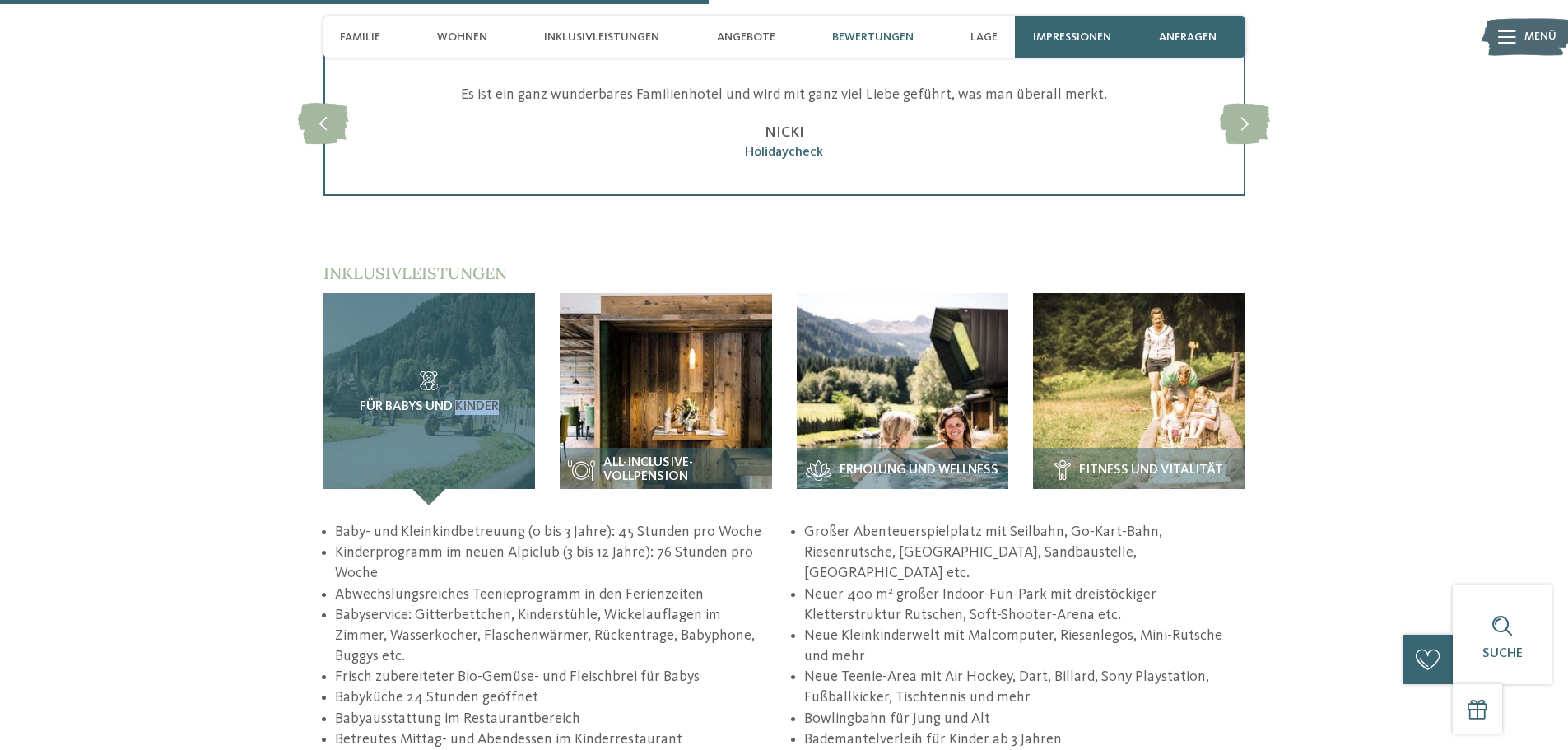
click at [469, 400] on span "Für Babys und Kinder" at bounding box center [429, 407] width 139 height 15
click at [435, 465] on div "Für Babys und Kinder" at bounding box center [429, 398] width 212 height 212
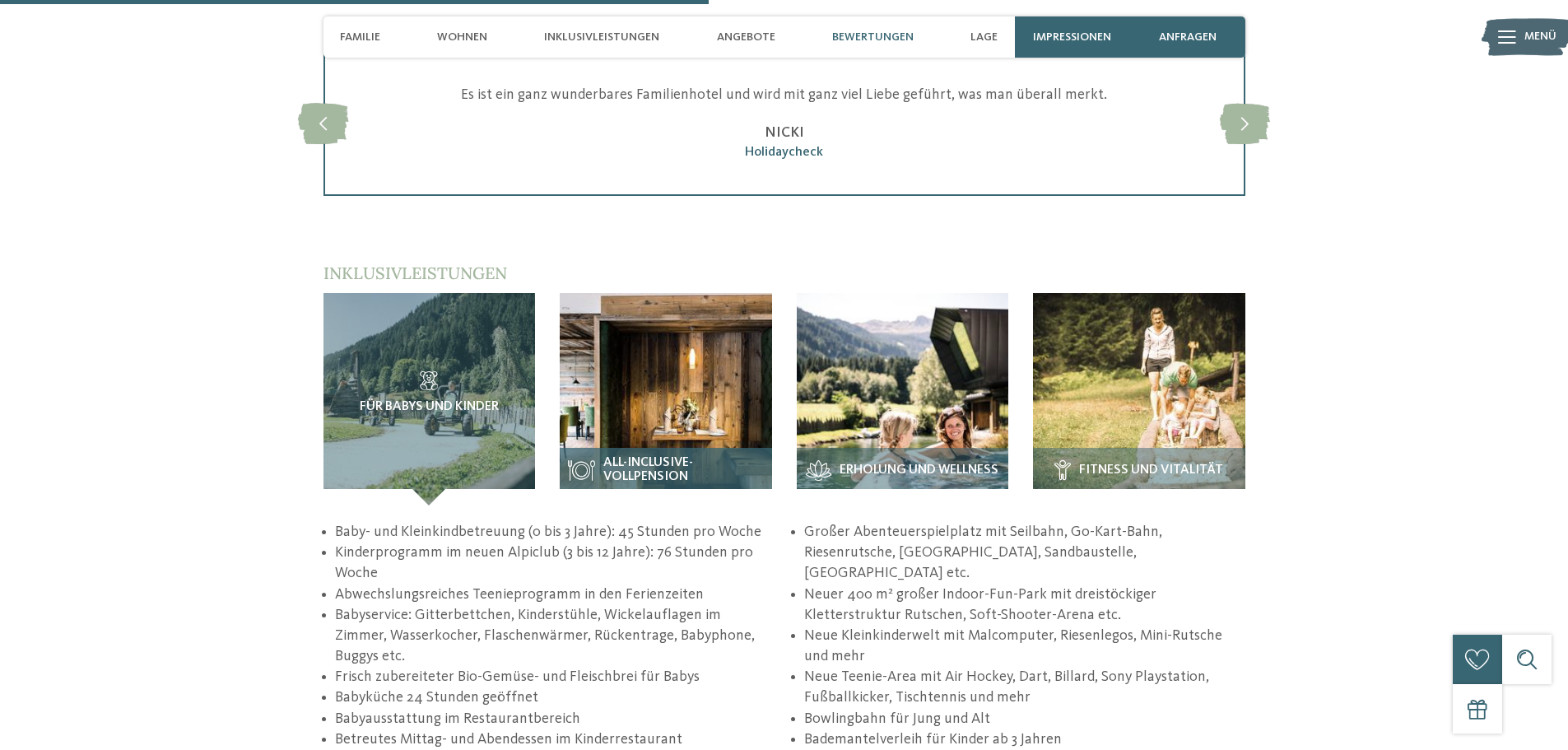
click at [658, 367] on img at bounding box center [665, 398] width 212 height 212
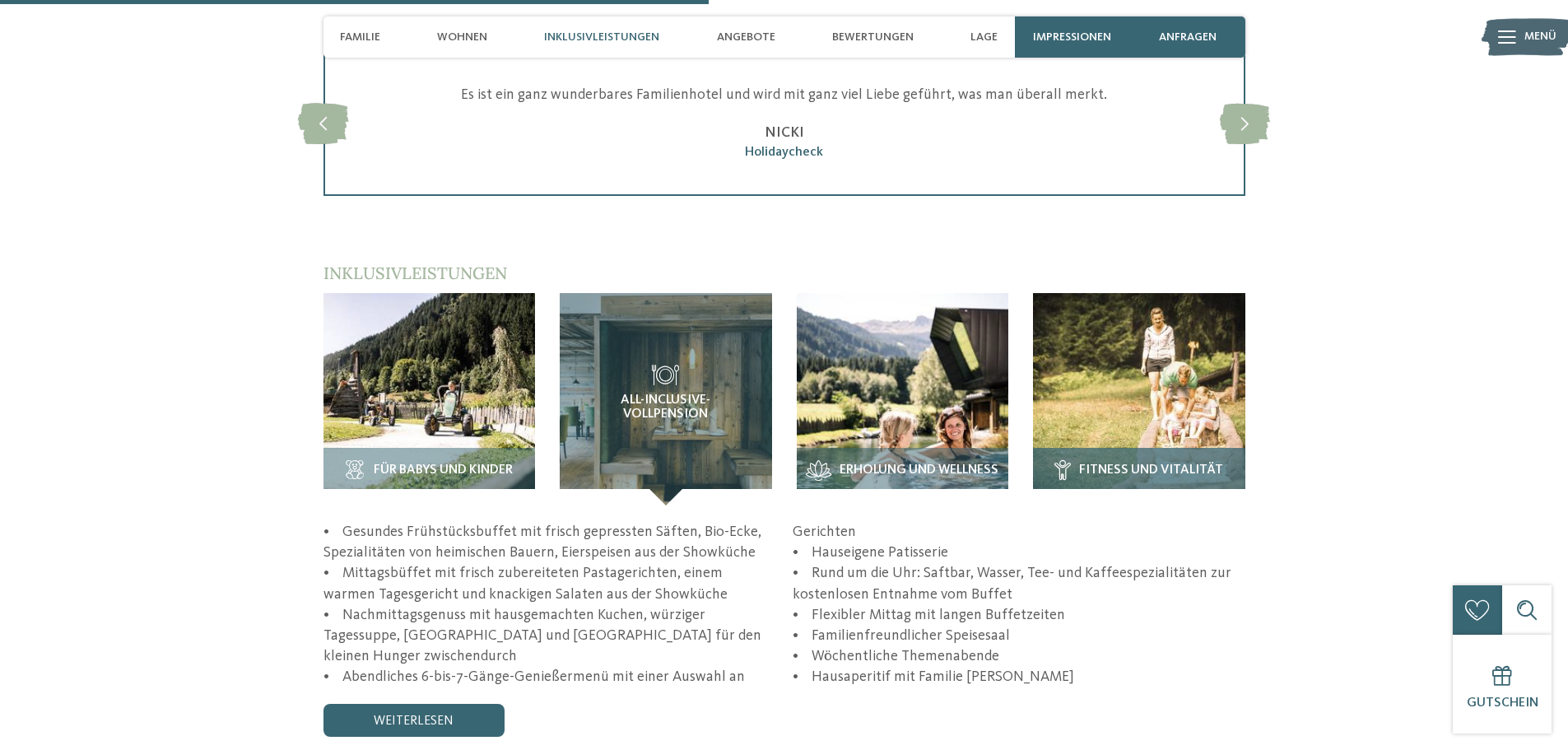
click at [1205, 339] on img at bounding box center [1139, 398] width 212 height 212
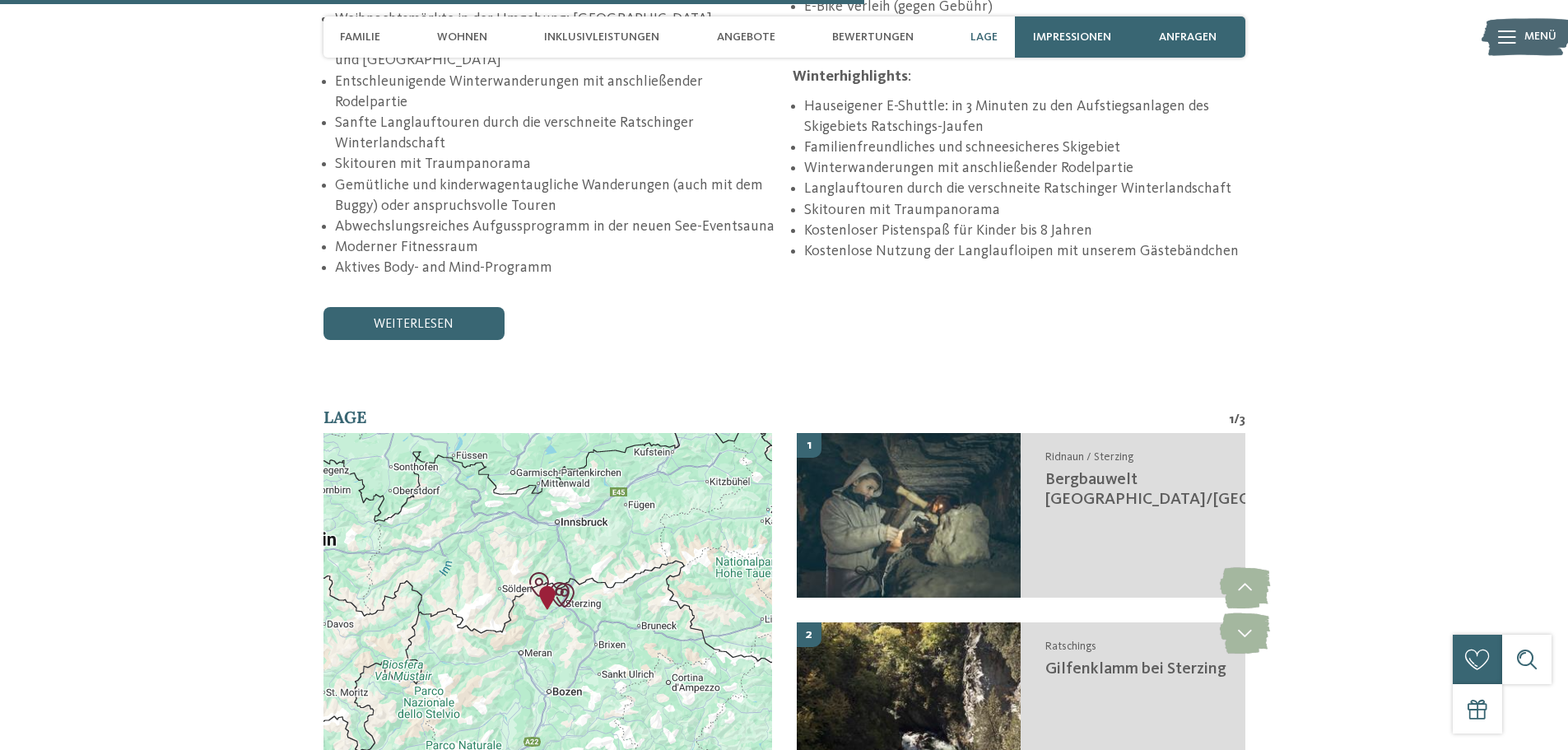
scroll to position [3703, 0]
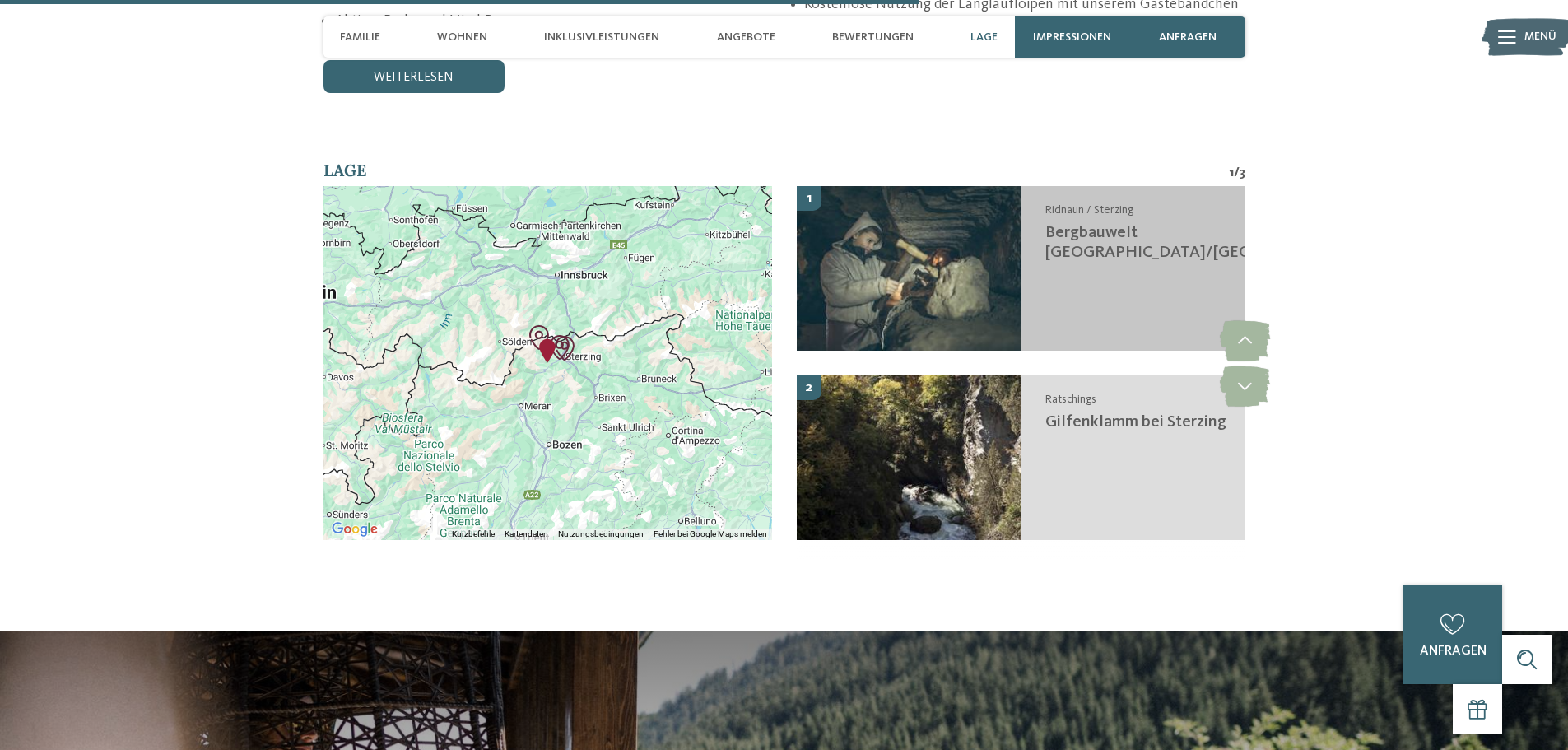
click at [987, 271] on img at bounding box center [909, 268] width 225 height 165
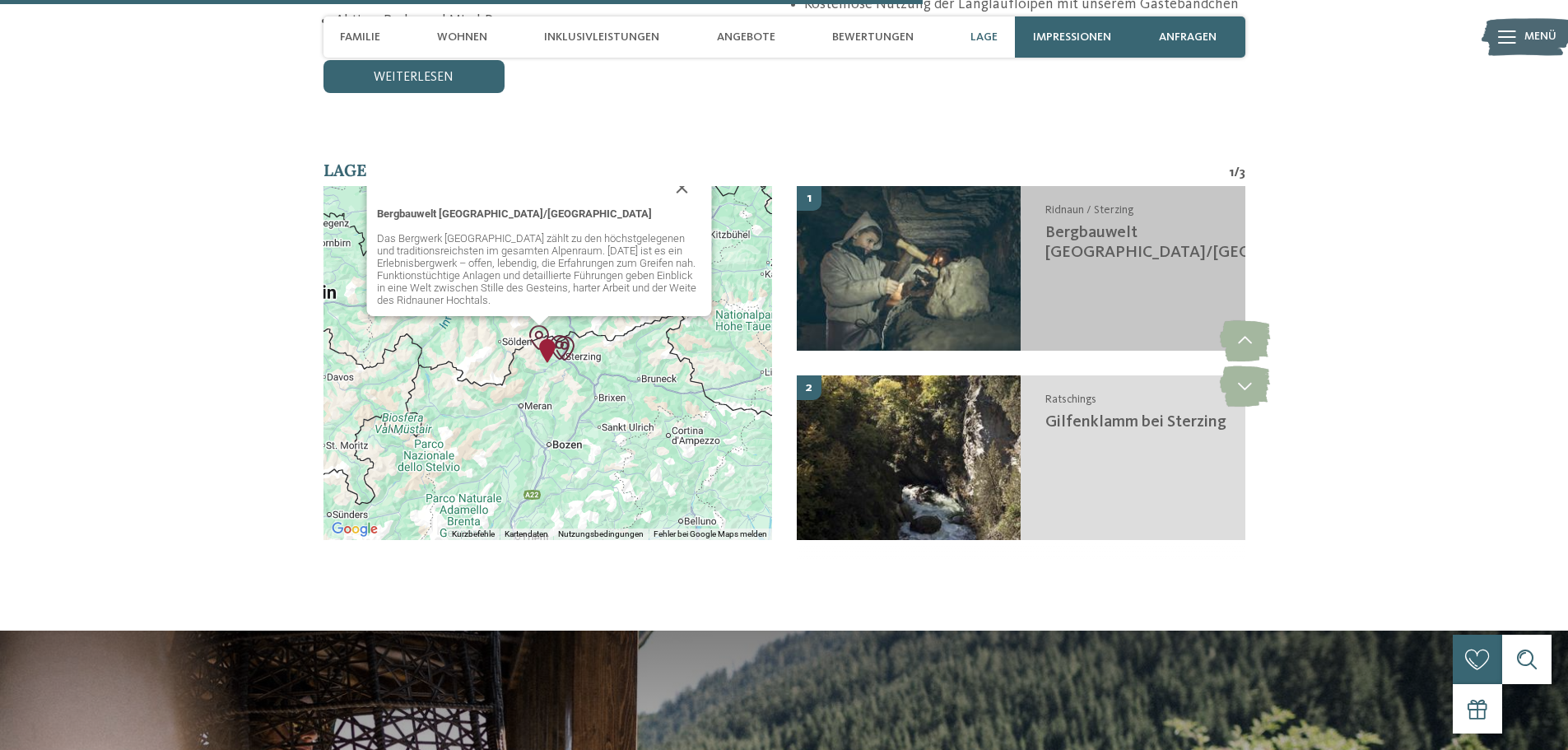
scroll to position [3726, 0]
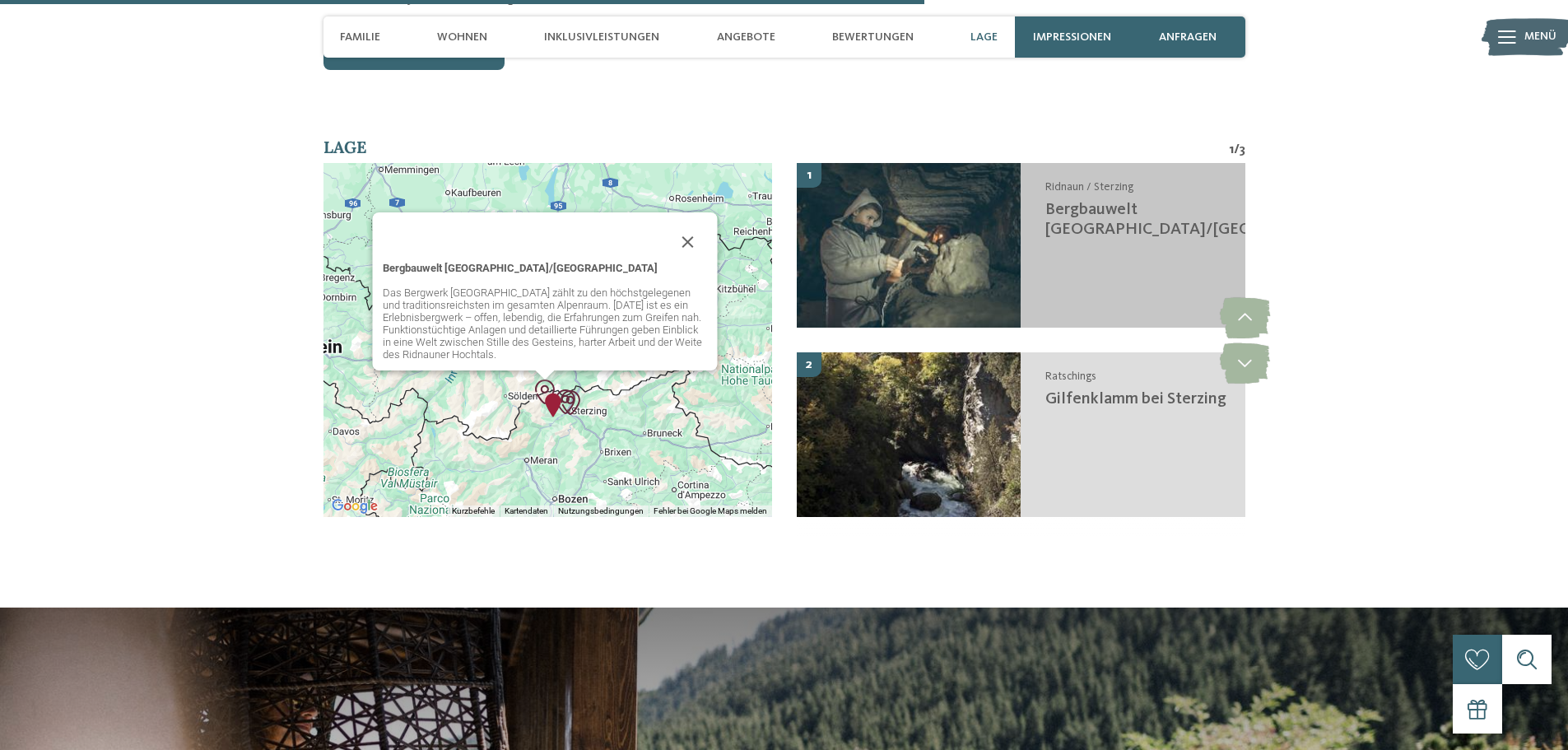
click at [980, 245] on img at bounding box center [909, 245] width 225 height 165
click at [1117, 163] on div "Ridnaun / Sterzing Bergbauwelt Ridnaun/Schneeberg" at bounding box center [1133, 245] width 225 height 165
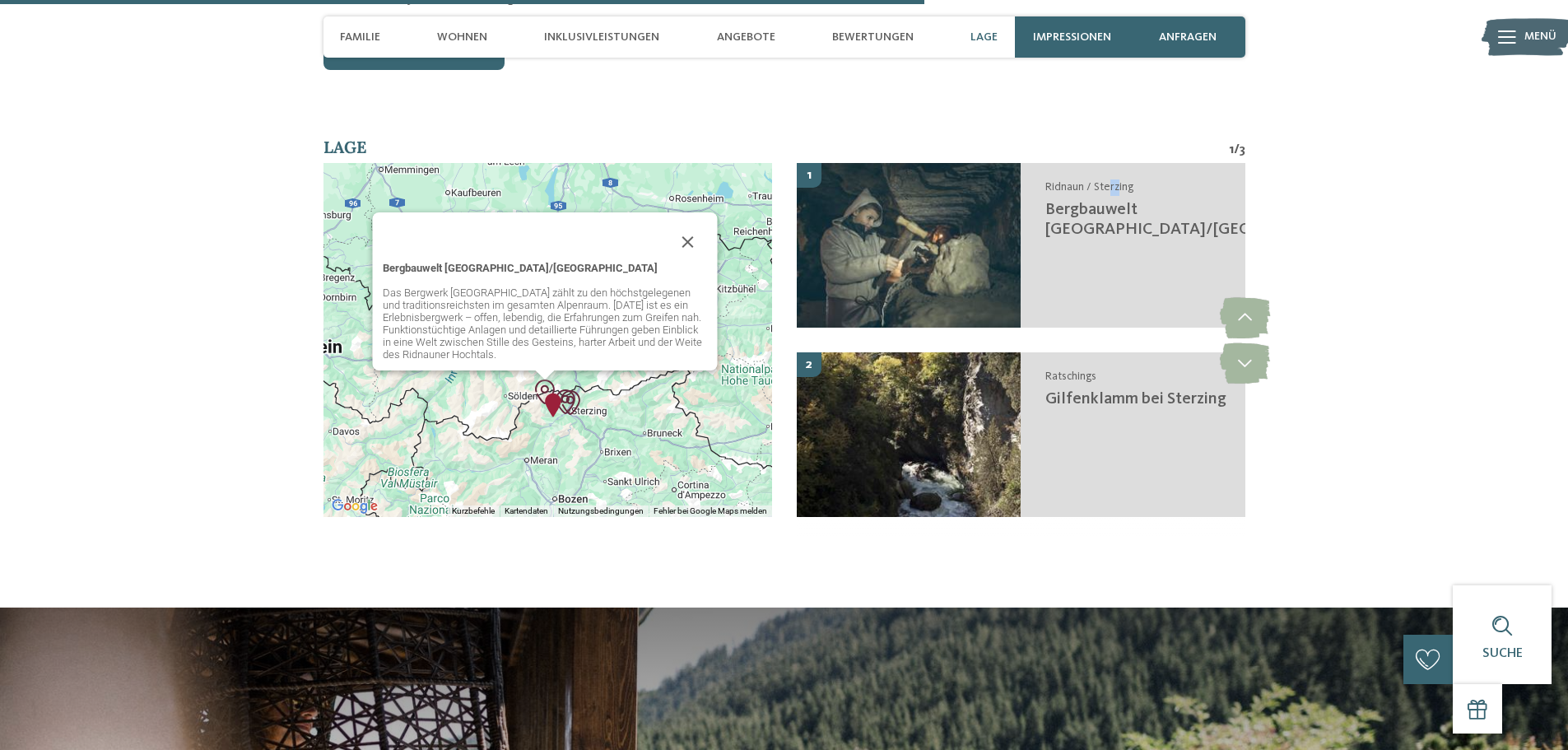
click at [546, 392] on img "Alpura - Rooted in nature. Created for families." at bounding box center [553, 405] width 25 height 25
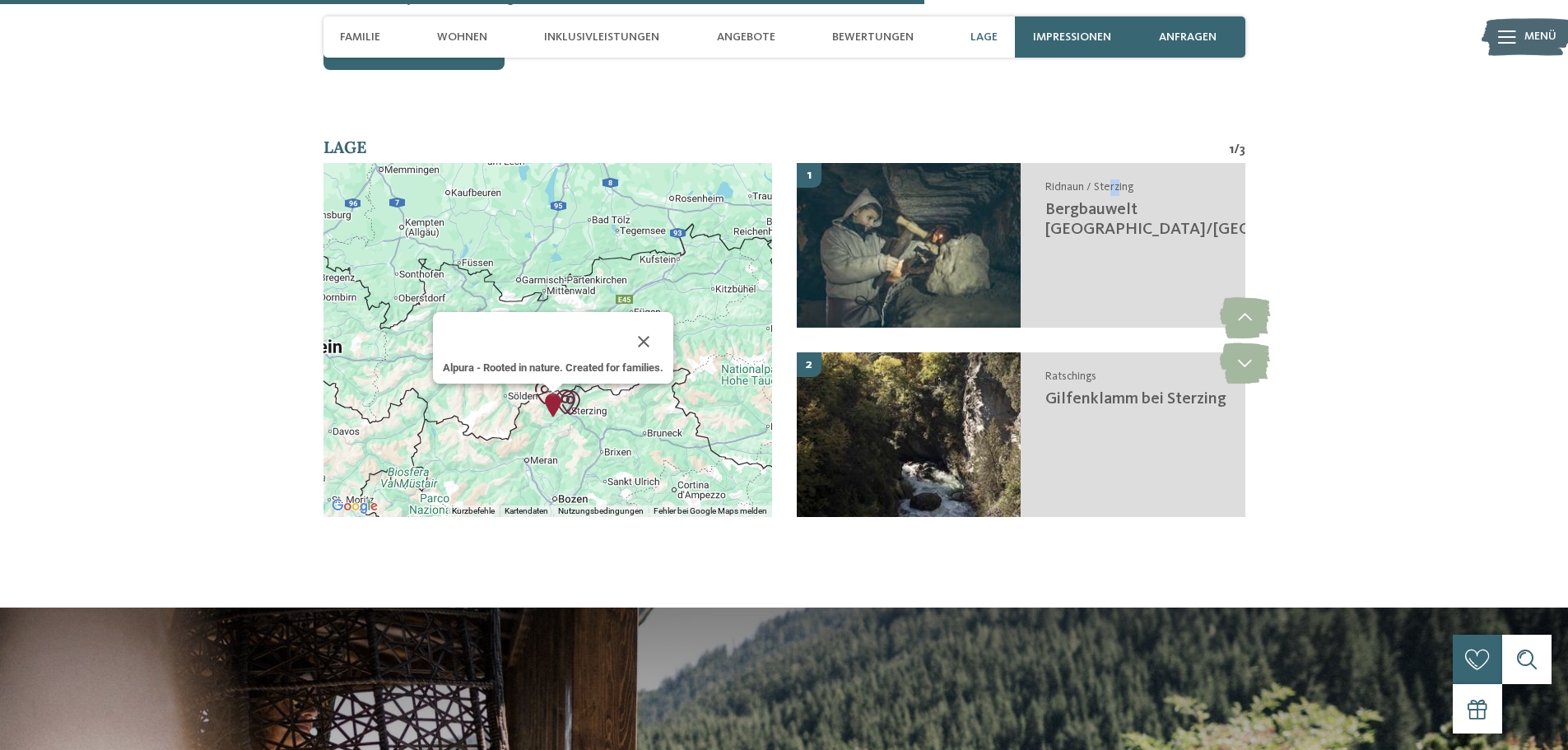
click at [535, 379] on img "Bergbauwelt Ridnaun/Schneeberg" at bounding box center [545, 391] width 25 height 25
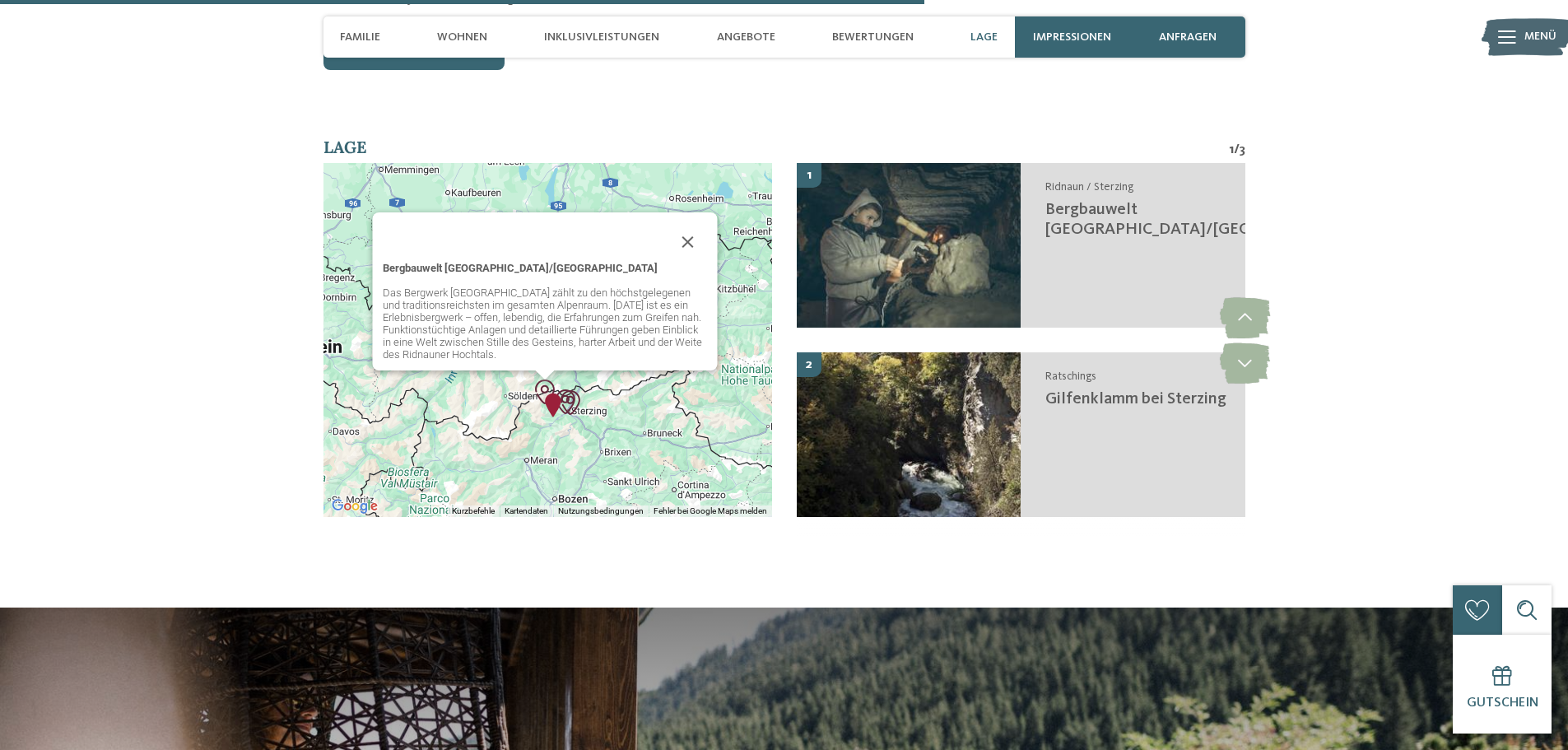
click at [582, 262] on p "Bergbauwelt [GEOGRAPHIC_DATA]/[GEOGRAPHIC_DATA]" at bounding box center [545, 268] width 325 height 12
